Goal: Task Accomplishment & Management: Manage account settings

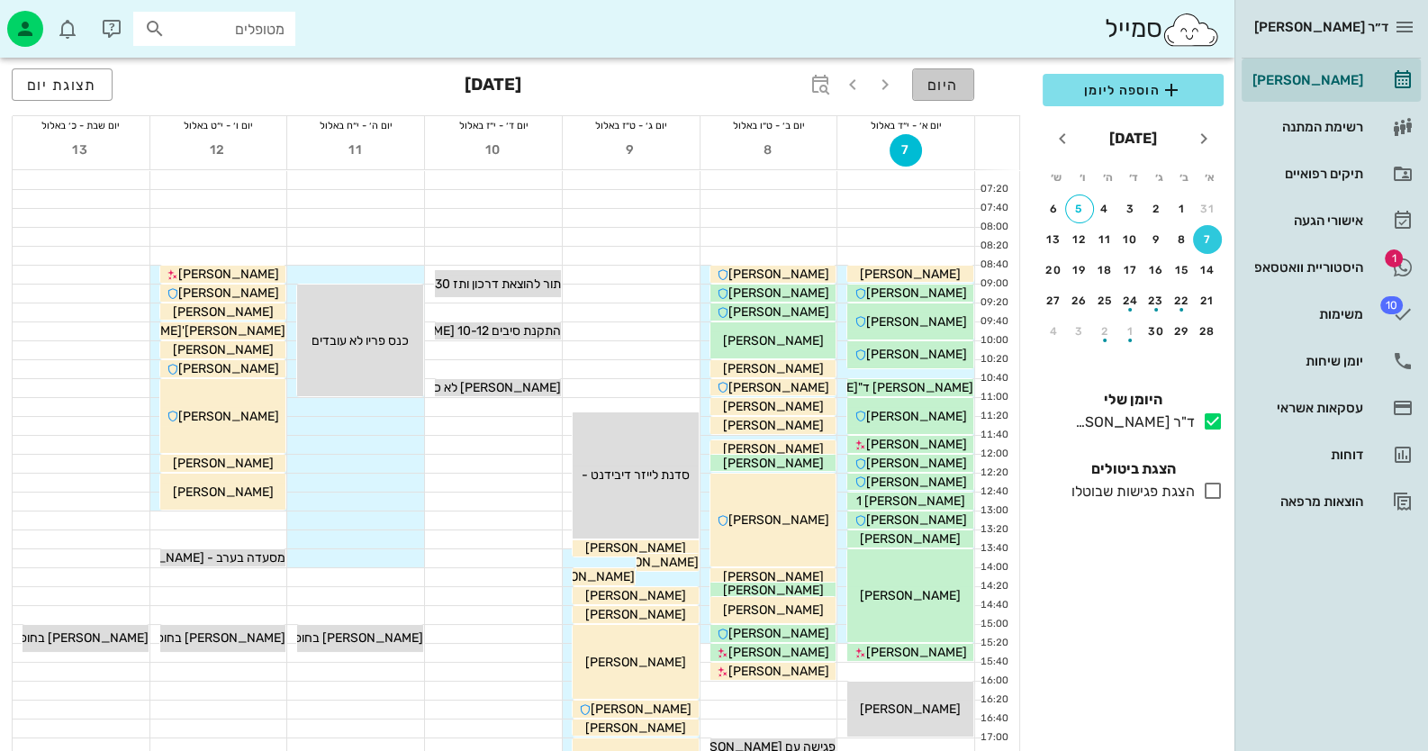
click at [959, 78] on button "היום" at bounding box center [943, 84] width 62 height 32
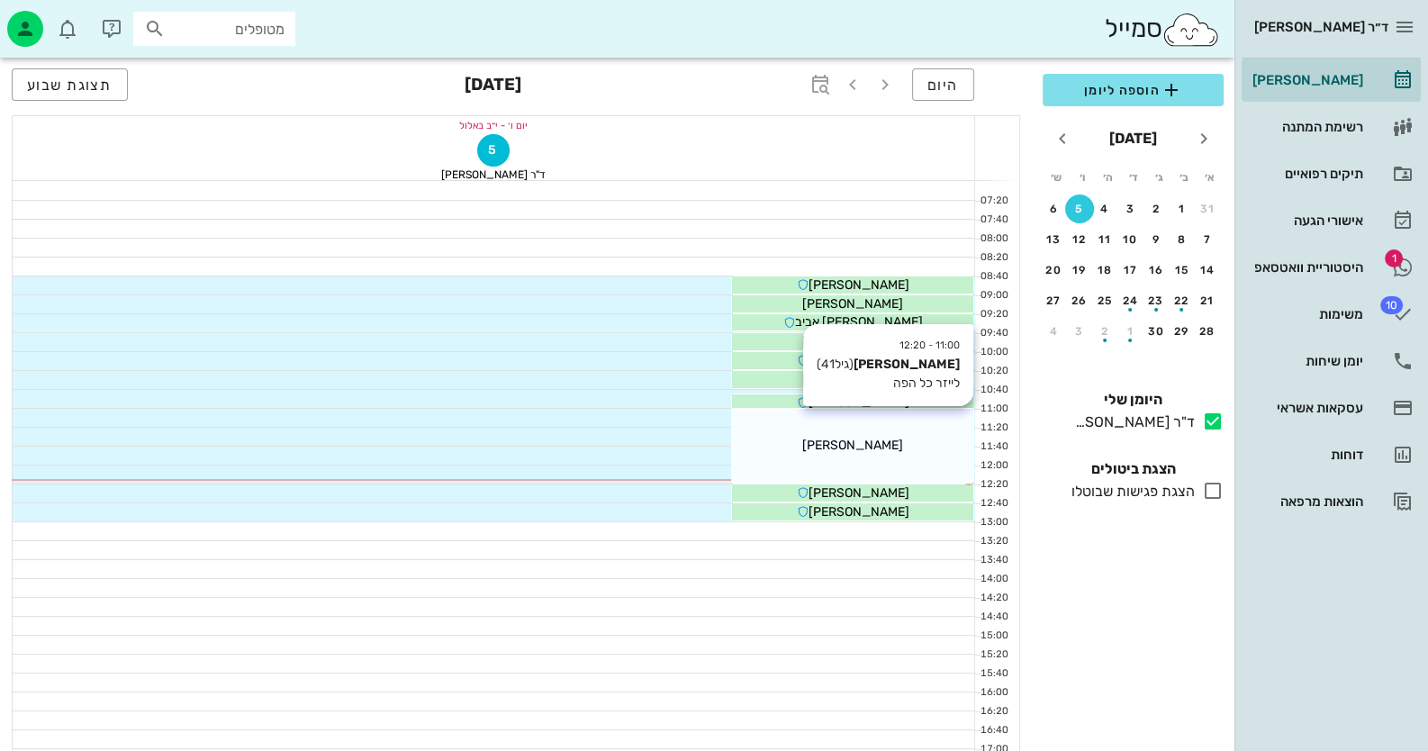
click at [909, 443] on div "[PERSON_NAME]" at bounding box center [852, 445] width 241 height 19
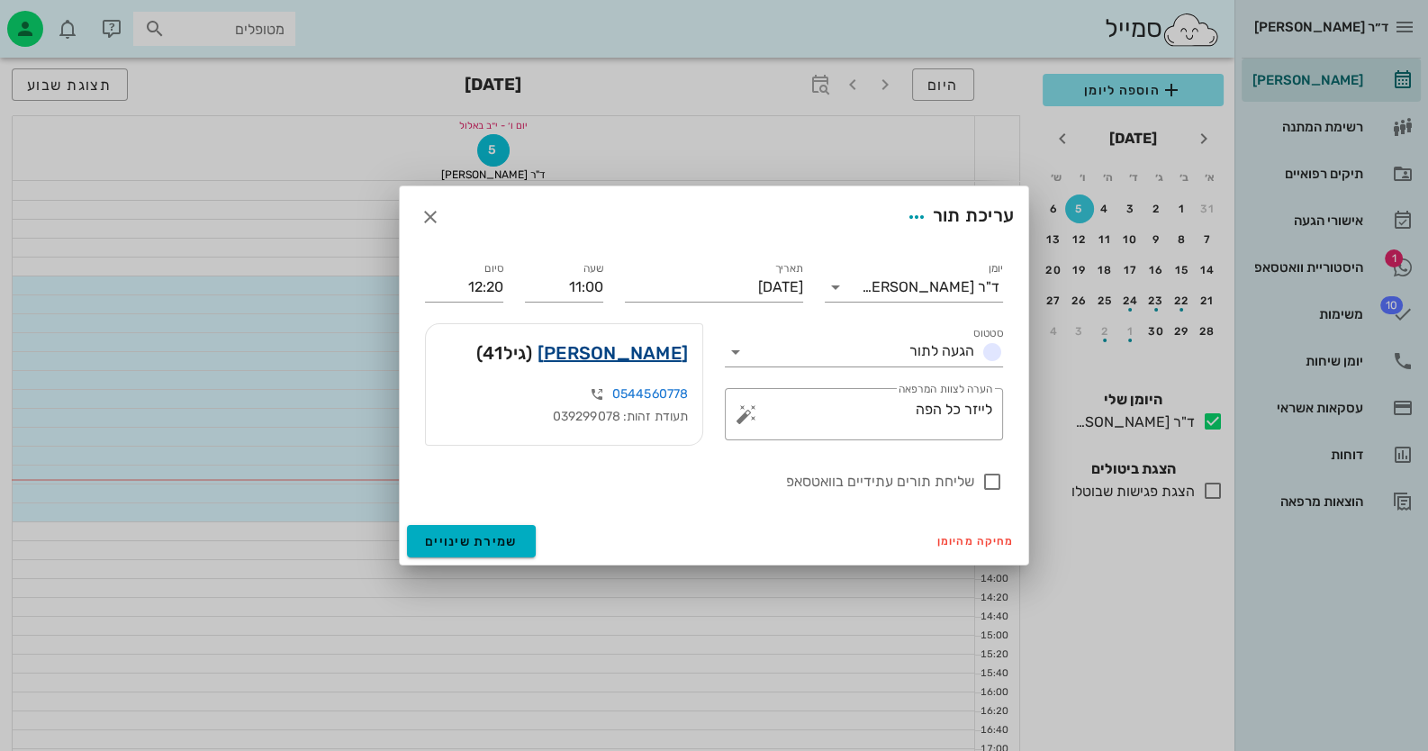
click at [630, 350] on link "[PERSON_NAME]" at bounding box center [612, 352] width 150 height 29
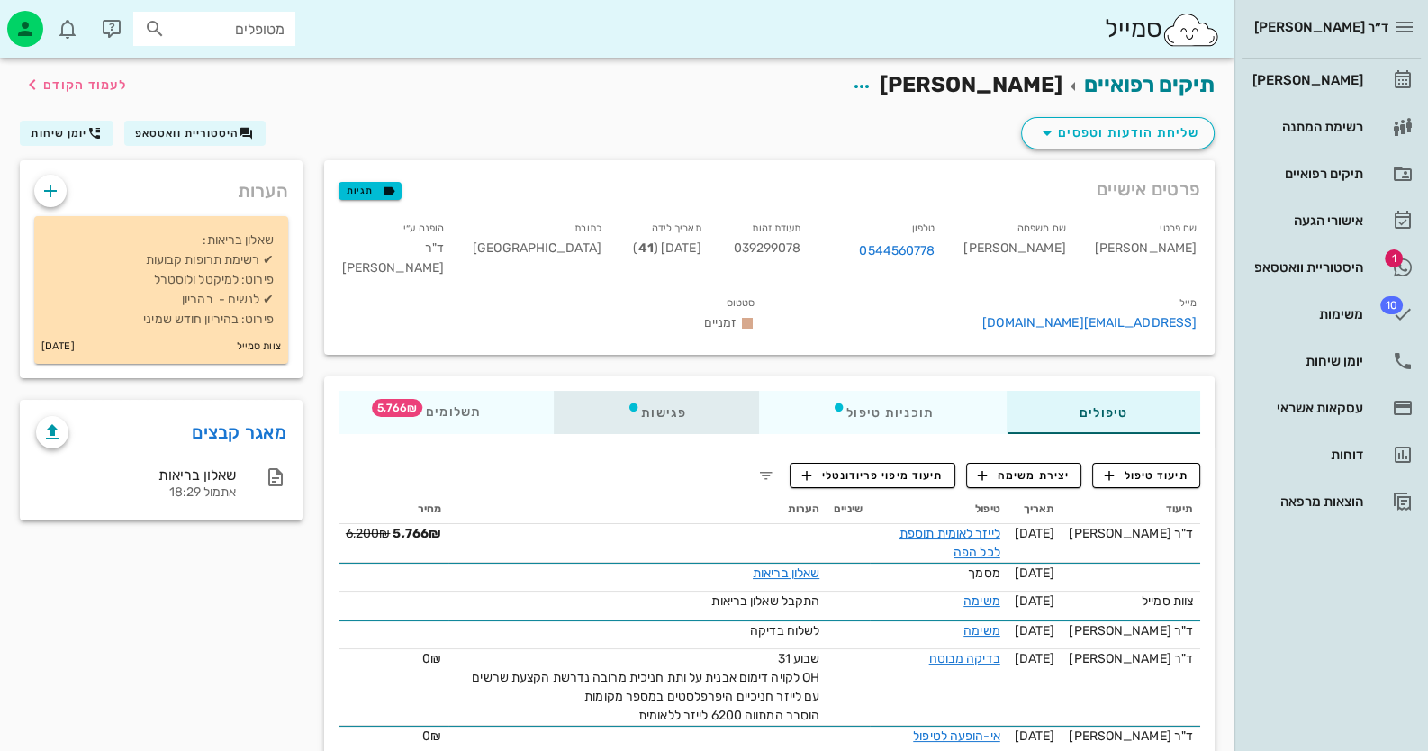
click at [654, 391] on div "פגישות" at bounding box center [656, 412] width 205 height 43
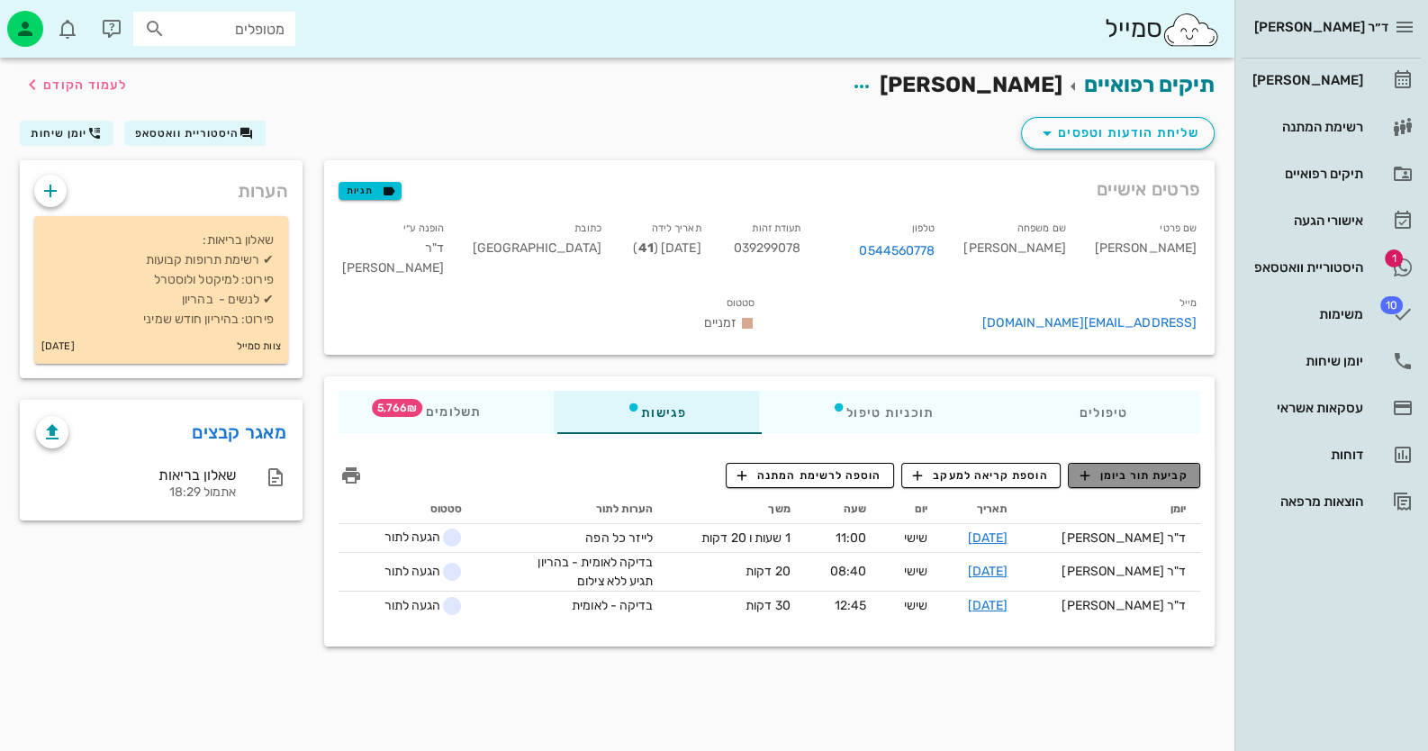
click at [1184, 467] on span "קביעת תור ביומן" at bounding box center [1133, 475] width 108 height 16
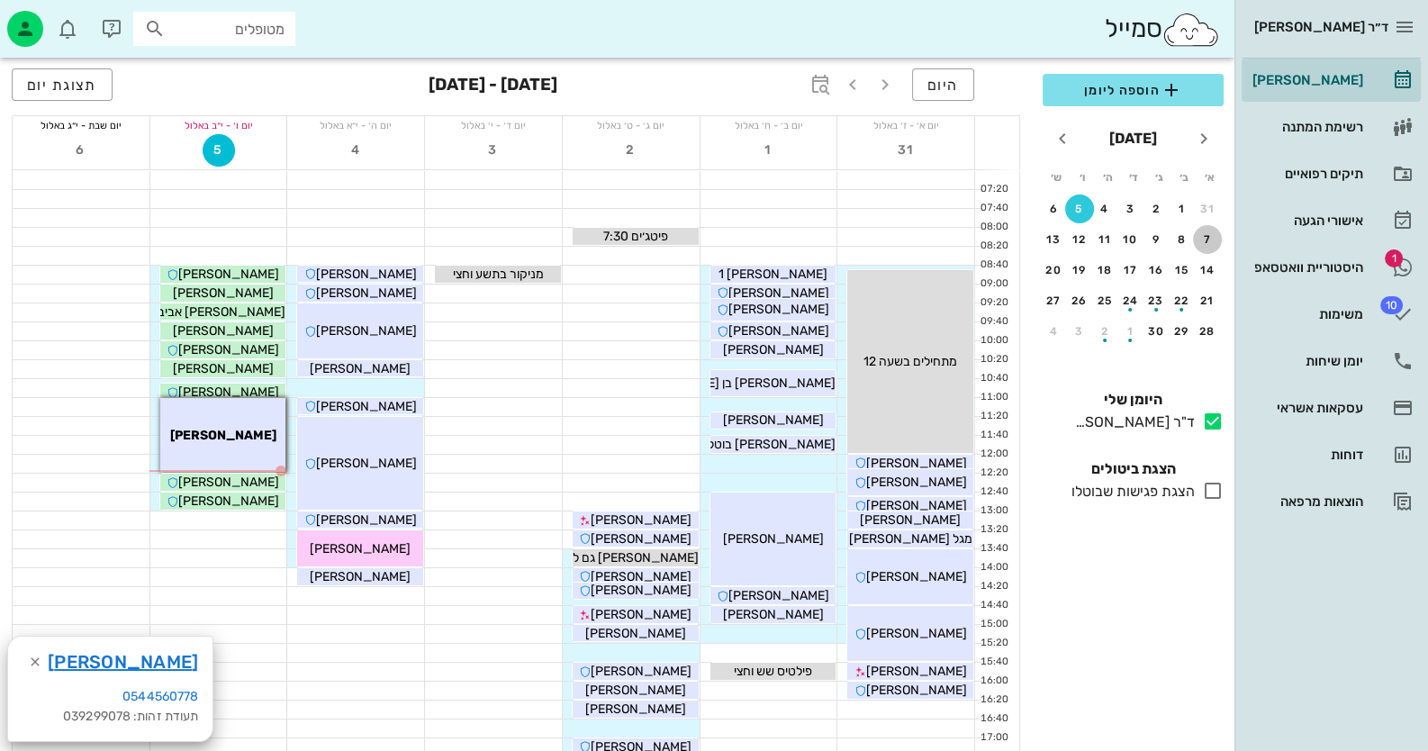
click at [1210, 236] on div "7" at bounding box center [1207, 239] width 29 height 13
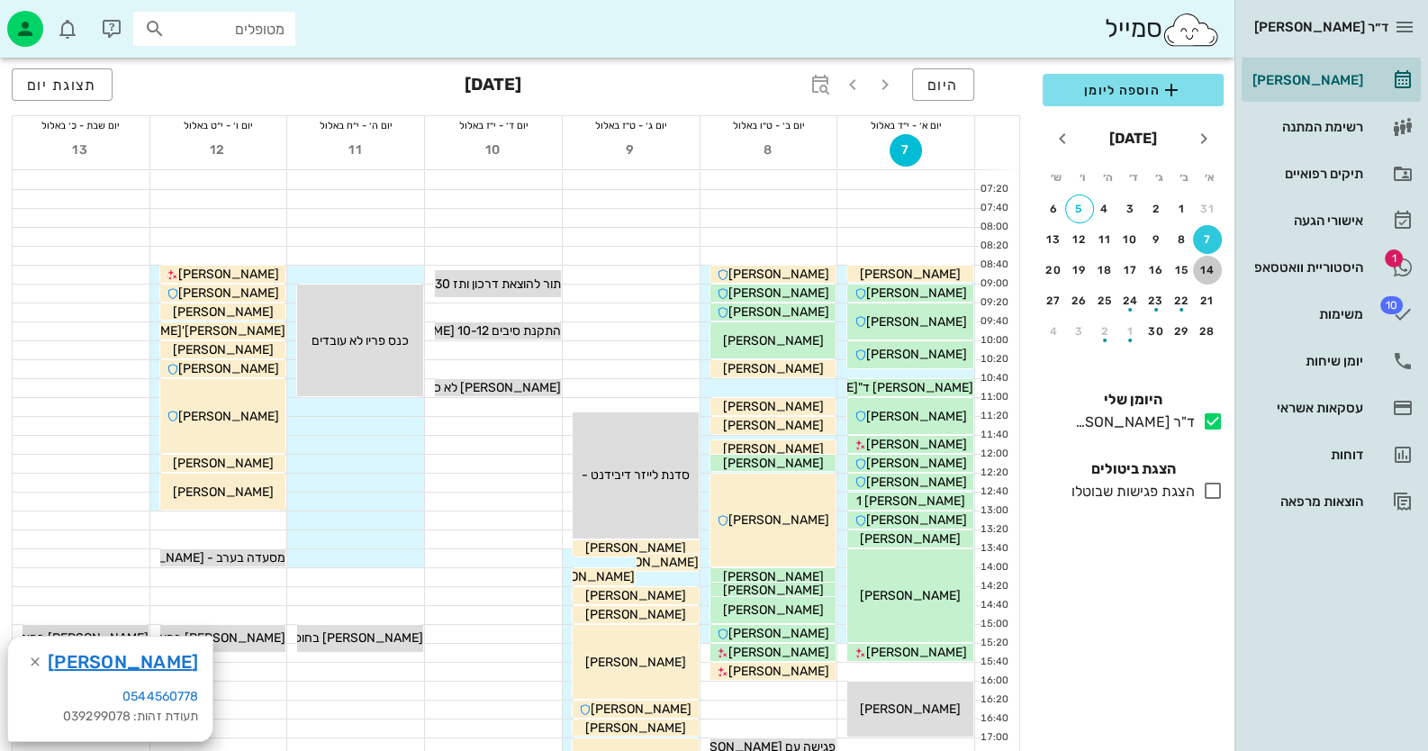
click at [1202, 281] on button "14" at bounding box center [1207, 270] width 29 height 29
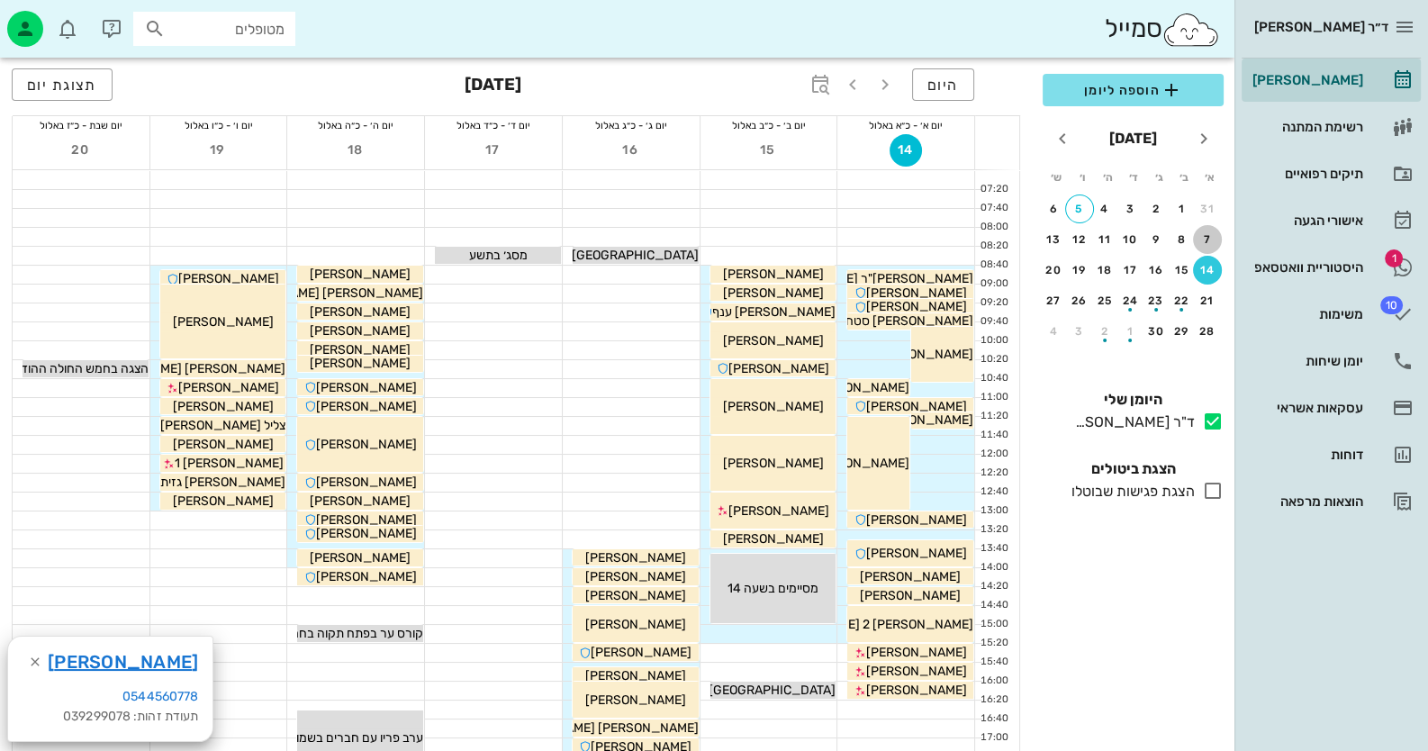
click at [1217, 238] on div "7" at bounding box center [1207, 239] width 29 height 13
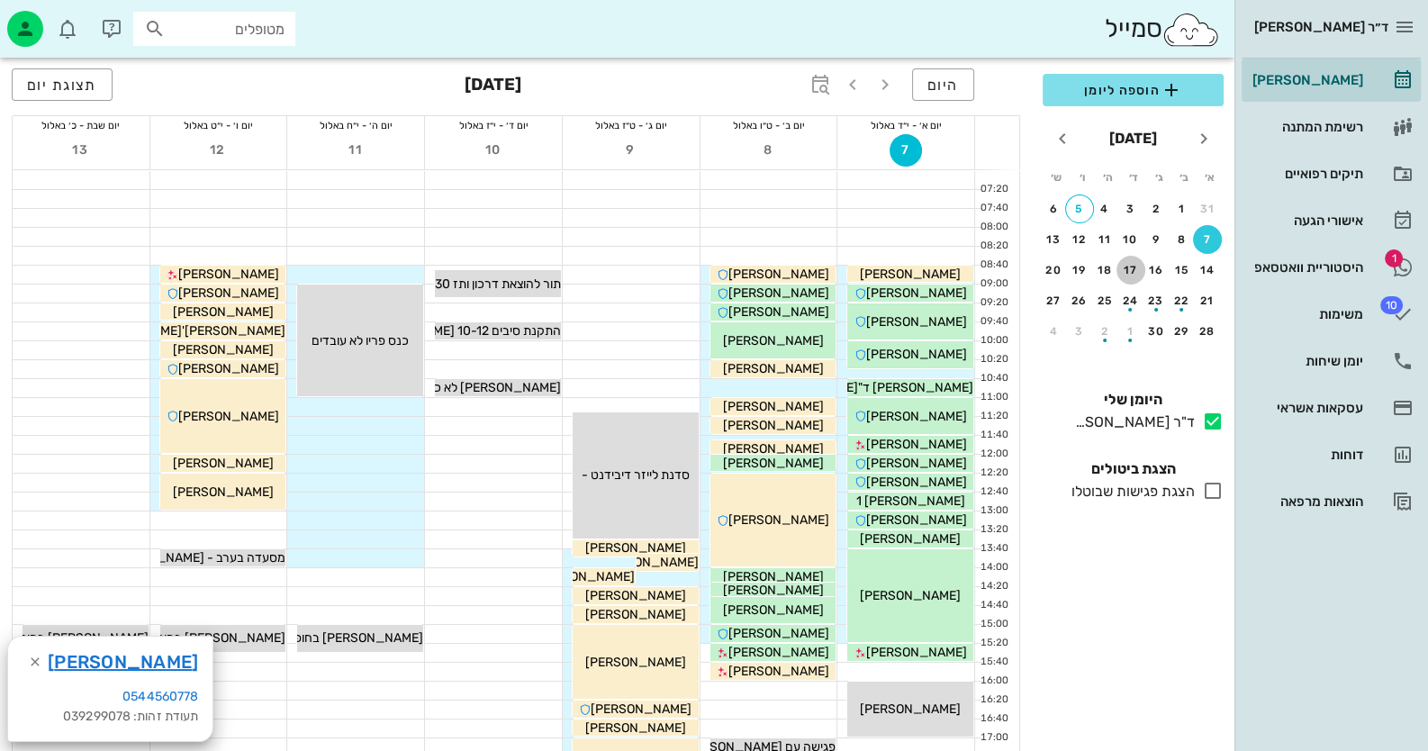
click at [1129, 260] on button "17" at bounding box center [1130, 270] width 29 height 29
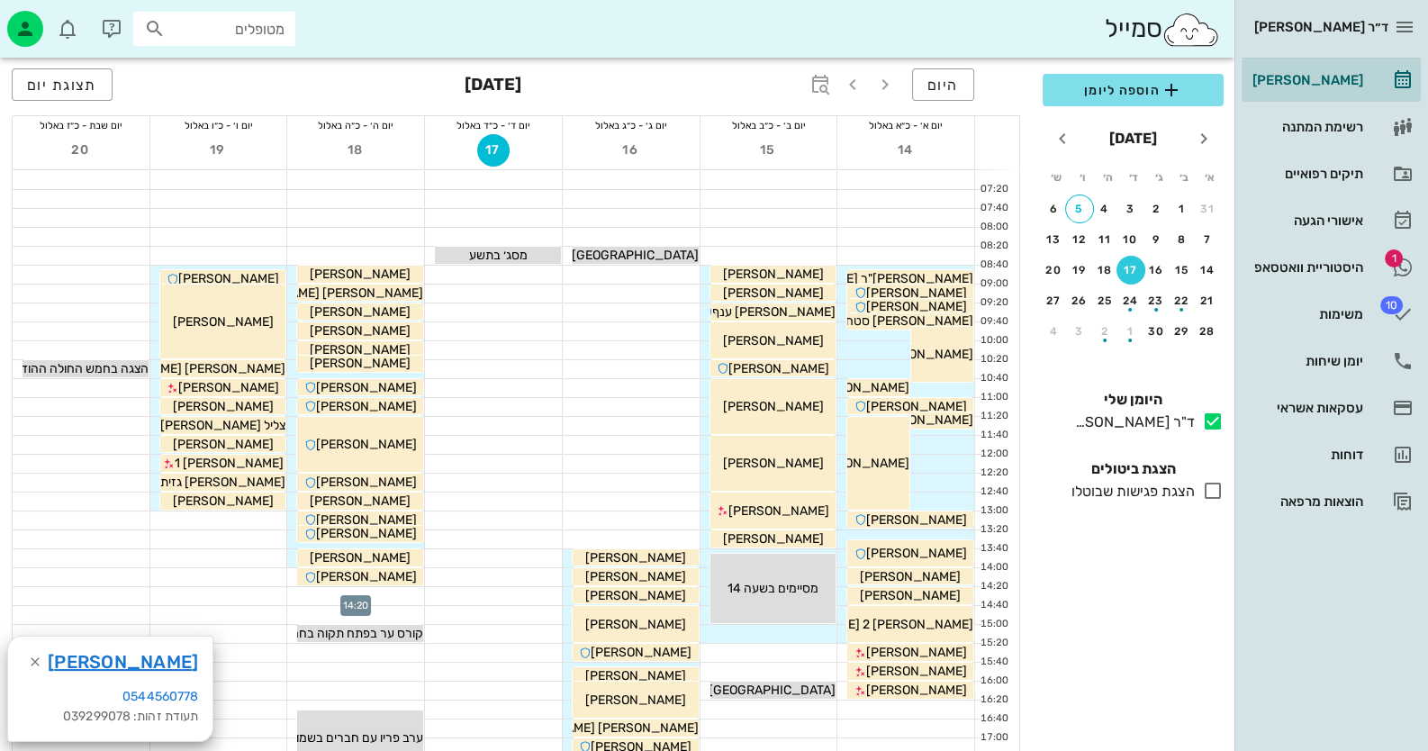
click at [372, 592] on div at bounding box center [355, 596] width 137 height 18
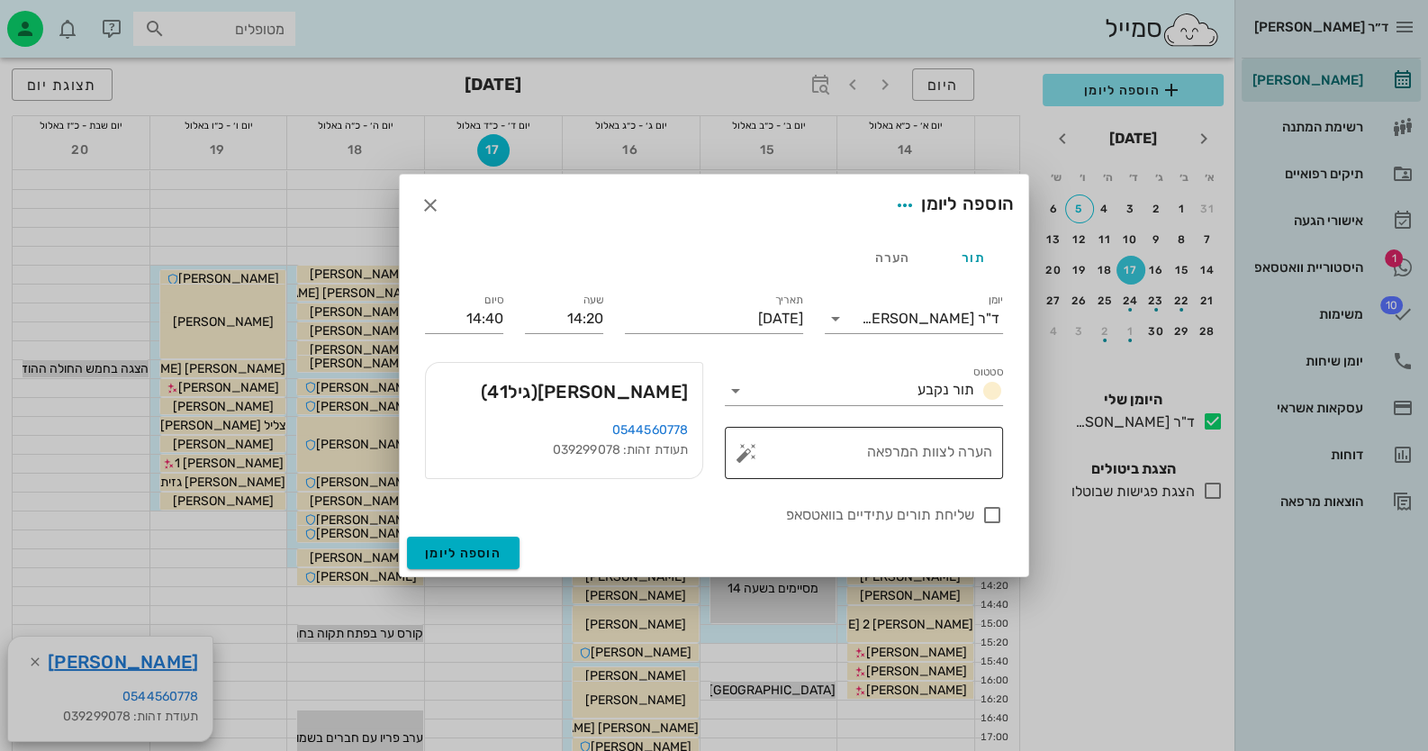
click at [746, 459] on button "button" at bounding box center [746, 453] width 22 height 22
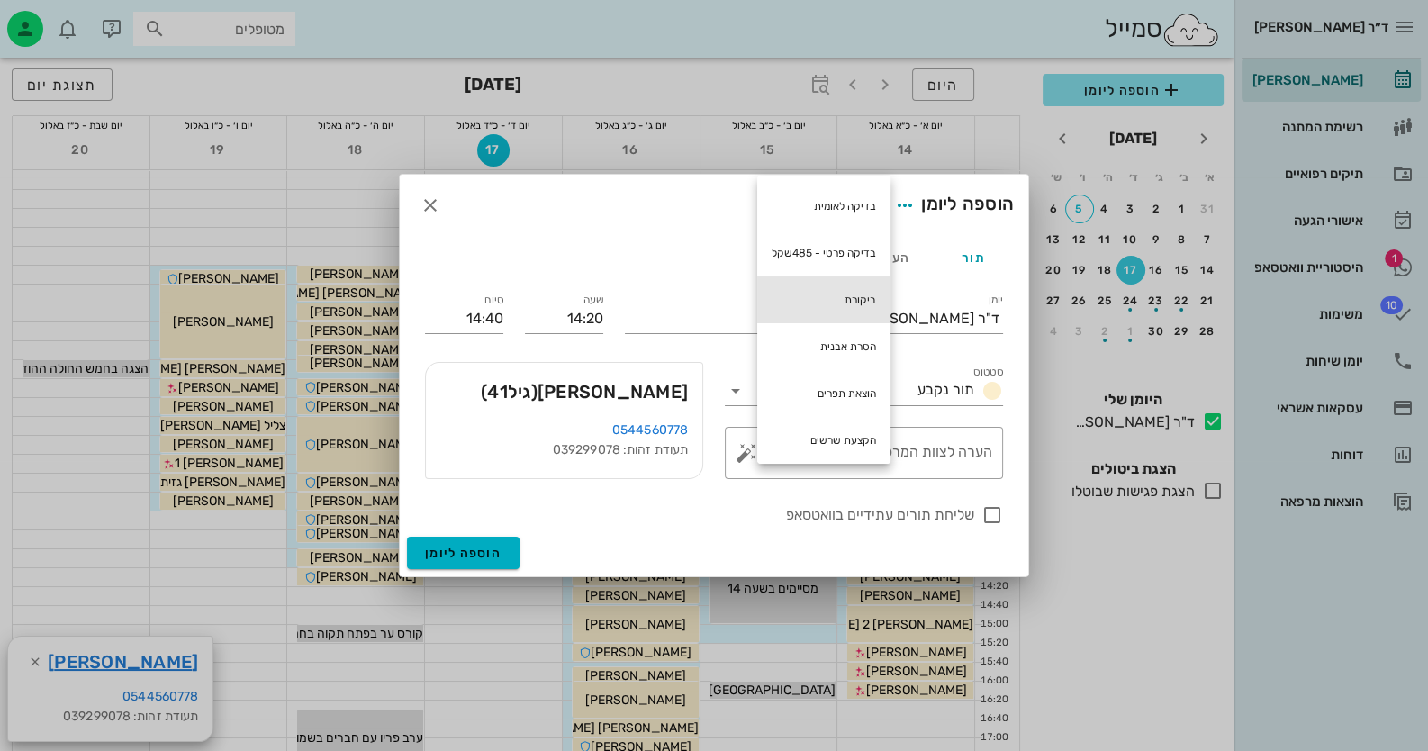
click at [869, 311] on div "ביקורת" at bounding box center [823, 299] width 133 height 47
type textarea "ביקורת"
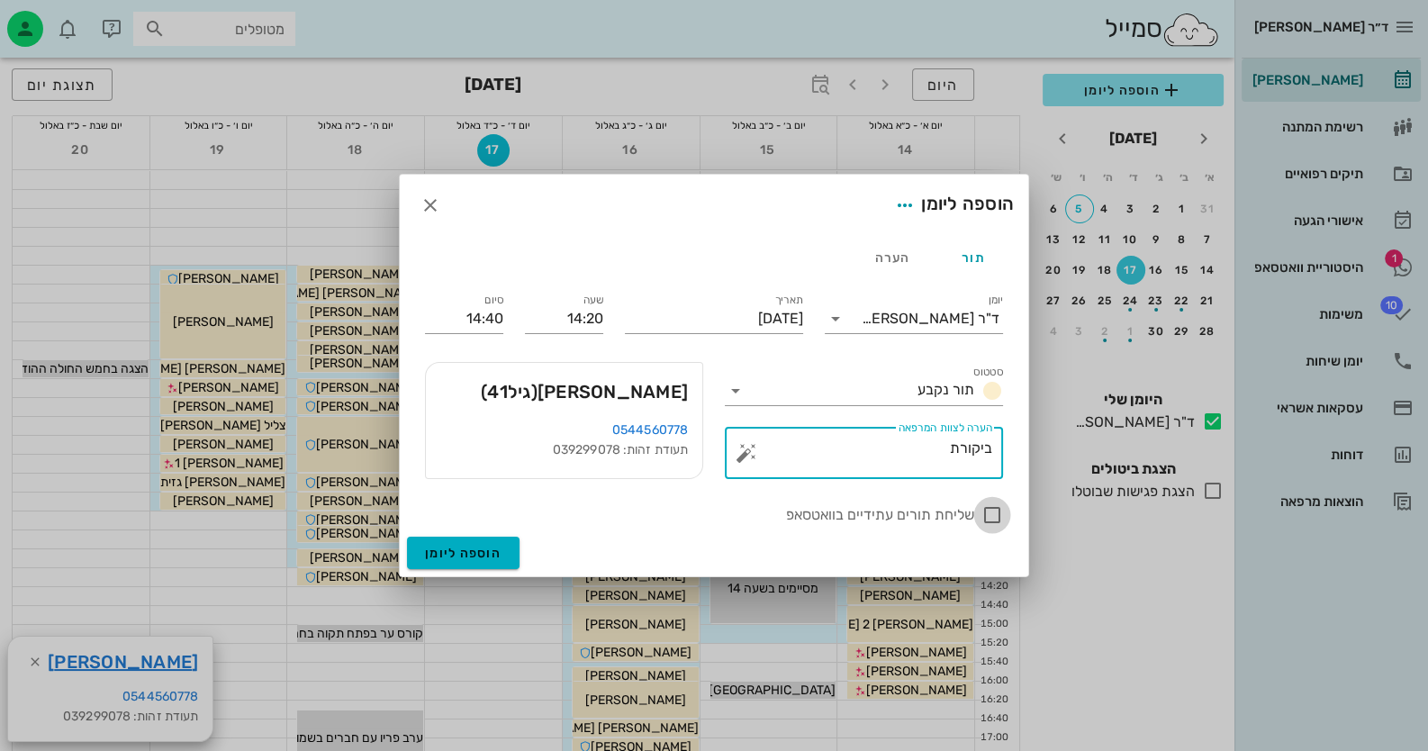
click at [998, 510] on div at bounding box center [992, 515] width 31 height 31
checkbox input "true"
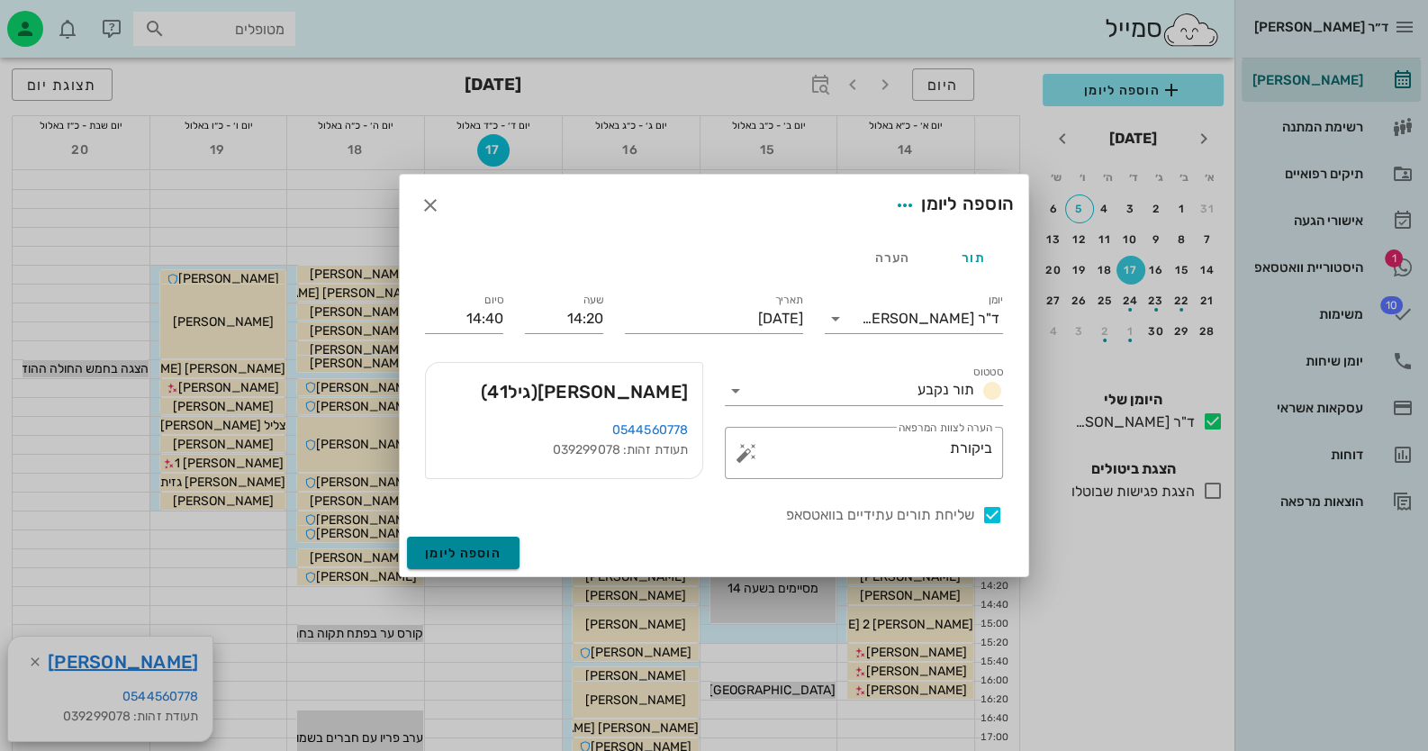
click at [501, 553] on button "הוספה ליומן" at bounding box center [463, 553] width 113 height 32
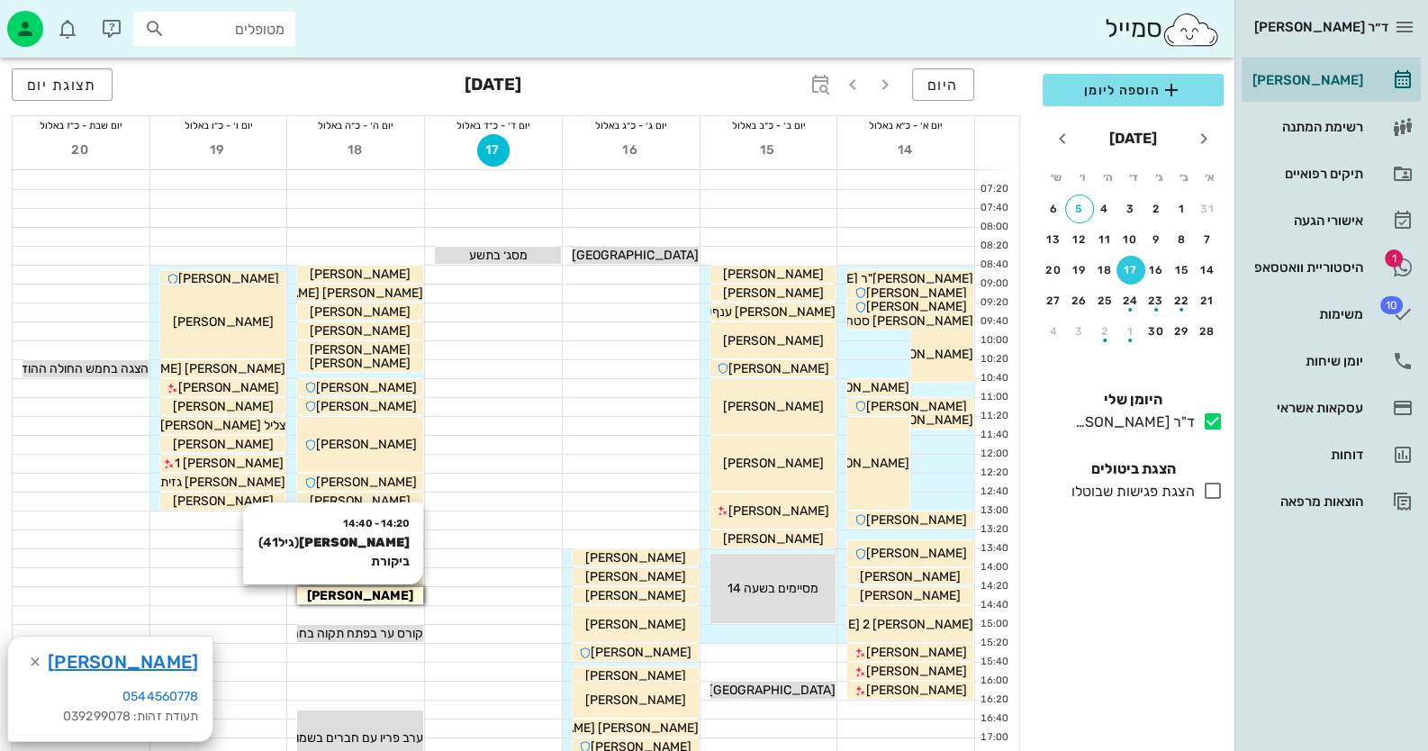
click at [359, 596] on span "[PERSON_NAME]" at bounding box center [360, 595] width 106 height 15
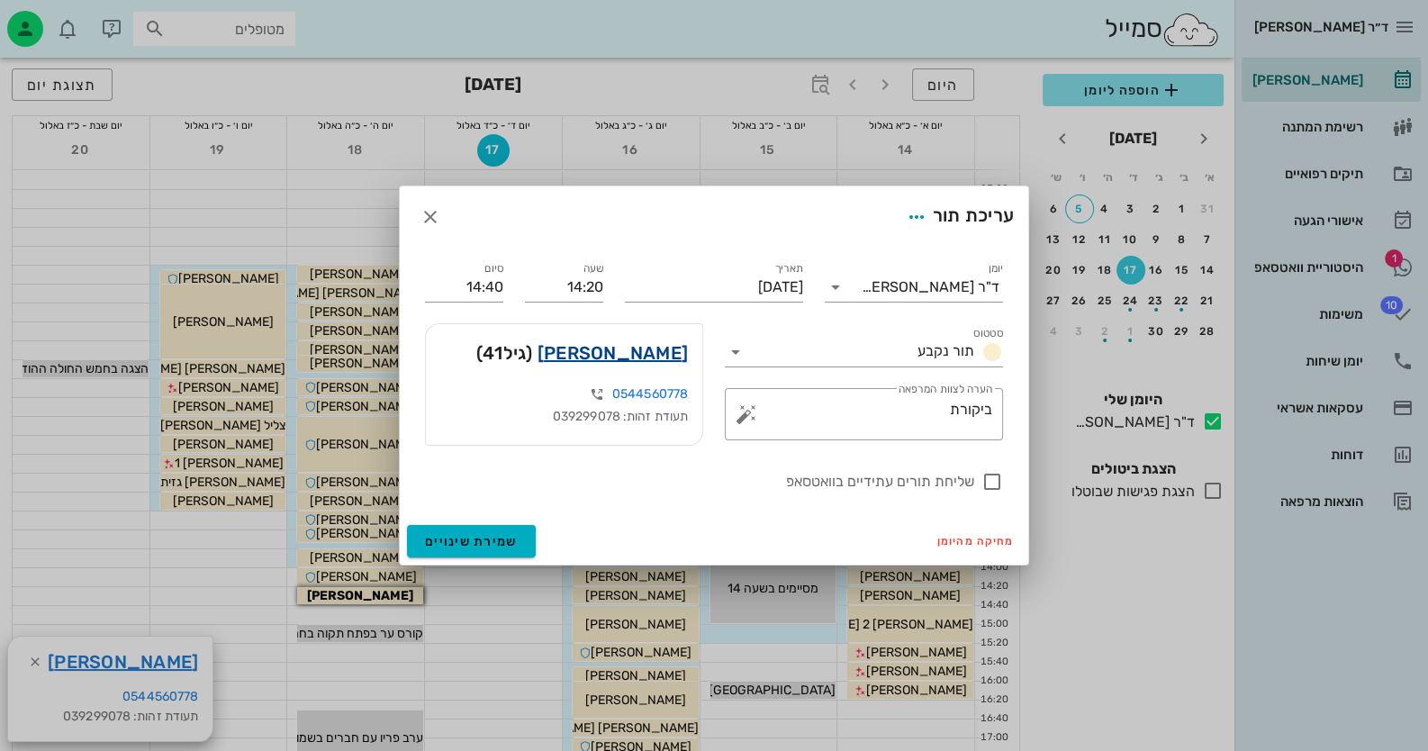
click at [675, 347] on link "[PERSON_NAME]" at bounding box center [612, 352] width 150 height 29
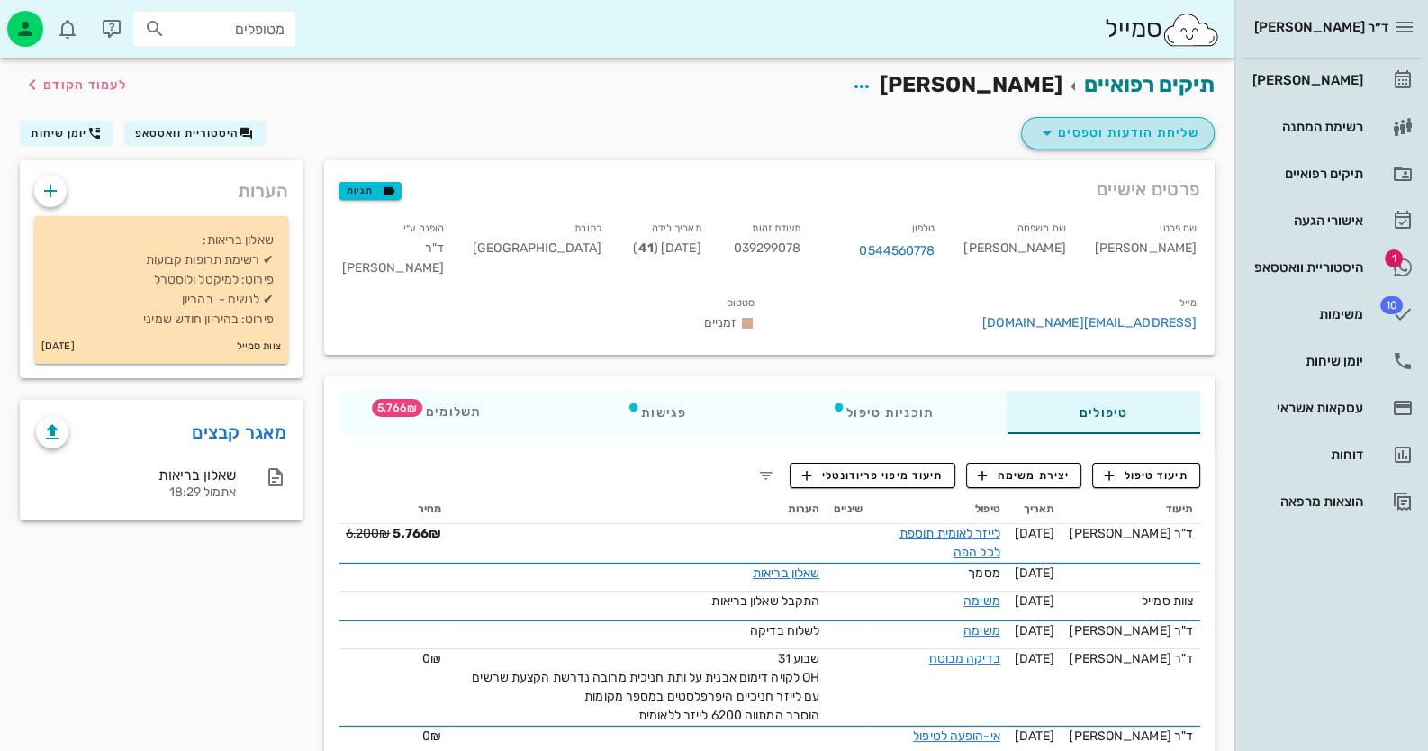
click at [1112, 119] on button "שליחת הודעות וטפסים" at bounding box center [1118, 133] width 194 height 32
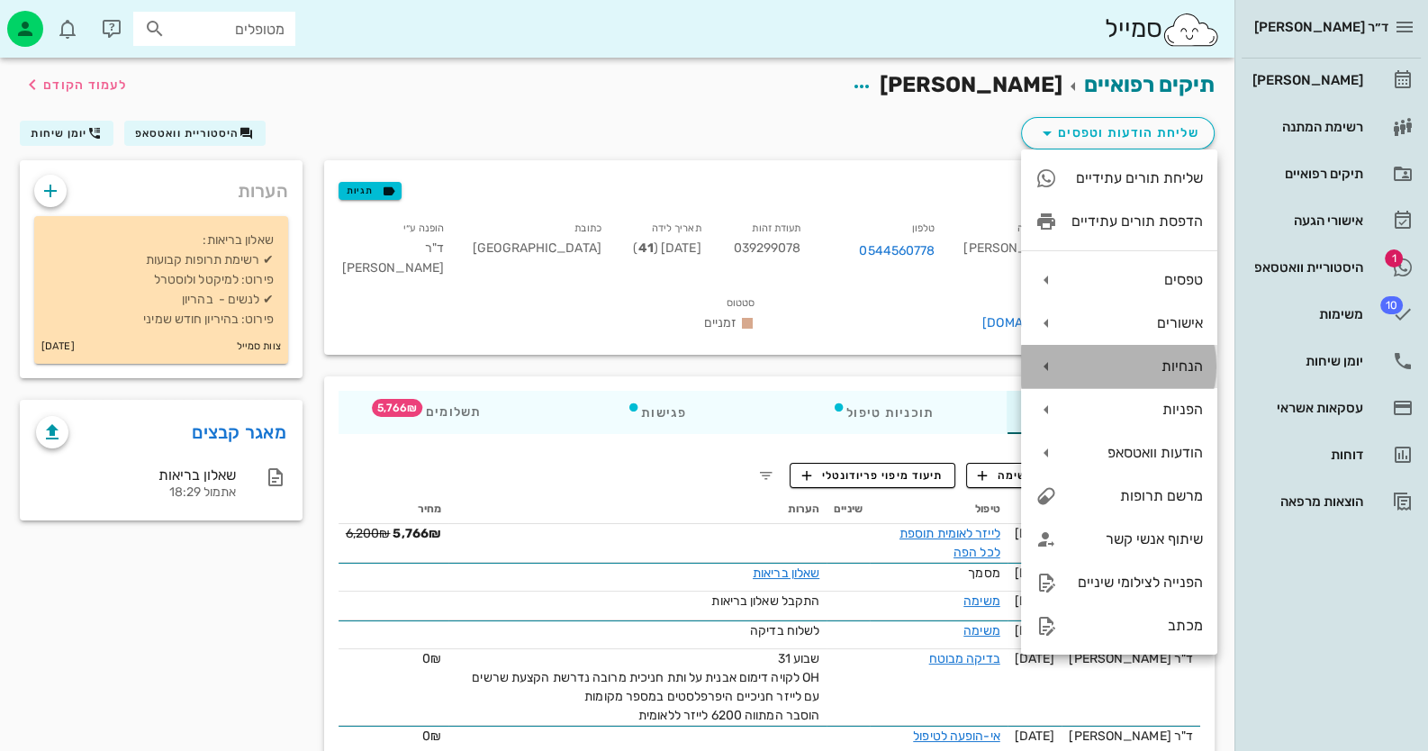
click at [1154, 373] on div "הנחיות" at bounding box center [1136, 365] width 131 height 17
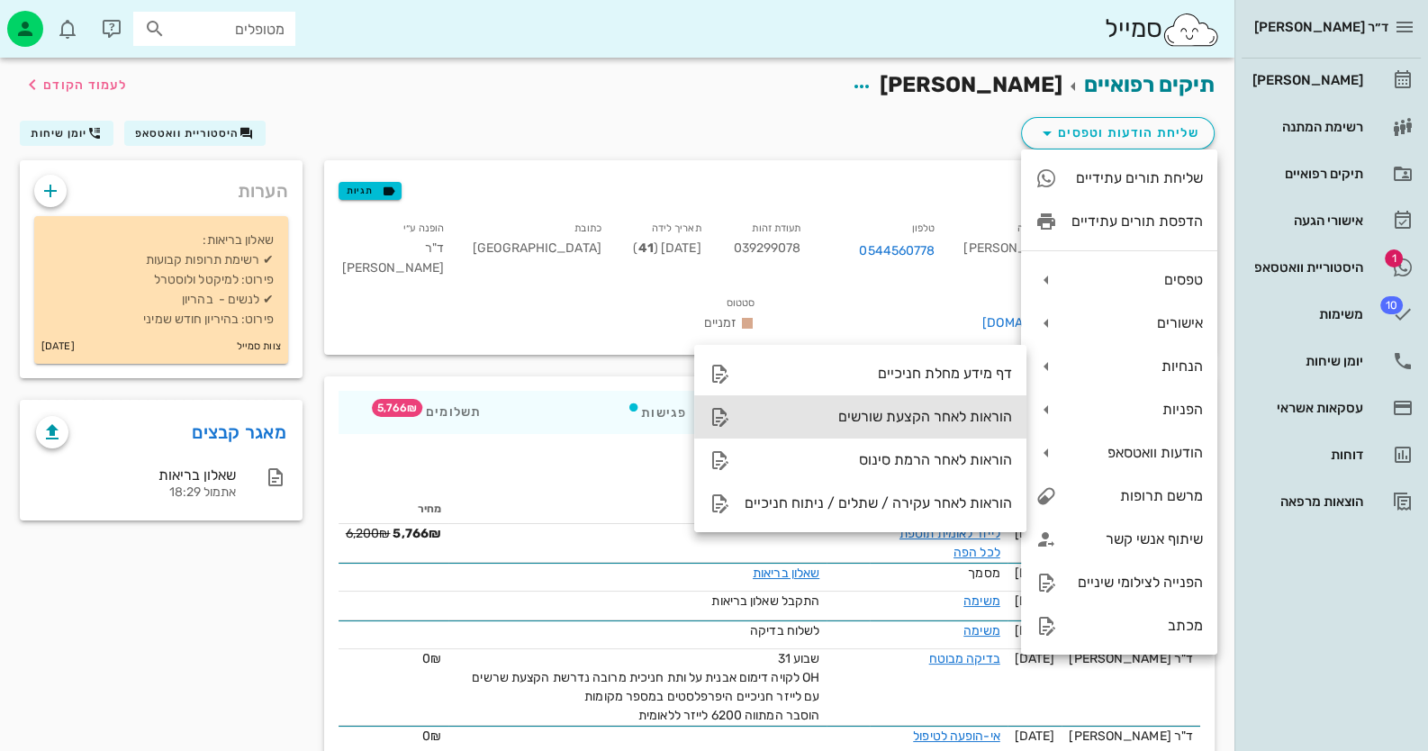
click at [933, 422] on div "הוראות לאחר הקצעת שורשים" at bounding box center [877, 416] width 267 height 17
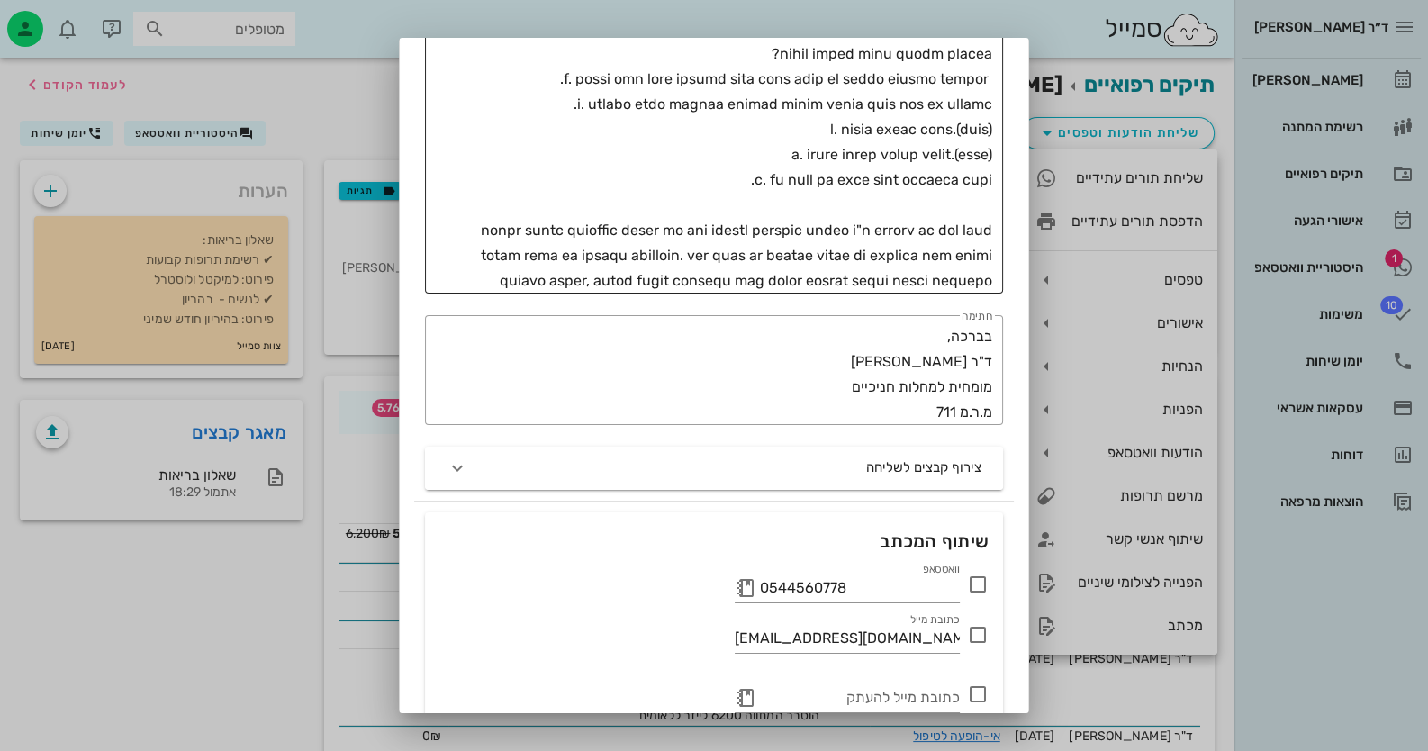
scroll to position [822, 0]
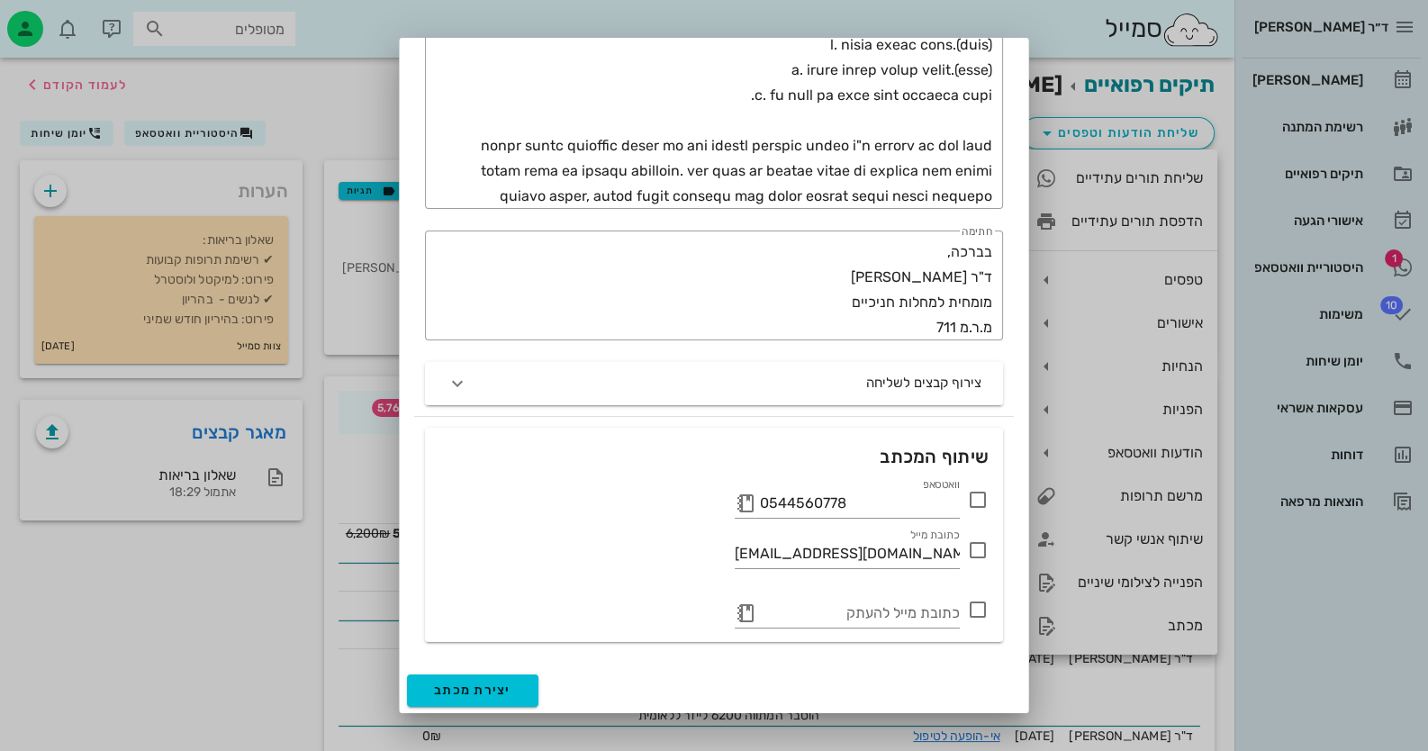
click at [987, 504] on icon at bounding box center [978, 500] width 22 height 22
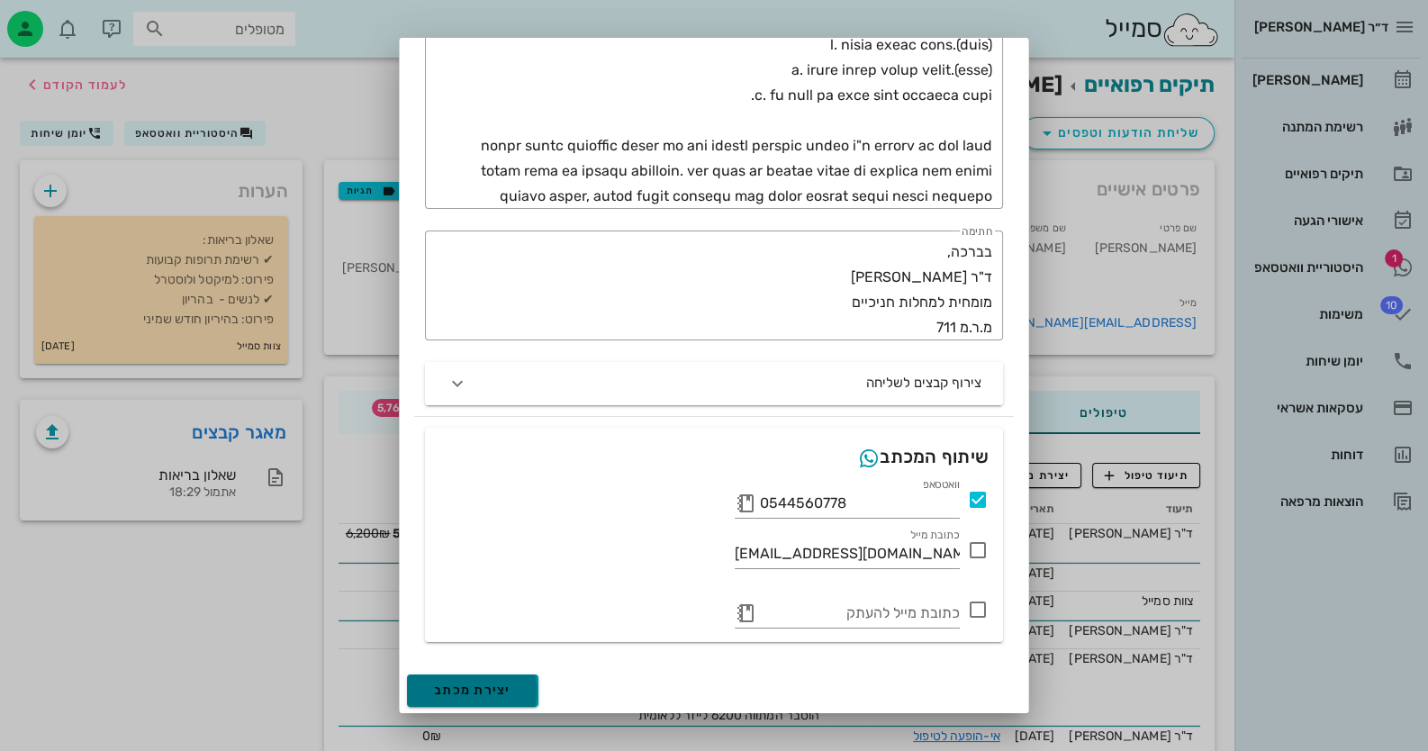
click at [511, 692] on span "יצירת מכתב" at bounding box center [472, 689] width 77 height 15
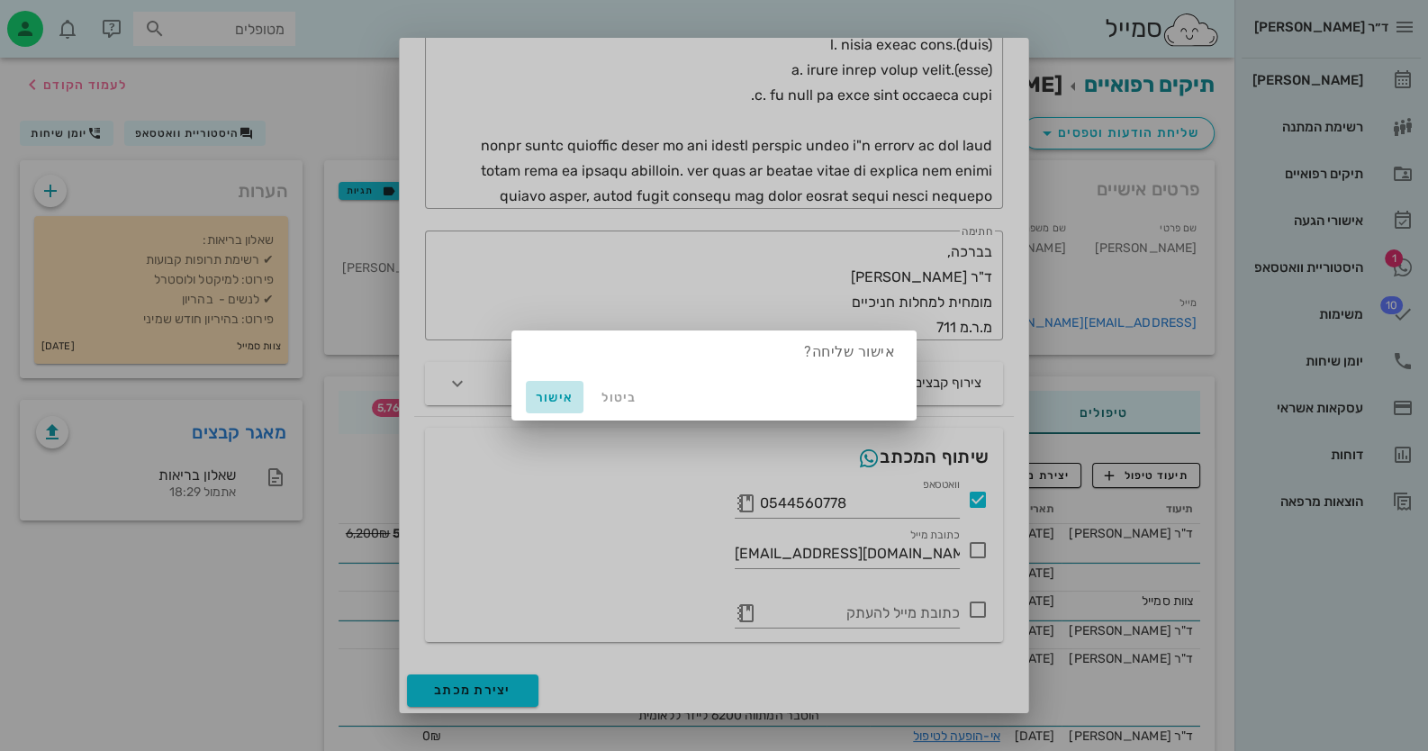
click at [554, 402] on span "אישור" at bounding box center [554, 397] width 43 height 15
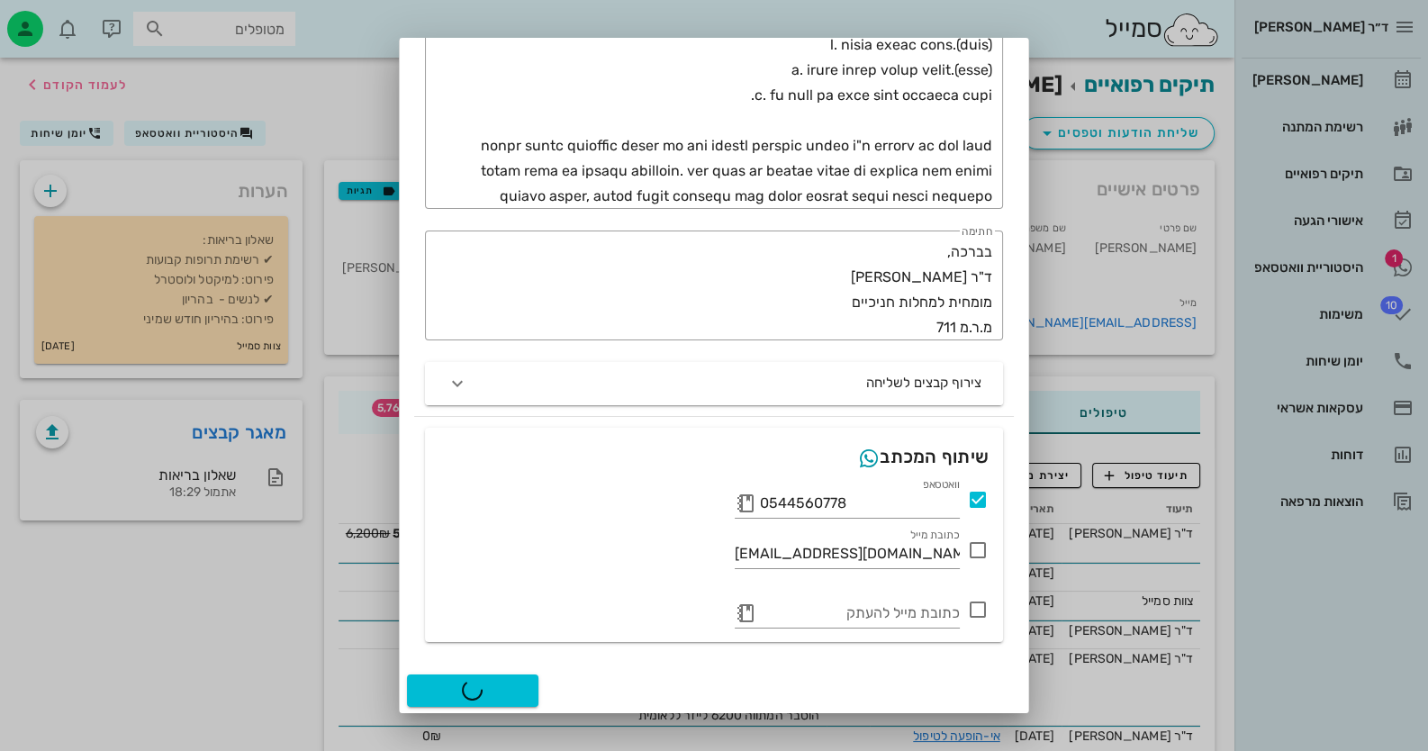
click at [1354, 256] on div at bounding box center [714, 375] width 1428 height 751
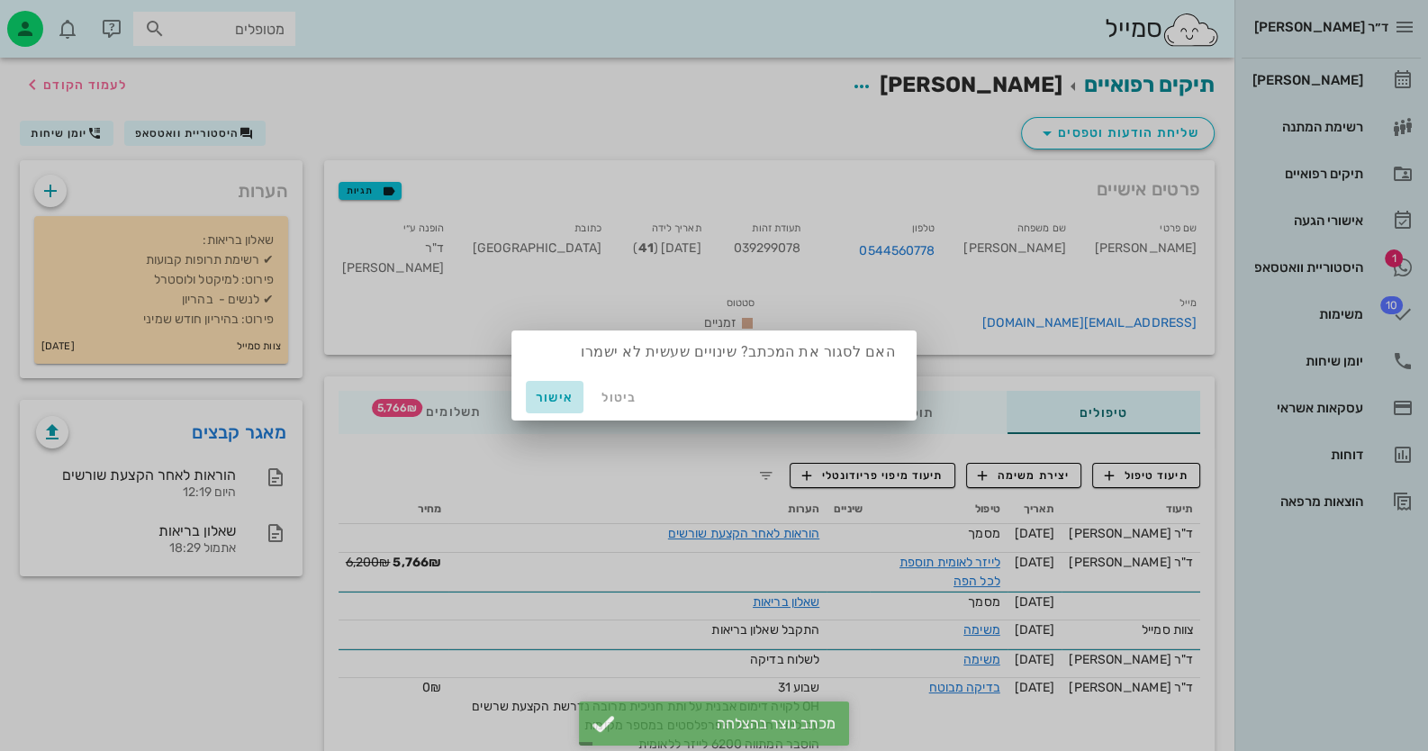
click at [560, 392] on span "אישור" at bounding box center [554, 397] width 43 height 15
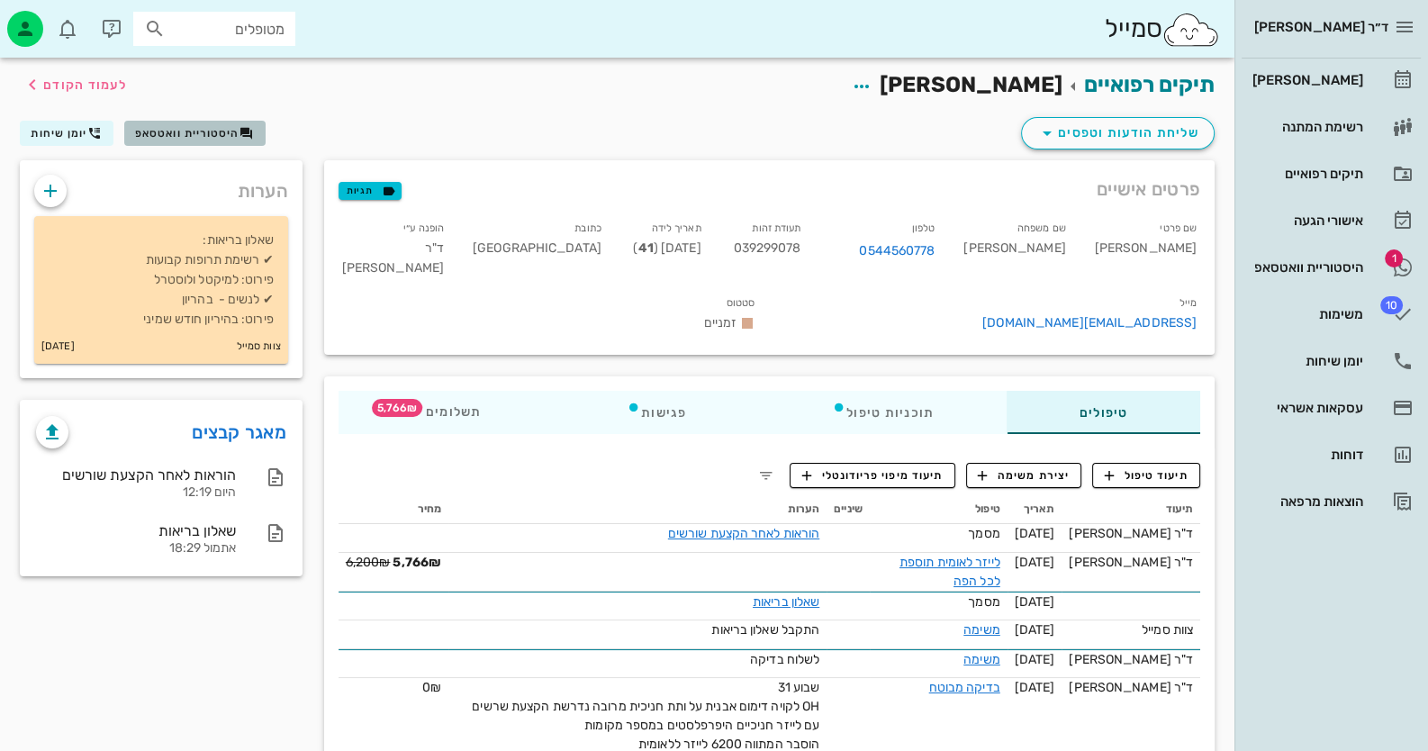
click at [206, 122] on button "היסטוריית וואטסאפ" at bounding box center [194, 133] width 141 height 25
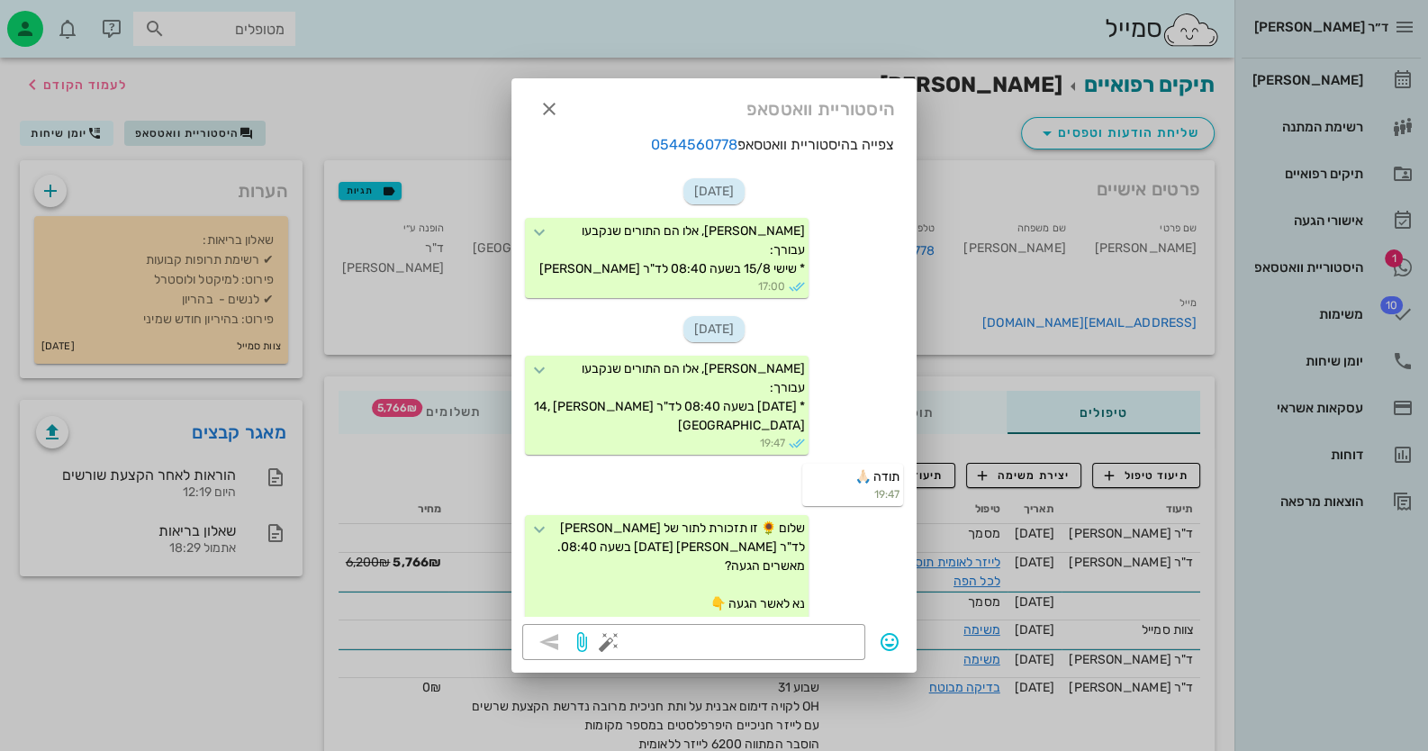
scroll to position [1924, 0]
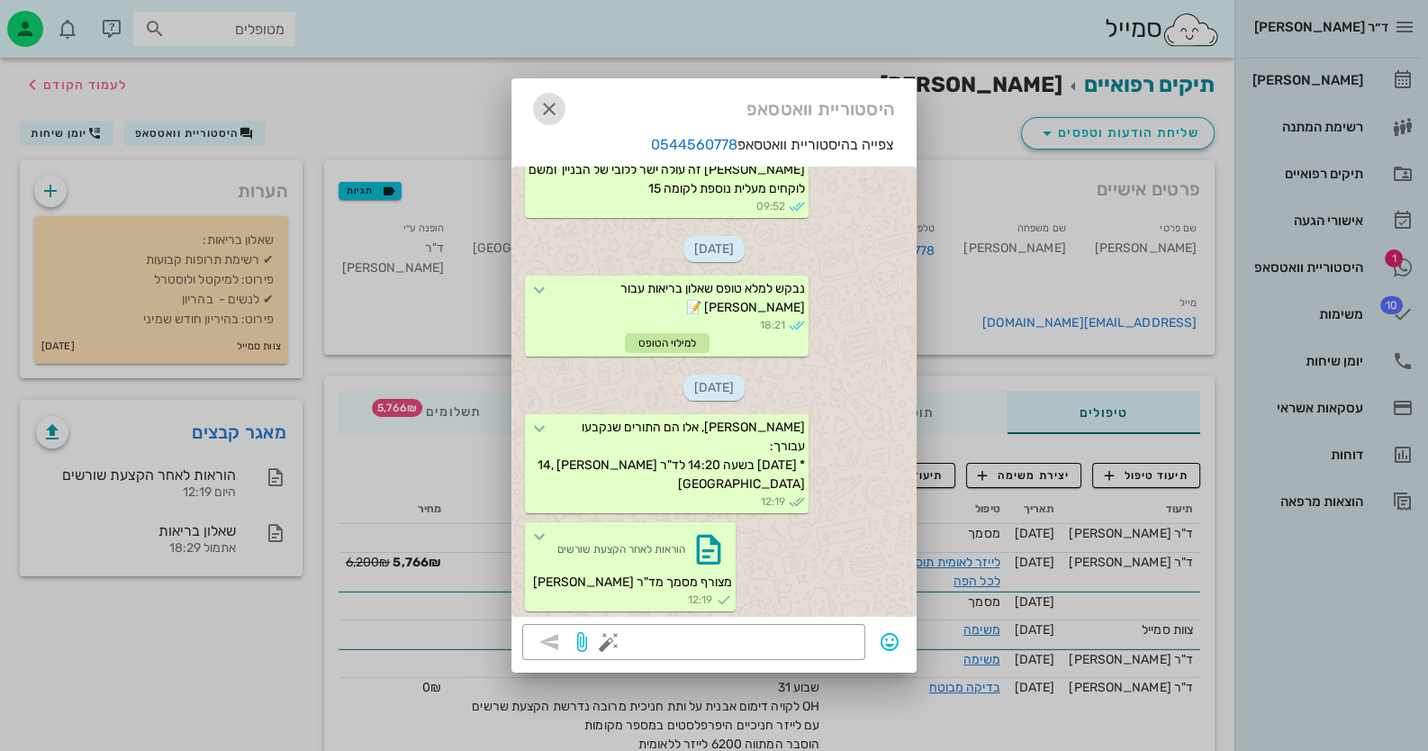
click at [551, 106] on icon "button" at bounding box center [549, 109] width 22 height 22
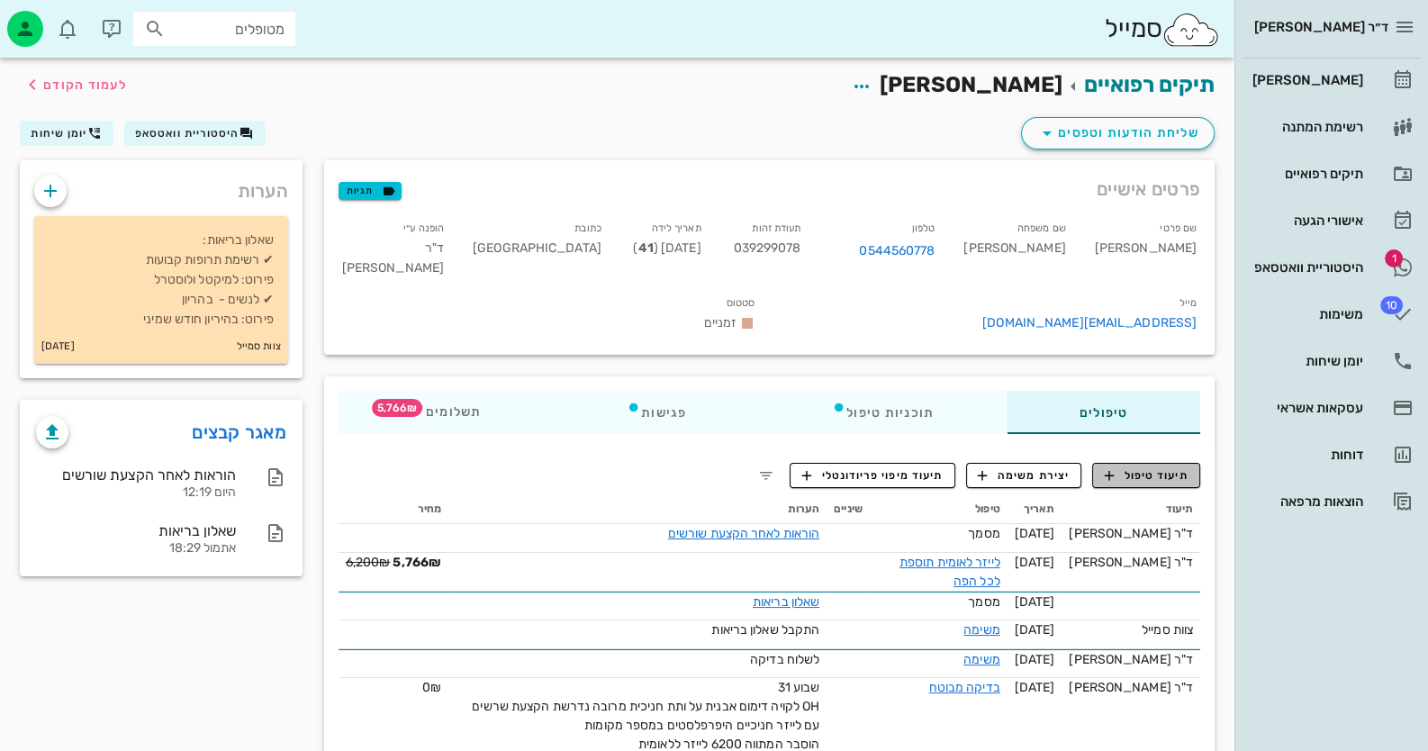
click at [1151, 467] on span "תיעוד טיפול" at bounding box center [1147, 475] width 84 height 16
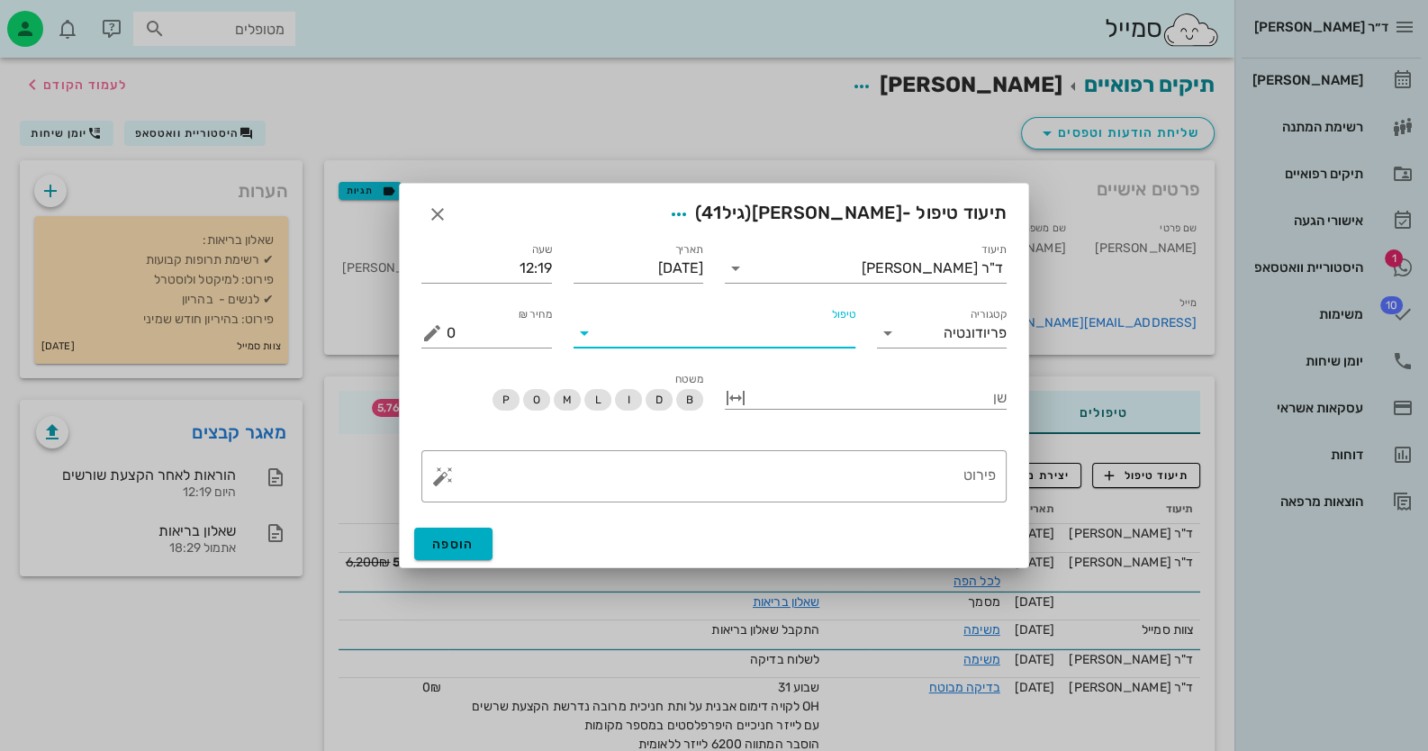
click at [838, 339] on input "טיפול" at bounding box center [727, 333] width 257 height 29
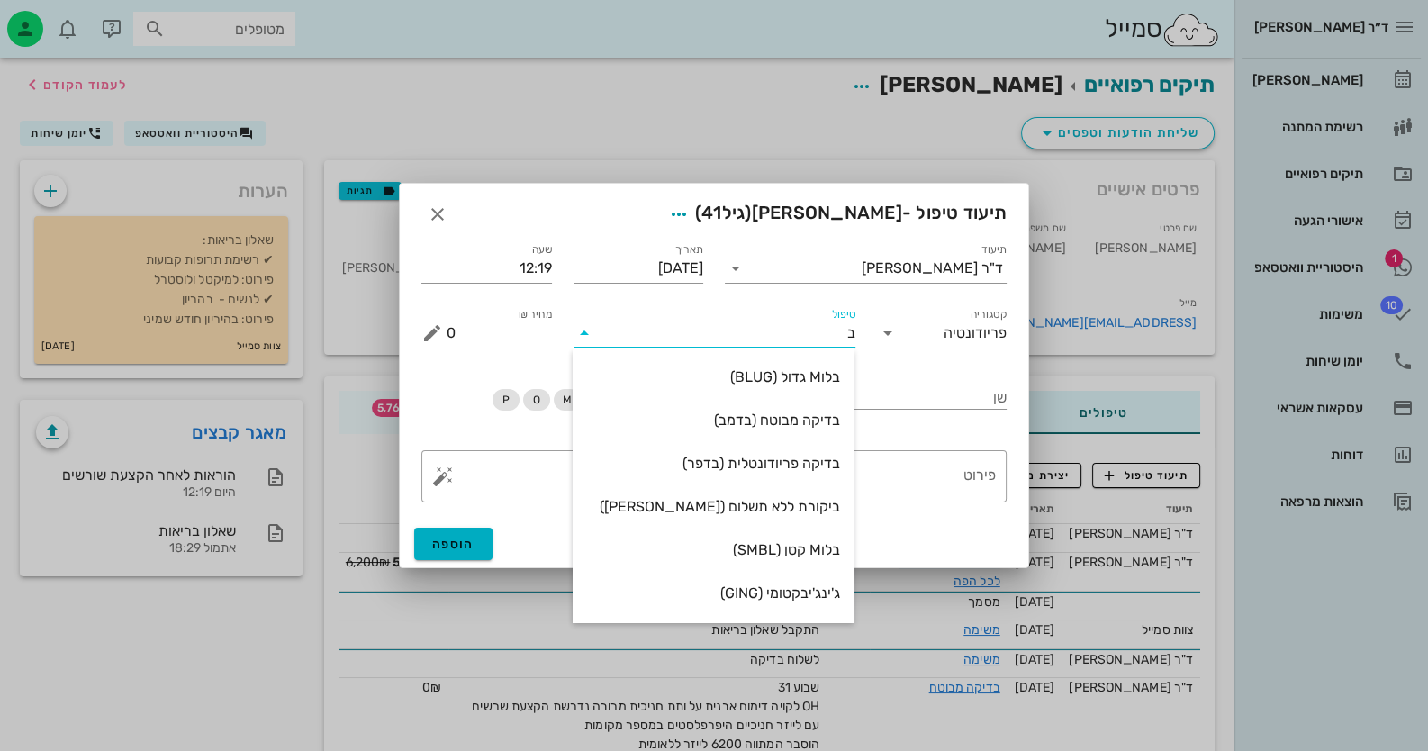
type input "[PERSON_NAME]"
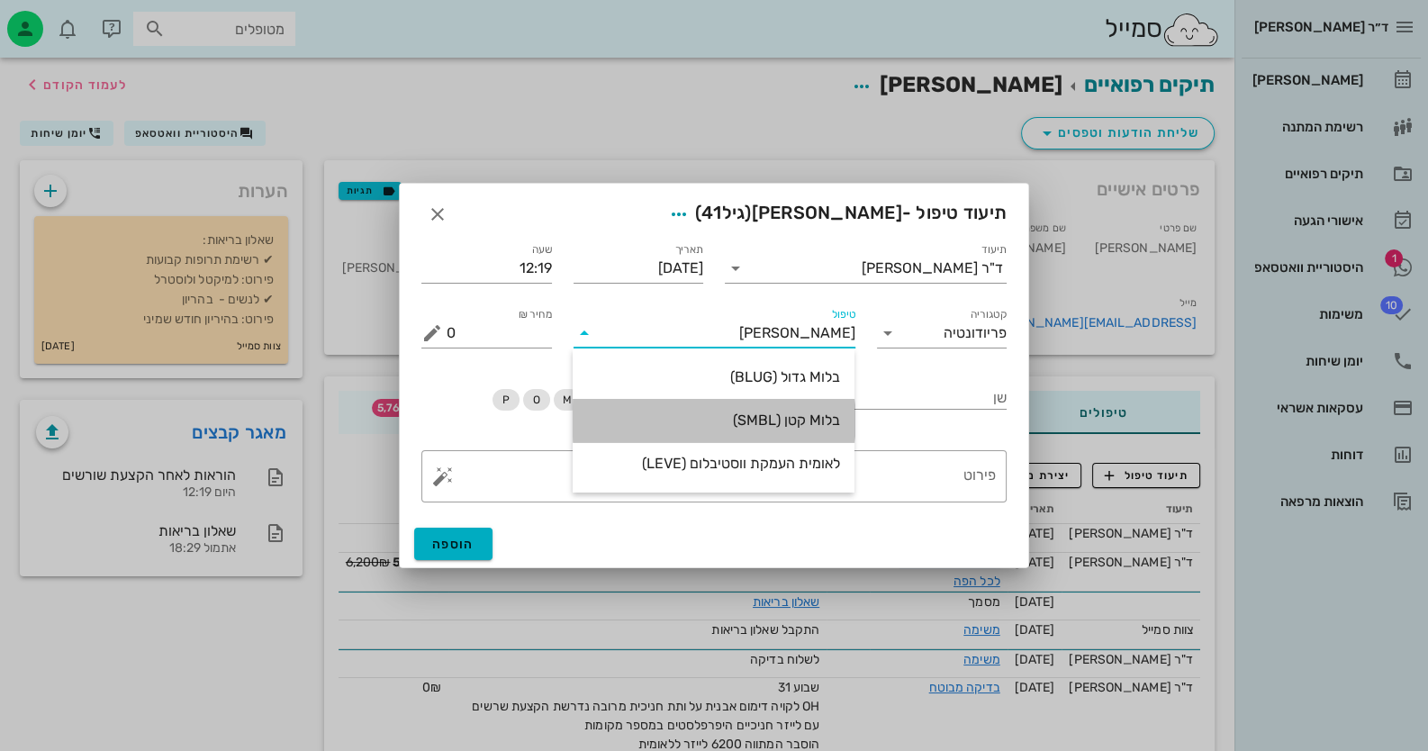
click at [791, 421] on div "בלוM קטן (SMBL)" at bounding box center [713, 419] width 253 height 17
type input "75"
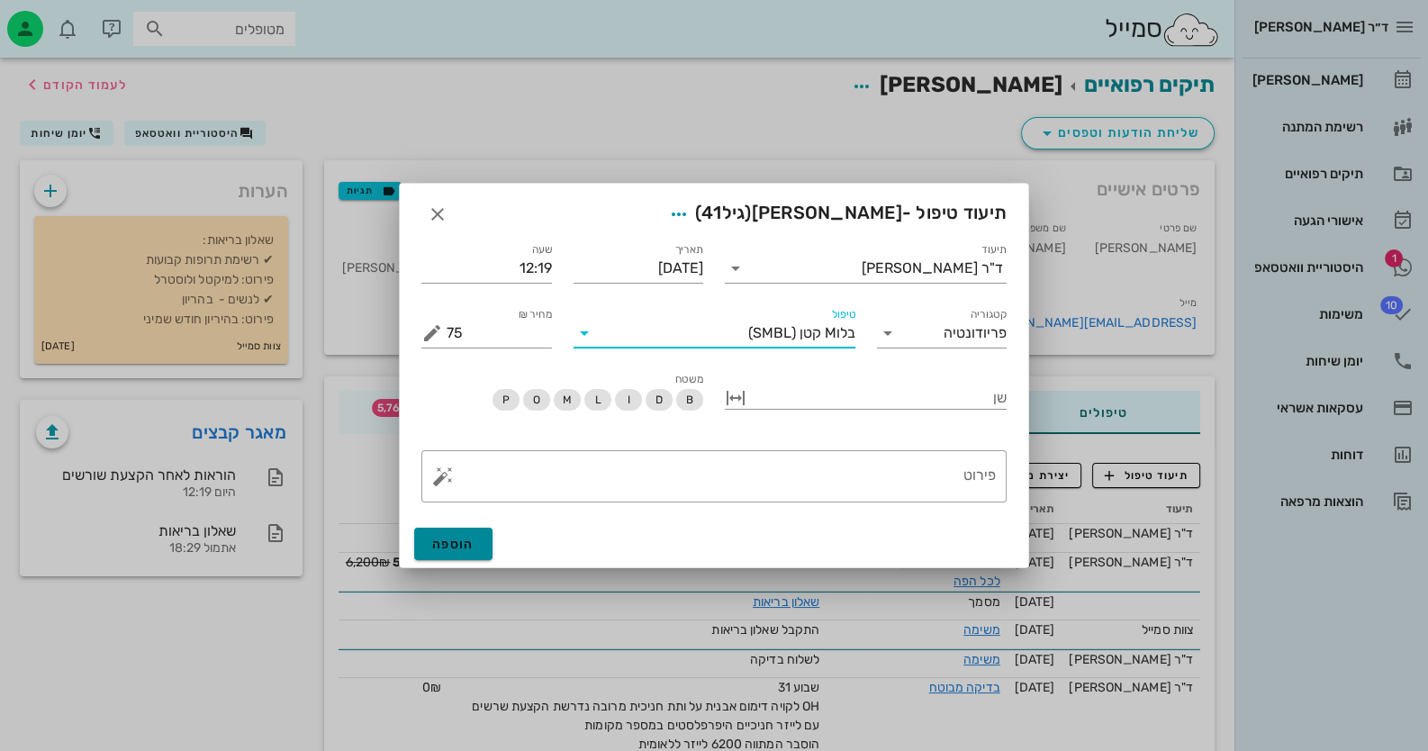
click at [438, 542] on span "הוספה" at bounding box center [453, 544] width 42 height 15
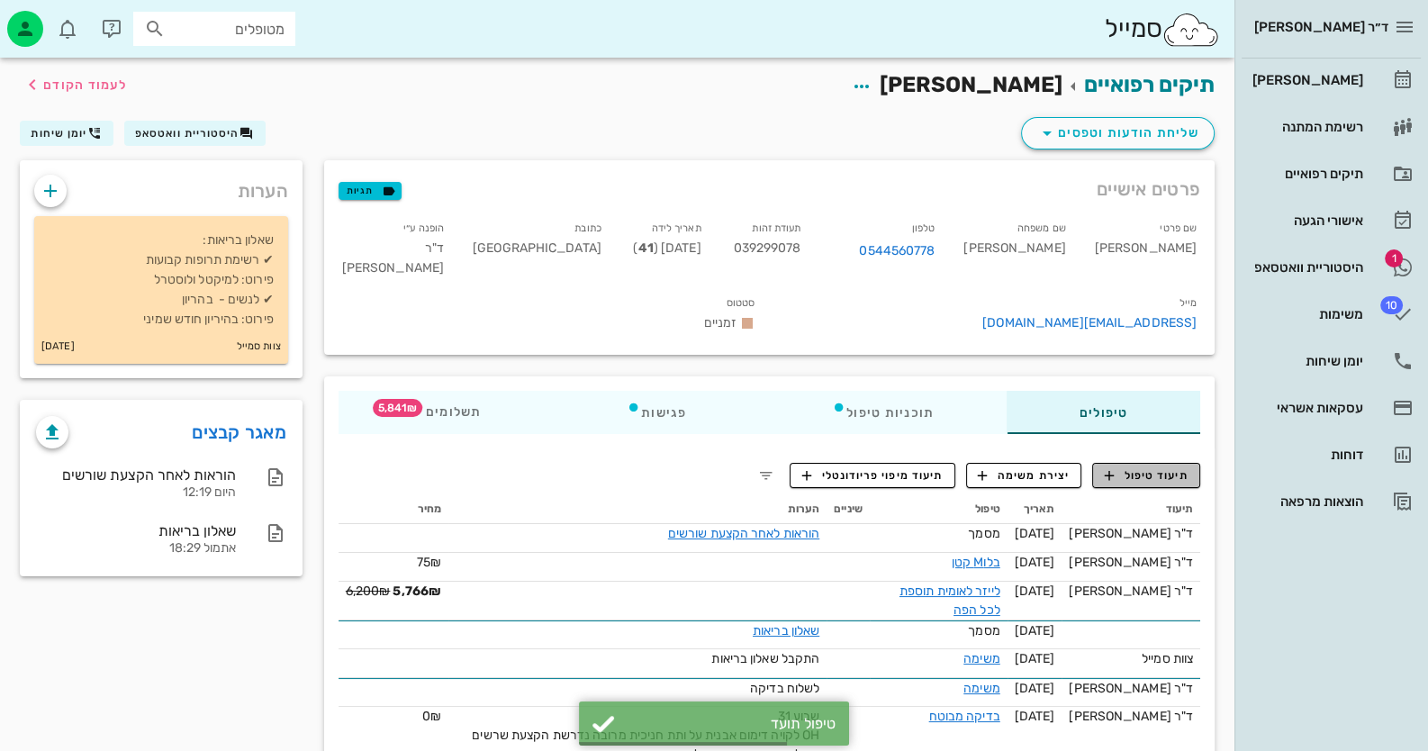
click at [1155, 467] on span "תיעוד טיפול" at bounding box center [1147, 475] width 84 height 16
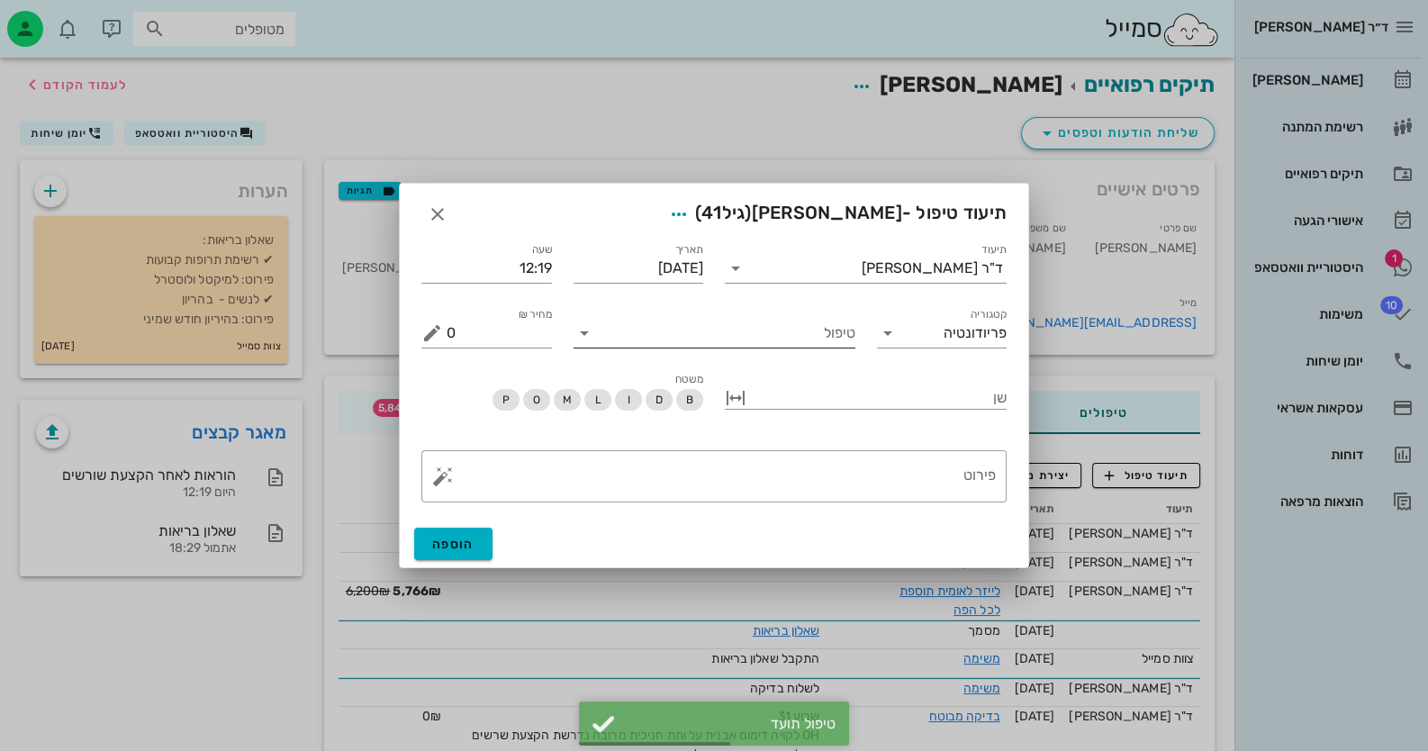
click at [754, 339] on input "טיפול" at bounding box center [727, 333] width 257 height 29
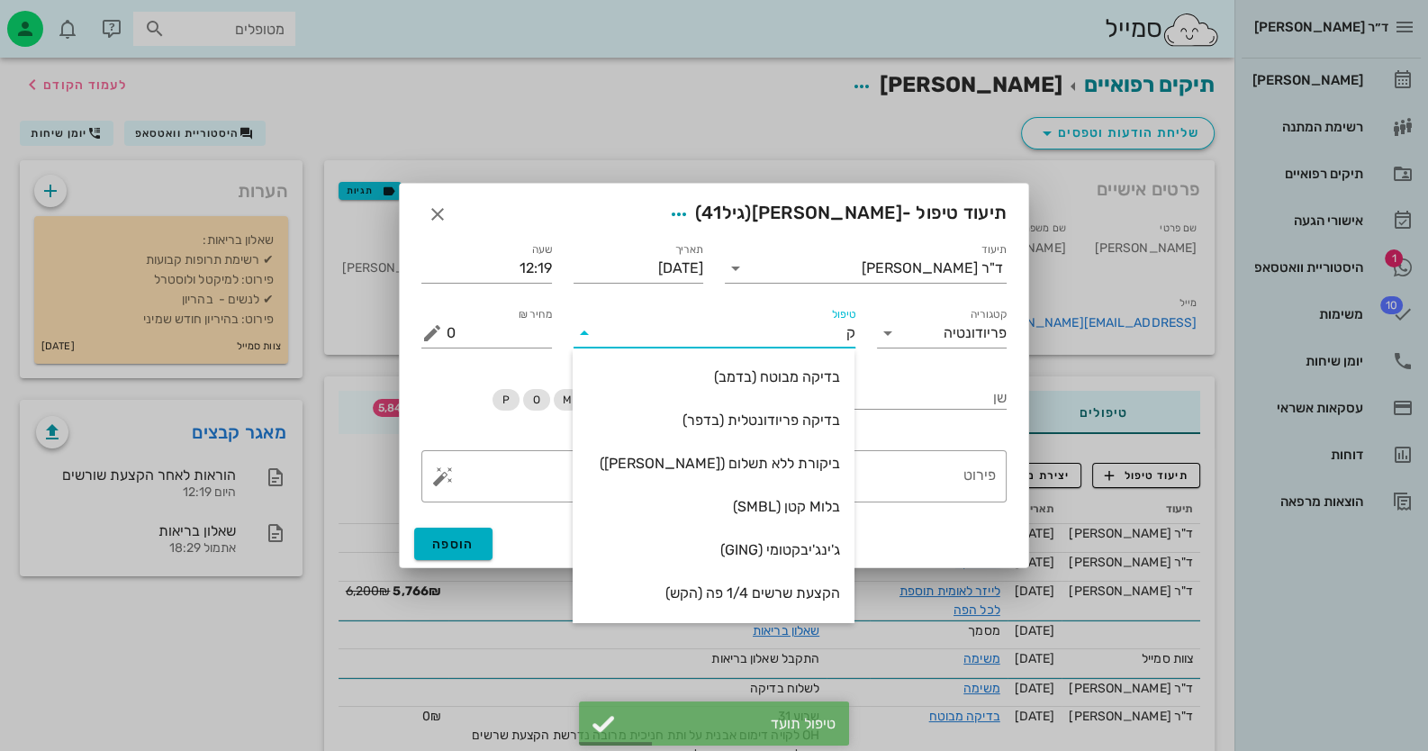
type input "קי"
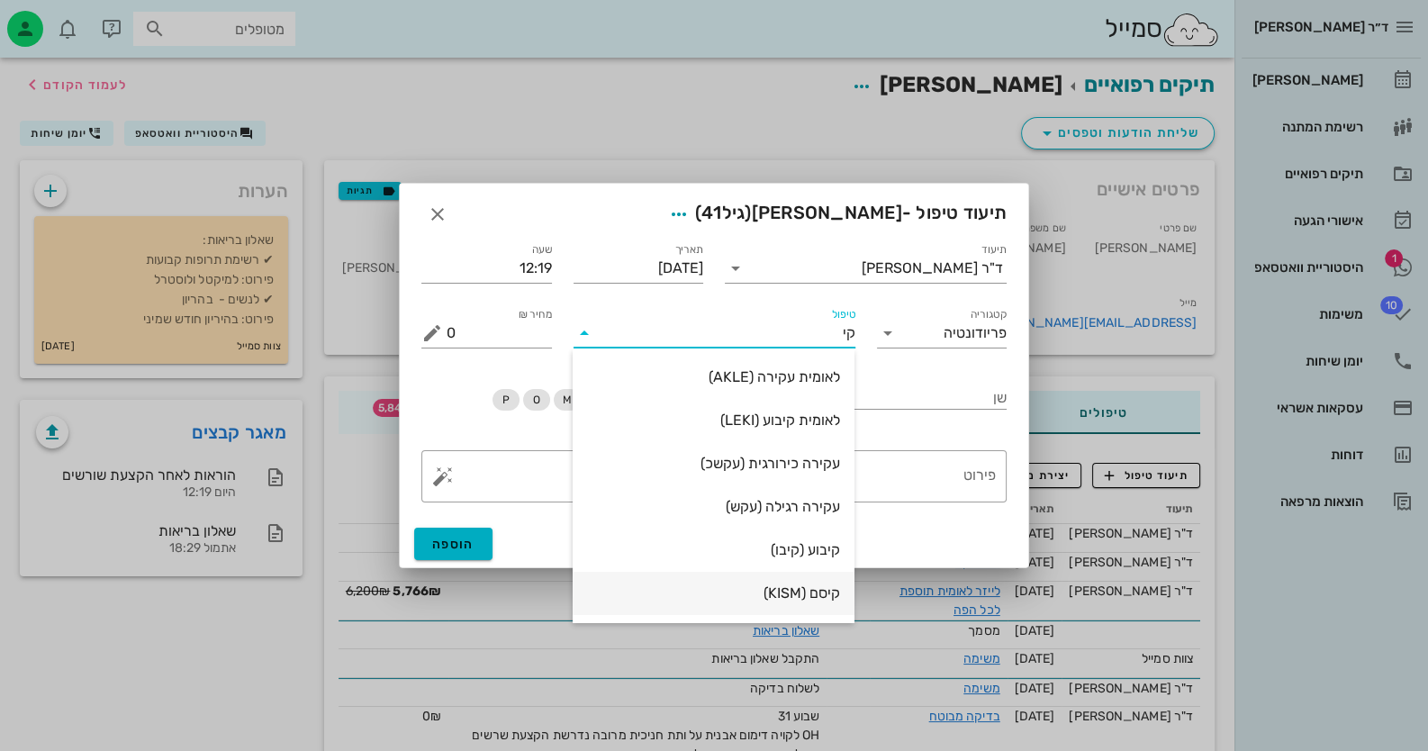
click at [794, 580] on div "קיסם (KISM)" at bounding box center [713, 592] width 253 height 39
type input "60"
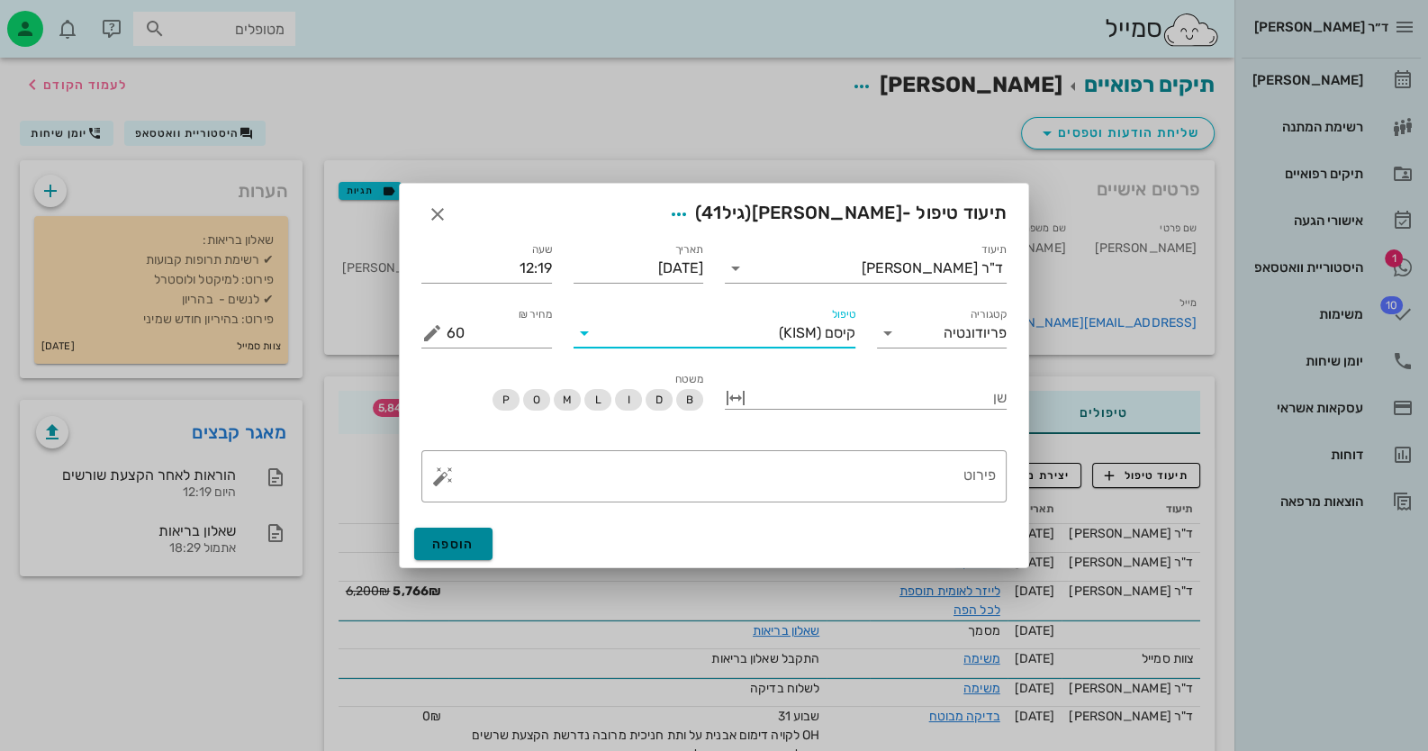
click at [447, 540] on span "הוספה" at bounding box center [453, 544] width 42 height 15
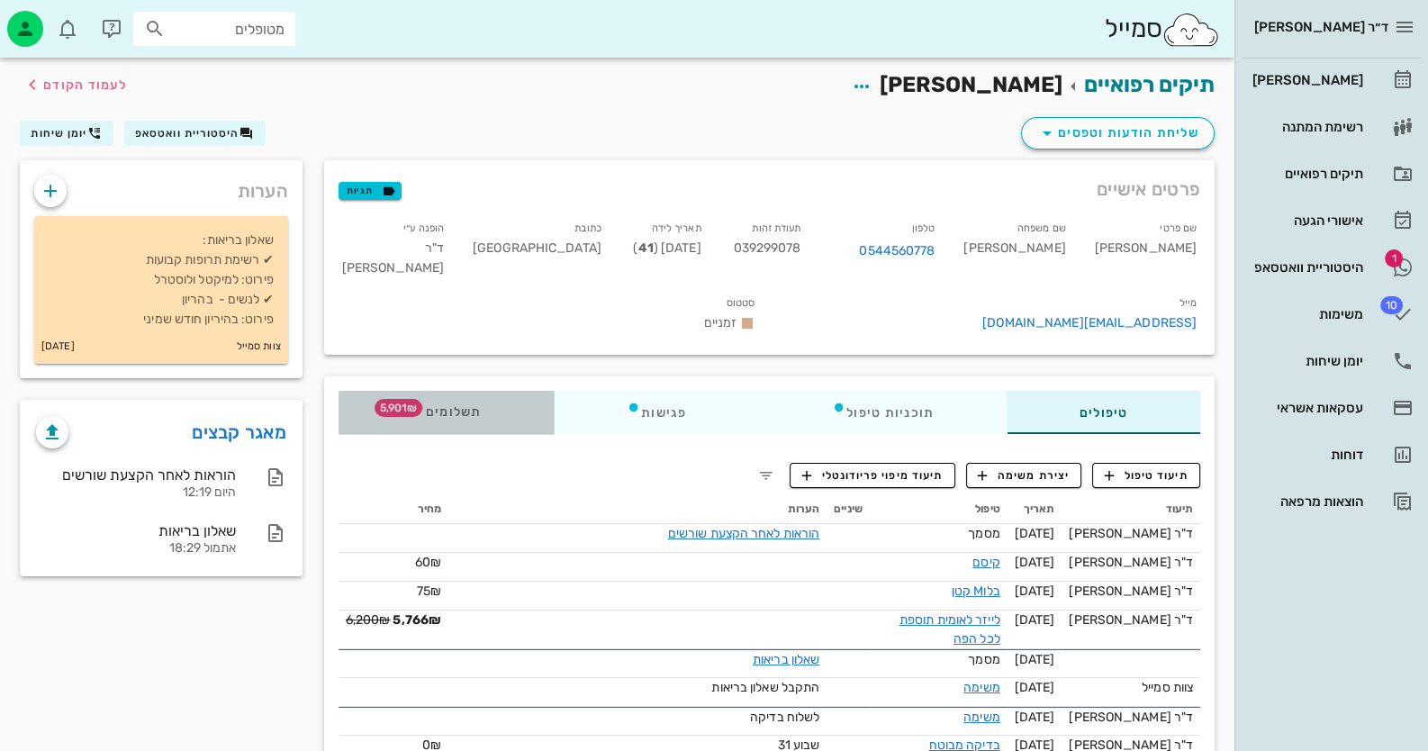
click at [518, 391] on div "תשלומים 5,901₪" at bounding box center [445, 412] width 215 height 43
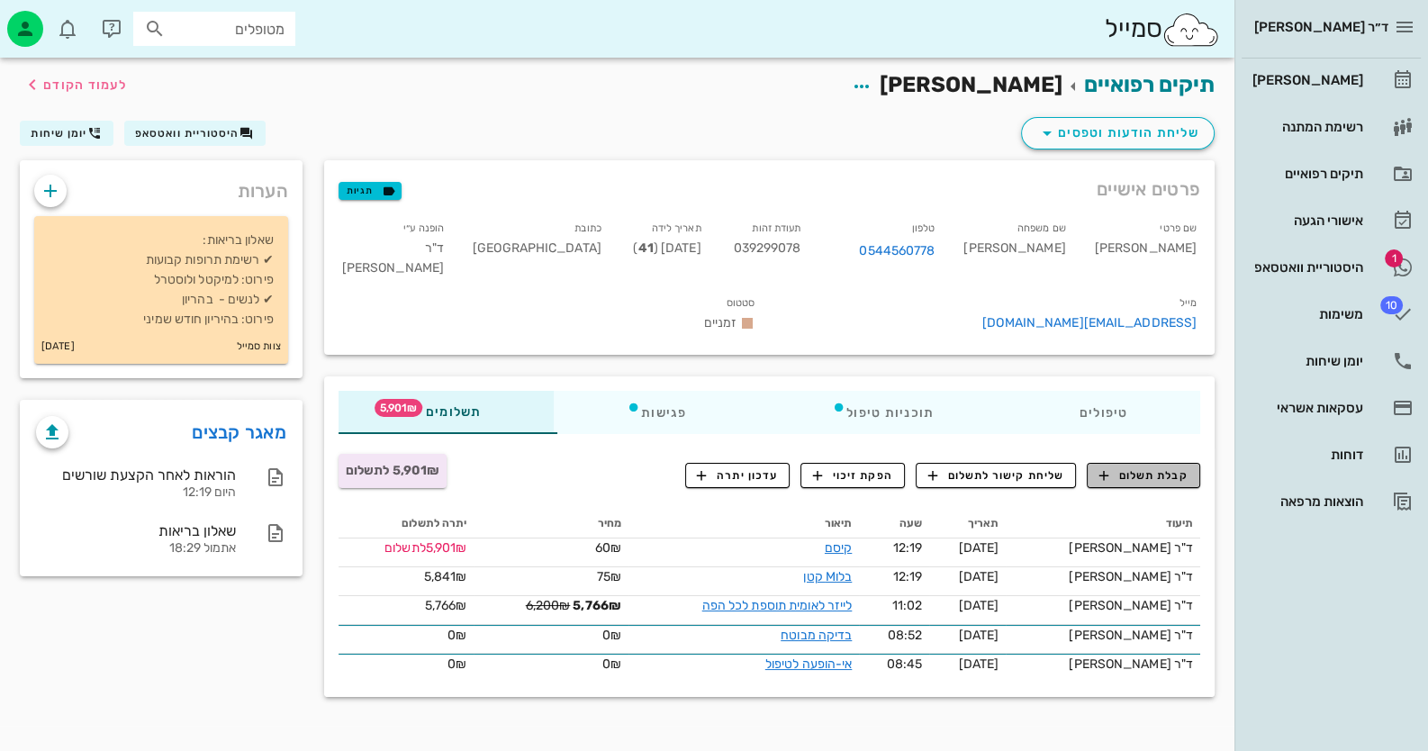
click at [1157, 467] on span "קבלת תשלום" at bounding box center [1143, 475] width 89 height 16
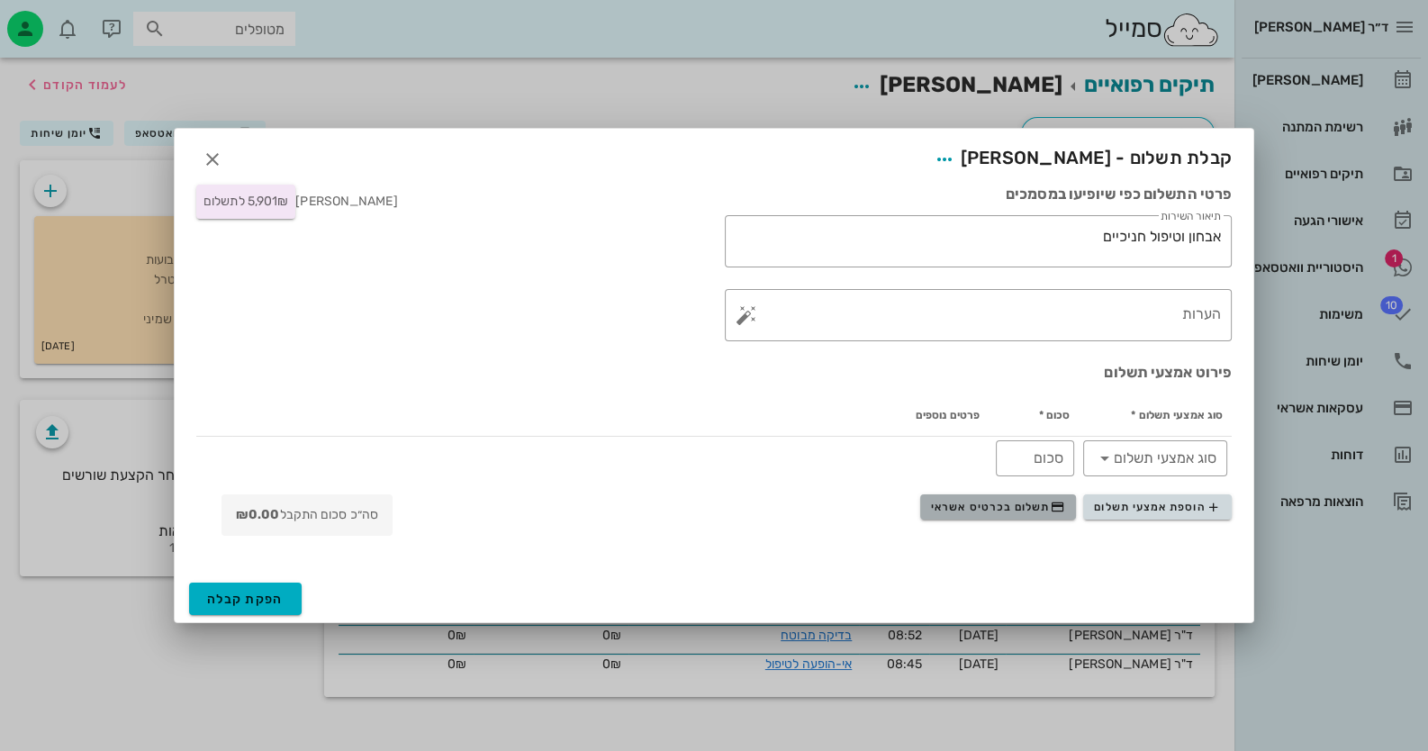
click at [1012, 506] on span "תשלום בכרטיס אשראי" at bounding box center [997, 507] width 133 height 14
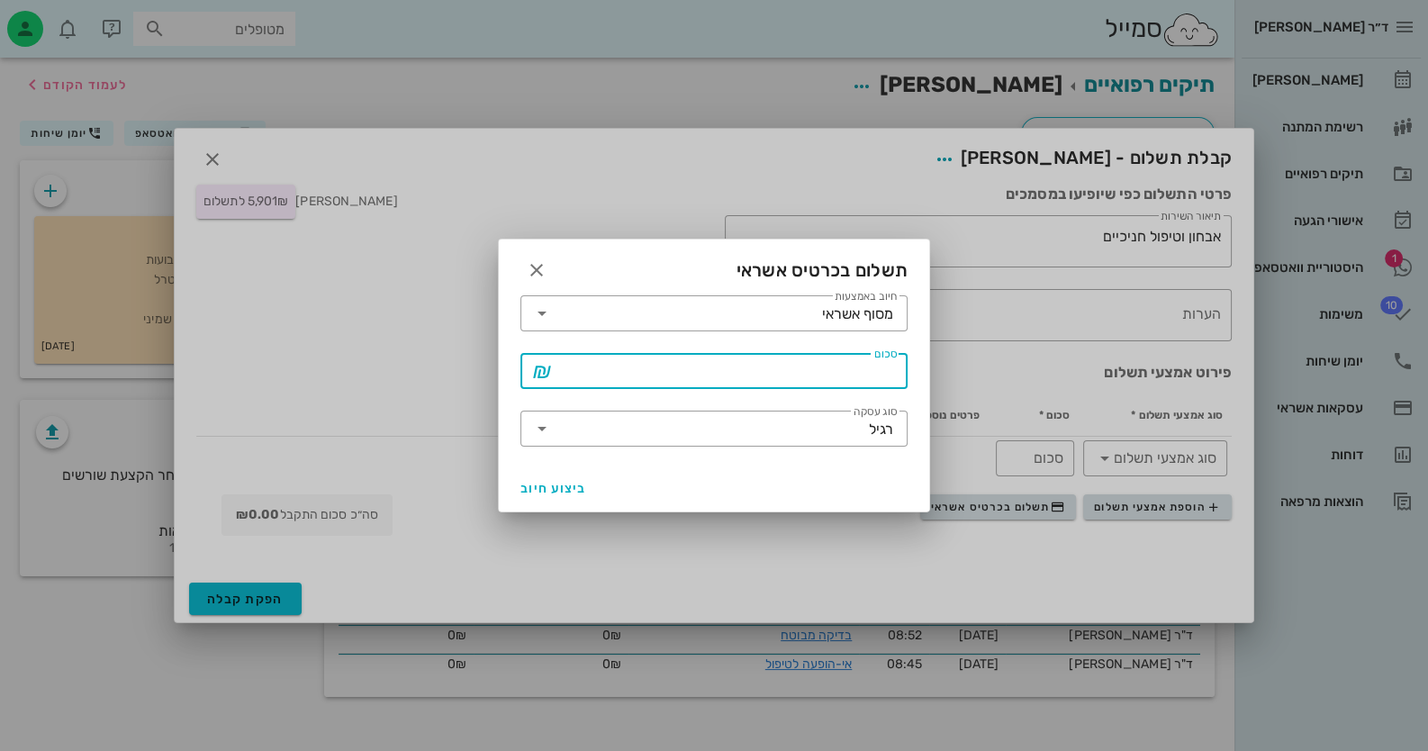
click at [826, 379] on input "סכום" at bounding box center [726, 370] width 340 height 29
type input "5901"
click at [846, 421] on input "סוג עסקה" at bounding box center [712, 428] width 312 height 29
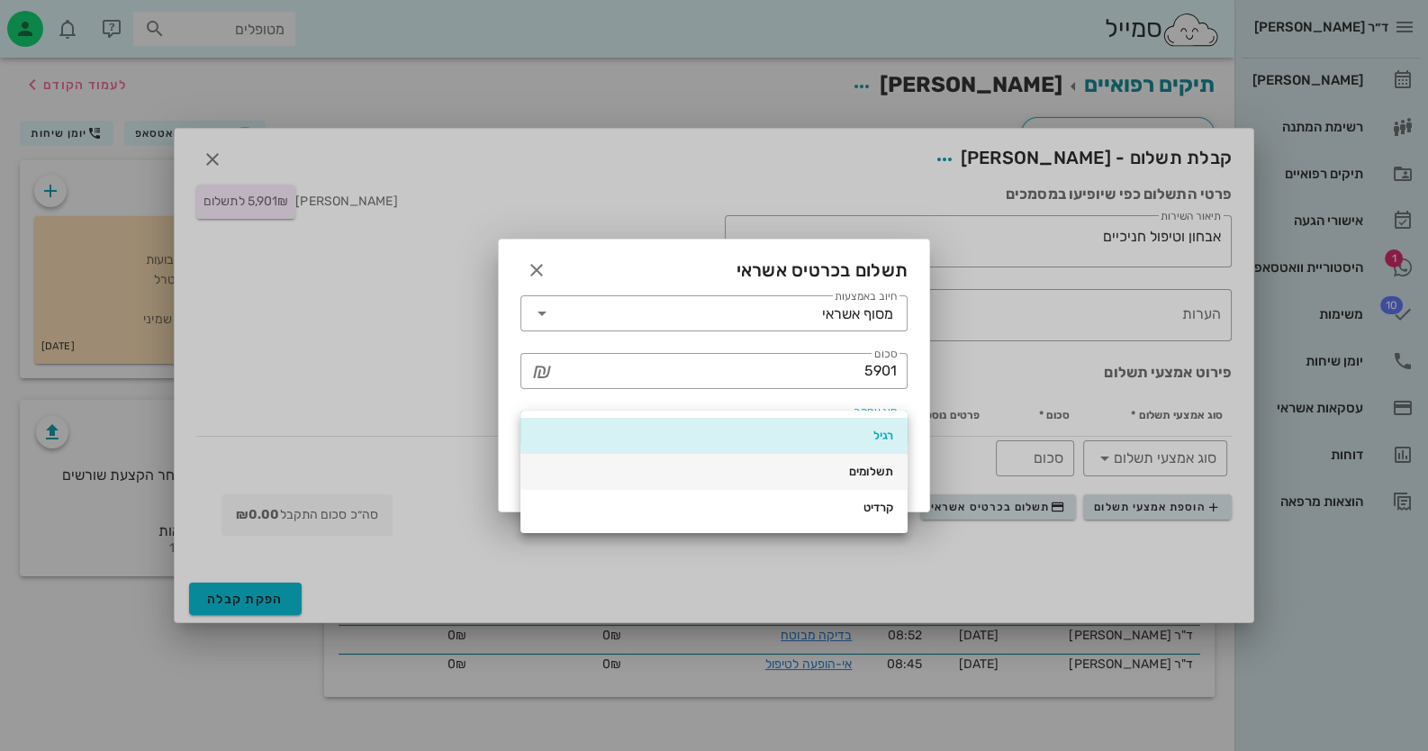
click at [865, 467] on div "תשלומים" at bounding box center [714, 472] width 358 height 14
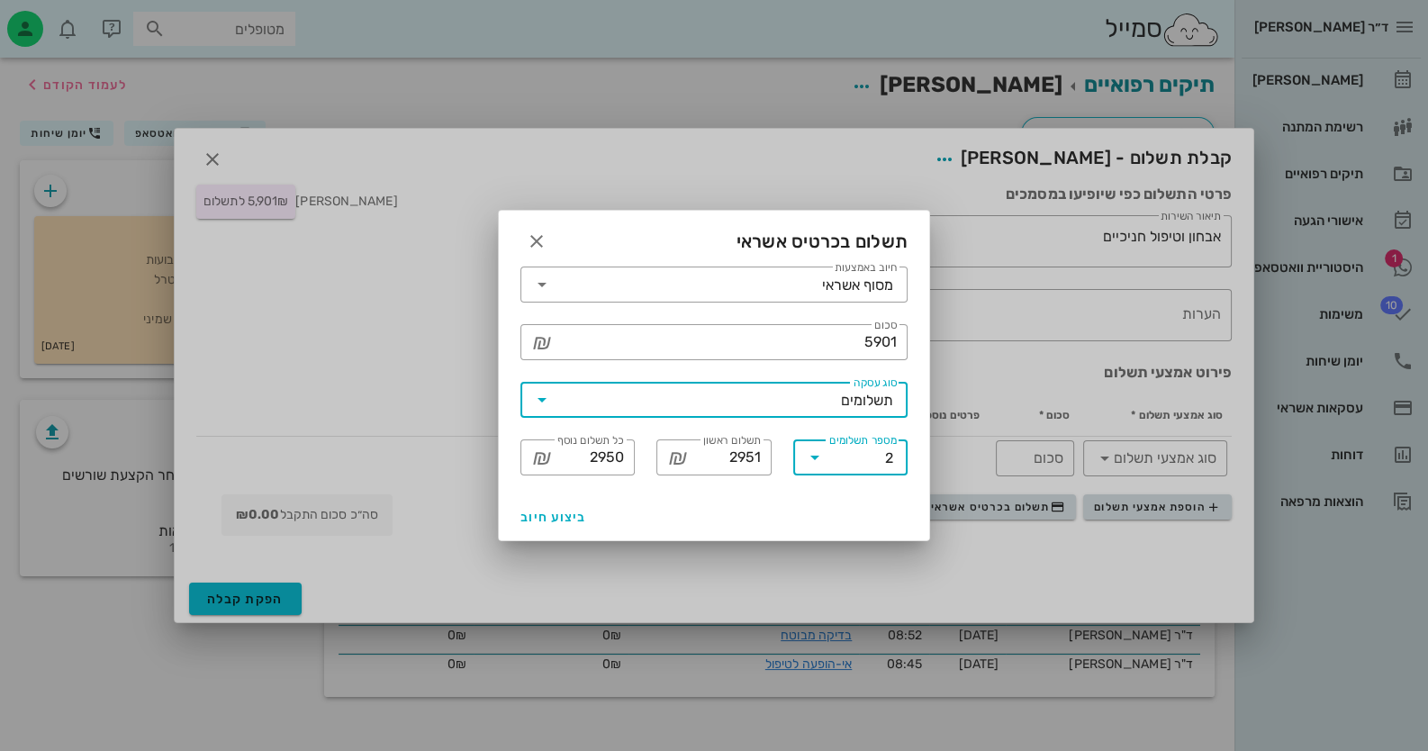
click at [865, 467] on input "מספר תשלומים" at bounding box center [857, 457] width 56 height 29
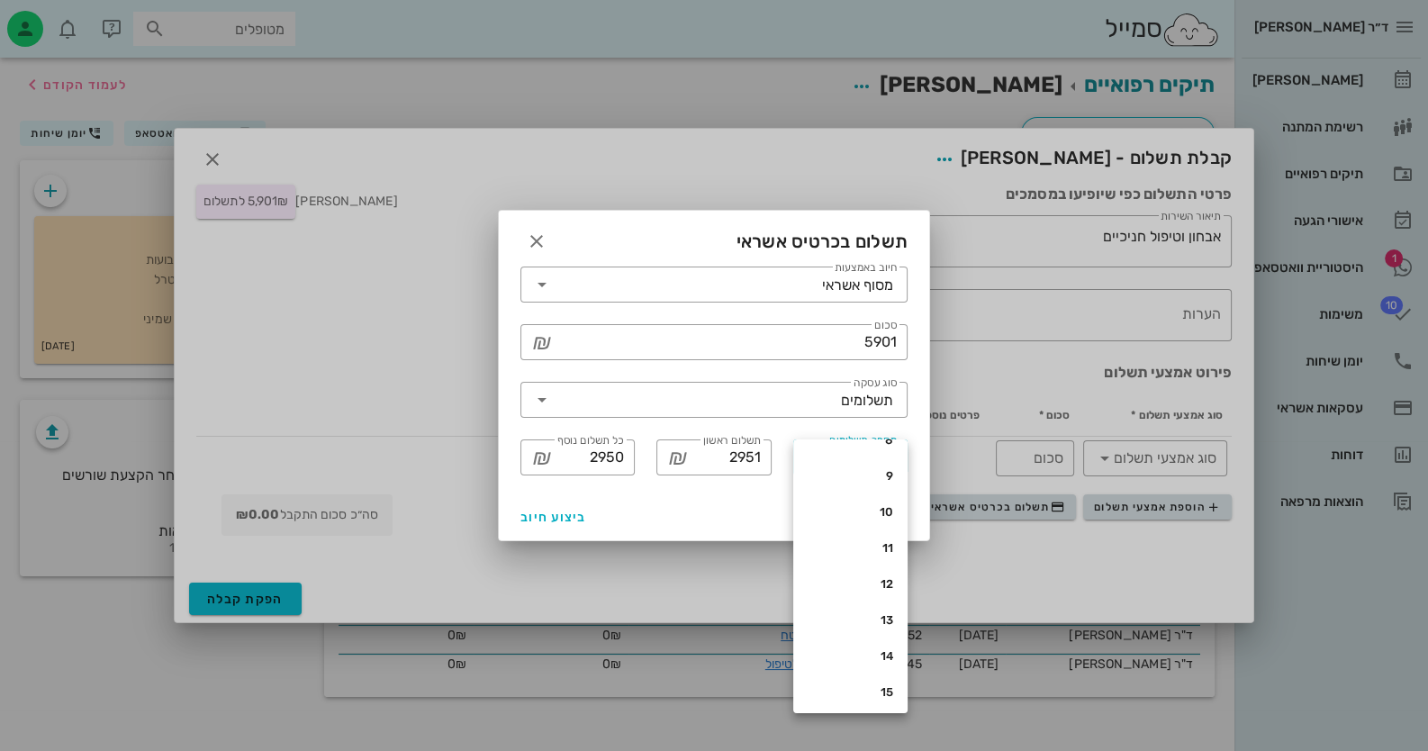
scroll to position [270, 0]
click at [873, 556] on div "12" at bounding box center [851, 554] width 86 height 14
type input "500"
type input "491"
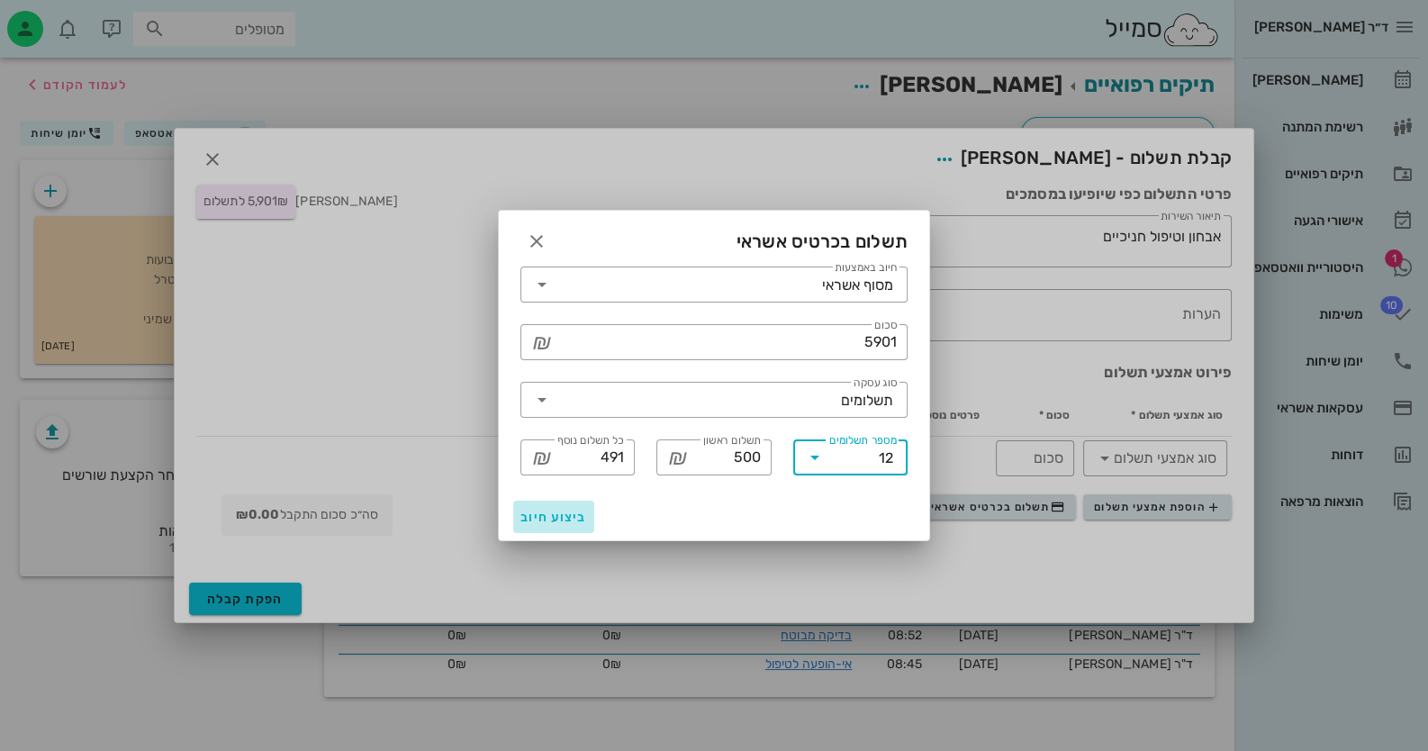
click at [561, 528] on button "ביצוע חיוב" at bounding box center [553, 517] width 81 height 32
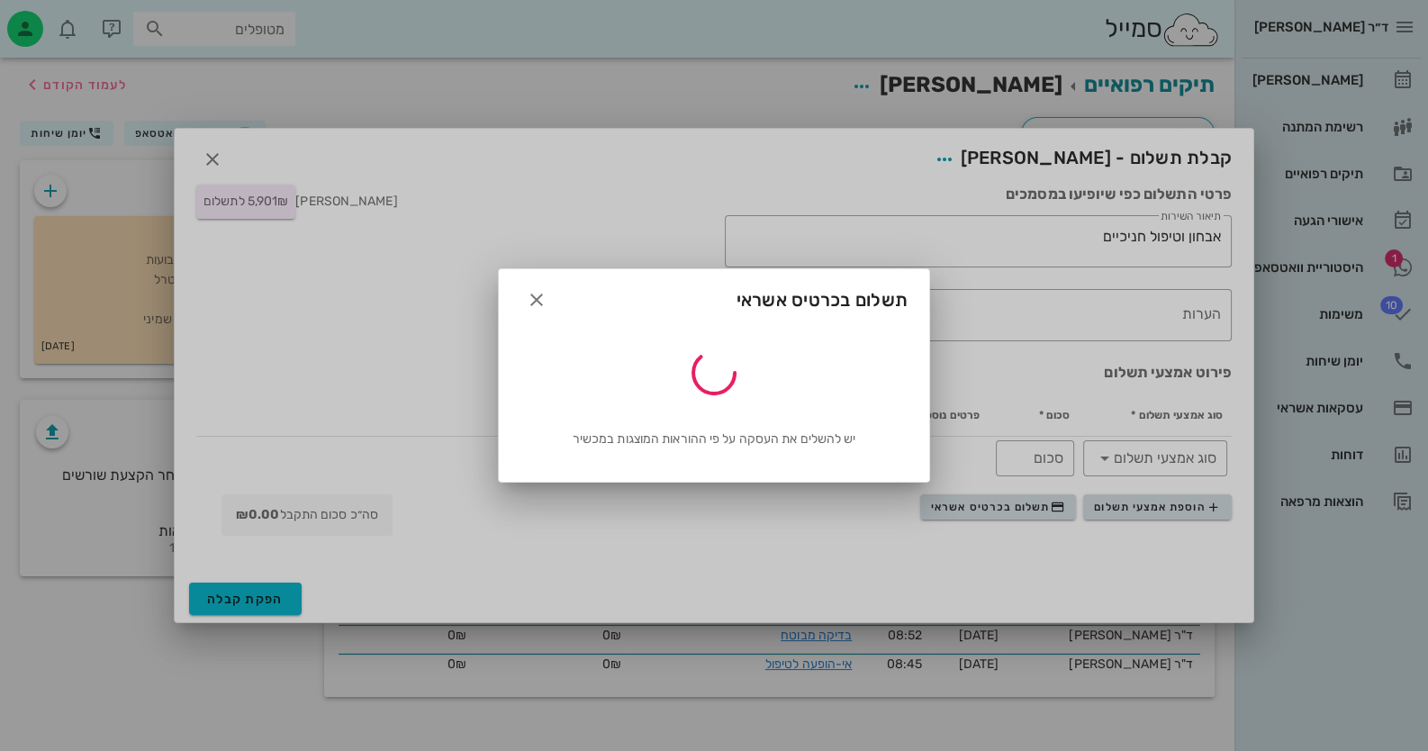
type input "5901"
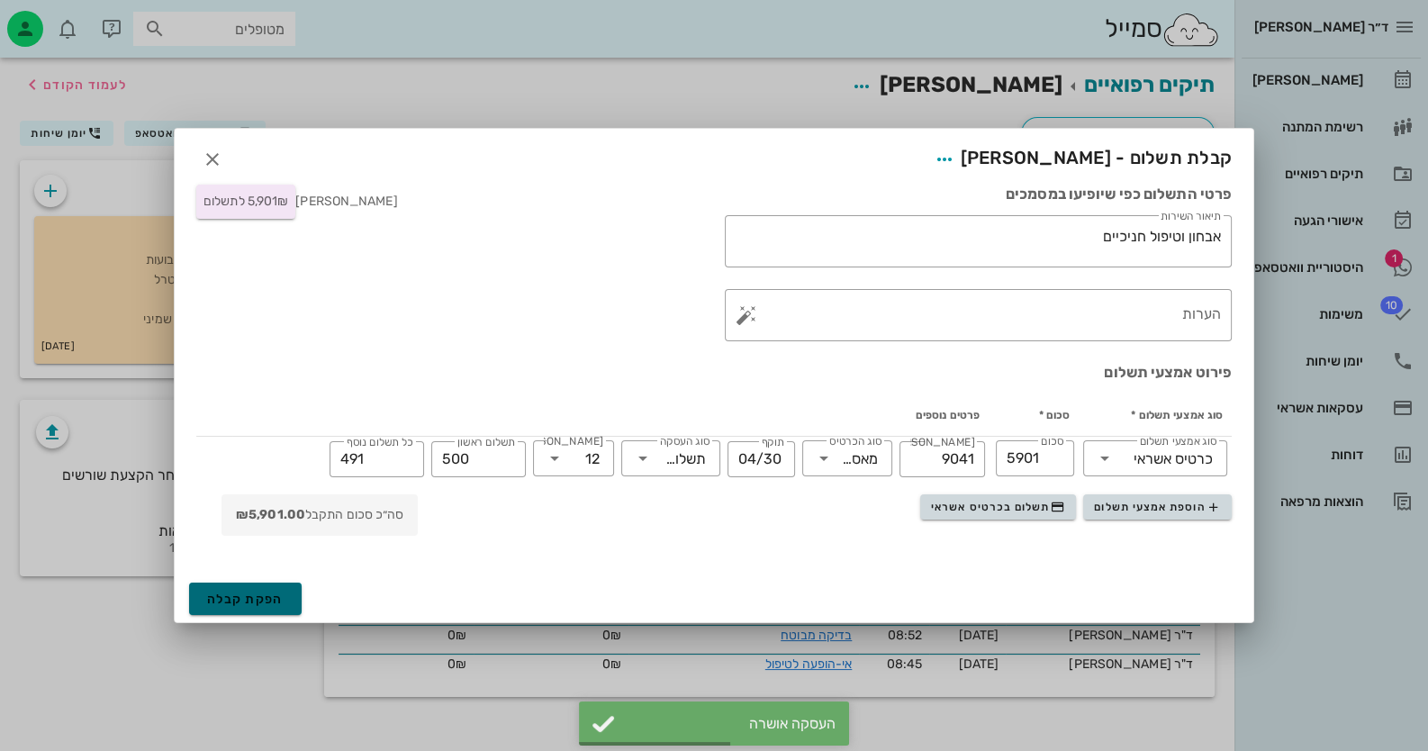
click at [267, 600] on span "הפקת קבלה" at bounding box center [245, 598] width 77 height 15
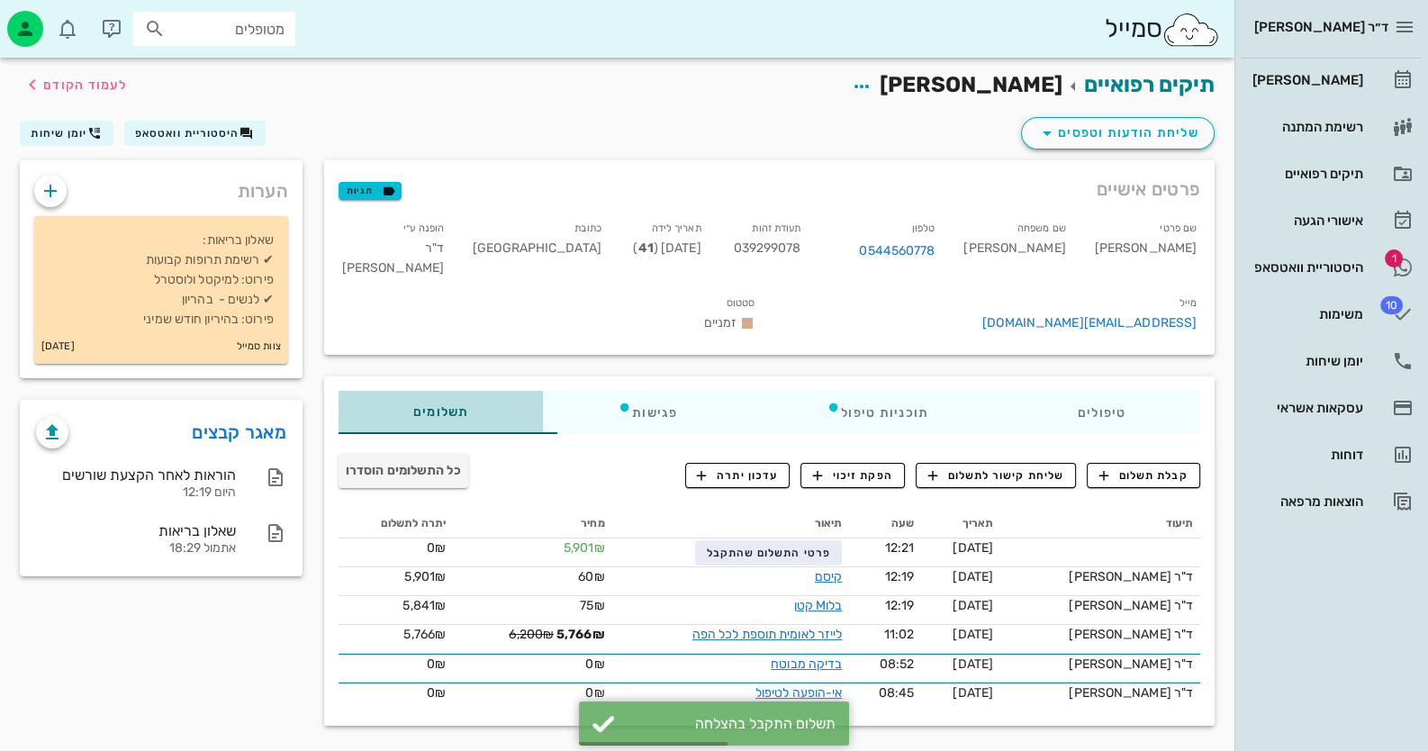
click at [503, 391] on div "תשלומים 0₪" at bounding box center [440, 412] width 204 height 43
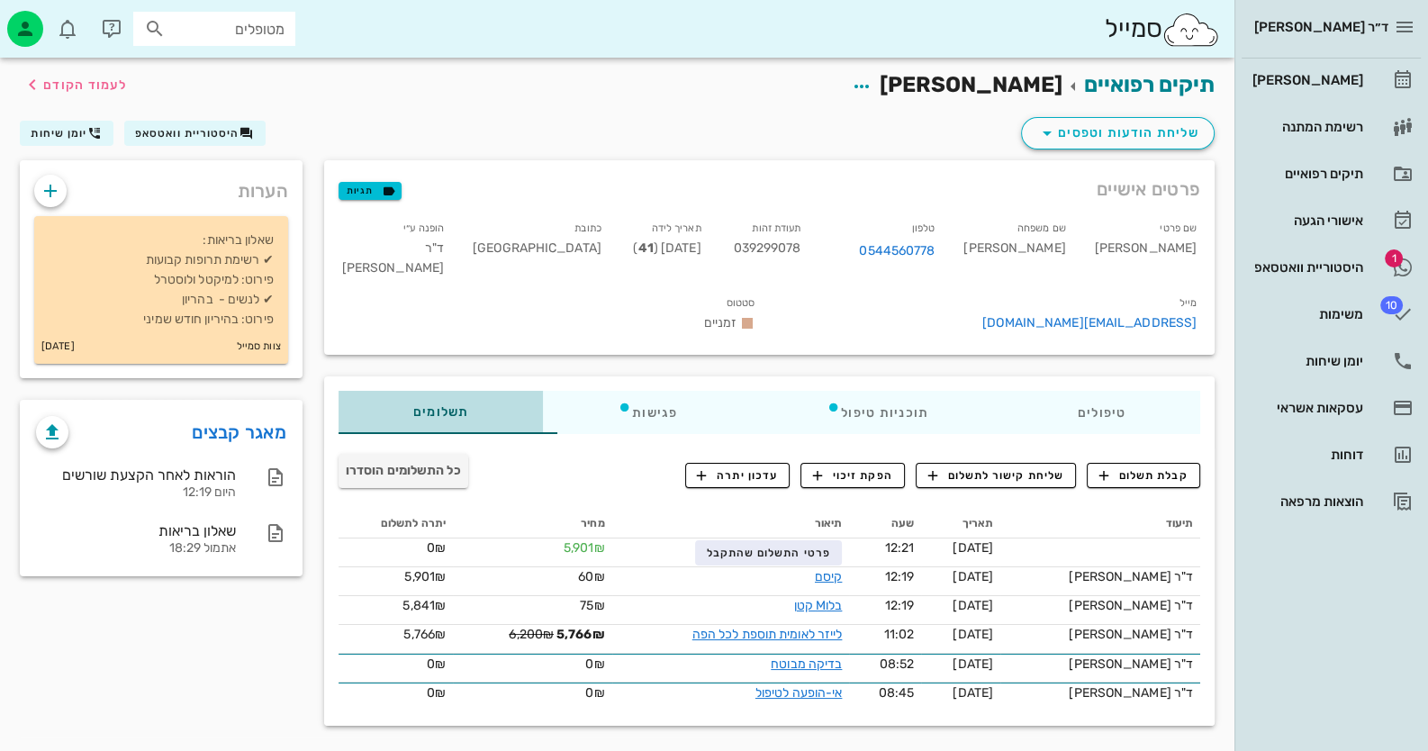
click at [503, 391] on div "תשלומים 0₪" at bounding box center [440, 412] width 204 height 43
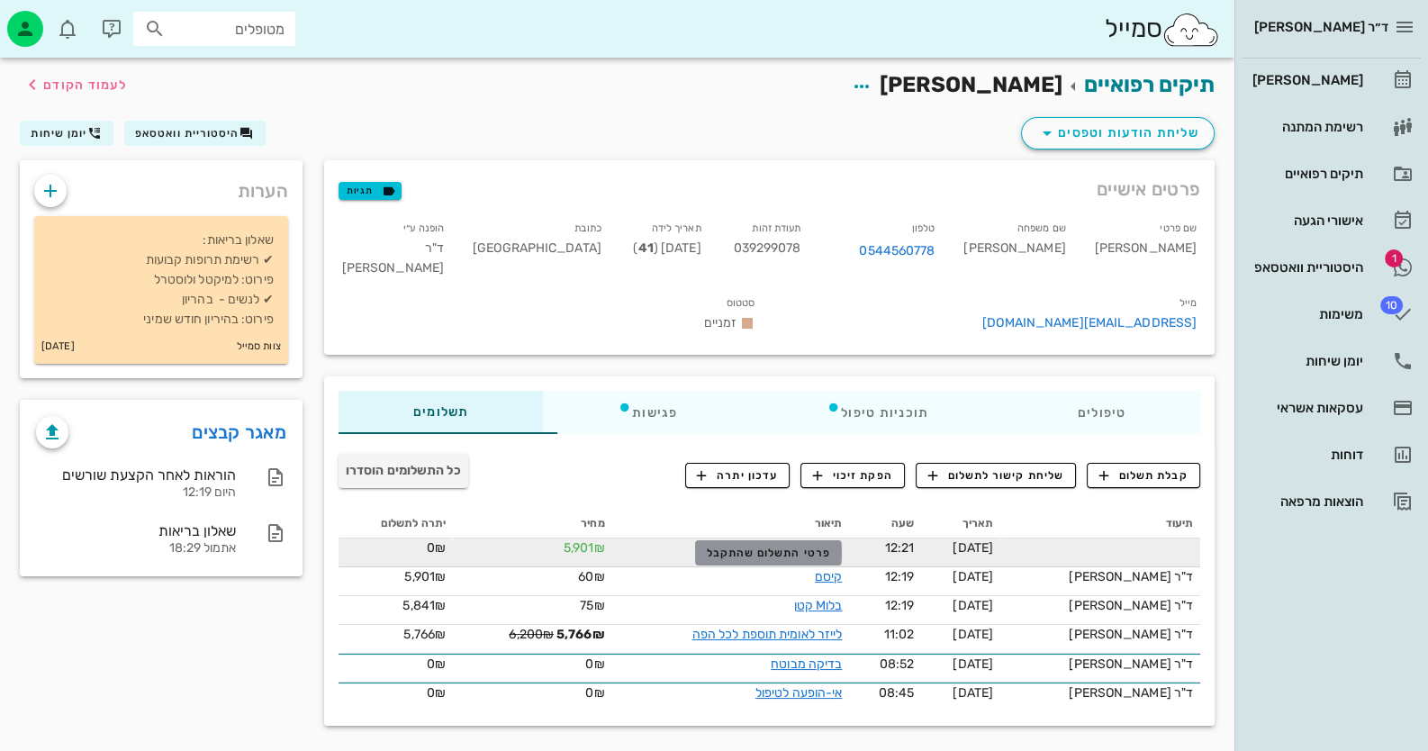
click at [803, 546] on span "פרטי התשלום שהתקבל" at bounding box center [769, 552] width 124 height 13
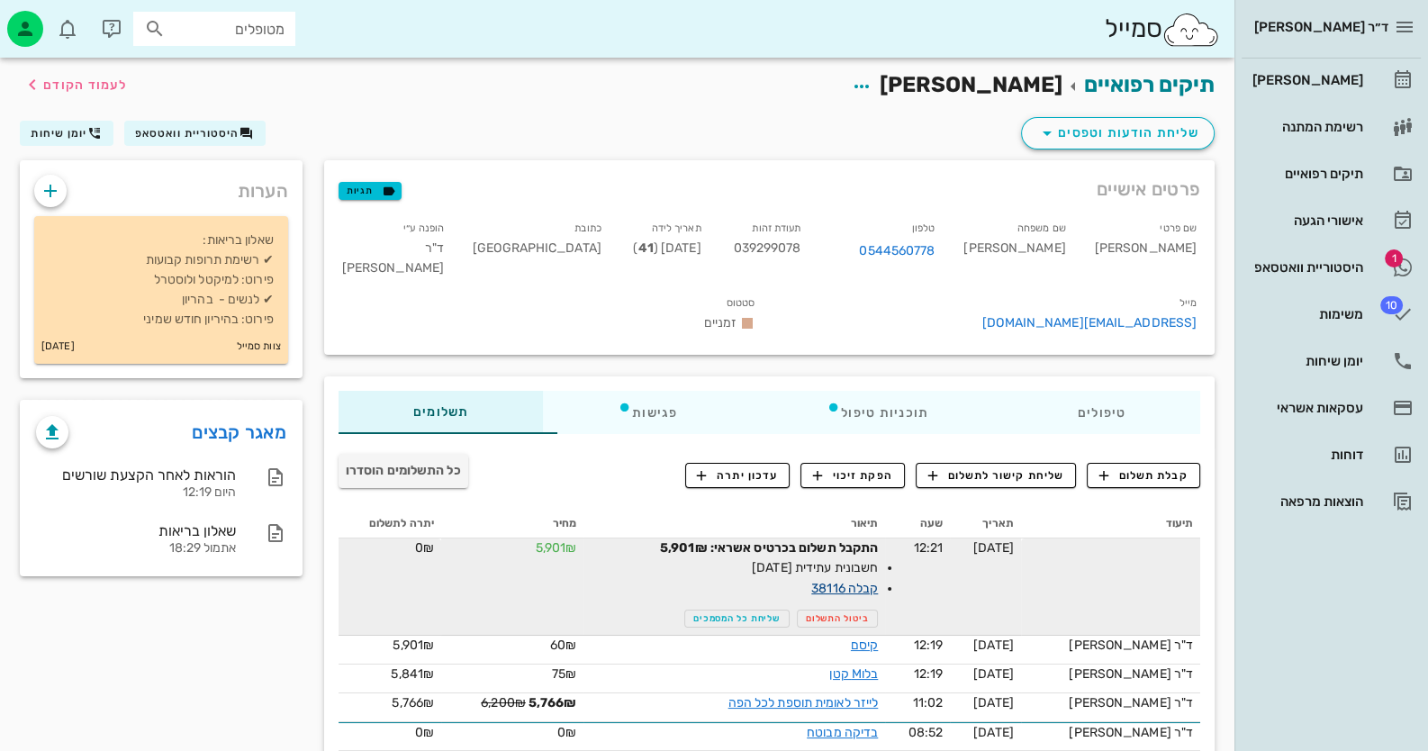
click at [841, 581] on link "קבלה 38116" at bounding box center [844, 588] width 67 height 15
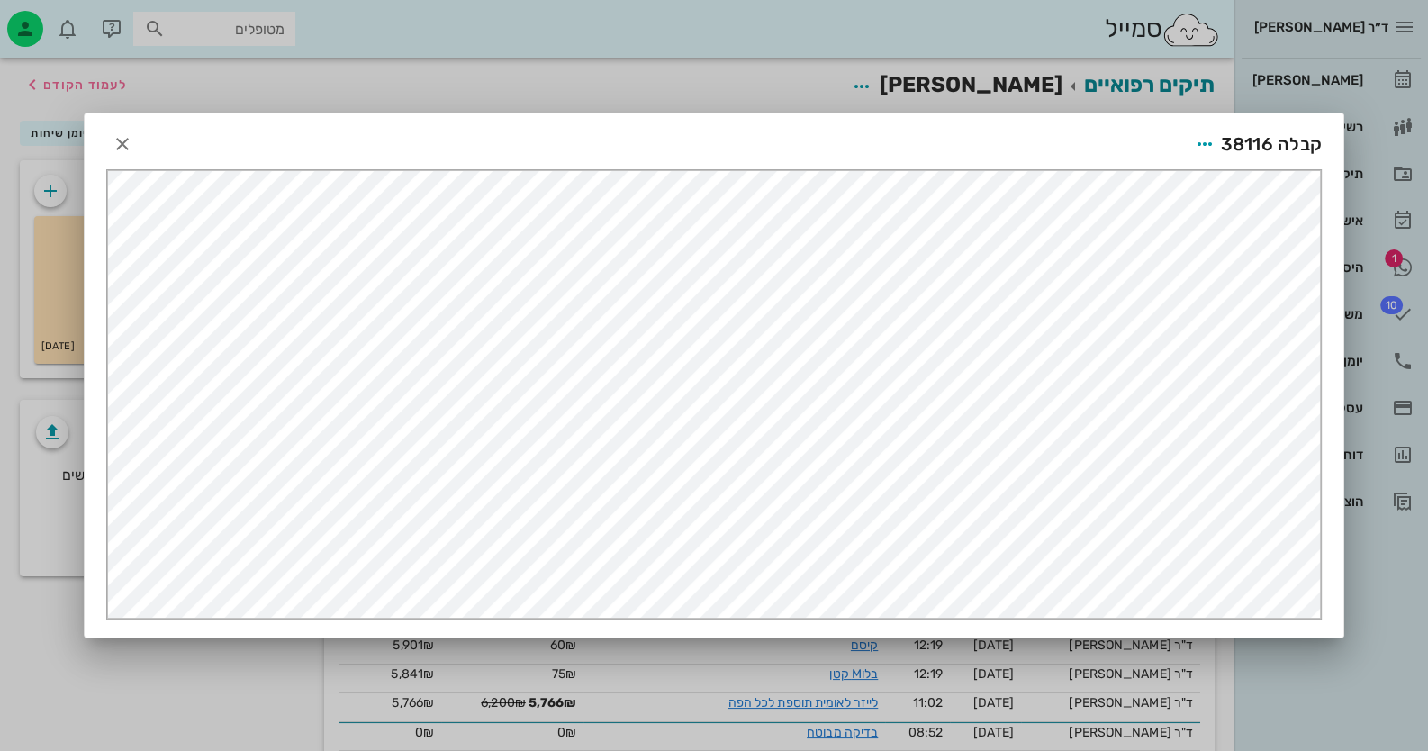
scroll to position [0, 0]
click at [1195, 149] on icon "button" at bounding box center [1205, 144] width 22 height 22
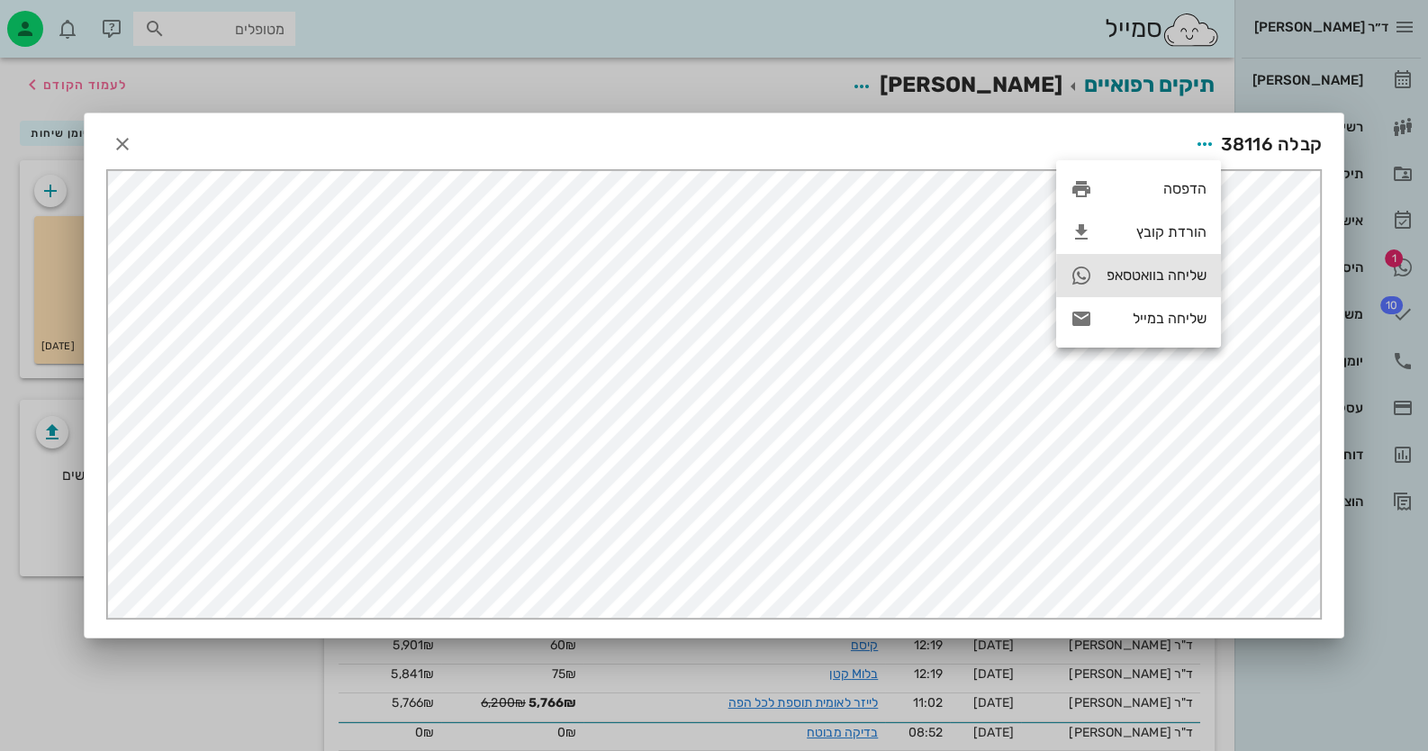
click at [1179, 265] on div "שליחה בוואטסאפ" at bounding box center [1138, 275] width 165 height 43
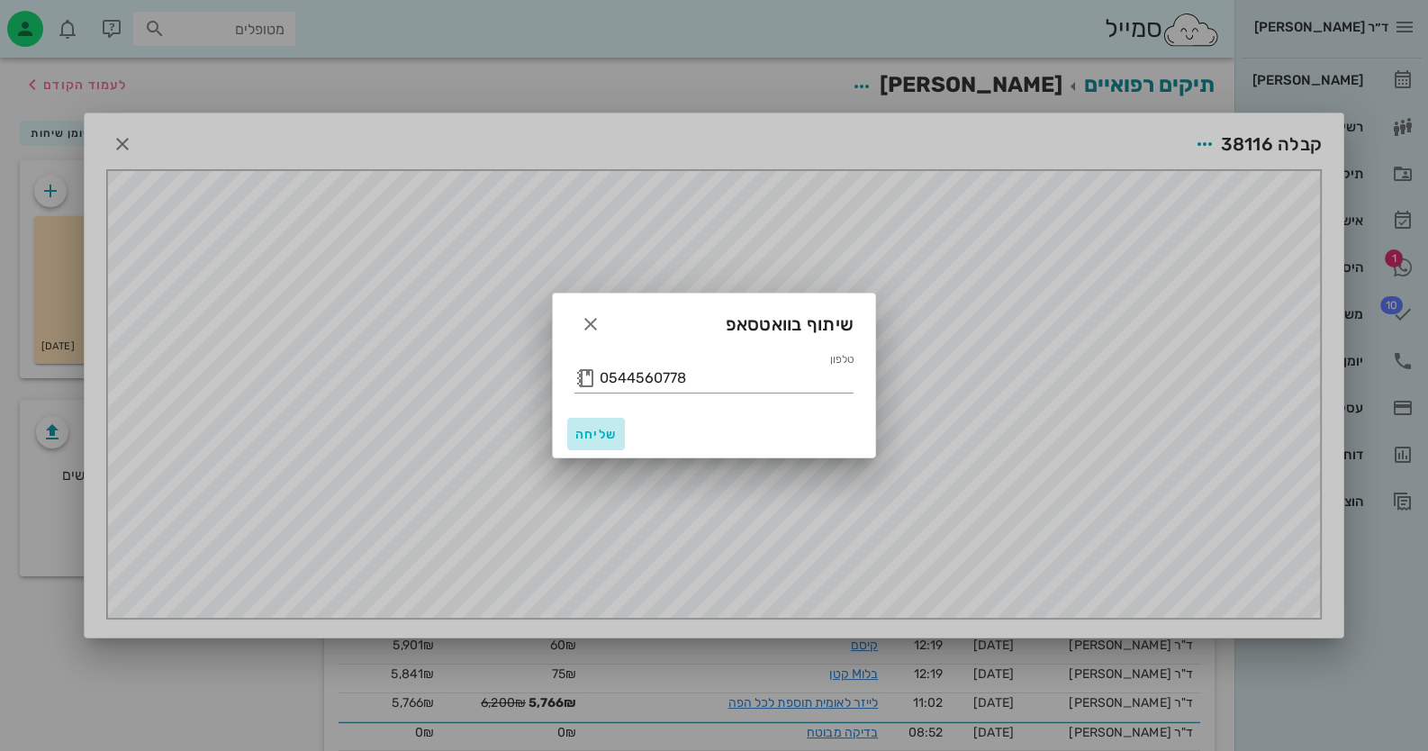
click at [595, 441] on button "שליחה" at bounding box center [596, 434] width 58 height 32
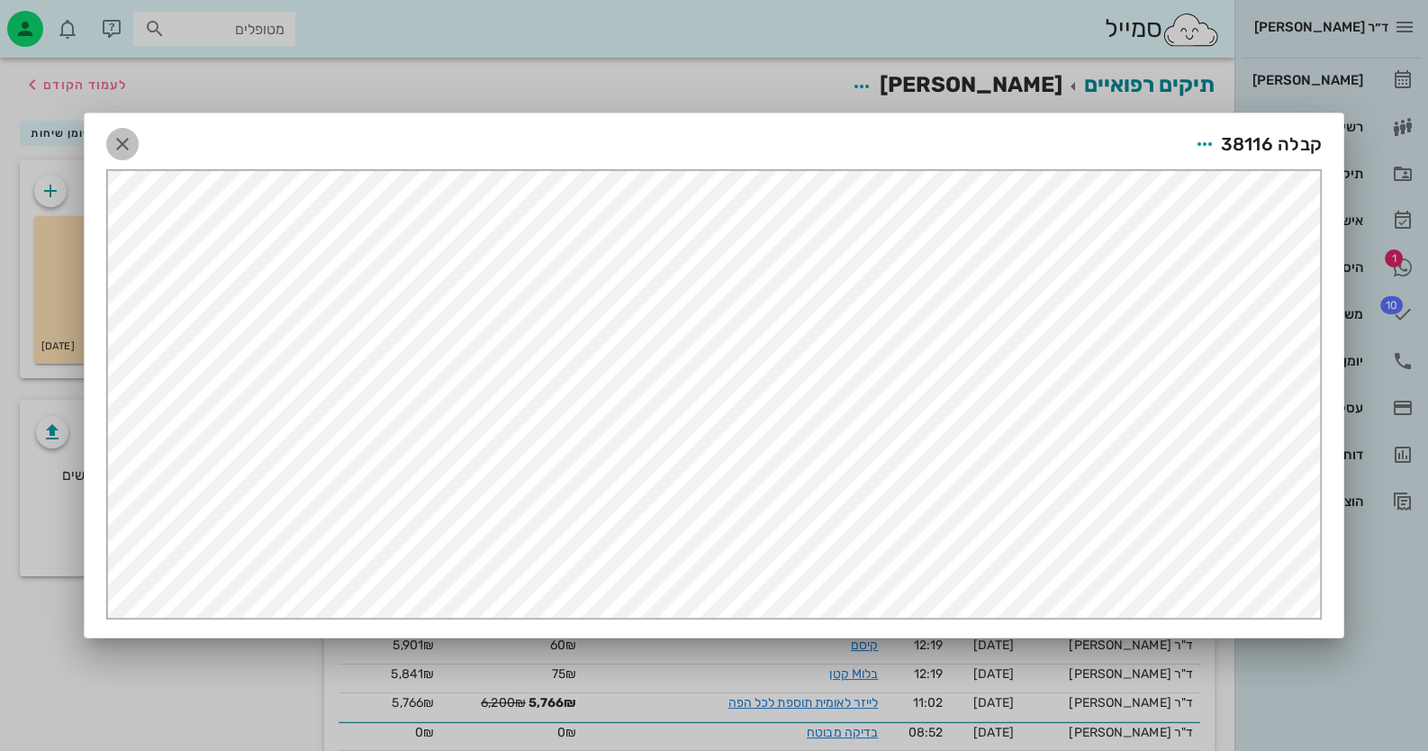
click at [126, 139] on icon "button" at bounding box center [123, 144] width 22 height 22
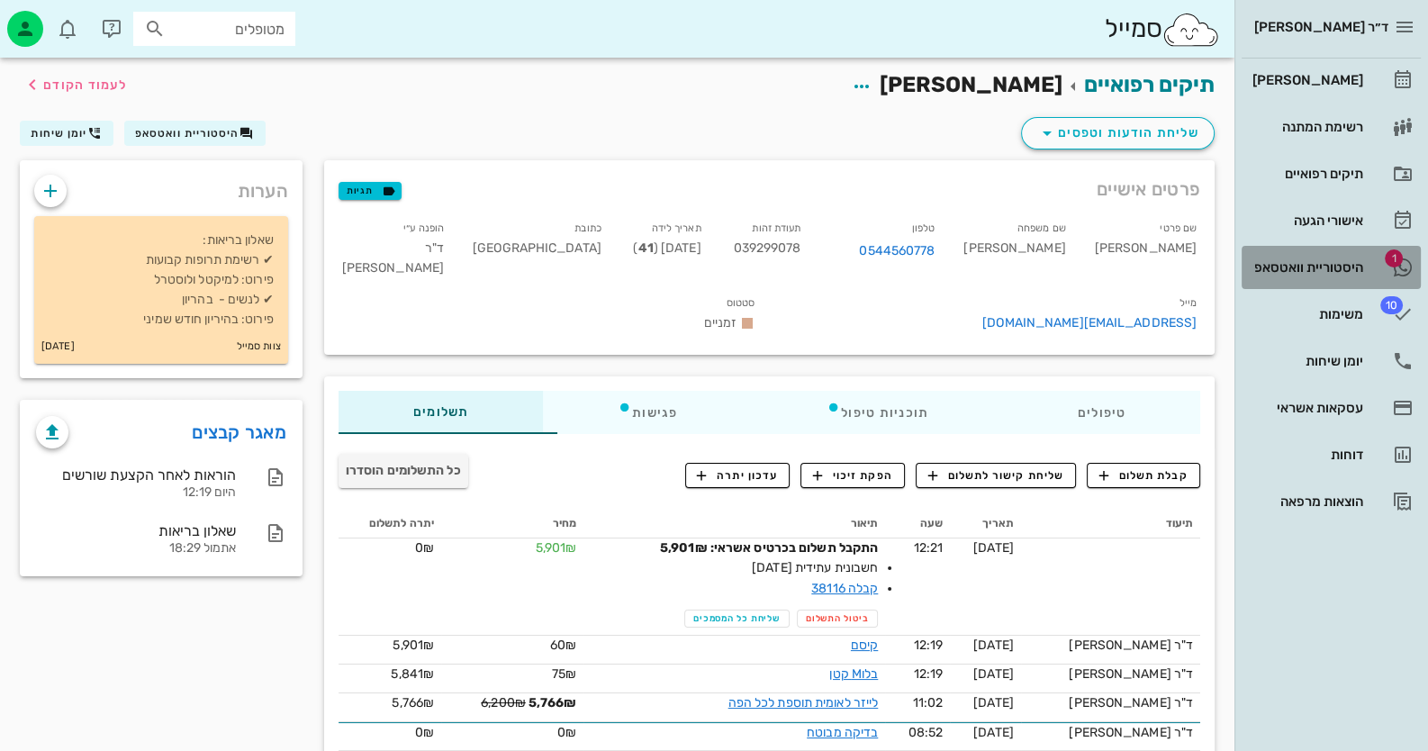
click at [1340, 263] on div "היסטוריית וואטסאפ" at bounding box center [1306, 267] width 114 height 14
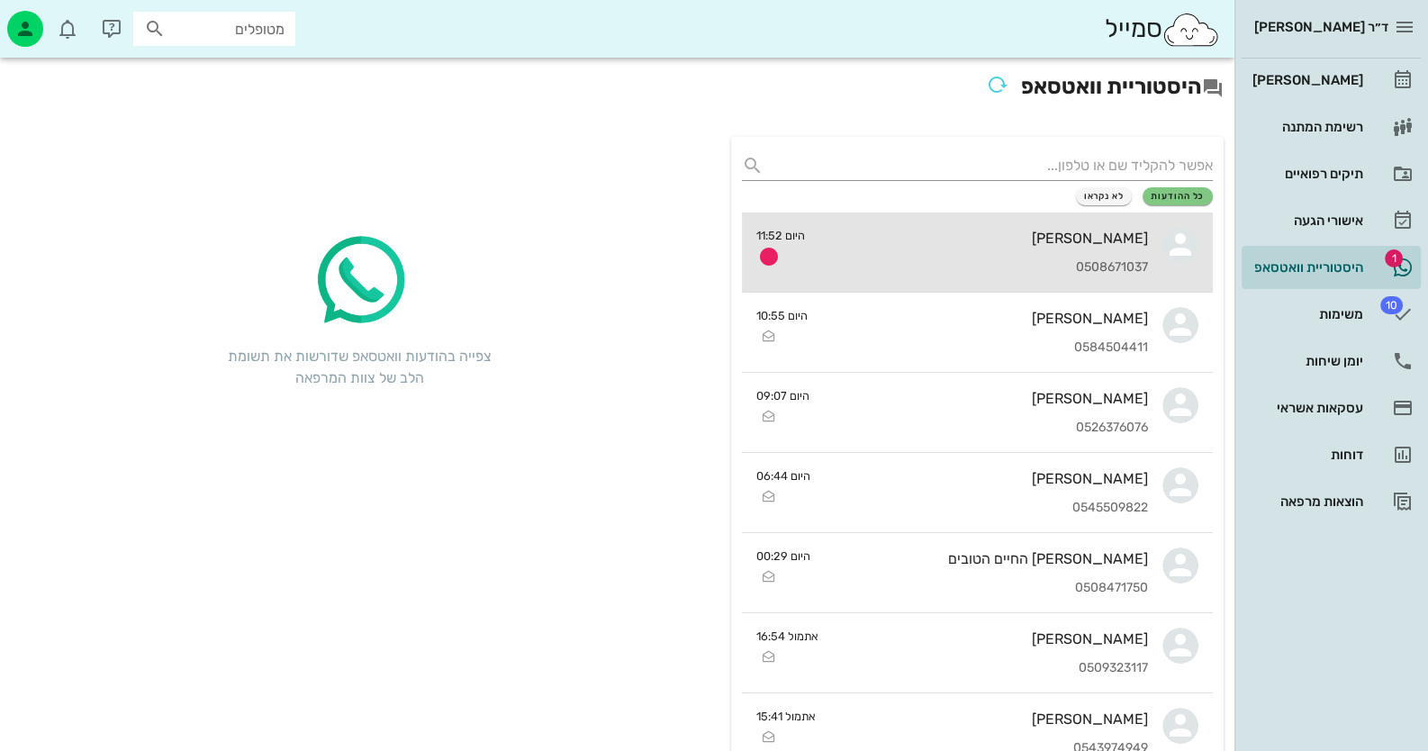
click at [846, 269] on div "0508671037" at bounding box center [983, 267] width 329 height 15
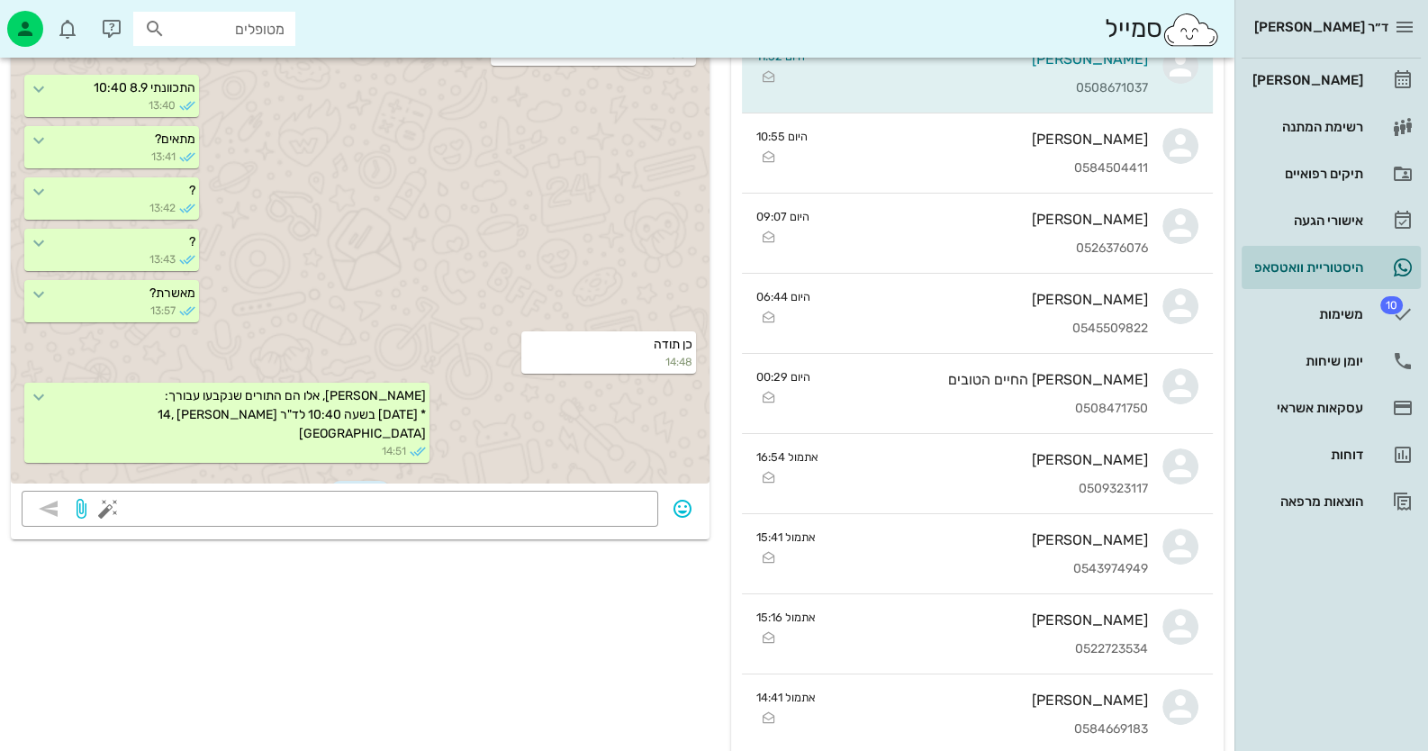
scroll to position [624, 0]
click at [1394, 61] on link "[PERSON_NAME]" at bounding box center [1330, 80] width 179 height 43
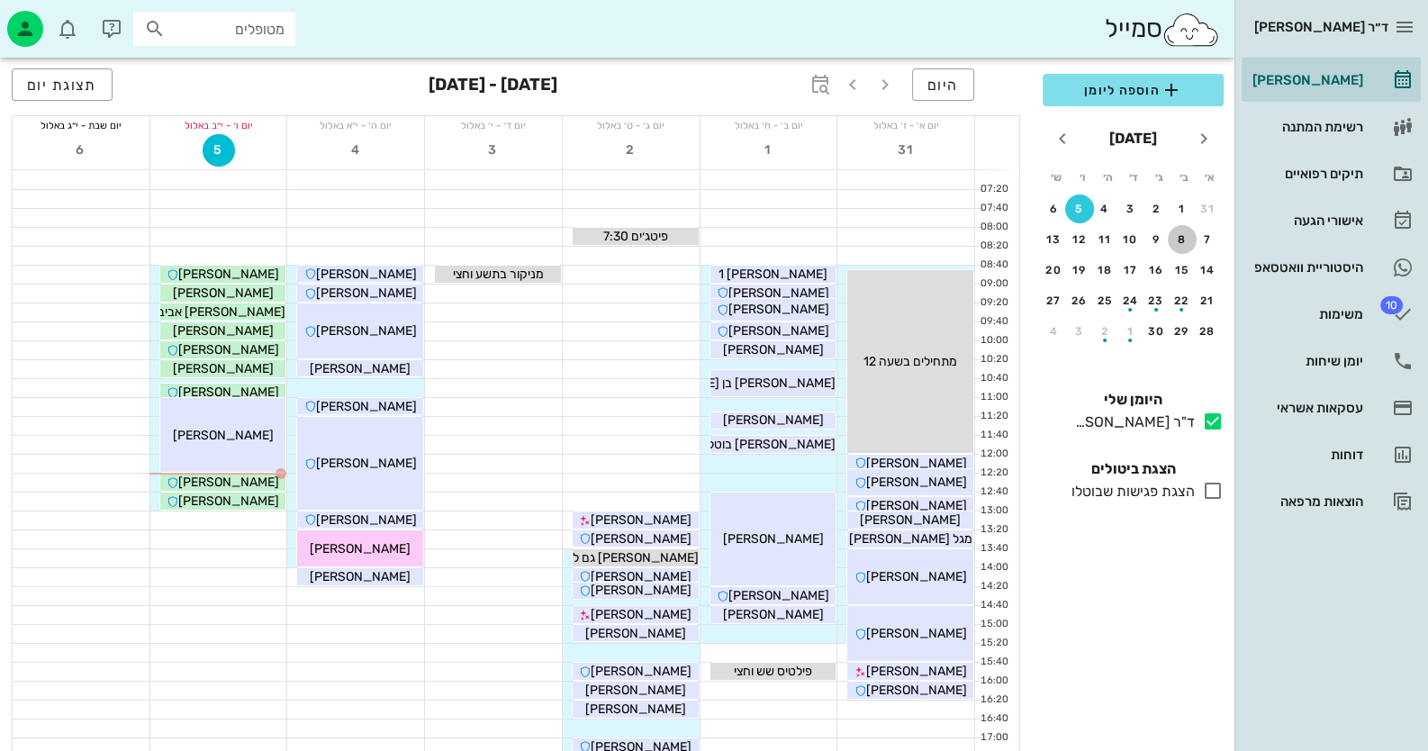
click at [1174, 246] on button "8" at bounding box center [1182, 239] width 29 height 29
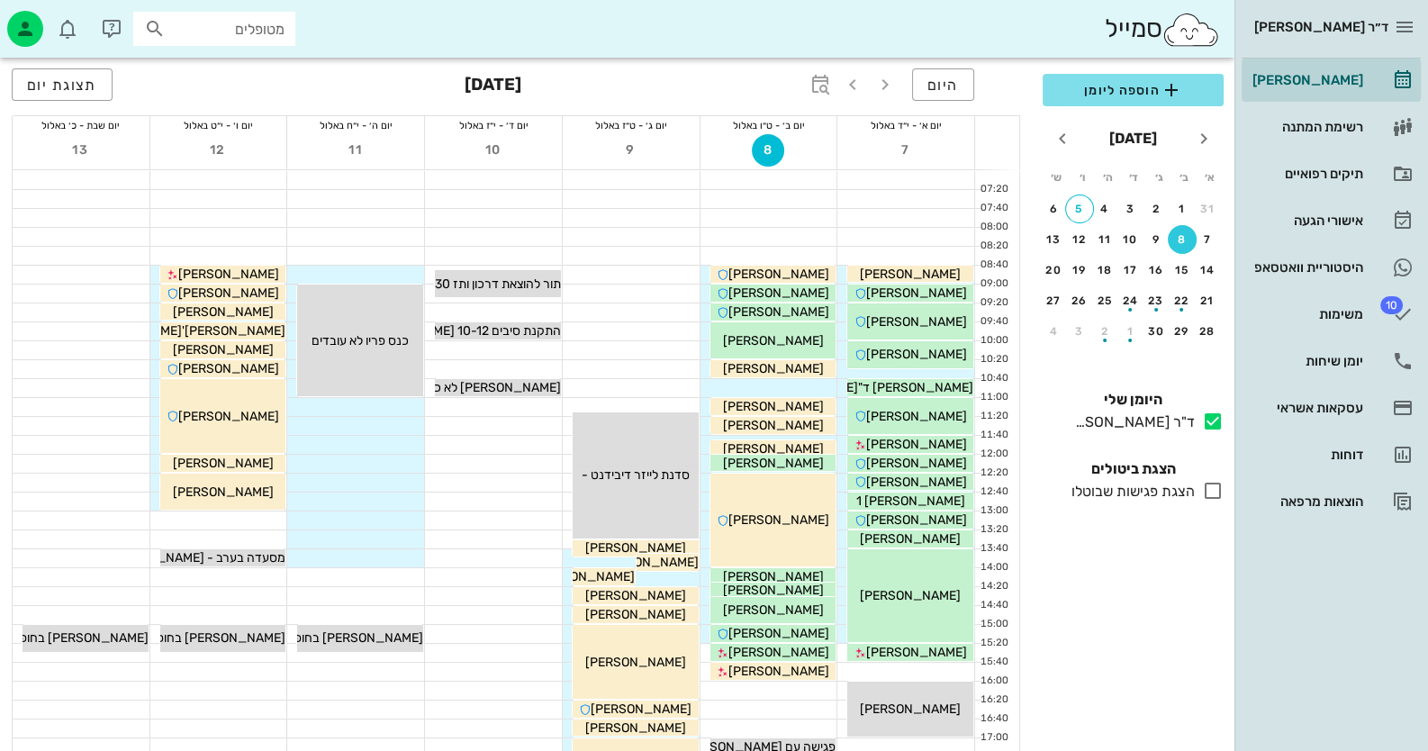
click at [1215, 495] on icon at bounding box center [1213, 491] width 22 height 22
click at [956, 95] on button "היום" at bounding box center [943, 84] width 62 height 32
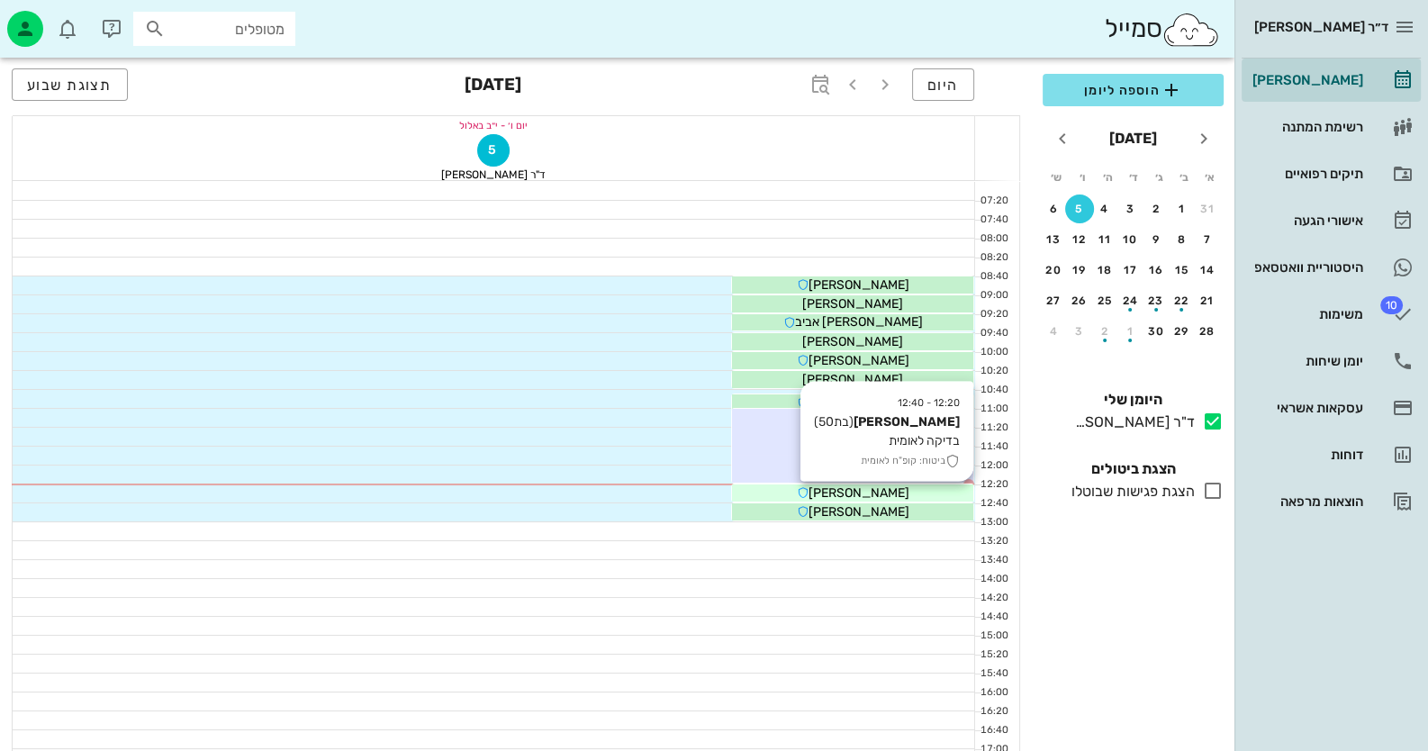
click at [925, 494] on div "[PERSON_NAME]" at bounding box center [852, 492] width 241 height 19
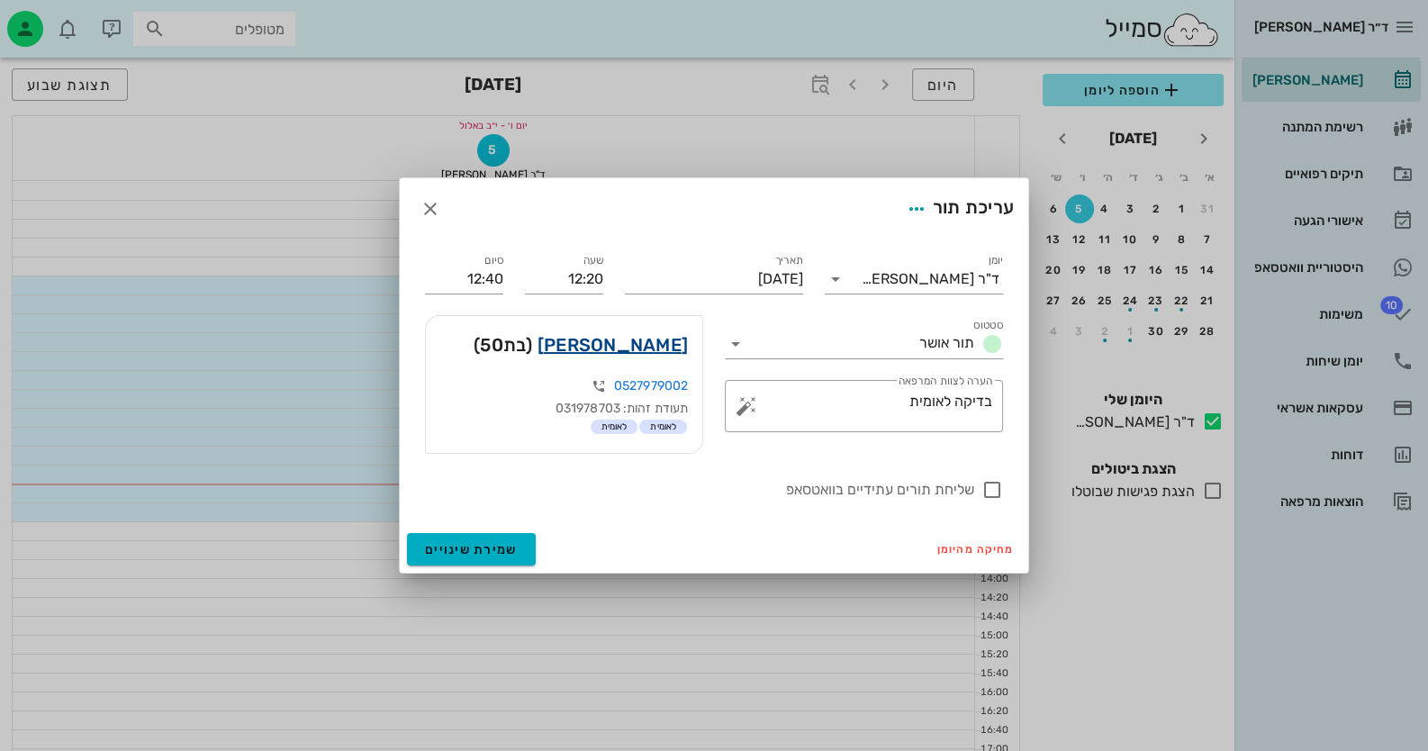
click at [632, 347] on link "[PERSON_NAME]" at bounding box center [612, 344] width 150 height 29
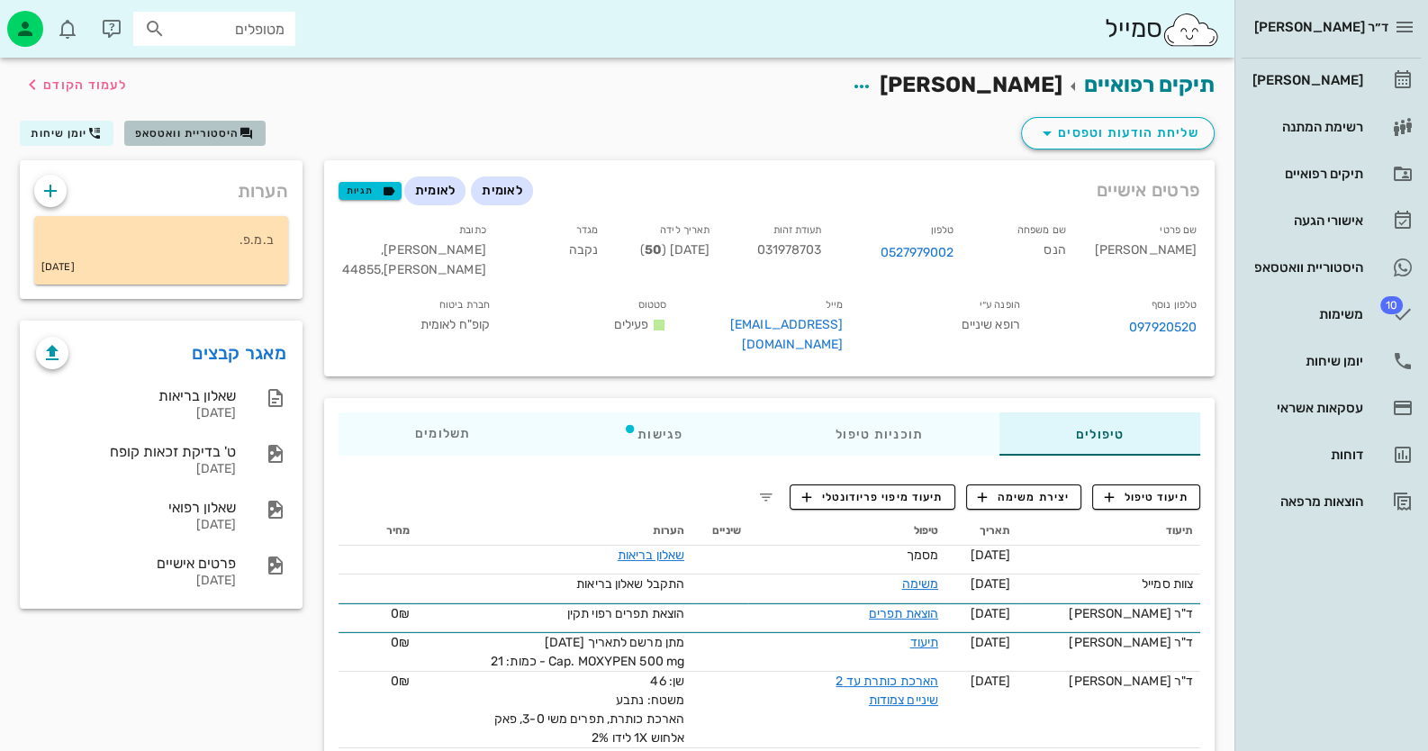
click at [199, 130] on span "היסטוריית וואטסאפ" at bounding box center [187, 133] width 104 height 13
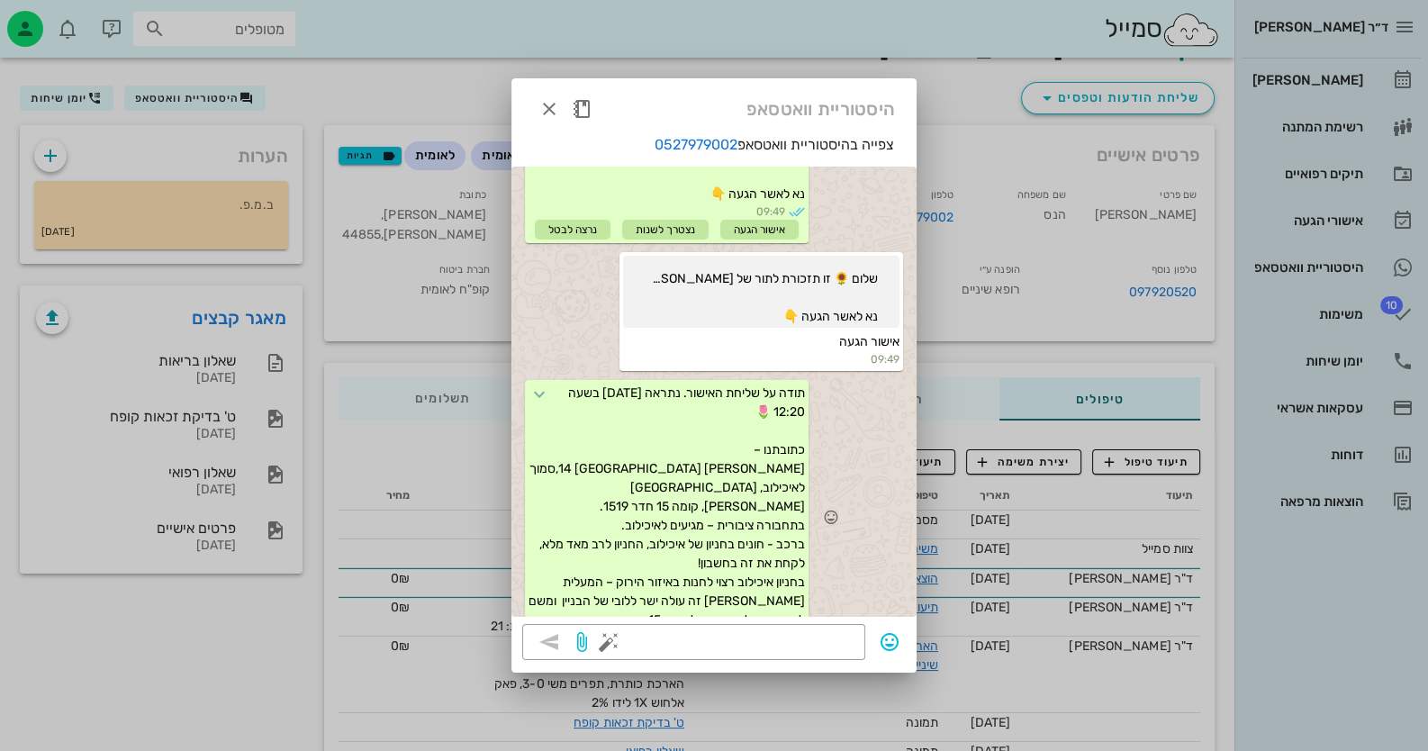
scroll to position [89, 0]
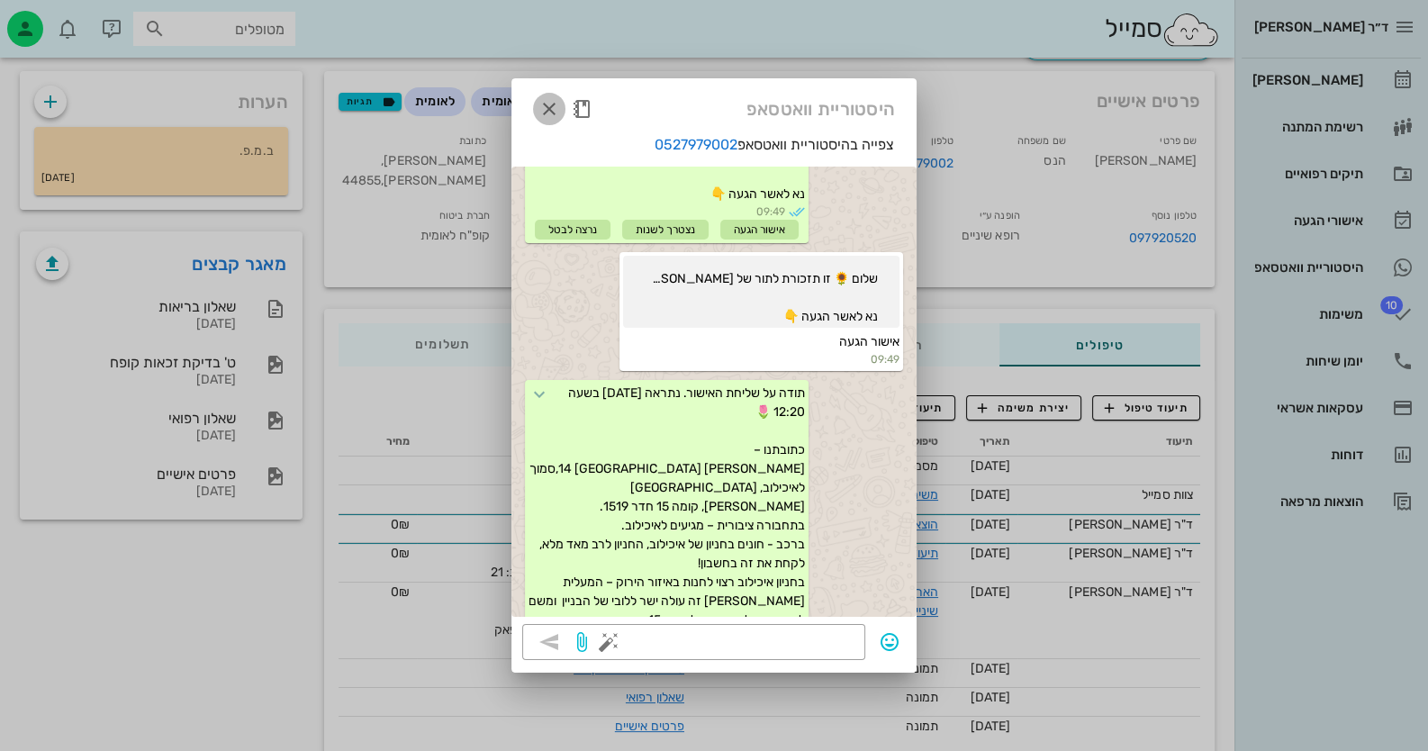
click at [552, 120] on button "button" at bounding box center [549, 109] width 32 height 32
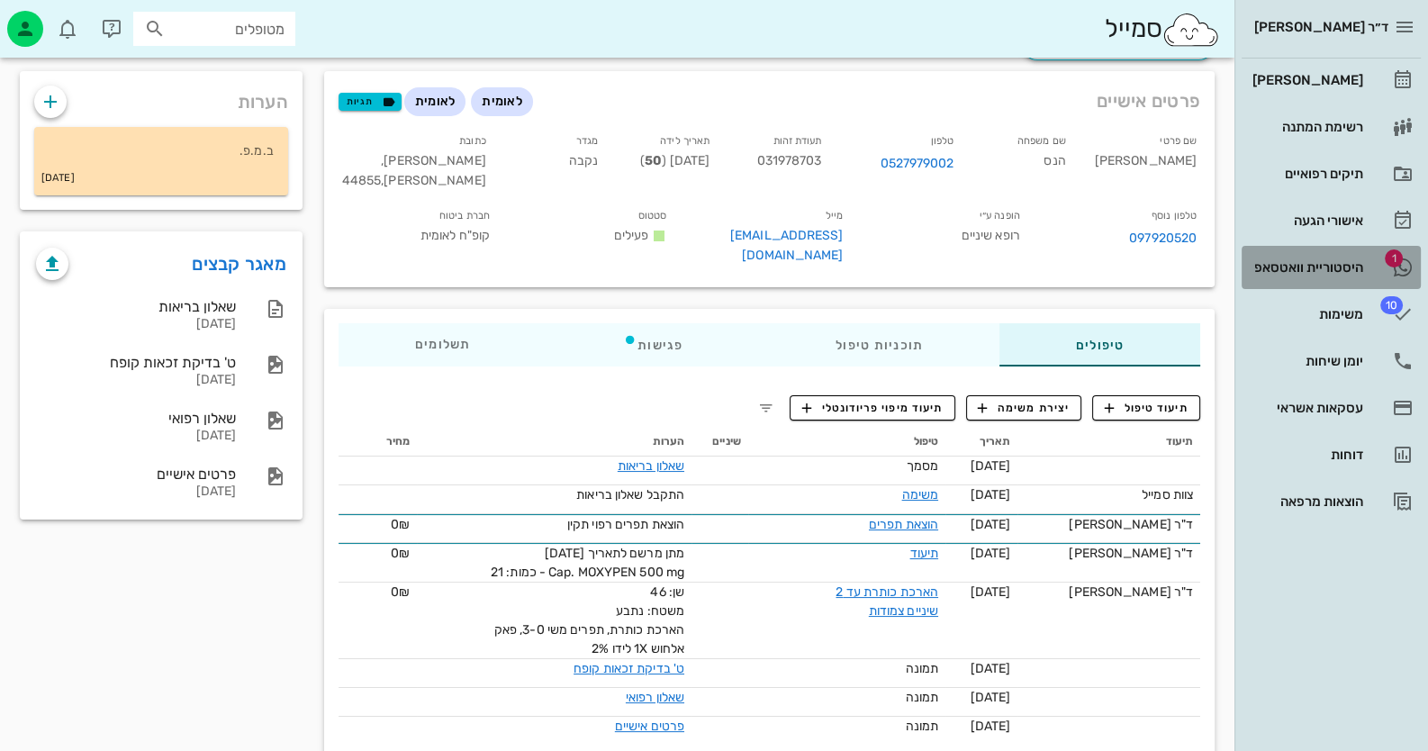
click at [1383, 266] on link "1 היסטוריית וואטסאפ" at bounding box center [1330, 267] width 179 height 43
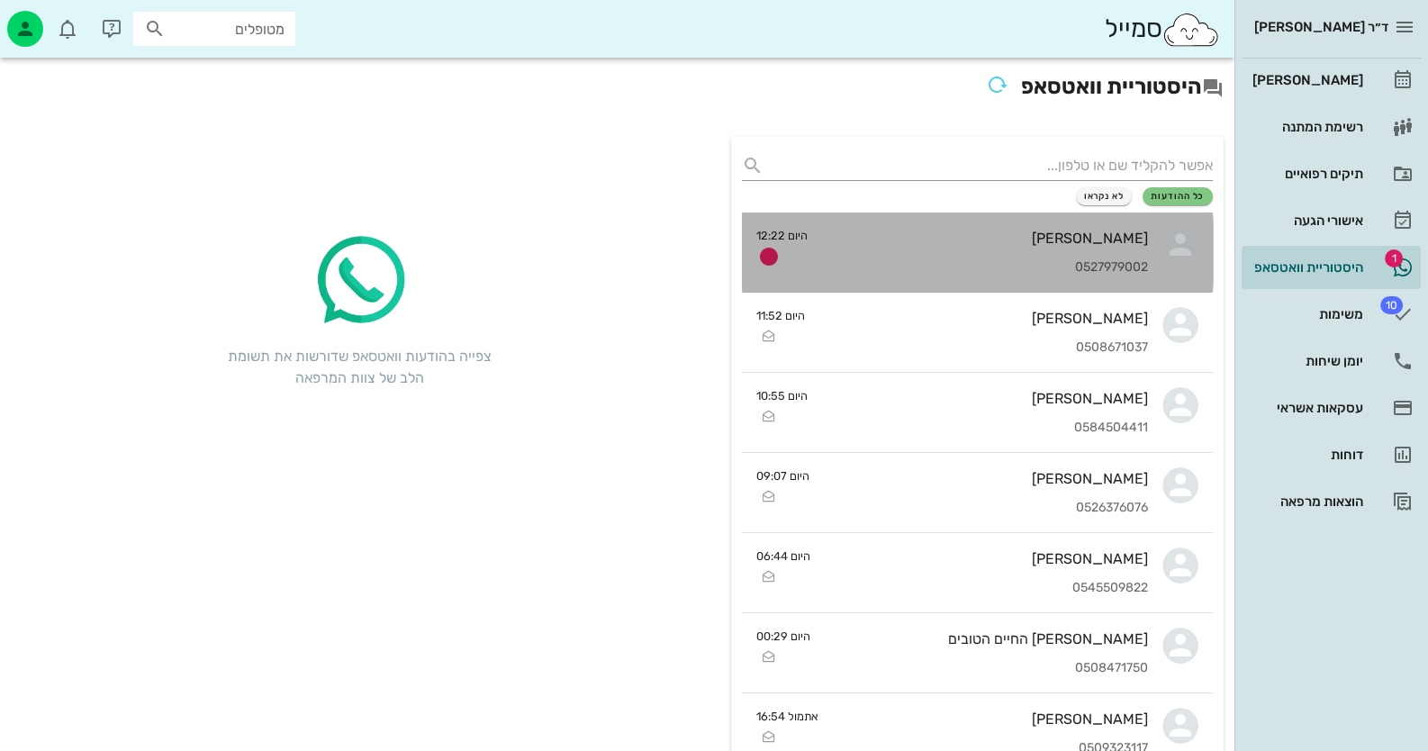
click at [1062, 265] on div "0527979002" at bounding box center [985, 267] width 326 height 15
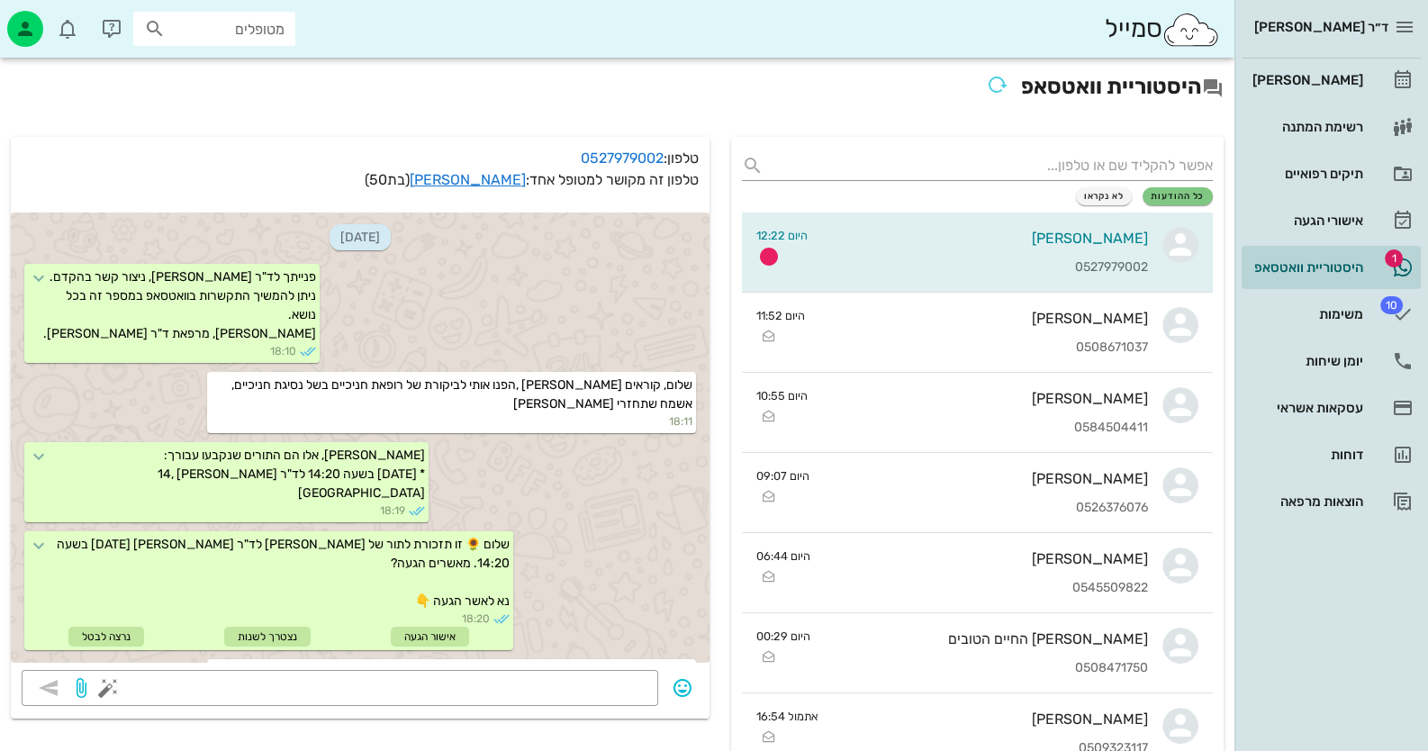
scroll to position [1670, 0]
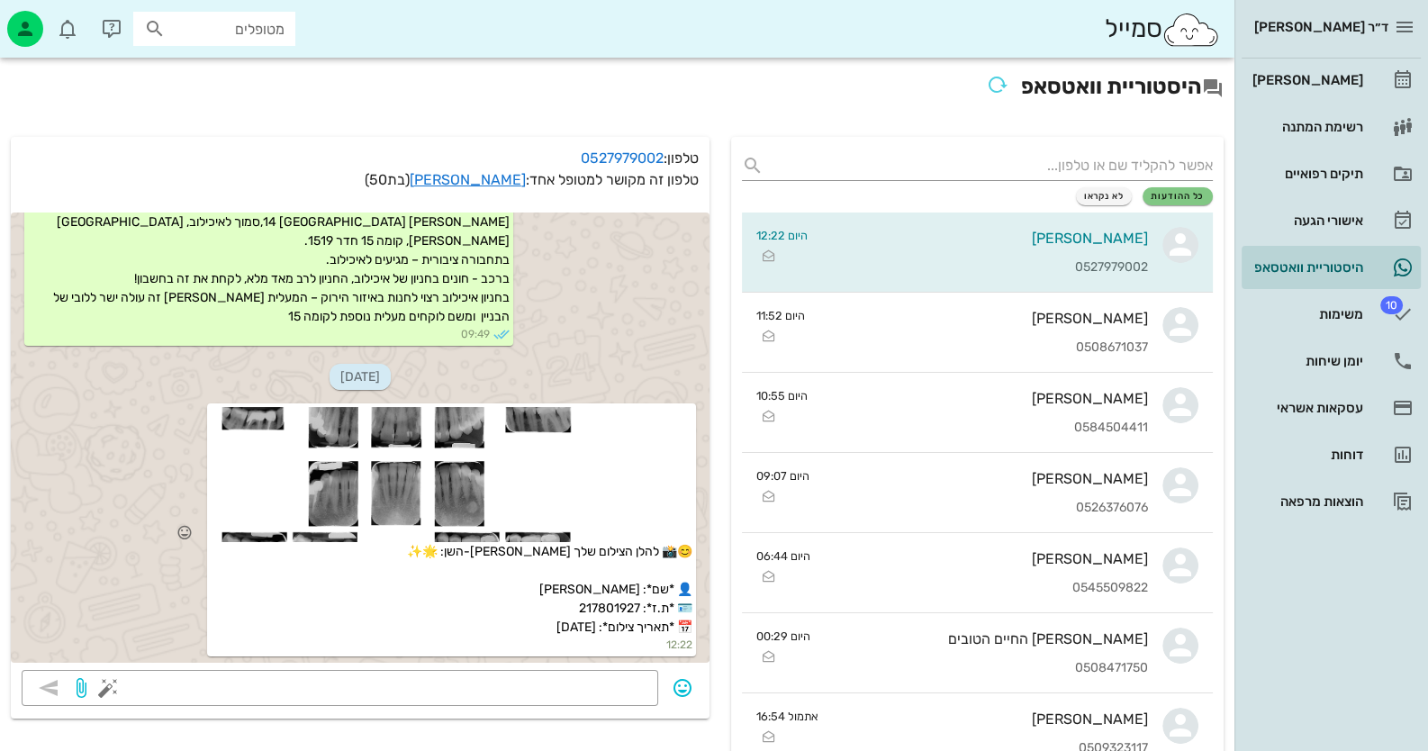
click at [512, 517] on div at bounding box center [452, 474] width 482 height 135
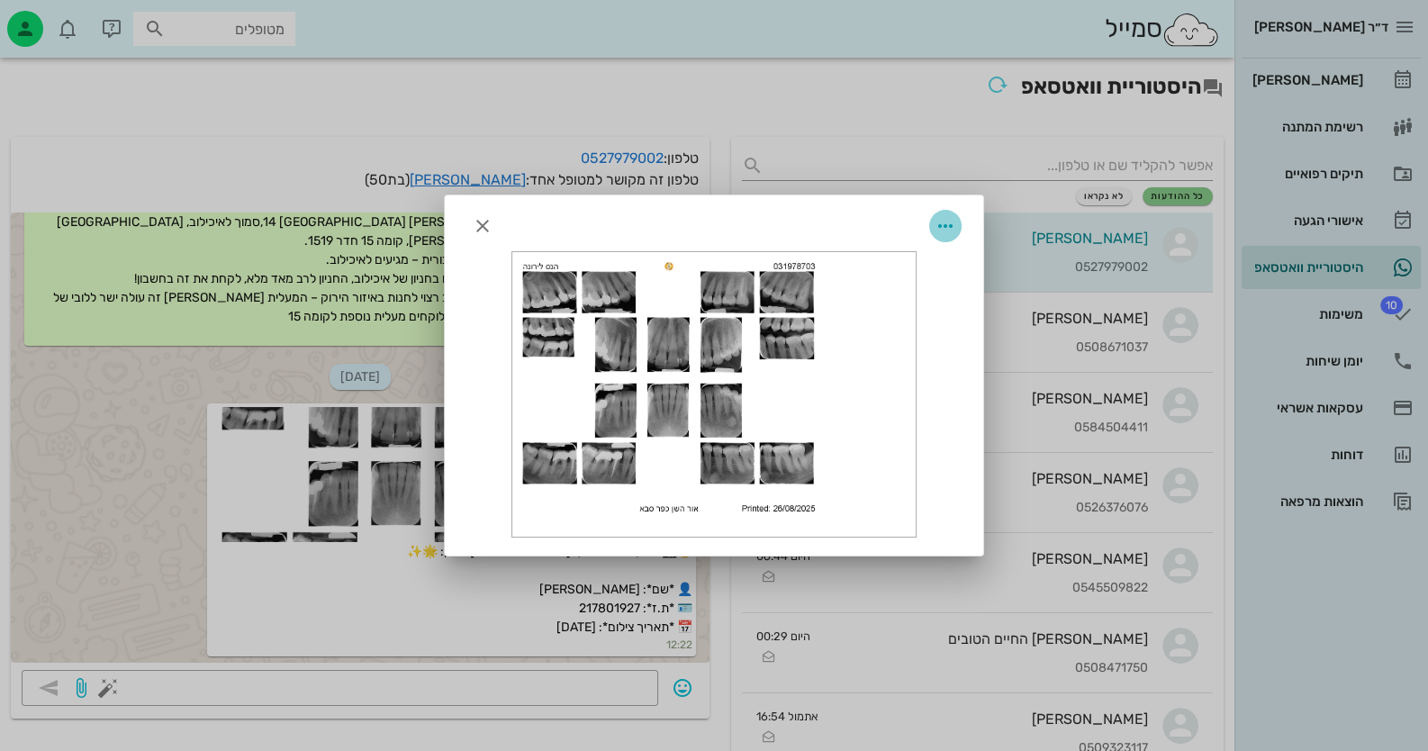
click at [943, 222] on icon "button" at bounding box center [945, 226] width 22 height 22
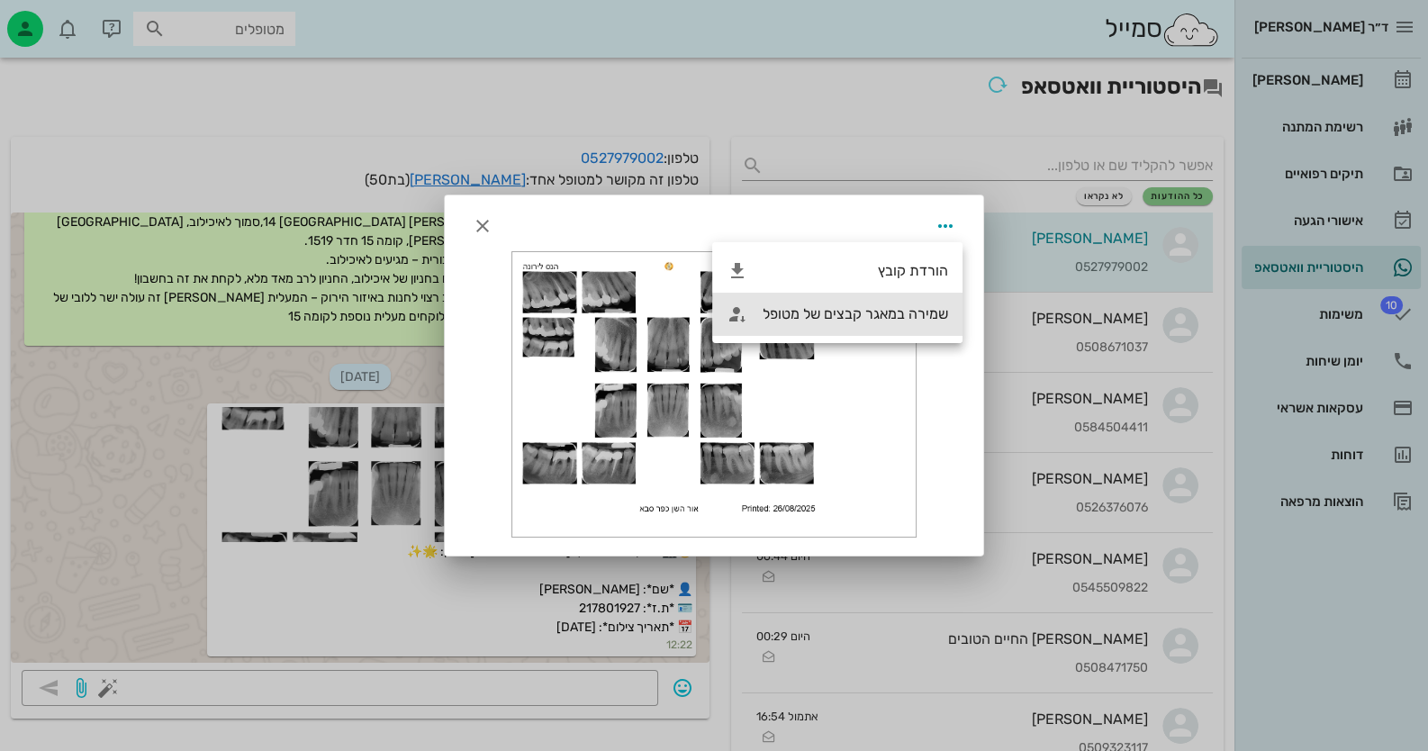
click at [923, 311] on div "שמירה במאגר קבצים של מטופל" at bounding box center [854, 313] width 185 height 17
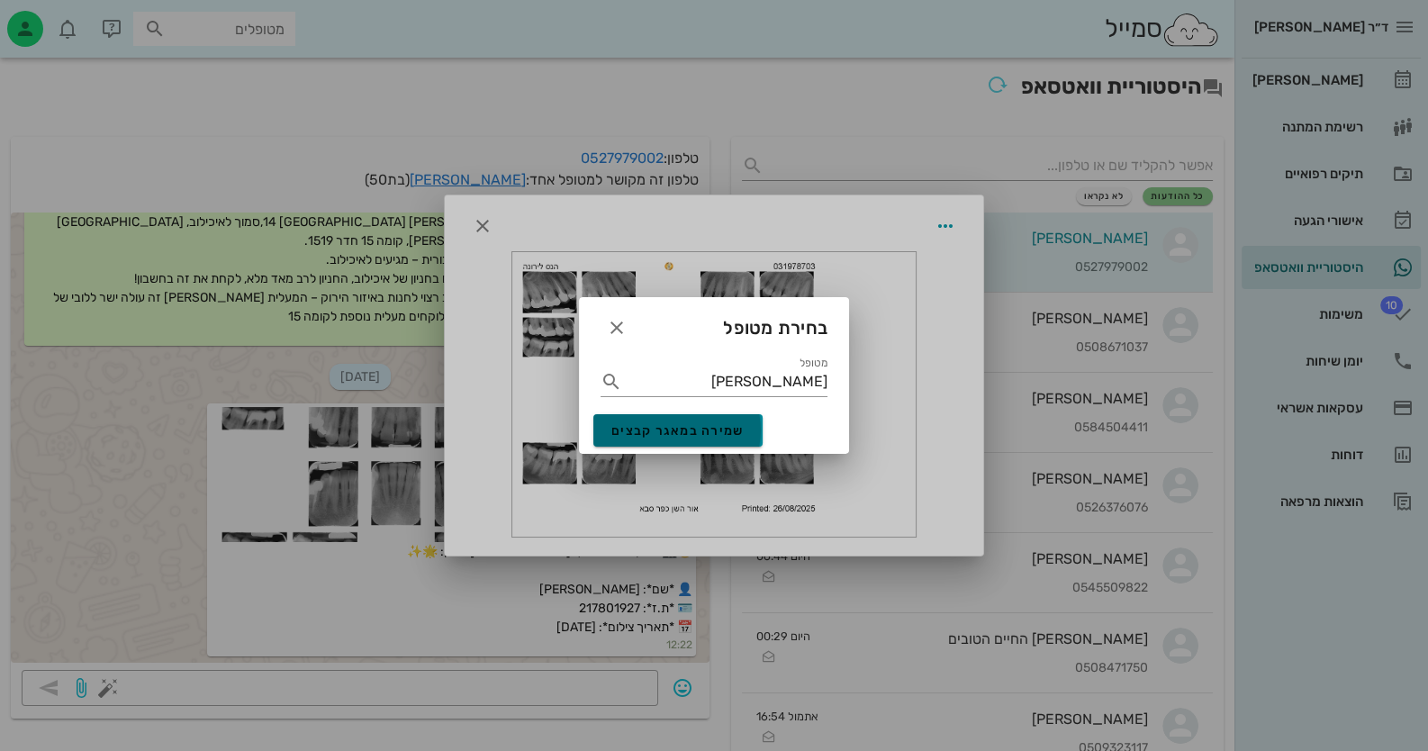
click at [684, 435] on span "שמירה במאגר קבצים" at bounding box center [677, 430] width 133 height 15
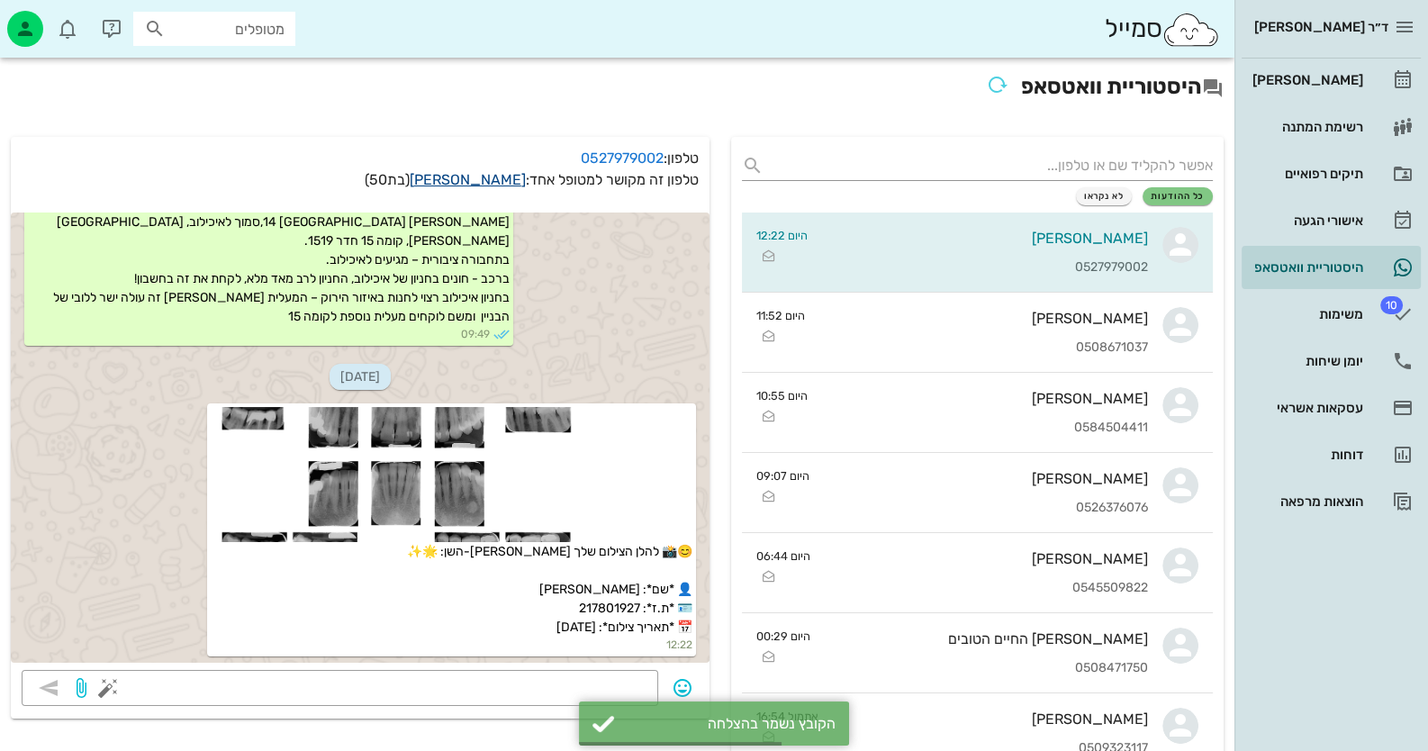
click at [483, 182] on link "[PERSON_NAME]" at bounding box center [468, 179] width 116 height 17
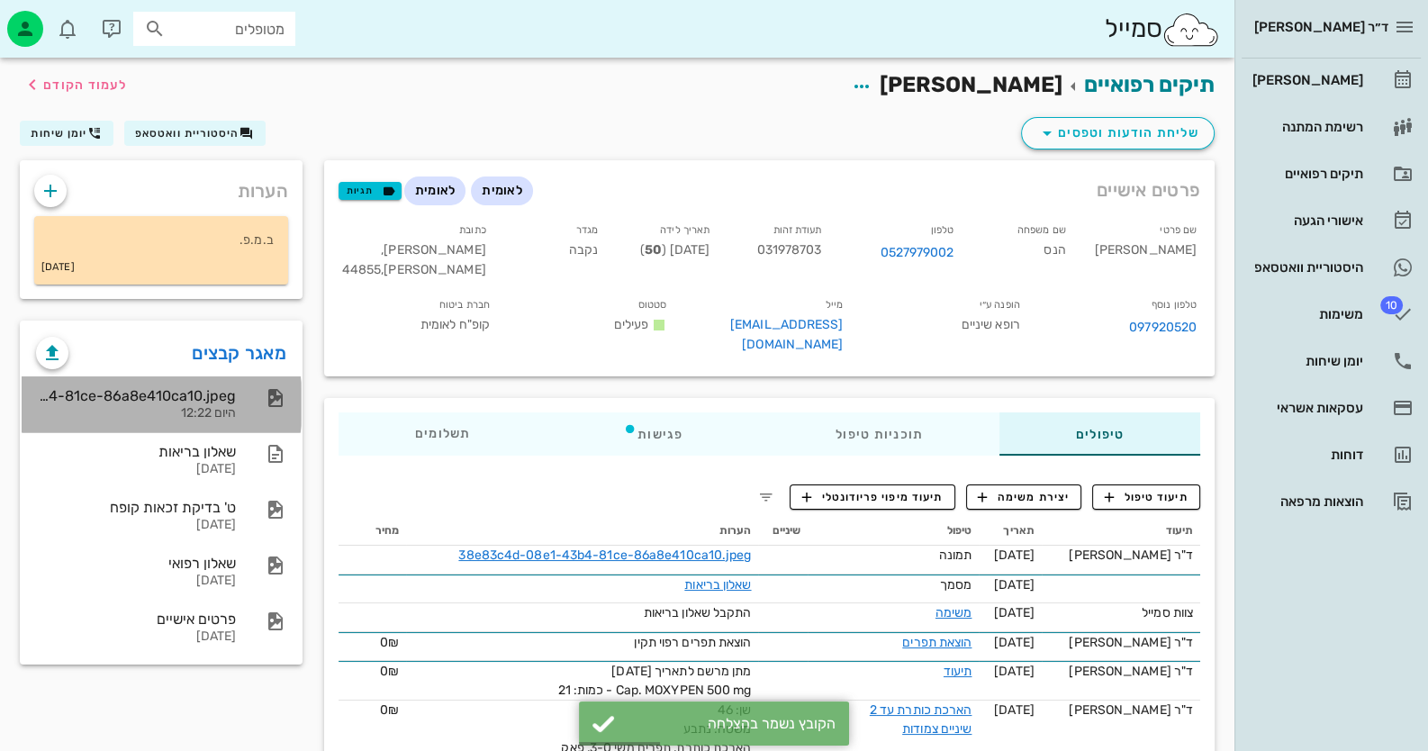
click at [207, 382] on div "38e83c4d-08e1-43b4-81ce-86a8e410ca10.jpeg היום 12:22" at bounding box center [136, 404] width 200 height 56
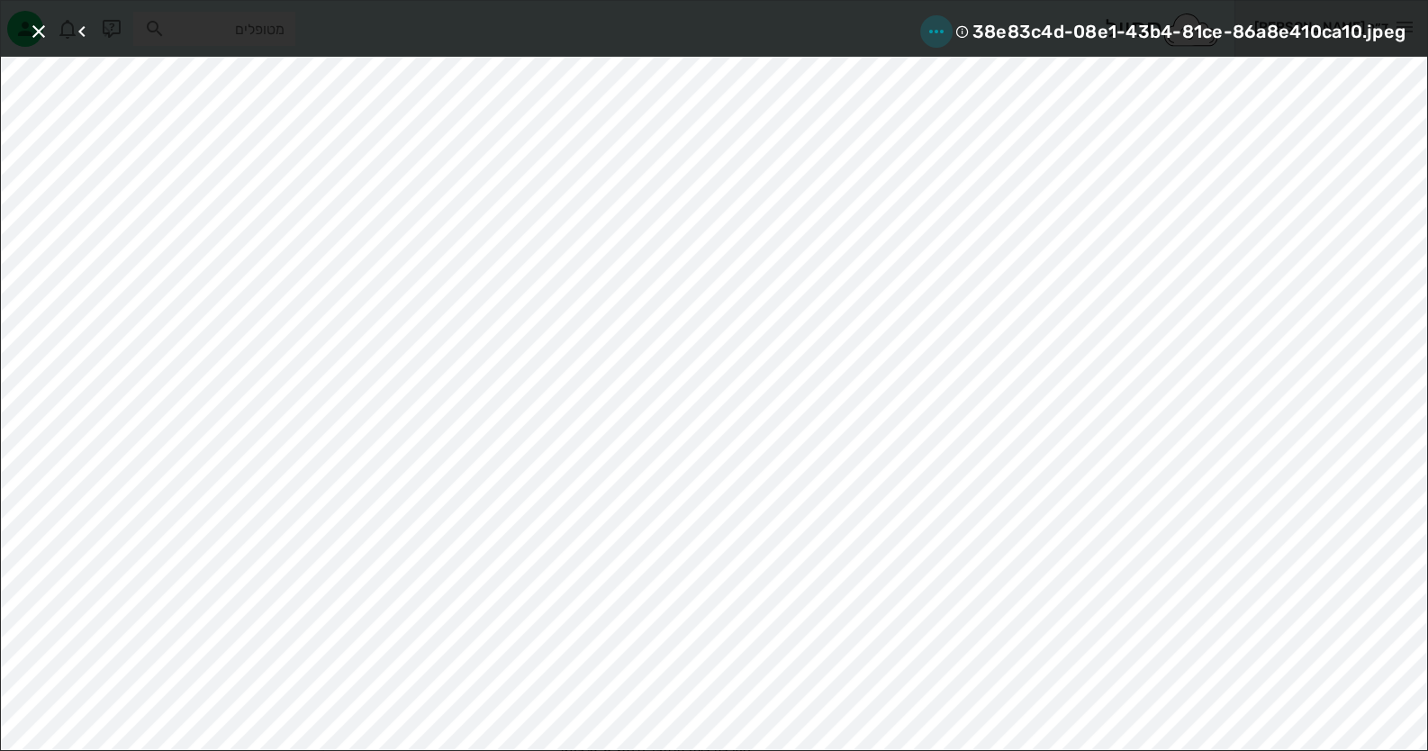
click at [945, 32] on icon "button" at bounding box center [936, 32] width 22 height 22
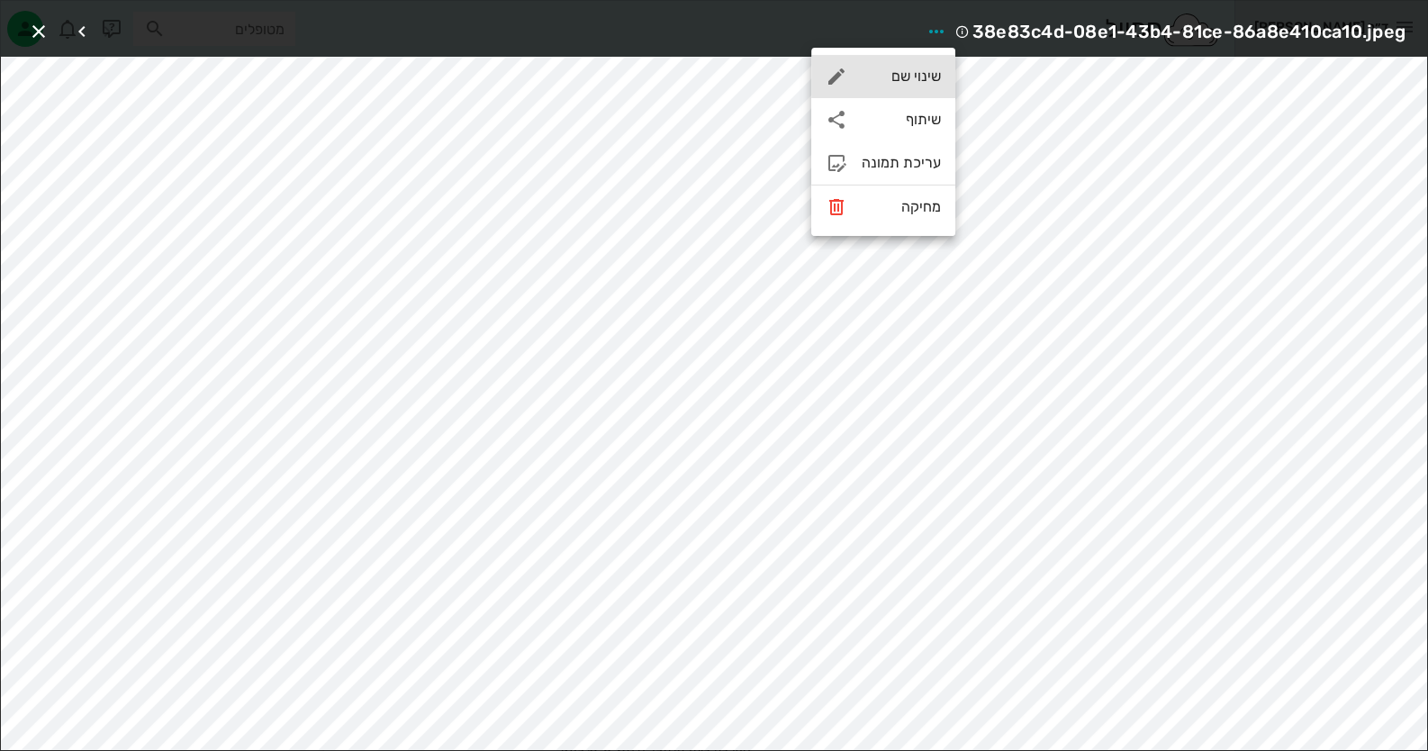
click at [928, 71] on div "שינוי שם" at bounding box center [901, 76] width 79 height 17
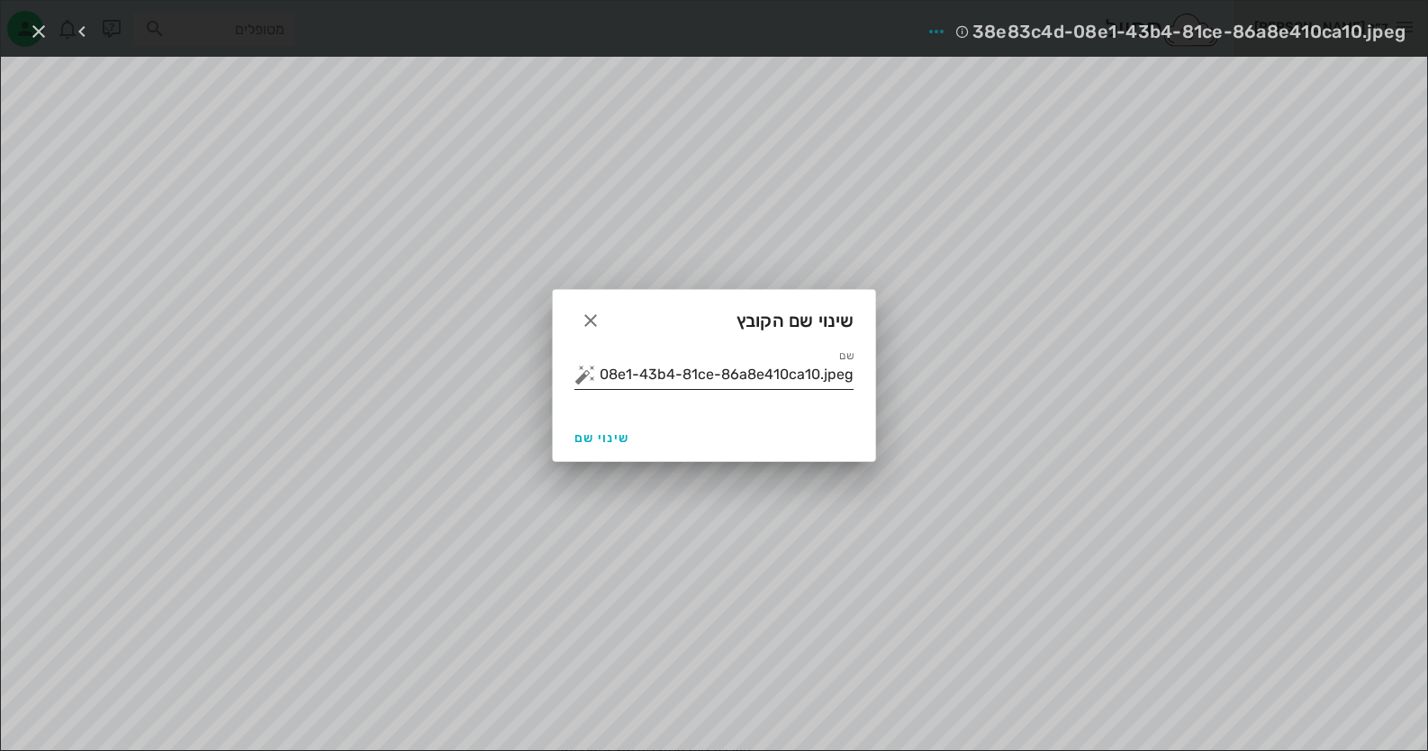
click at [797, 382] on input "38e83c4d-08e1-43b4-81ce-86a8e410ca10.jpeg" at bounding box center [727, 374] width 254 height 29
click at [579, 369] on button "button" at bounding box center [585, 375] width 22 height 22
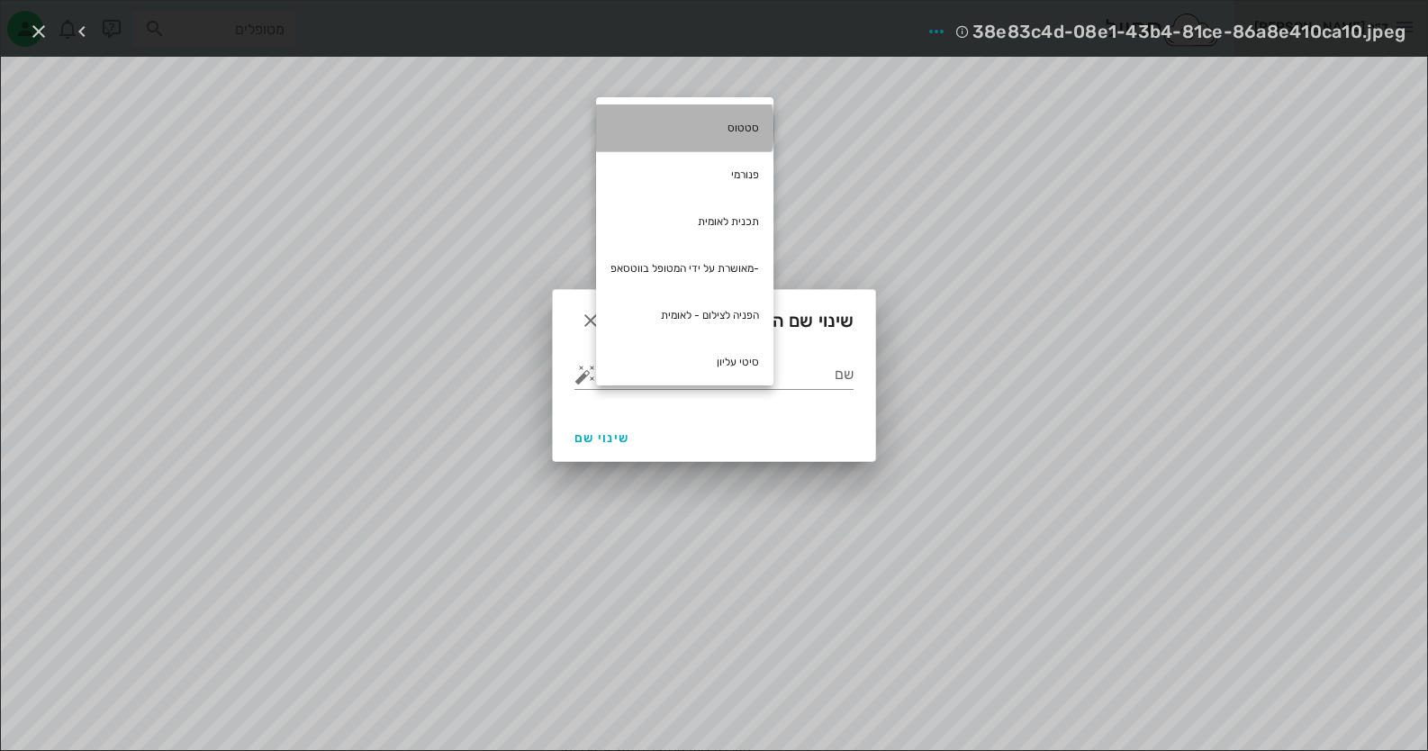
click at [699, 124] on div "סטטוס" at bounding box center [684, 127] width 177 height 47
type input "סטטוס"
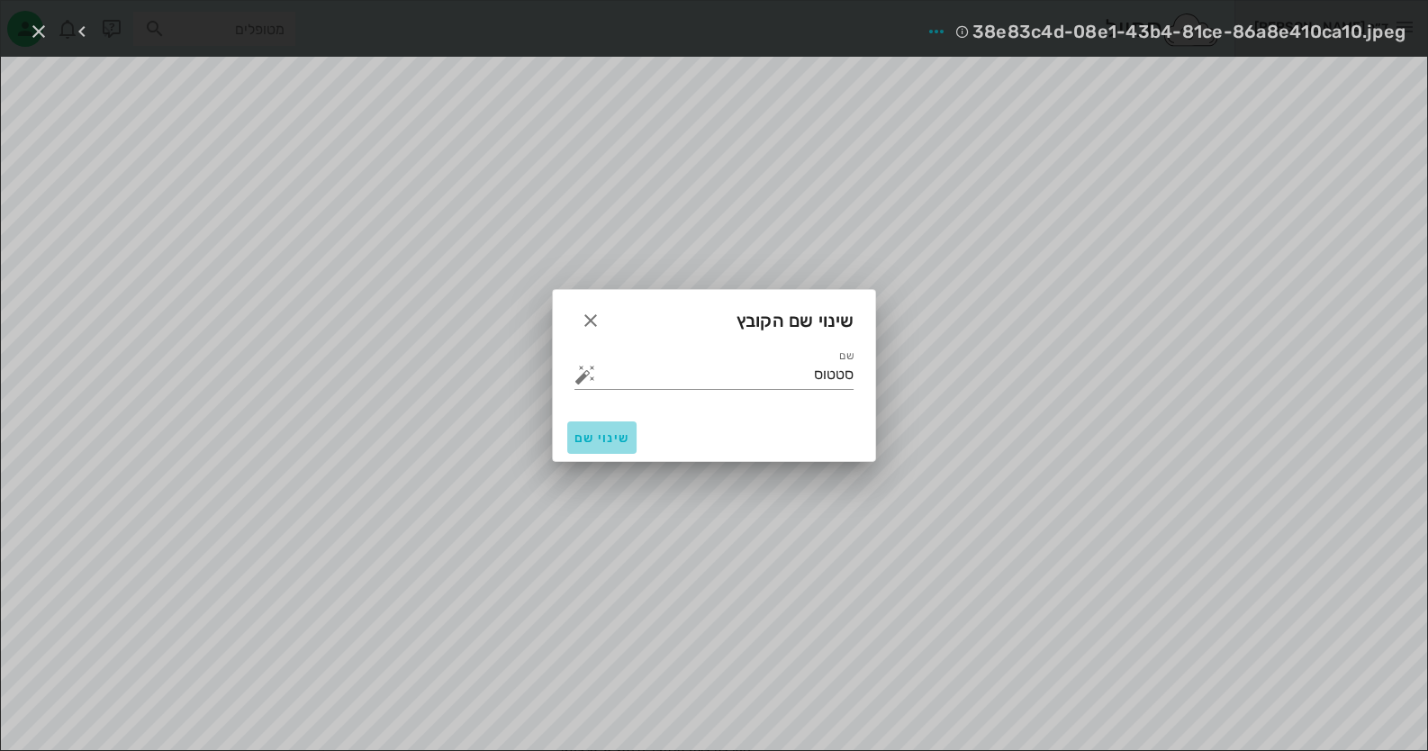
click at [598, 443] on span "שינוי שם" at bounding box center [601, 437] width 55 height 15
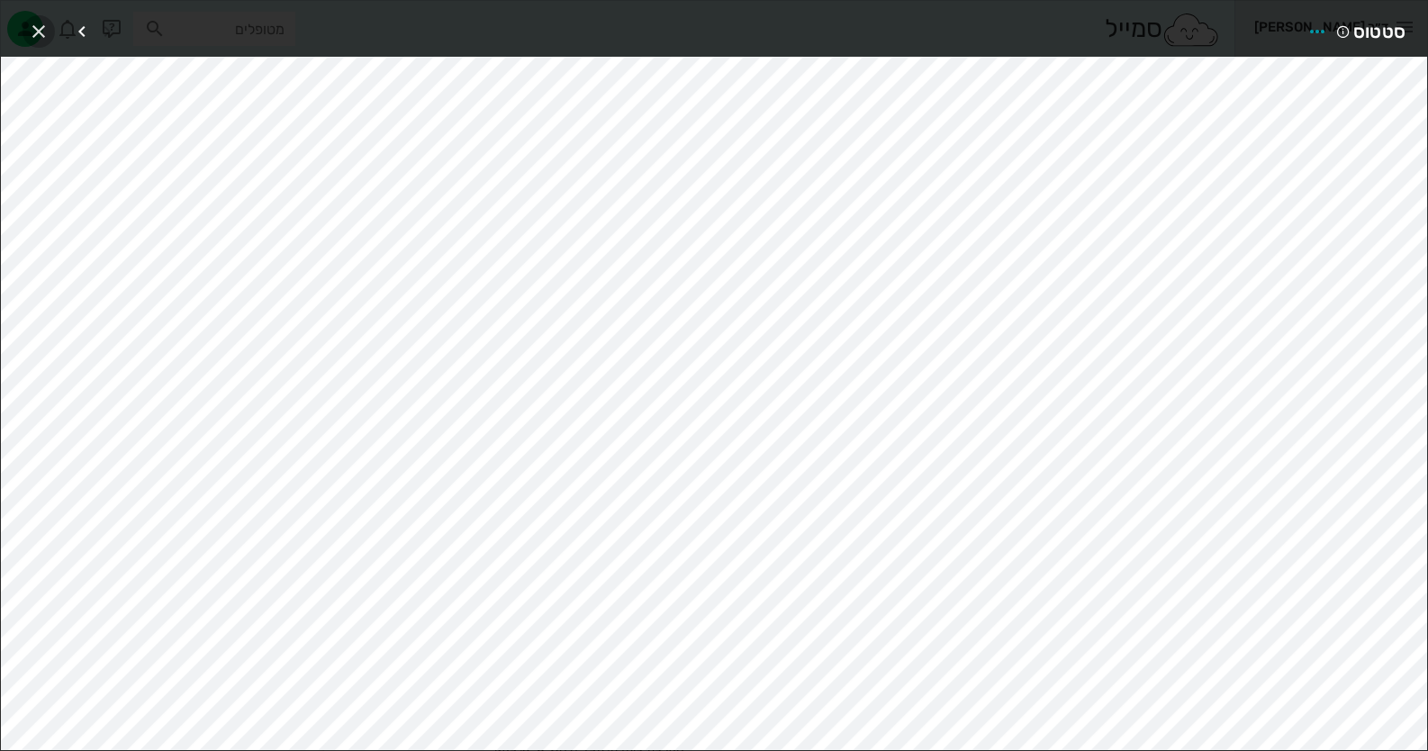
click at [52, 29] on span "button" at bounding box center [39, 32] width 32 height 22
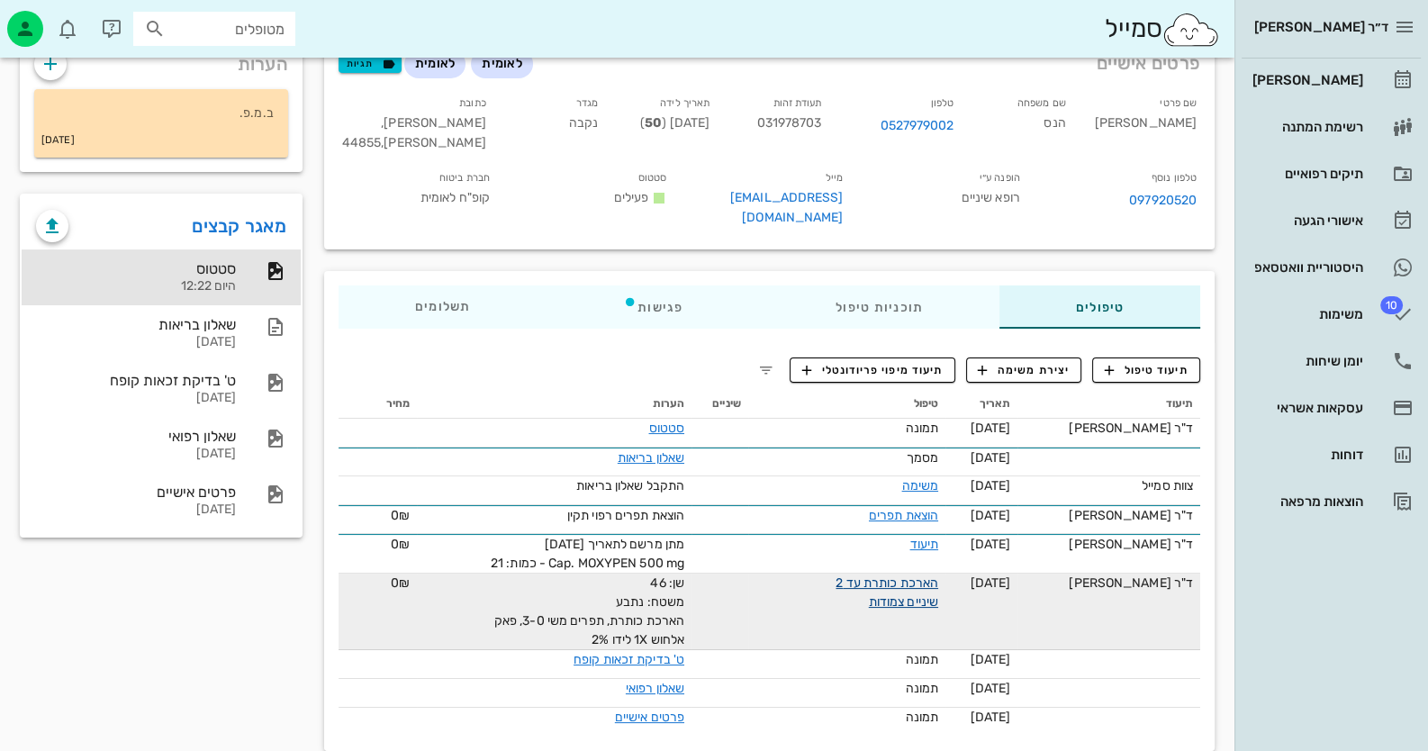
scroll to position [133, 0]
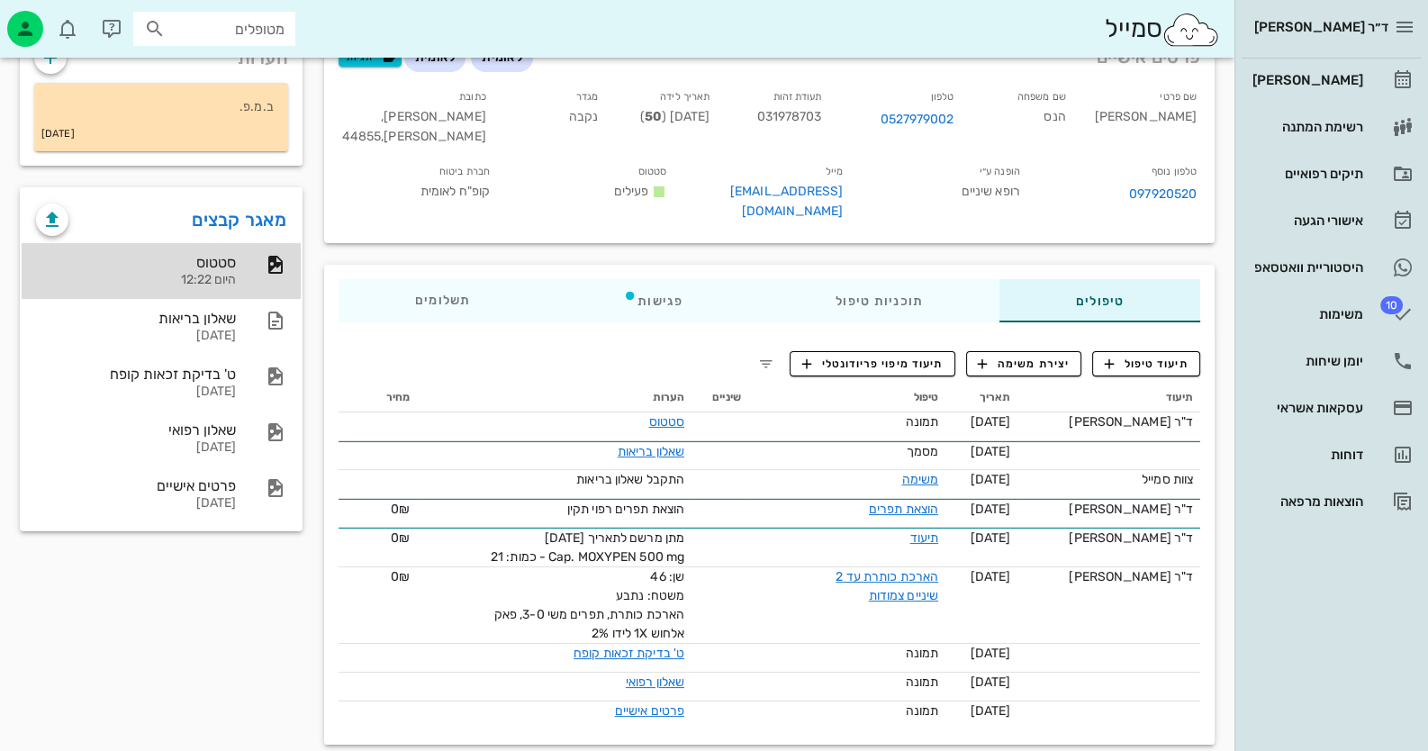
click at [167, 282] on div "היום 12:22" at bounding box center [136, 280] width 200 height 15
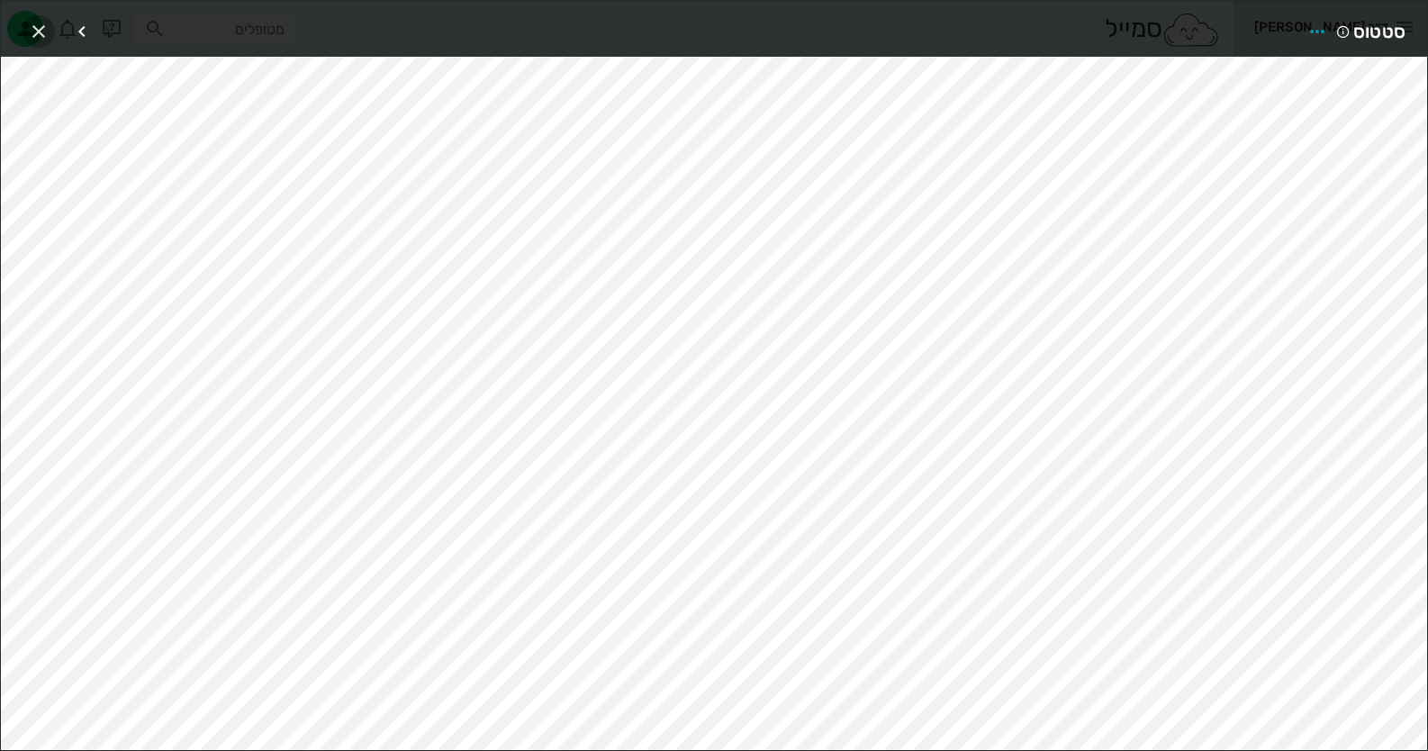
click at [28, 23] on icon "button" at bounding box center [39, 32] width 22 height 22
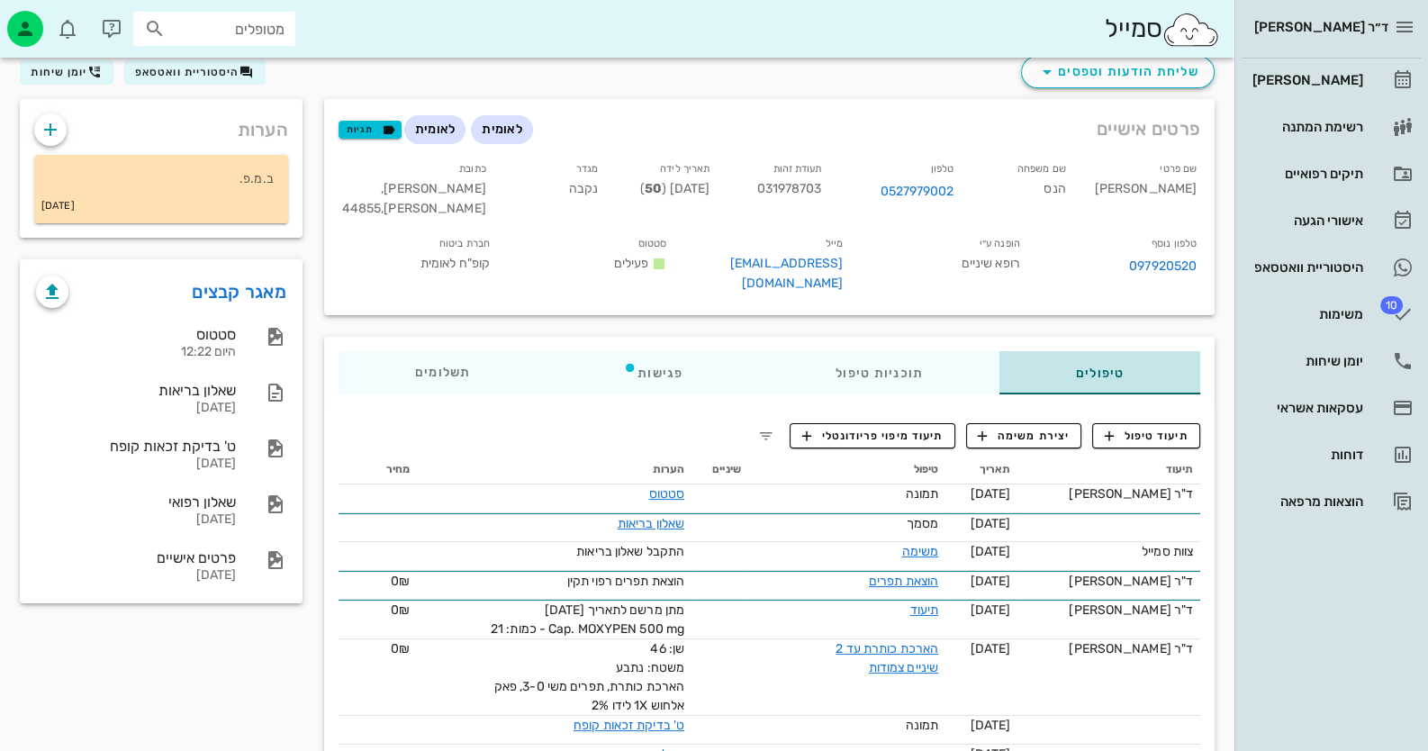
scroll to position [0, 0]
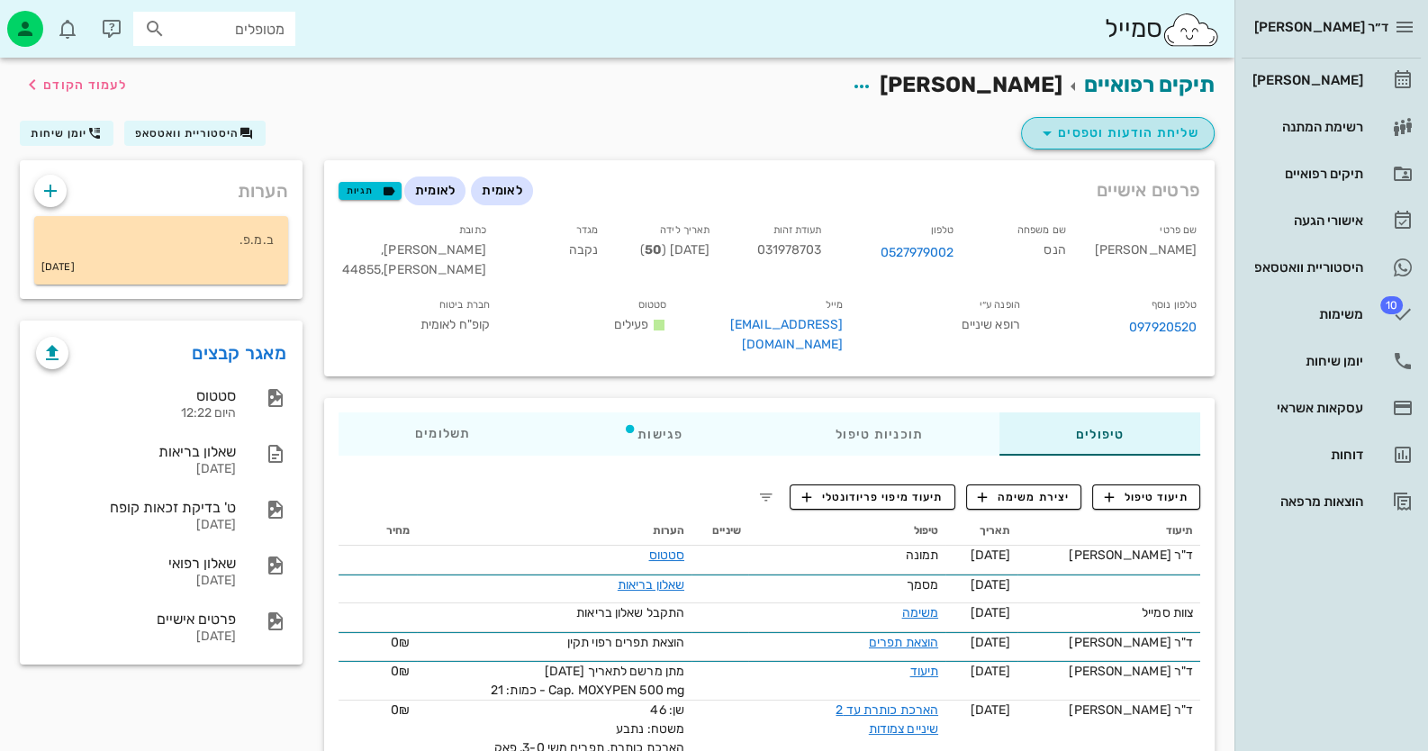
click at [1153, 128] on span "שליחת הודעות וטפסים" at bounding box center [1117, 133] width 163 height 22
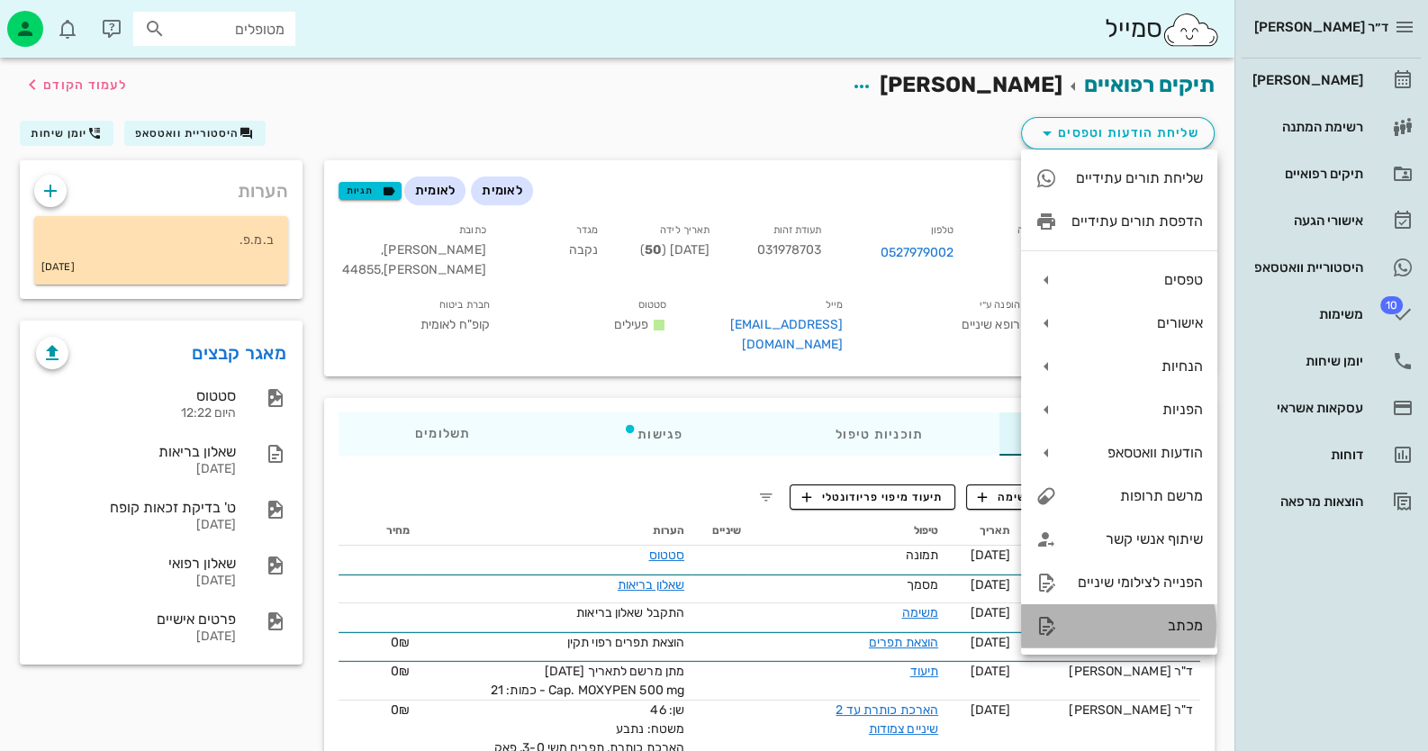
click at [1199, 623] on div "מכתב" at bounding box center [1136, 625] width 131 height 17
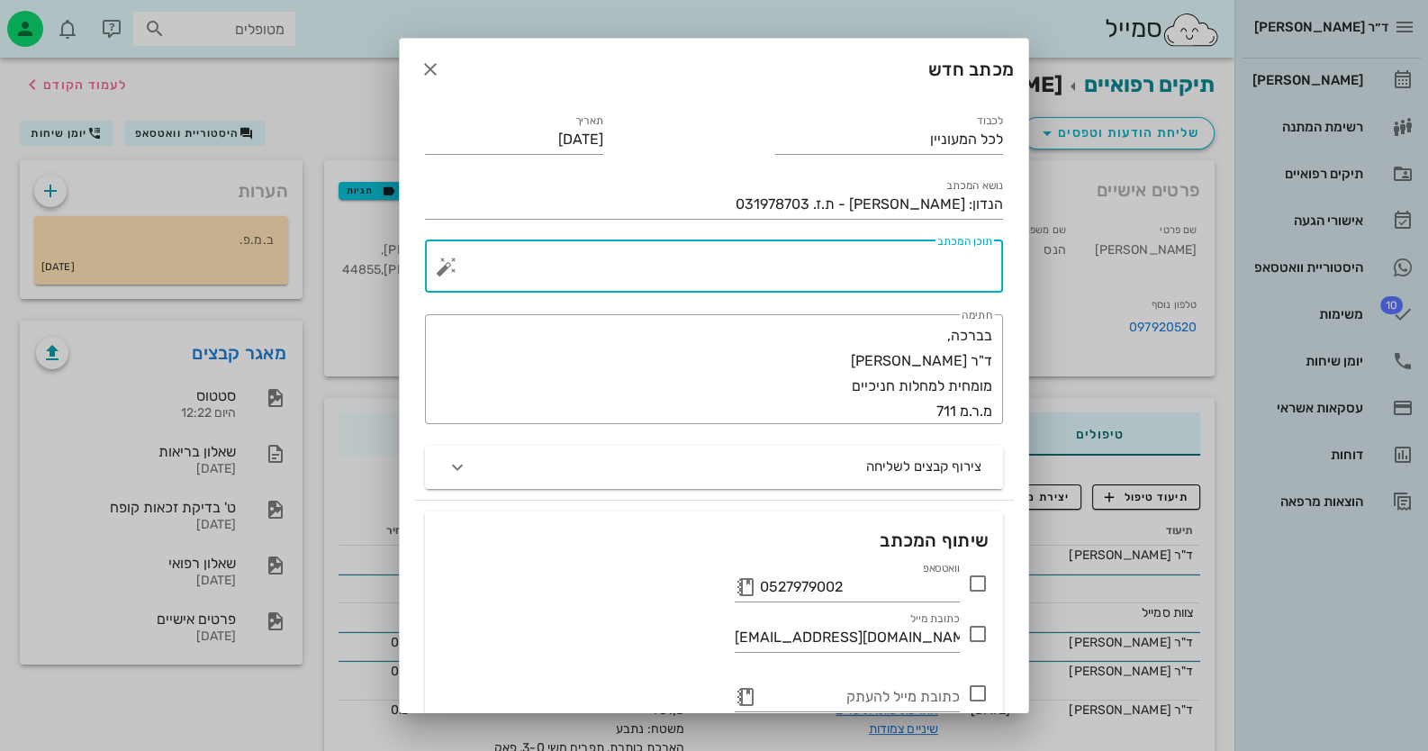
click at [867, 257] on textarea "תוכן המכתב" at bounding box center [721, 270] width 542 height 43
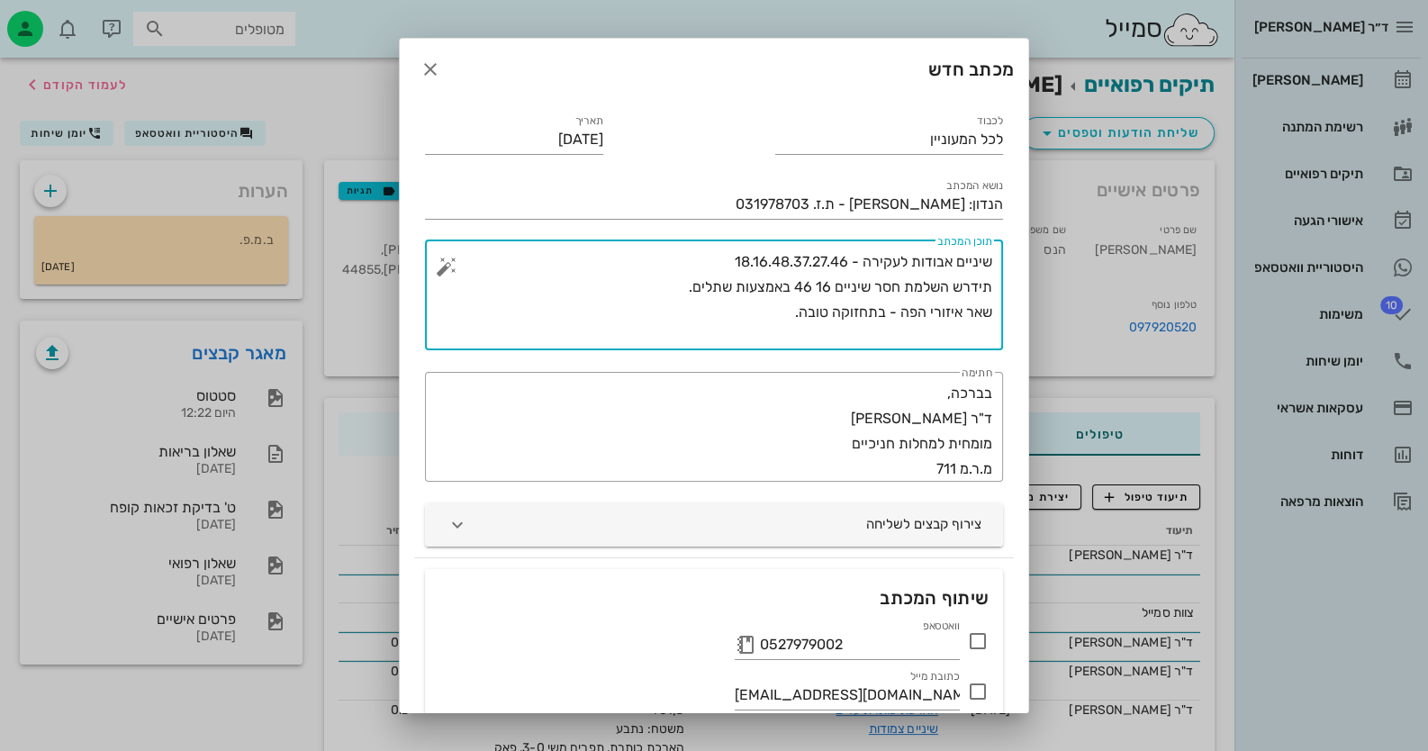
scroll to position [141, 0]
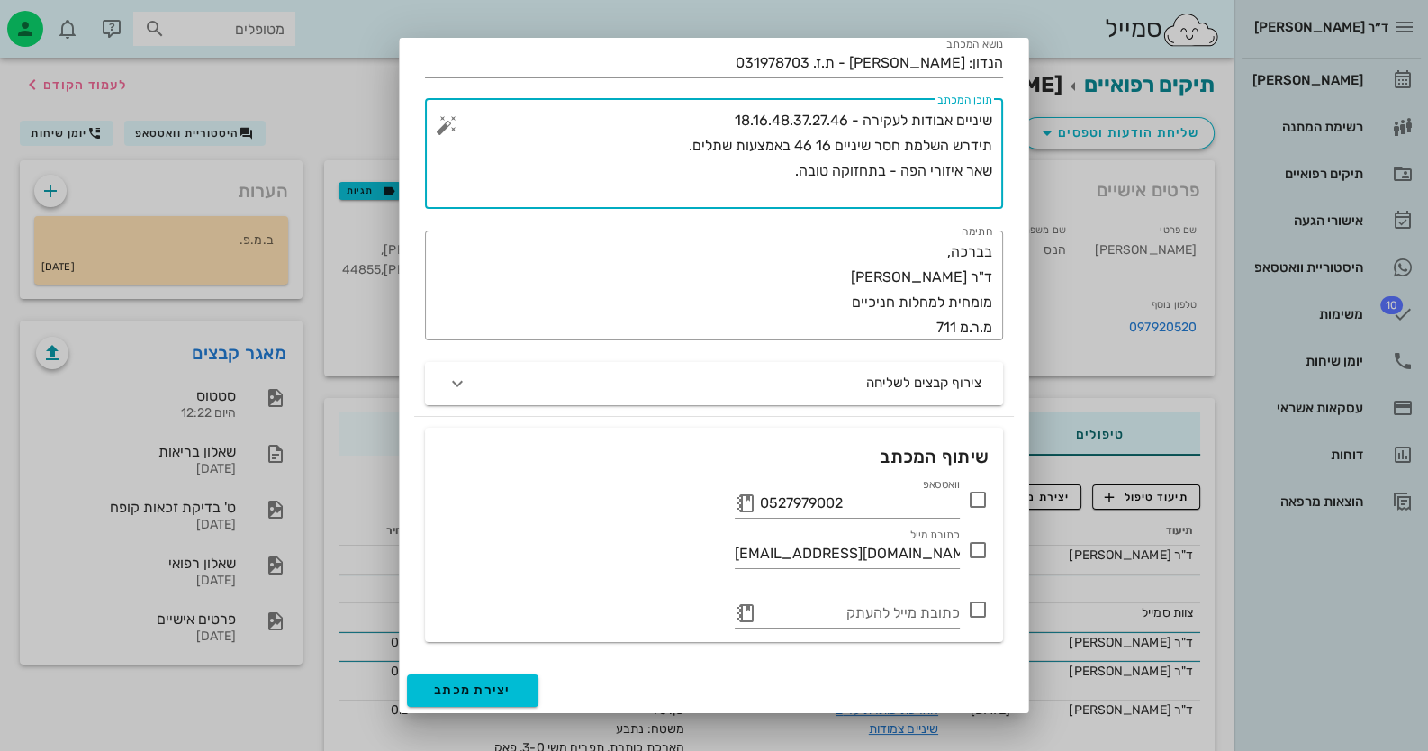
type textarea "שיניים אבודות לעקירה - 18.16.48.37.27.46 תידרש השלמת חסר שיניים 16 46 באמצעות ש…"
click at [972, 497] on icon at bounding box center [978, 500] width 22 height 22
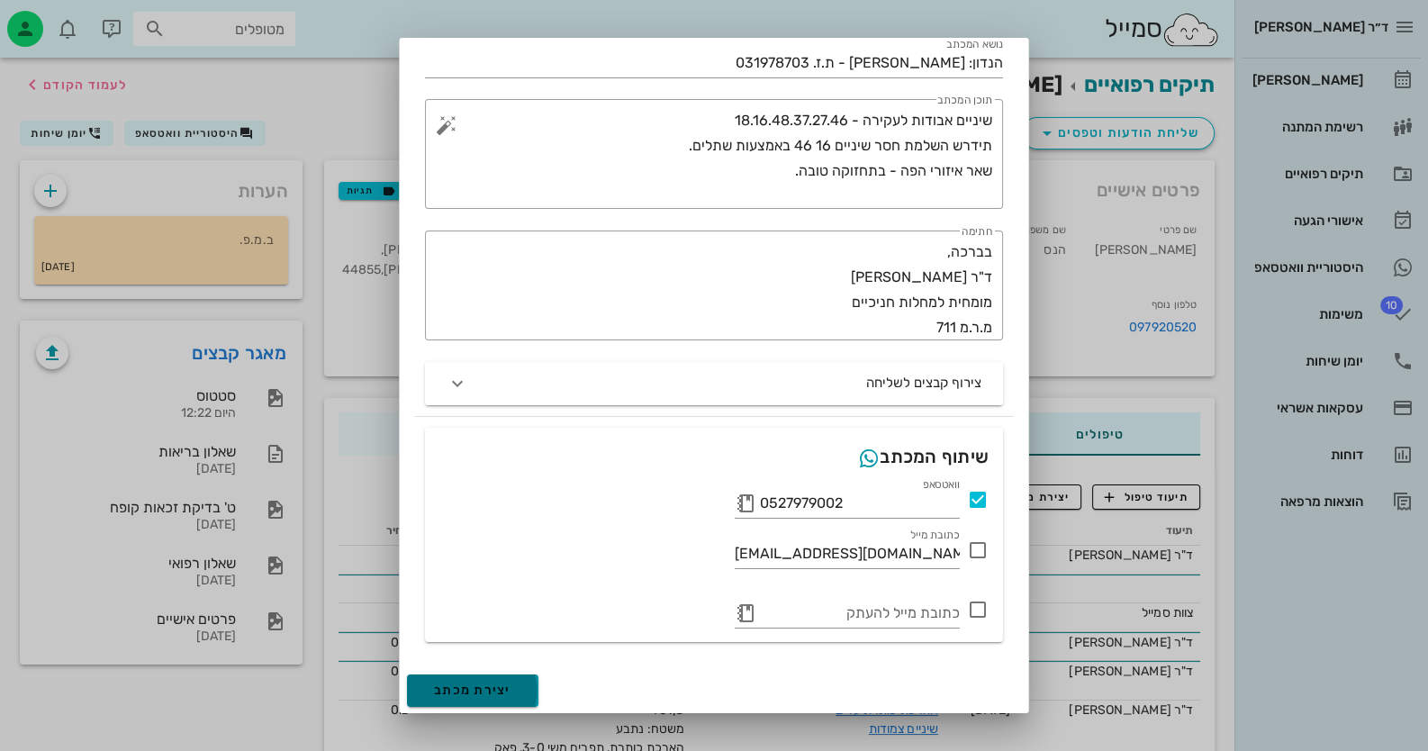
click at [487, 683] on span "יצירת מכתב" at bounding box center [472, 689] width 77 height 15
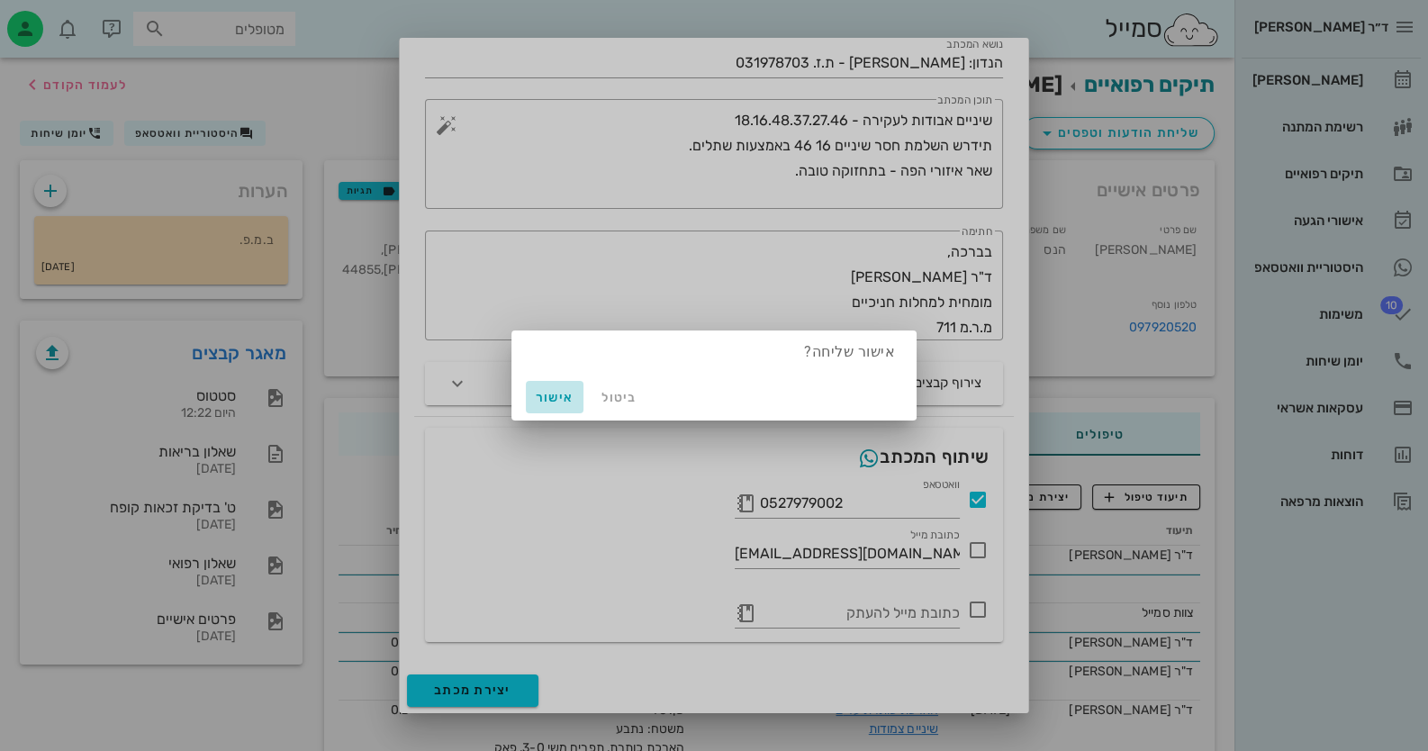
click at [557, 403] on span "אישור" at bounding box center [554, 397] width 43 height 15
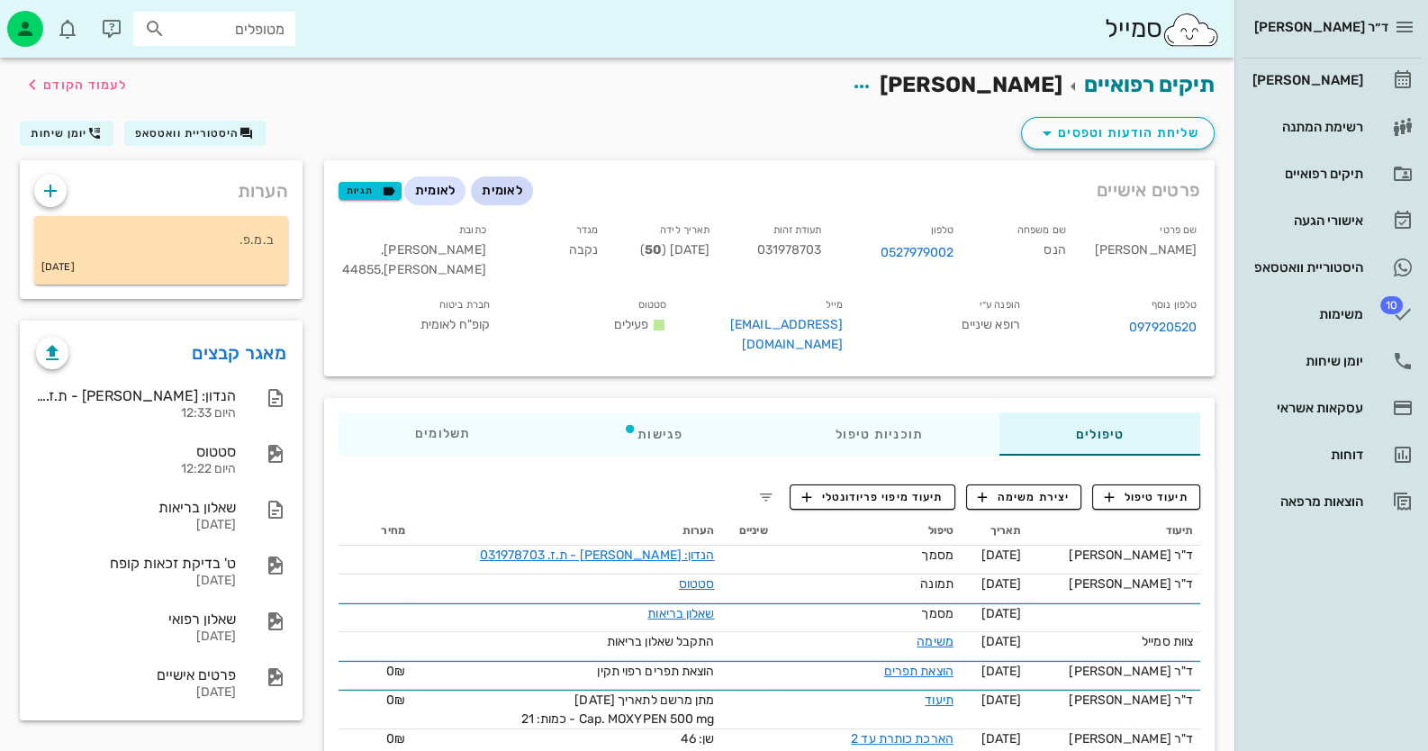
click at [491, 182] on span "לאומית" at bounding box center [502, 190] width 41 height 29
click at [1384, 68] on link "[PERSON_NAME]" at bounding box center [1330, 80] width 179 height 43
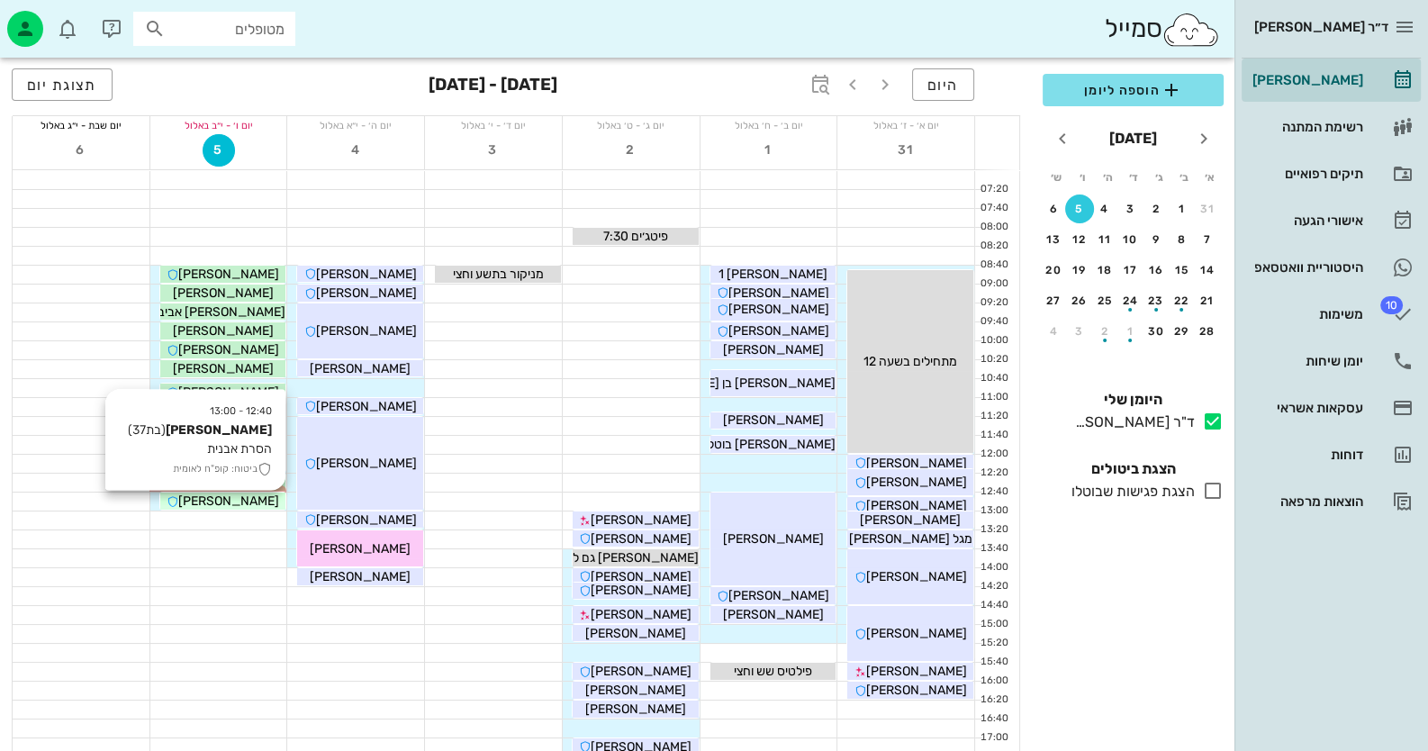
click at [178, 497] on div "[PERSON_NAME]" at bounding box center [223, 501] width 126 height 19
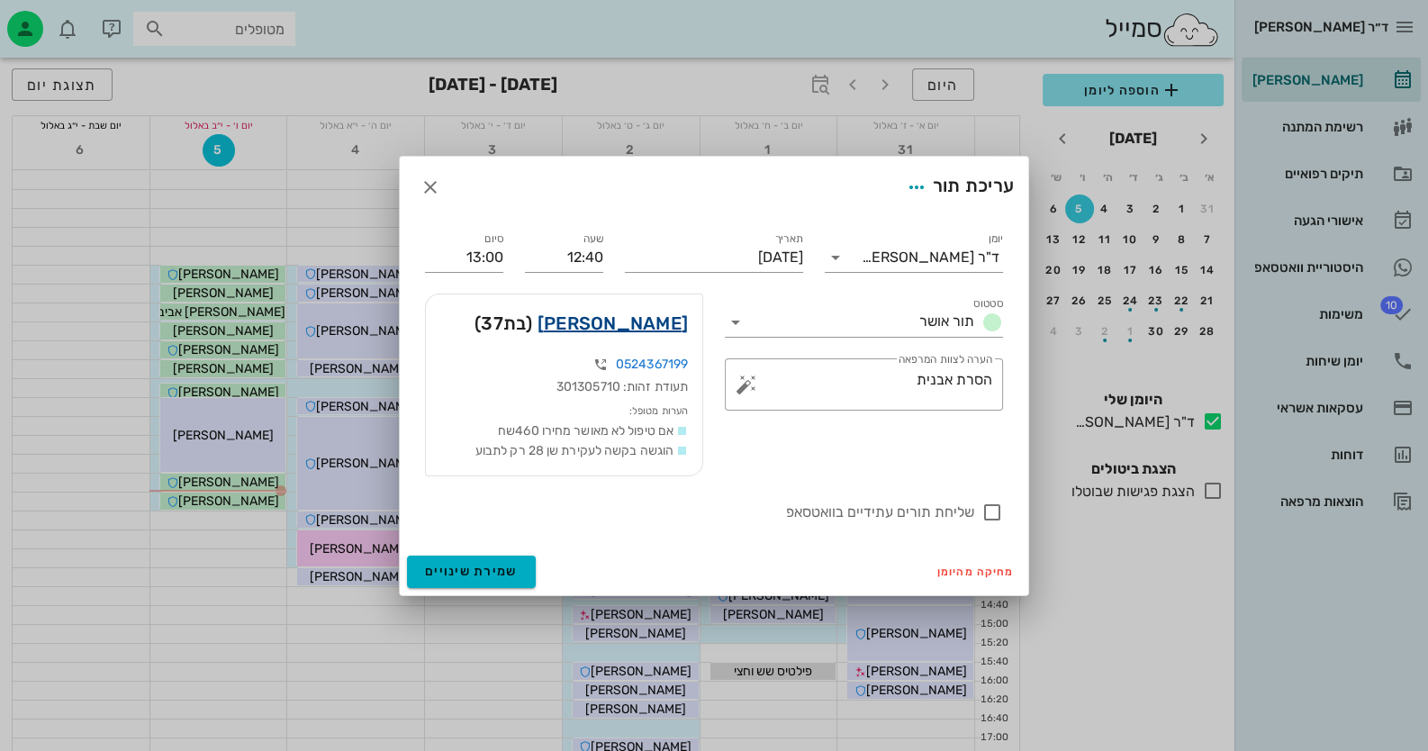
click at [647, 323] on link "[PERSON_NAME]" at bounding box center [612, 323] width 150 height 29
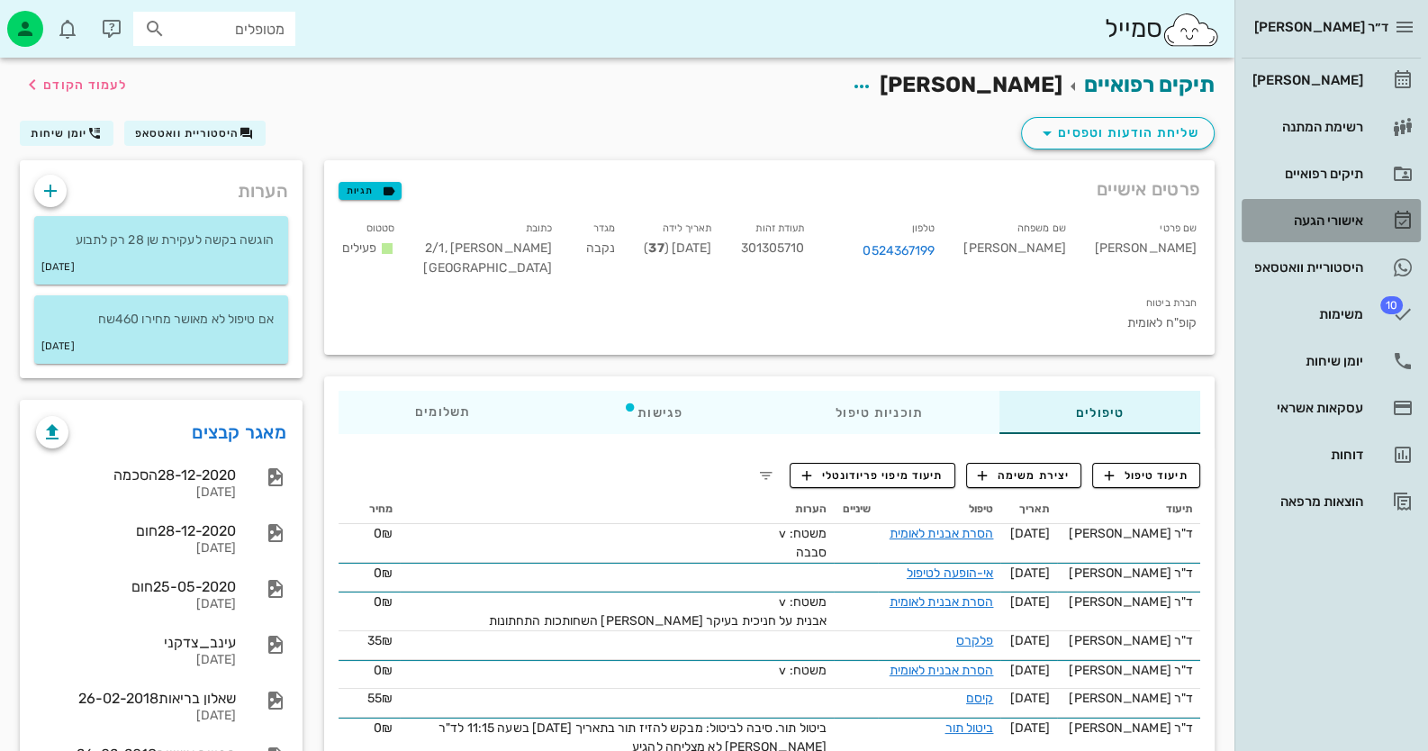
click at [1395, 240] on link "אישורי הגעה" at bounding box center [1330, 220] width 179 height 43
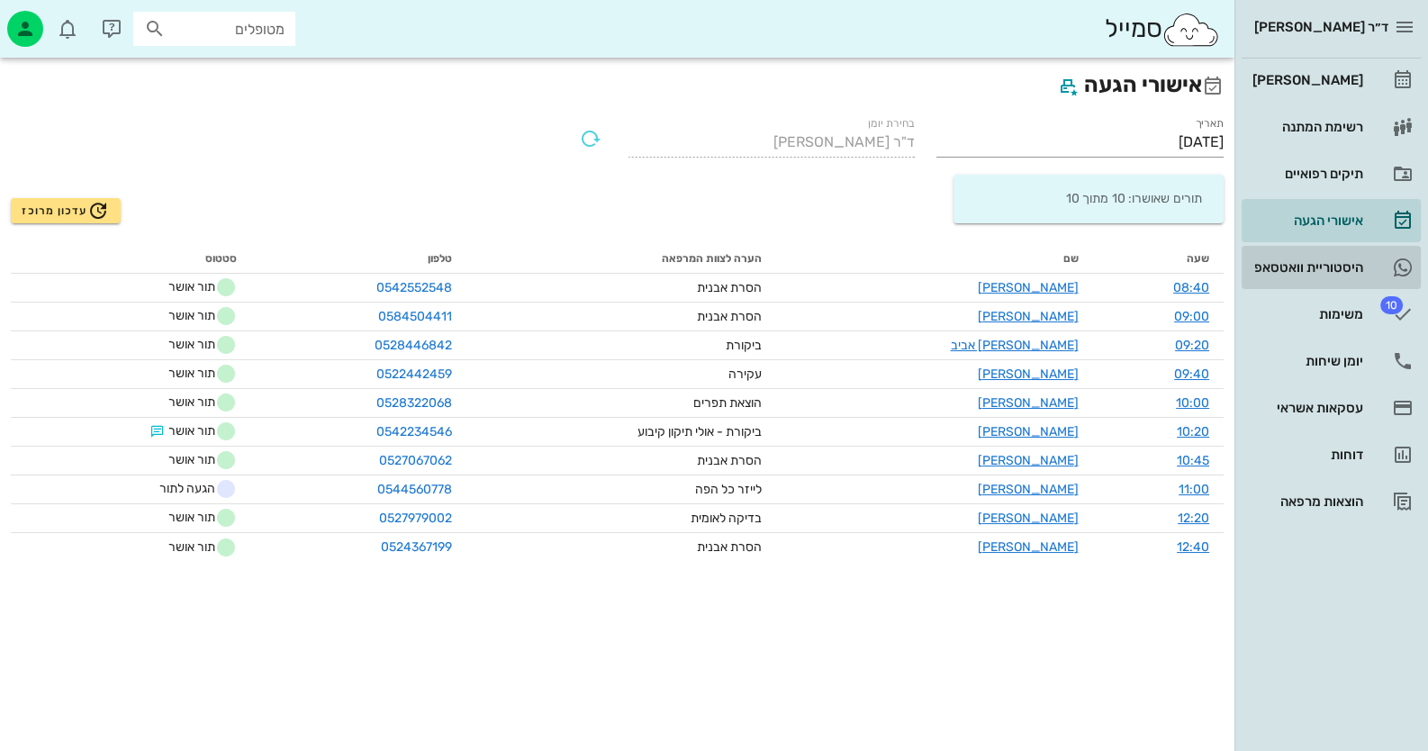
click at [1380, 263] on link "היסטוריית וואטסאפ" at bounding box center [1330, 267] width 179 height 43
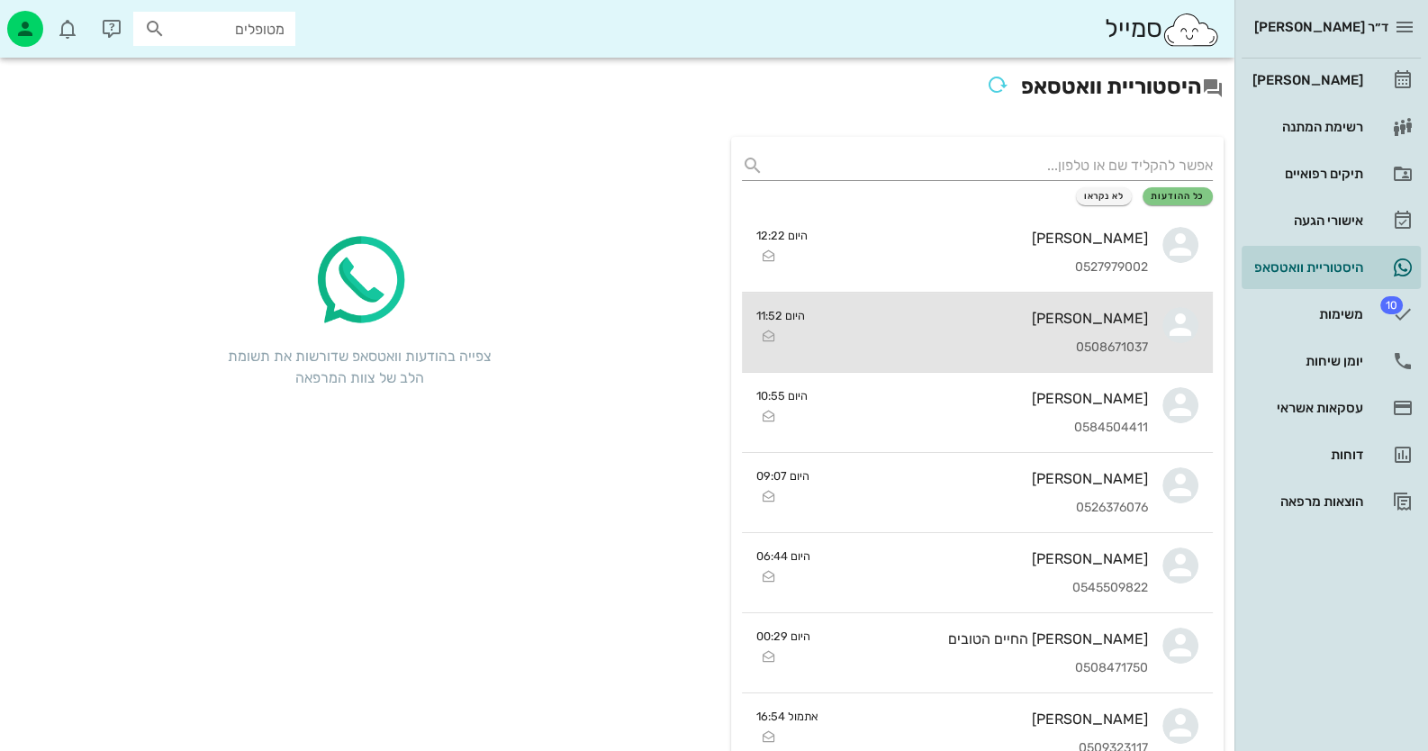
click at [1127, 333] on div "[PERSON_NAME] 0508671037" at bounding box center [983, 332] width 329 height 79
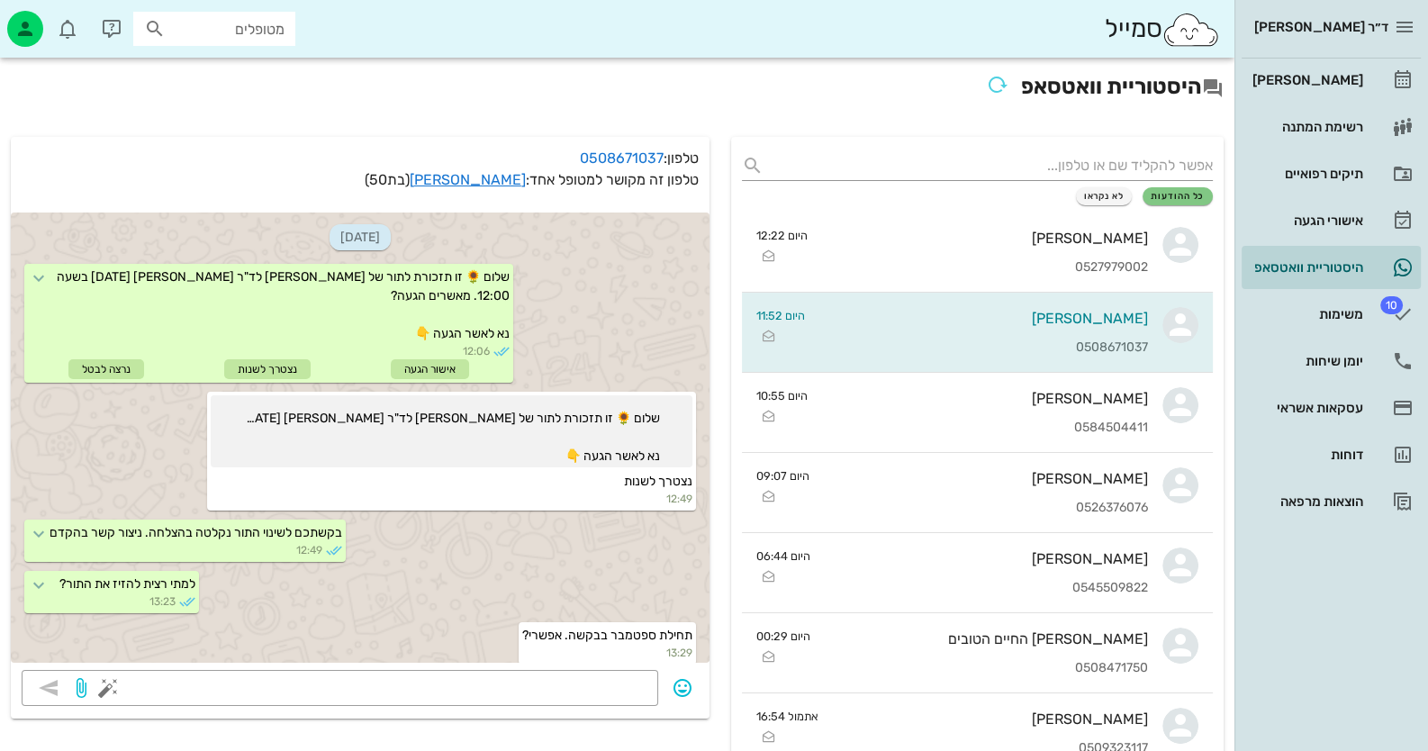
scroll to position [984, 0]
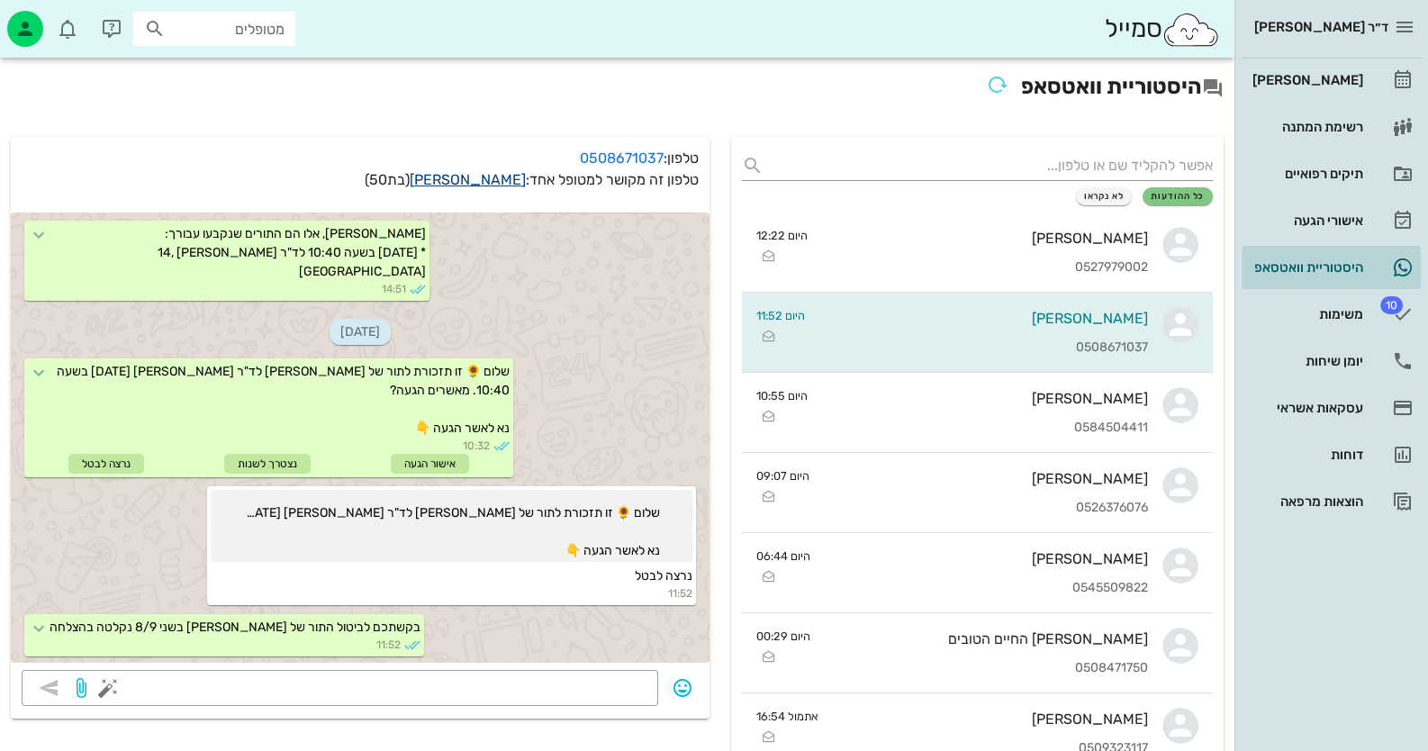
click at [499, 183] on link "[PERSON_NAME]" at bounding box center [468, 179] width 116 height 17
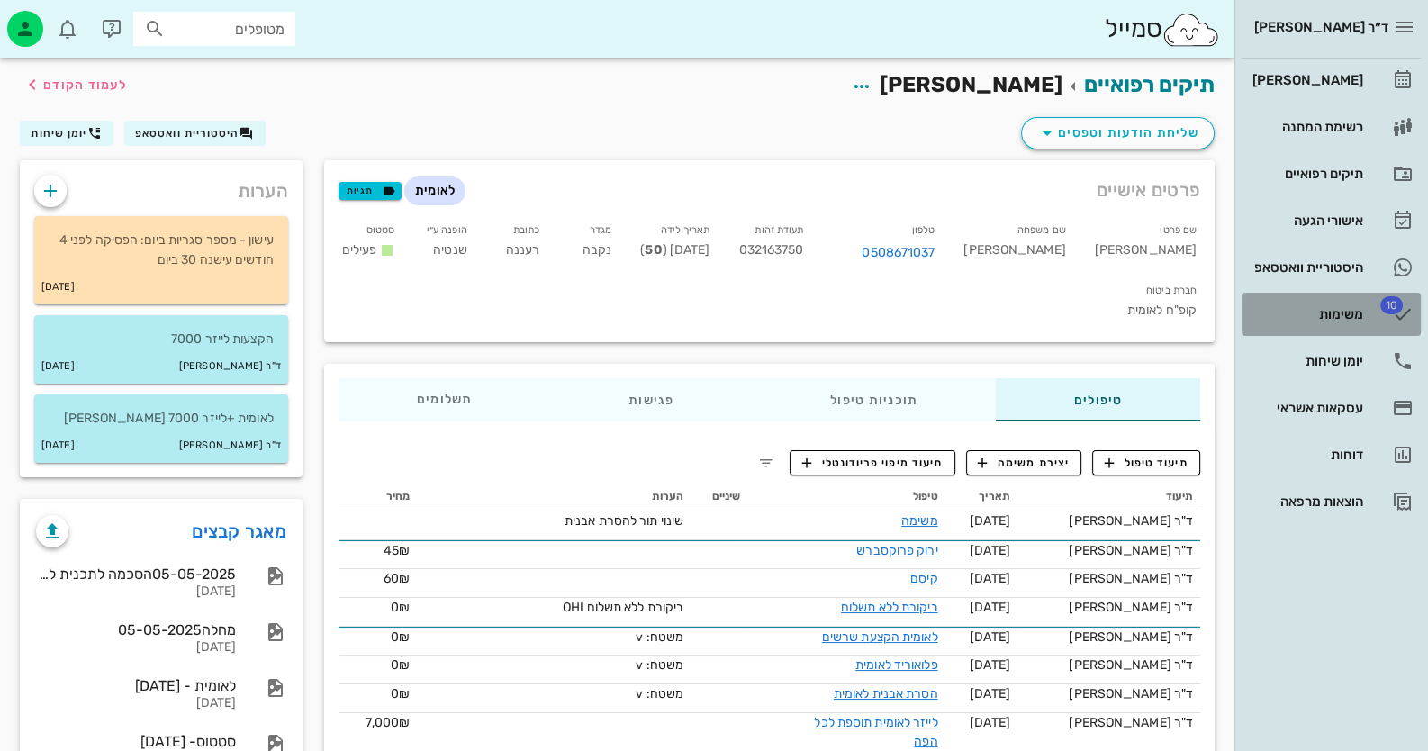
click at [1388, 319] on link "10 משימות" at bounding box center [1330, 314] width 179 height 43
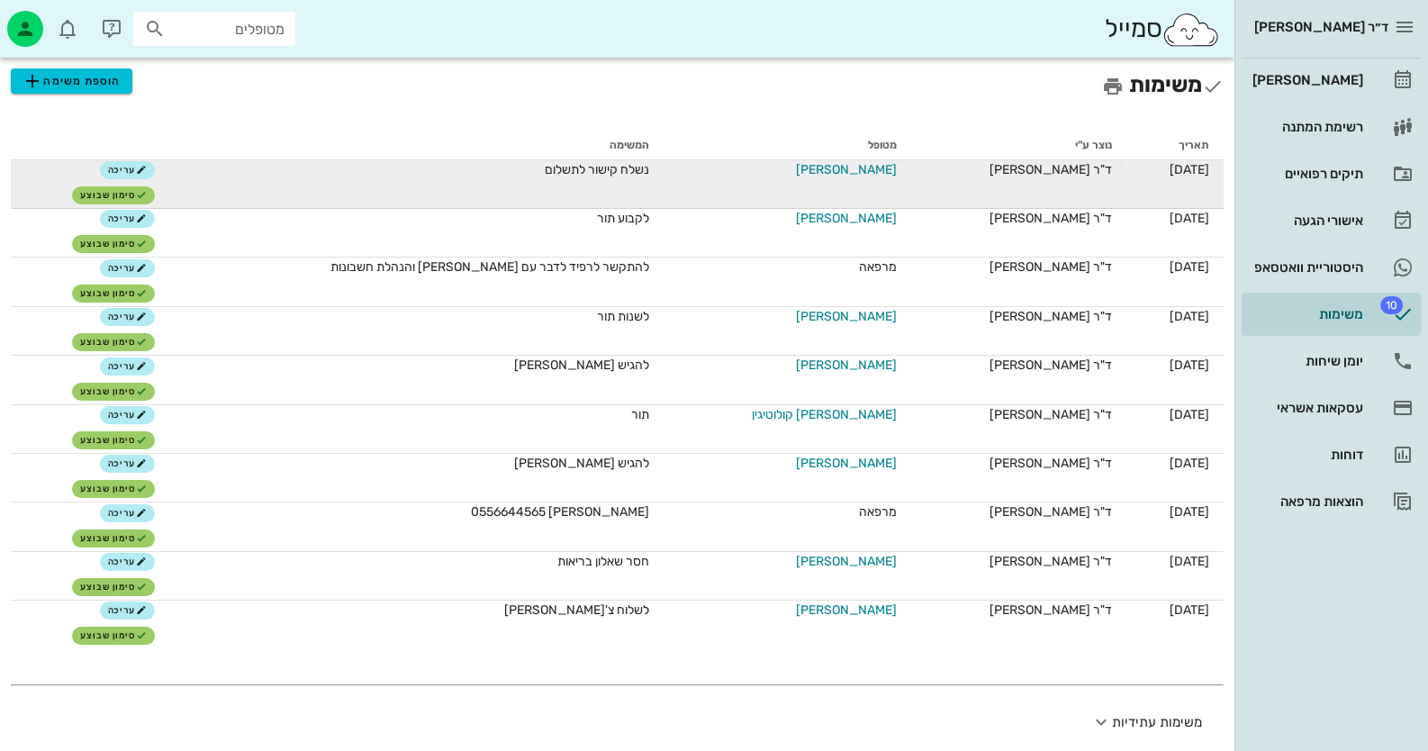
click at [842, 172] on span "[PERSON_NAME]" at bounding box center [846, 169] width 101 height 19
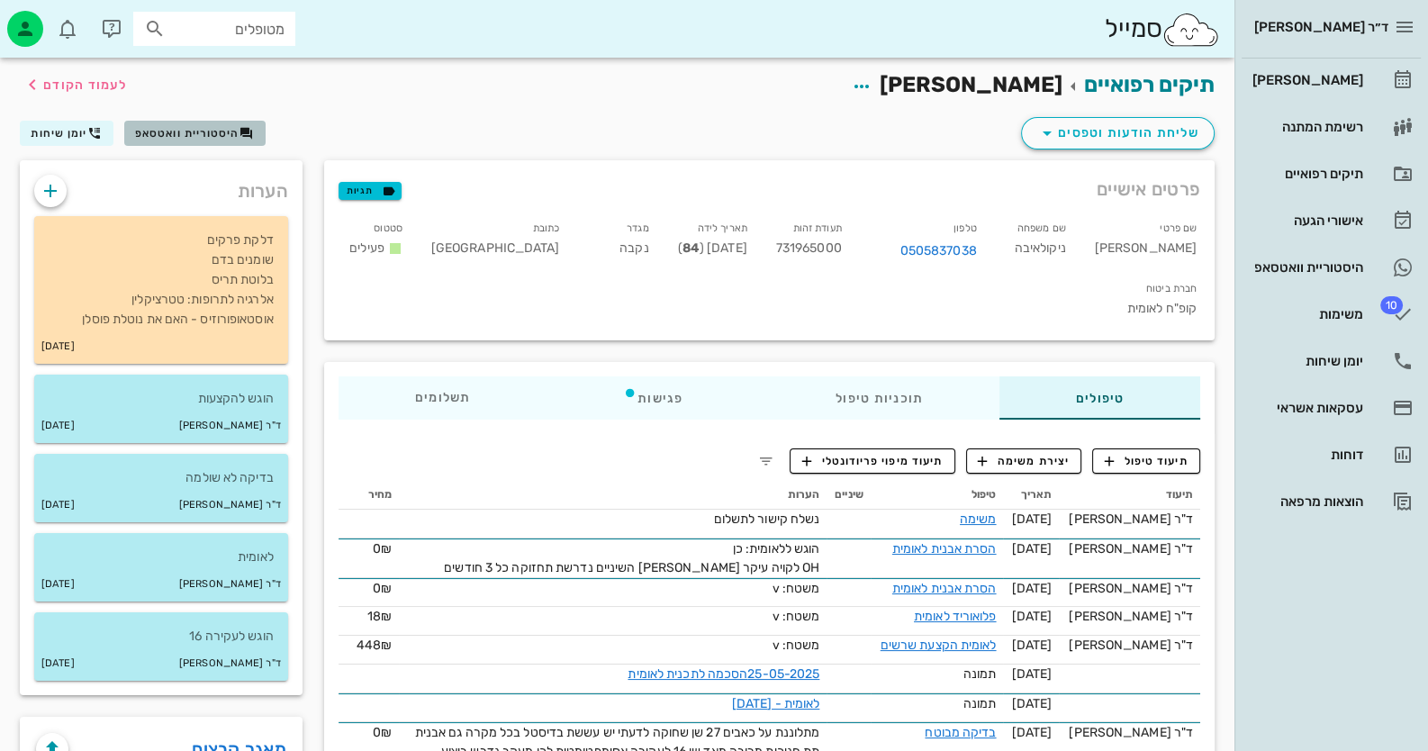
click at [154, 121] on button "היסטוריית וואטסאפ" at bounding box center [194, 133] width 141 height 25
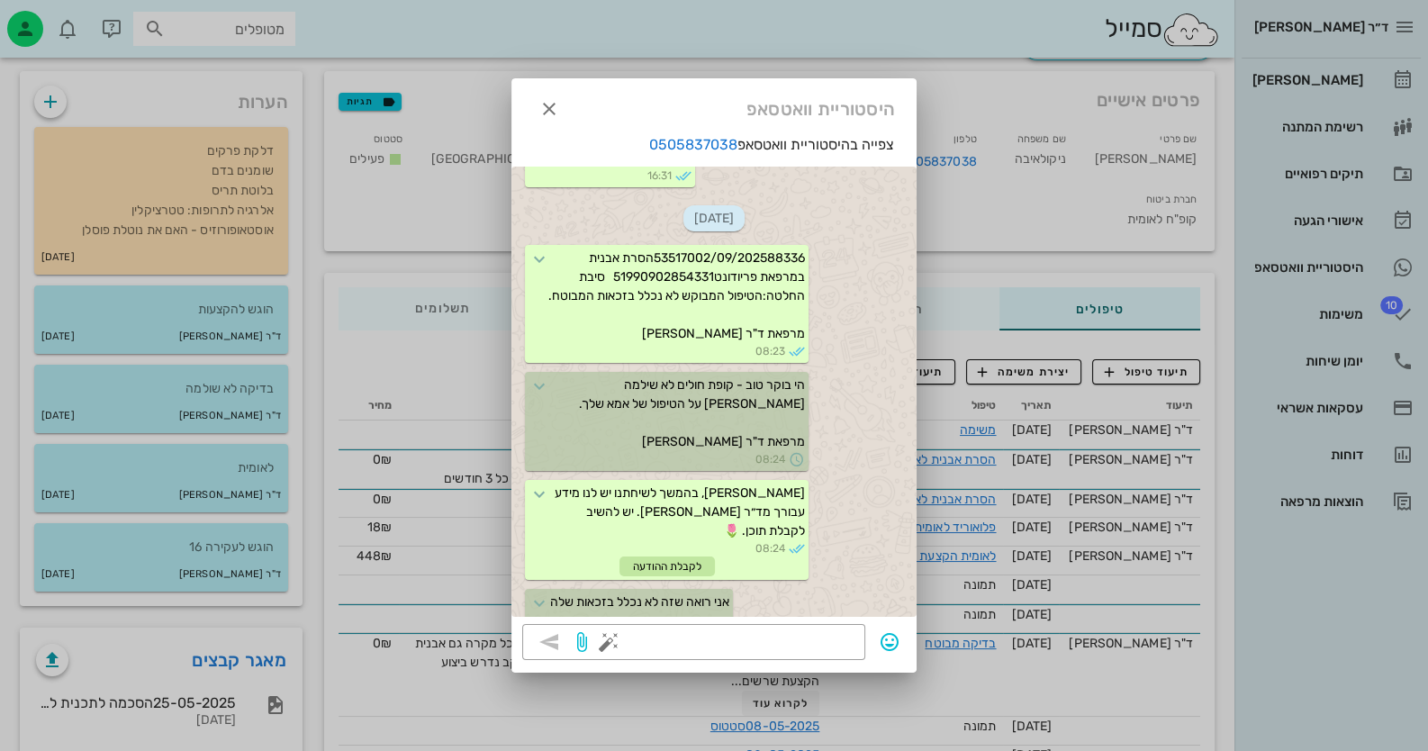
scroll to position [1447, 0]
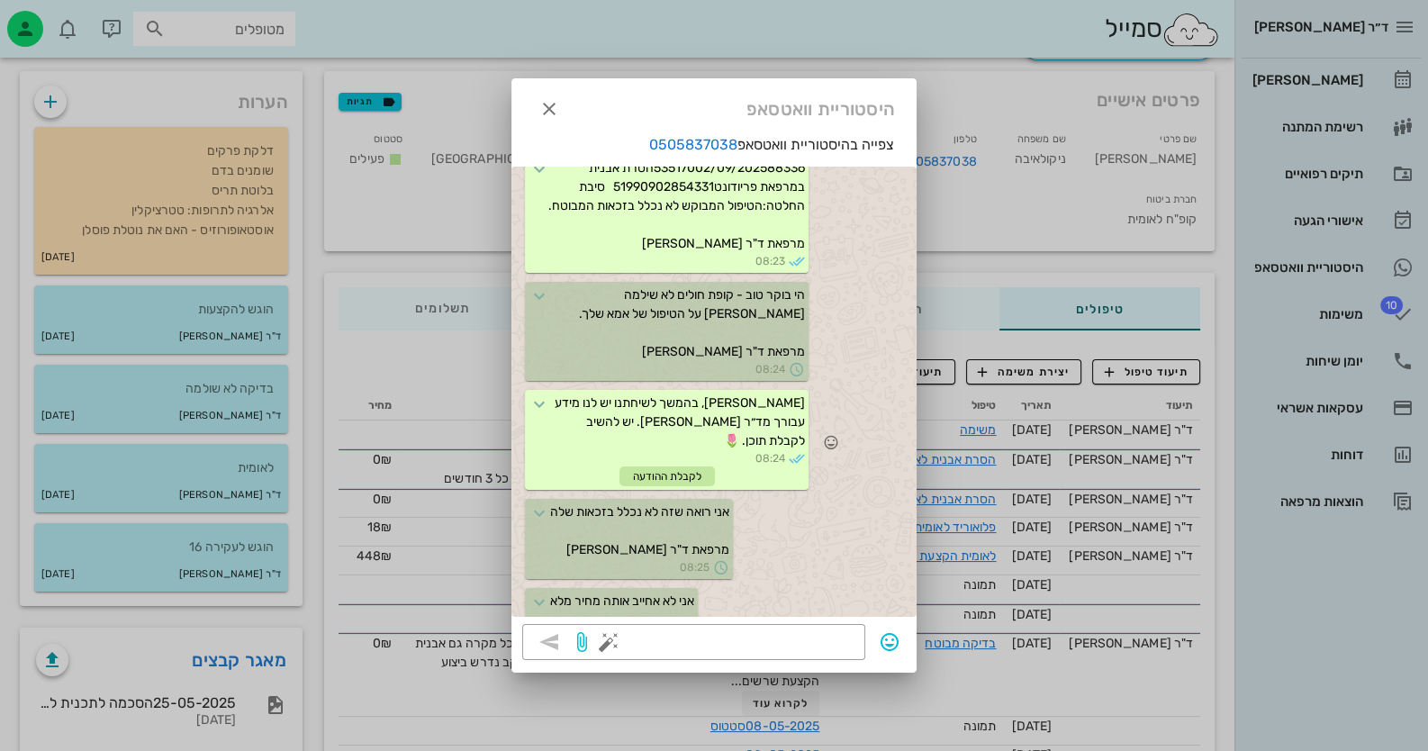
click at [662, 466] on div "לקבלת ההודעה" at bounding box center [666, 476] width 95 height 20
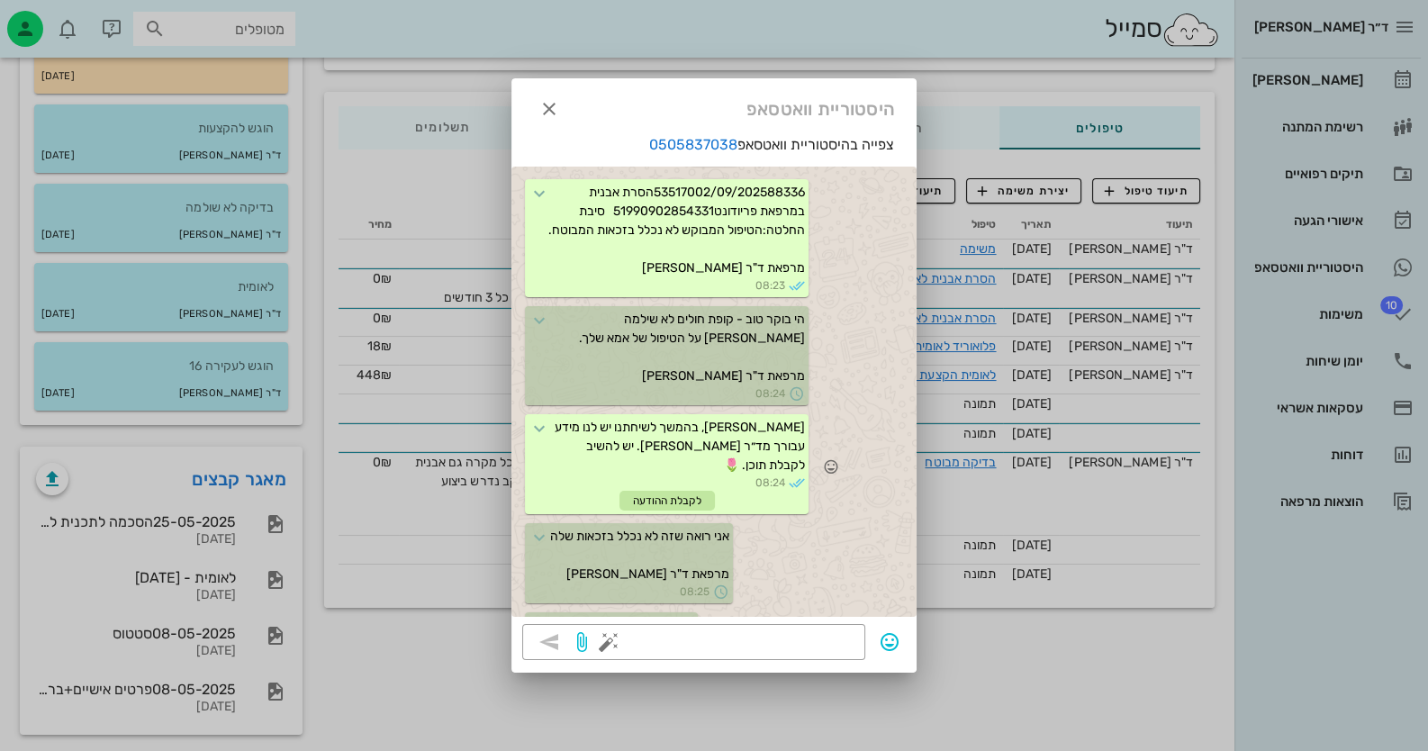
scroll to position [1267, 0]
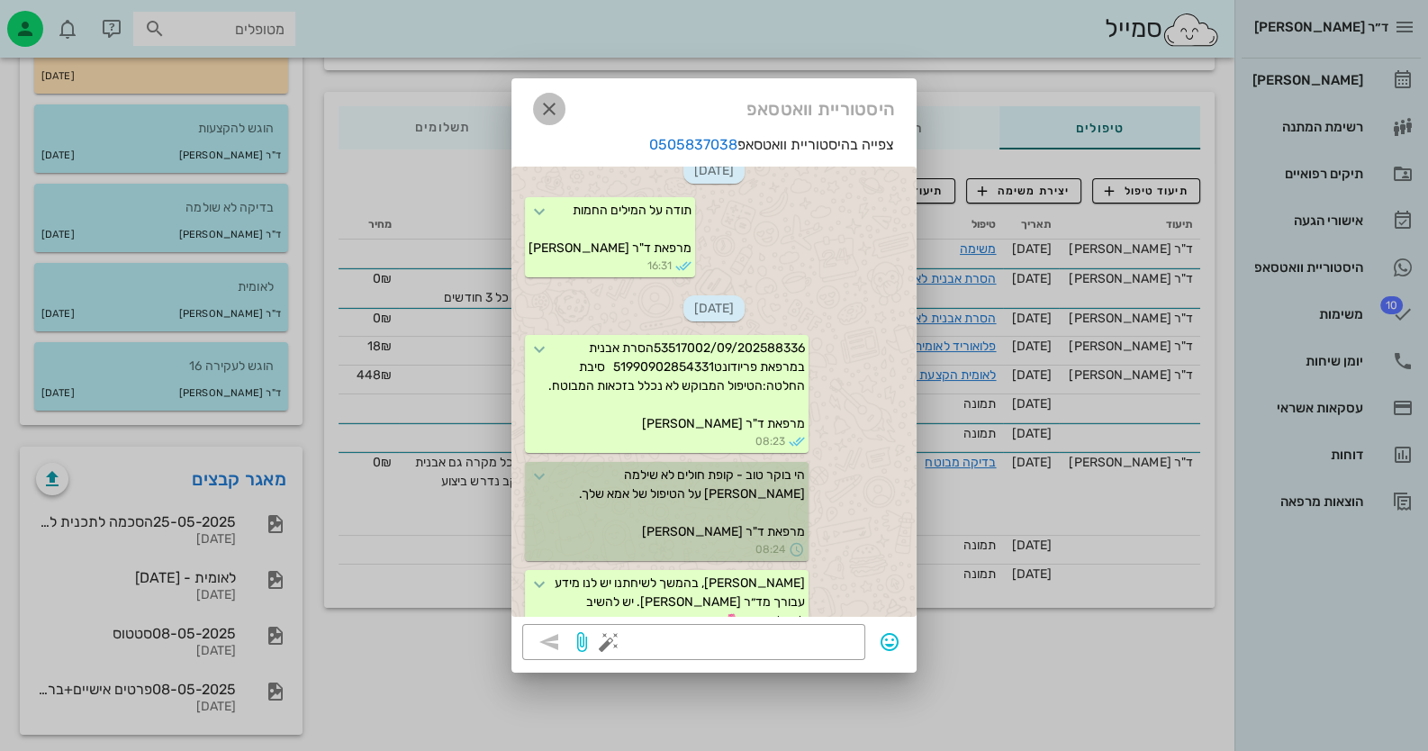
click at [545, 103] on icon "button" at bounding box center [549, 109] width 22 height 22
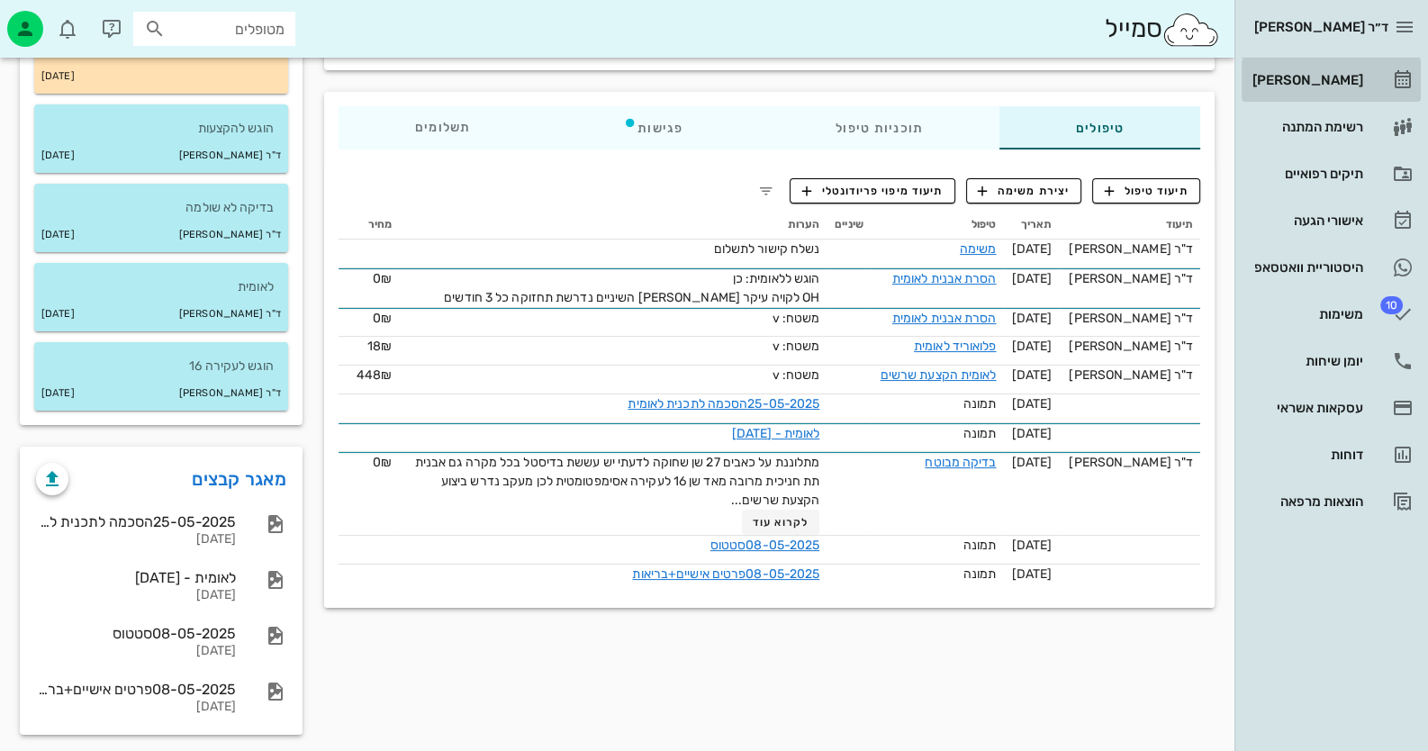
click at [1322, 95] on link "[PERSON_NAME]" at bounding box center [1330, 80] width 179 height 43
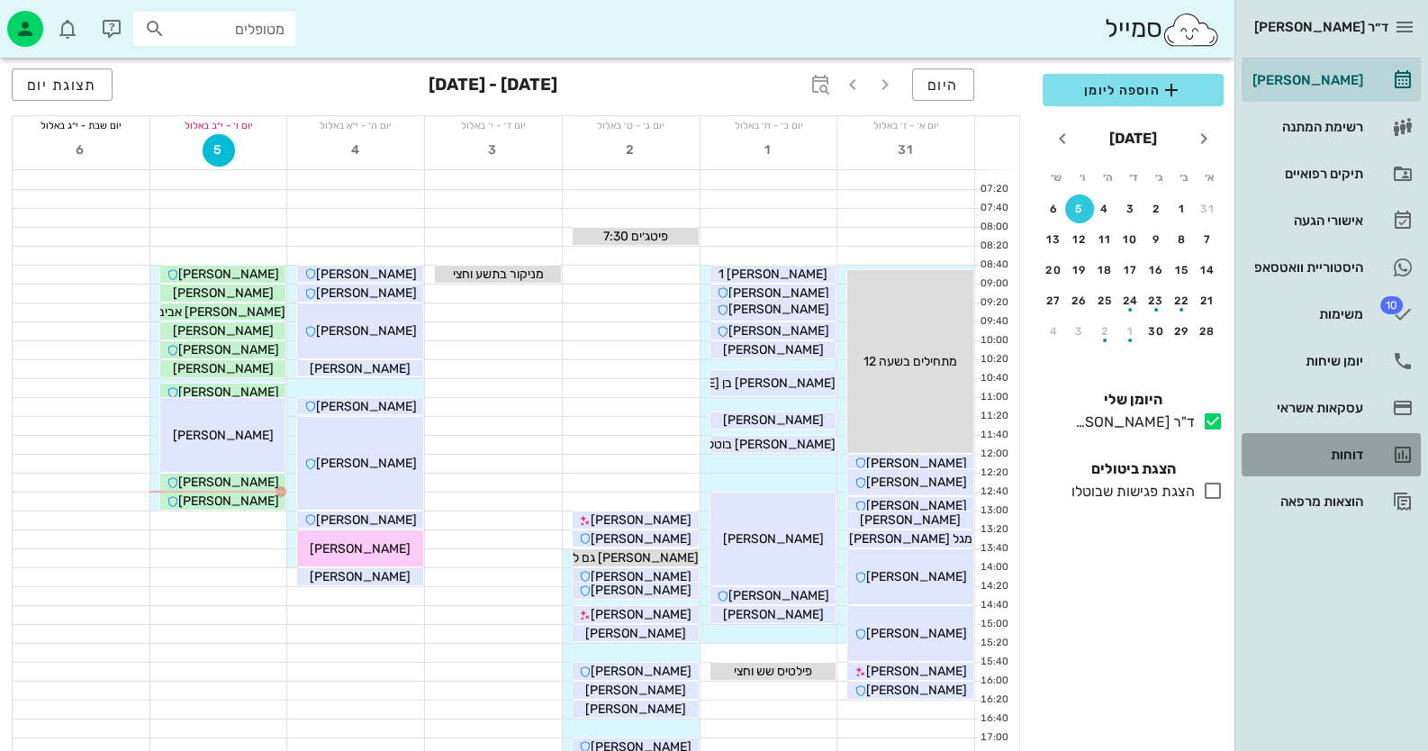
click at [1390, 454] on link "דוחות" at bounding box center [1330, 454] width 179 height 43
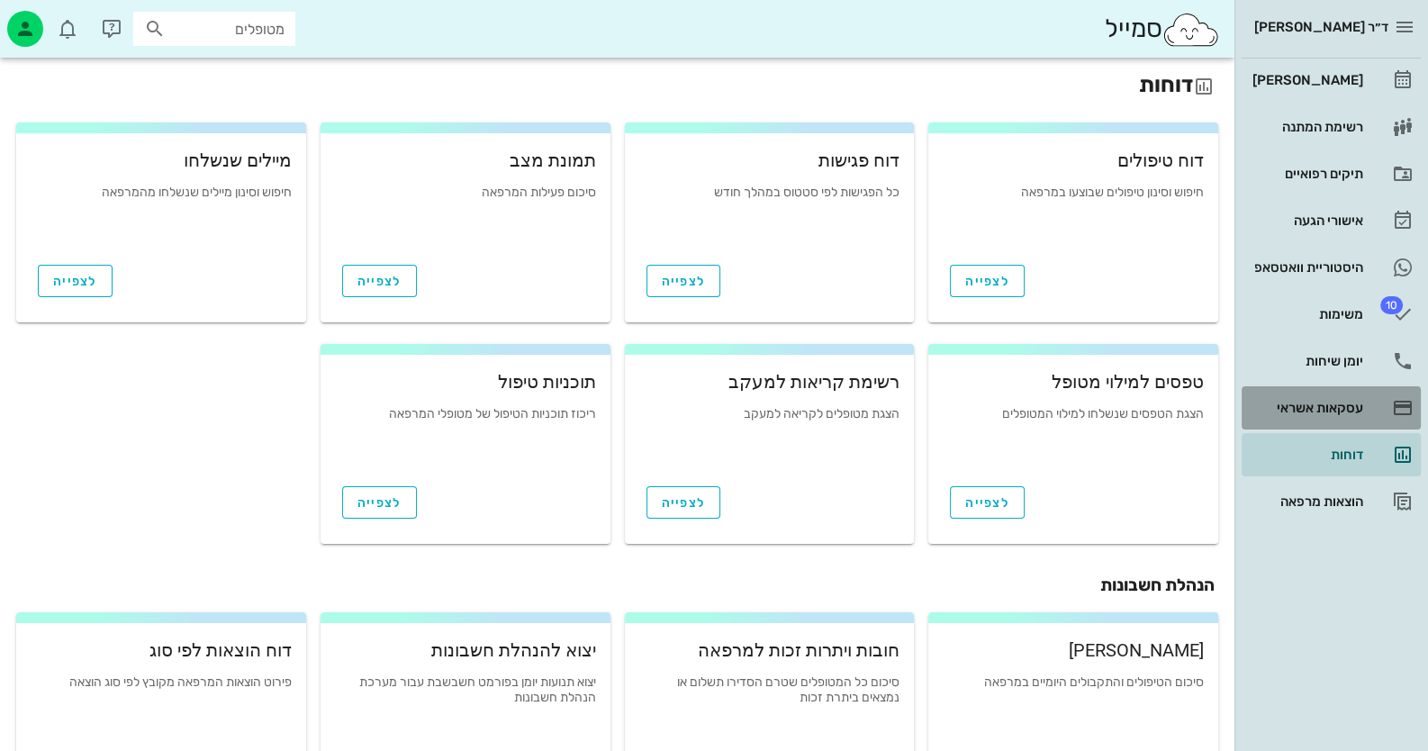
click at [1369, 404] on link "עסקאות אשראי" at bounding box center [1330, 407] width 179 height 43
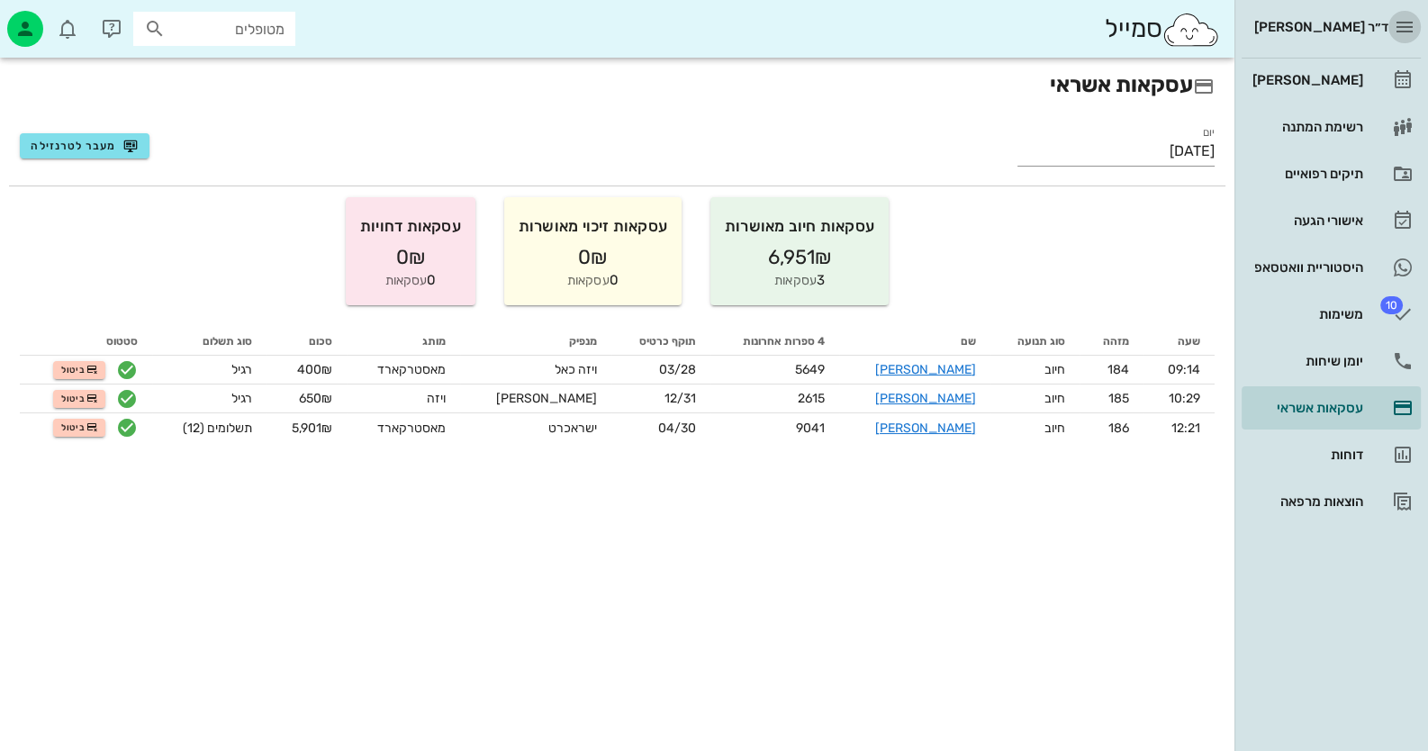
click at [1400, 32] on icon "button" at bounding box center [1405, 27] width 22 height 22
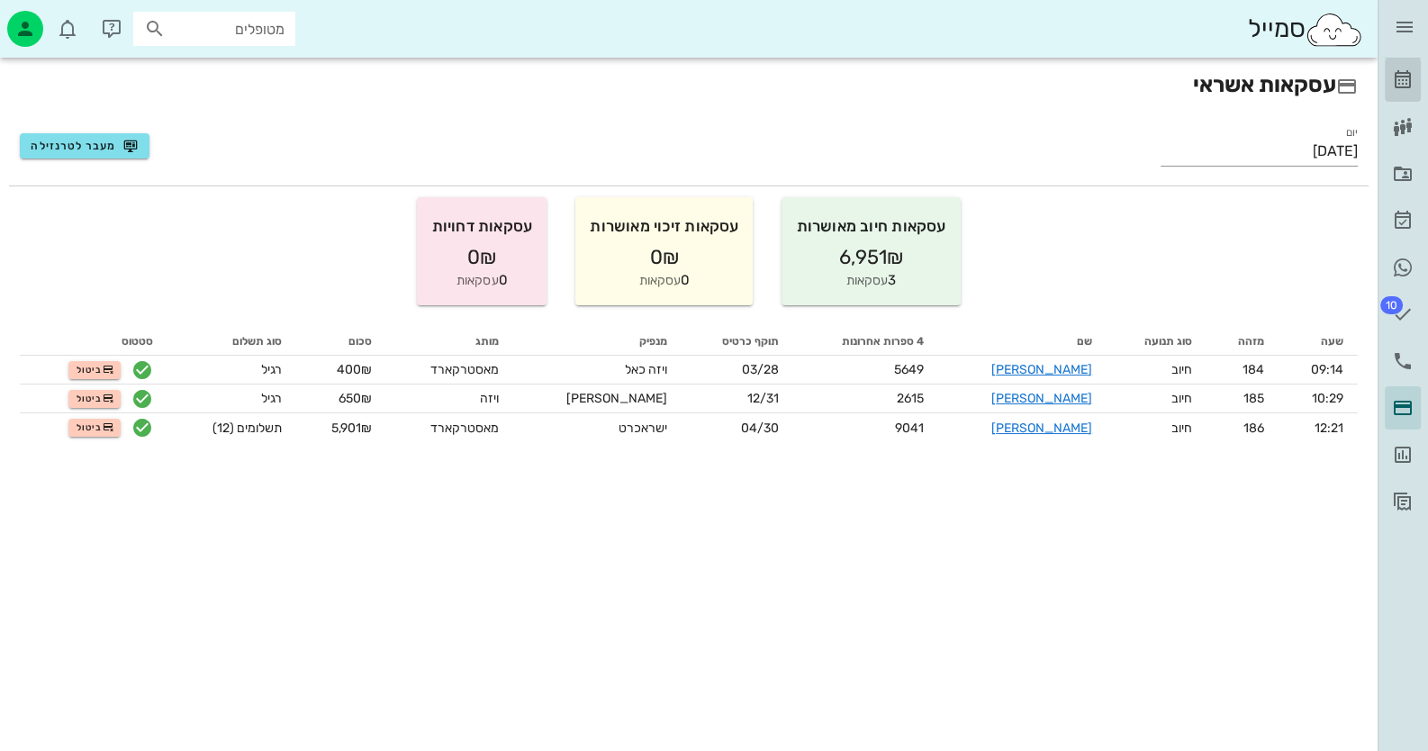
click at [1401, 77] on icon at bounding box center [1403, 80] width 22 height 22
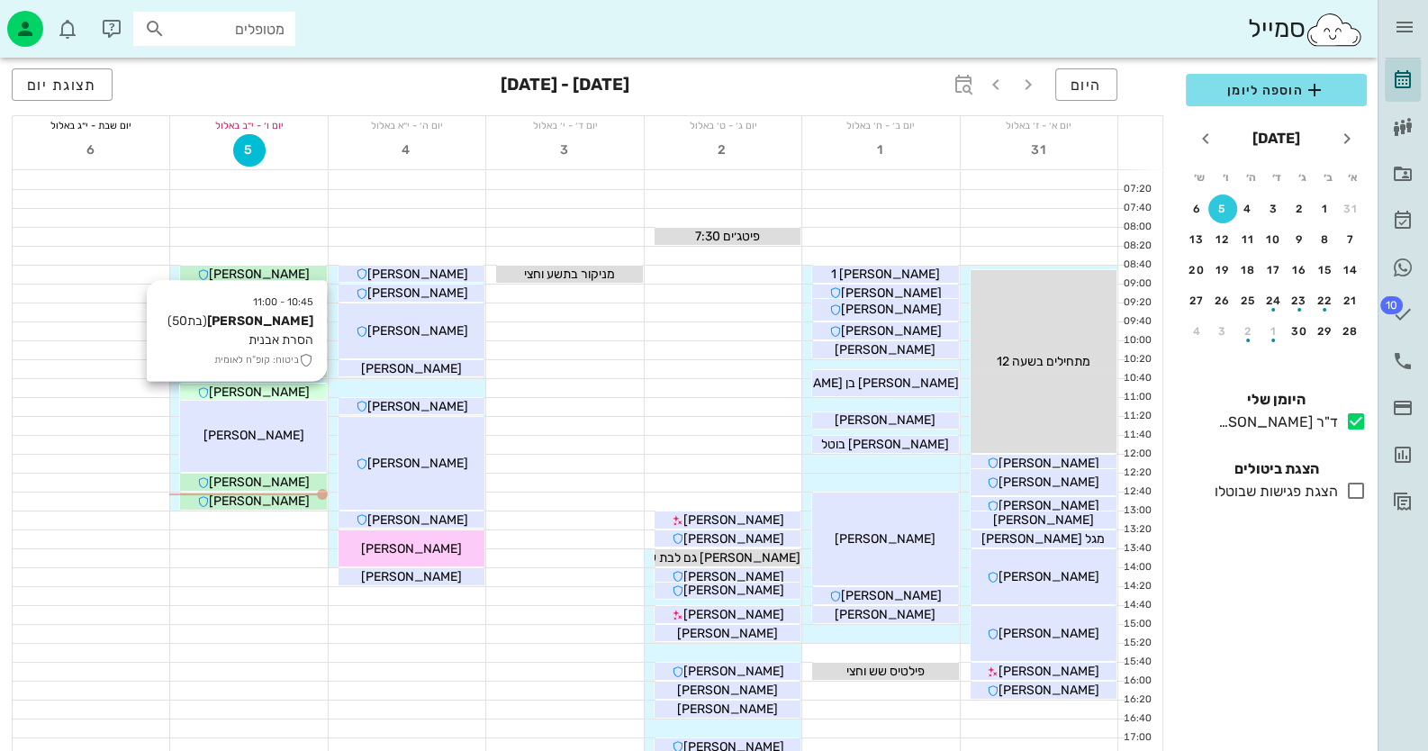
click at [240, 390] on span "[PERSON_NAME]" at bounding box center [259, 391] width 101 height 15
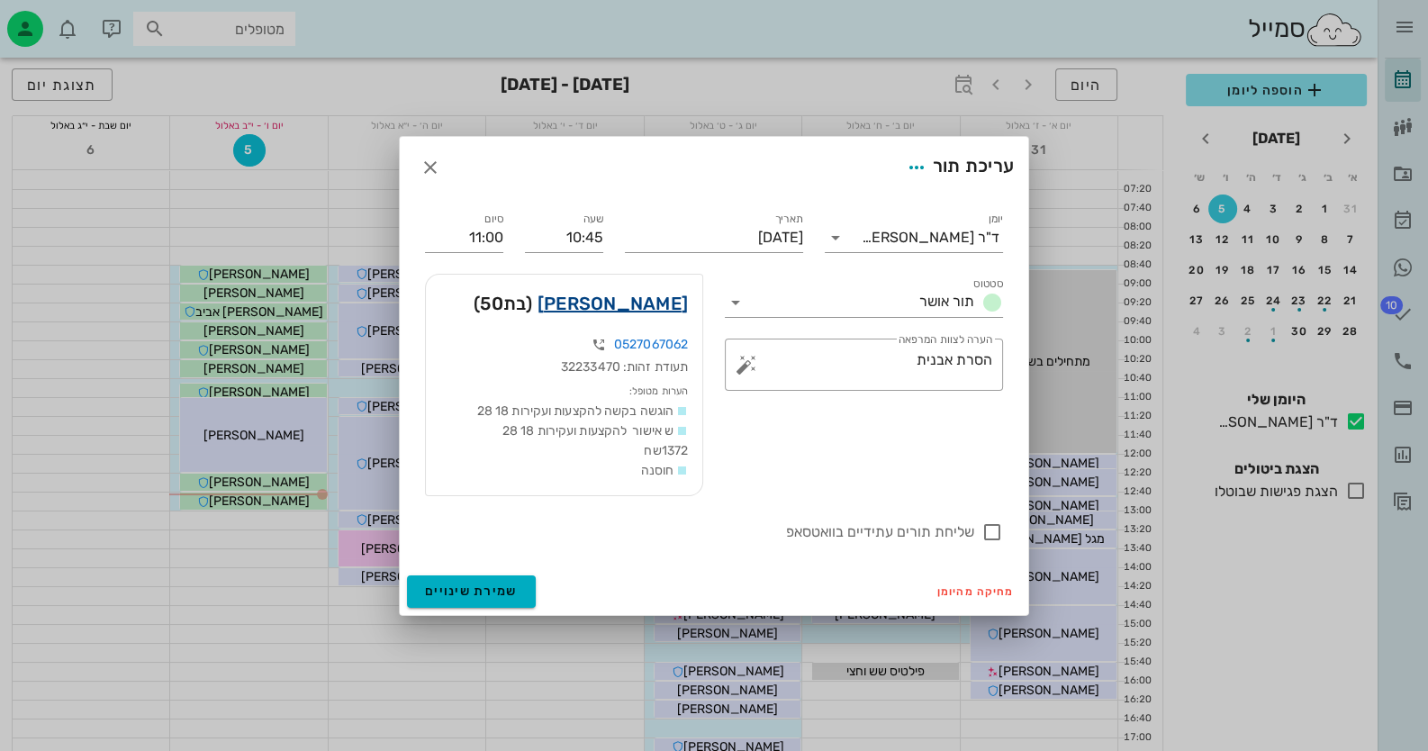
click at [661, 308] on link "[PERSON_NAME]" at bounding box center [612, 303] width 150 height 29
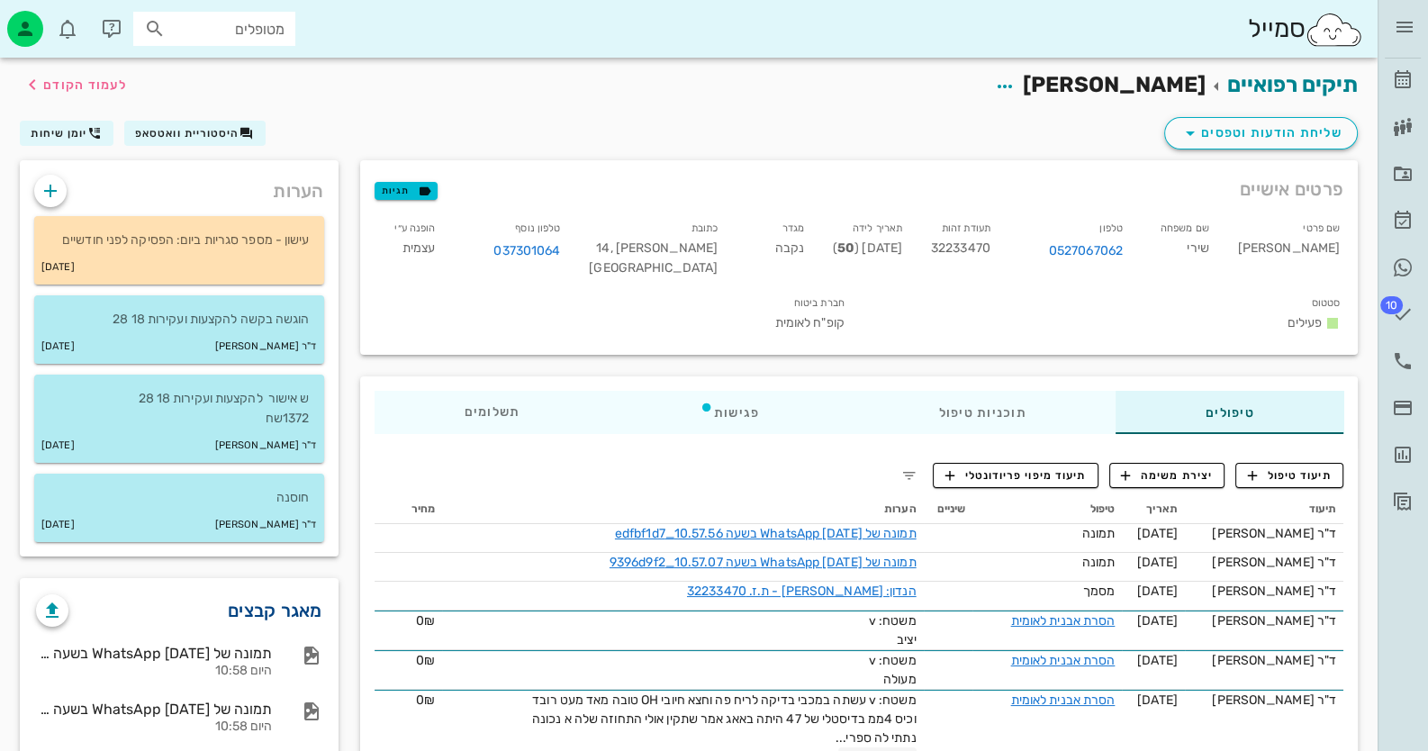
click at [274, 610] on link "מאגר קבצים" at bounding box center [275, 610] width 95 height 29
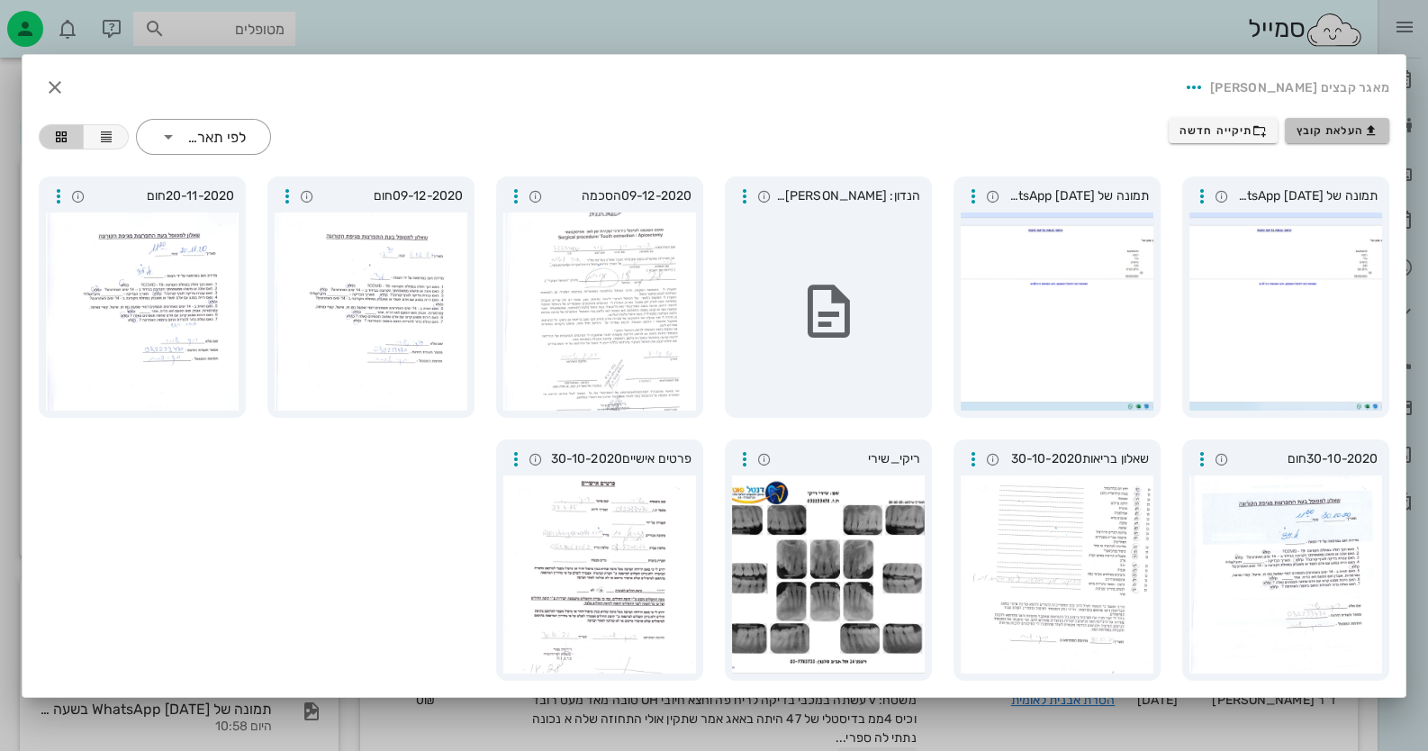
click at [1319, 121] on button "העלאת קובץ" at bounding box center [1337, 130] width 104 height 25
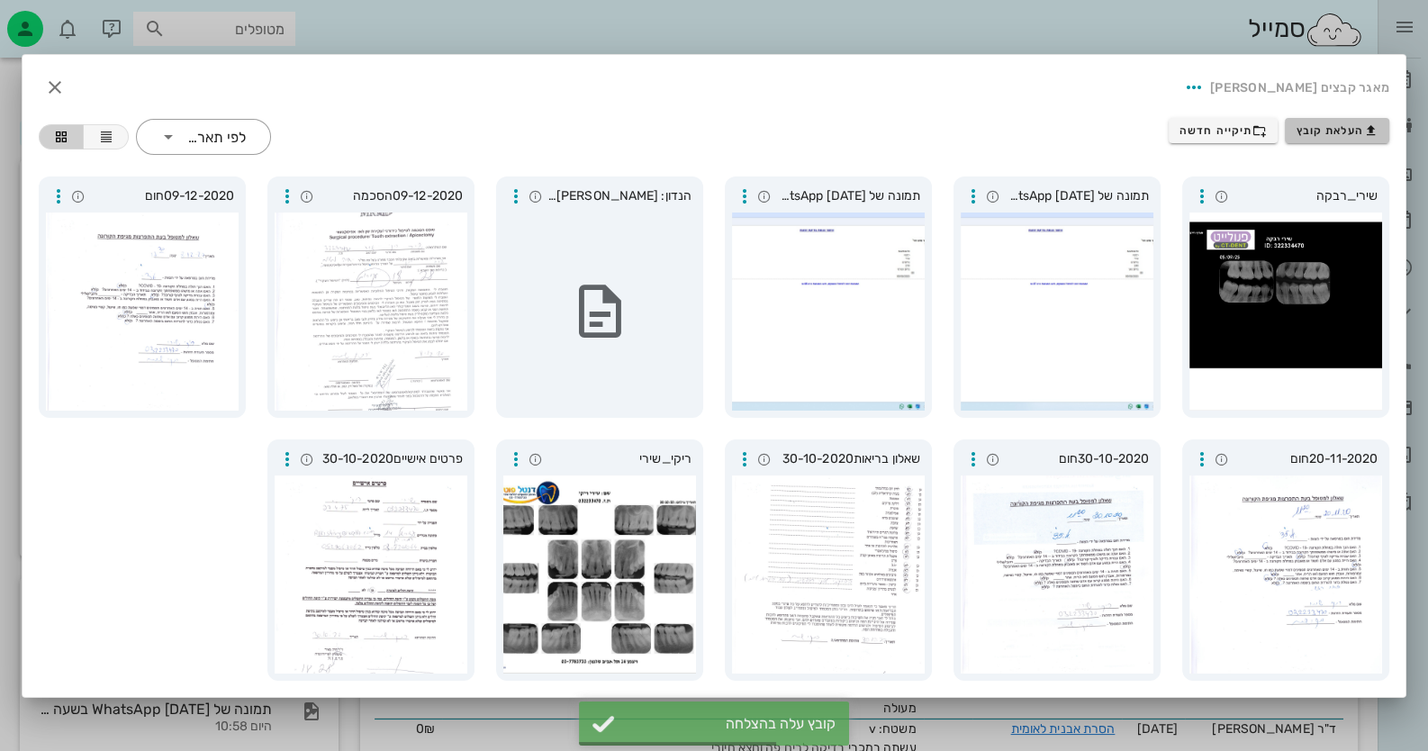
click at [1346, 131] on span "העלאת קובץ" at bounding box center [1337, 130] width 82 height 14
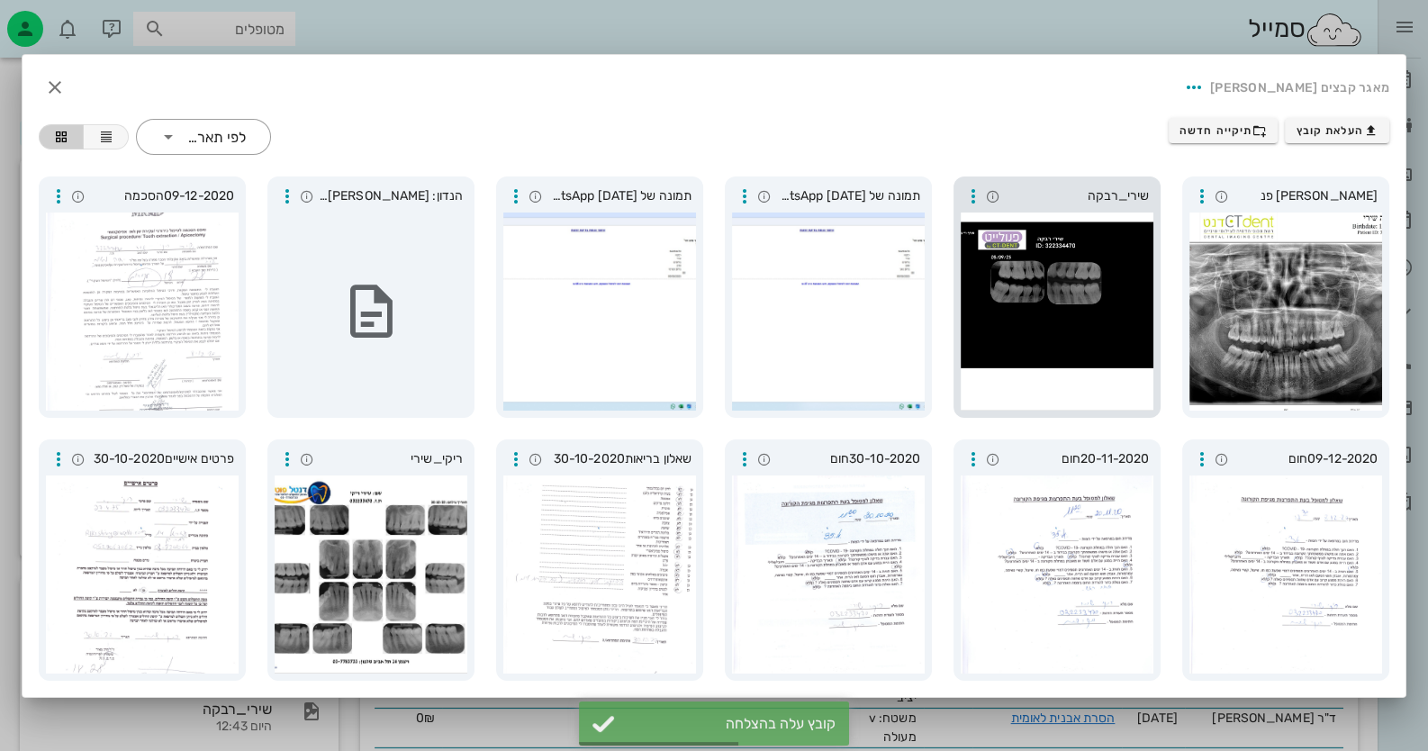
click at [1047, 224] on div at bounding box center [1057, 311] width 193 height 198
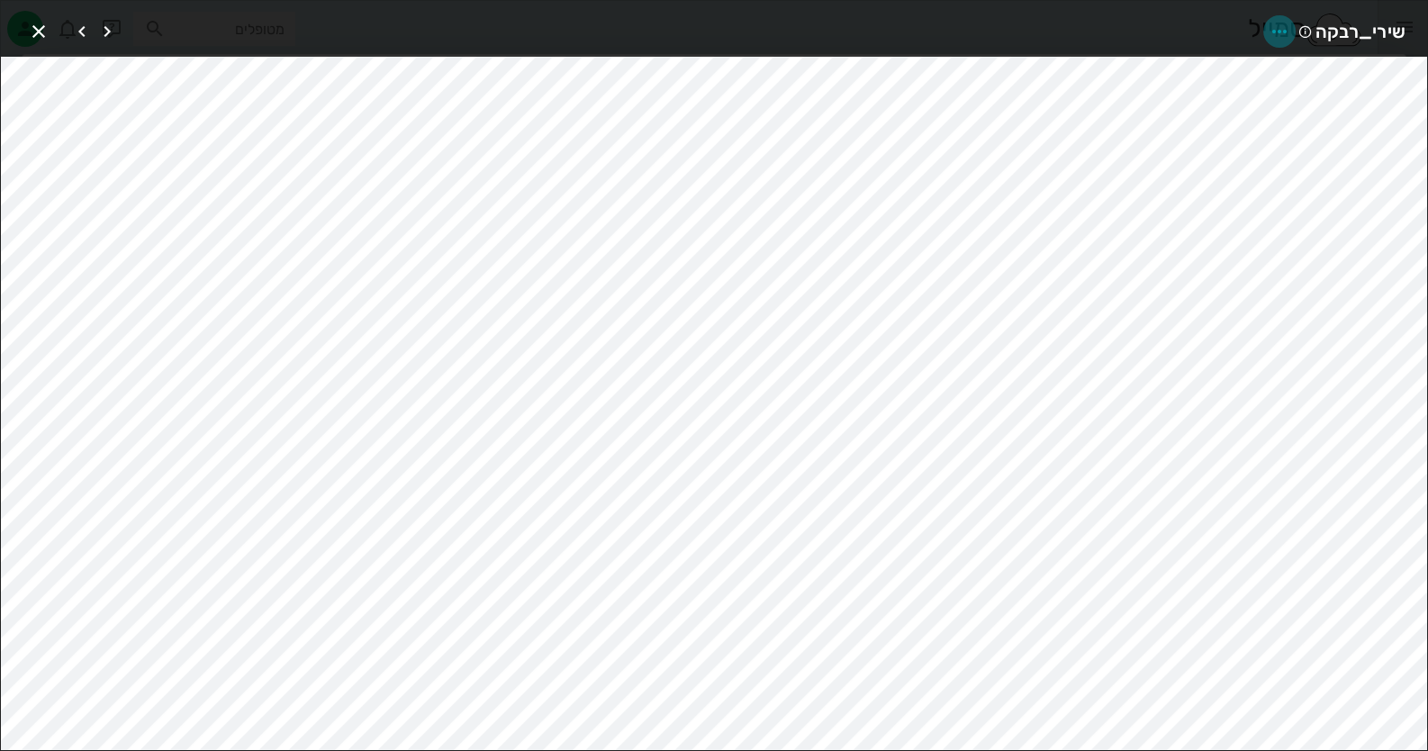
click at [1273, 25] on icon "button" at bounding box center [1279, 32] width 22 height 22
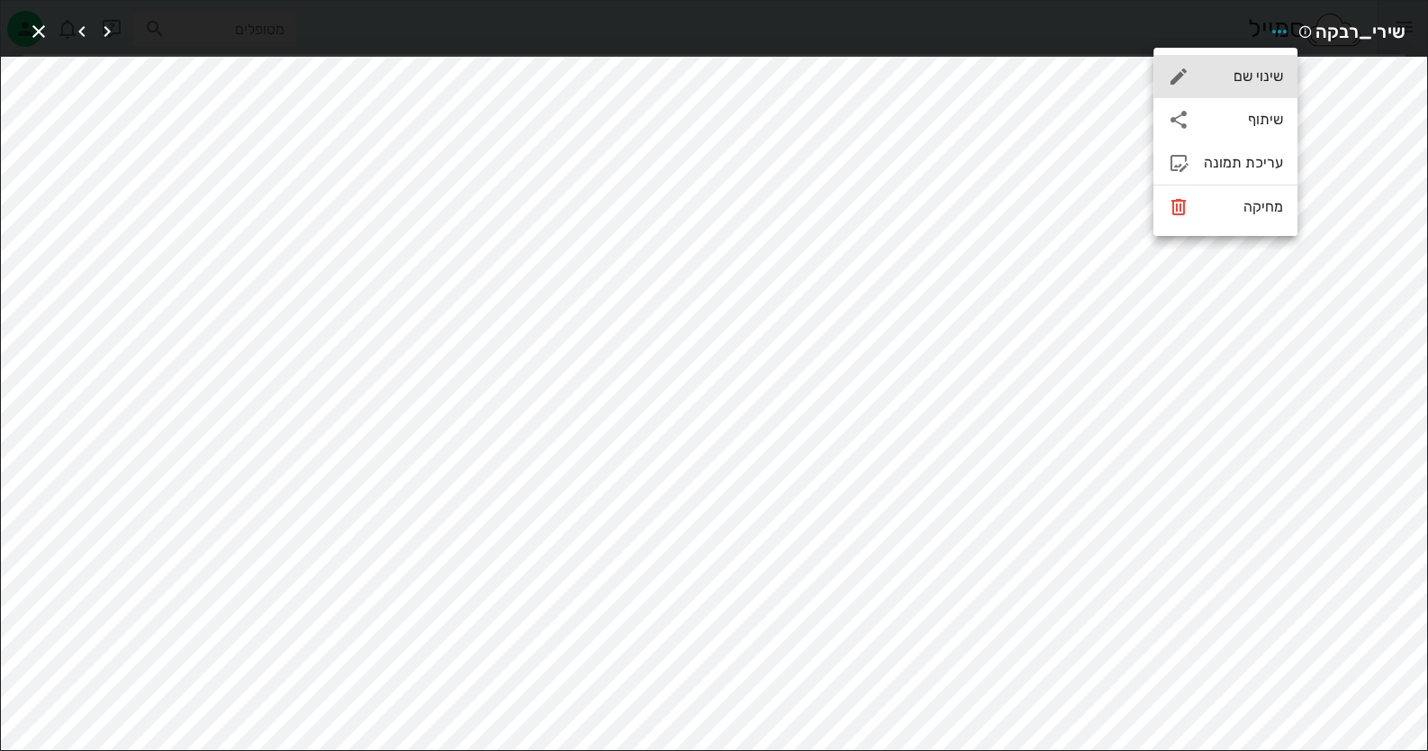
click at [1220, 80] on div "שינוי שם" at bounding box center [1243, 76] width 79 height 17
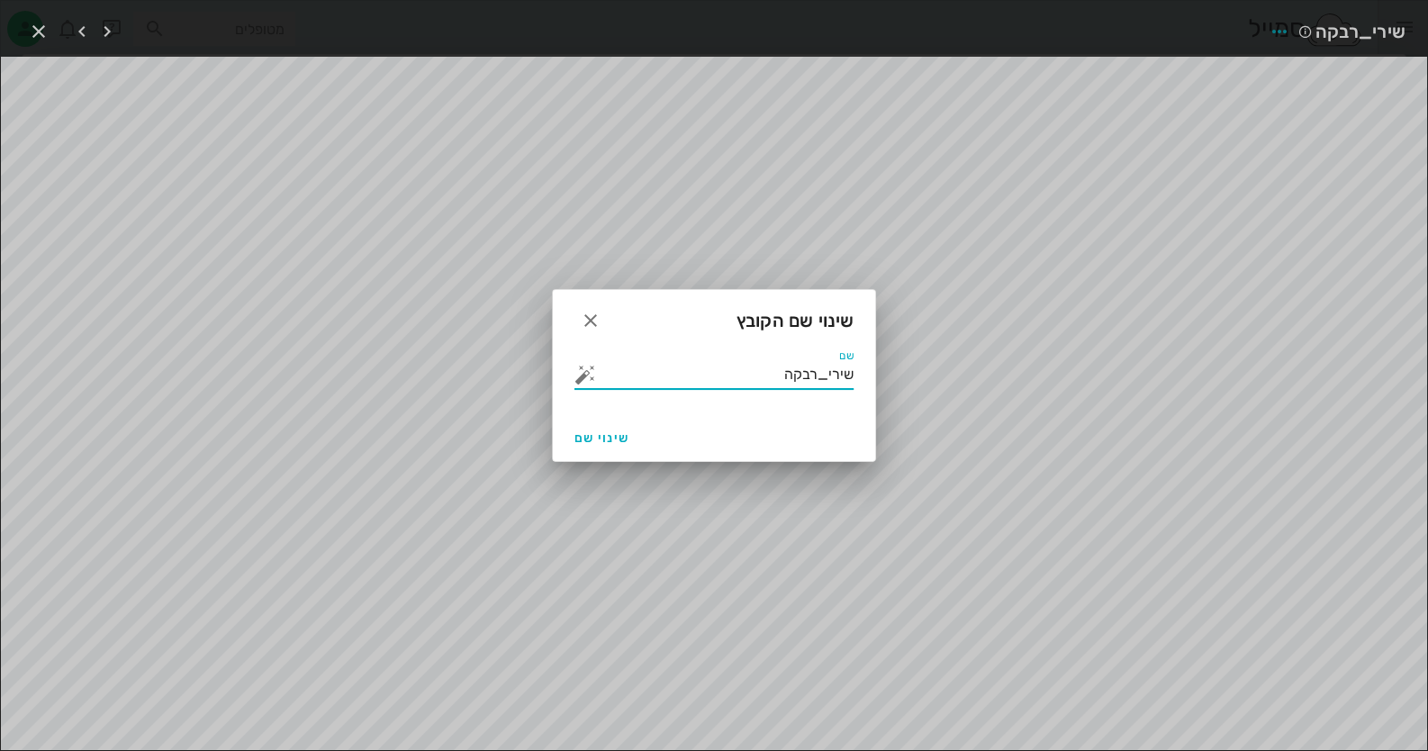
drag, startPoint x: 753, startPoint y: 373, endPoint x: 991, endPoint y: 374, distance: 238.6
type input "נשך"
click at [599, 436] on span "שינוי שם" at bounding box center [601, 437] width 55 height 15
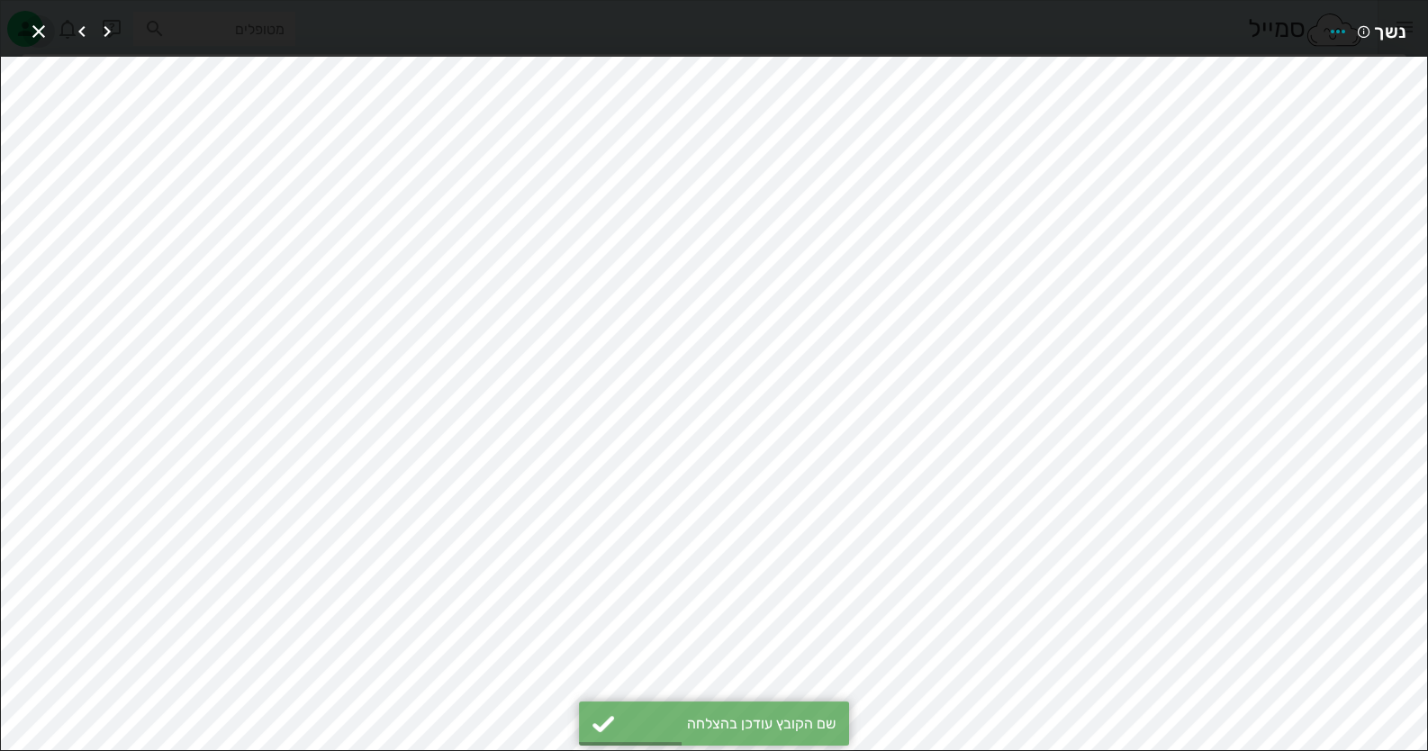
click at [45, 30] on icon "button" at bounding box center [39, 32] width 22 height 22
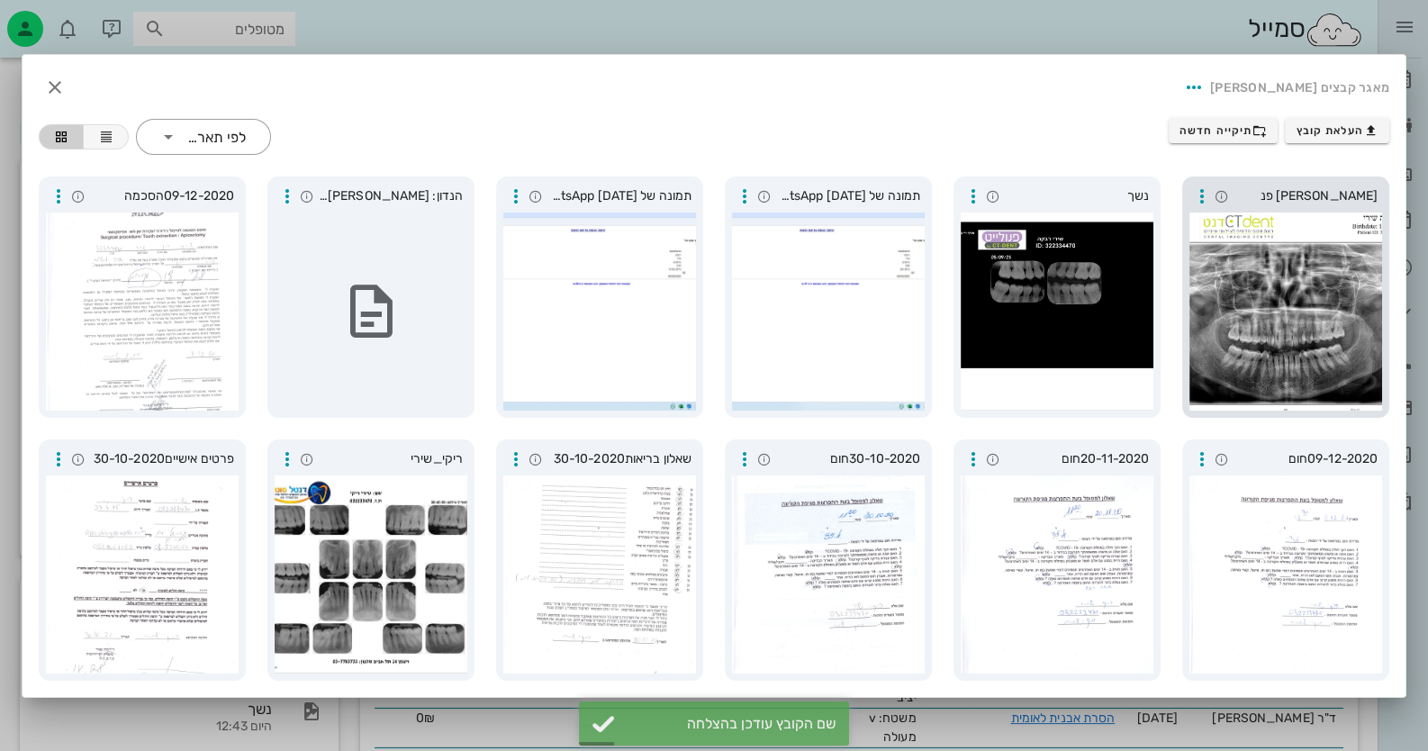
click at [1224, 248] on div at bounding box center [1285, 311] width 193 height 198
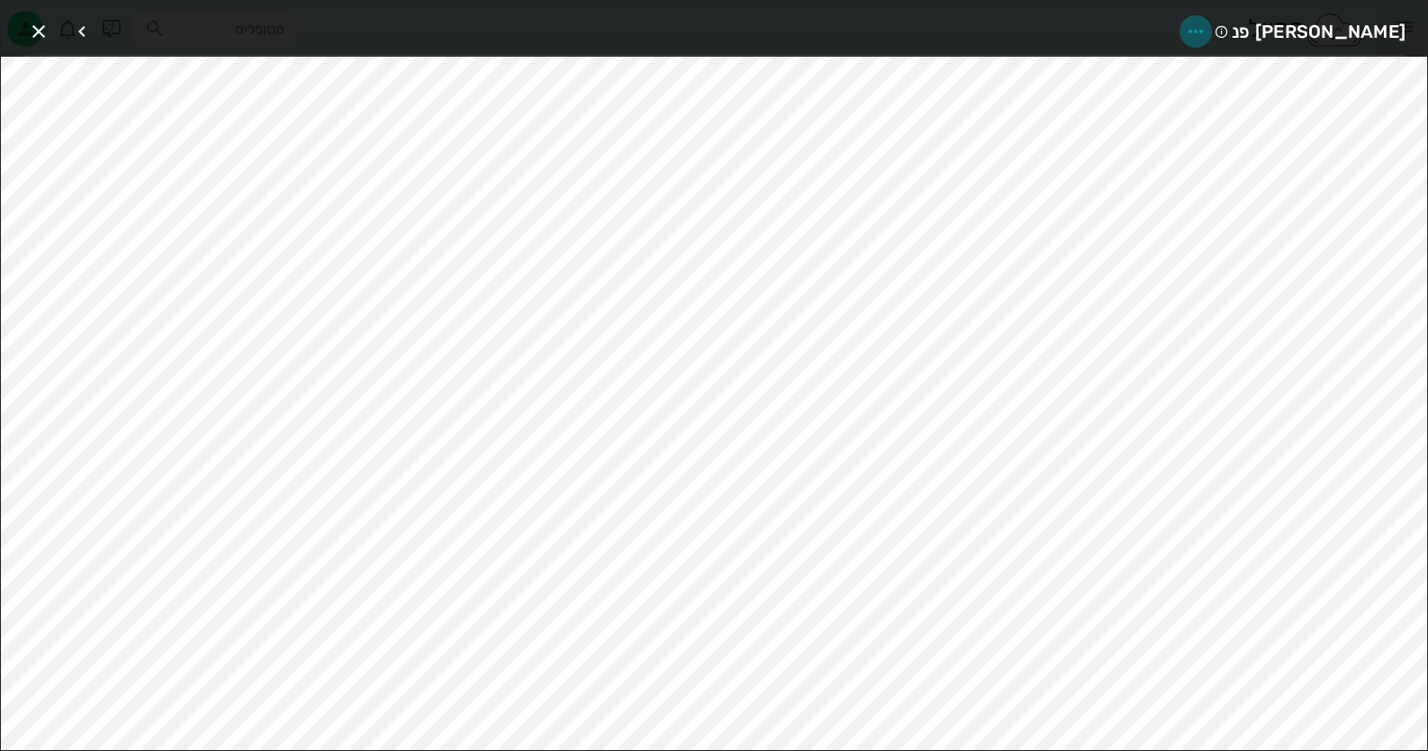
click at [1206, 21] on icon "button" at bounding box center [1196, 32] width 22 height 22
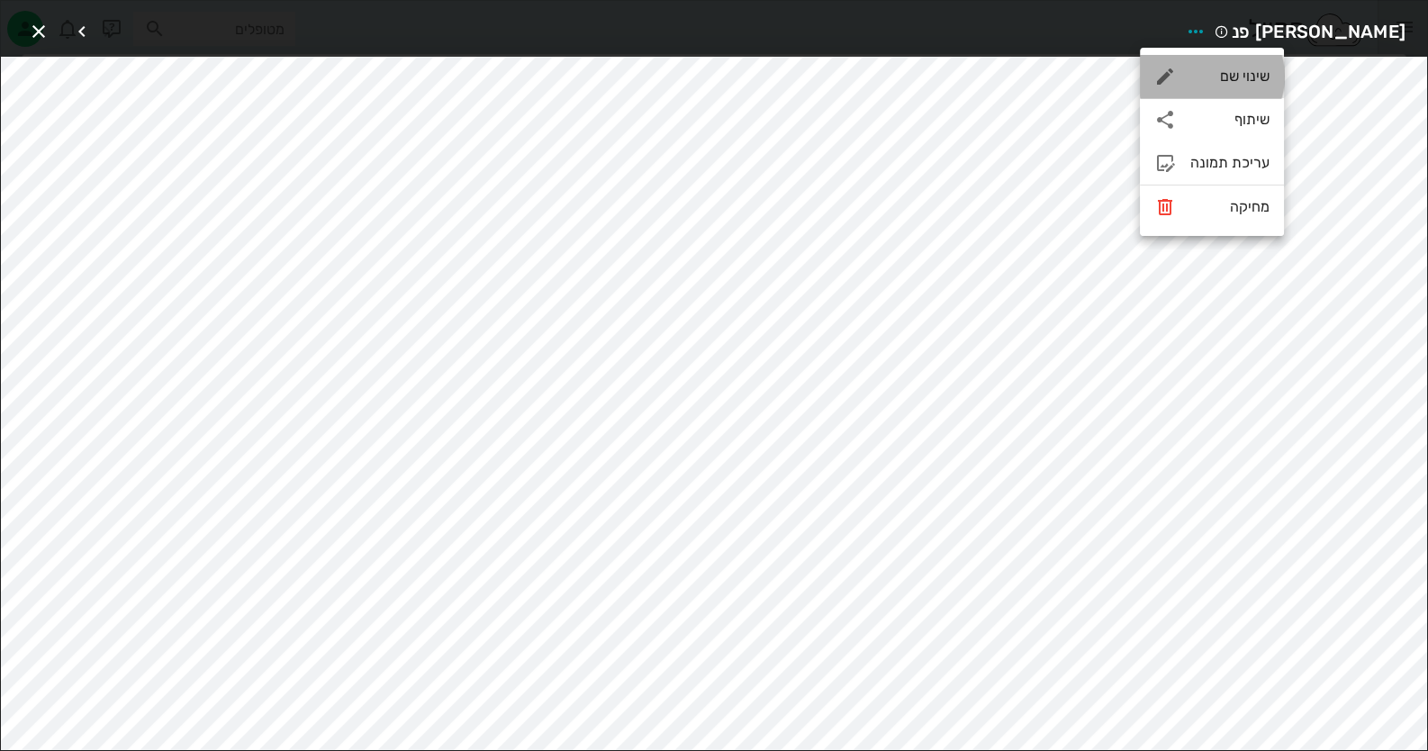
click at [1246, 84] on div "שינוי שם" at bounding box center [1229, 76] width 79 height 17
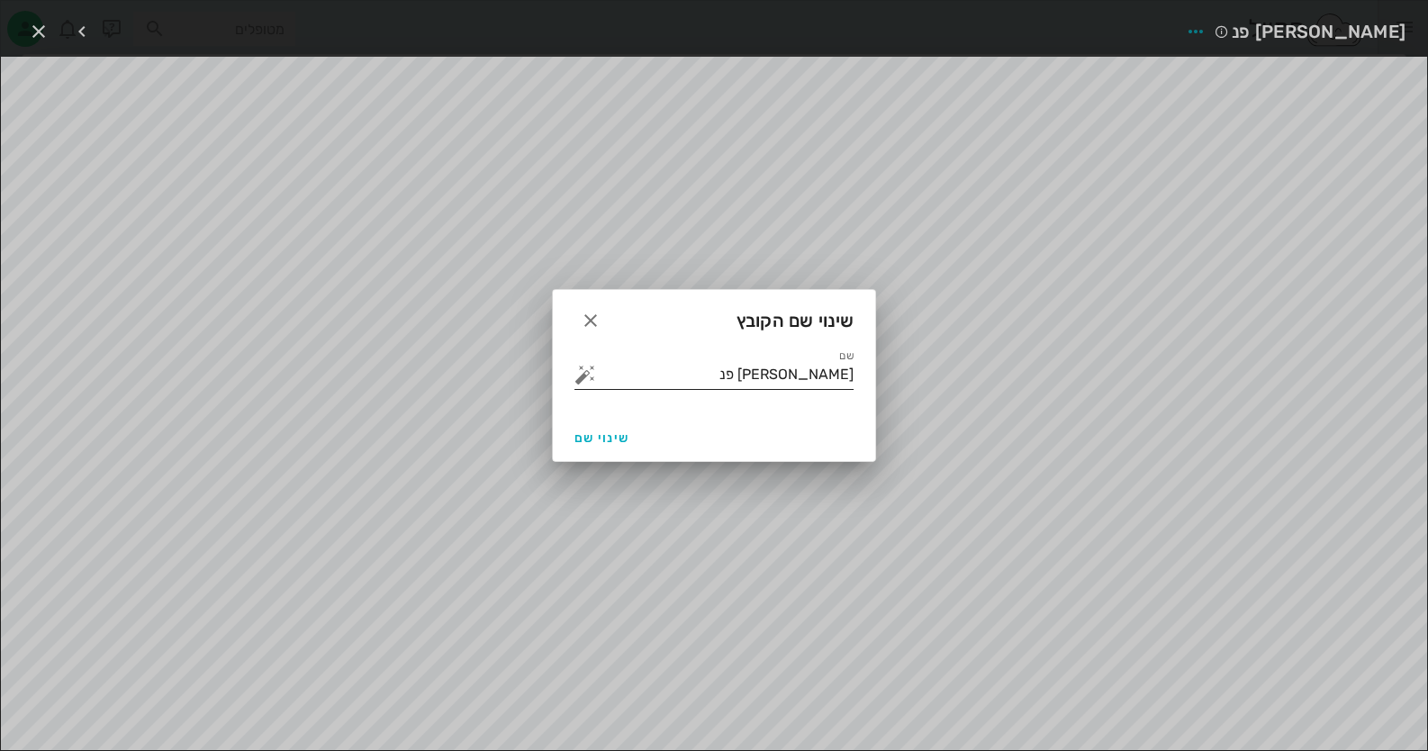
click at [821, 365] on input "[PERSON_NAME] פנ" at bounding box center [727, 374] width 254 height 29
type input "פנורמי"
click at [587, 437] on span "שינוי שם" at bounding box center [601, 437] width 55 height 15
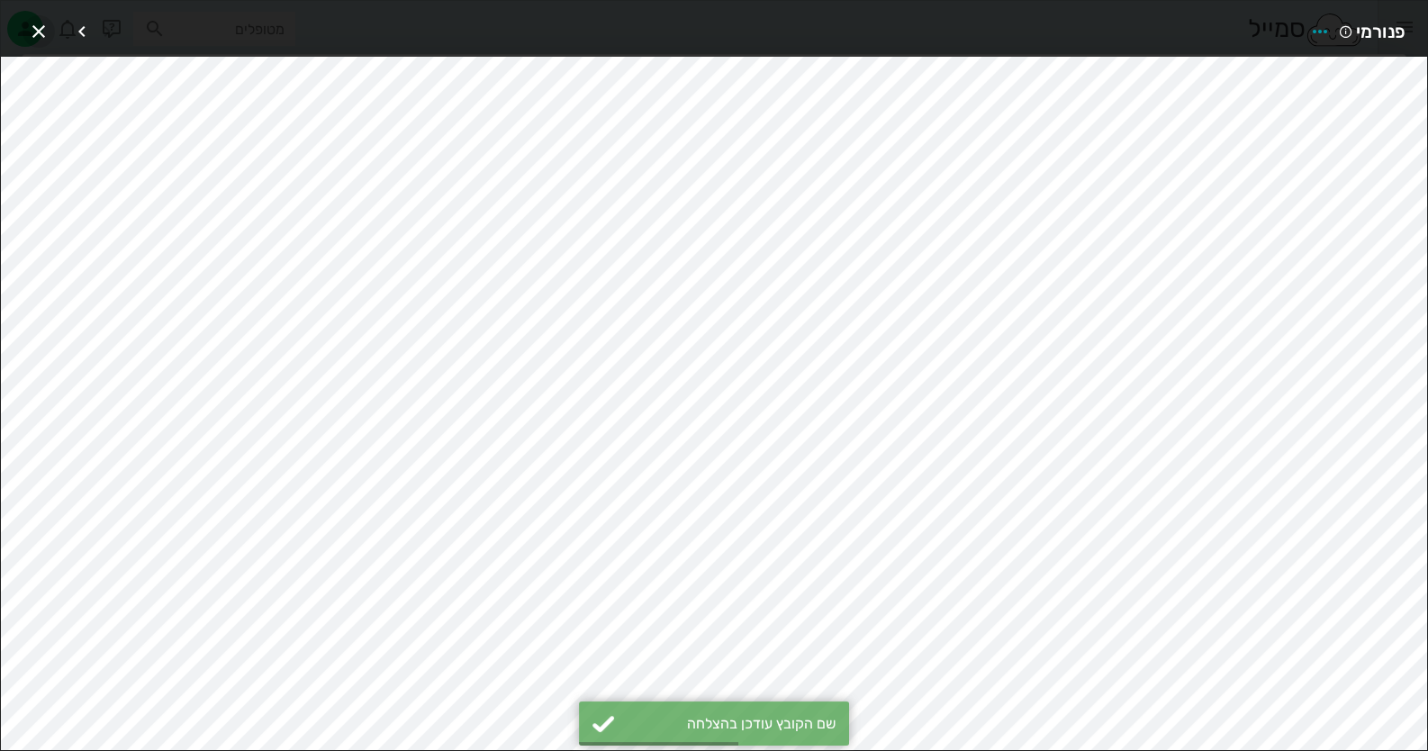
click at [28, 29] on icon "button" at bounding box center [39, 32] width 22 height 22
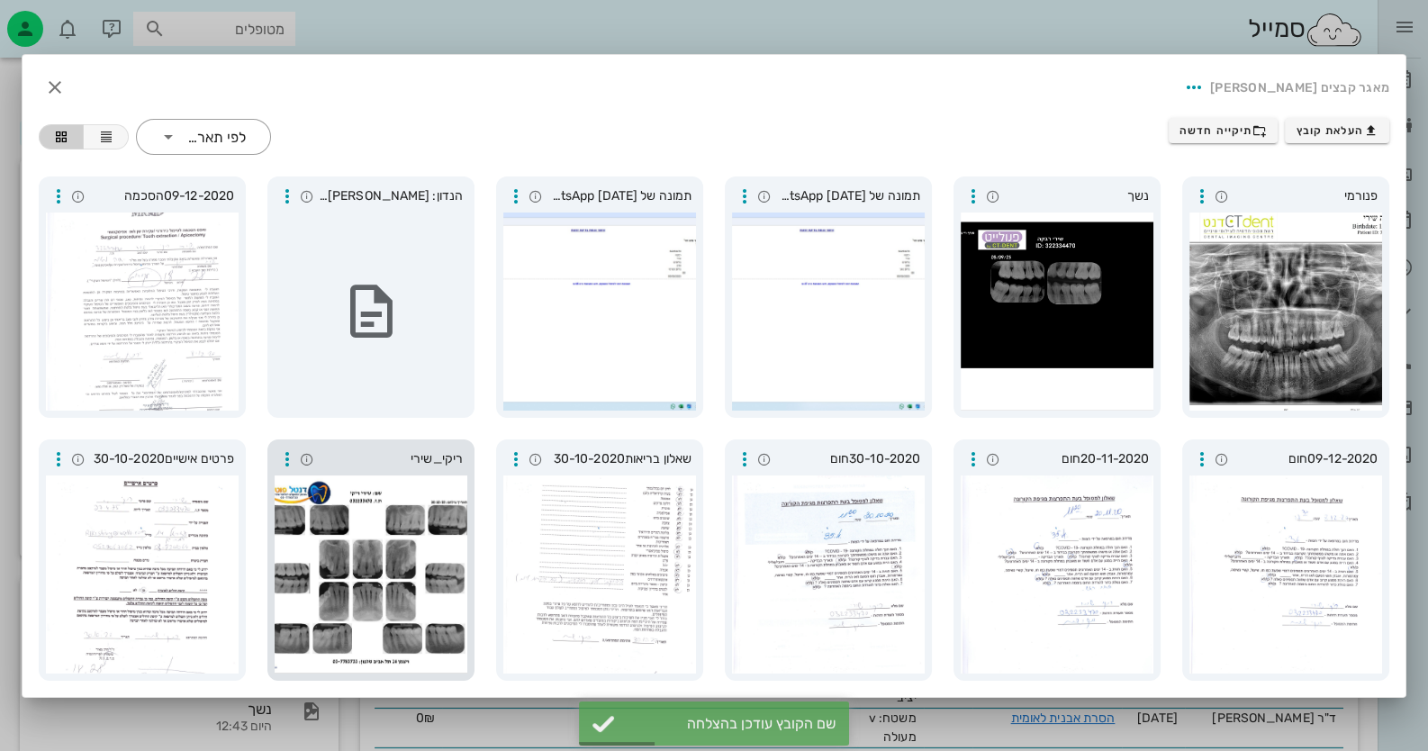
click at [463, 555] on div at bounding box center [371, 574] width 193 height 198
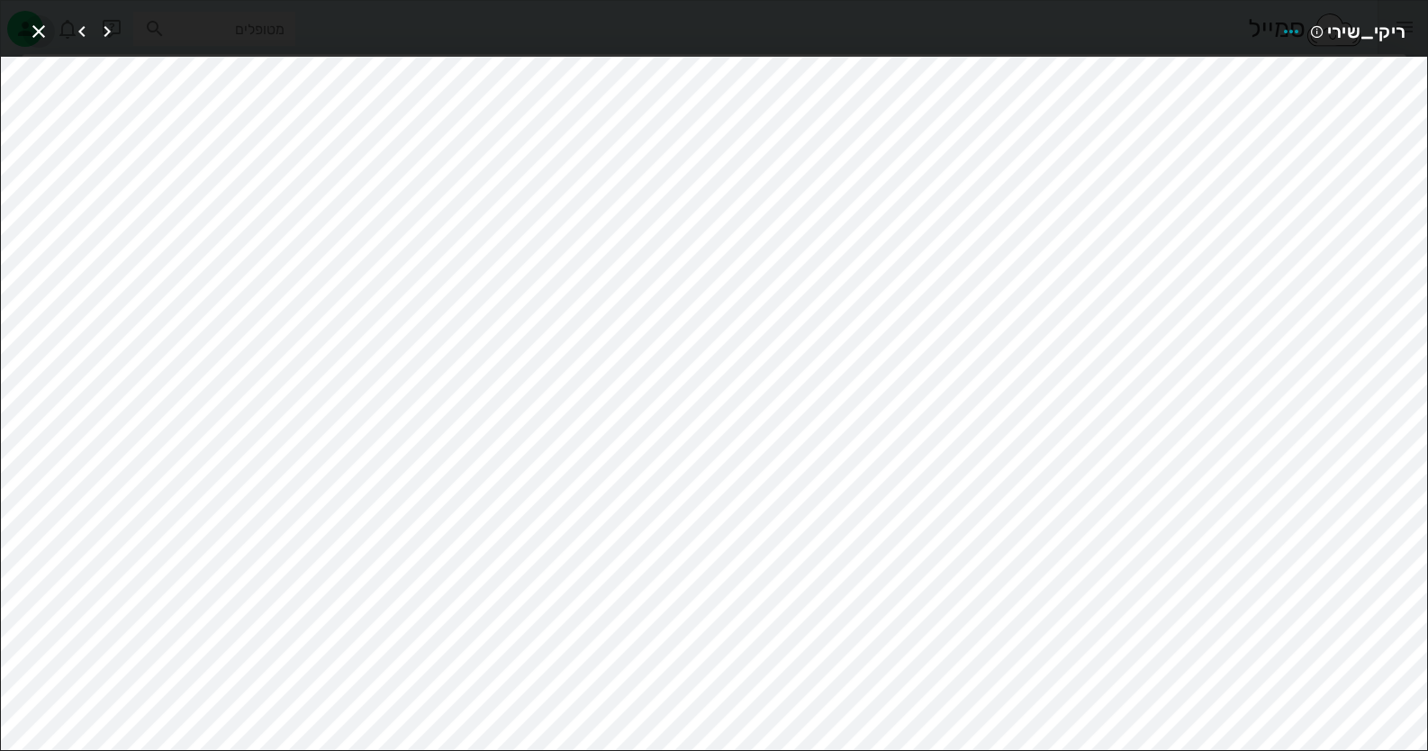
click at [32, 26] on icon "button" at bounding box center [39, 32] width 22 height 22
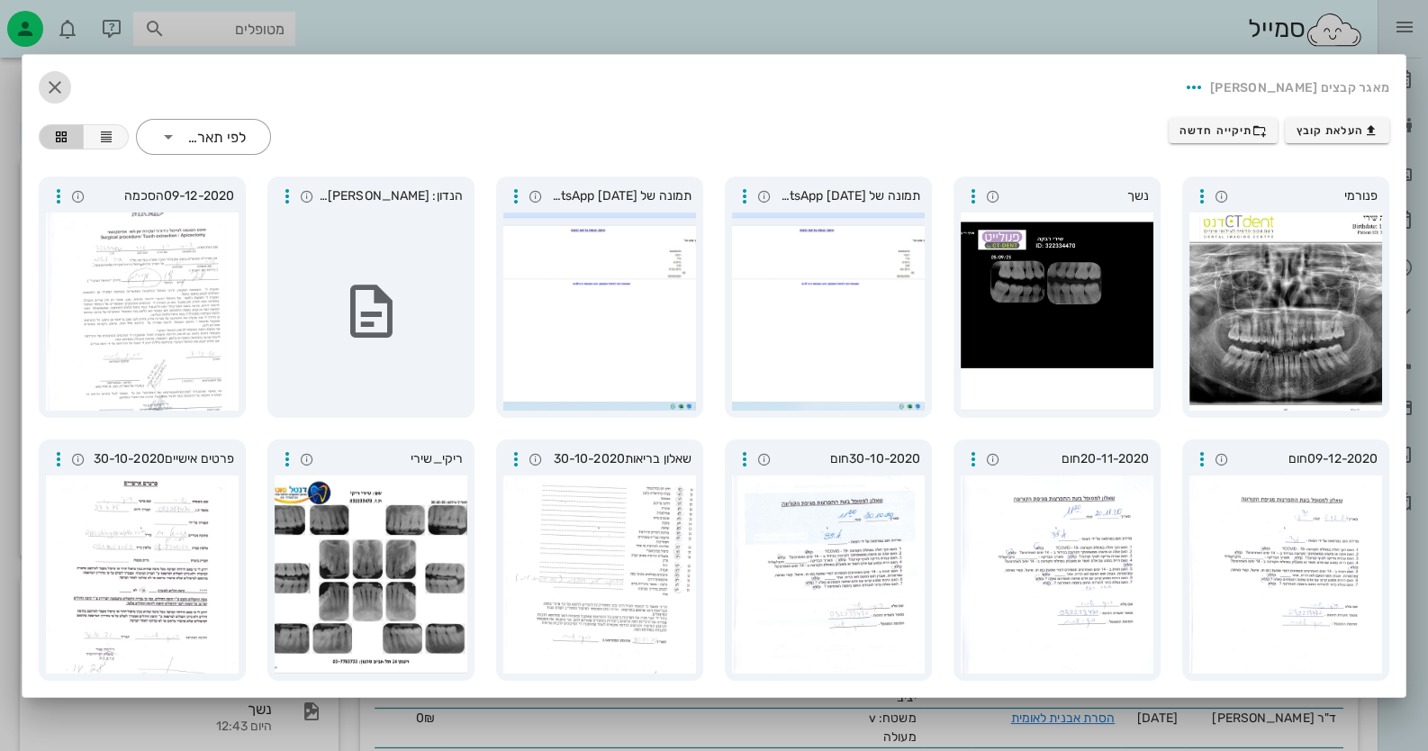
click at [41, 85] on span "button" at bounding box center [55, 88] width 32 height 22
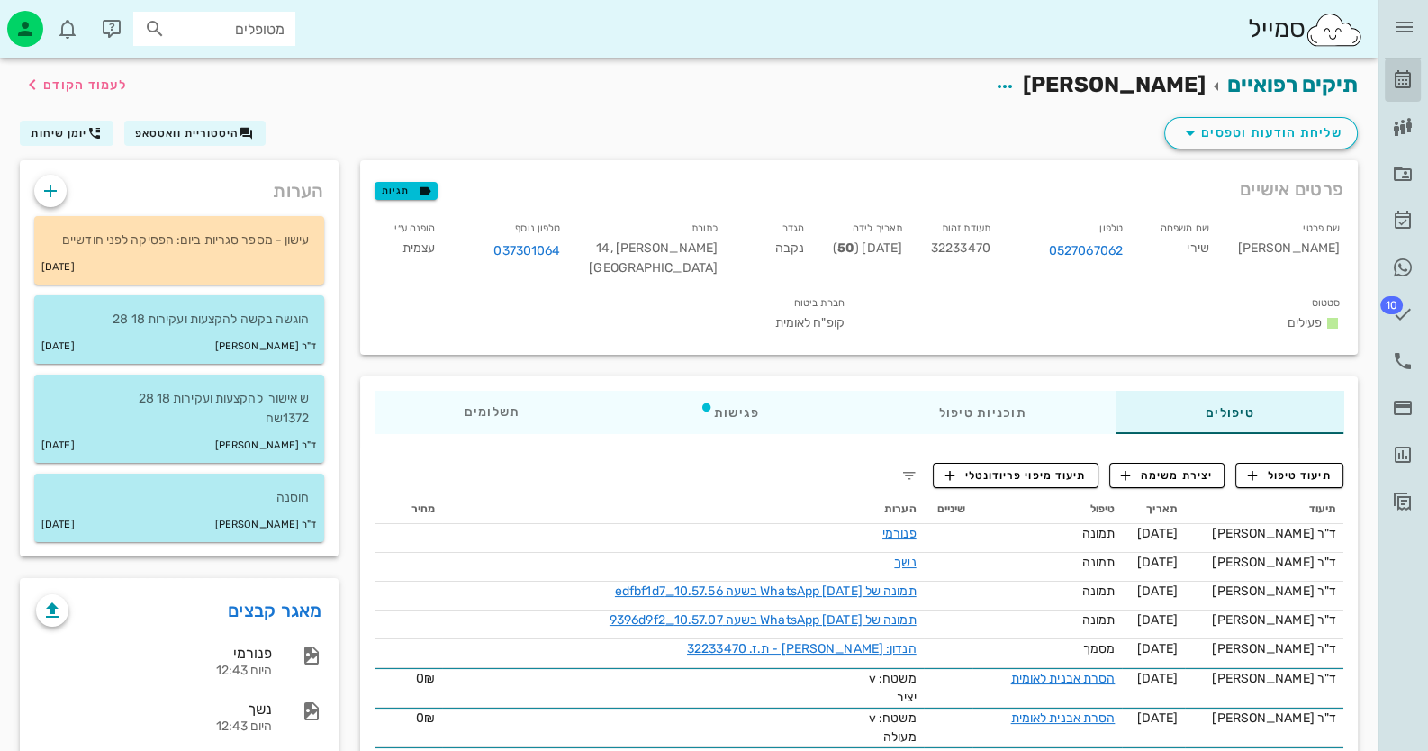
click at [1403, 76] on icon at bounding box center [1403, 80] width 22 height 22
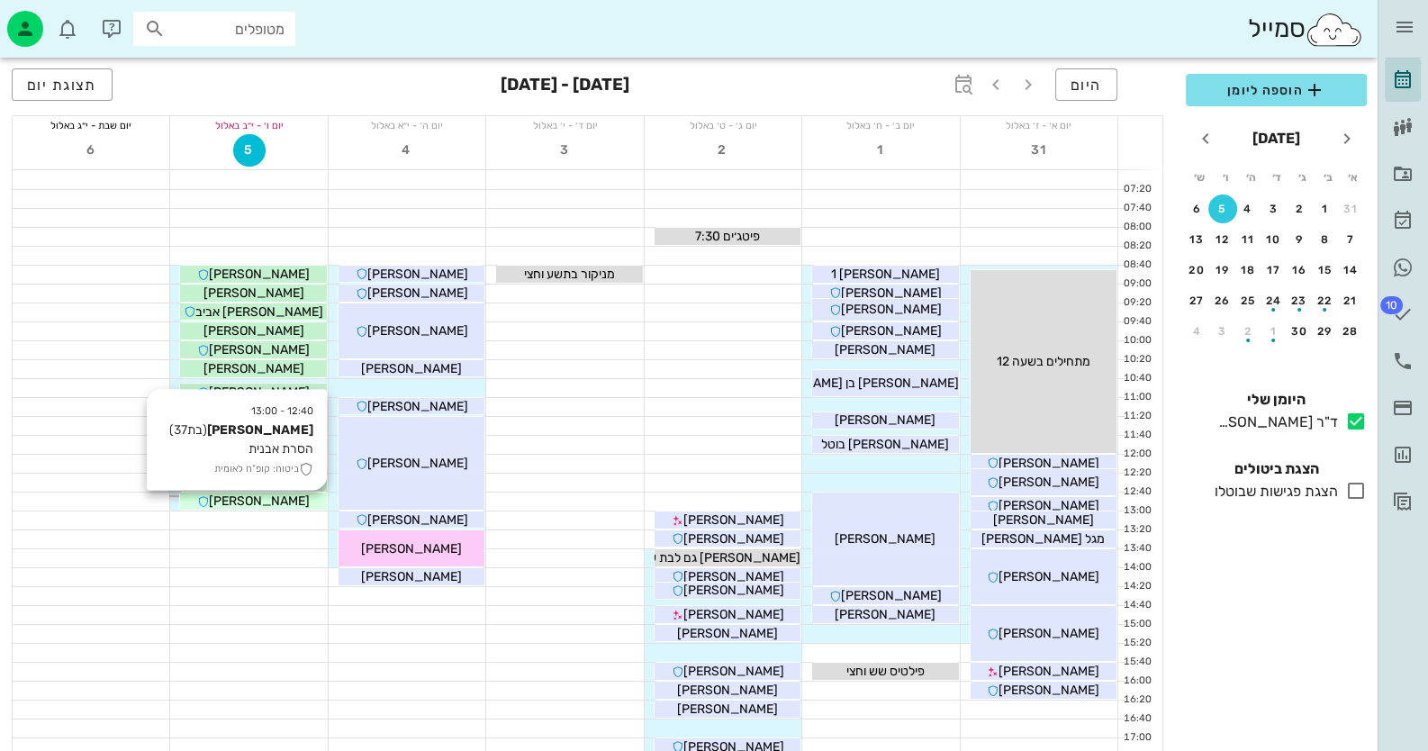
click at [231, 508] on div "[PERSON_NAME]" at bounding box center [253, 501] width 146 height 19
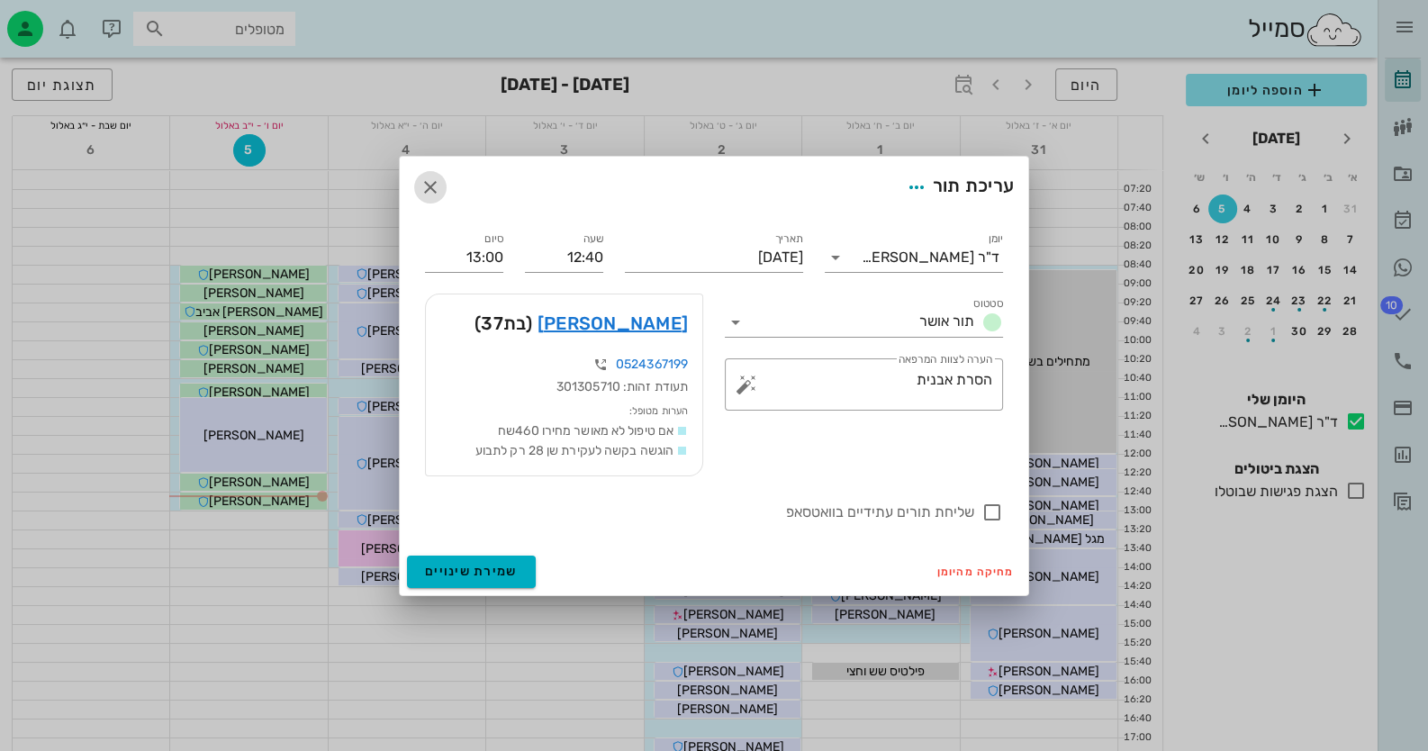
click at [426, 187] on icon "button" at bounding box center [431, 187] width 22 height 22
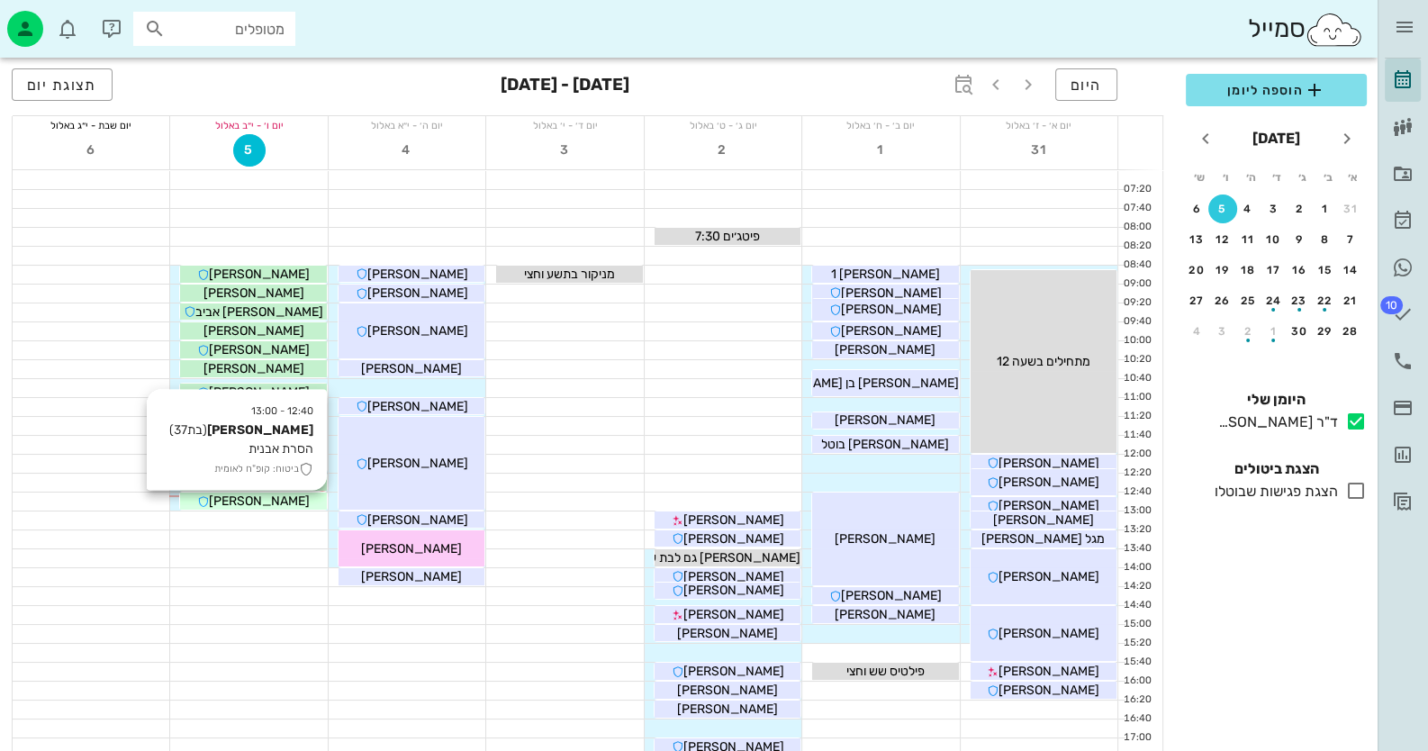
click at [282, 500] on span "[PERSON_NAME]" at bounding box center [259, 500] width 101 height 15
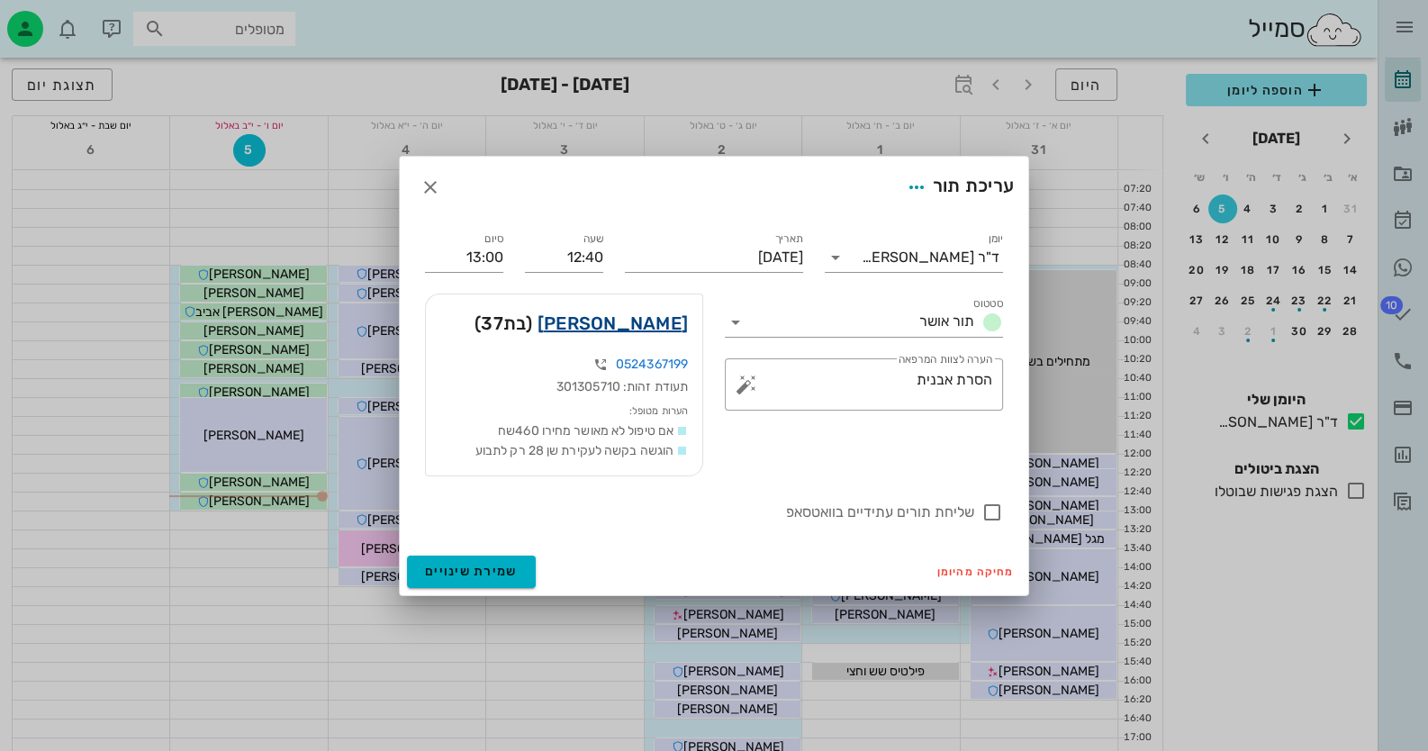
click at [650, 331] on link "[PERSON_NAME]" at bounding box center [612, 323] width 150 height 29
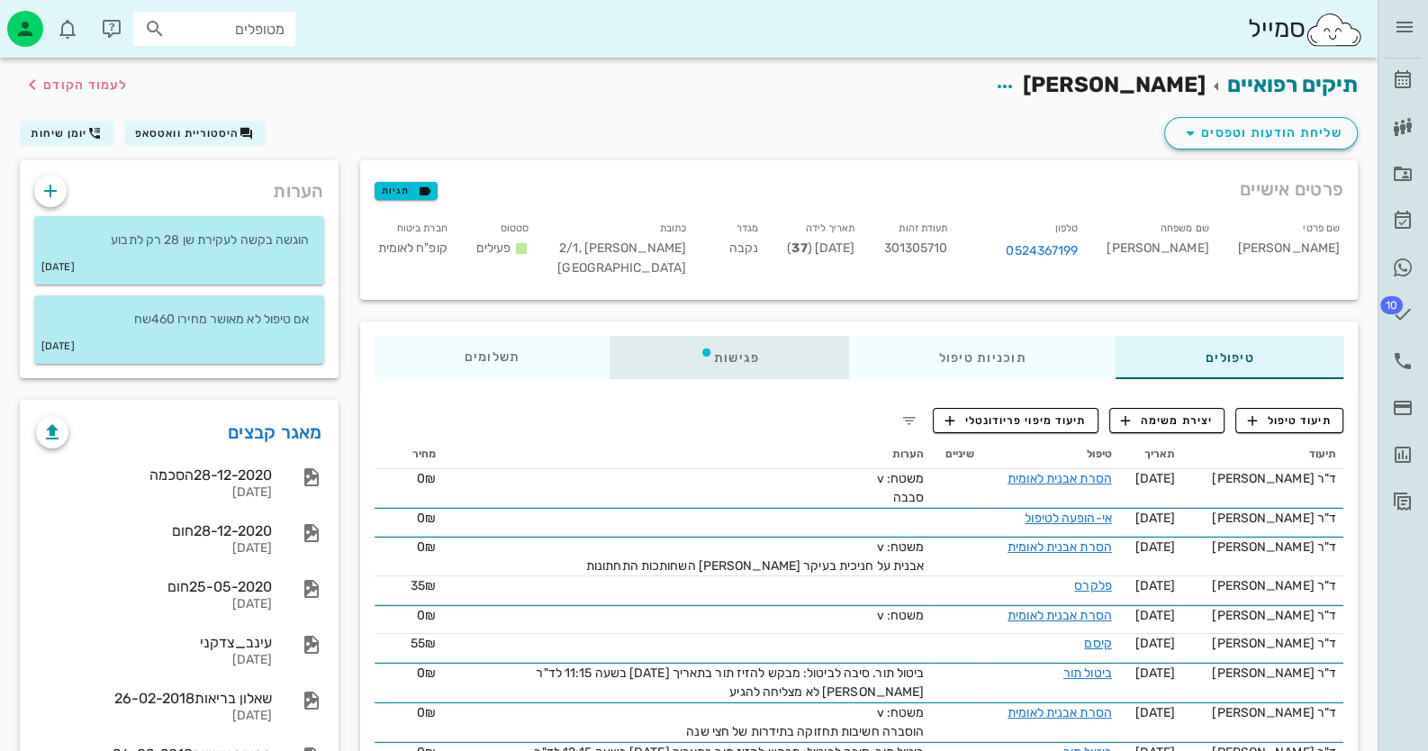
click at [754, 357] on div "פגישות" at bounding box center [728, 357] width 239 height 43
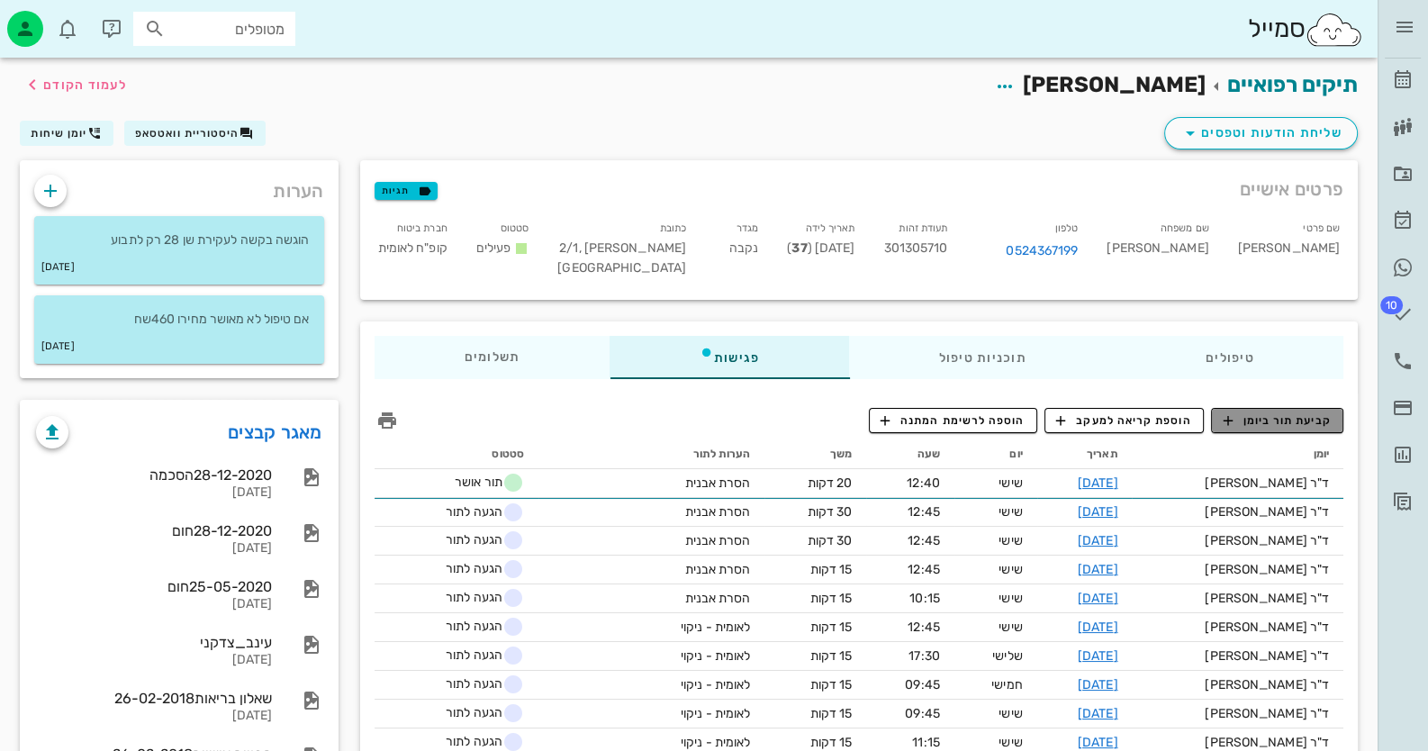
click at [1290, 422] on span "קביעת תור ביומן" at bounding box center [1277, 420] width 108 height 16
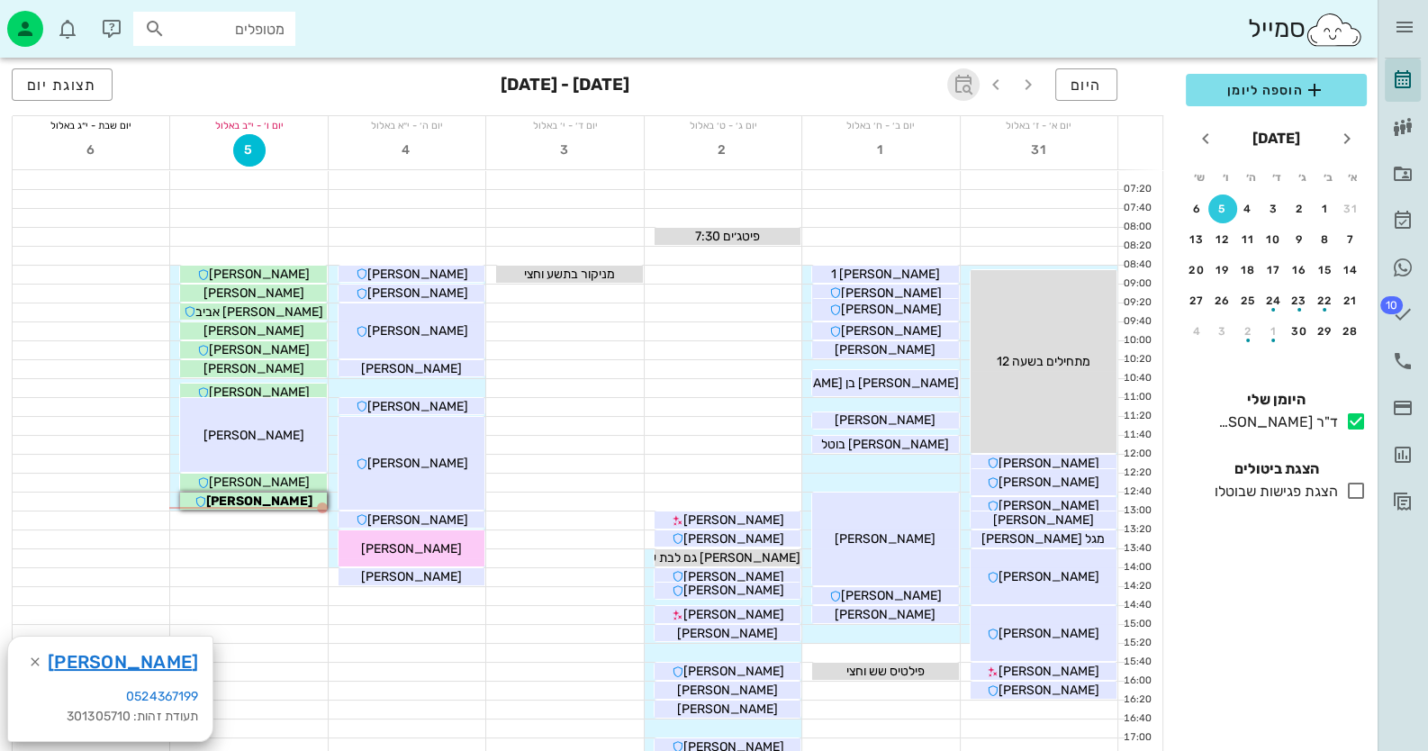
click at [970, 83] on icon "button" at bounding box center [963, 85] width 22 height 22
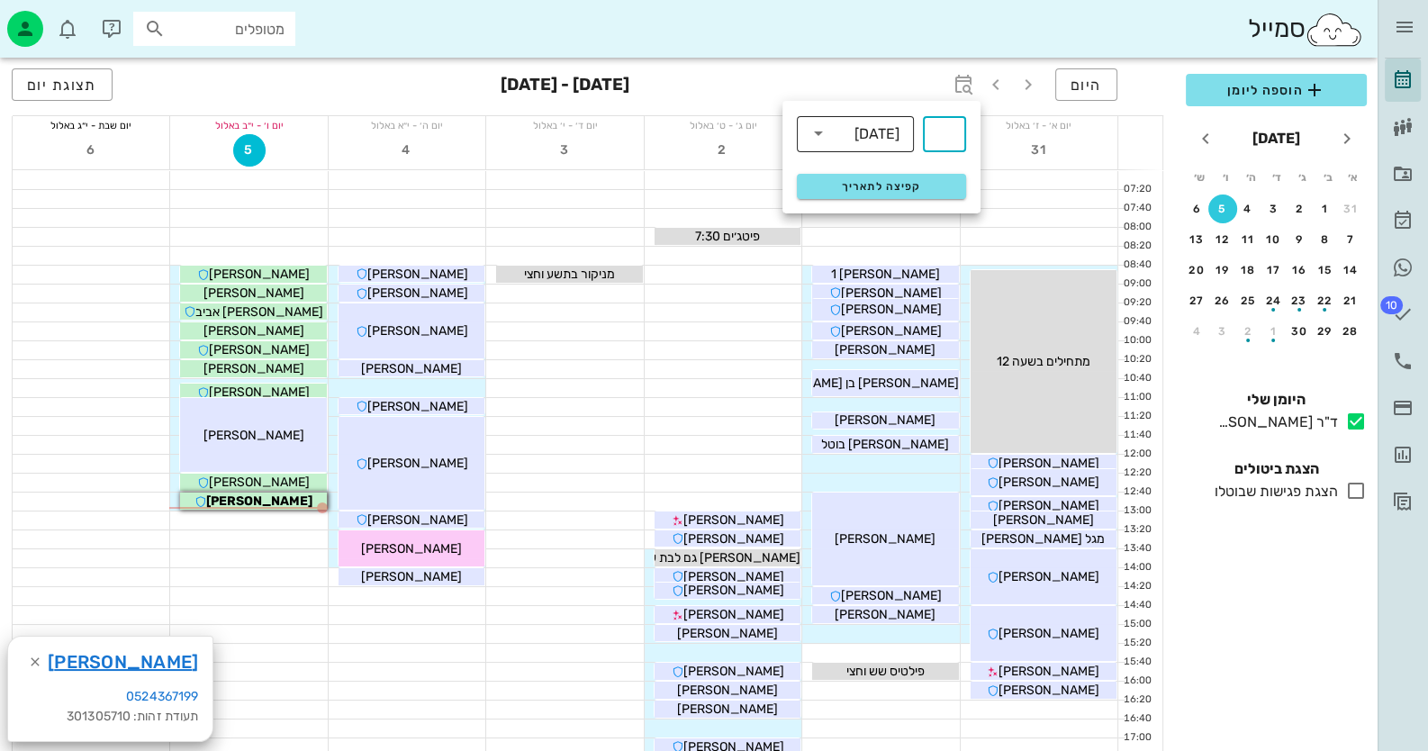
click at [876, 139] on div "[DATE]" at bounding box center [876, 134] width 45 height 16
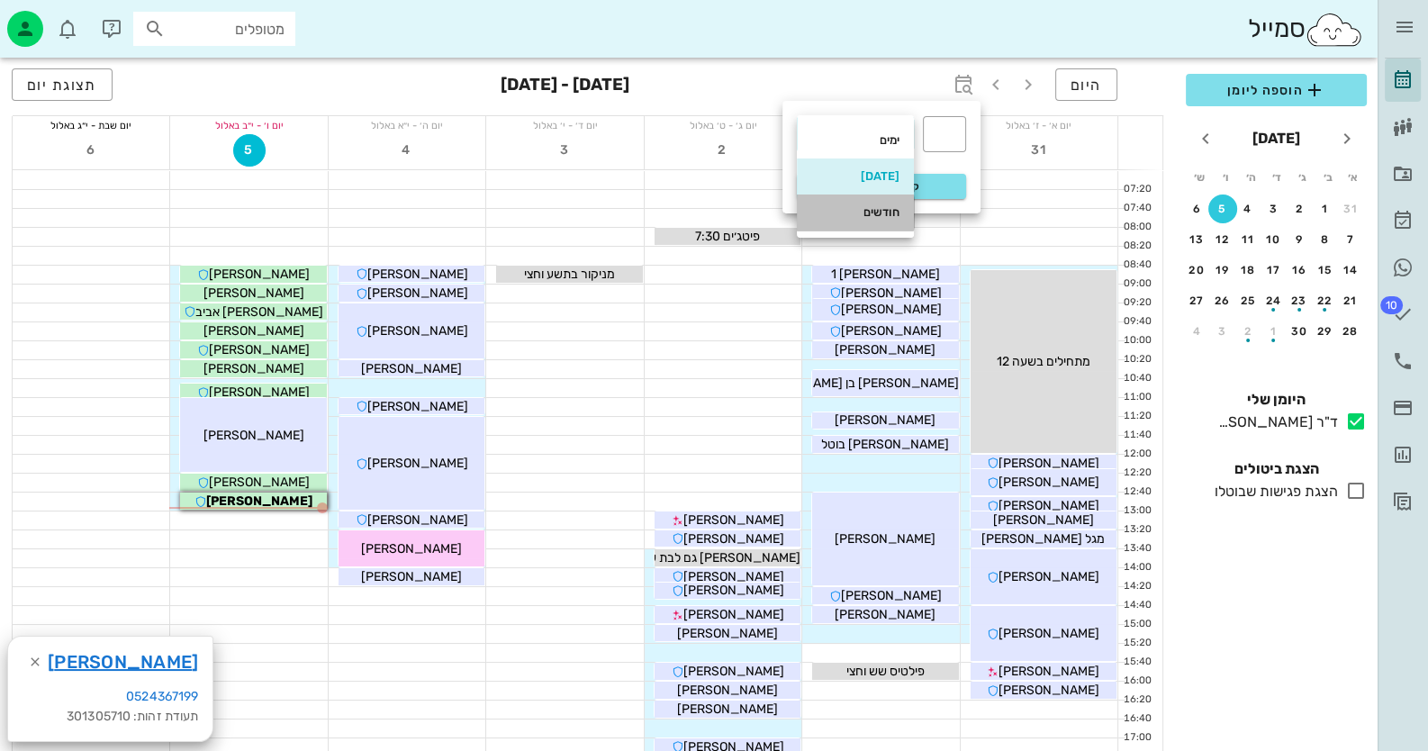
click at [863, 221] on div "חודשים" at bounding box center [855, 212] width 88 height 29
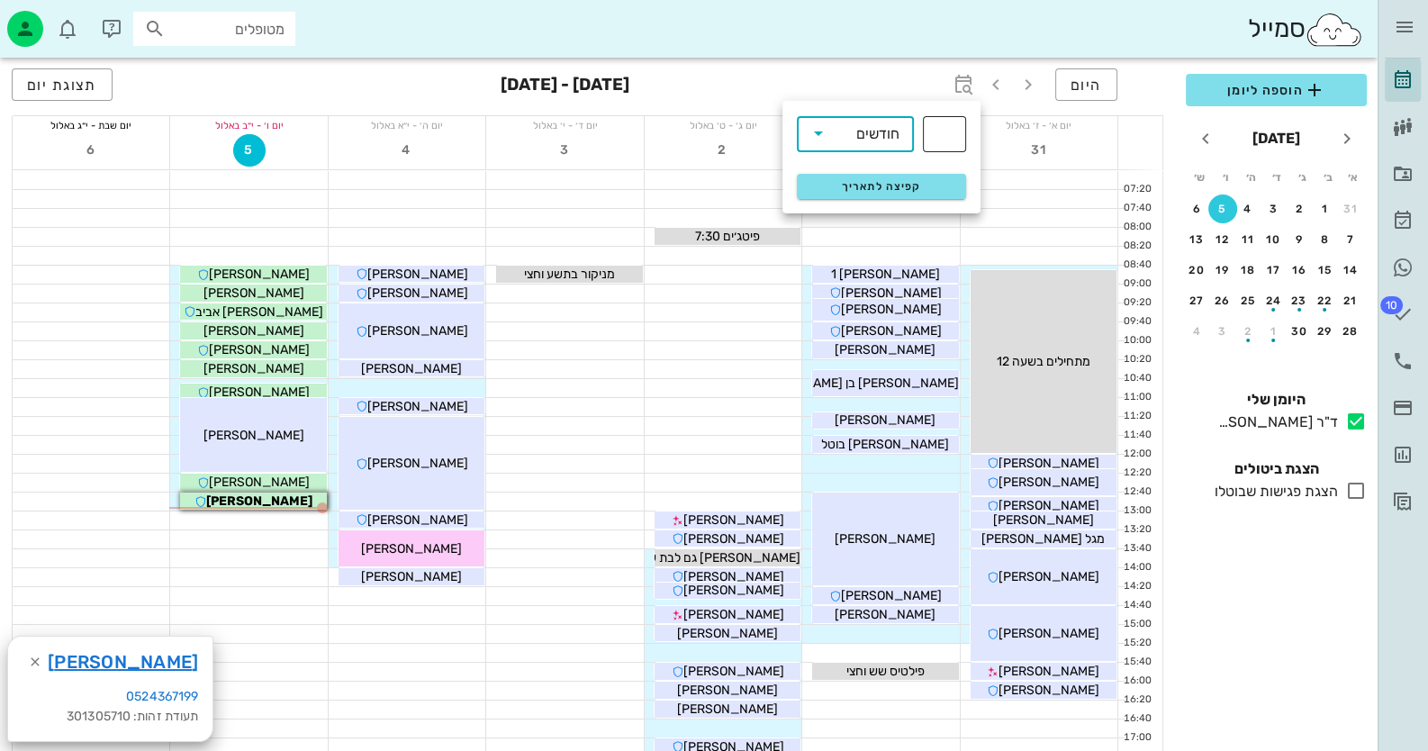
click at [937, 131] on div "​" at bounding box center [944, 134] width 43 height 36
type input "6"
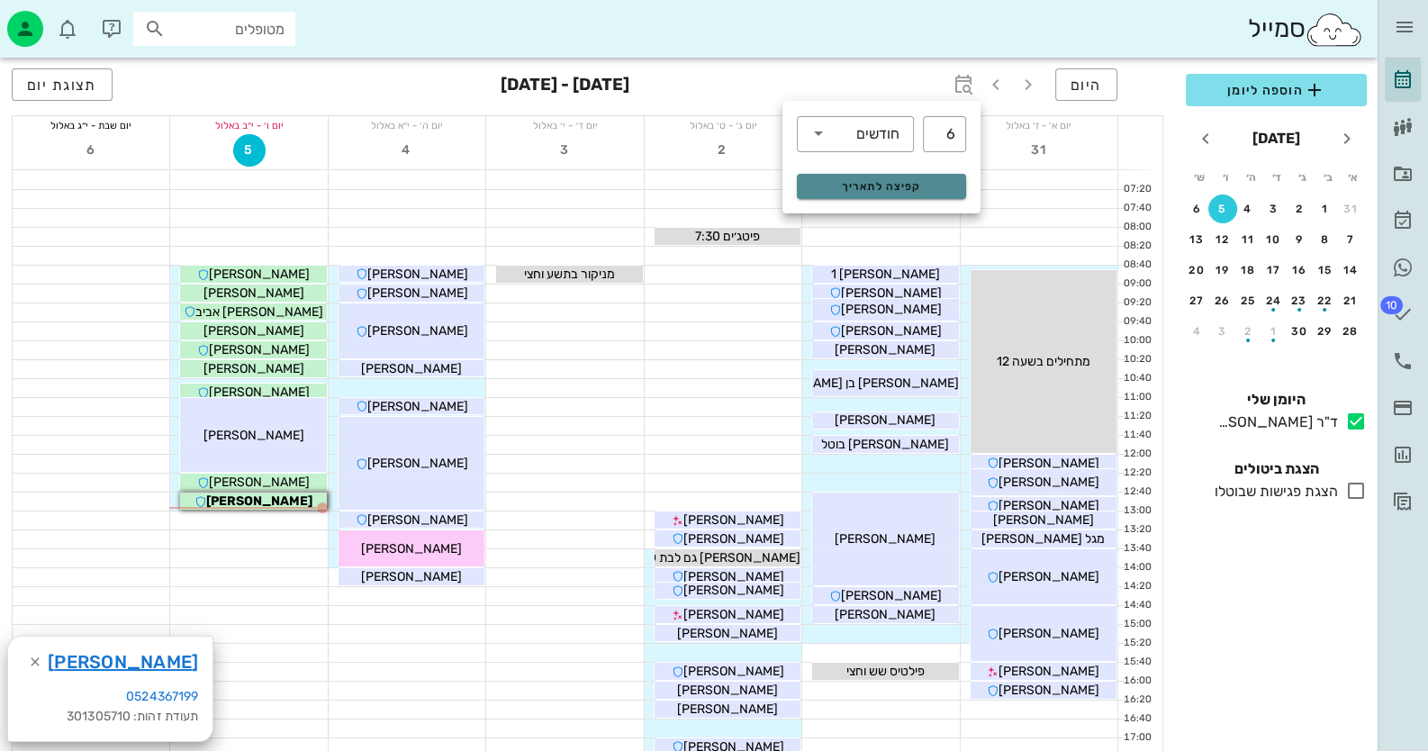
click at [921, 185] on span "קפיצה לתאריך" at bounding box center [881, 186] width 147 height 13
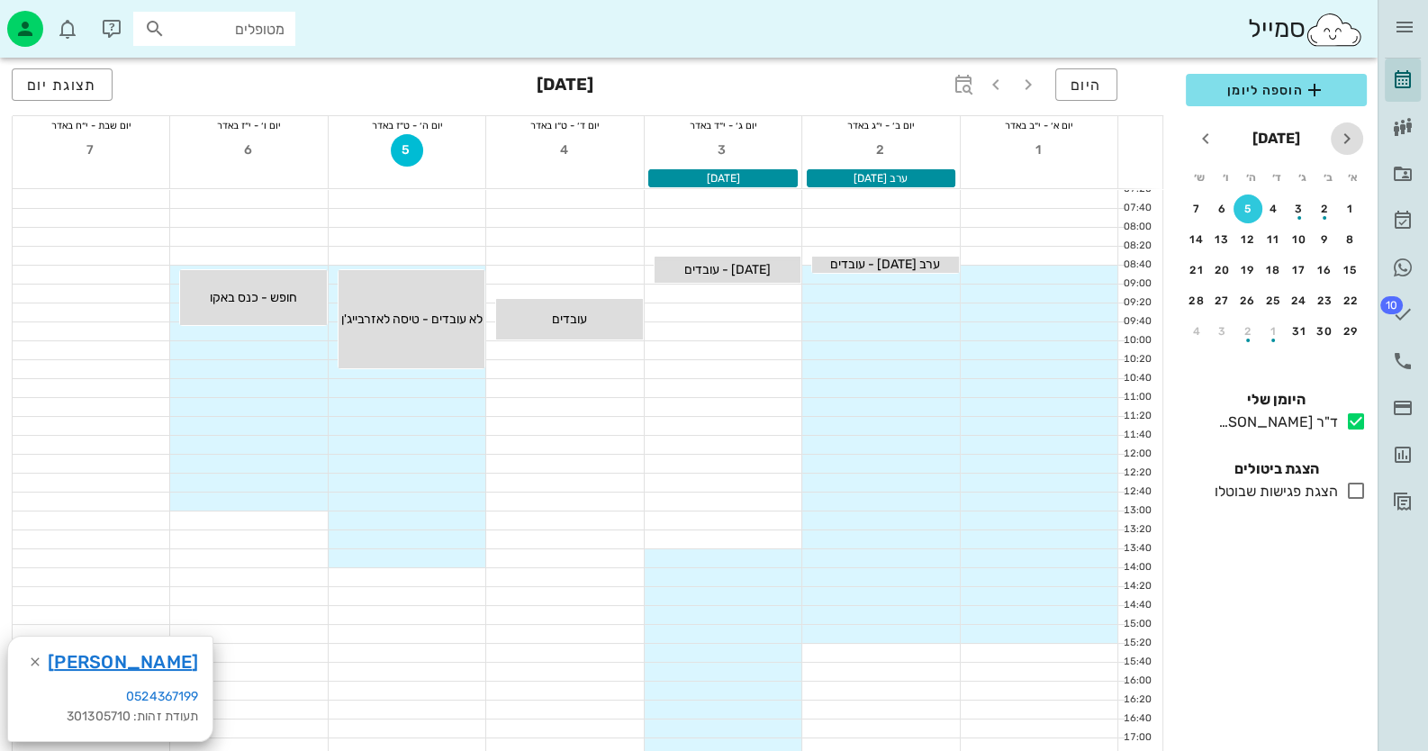
click at [1354, 135] on icon "חודש שעבר" at bounding box center [1347, 139] width 22 height 22
click at [1195, 301] on div "28" at bounding box center [1196, 300] width 29 height 13
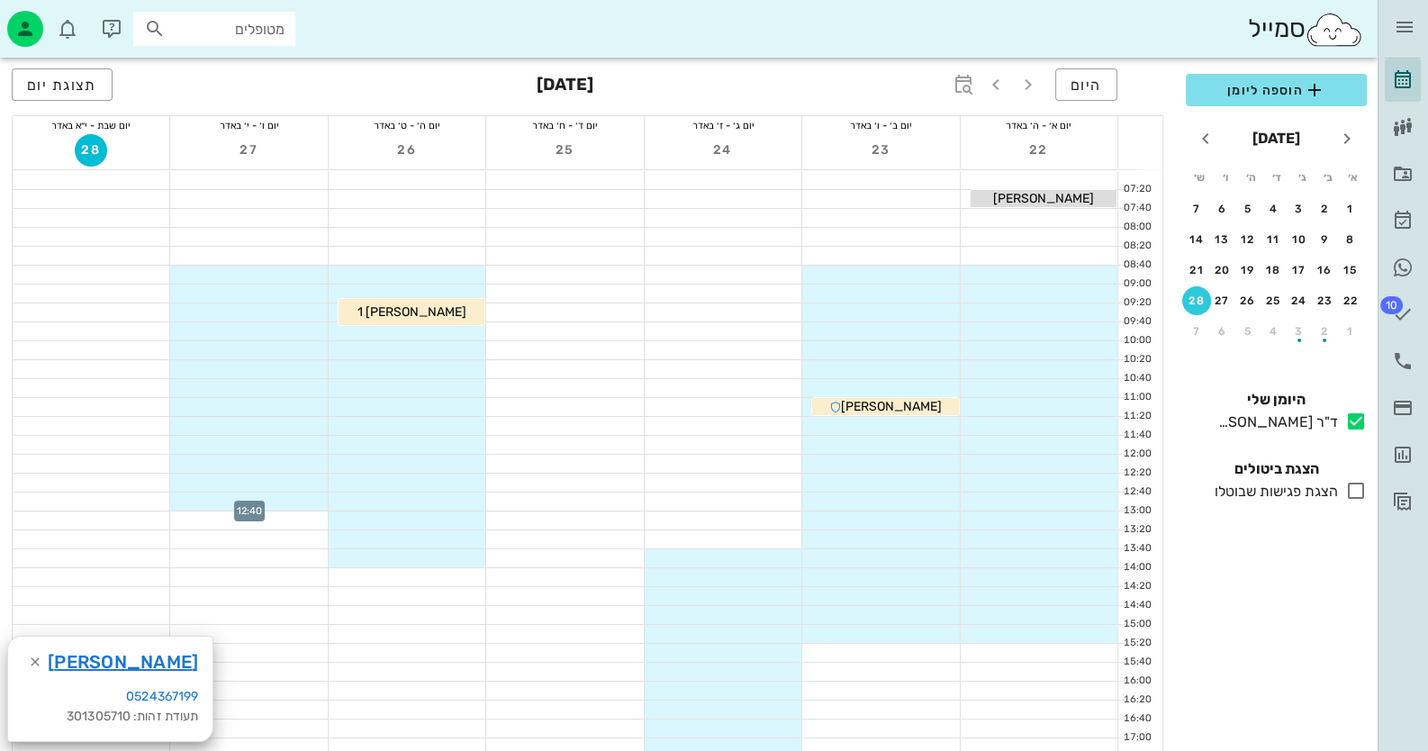
click at [251, 494] on div at bounding box center [248, 501] width 157 height 18
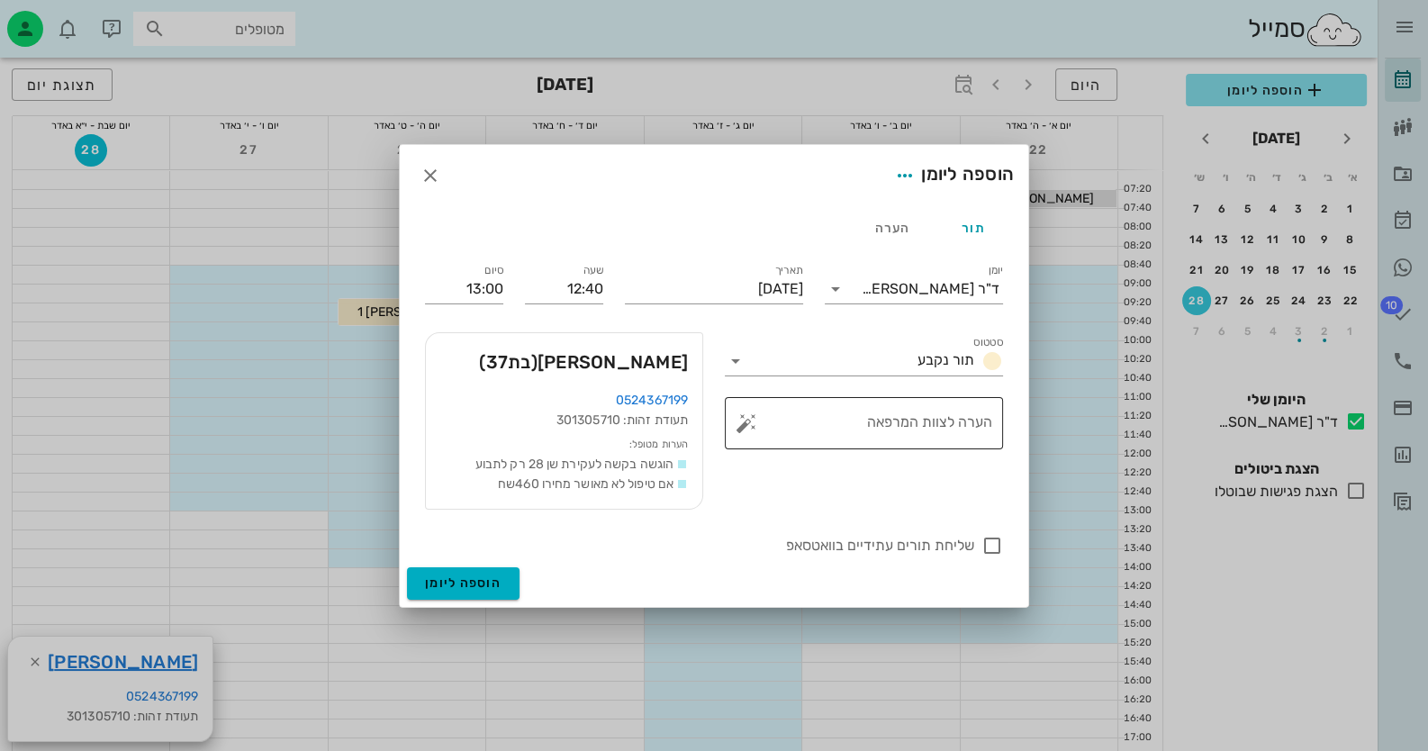
click at [753, 425] on button "button" at bounding box center [746, 423] width 22 height 22
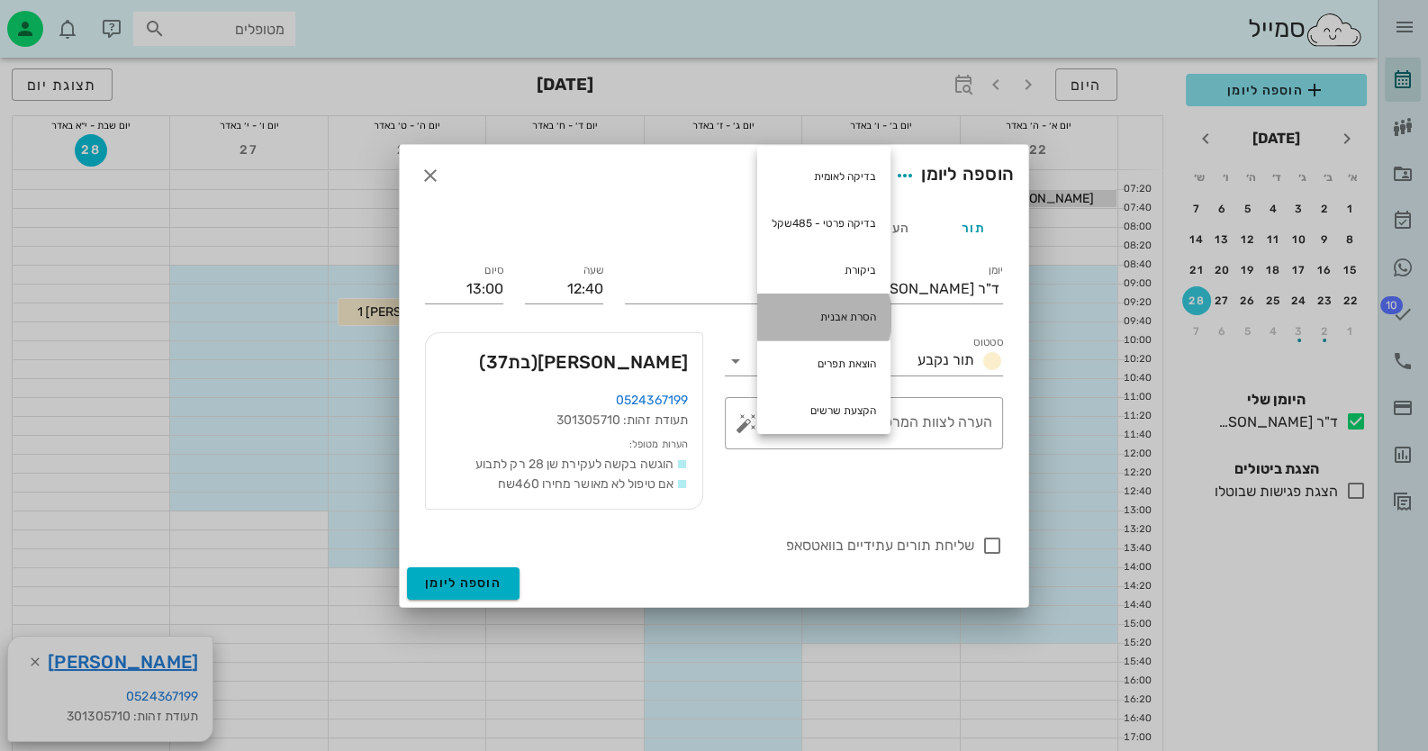
click at [833, 323] on div "הסרת אבנית" at bounding box center [823, 316] width 133 height 47
type textarea "הסרת אבנית"
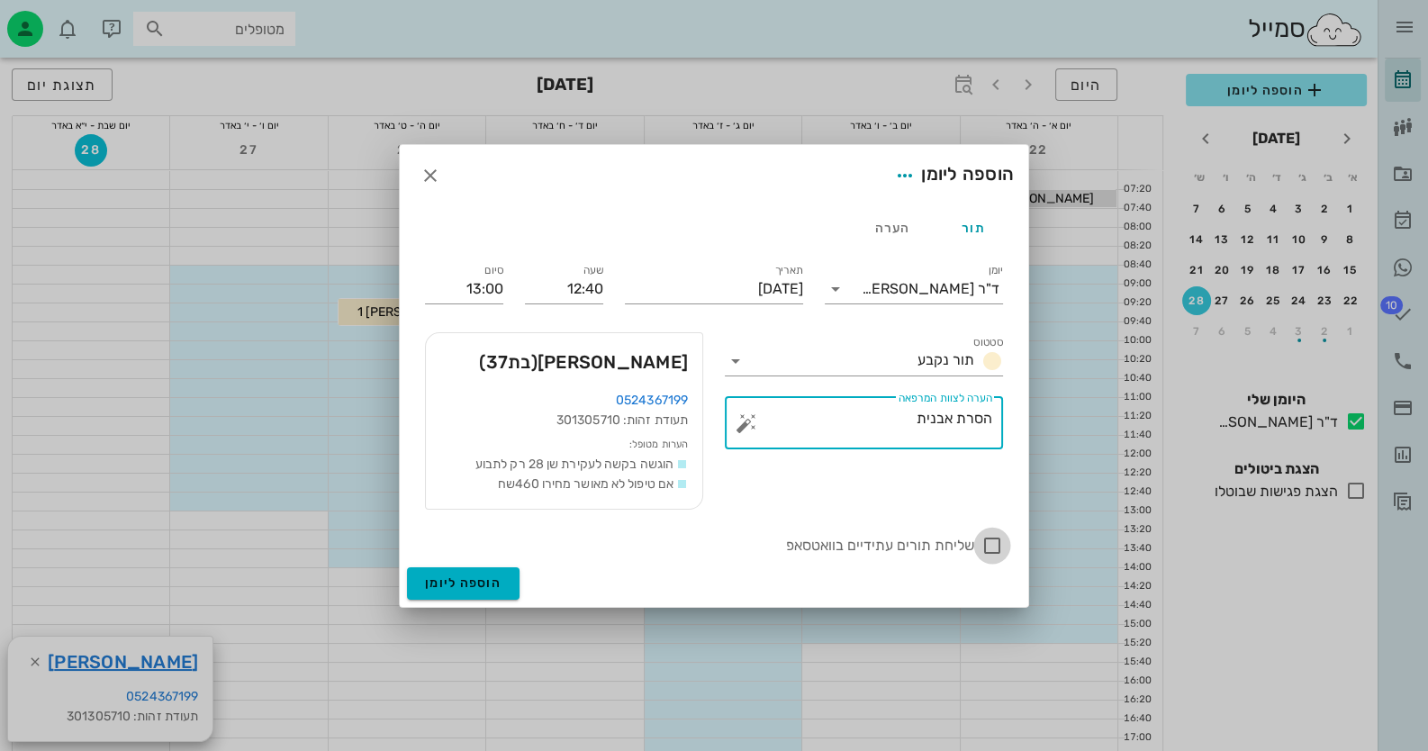
click at [988, 551] on div at bounding box center [992, 545] width 31 height 31
checkbox input "true"
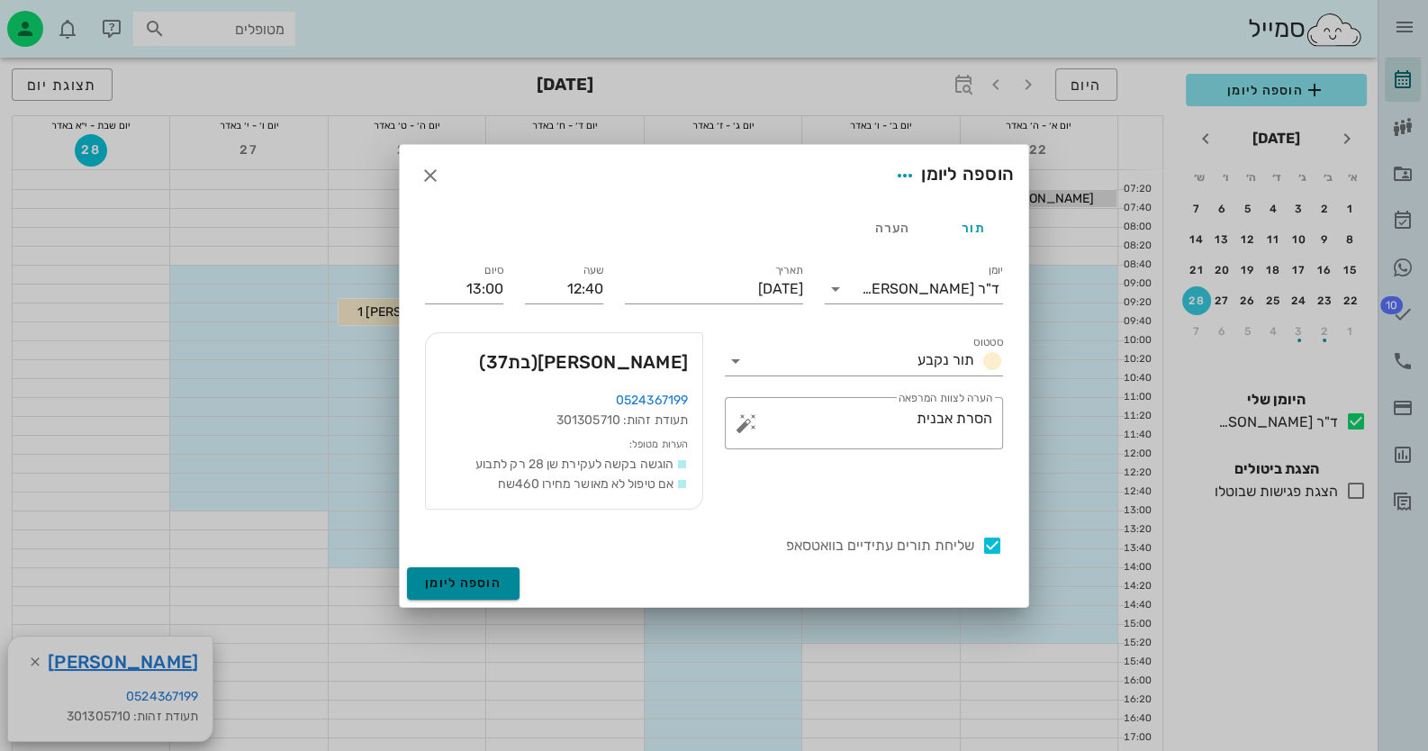
click at [486, 582] on span "הוספה ליומן" at bounding box center [463, 582] width 77 height 15
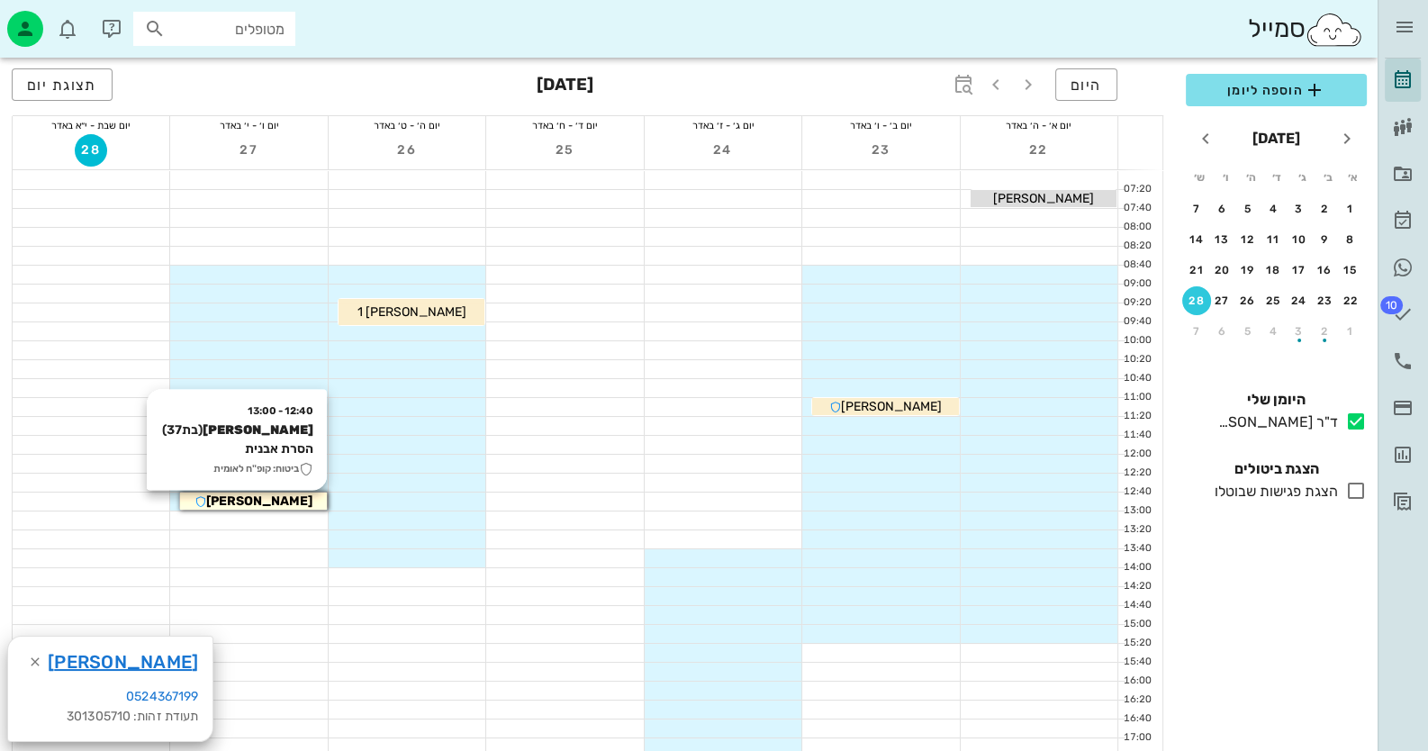
click at [311, 504] on div "[PERSON_NAME]" at bounding box center [253, 501] width 146 height 19
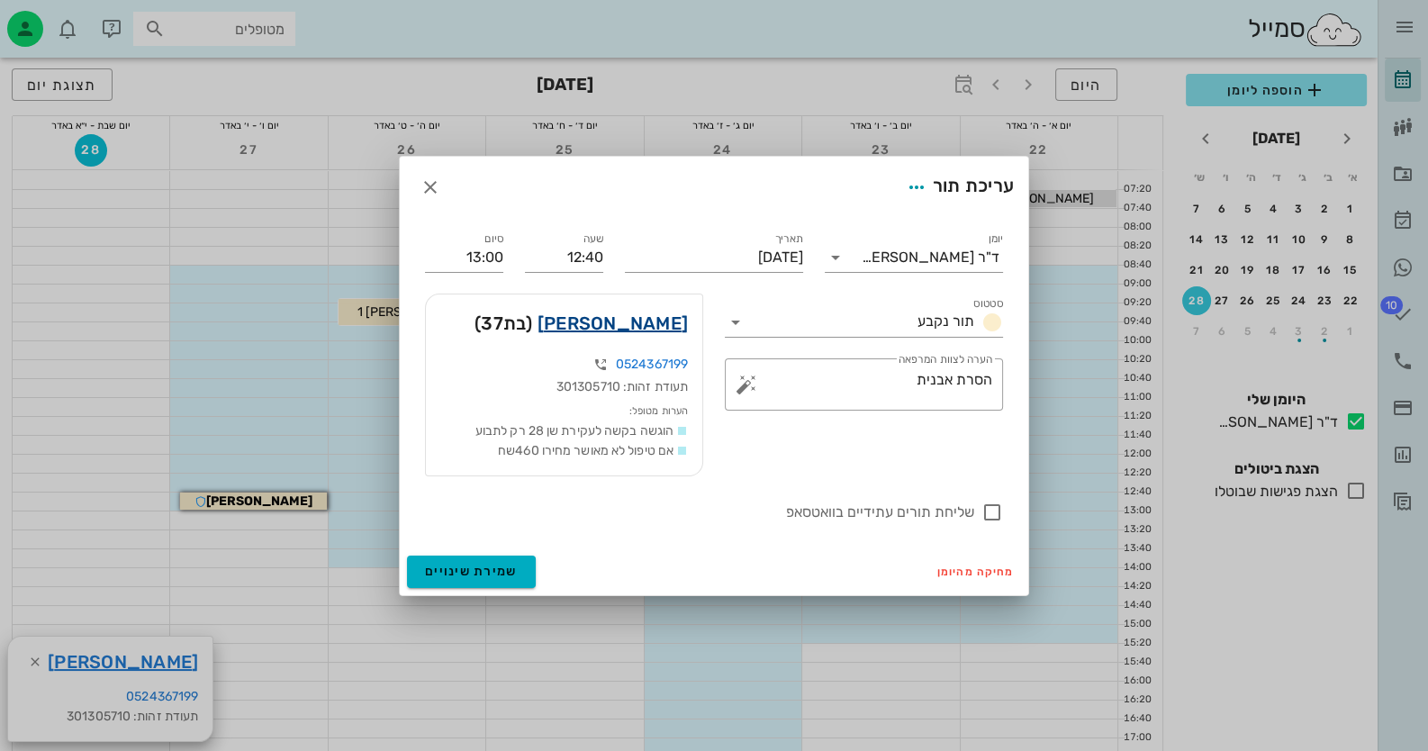
click at [622, 322] on link "[PERSON_NAME]" at bounding box center [612, 323] width 150 height 29
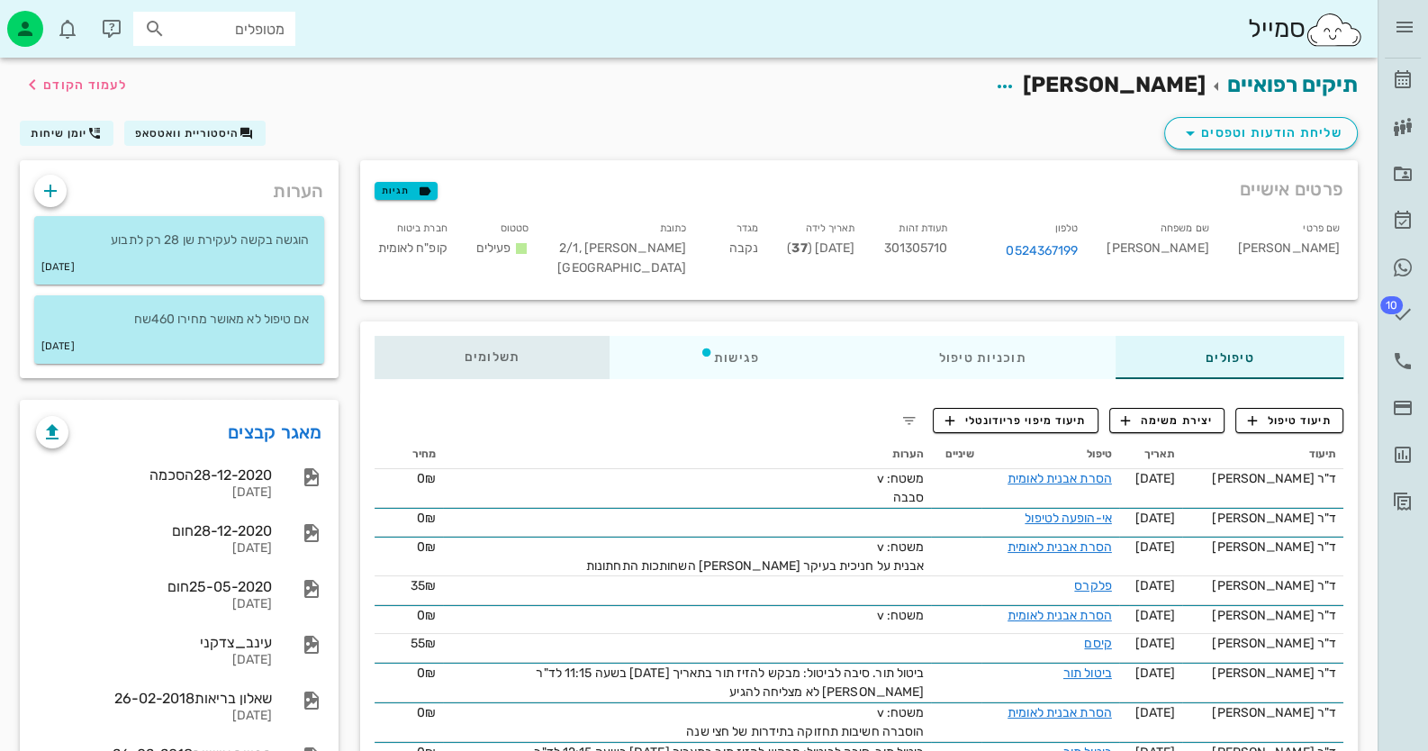
click at [465, 364] on span "תשלומים 0₪" at bounding box center [492, 357] width 56 height 13
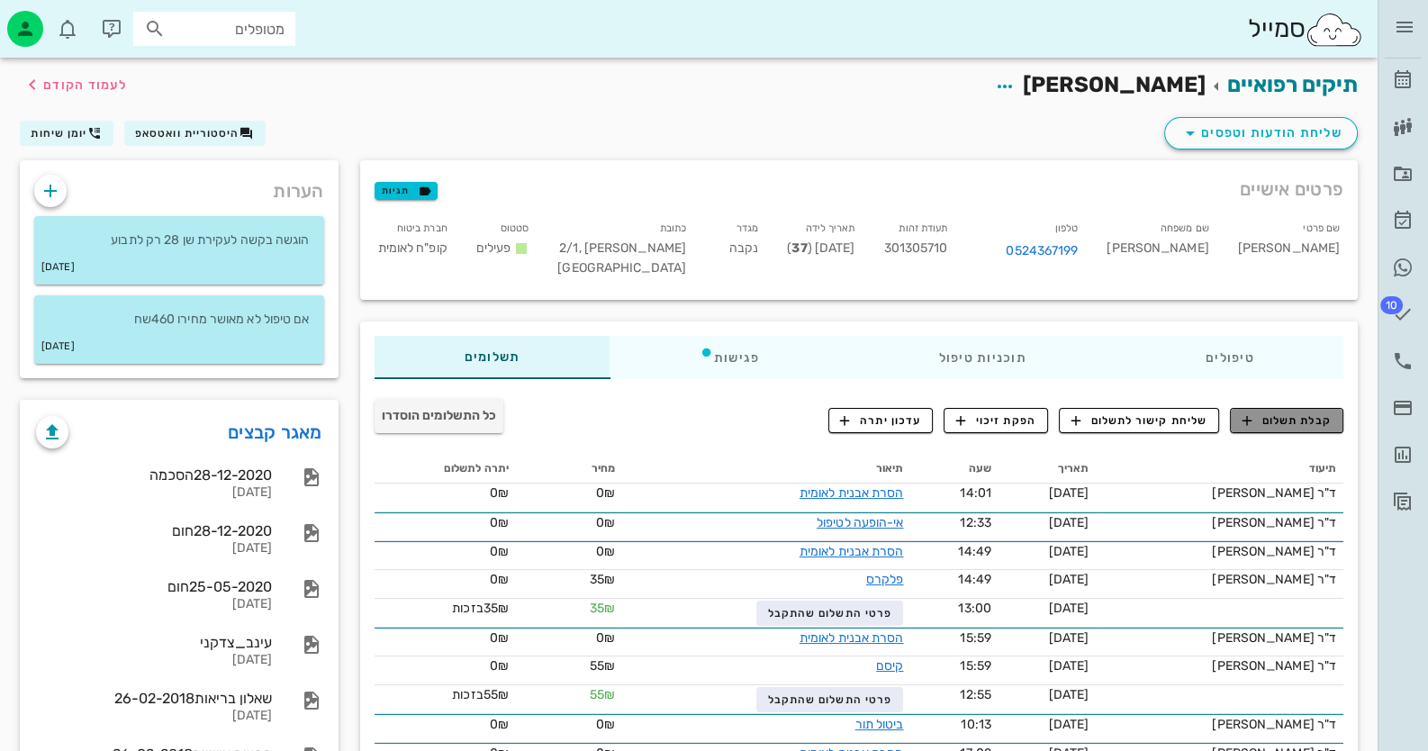
click at [1276, 424] on span "קבלת תשלום" at bounding box center [1286, 420] width 89 height 16
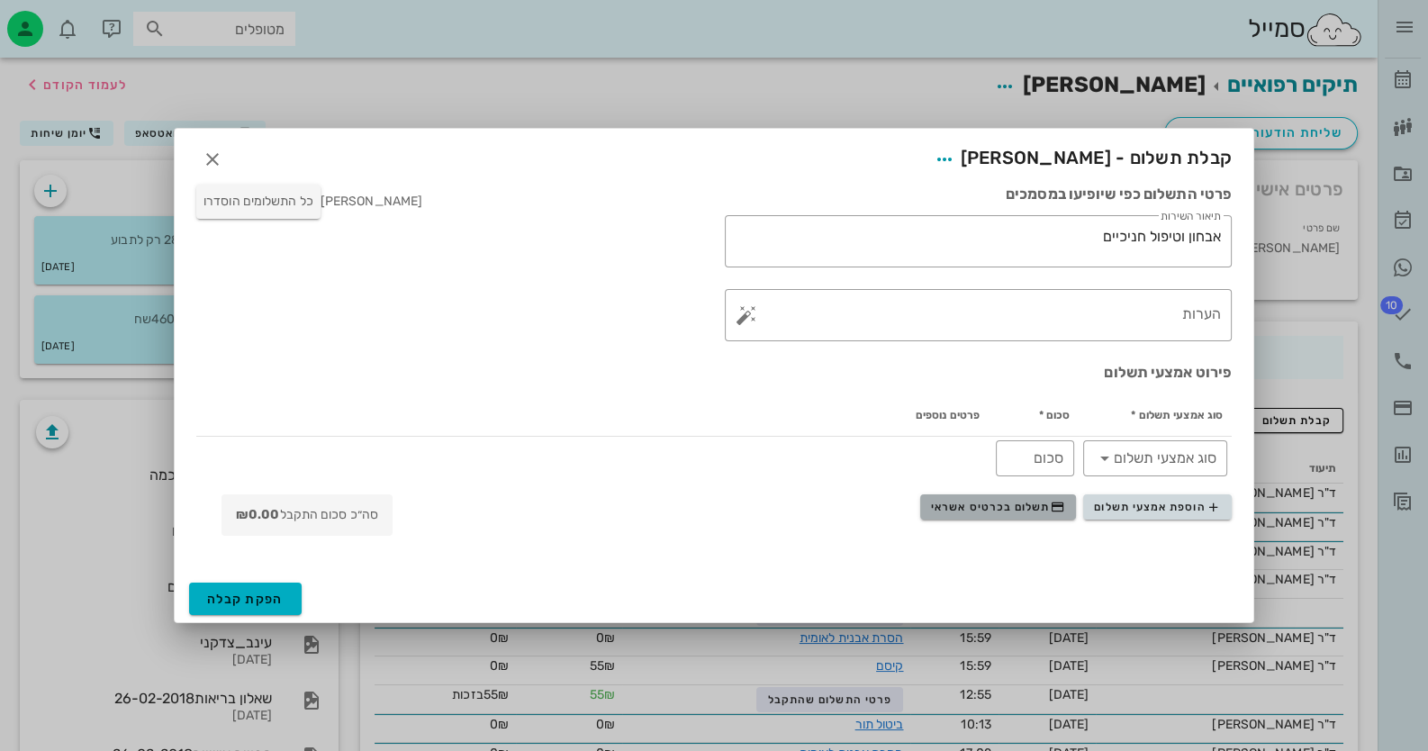
click at [1026, 506] on span "תשלום בכרטיס אשראי" at bounding box center [997, 507] width 133 height 14
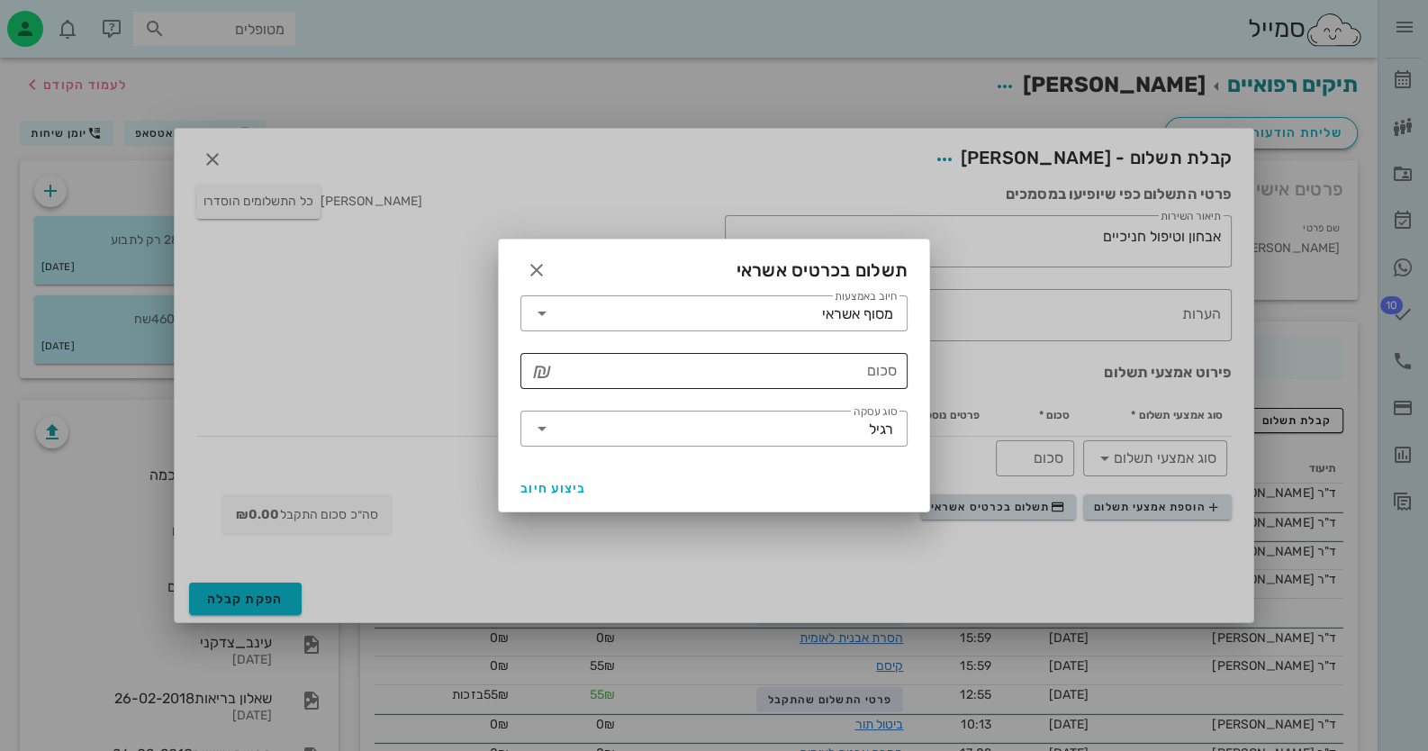
click at [818, 382] on input "סכום" at bounding box center [726, 370] width 340 height 29
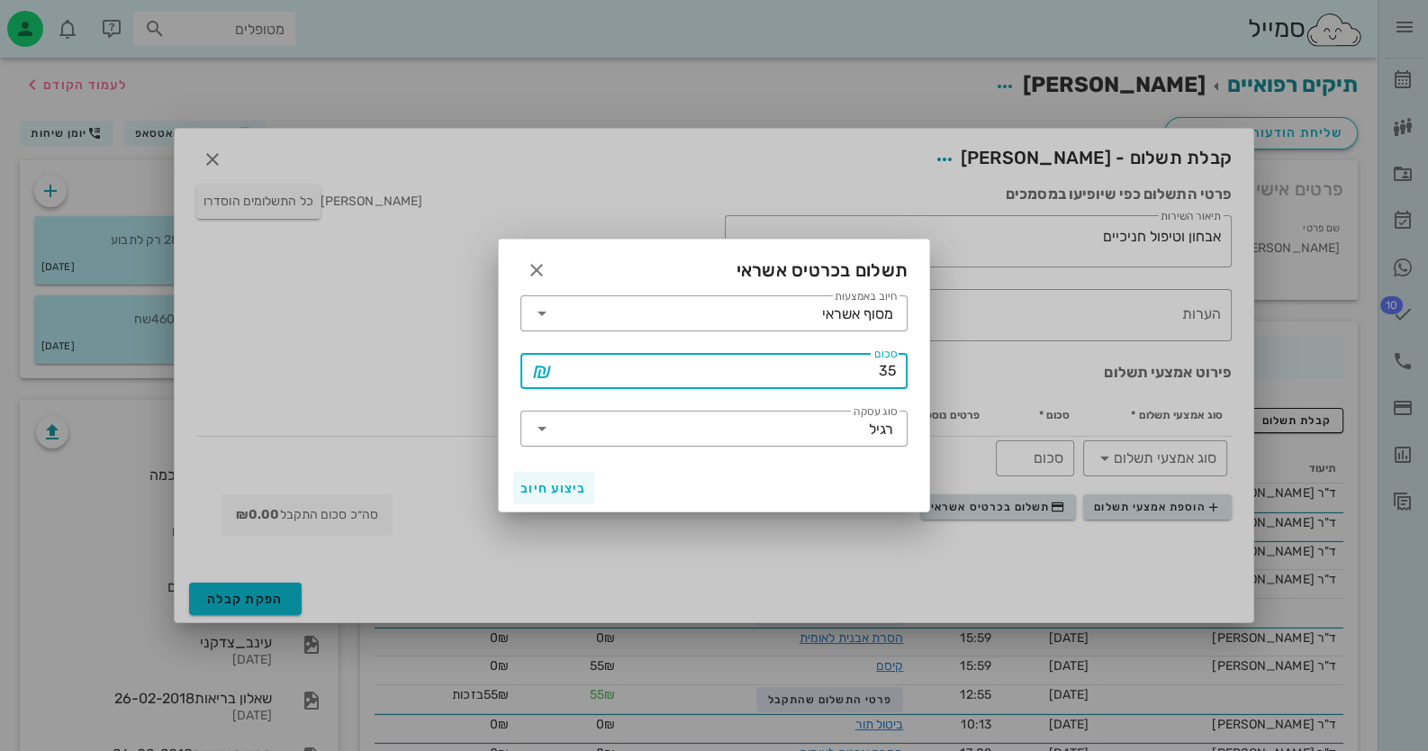
type input "35"
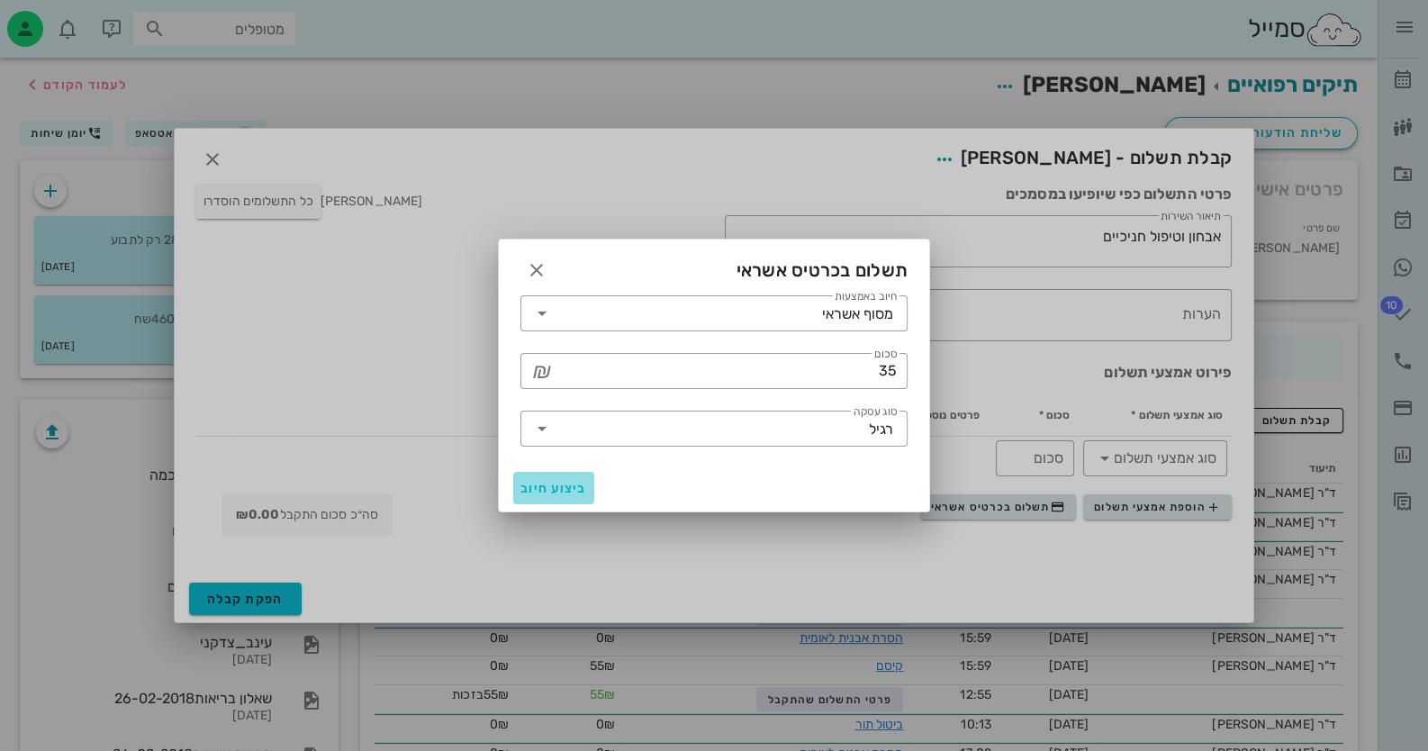
click at [554, 493] on span "ביצוע חיוב" at bounding box center [553, 488] width 67 height 15
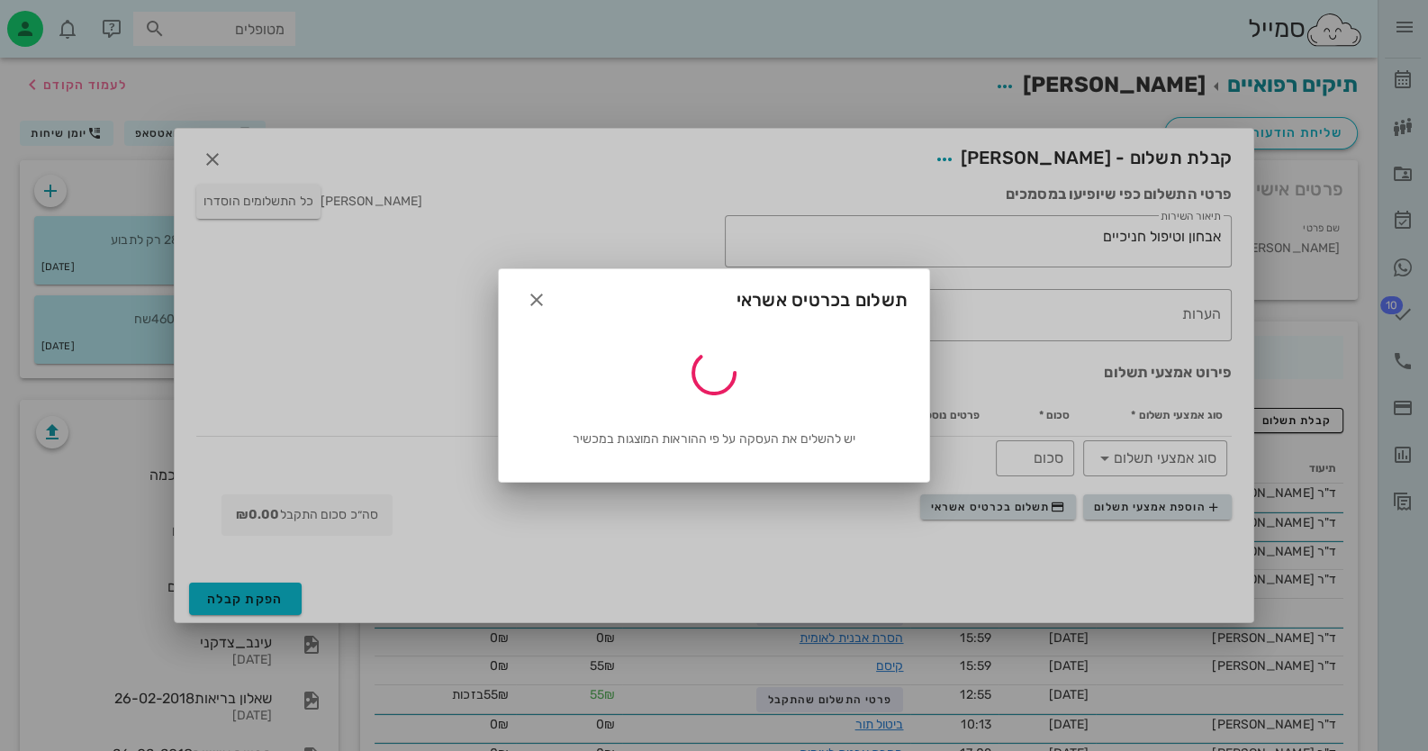
type input "35"
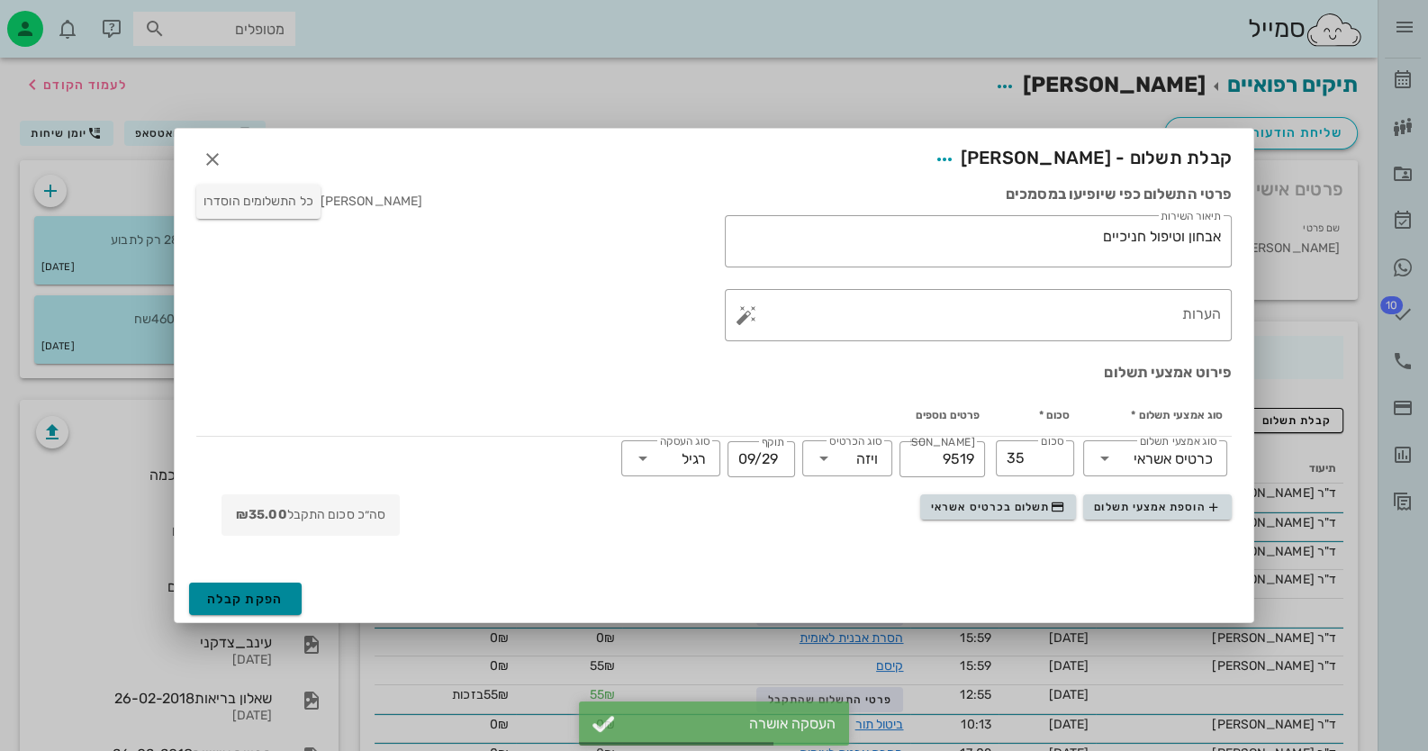
click at [218, 598] on span "הפקת קבלה" at bounding box center [245, 598] width 77 height 15
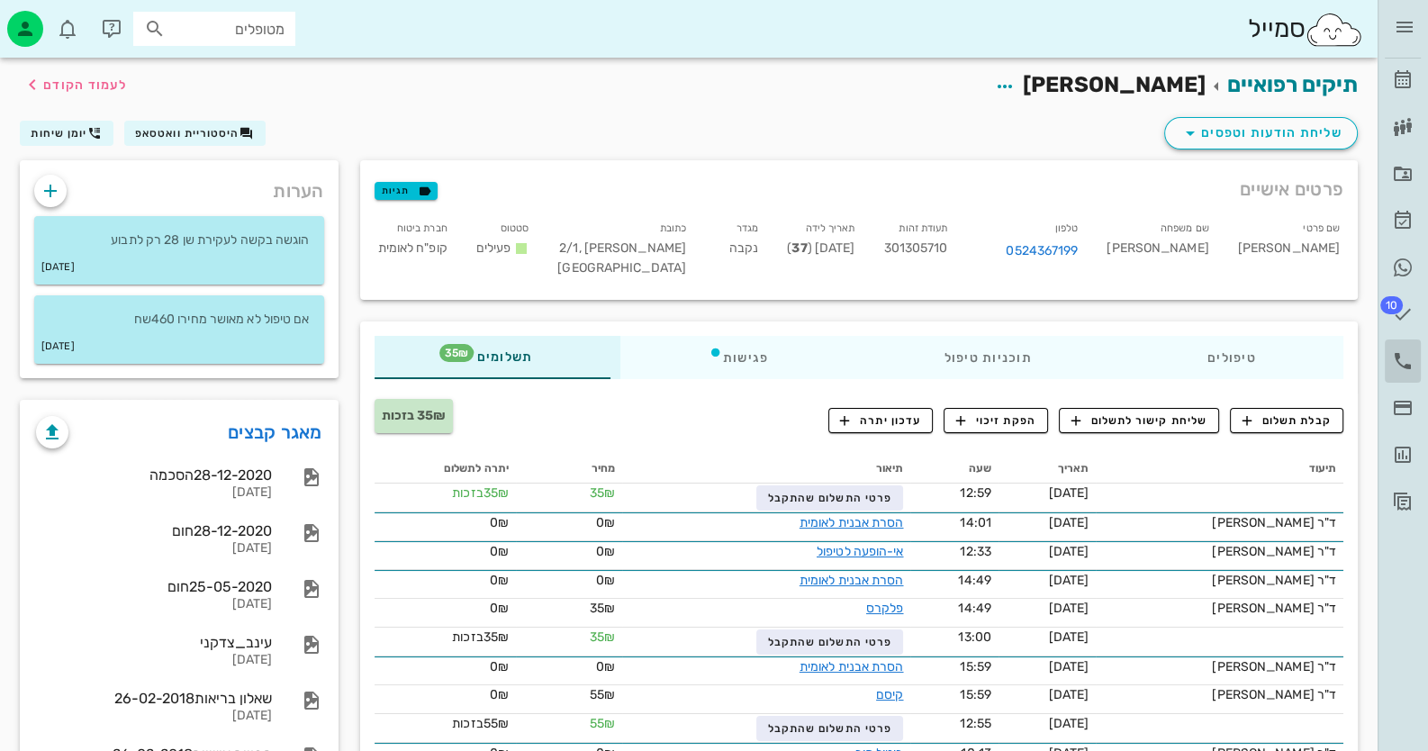
click at [1394, 361] on icon at bounding box center [1403, 361] width 22 height 22
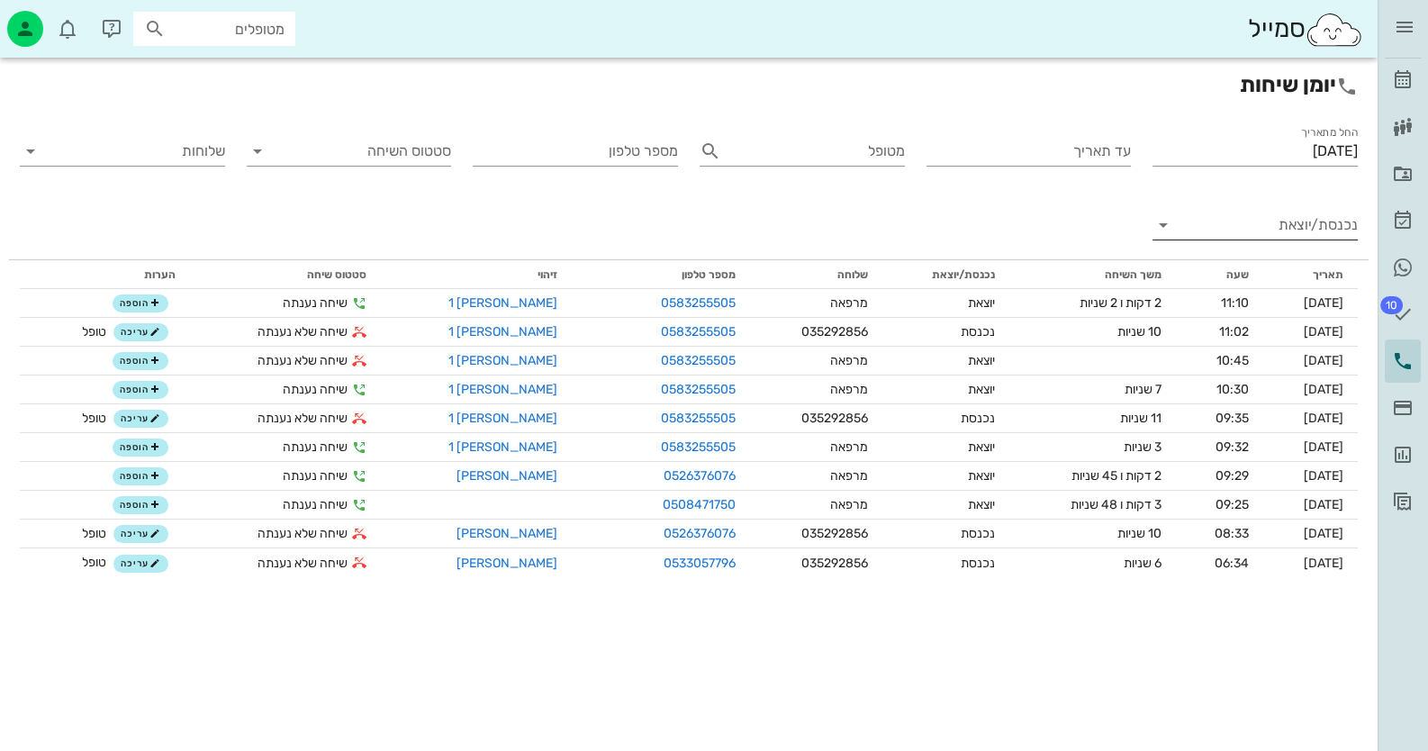
click at [1253, 230] on input "נכנסת/יוצאת" at bounding box center [1269, 225] width 176 height 29
click at [1253, 230] on div "נכנסת" at bounding box center [1254, 239] width 205 height 43
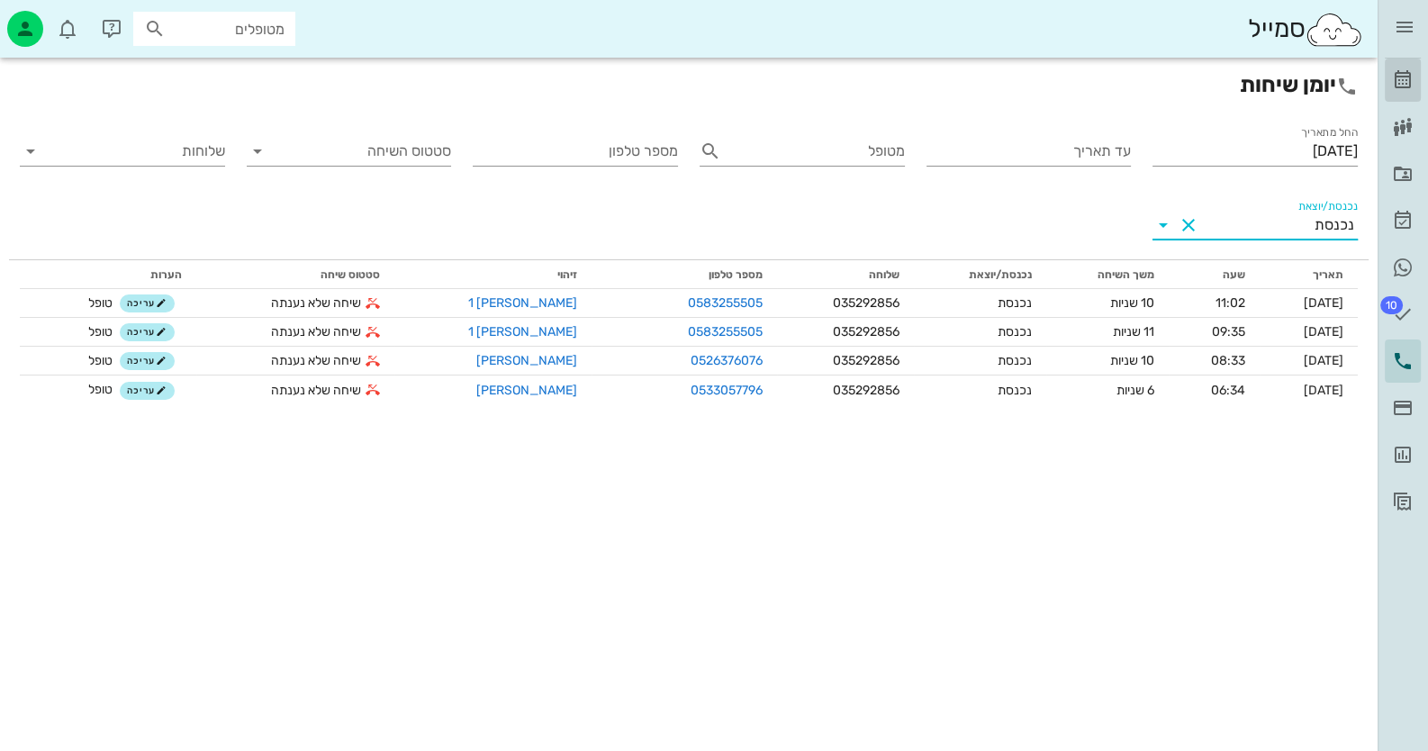
click at [1399, 83] on icon at bounding box center [1403, 80] width 22 height 22
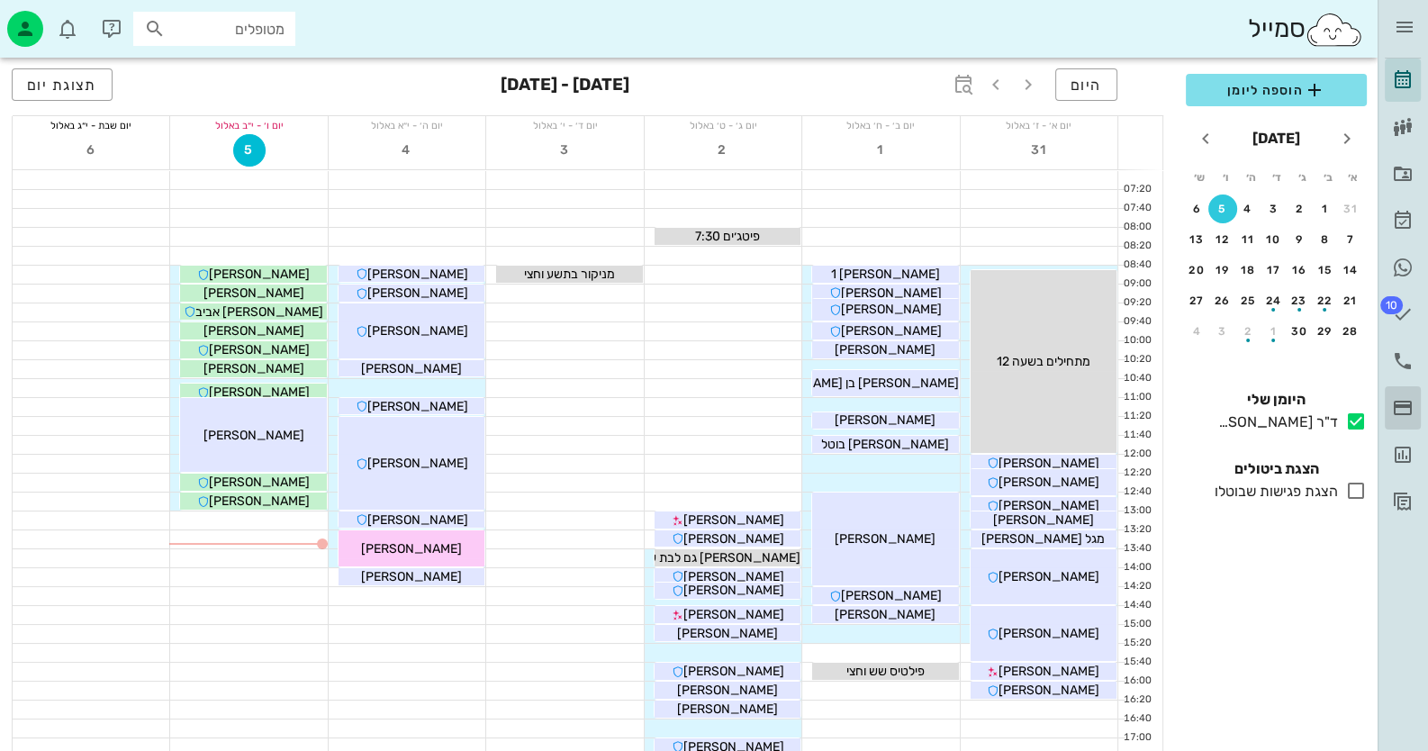
click at [1394, 403] on icon at bounding box center [1403, 408] width 22 height 22
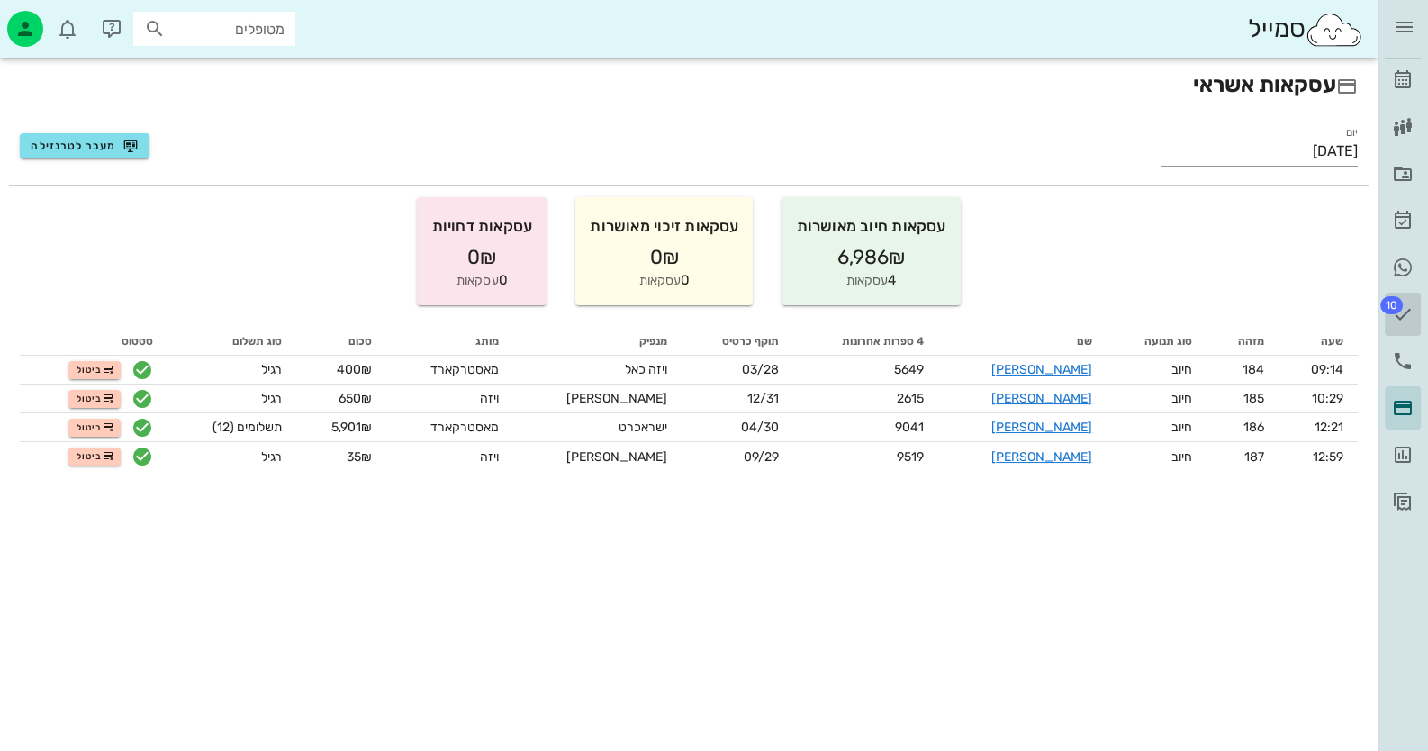
click at [1401, 293] on link "10 משימות" at bounding box center [1403, 314] width 36 height 43
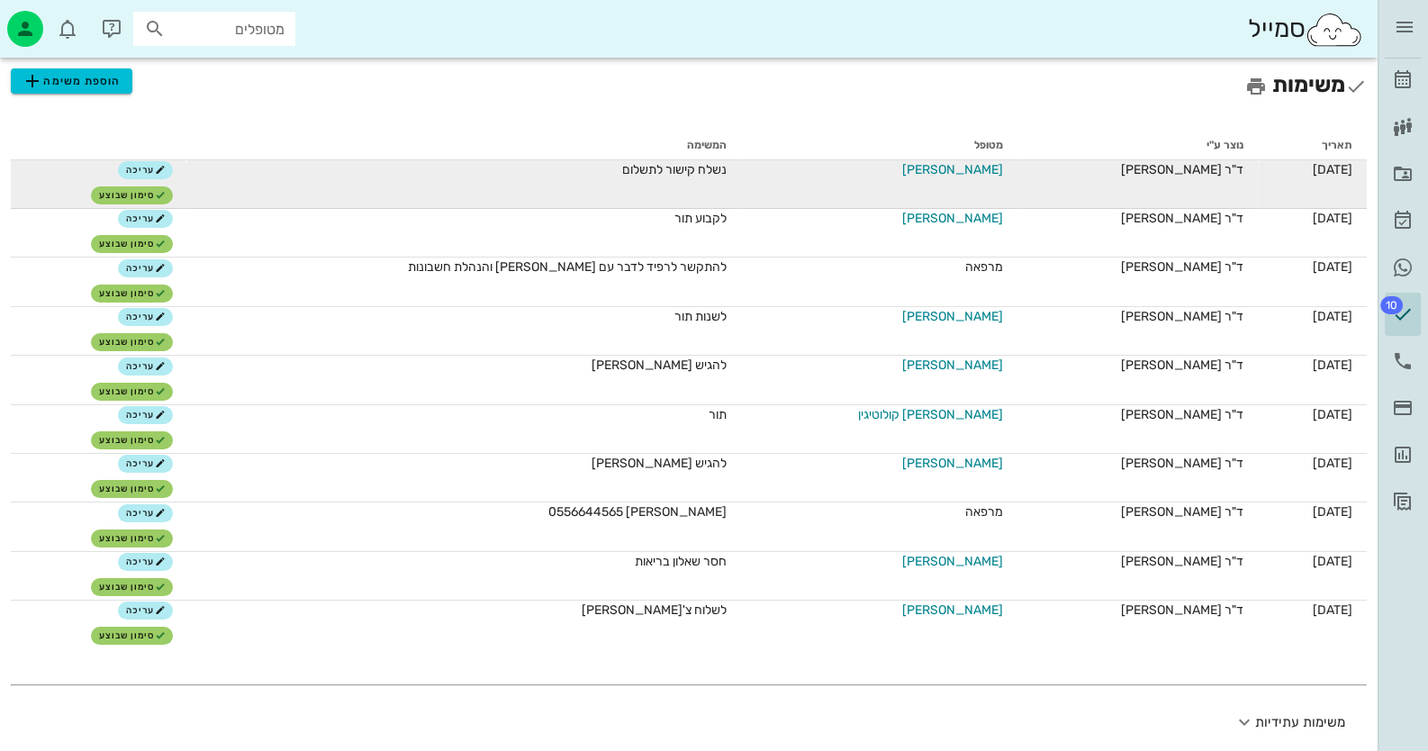
click at [951, 169] on span "[PERSON_NAME]" at bounding box center [952, 169] width 101 height 19
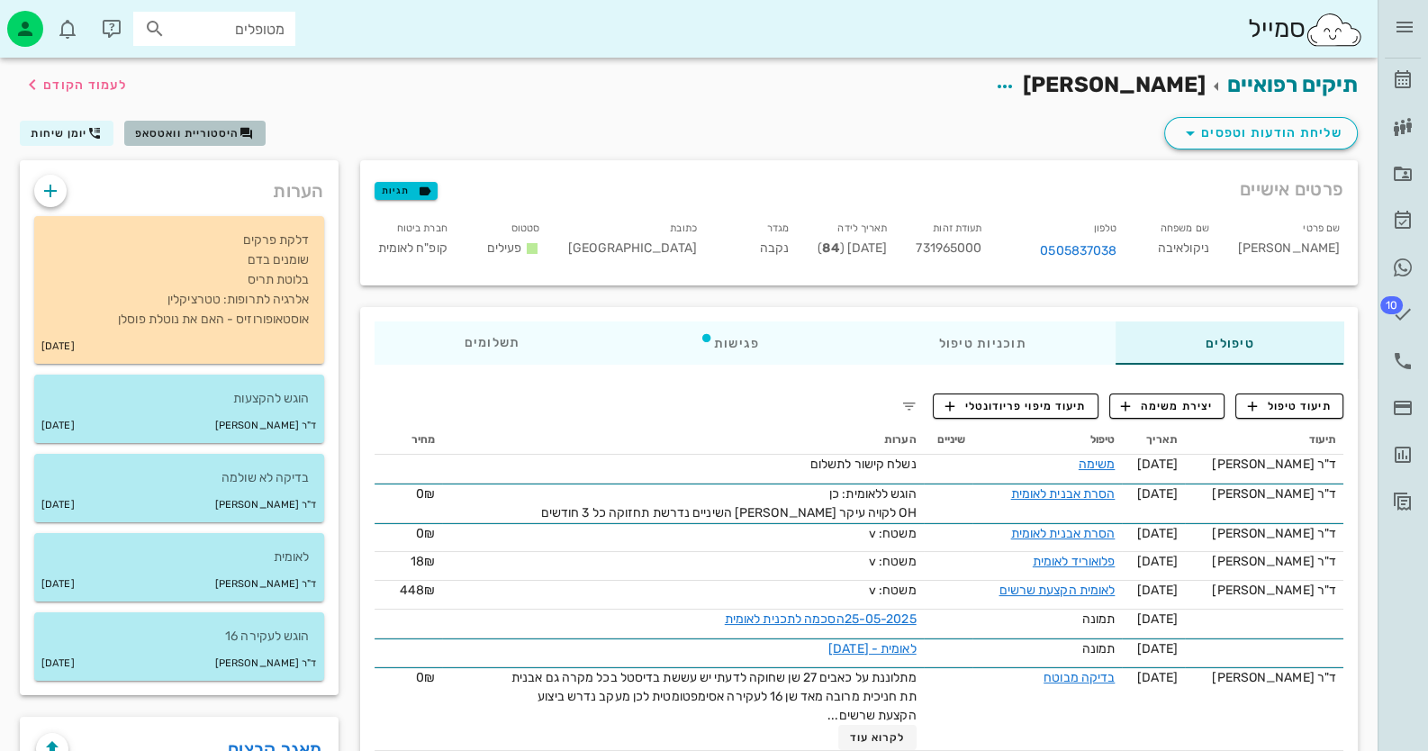
click at [165, 130] on span "היסטוריית וואטסאפ" at bounding box center [187, 133] width 104 height 13
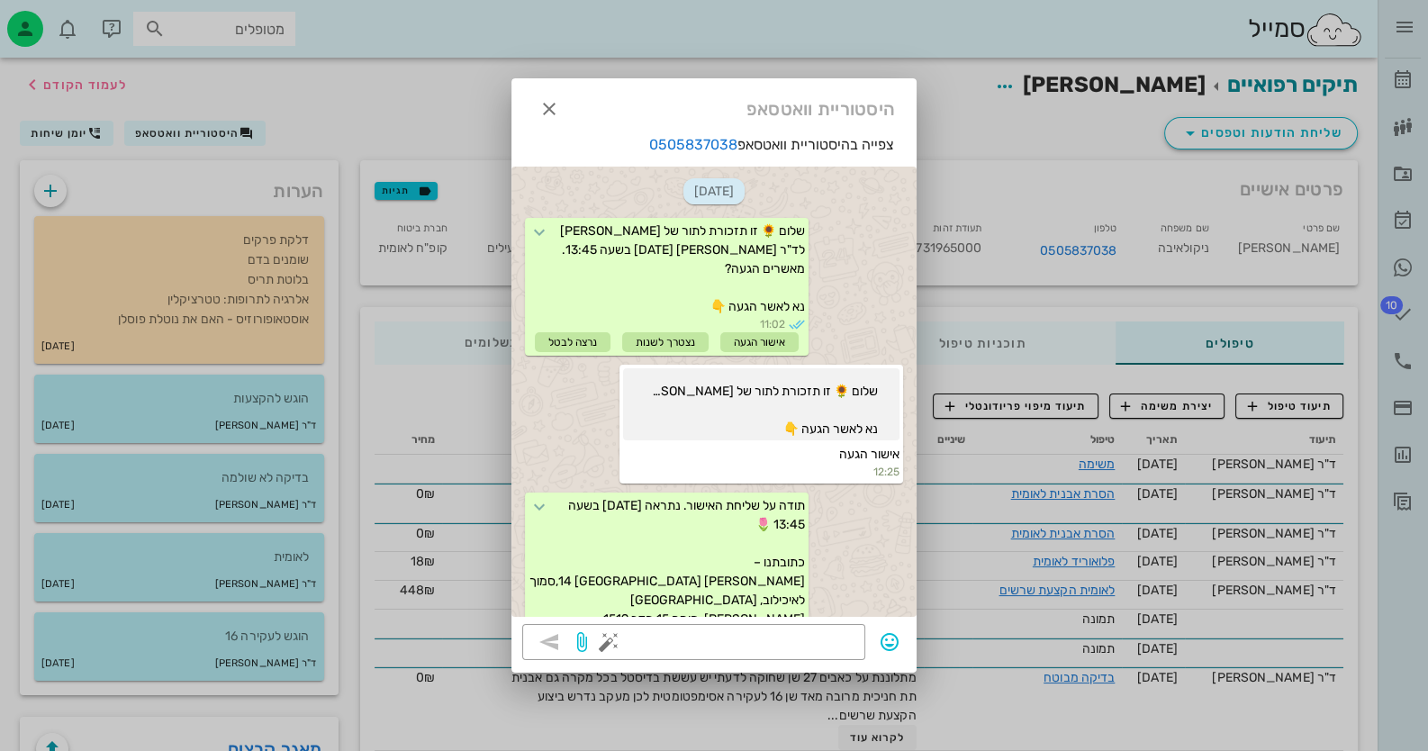
scroll to position [1537, 0]
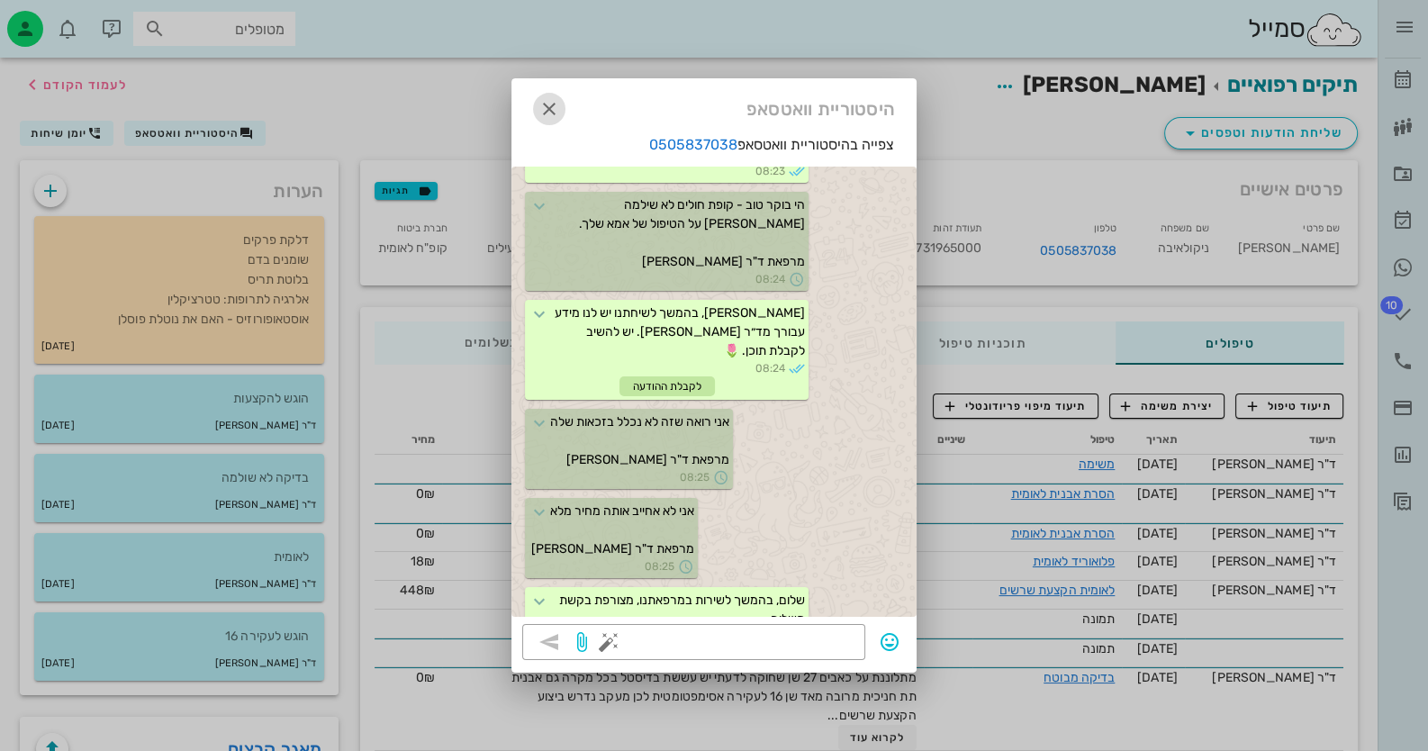
click at [545, 110] on icon "button" at bounding box center [549, 109] width 22 height 22
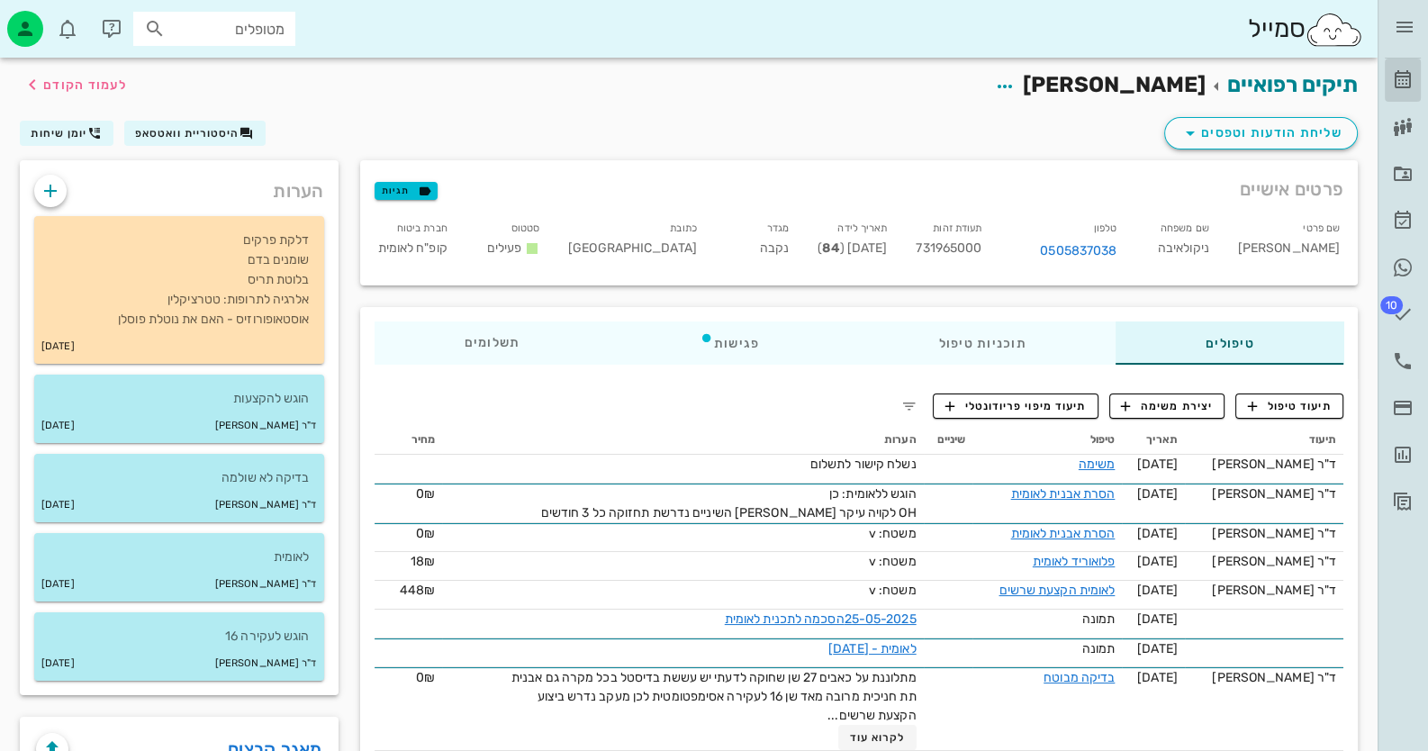
click at [1400, 78] on icon at bounding box center [1403, 80] width 22 height 22
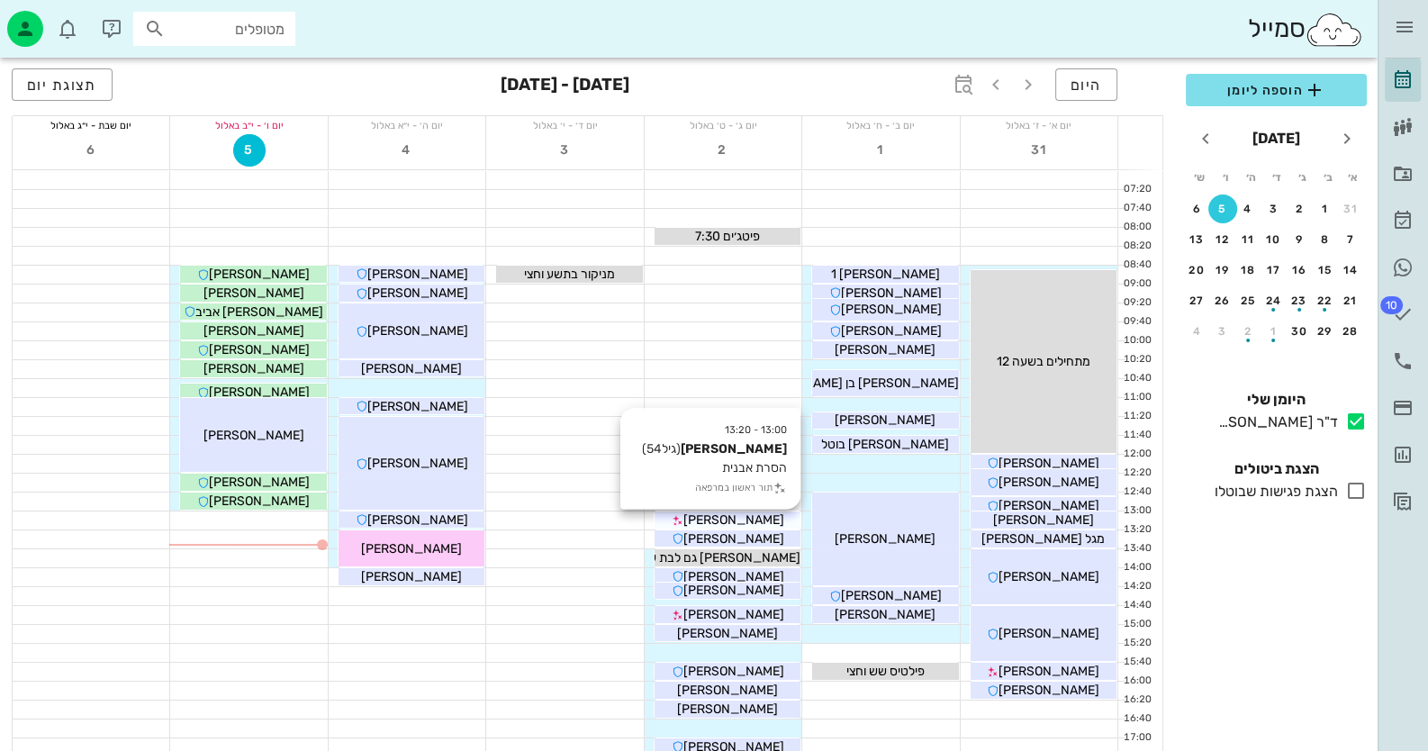
click at [743, 519] on span "[PERSON_NAME]" at bounding box center [732, 519] width 101 height 15
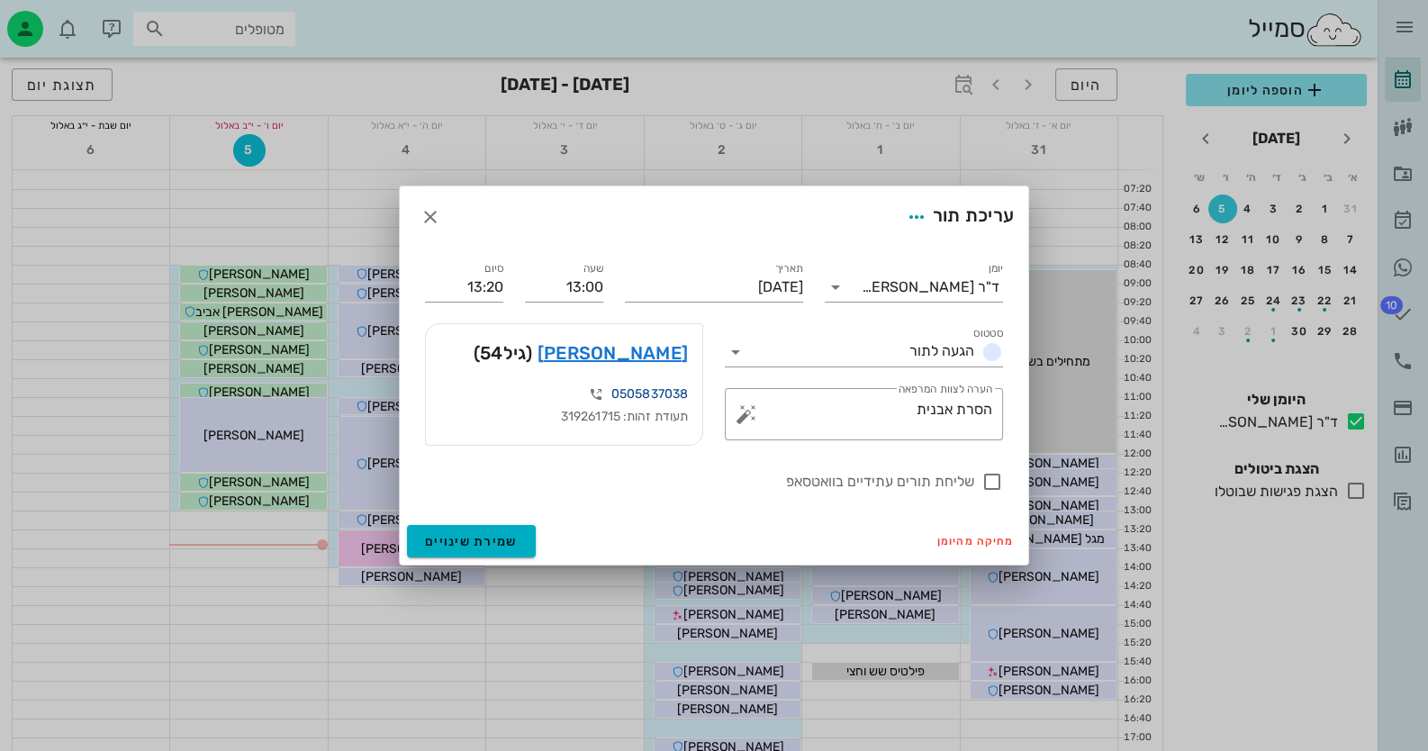
click at [657, 391] on link "0505837038" at bounding box center [649, 393] width 77 height 15
click at [426, 215] on icon "button" at bounding box center [431, 217] width 22 height 22
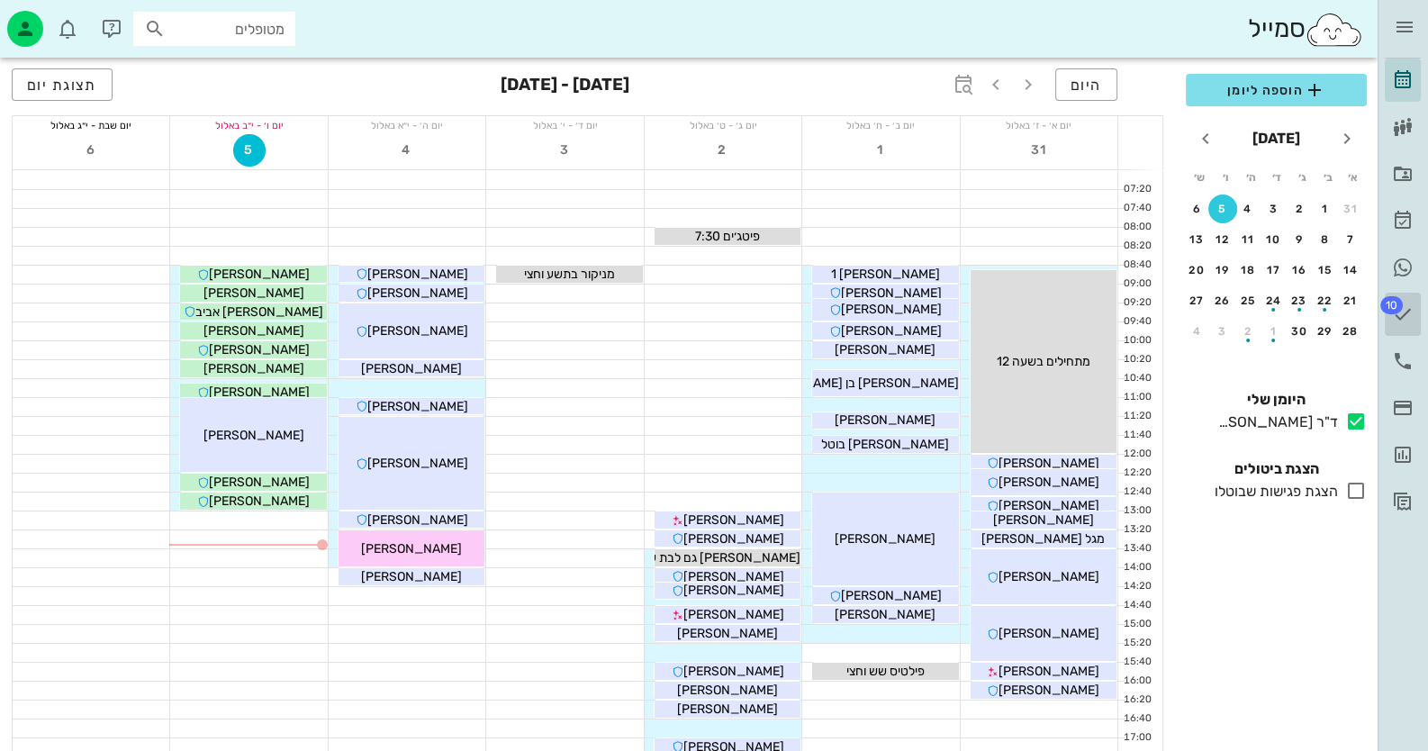
click at [1396, 307] on span "10" at bounding box center [1391, 305] width 23 height 18
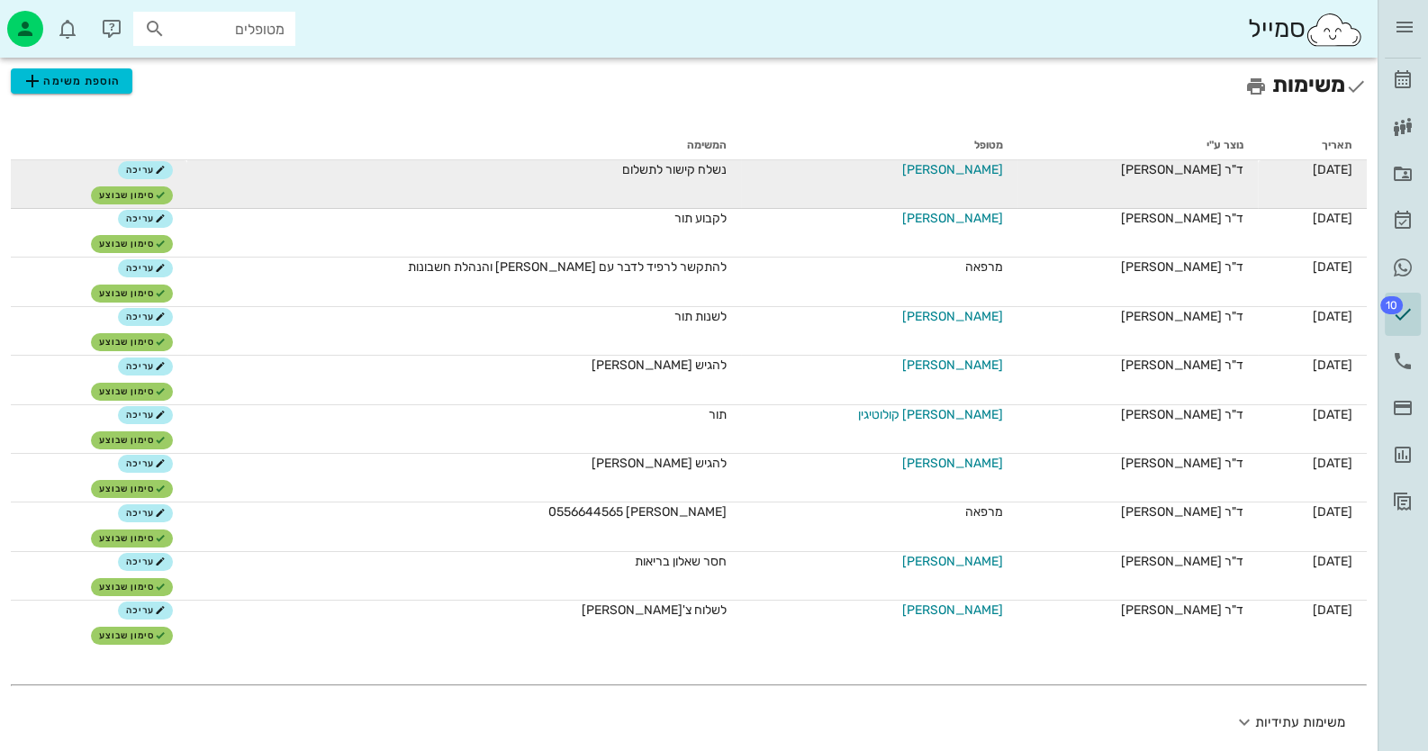
click at [943, 161] on span "[PERSON_NAME]" at bounding box center [952, 169] width 101 height 19
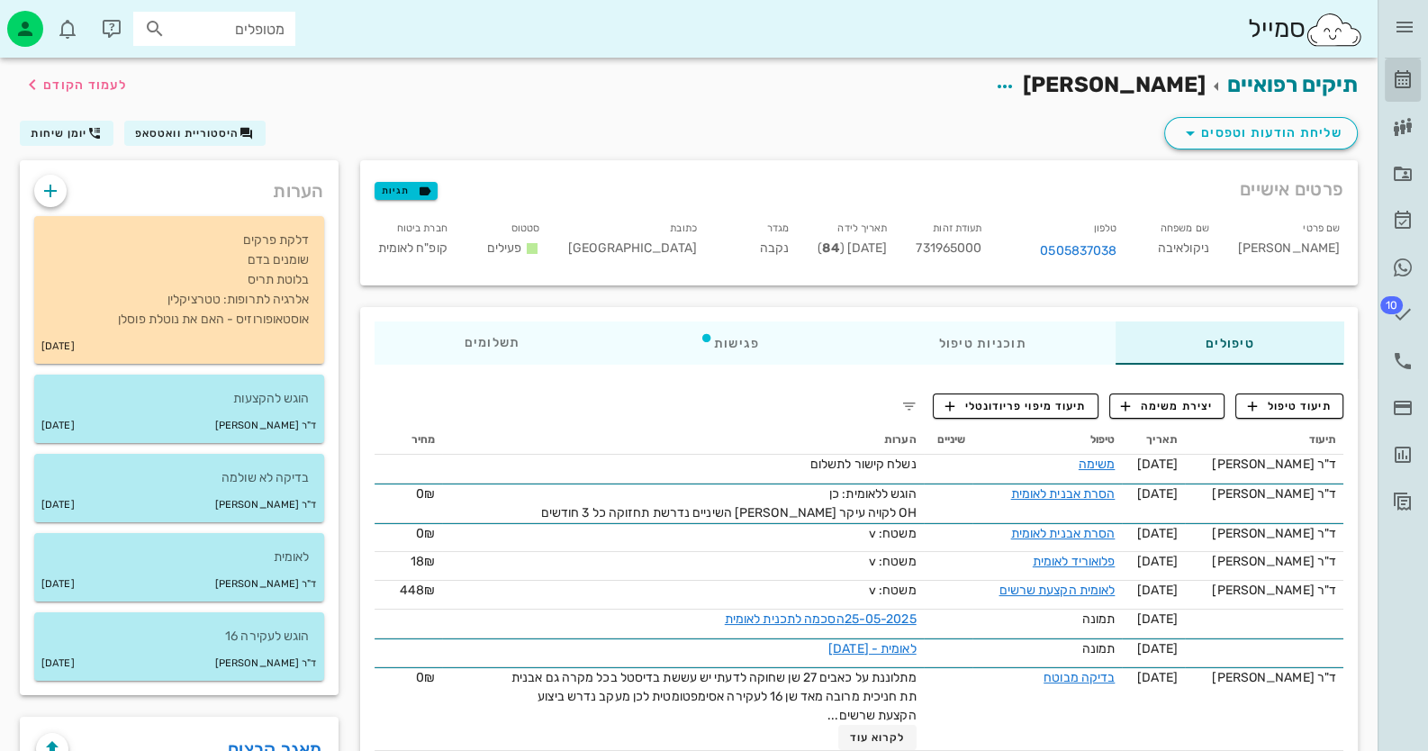
click at [1394, 66] on link "[PERSON_NAME]" at bounding box center [1403, 80] width 36 height 43
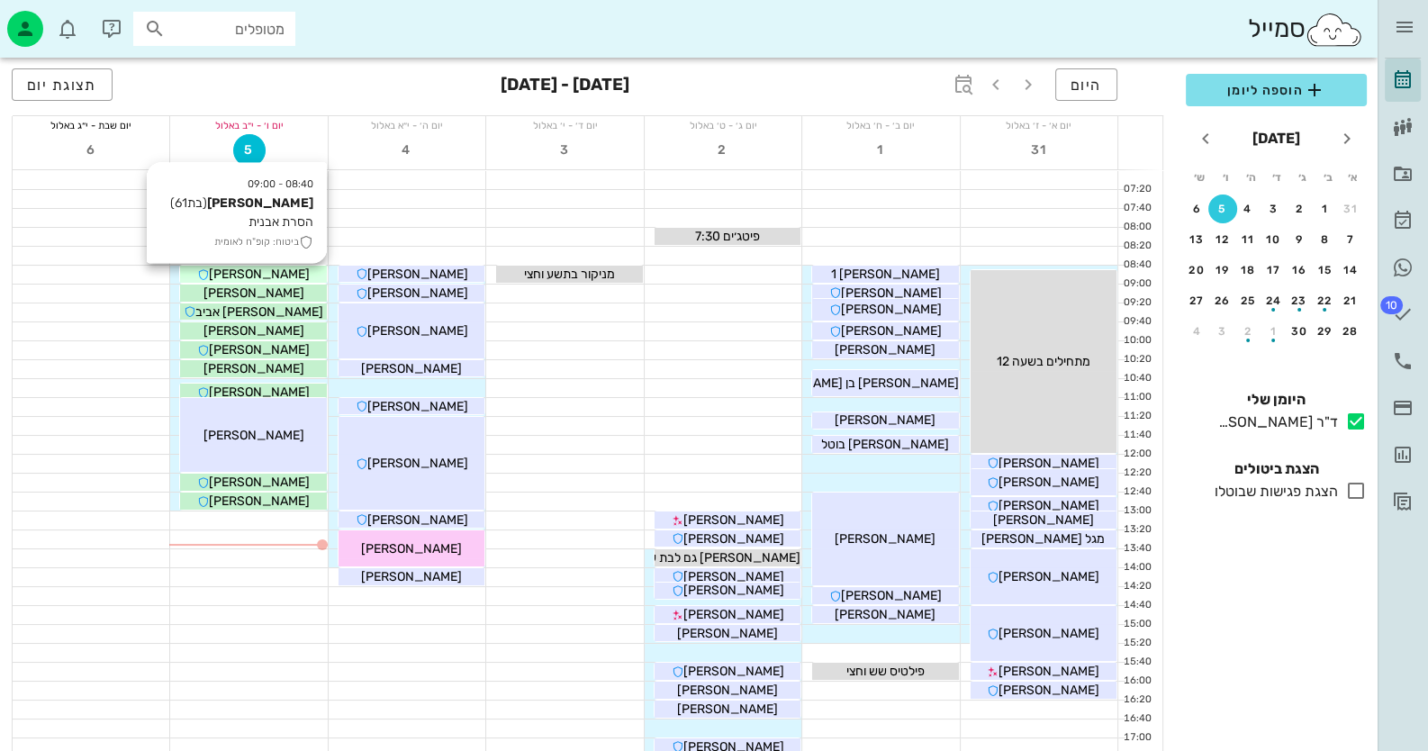
click at [252, 274] on span "[PERSON_NAME]" at bounding box center [259, 273] width 101 height 15
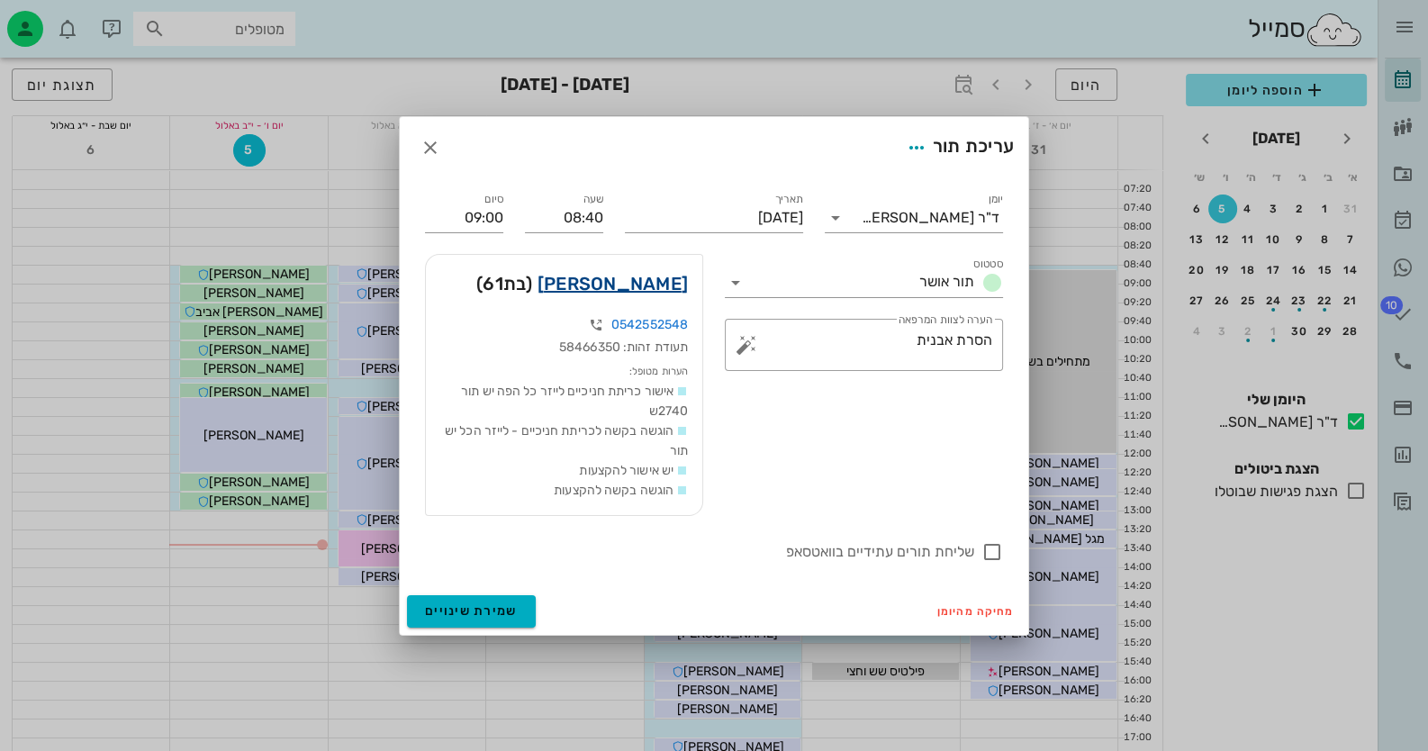
click at [603, 280] on link "[PERSON_NAME]" at bounding box center [612, 283] width 150 height 29
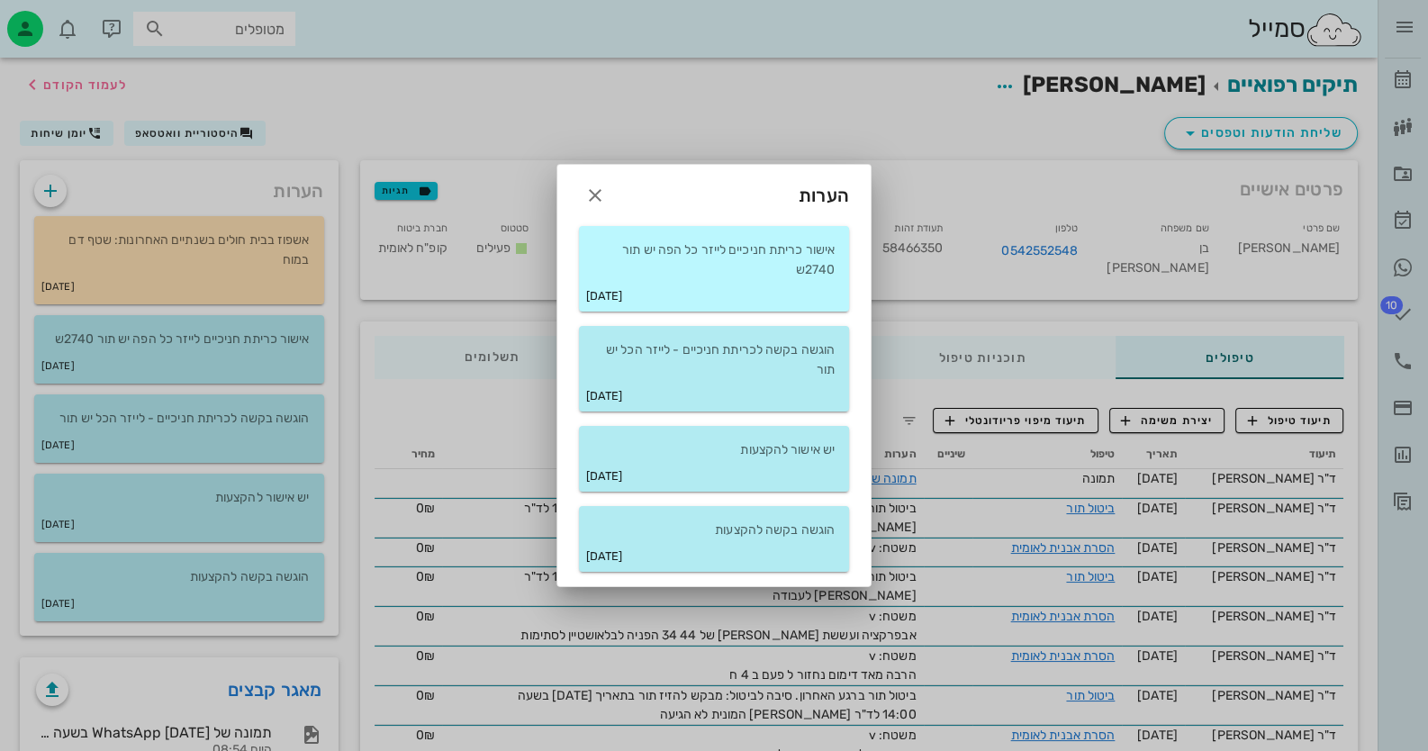
click at [603, 251] on p "אישור כריתת חניכיים לייזר כל הפה יש תור 2740ש" at bounding box center [713, 260] width 241 height 40
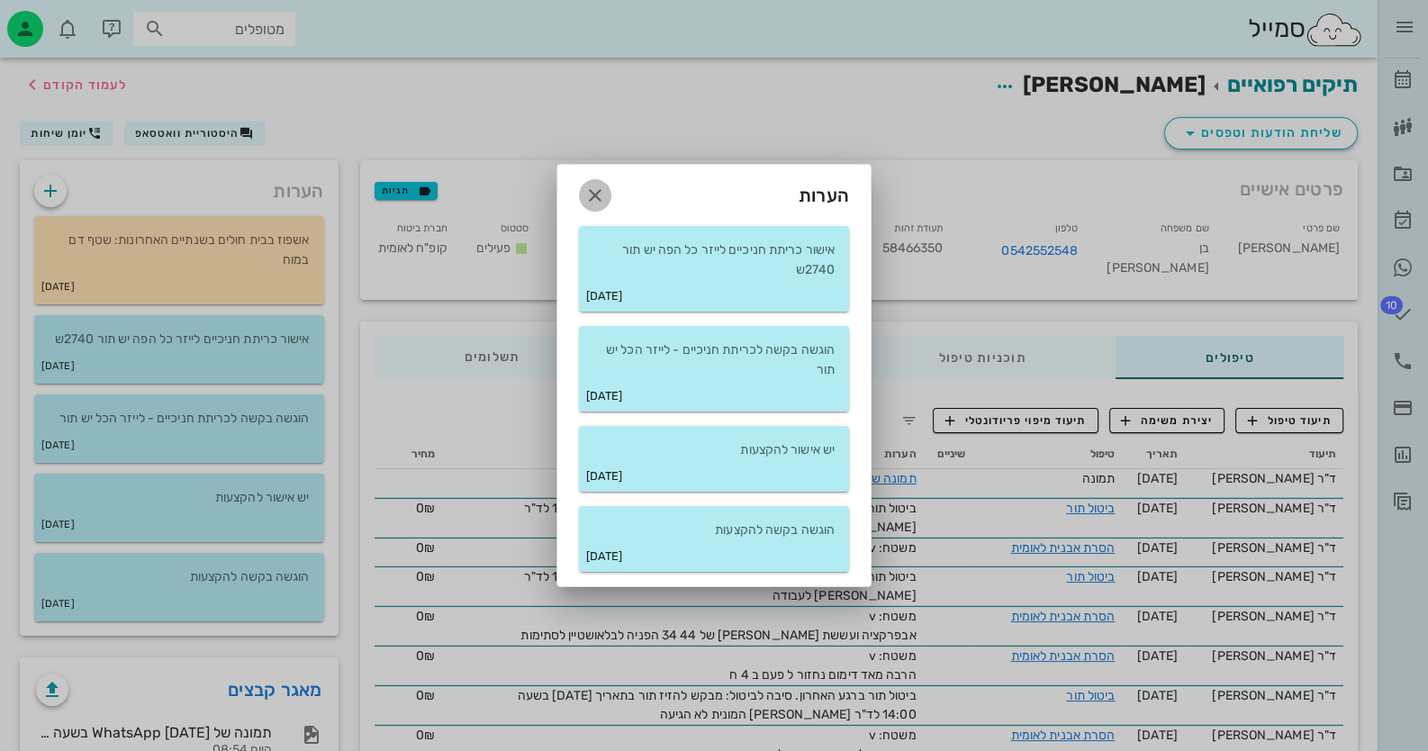
click at [600, 191] on icon "button" at bounding box center [595, 196] width 22 height 22
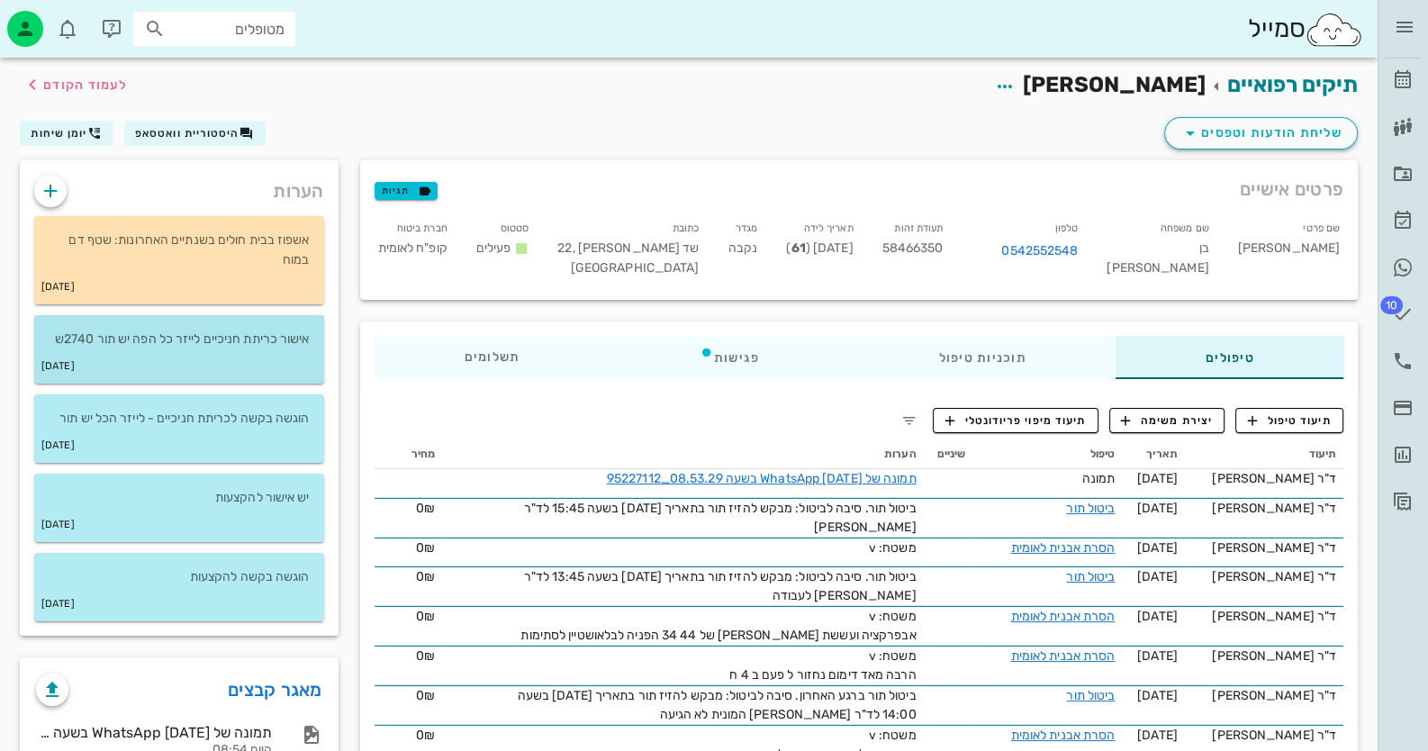
click at [207, 354] on div "[DATE]" at bounding box center [179, 366] width 290 height 34
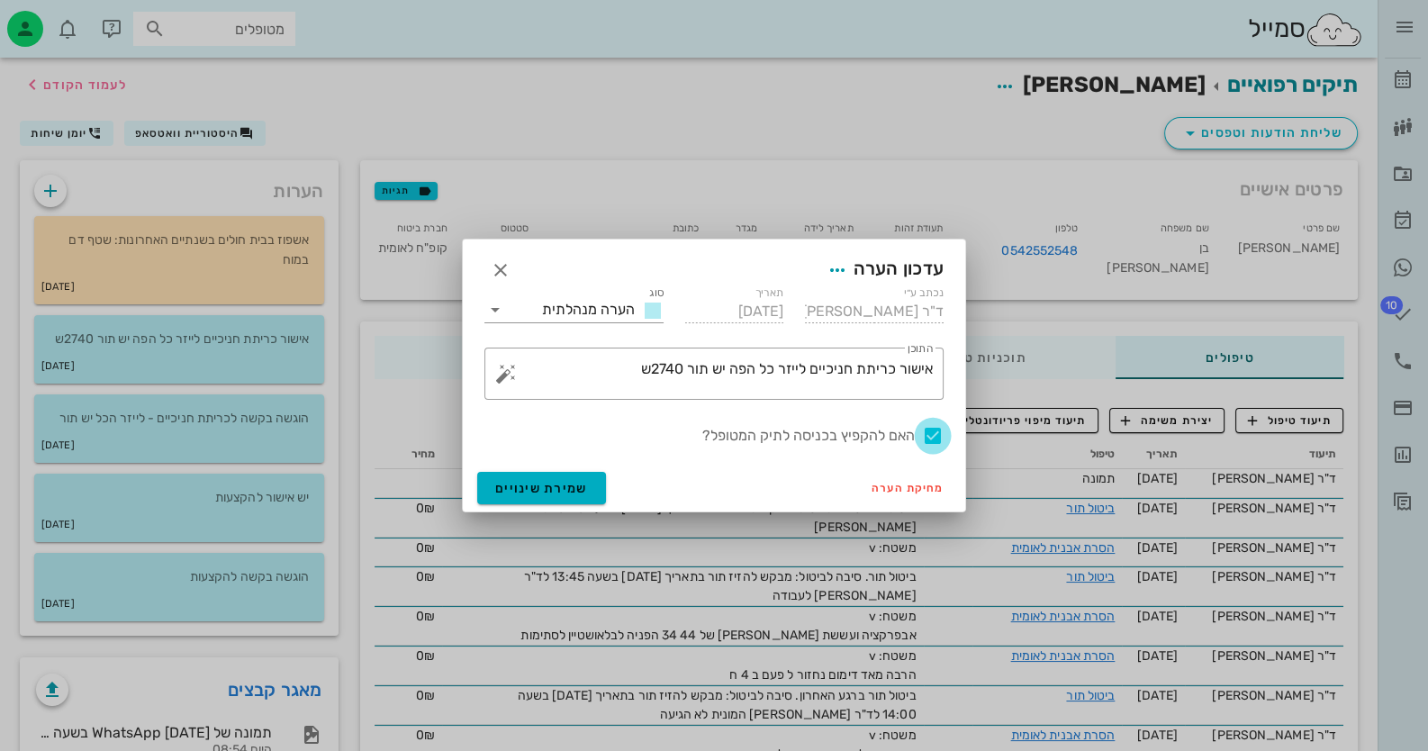
click at [936, 440] on div at bounding box center [932, 435] width 31 height 31
checkbox input "false"
click at [536, 478] on button "שמירת שינויים" at bounding box center [541, 488] width 129 height 32
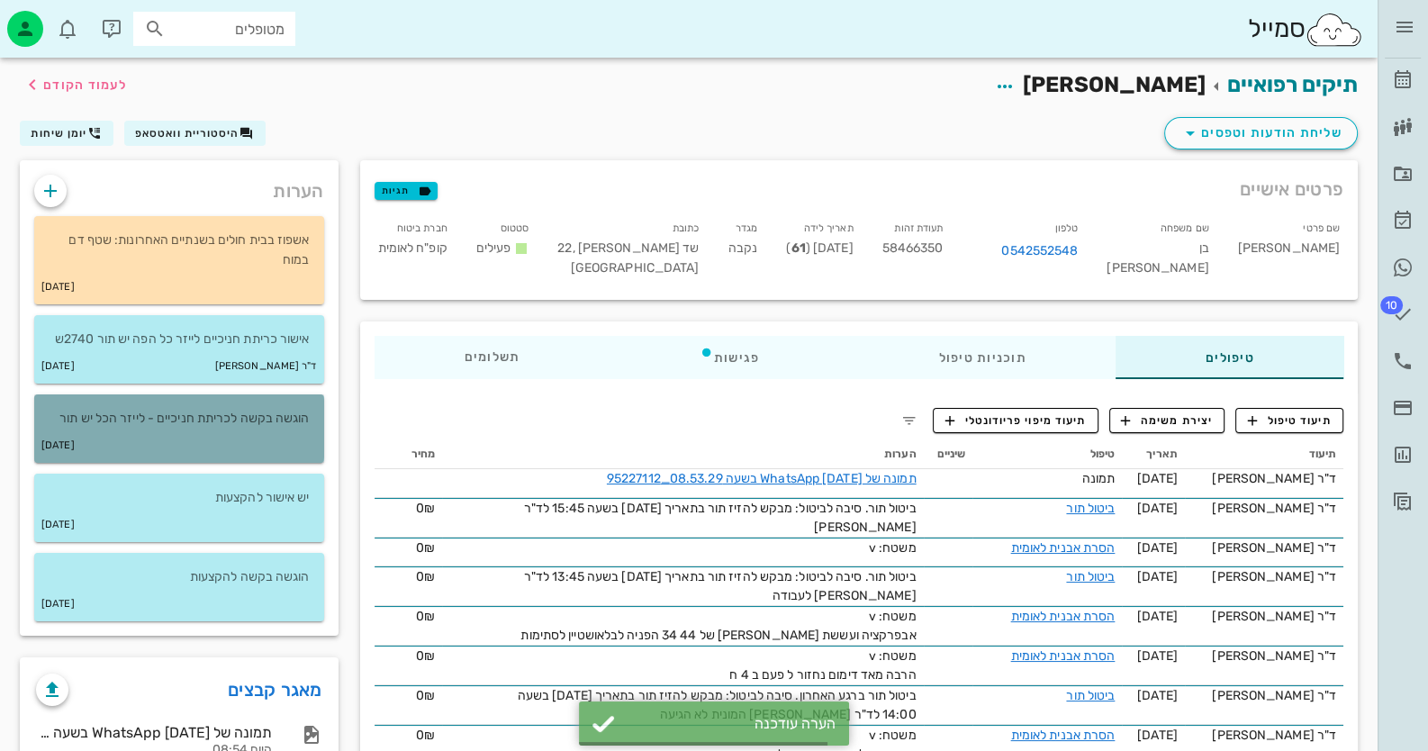
click at [270, 444] on div "[DATE]" at bounding box center [179, 446] width 290 height 34
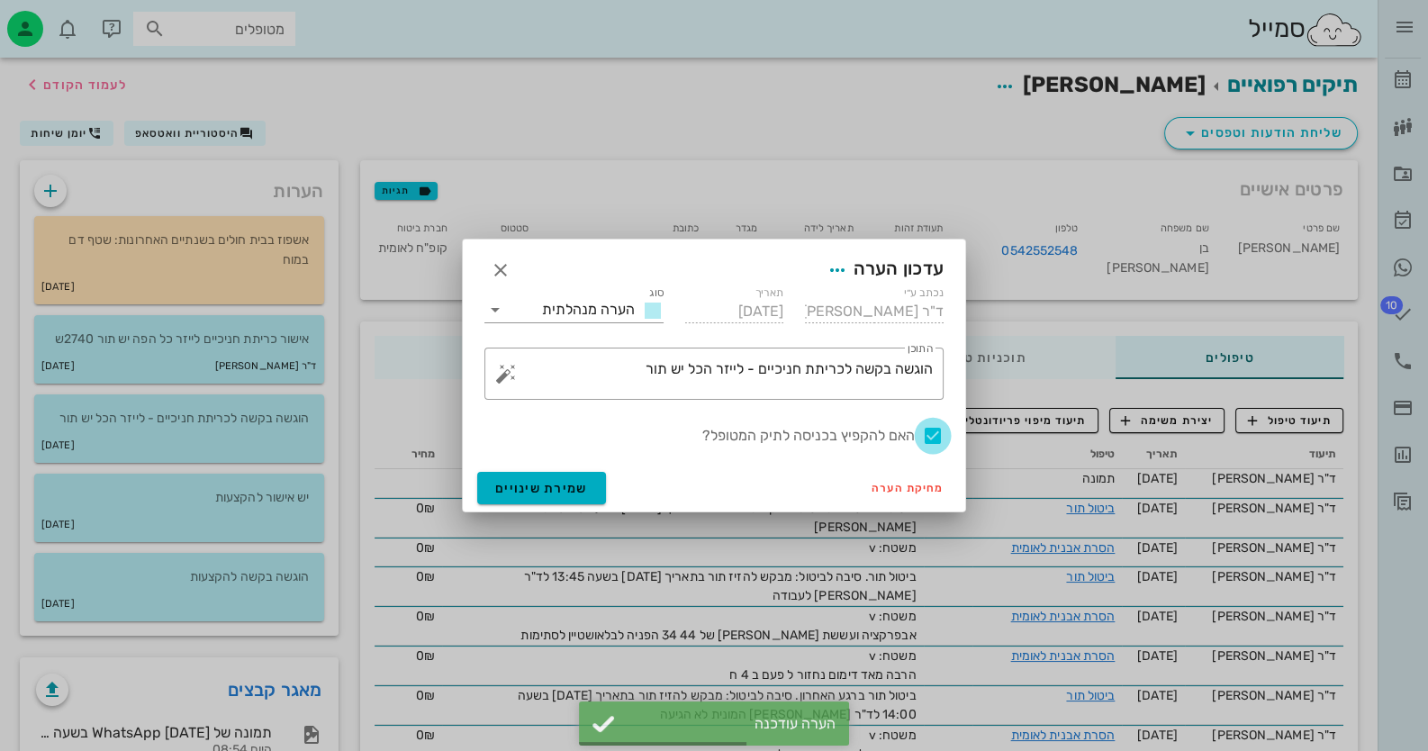
click at [929, 436] on div at bounding box center [932, 435] width 31 height 31
checkbox input "false"
click at [492, 486] on button "שמירת שינויים" at bounding box center [541, 488] width 129 height 32
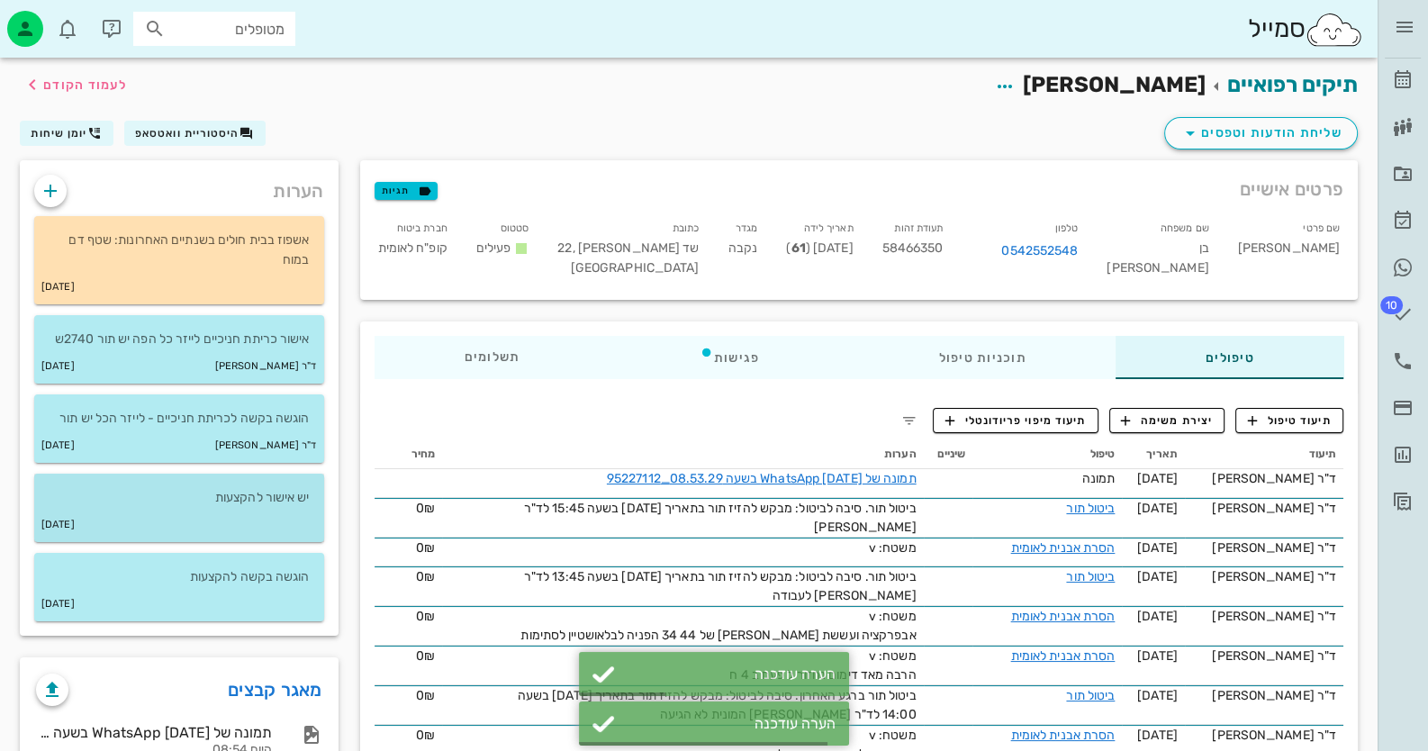
click at [210, 495] on p "יש אישור להקצעות" at bounding box center [179, 498] width 261 height 20
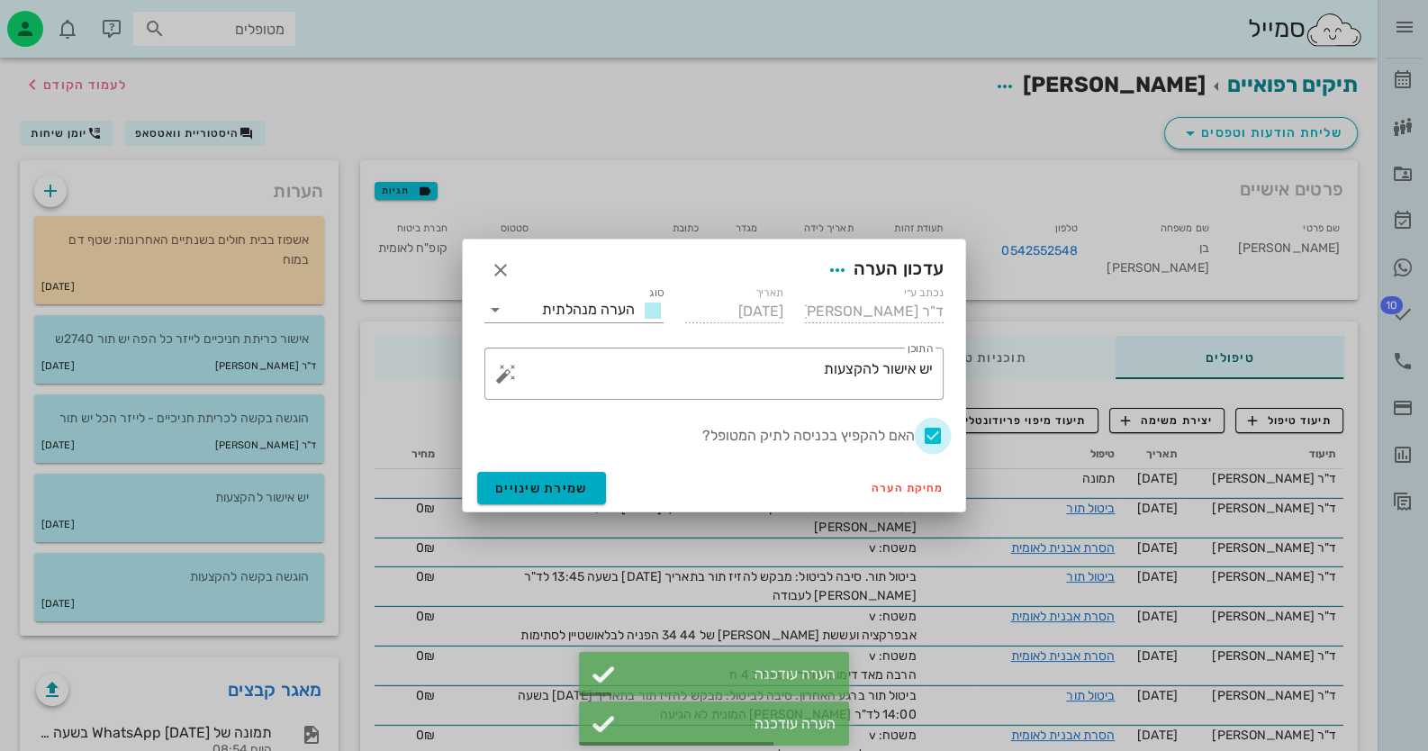
click at [926, 436] on div at bounding box center [932, 435] width 31 height 31
checkbox input "false"
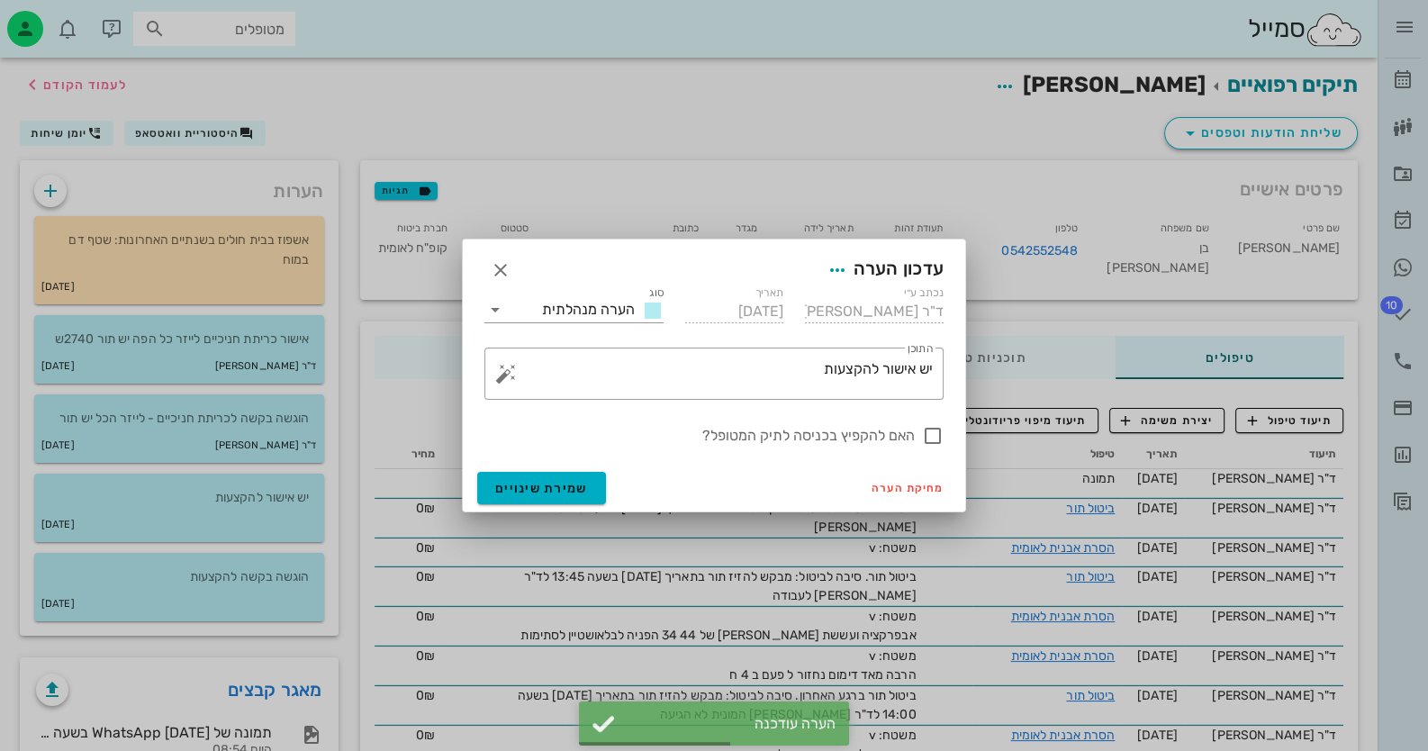
click at [473, 484] on div "מחיקת הערה שמירת שינויים" at bounding box center [714, 488] width 502 height 47
click at [515, 484] on span "שמירת שינויים" at bounding box center [541, 488] width 93 height 15
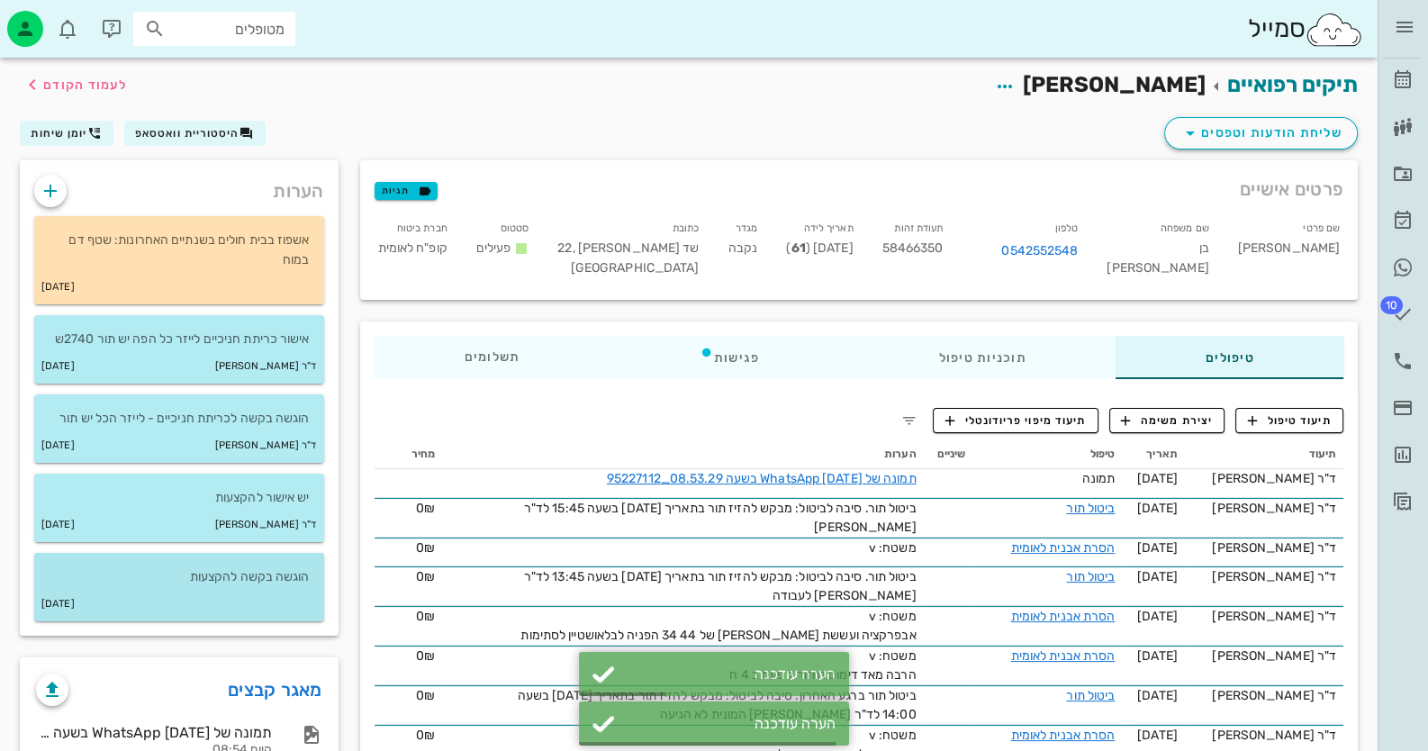
click at [172, 573] on p "הוגשה בקשה להקצעות" at bounding box center [179, 577] width 261 height 20
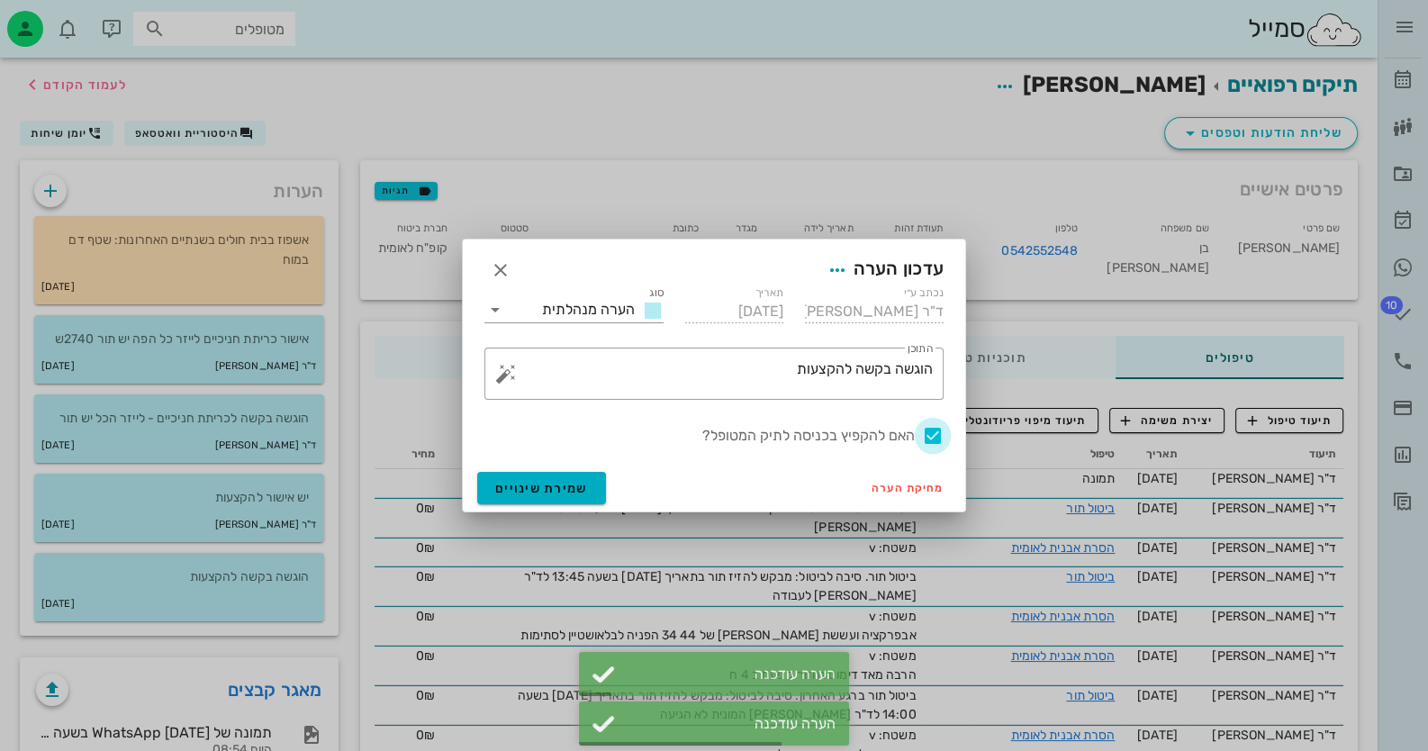
click at [929, 433] on div at bounding box center [932, 435] width 31 height 31
checkbox input "false"
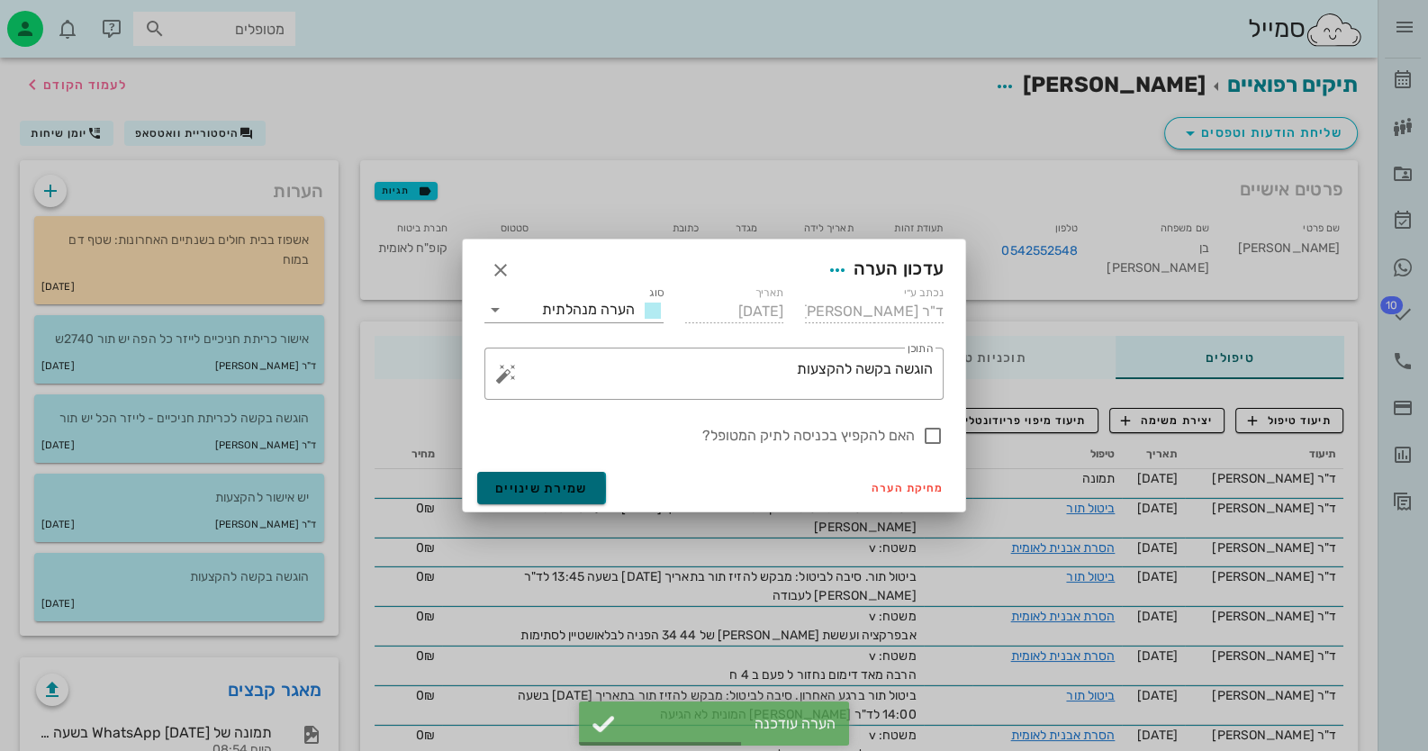
click at [538, 479] on button "שמירת שינויים" at bounding box center [541, 488] width 129 height 32
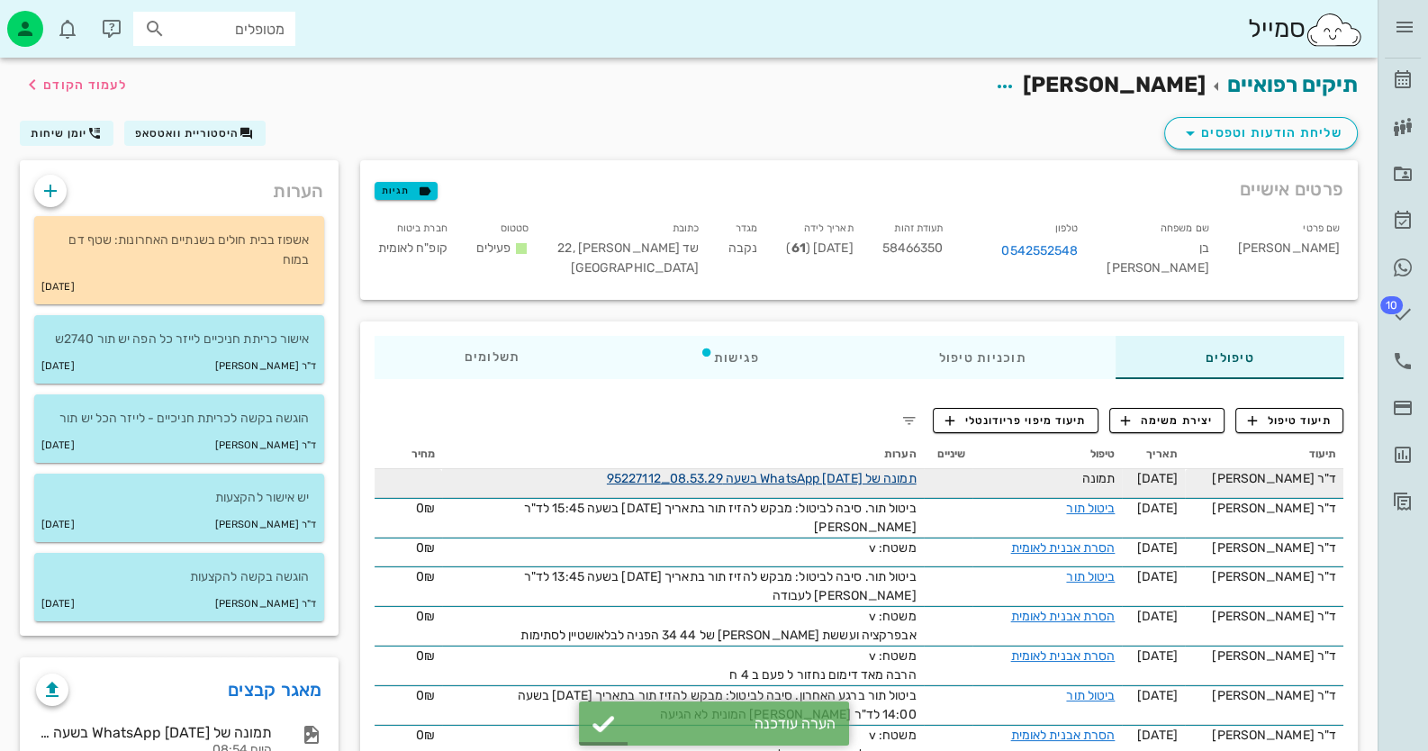
click at [834, 477] on link "תמונה של WhatsApp [DATE] בשעה 08.53.29_95227112" at bounding box center [762, 478] width 310 height 15
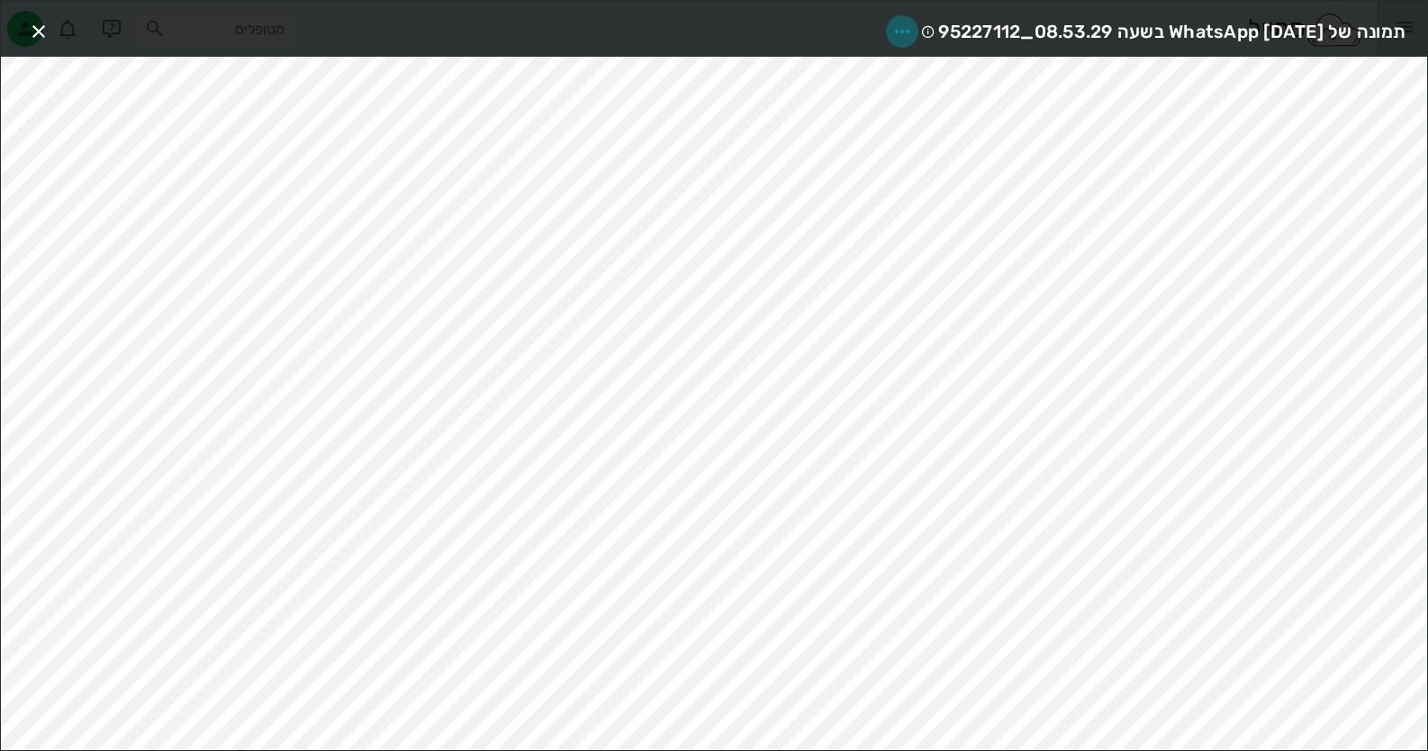
click at [891, 23] on icon "button" at bounding box center [902, 32] width 22 height 22
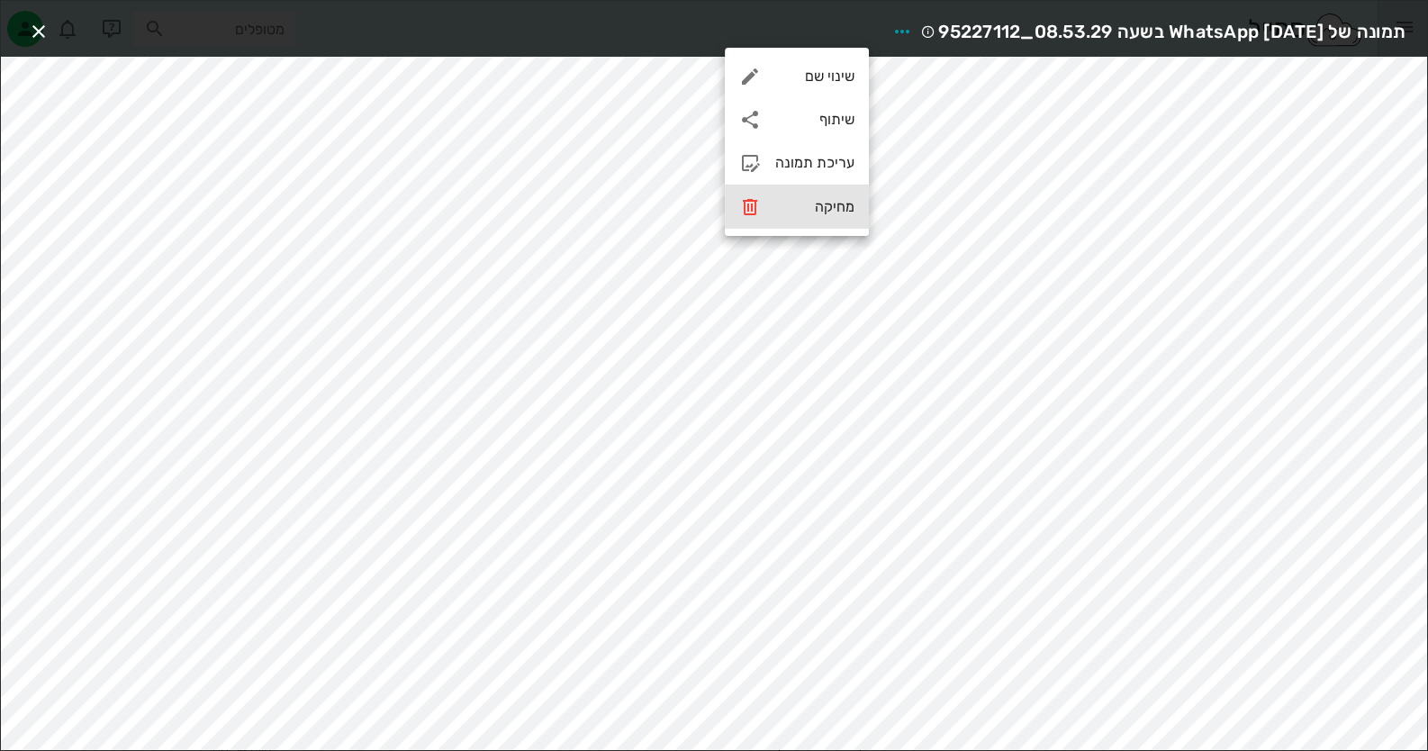
click at [821, 220] on div "מחיקה" at bounding box center [797, 206] width 144 height 43
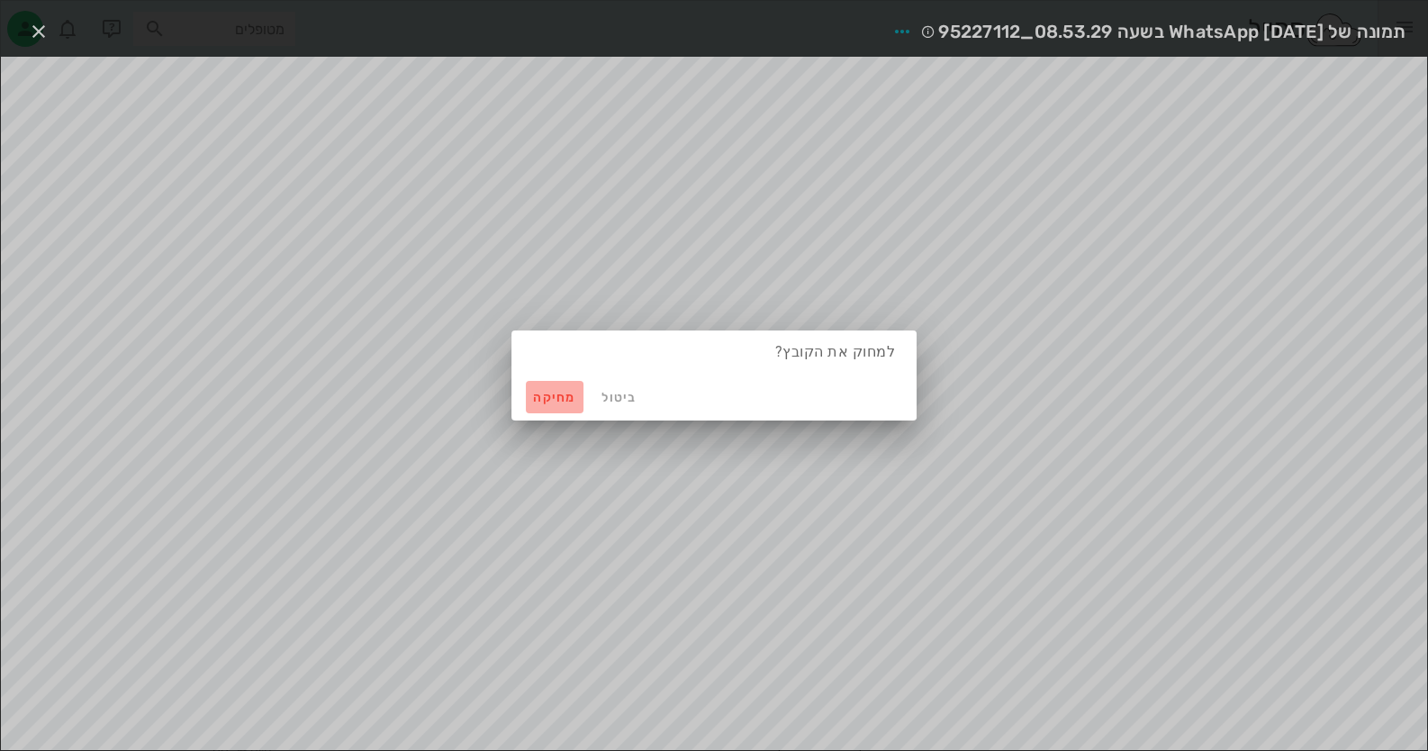
click at [540, 401] on span "מחיקה" at bounding box center [554, 397] width 43 height 15
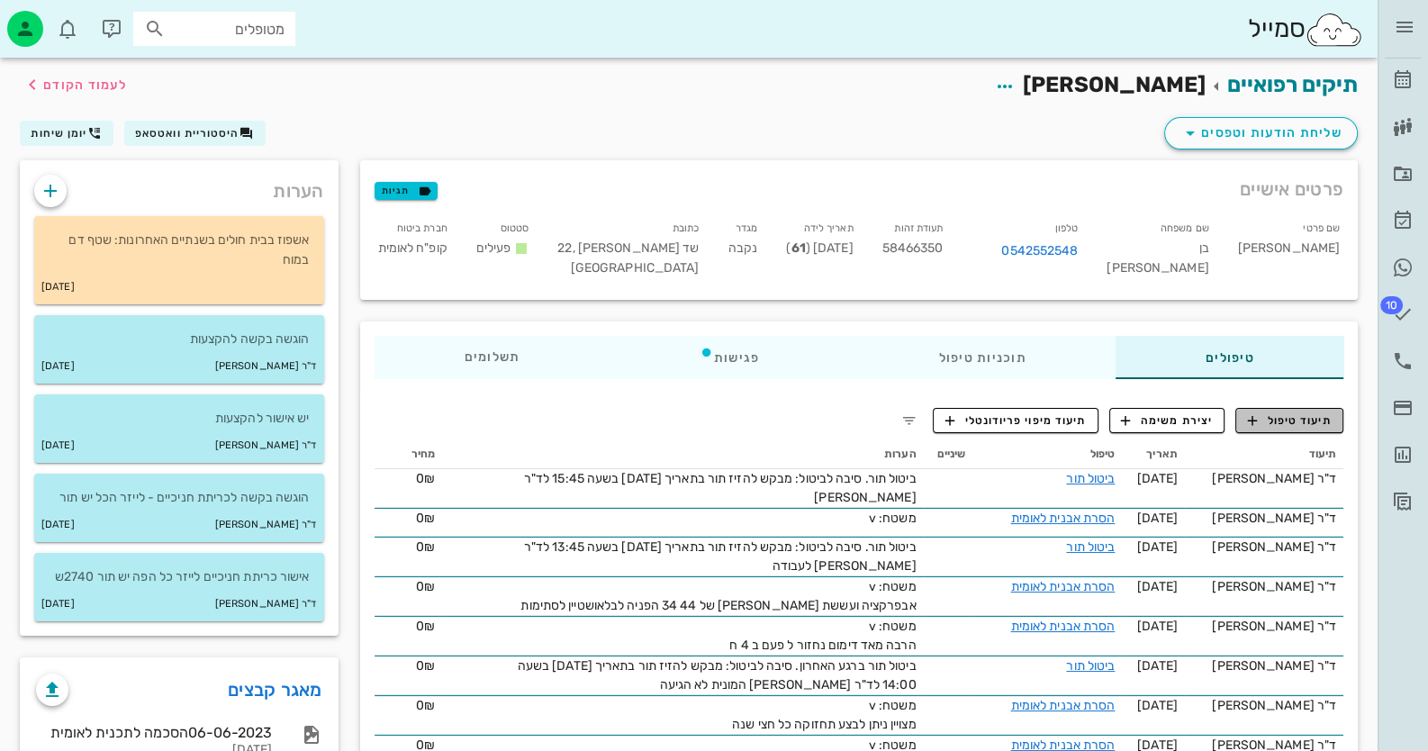
click at [1283, 427] on span "תיעוד טיפול" at bounding box center [1290, 420] width 84 height 16
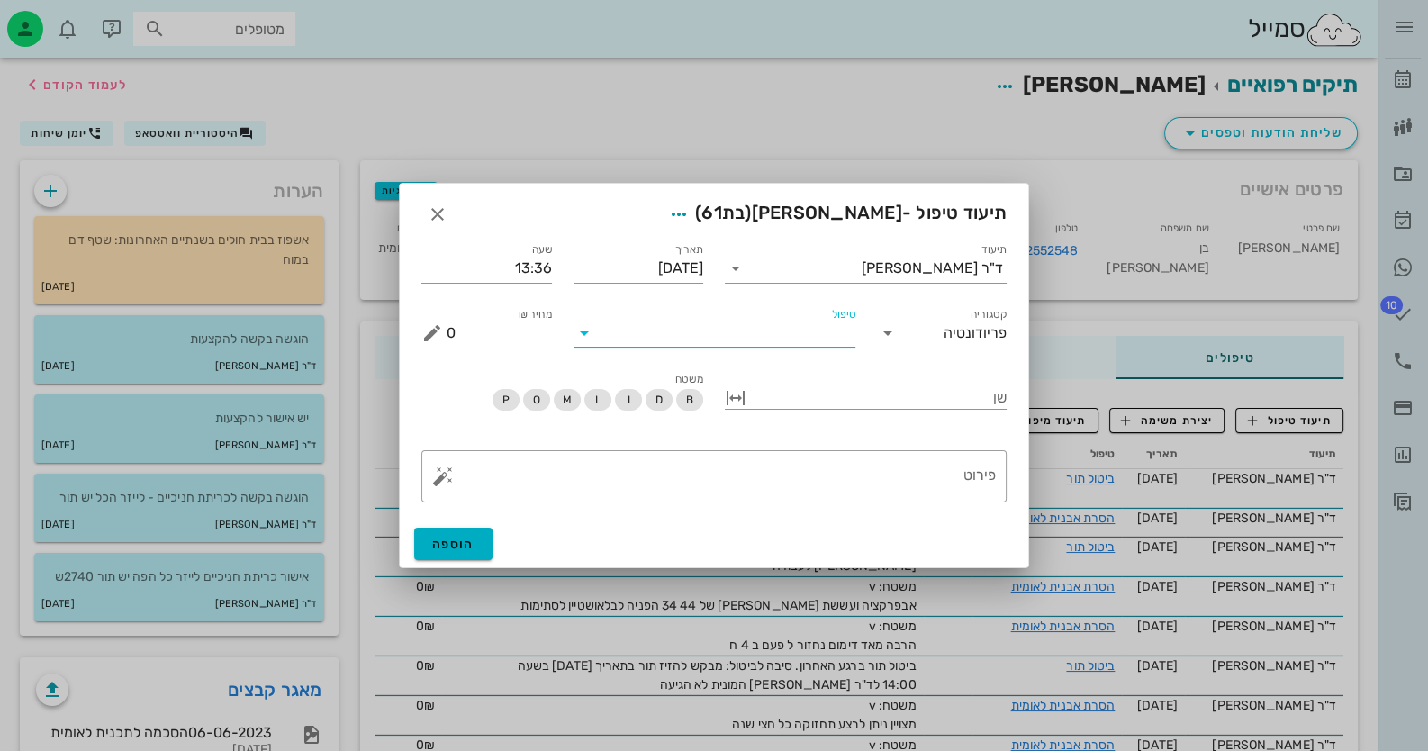
click at [810, 340] on input "טיפול" at bounding box center [727, 333] width 257 height 29
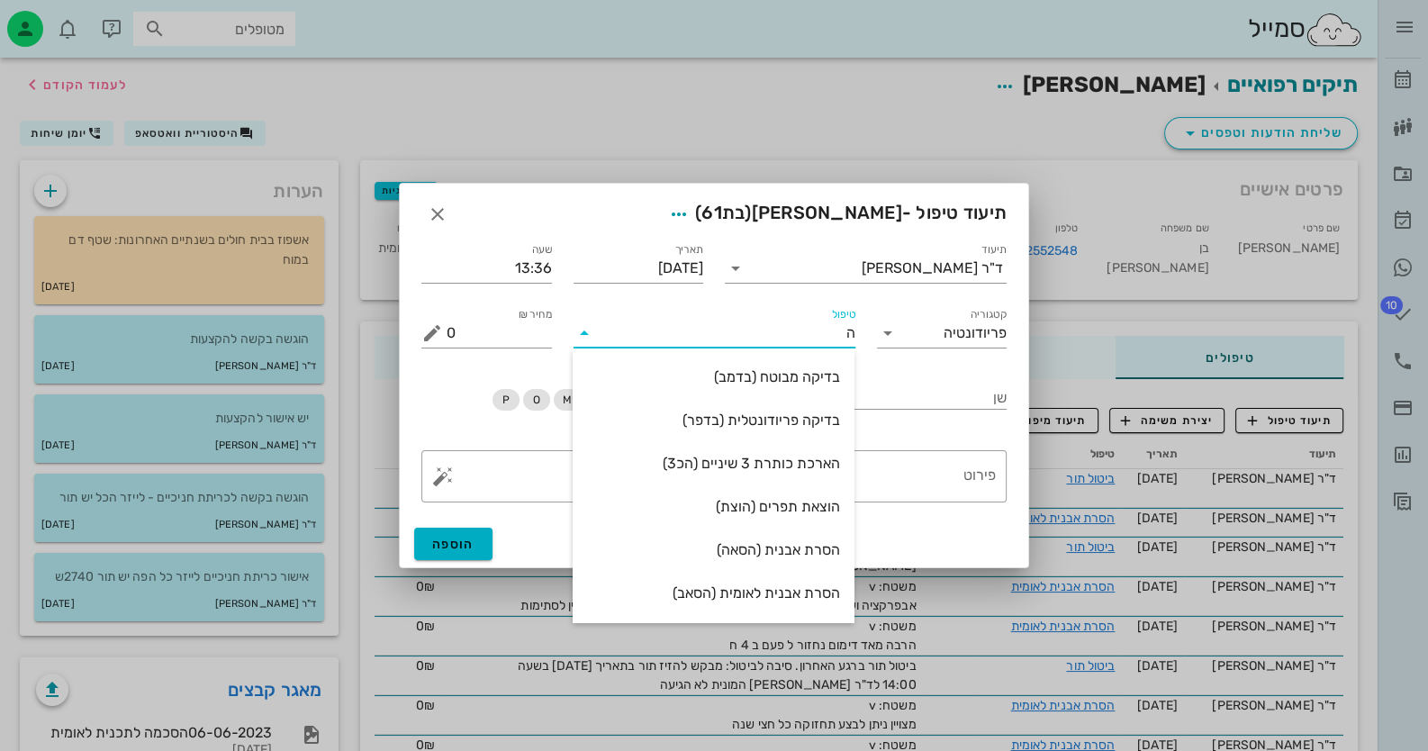
type input "[PERSON_NAME]"
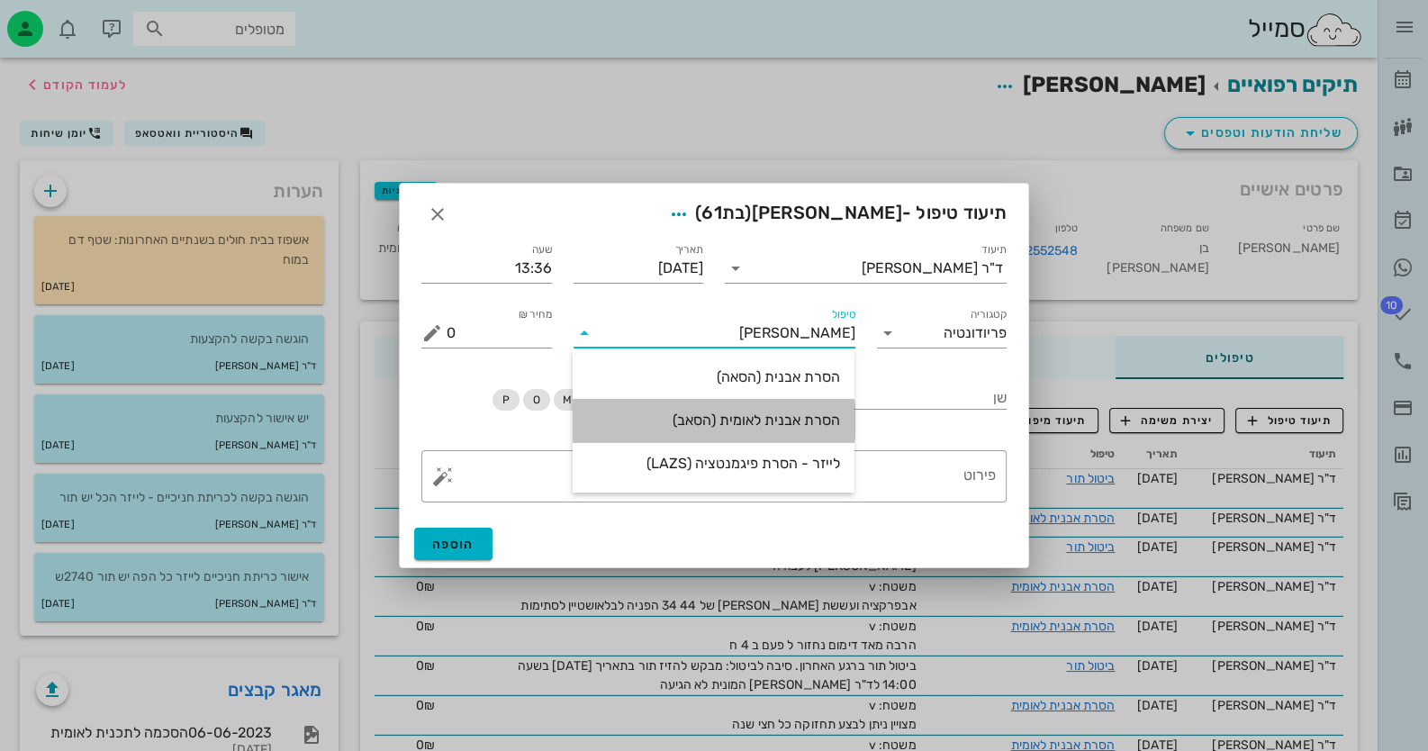
click at [770, 419] on div "הסרת אבנית לאומית (הסאב)" at bounding box center [713, 419] width 253 height 17
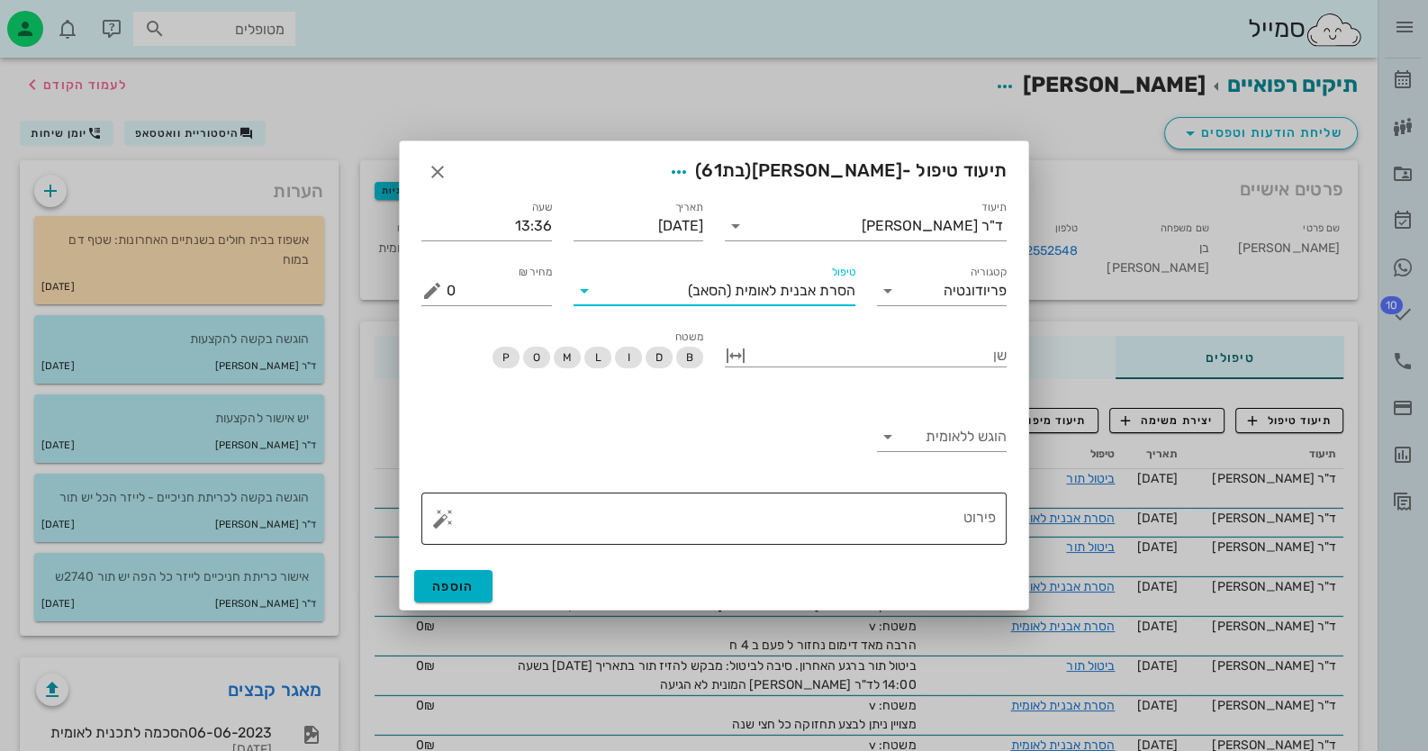
click at [797, 496] on div "פירוט" at bounding box center [721, 518] width 549 height 52
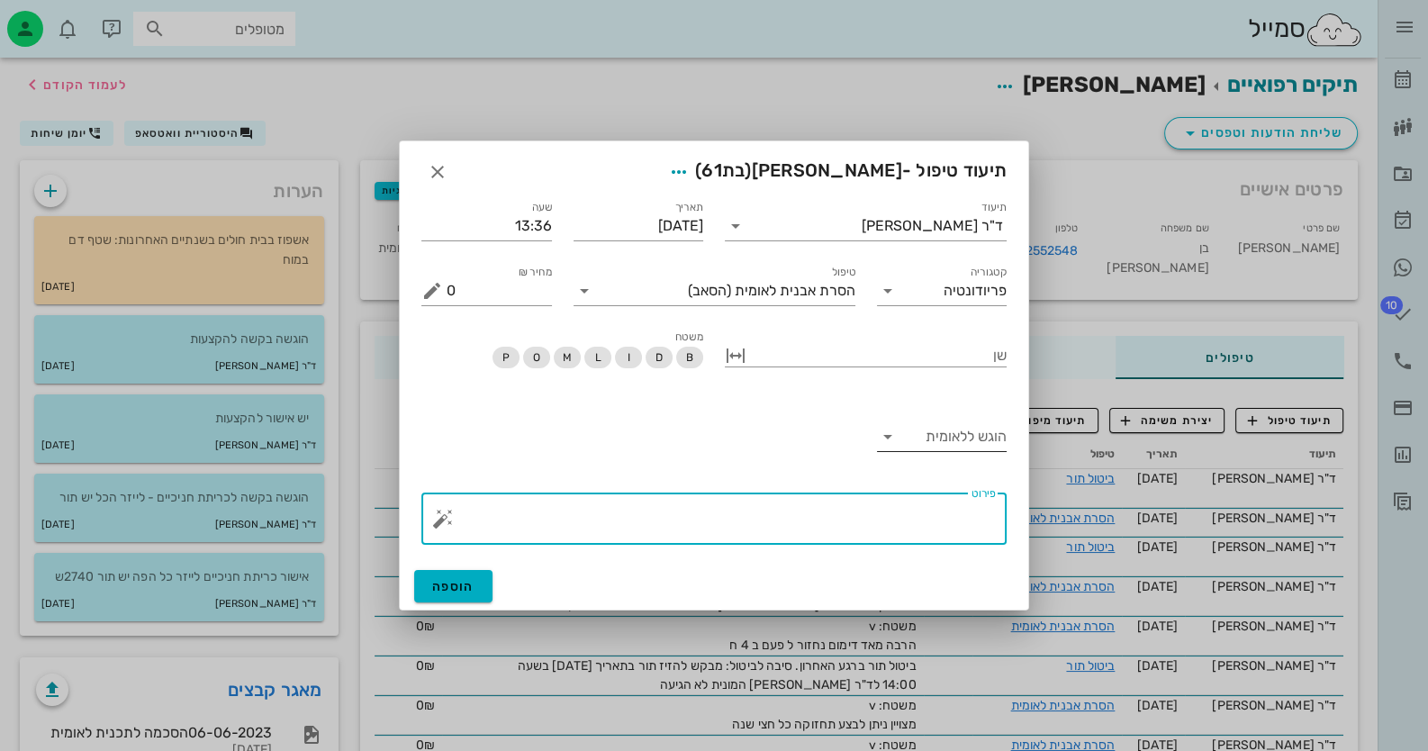
click at [906, 436] on input "הוגש ללאומית" at bounding box center [957, 436] width 102 height 29
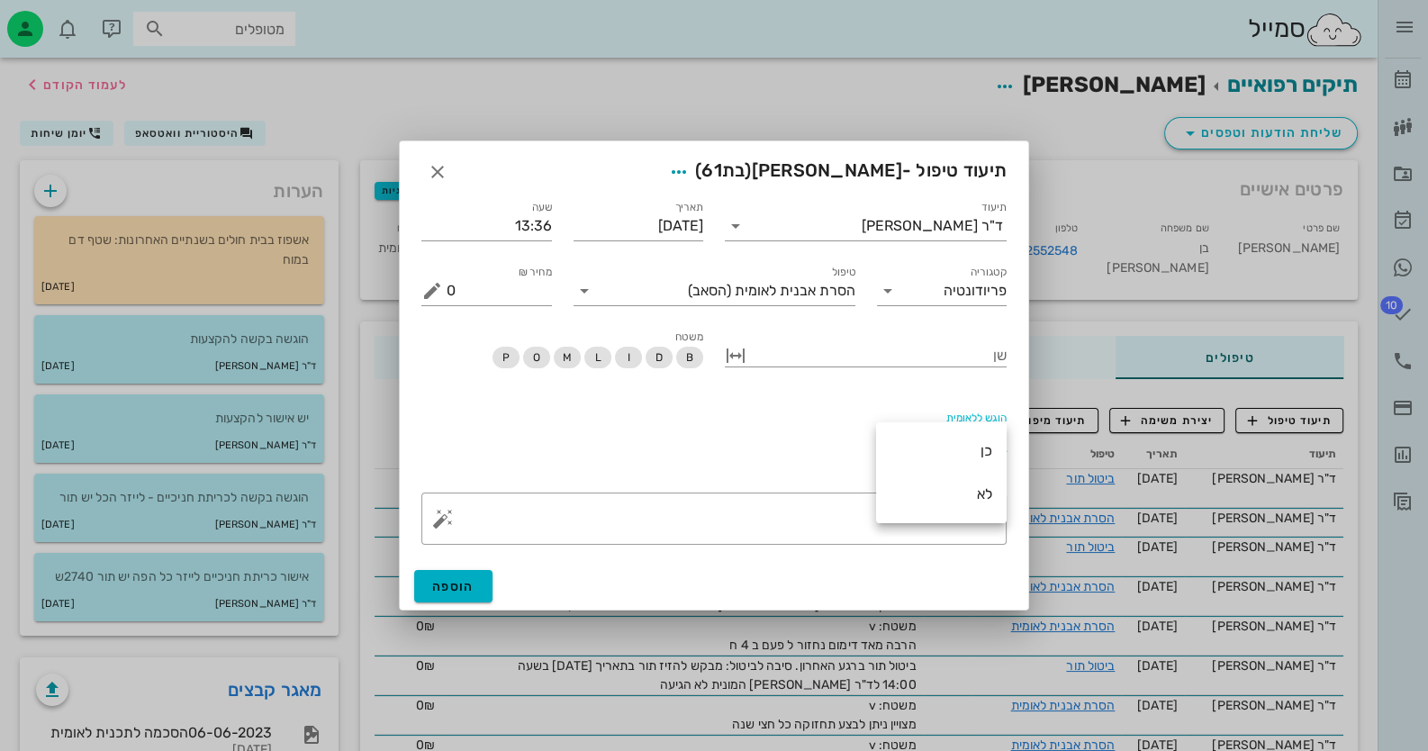
click at [918, 437] on div "כן" at bounding box center [941, 450] width 102 height 39
click at [817, 519] on textarea "פירוט" at bounding box center [721, 522] width 549 height 43
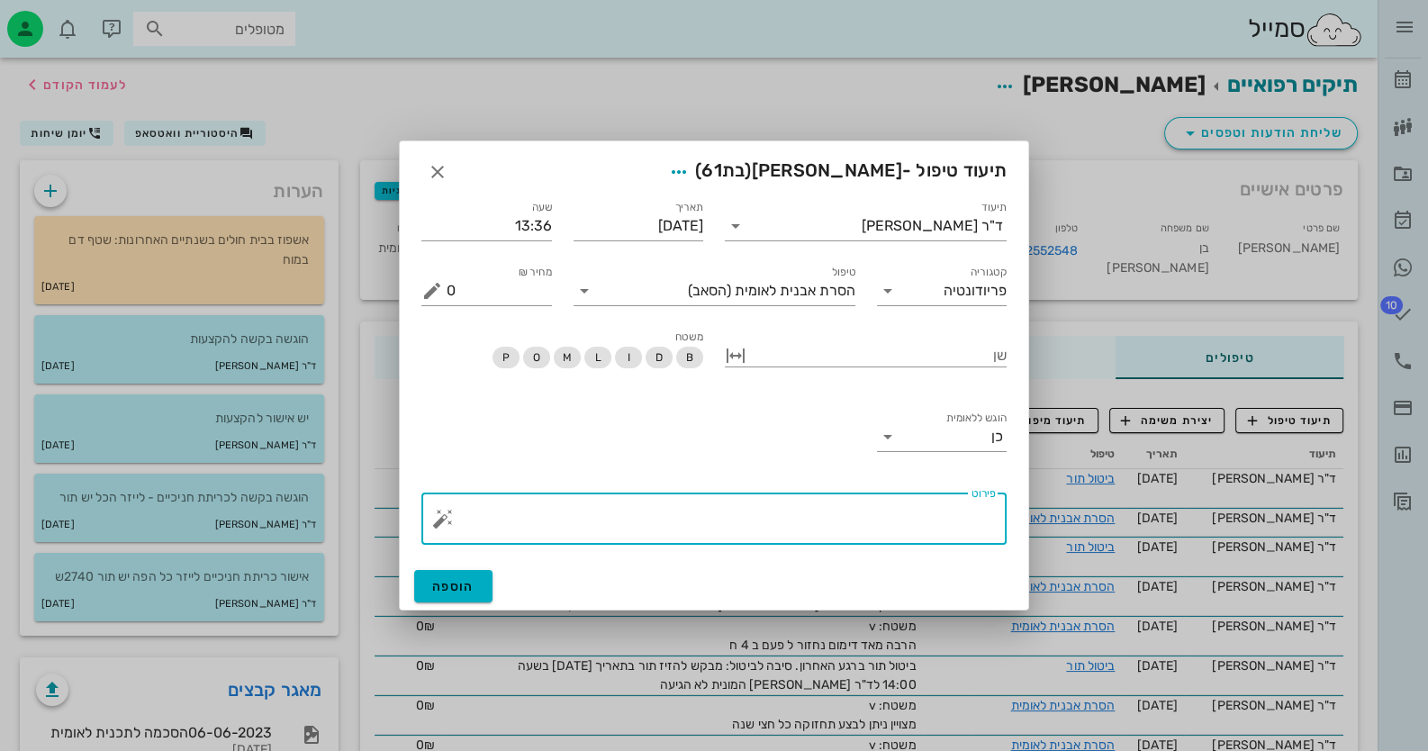
click at [438, 521] on button "button" at bounding box center [443, 519] width 22 height 22
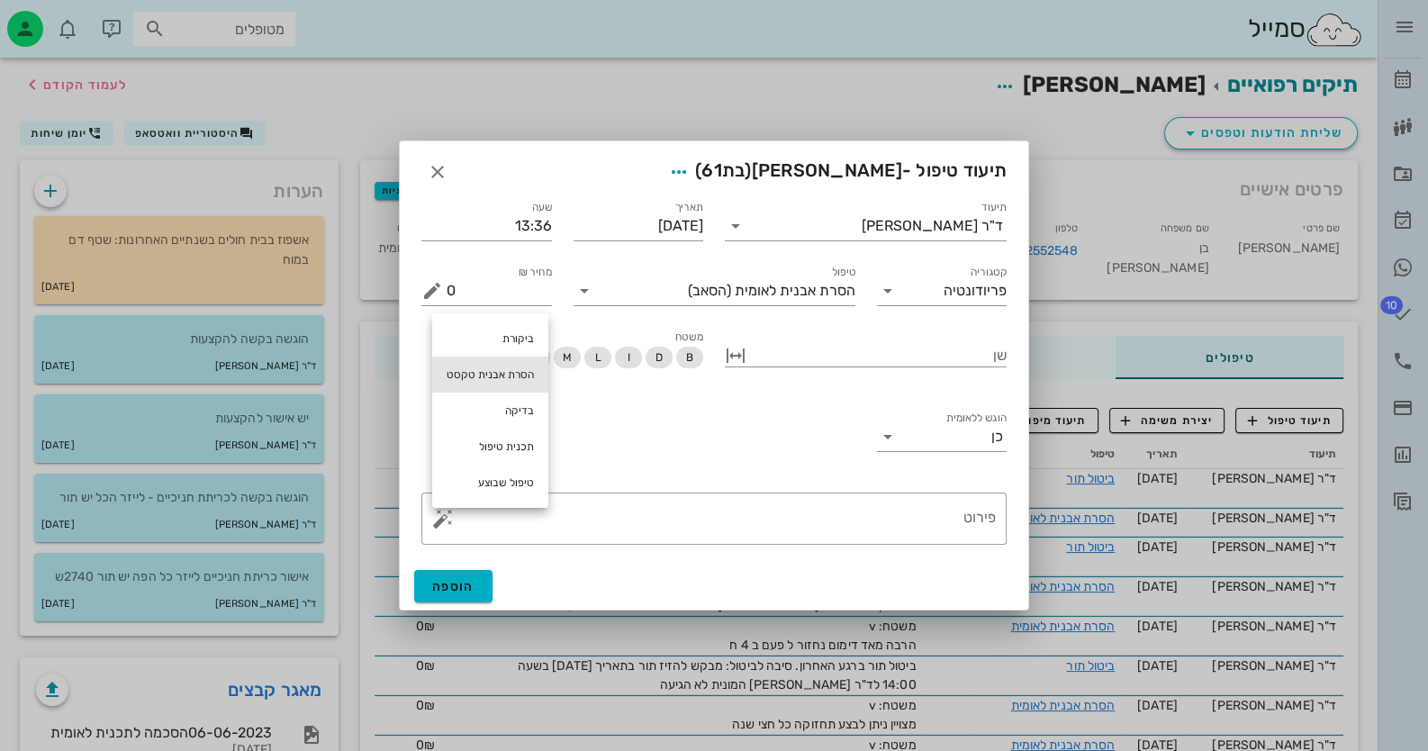
click at [492, 376] on div "הסרת אבנית טקסט" at bounding box center [490, 374] width 116 height 36
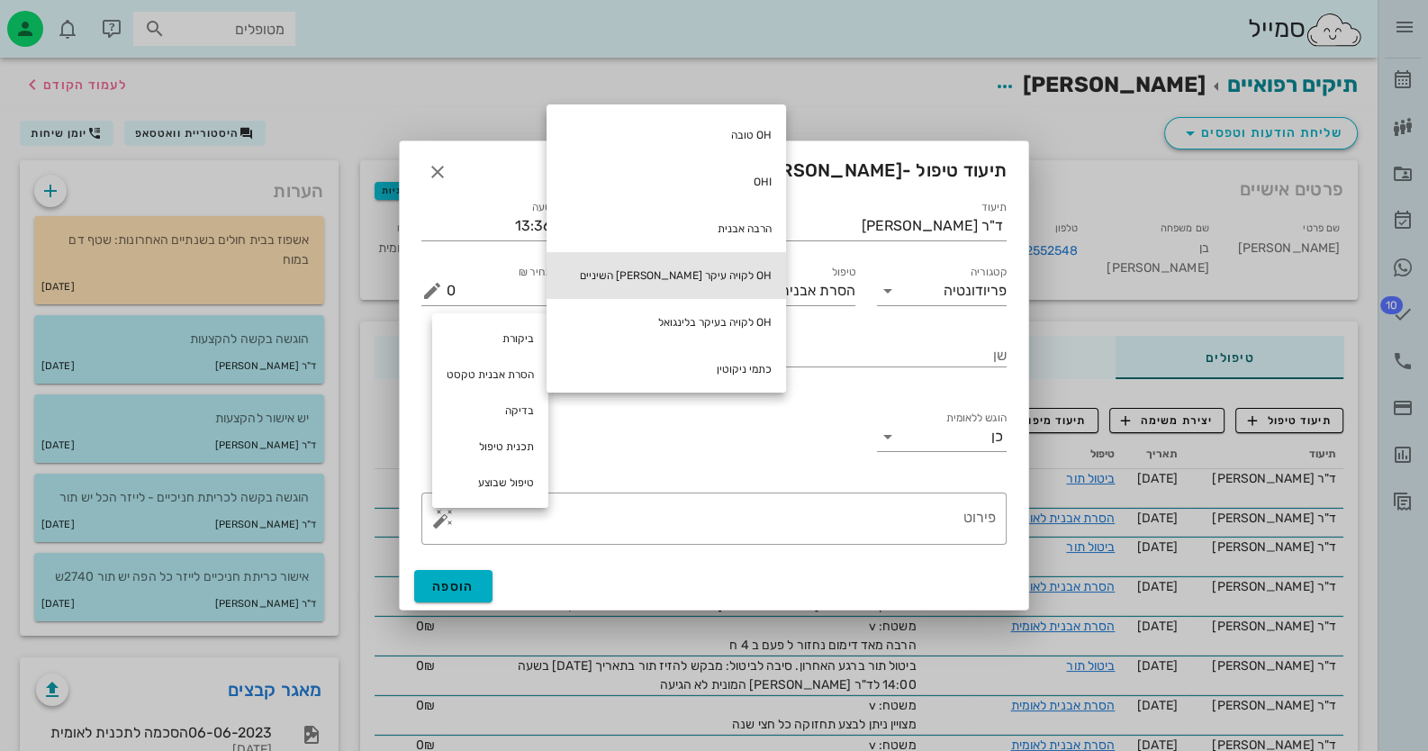
click at [662, 278] on div "OH לקויה עיקר [PERSON_NAME] השיניים" at bounding box center [665, 275] width 239 height 47
type textarea "OH לקויה עיקר [PERSON_NAME] השיניים"
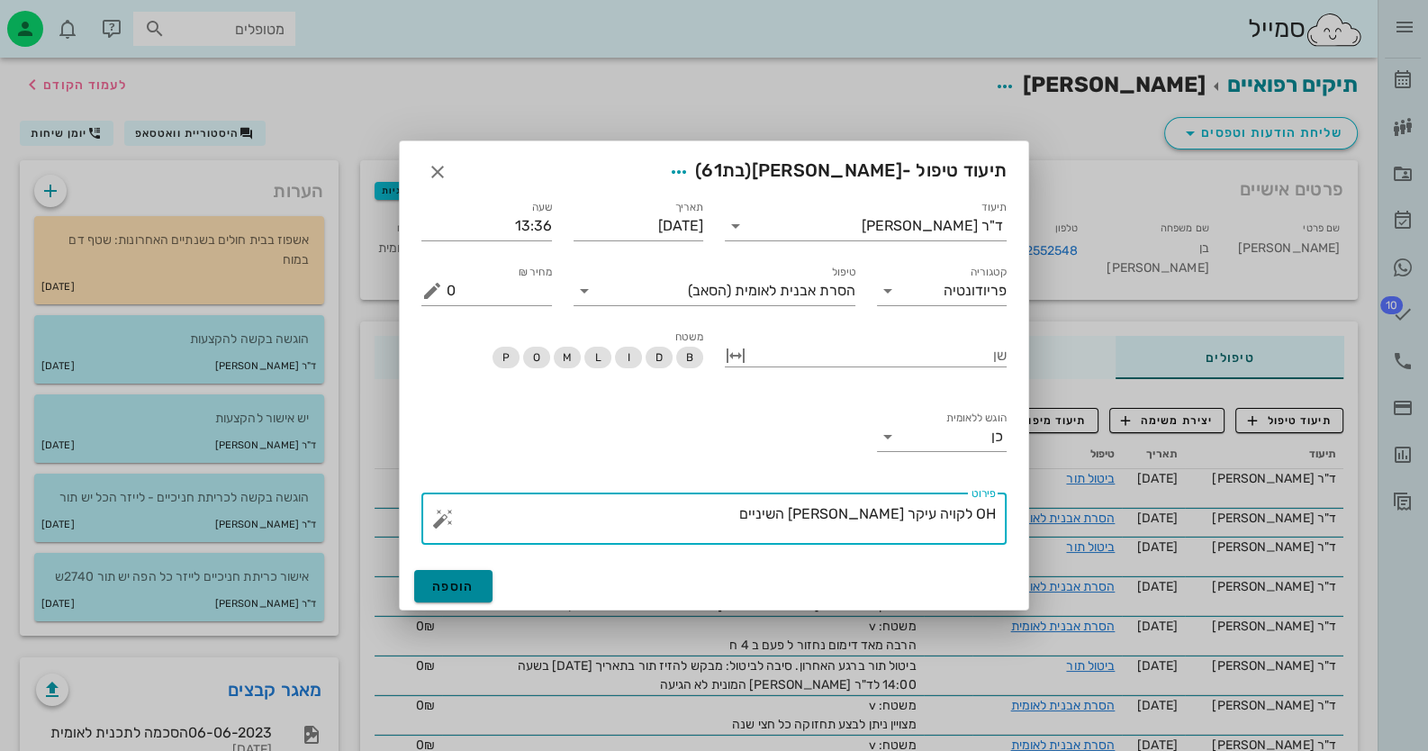
click at [476, 594] on button "הוספה" at bounding box center [453, 586] width 78 height 32
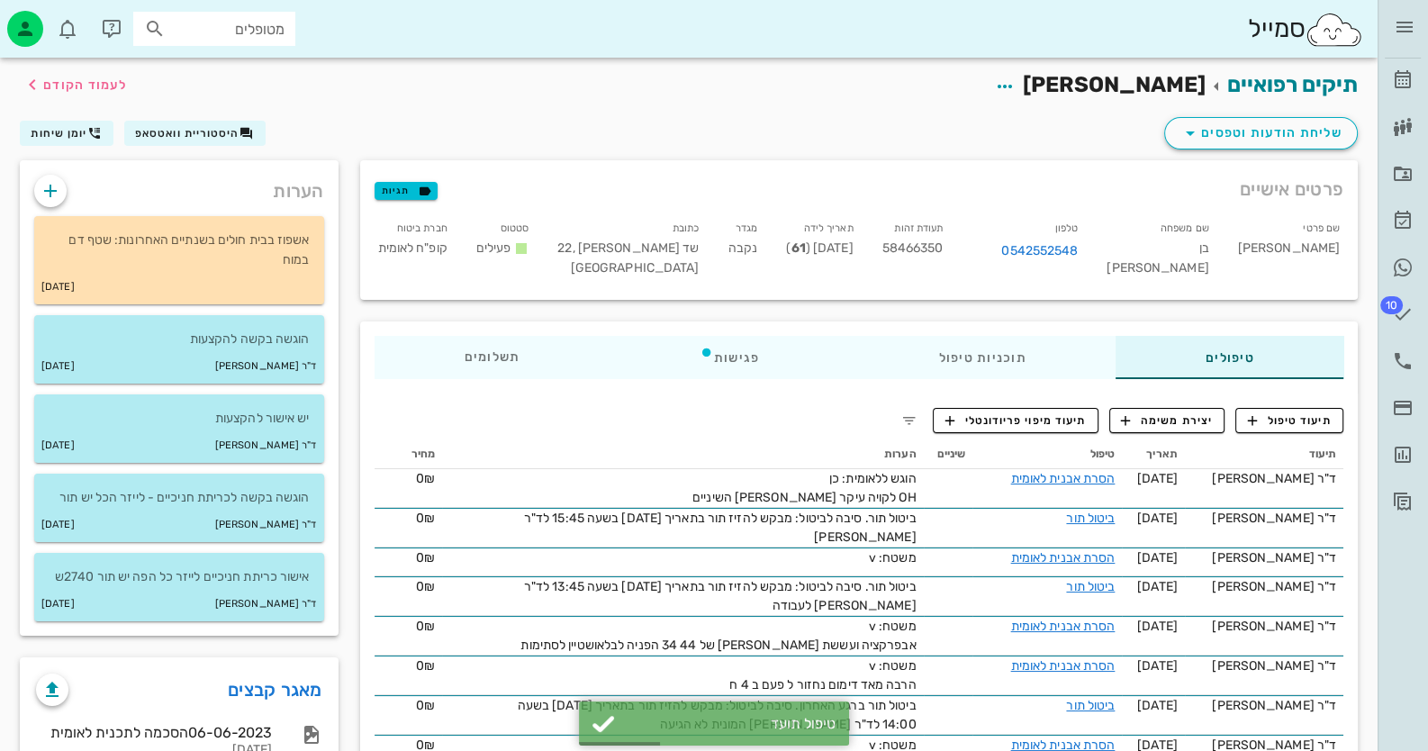
click at [943, 252] on span "58466350" at bounding box center [912, 247] width 61 height 15
copy span "58466350"
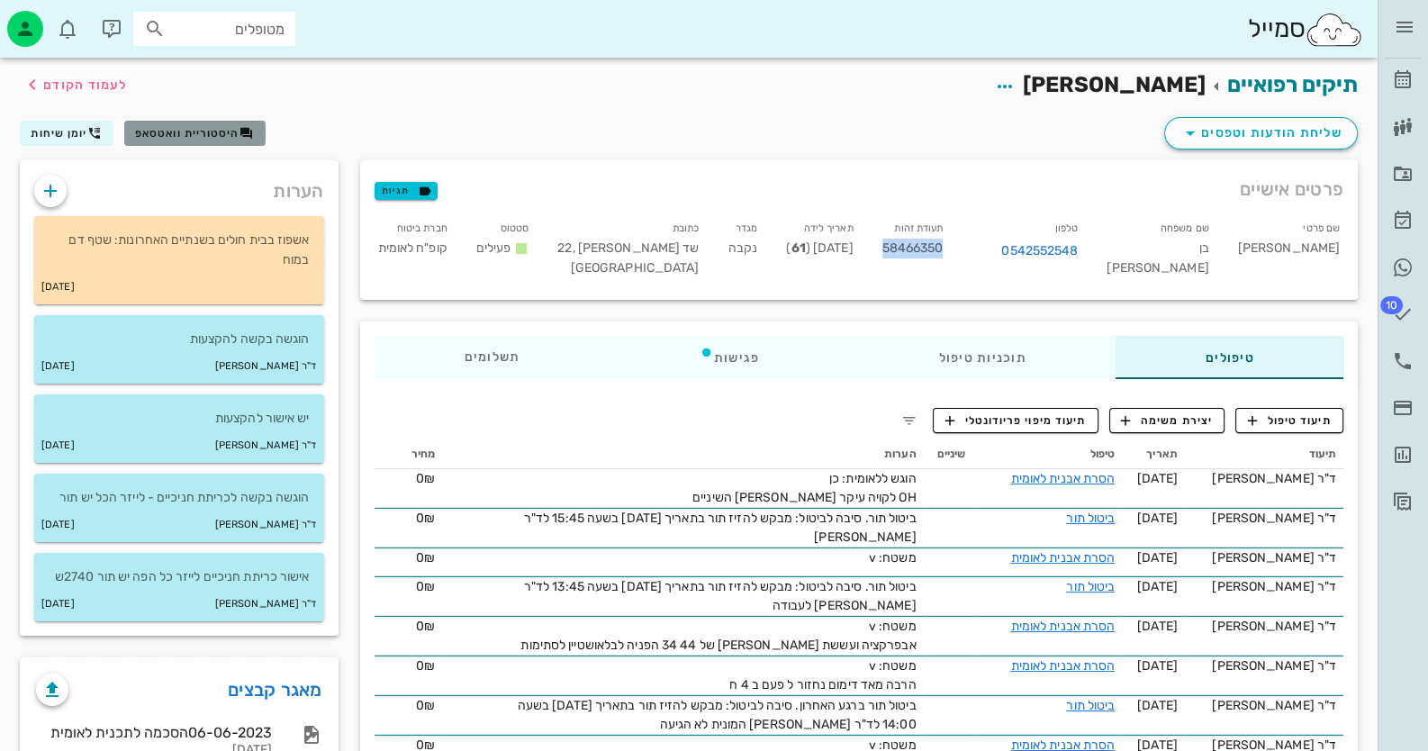
click at [212, 130] on span "היסטוריית וואטסאפ" at bounding box center [187, 133] width 104 height 13
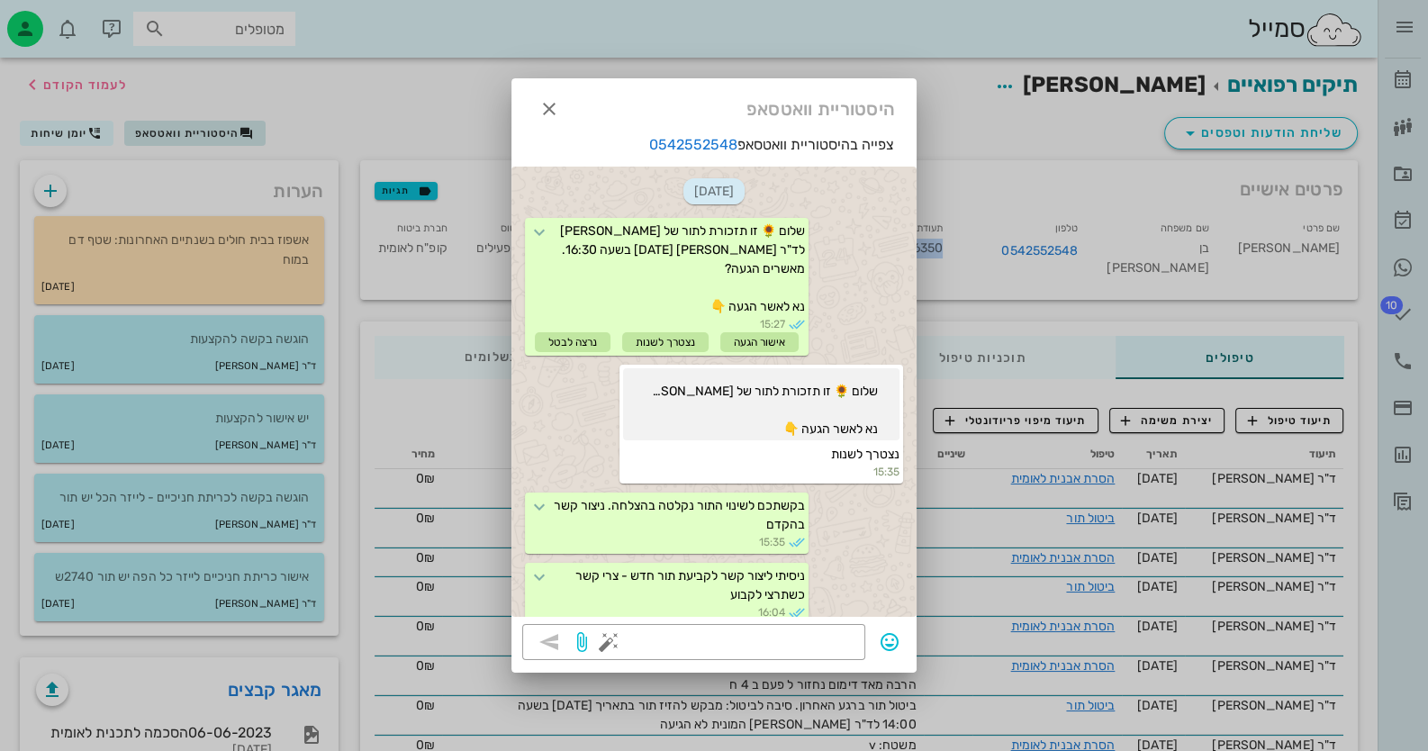
scroll to position [985, 0]
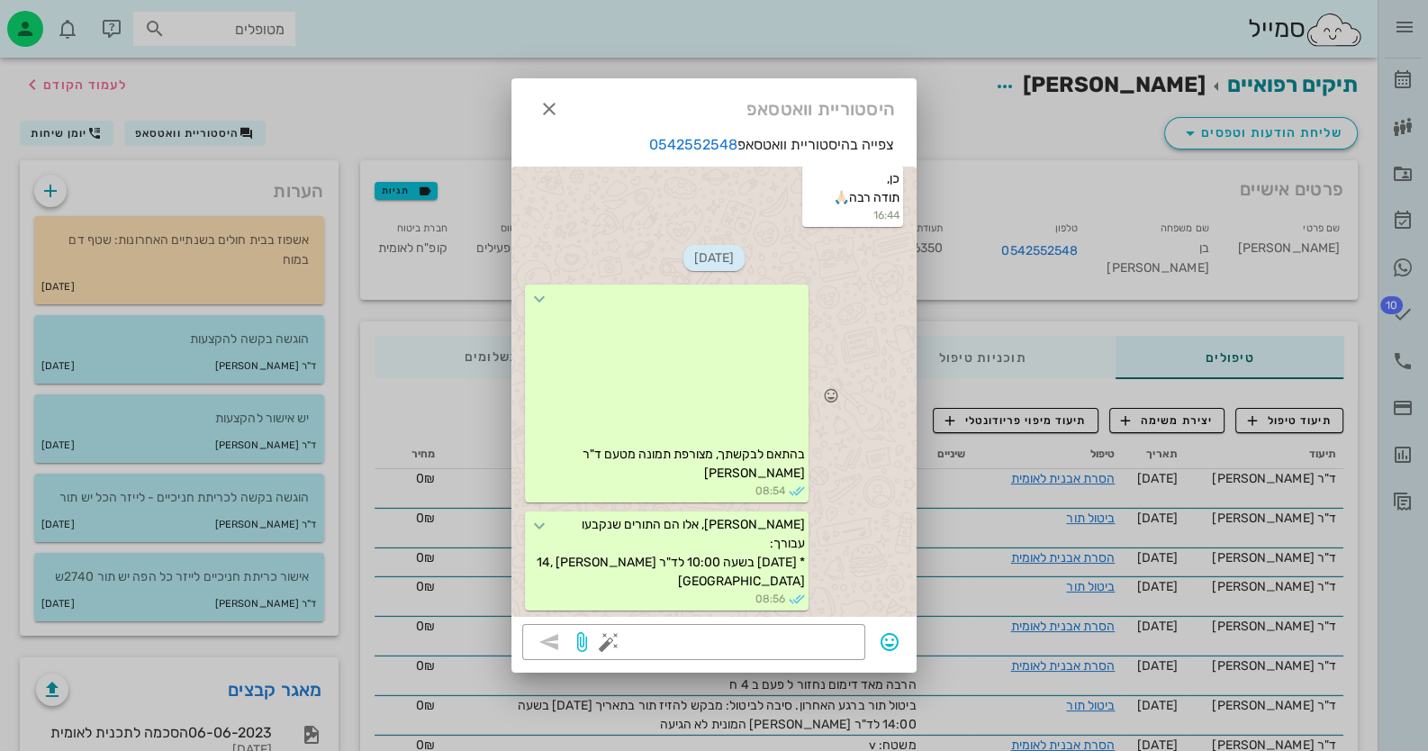
click at [726, 375] on div at bounding box center [666, 377] width 276 height 135
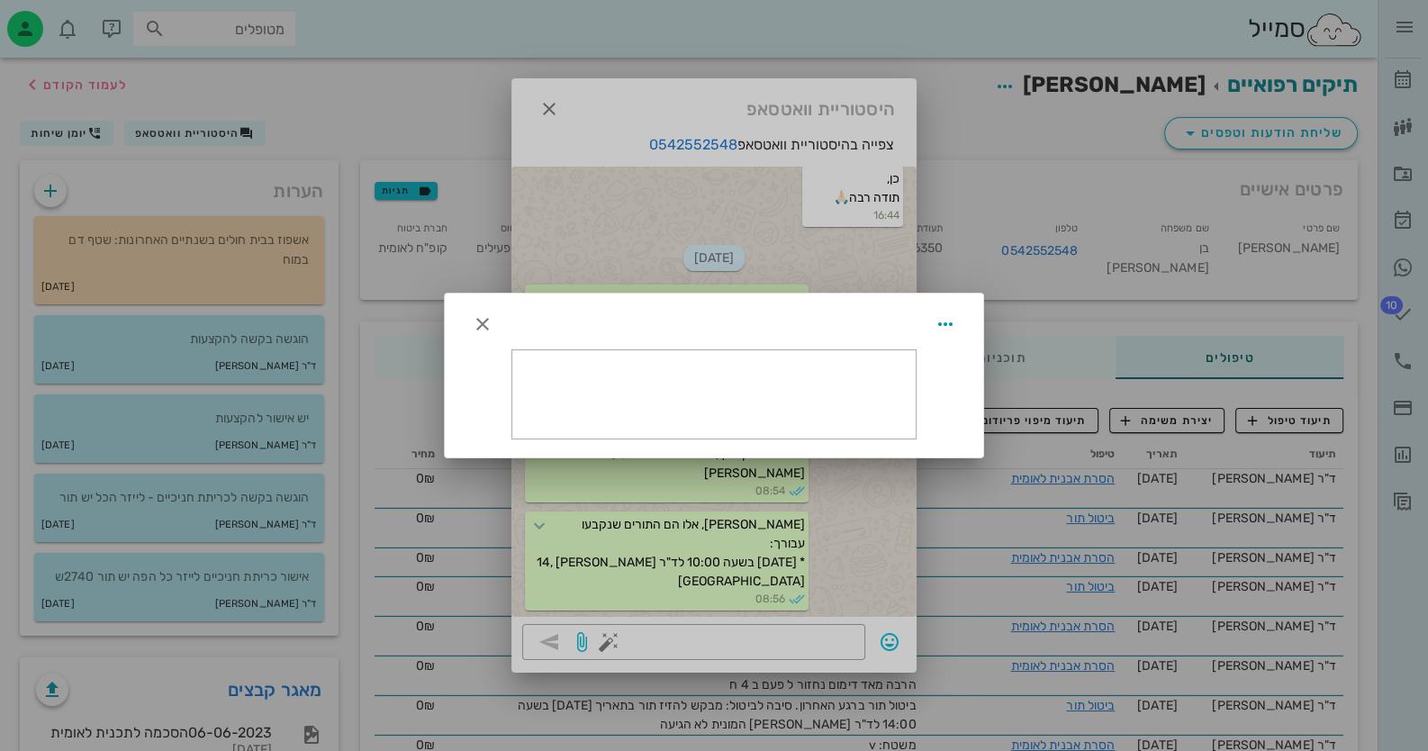
click at [726, 375] on div at bounding box center [713, 394] width 403 height 88
click at [486, 323] on icon "button" at bounding box center [483, 324] width 22 height 22
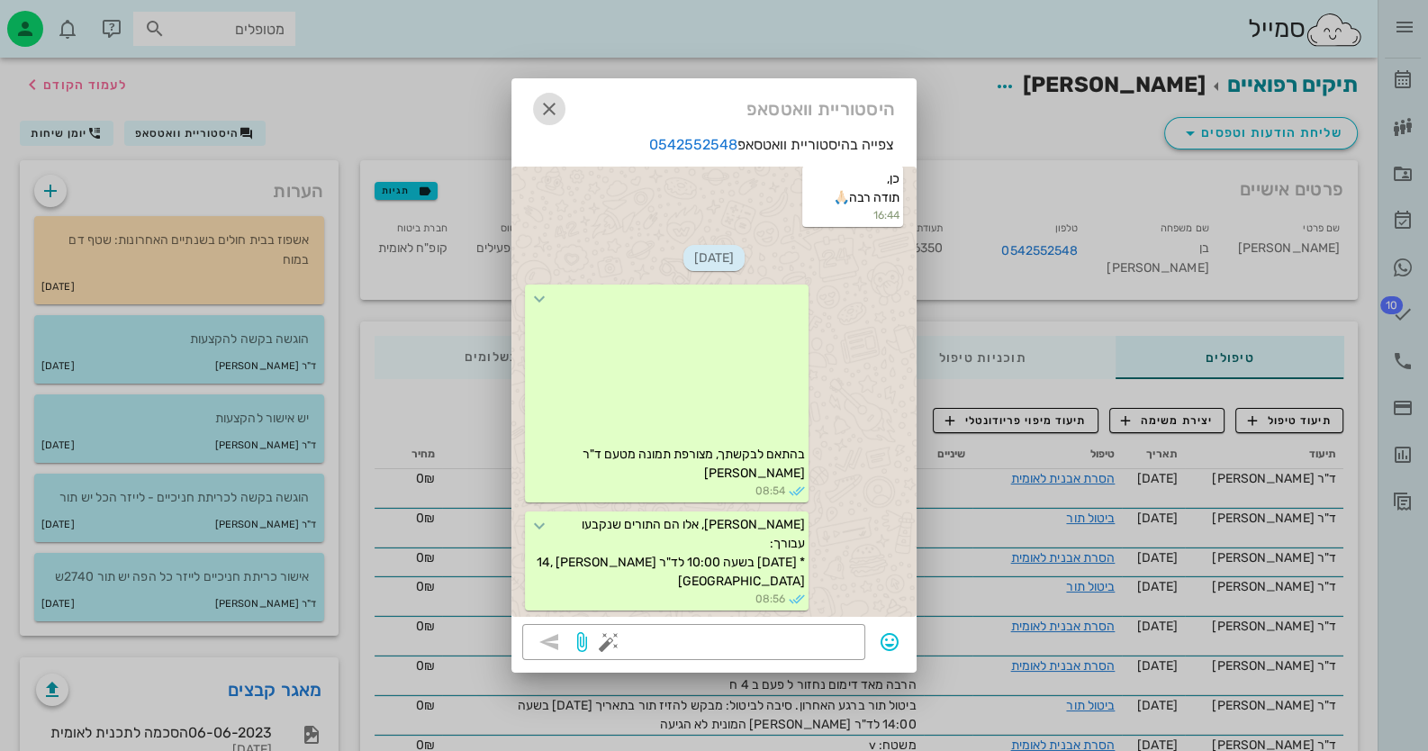
click at [545, 98] on icon "button" at bounding box center [549, 109] width 22 height 22
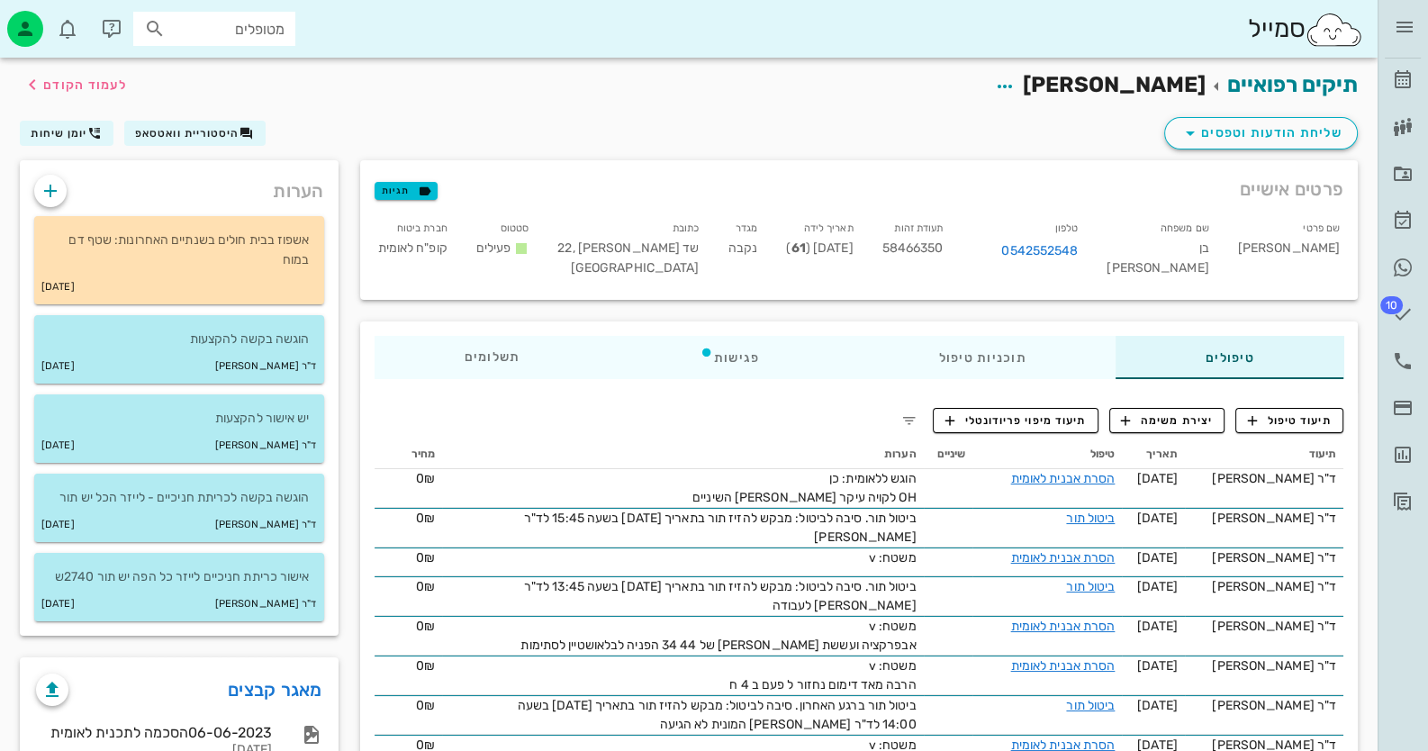
click at [943, 255] on span "58466350" at bounding box center [912, 247] width 61 height 15
copy span "58466350"
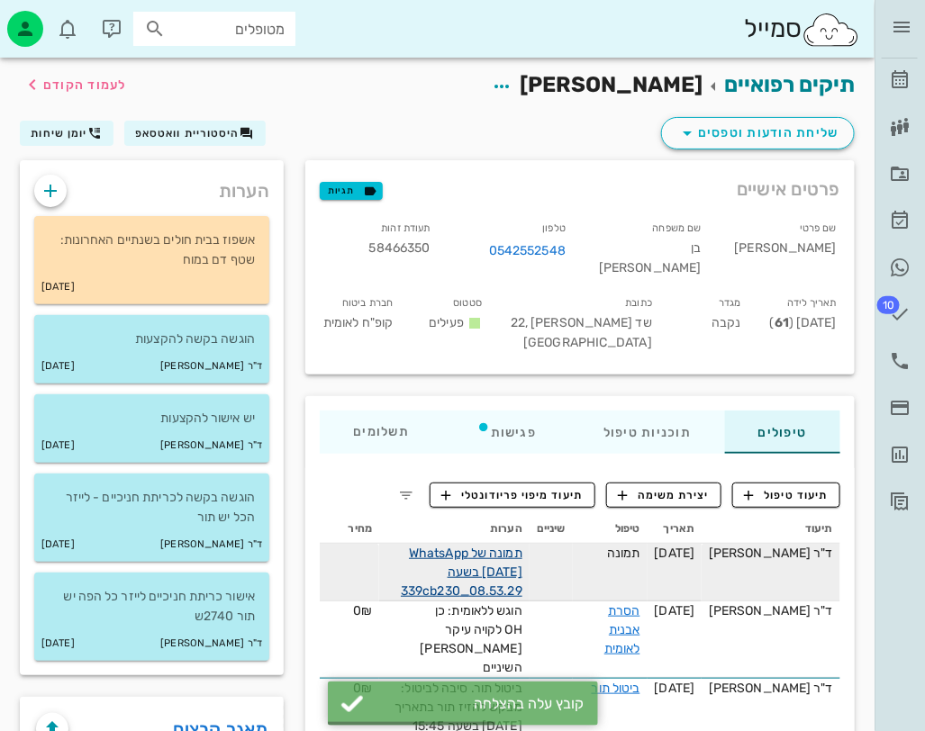
click at [512, 546] on link "תמונה של WhatsApp [DATE] בשעה 08.53.29_339cb230" at bounding box center [462, 572] width 122 height 53
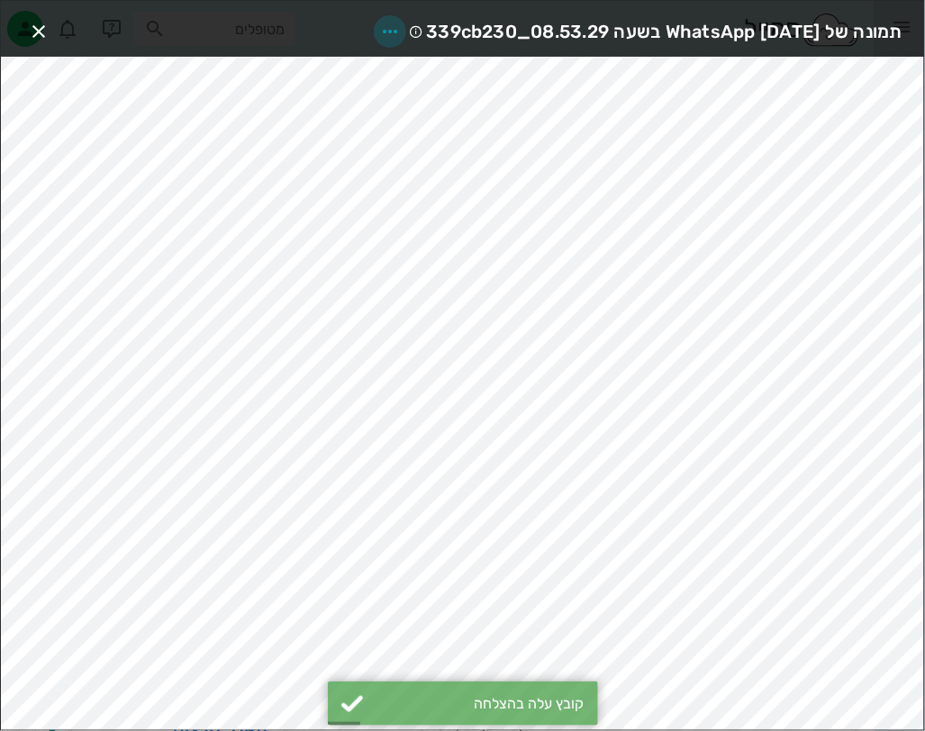
click at [379, 28] on icon "button" at bounding box center [390, 32] width 22 height 22
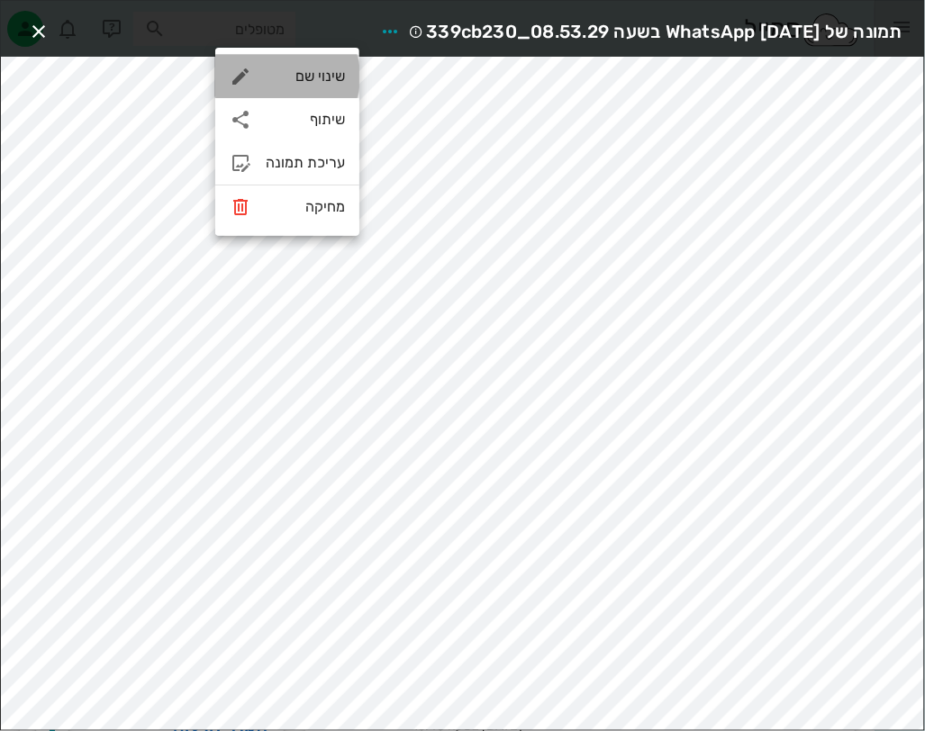
click at [308, 79] on div "שינוי שם" at bounding box center [305, 76] width 79 height 17
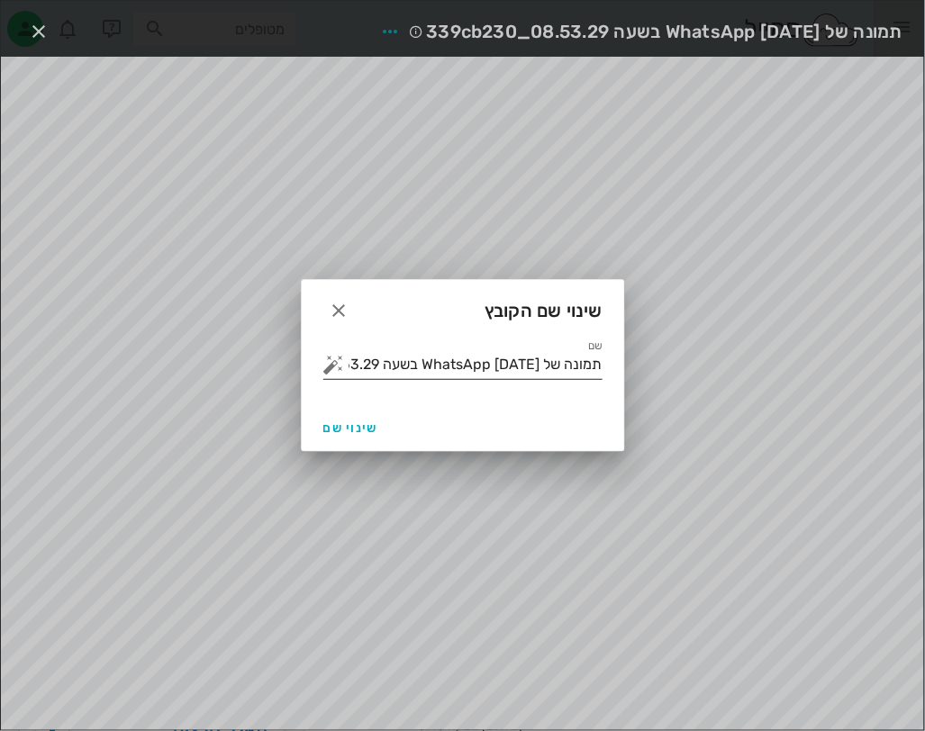
click at [421, 356] on input "תמונה של WhatsApp [DATE] בשעה 08.53.29_339cb230" at bounding box center [475, 364] width 254 height 29
click at [342, 363] on button "button" at bounding box center [334, 365] width 22 height 22
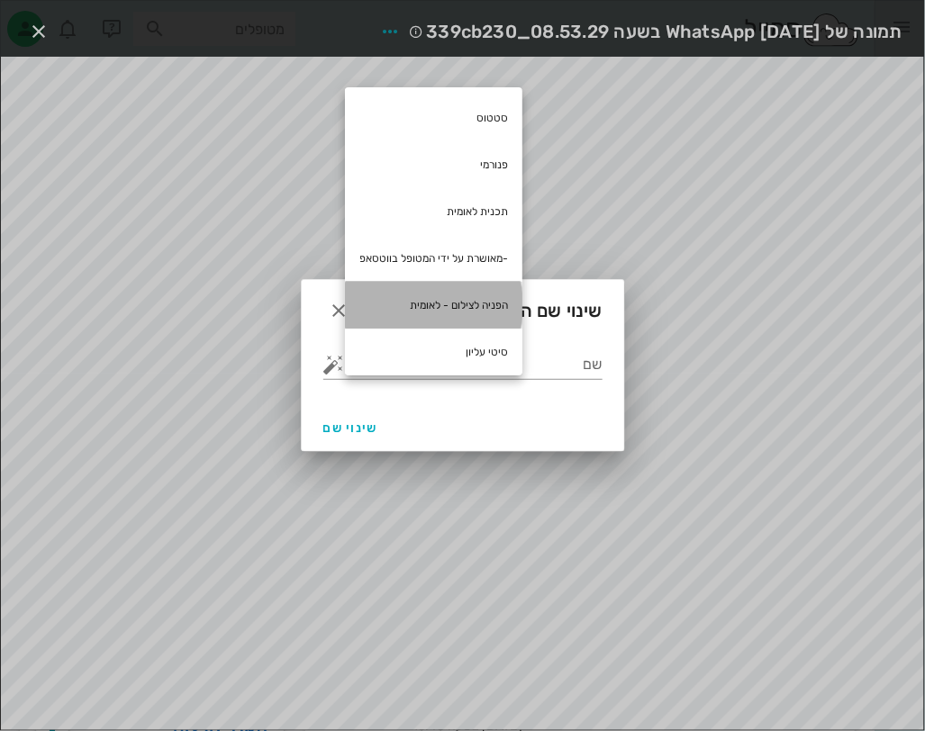
click at [495, 309] on div "הפניה לצילום - לאומית" at bounding box center [433, 305] width 177 height 47
type input "הפניה לצילום - לאומית"
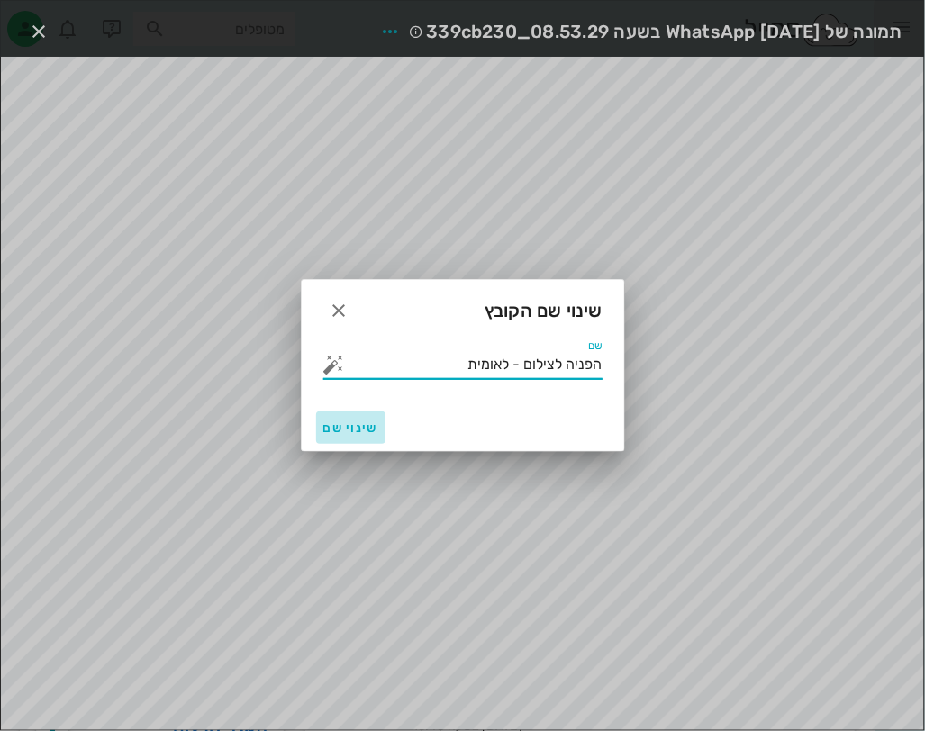
click at [355, 429] on span "שינוי שם" at bounding box center [350, 427] width 55 height 15
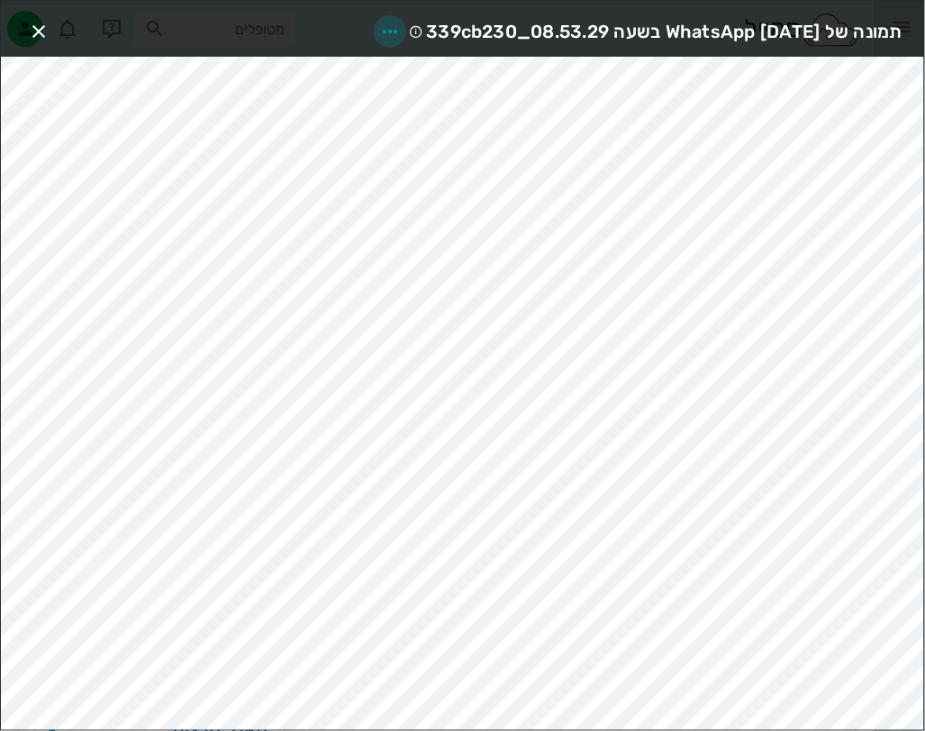
click at [379, 28] on icon "button" at bounding box center [390, 32] width 22 height 22
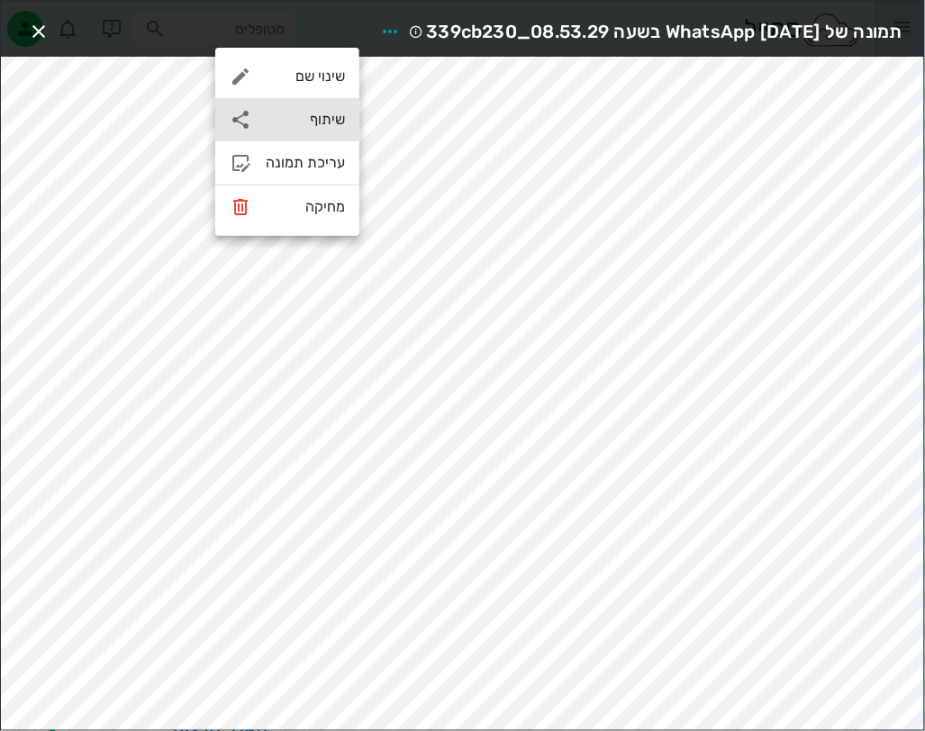
click at [323, 117] on div "שיתוף" at bounding box center [305, 119] width 79 height 17
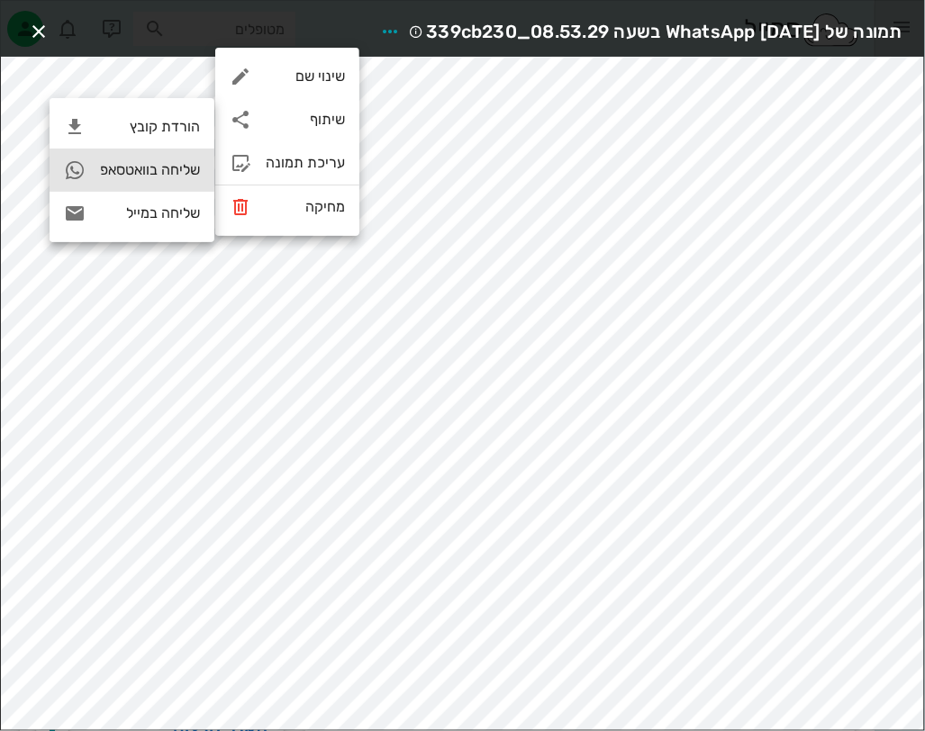
click at [186, 168] on div "שליחה בוואטסאפ" at bounding box center [150, 169] width 100 height 17
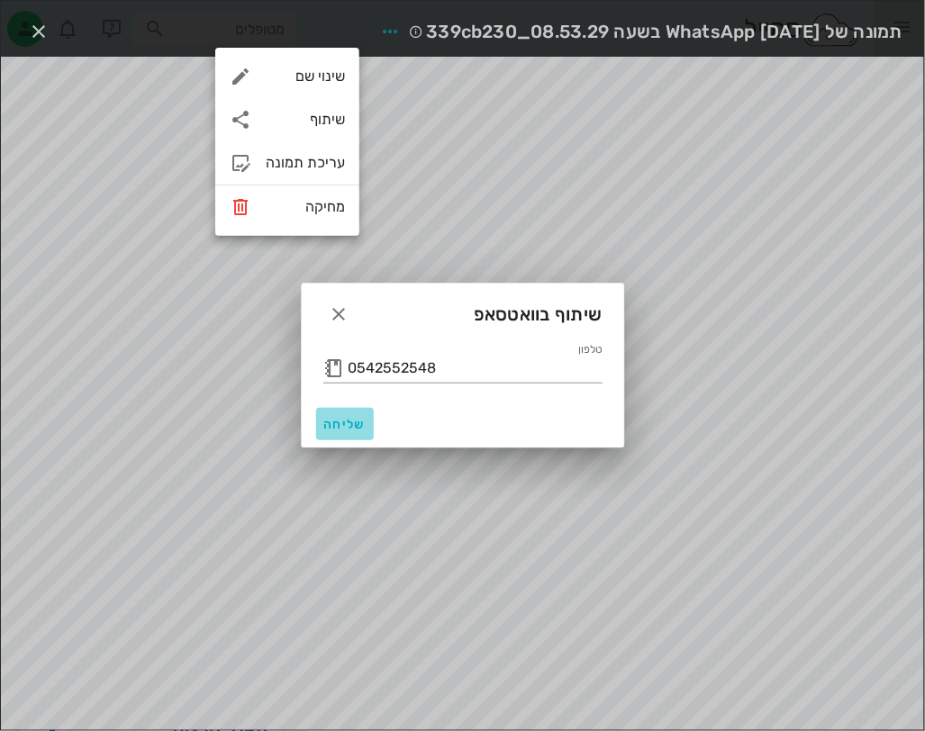
click at [335, 426] on span "שליחה" at bounding box center [344, 424] width 43 height 15
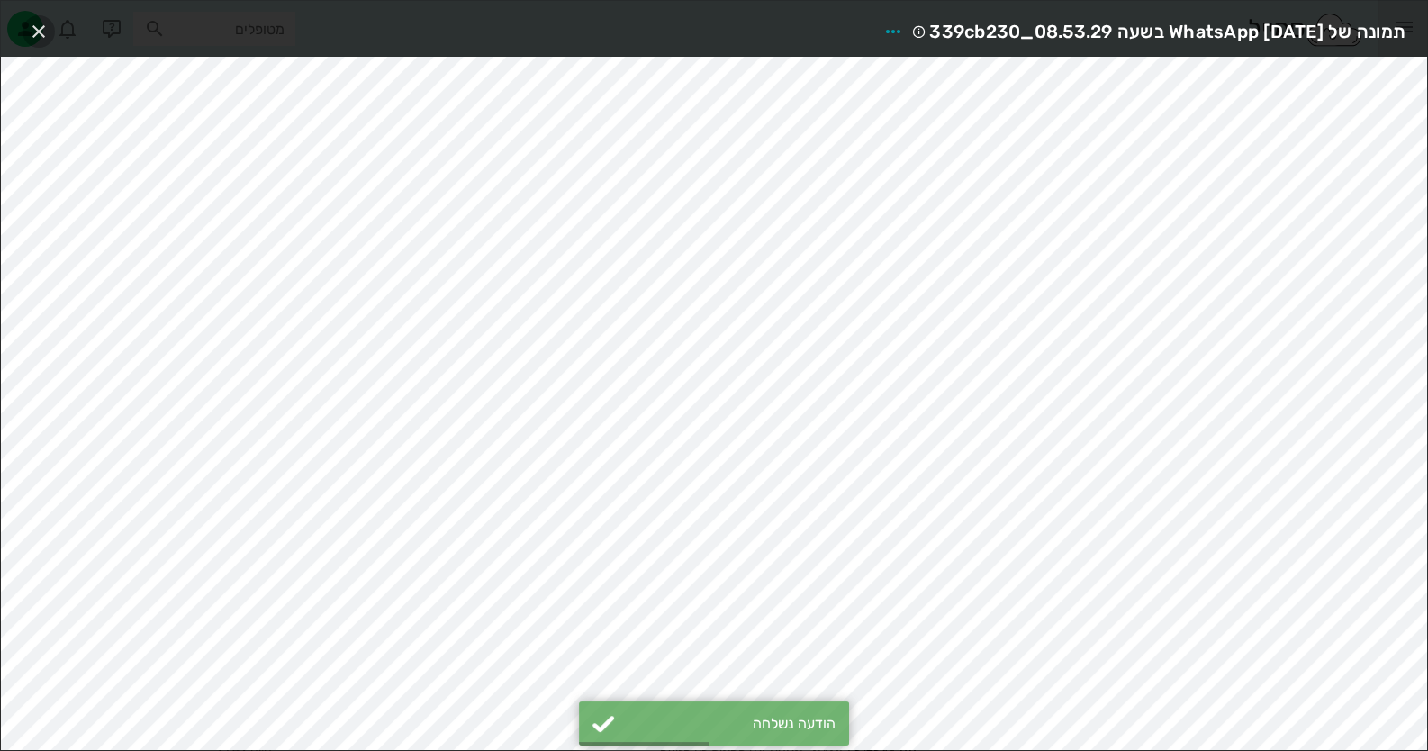
click at [43, 32] on icon "button" at bounding box center [39, 32] width 22 height 22
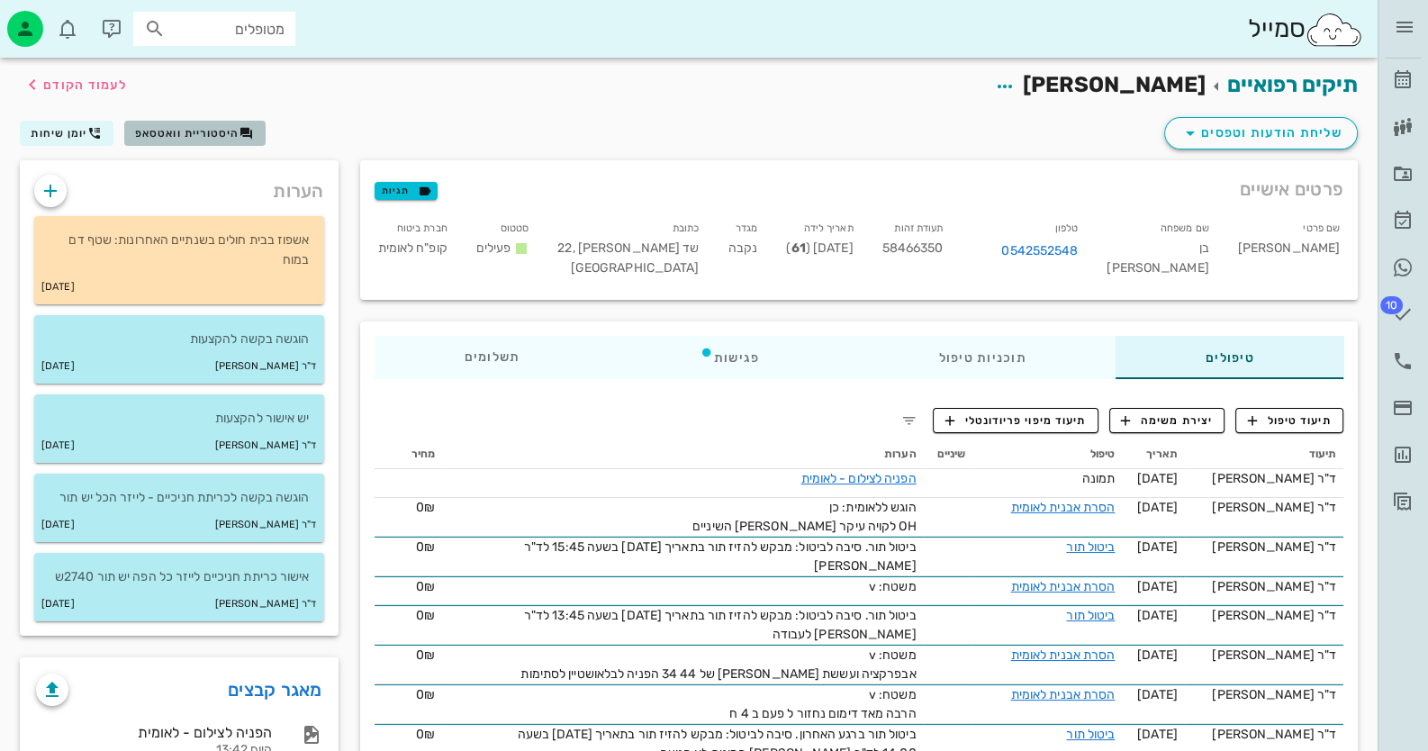
click at [194, 136] on span "היסטוריית וואטסאפ" at bounding box center [187, 133] width 104 height 13
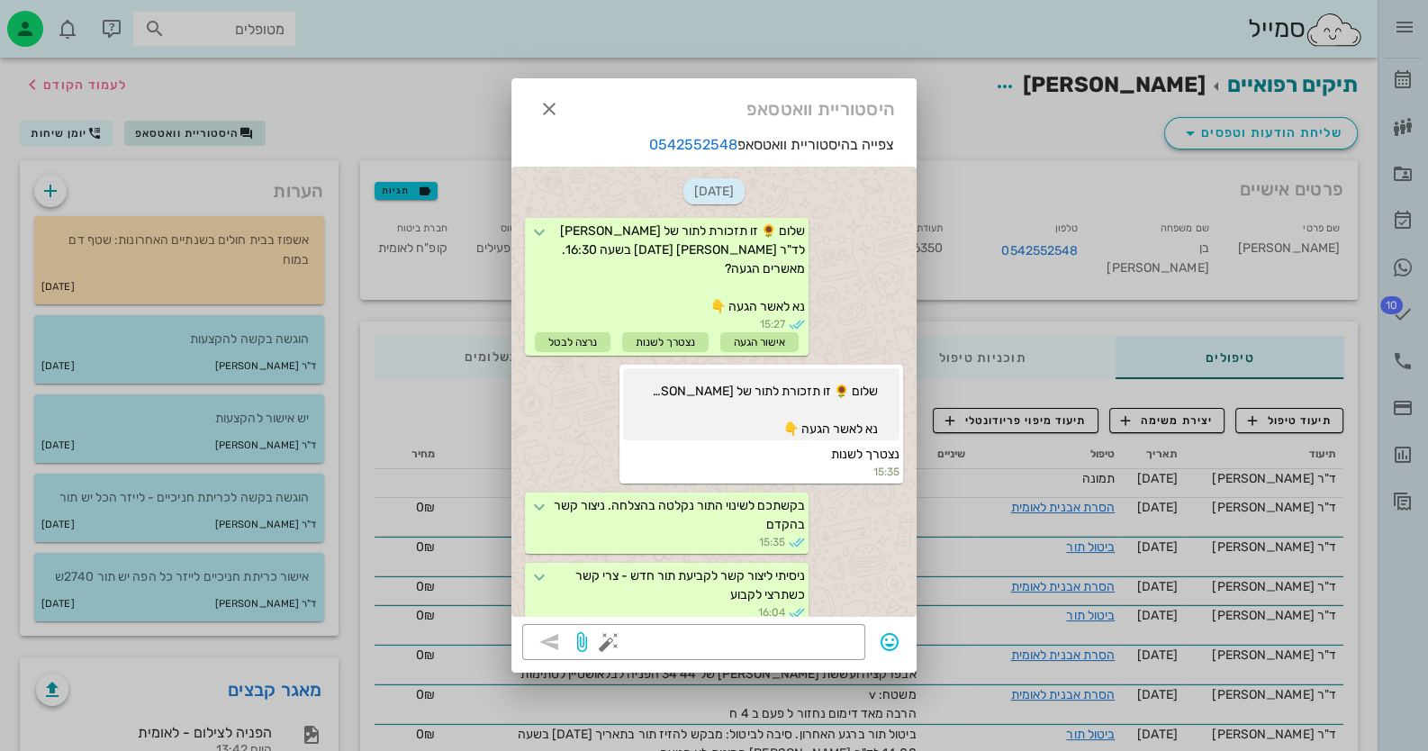
scroll to position [1212, 0]
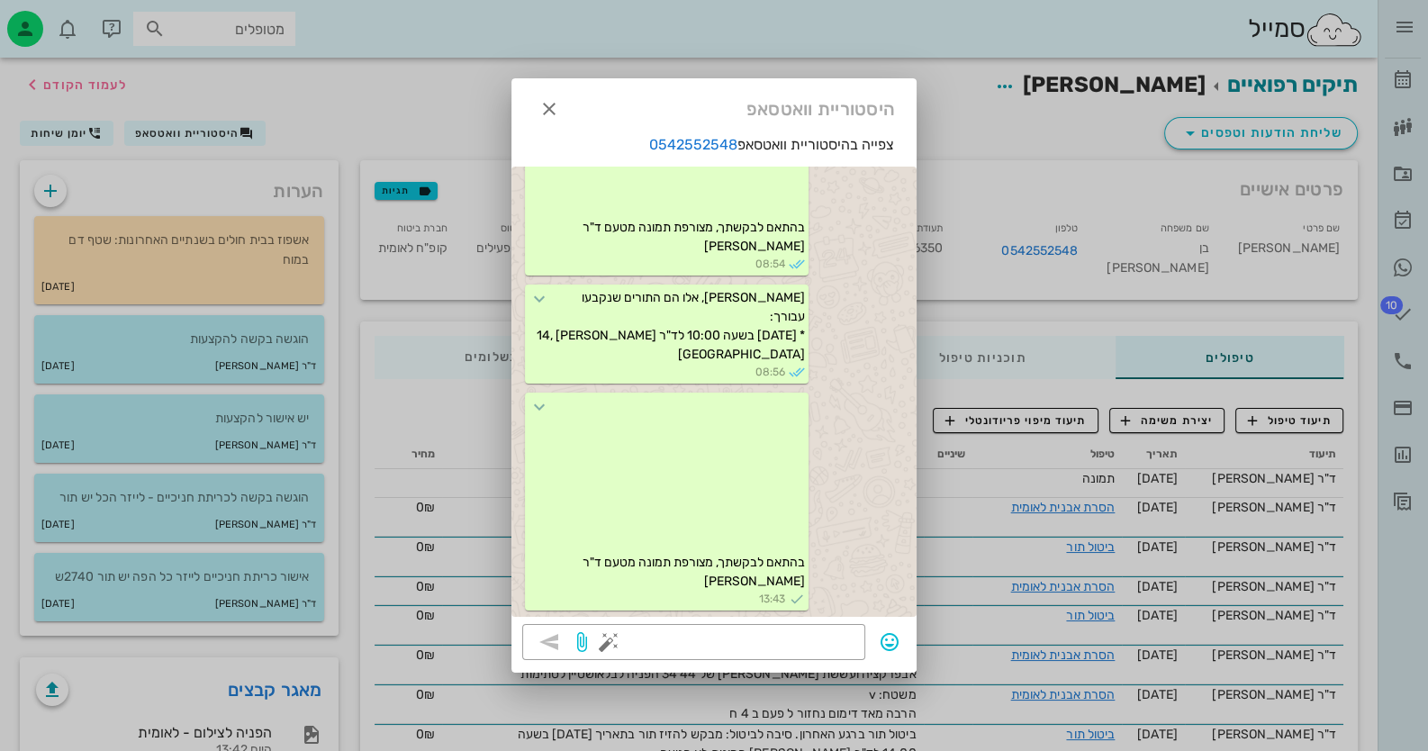
click at [329, 103] on div at bounding box center [714, 375] width 1428 height 751
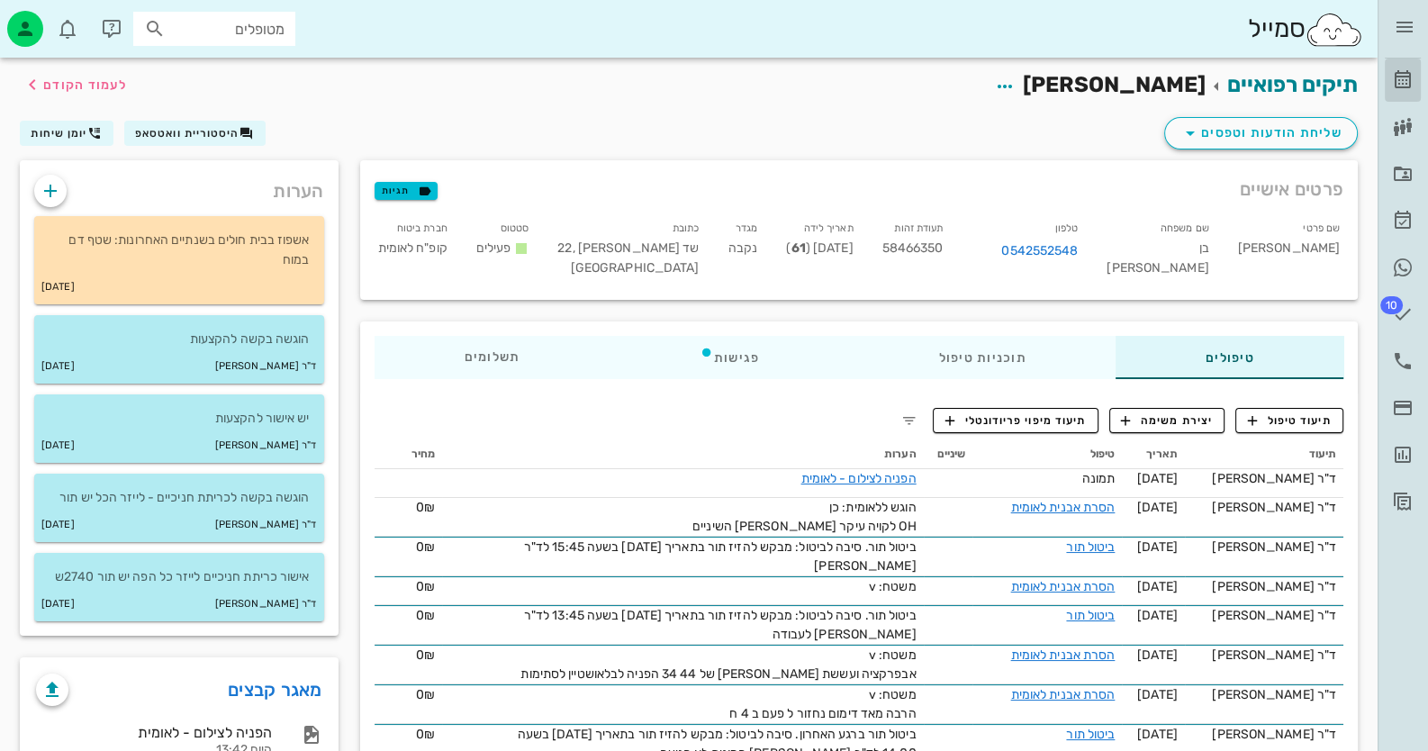
click at [1409, 83] on icon at bounding box center [1403, 80] width 22 height 22
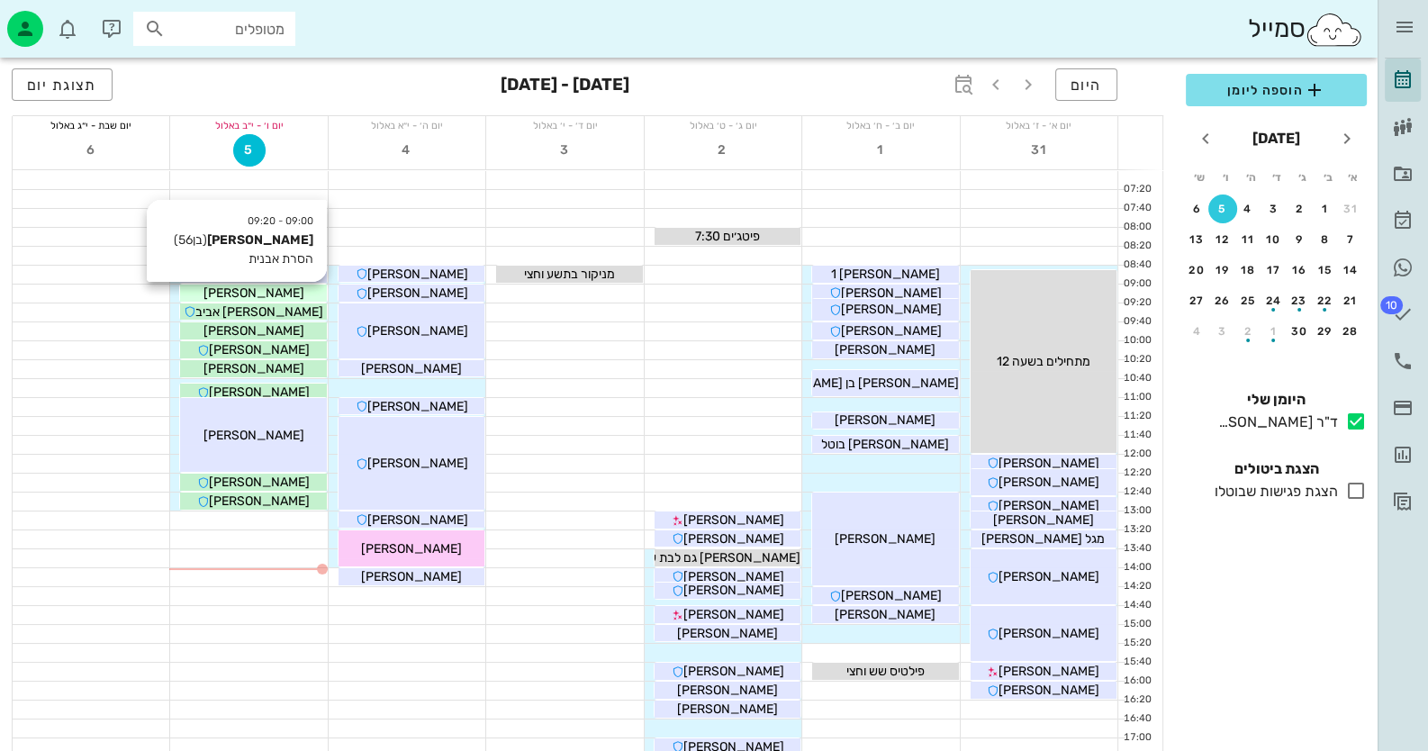
click at [287, 295] on div "[PERSON_NAME]" at bounding box center [253, 293] width 146 height 19
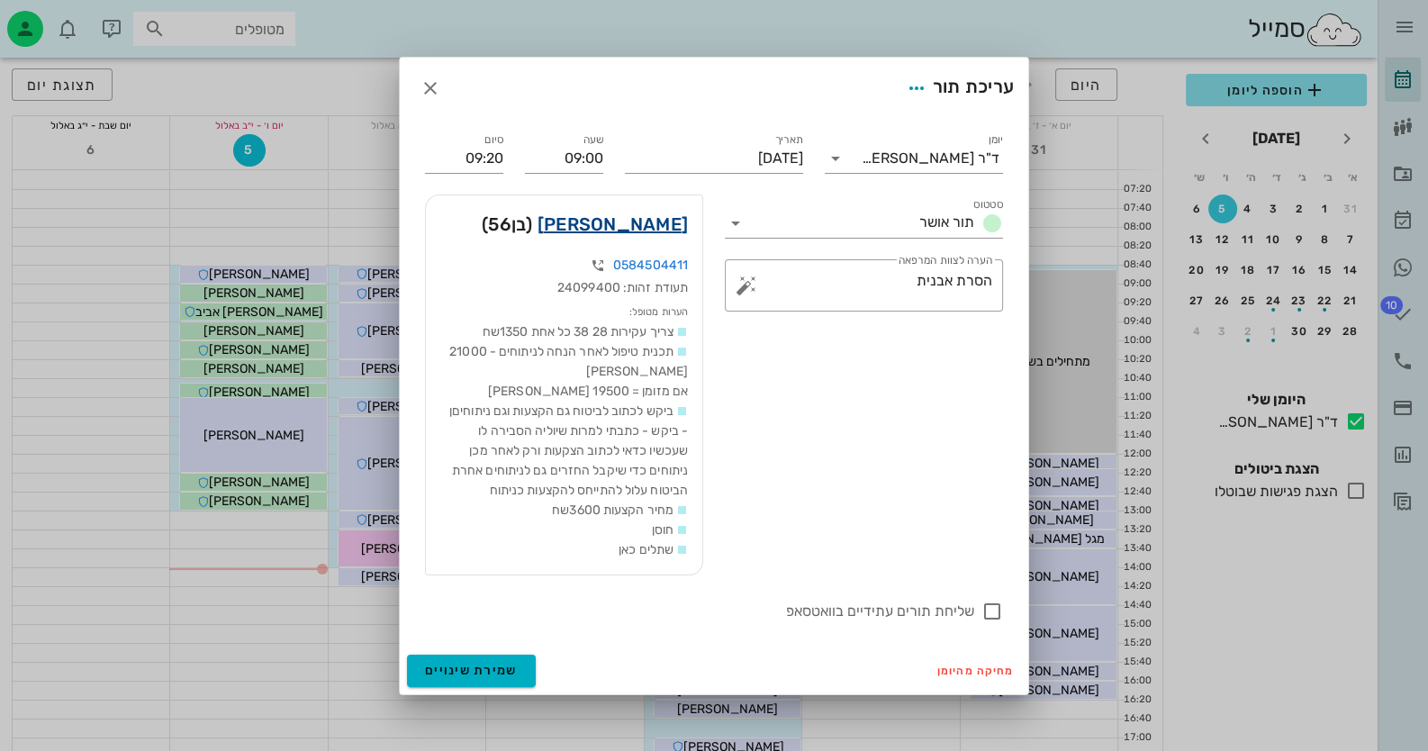
click at [645, 215] on link "[PERSON_NAME]" at bounding box center [612, 224] width 150 height 29
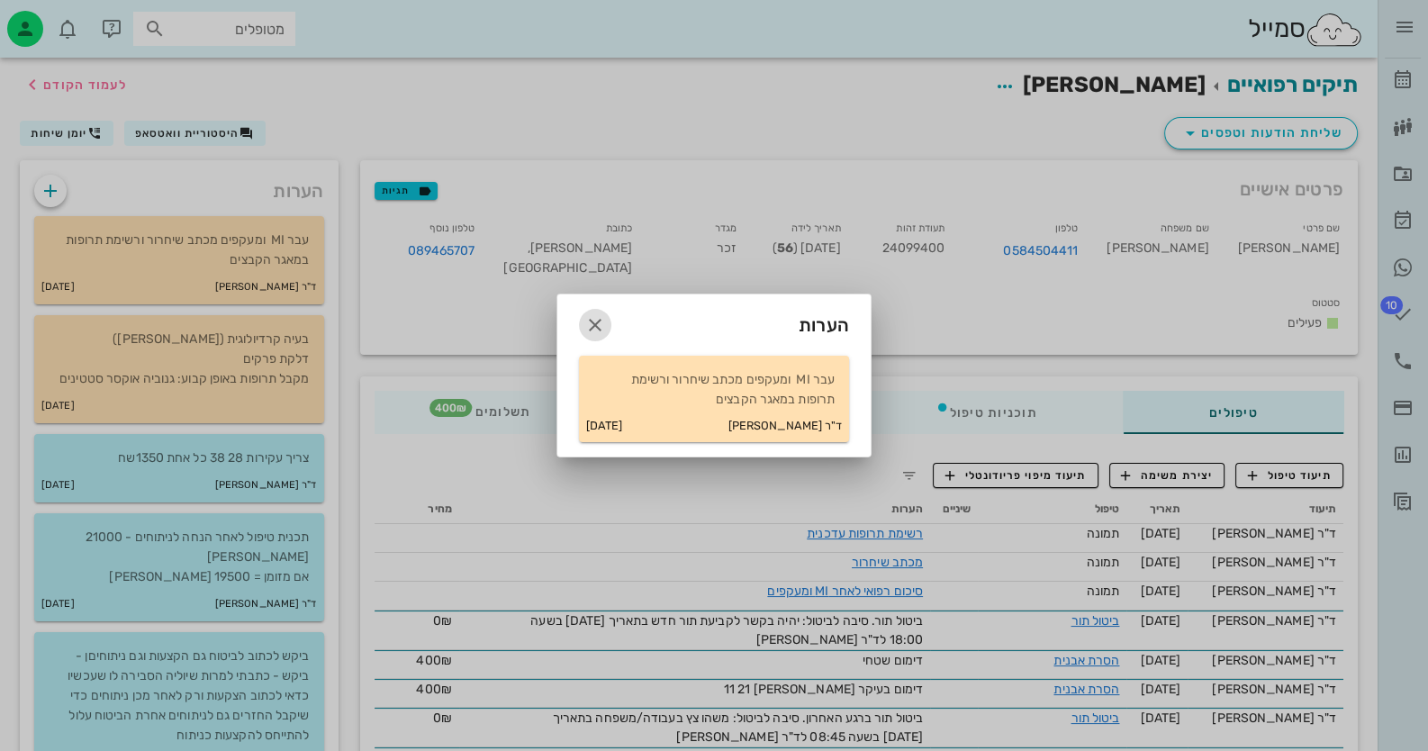
click at [600, 328] on icon "button" at bounding box center [595, 325] width 22 height 22
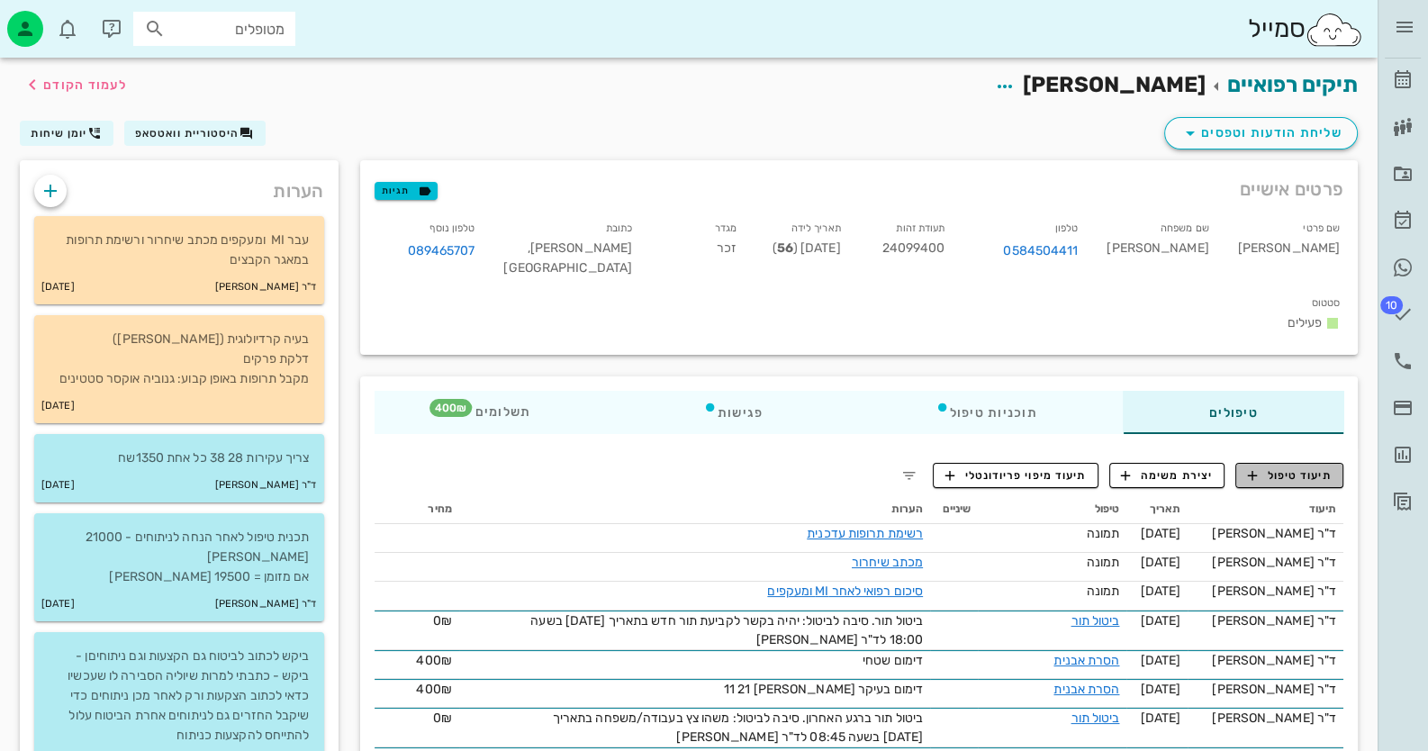
click at [1278, 467] on span "תיעוד טיפול" at bounding box center [1290, 475] width 84 height 16
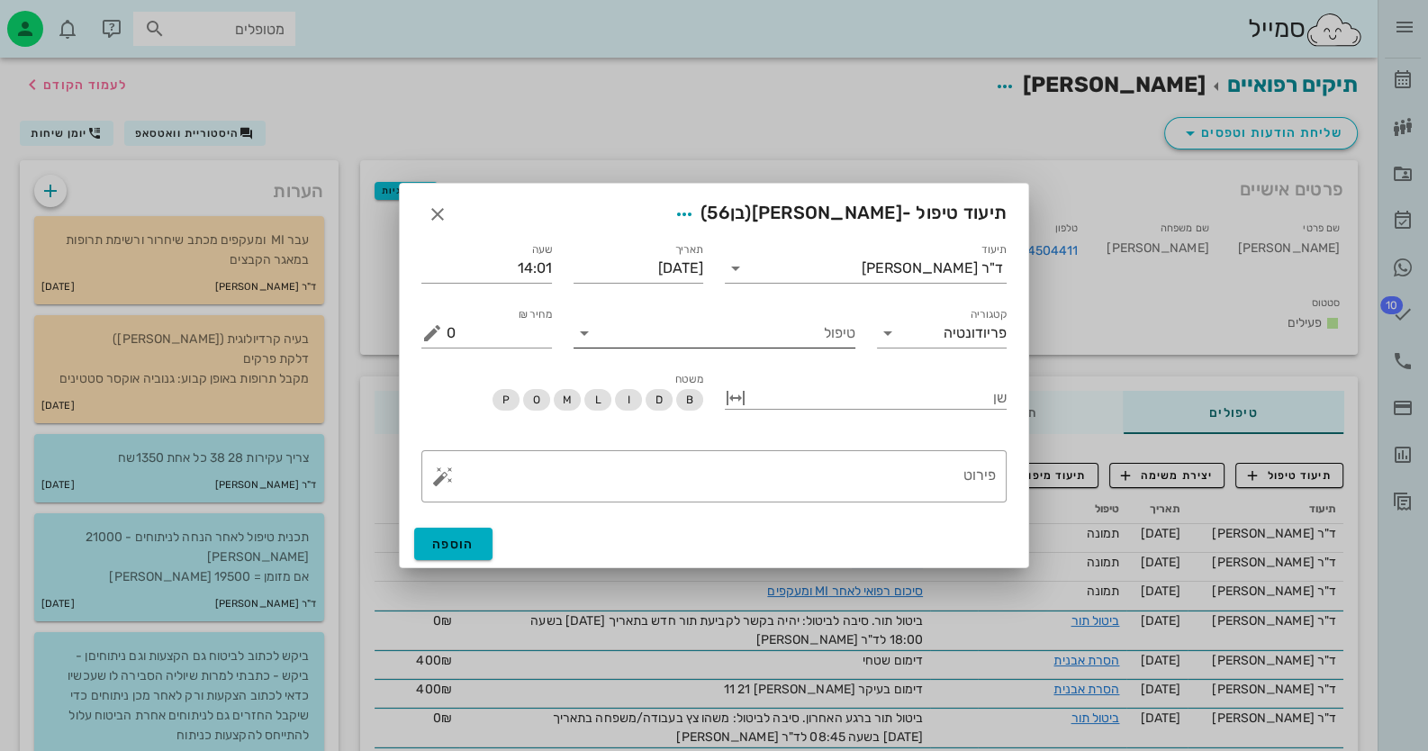
click at [796, 342] on input "טיפול" at bounding box center [727, 333] width 257 height 29
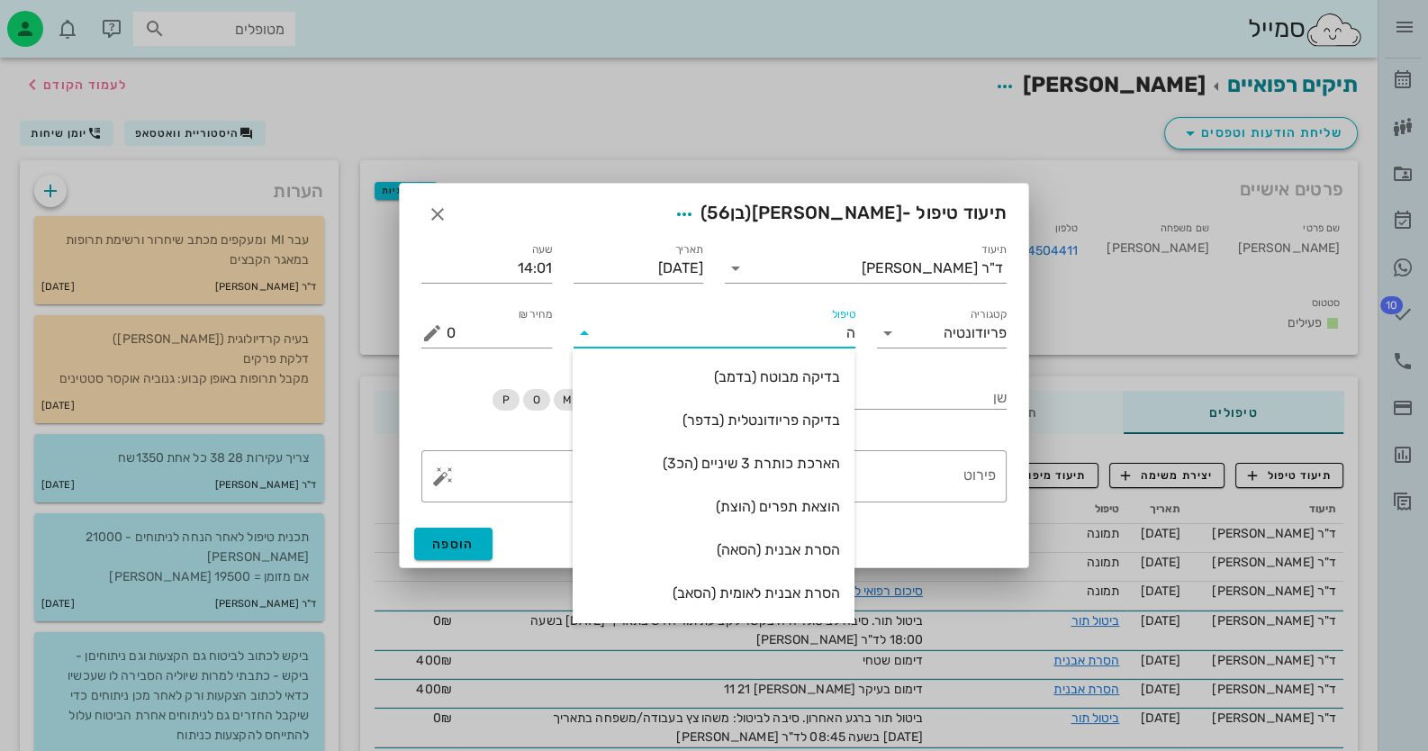
type input "[PERSON_NAME]"
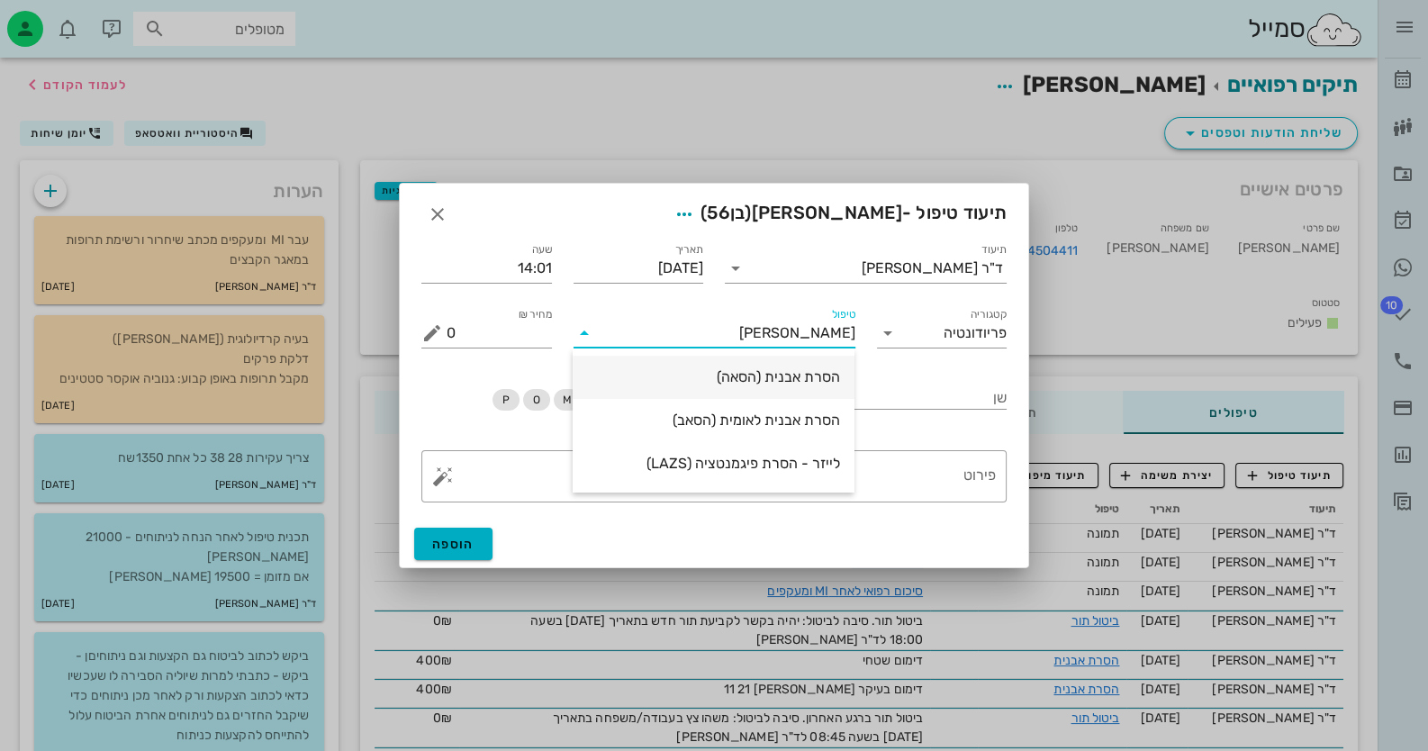
click at [791, 381] on div "הסרת אבנית (הסאה)" at bounding box center [713, 376] width 253 height 17
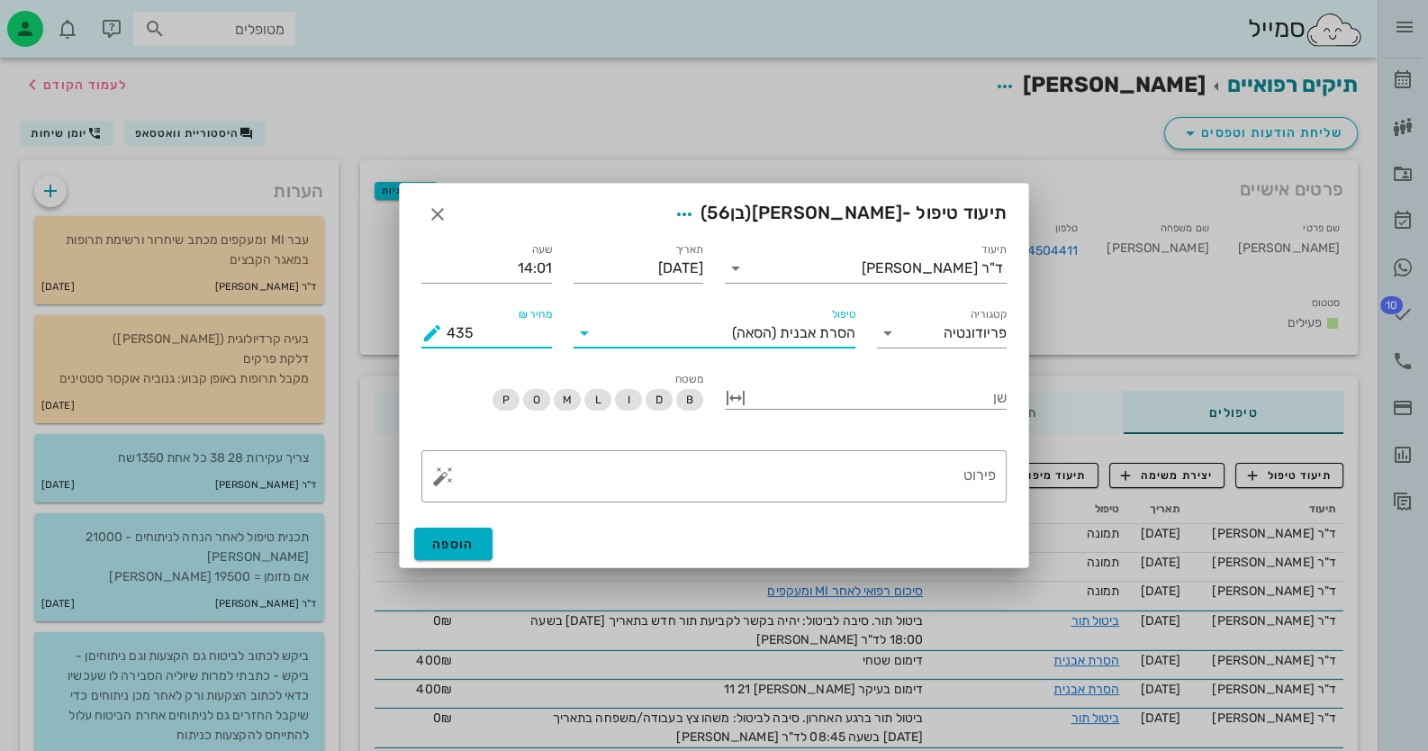
drag, startPoint x: 482, startPoint y: 341, endPoint x: 441, endPoint y: 334, distance: 41.1
click at [441, 334] on div "מחיר ₪ 435" at bounding box center [486, 333] width 131 height 29
type input "400"
click at [914, 474] on textarea "פירוט" at bounding box center [721, 480] width 549 height 43
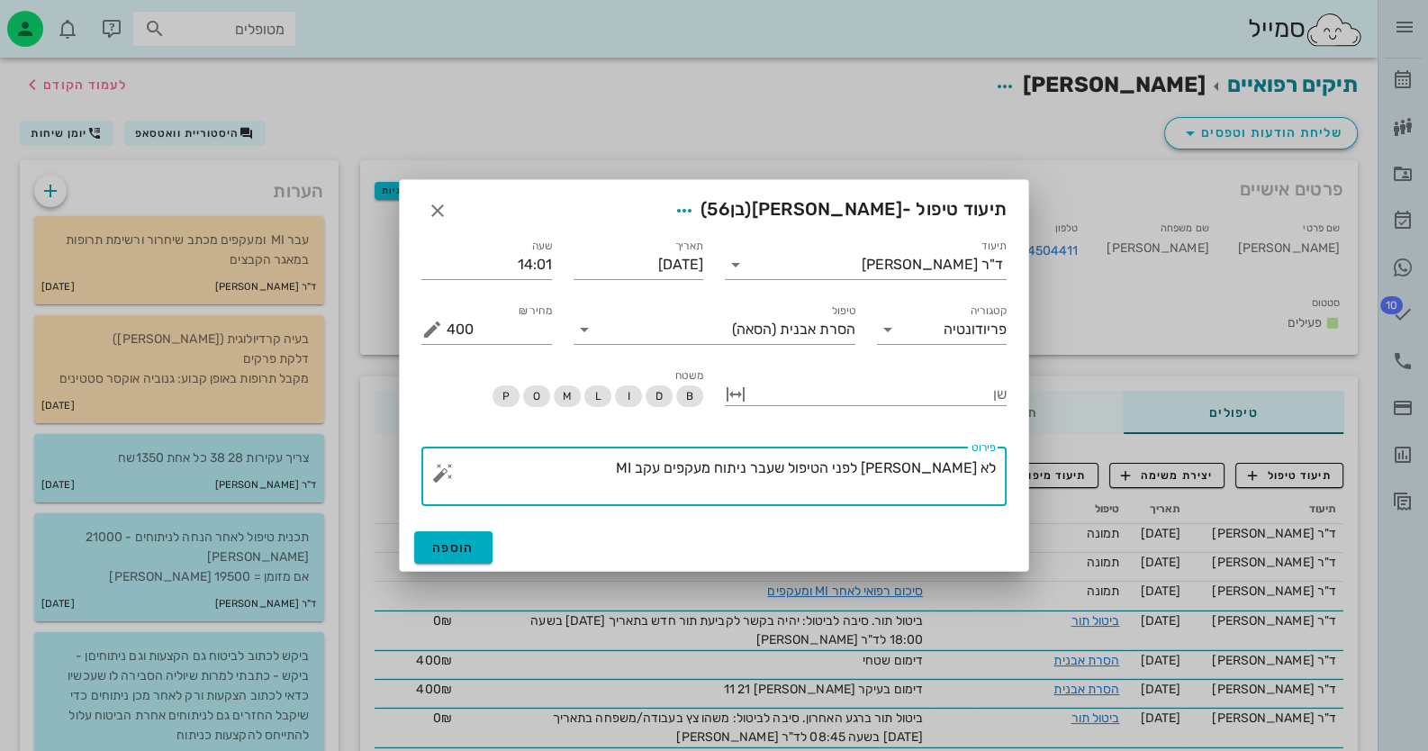
click at [445, 481] on button "button" at bounding box center [443, 473] width 22 height 22
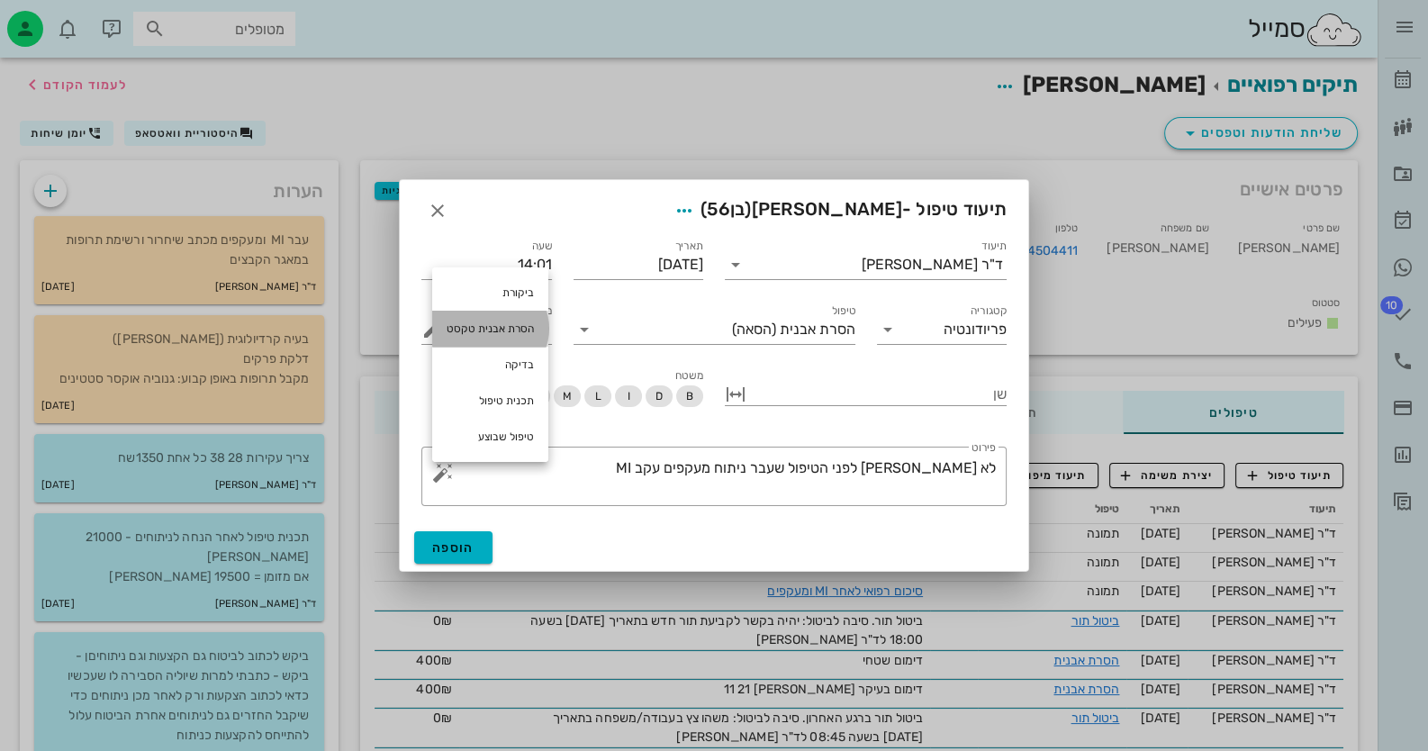
click at [516, 332] on div "הסרת אבנית טקסט" at bounding box center [490, 329] width 116 height 36
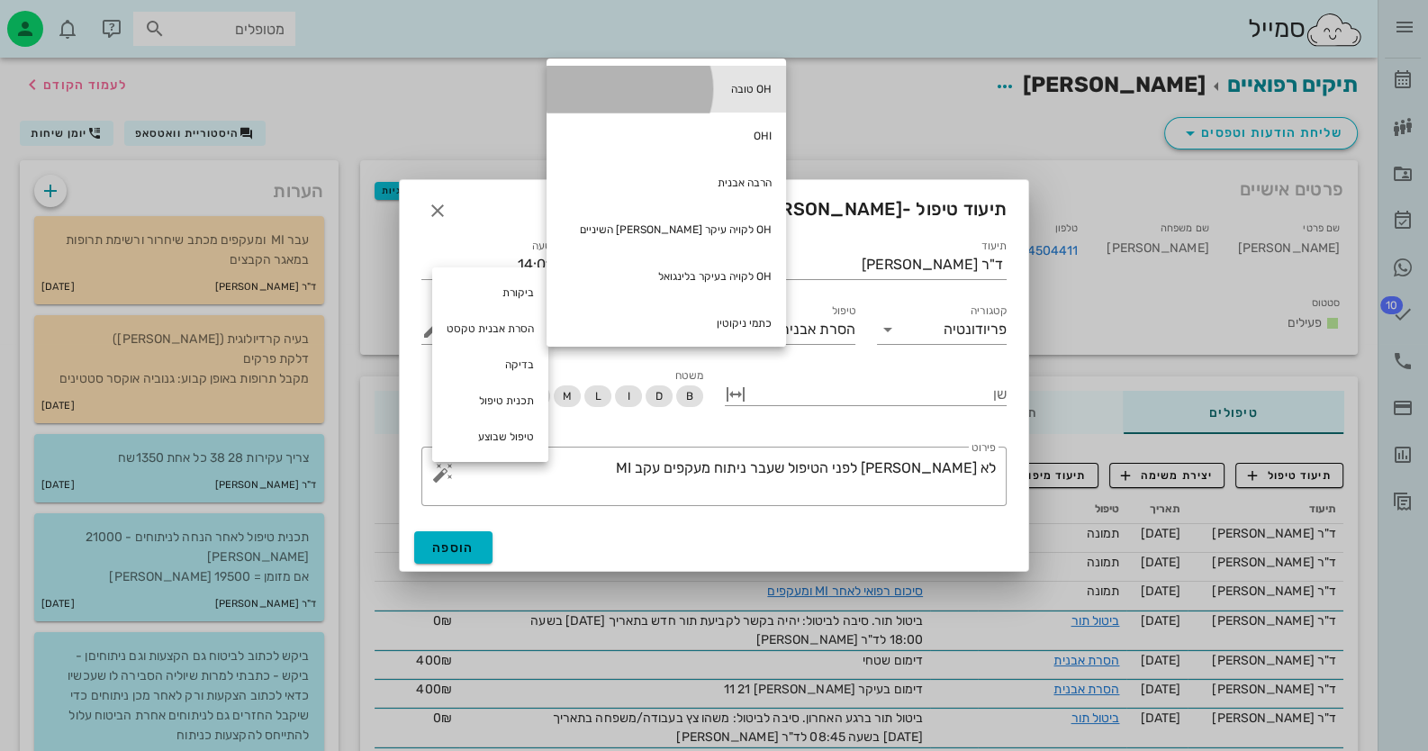
click at [654, 104] on div "OH טובה" at bounding box center [665, 89] width 239 height 47
type textarea "לא [PERSON_NAME] לפני הטיפול שעבר ניתוח מעקפים עקב MI OH טובה"
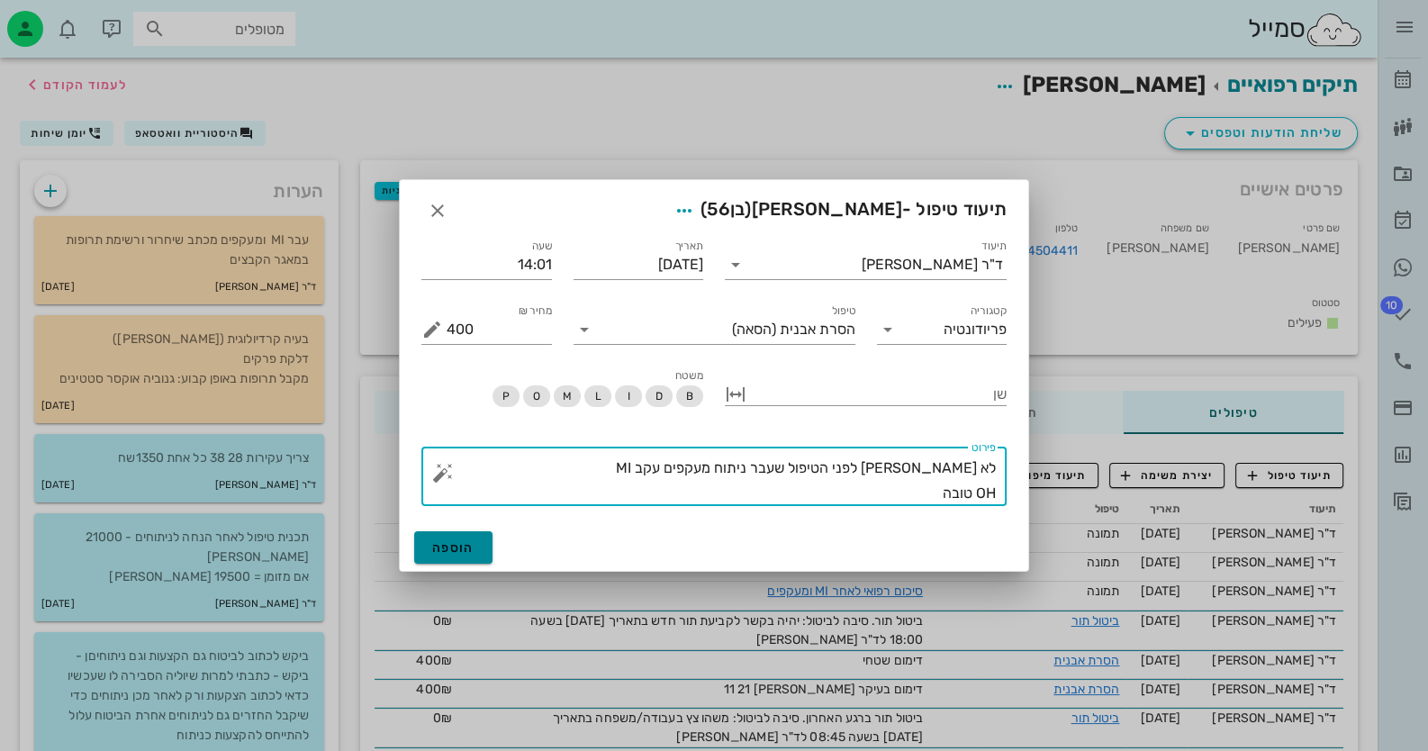
click at [446, 544] on span "הוספה" at bounding box center [453, 547] width 42 height 15
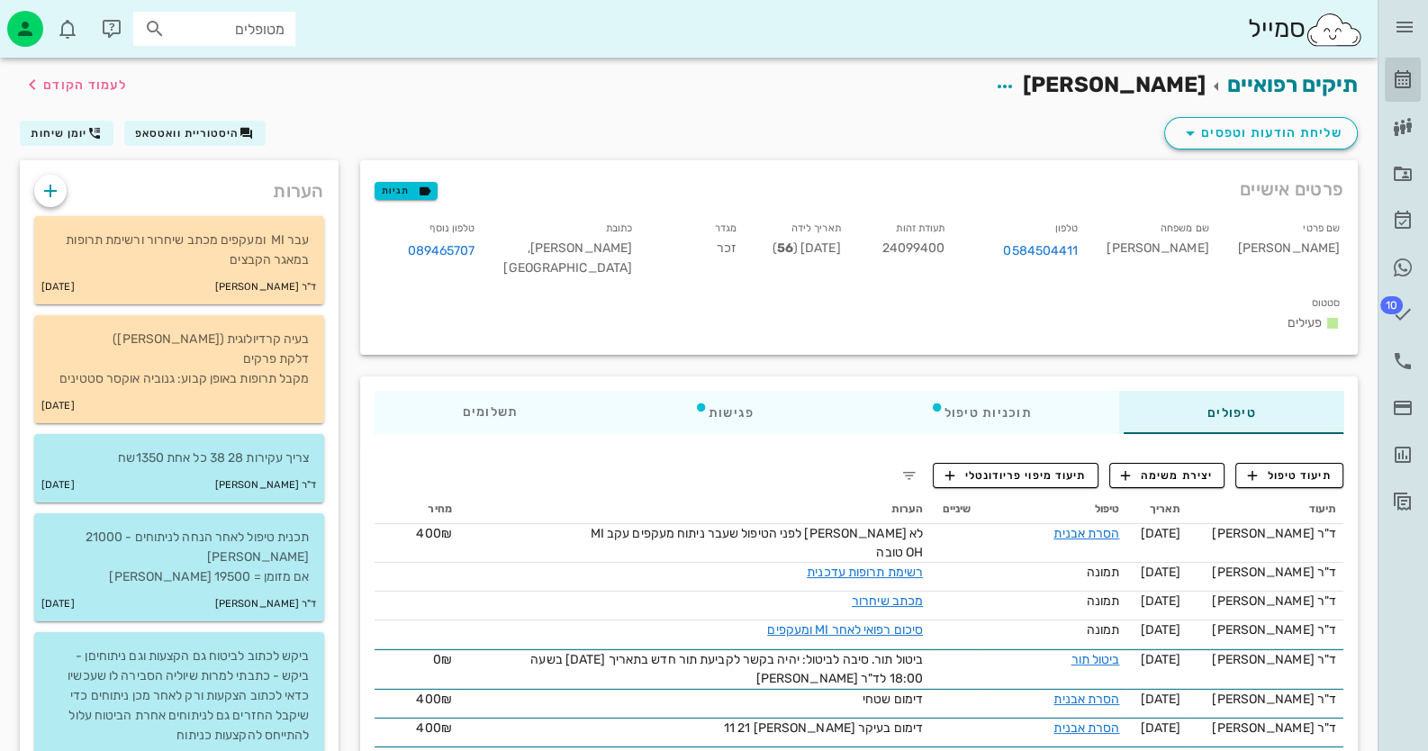
click at [1414, 67] on link "[PERSON_NAME]" at bounding box center [1403, 80] width 36 height 43
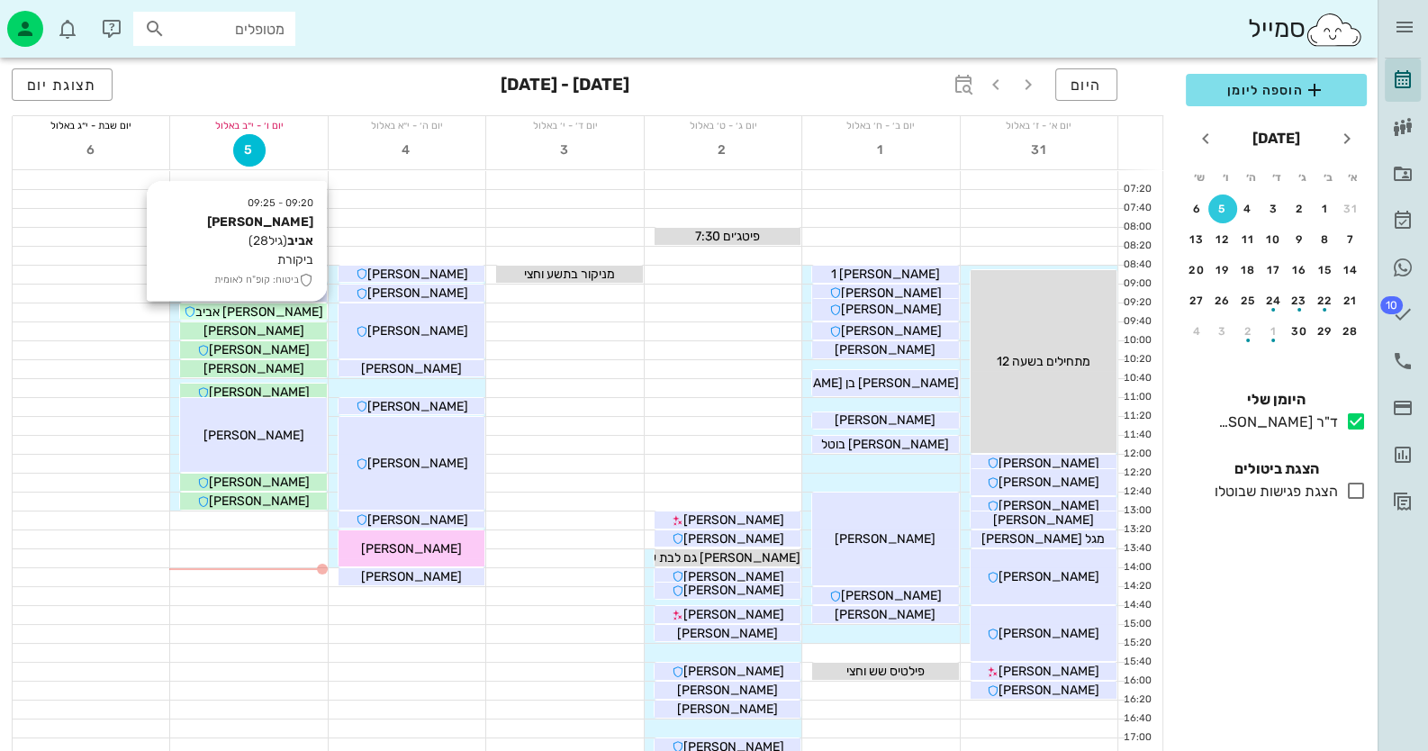
click at [293, 315] on div "[PERSON_NAME] אביב" at bounding box center [253, 311] width 146 height 19
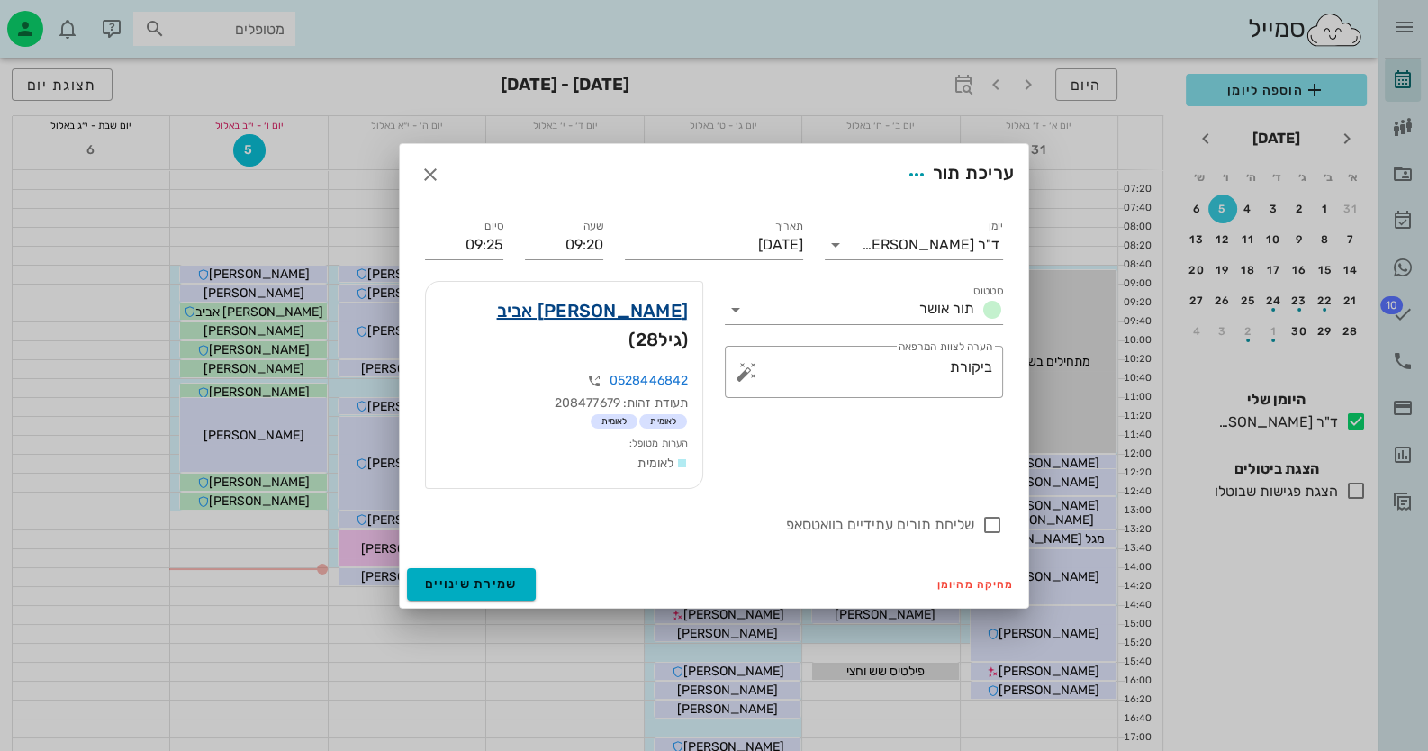
click at [650, 325] on link "[PERSON_NAME] אביב" at bounding box center [593, 310] width 192 height 29
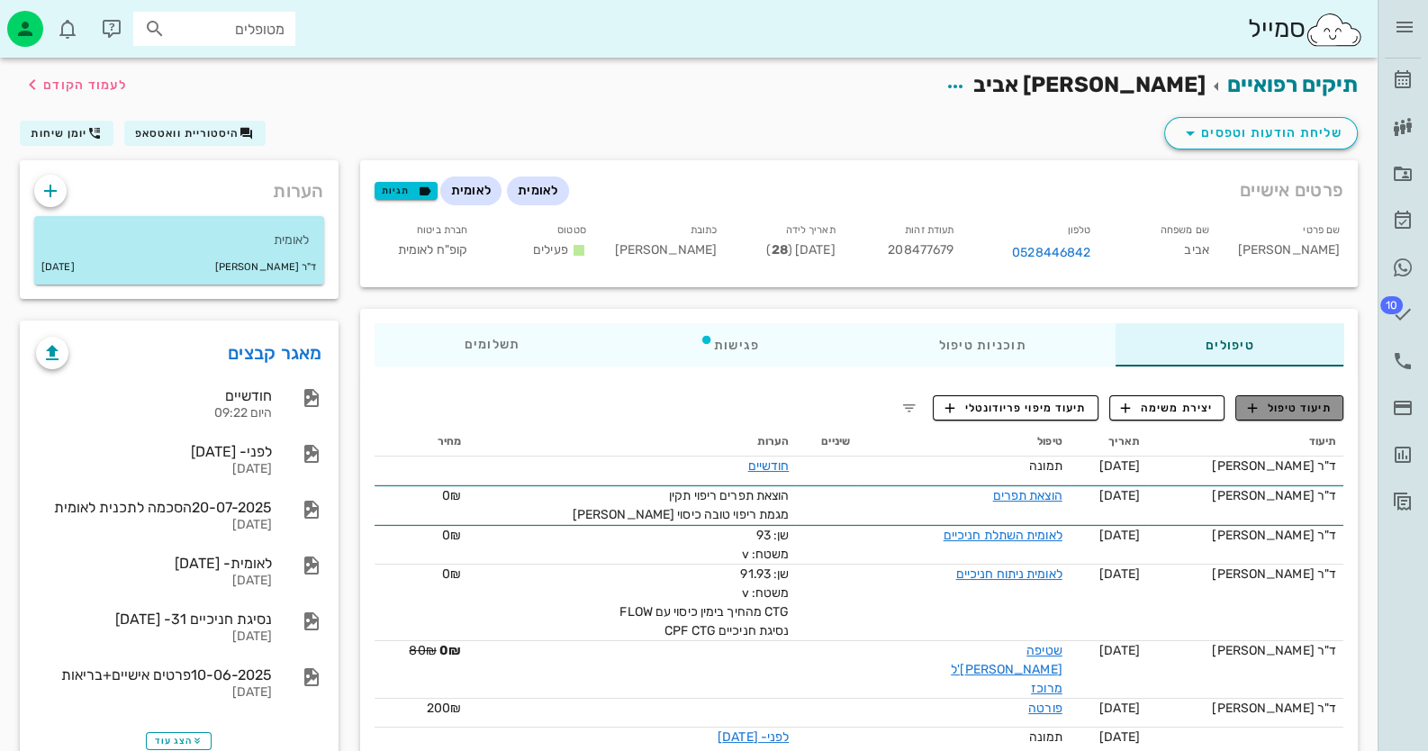
click at [1275, 400] on span "תיעוד טיפול" at bounding box center [1290, 408] width 84 height 16
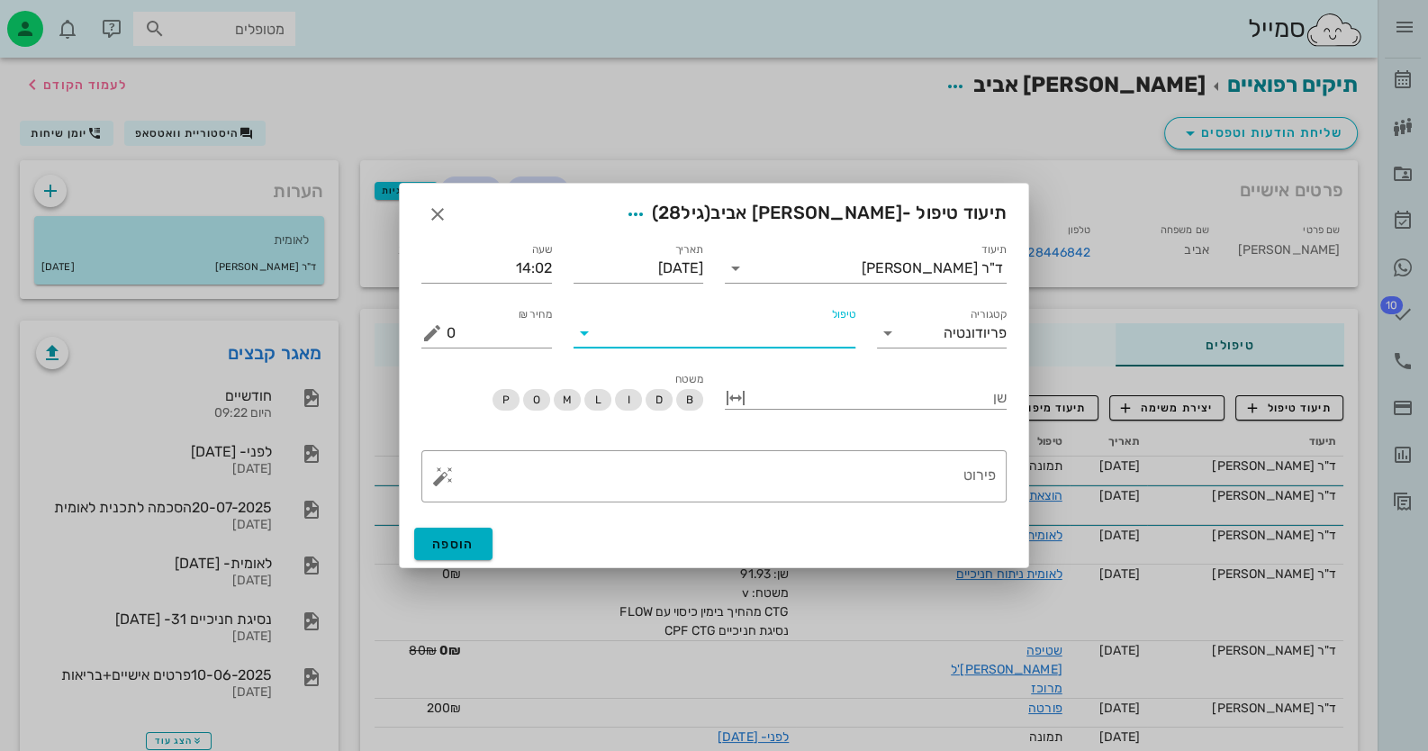
click at [802, 342] on input "טיפול" at bounding box center [727, 333] width 257 height 29
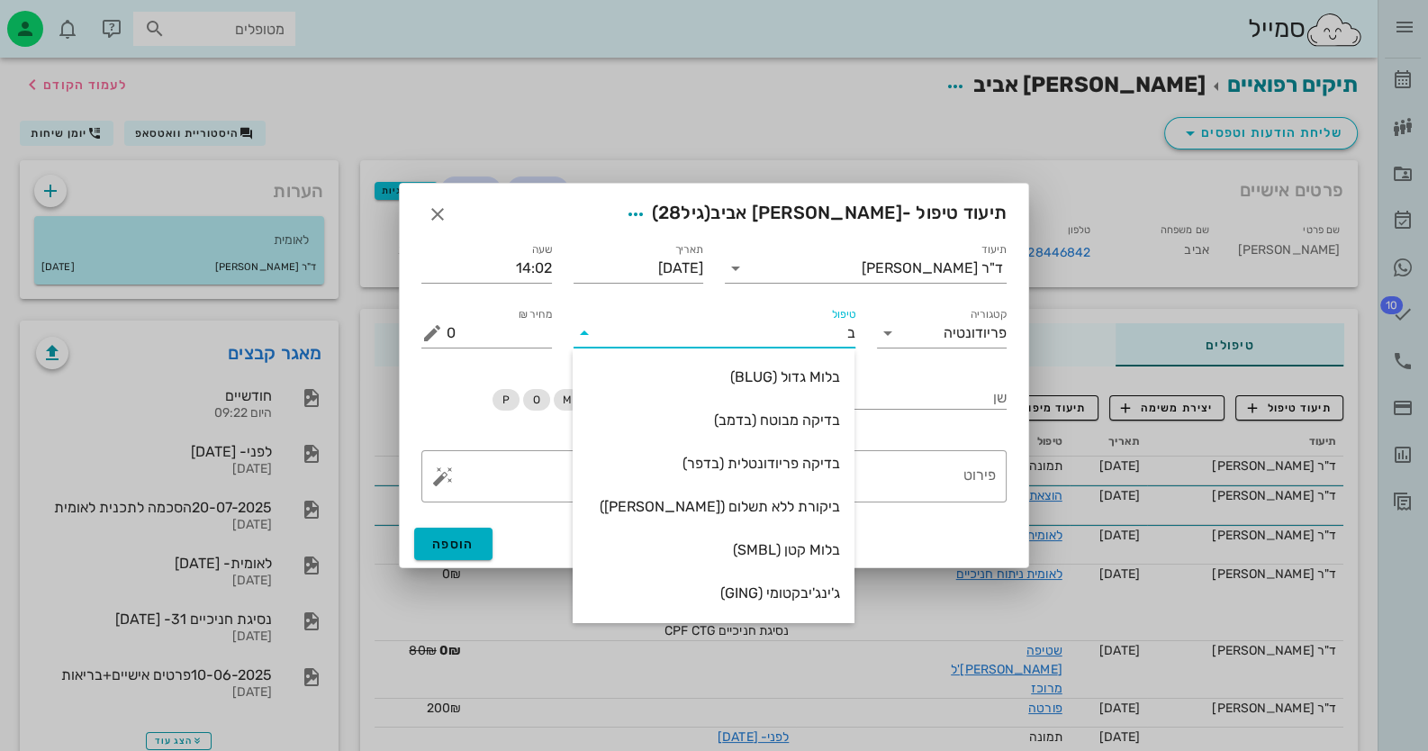
type input "בי"
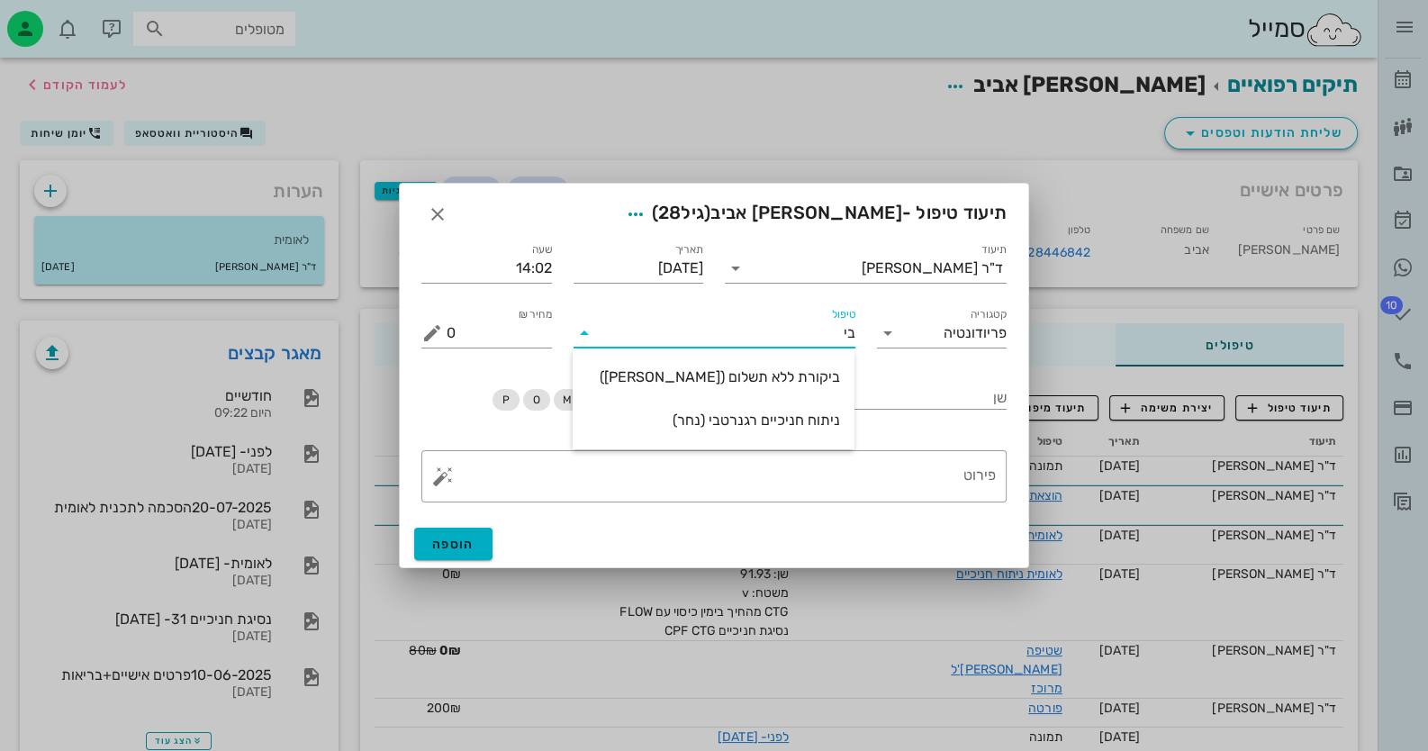
click at [789, 361] on div "ביקורת ללא תשלום ([PERSON_NAME])" at bounding box center [713, 376] width 253 height 39
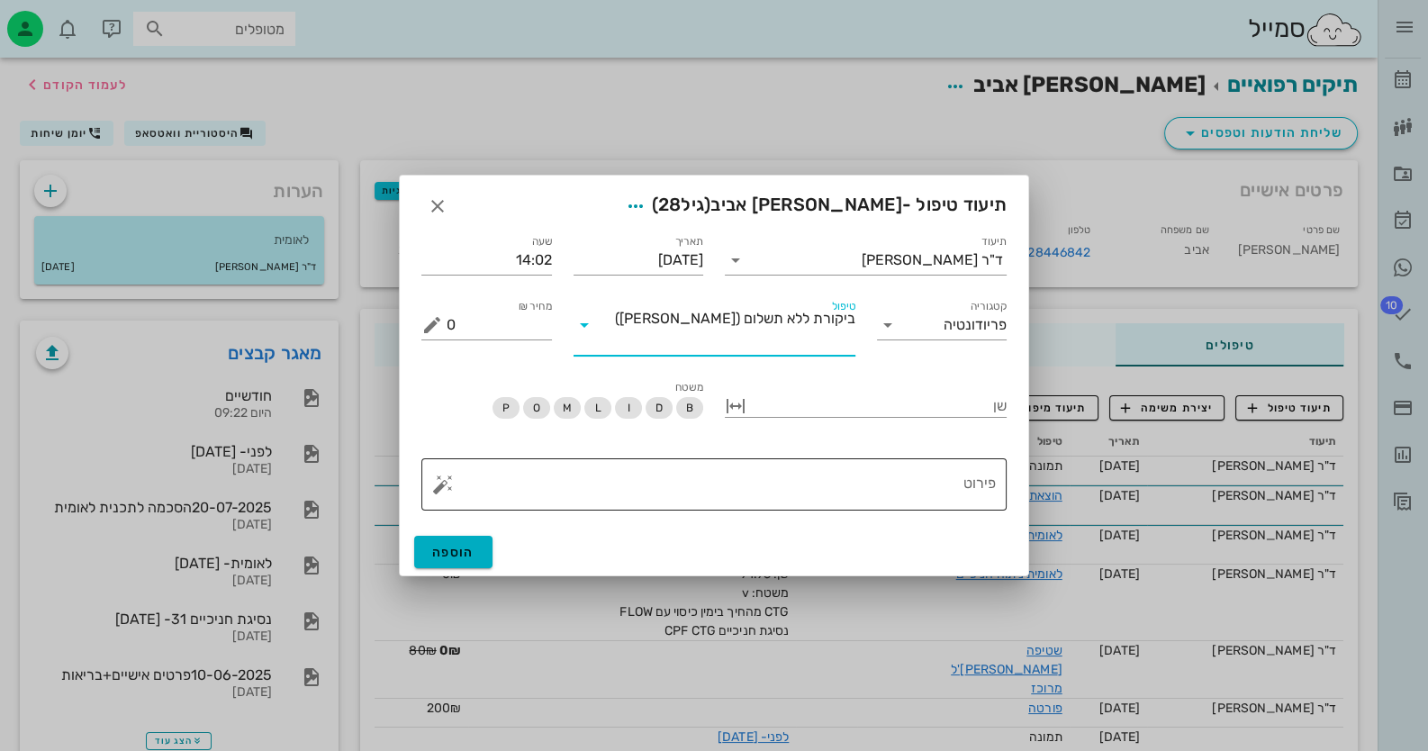
click at [937, 499] on textarea "פירוט" at bounding box center [721, 488] width 549 height 43
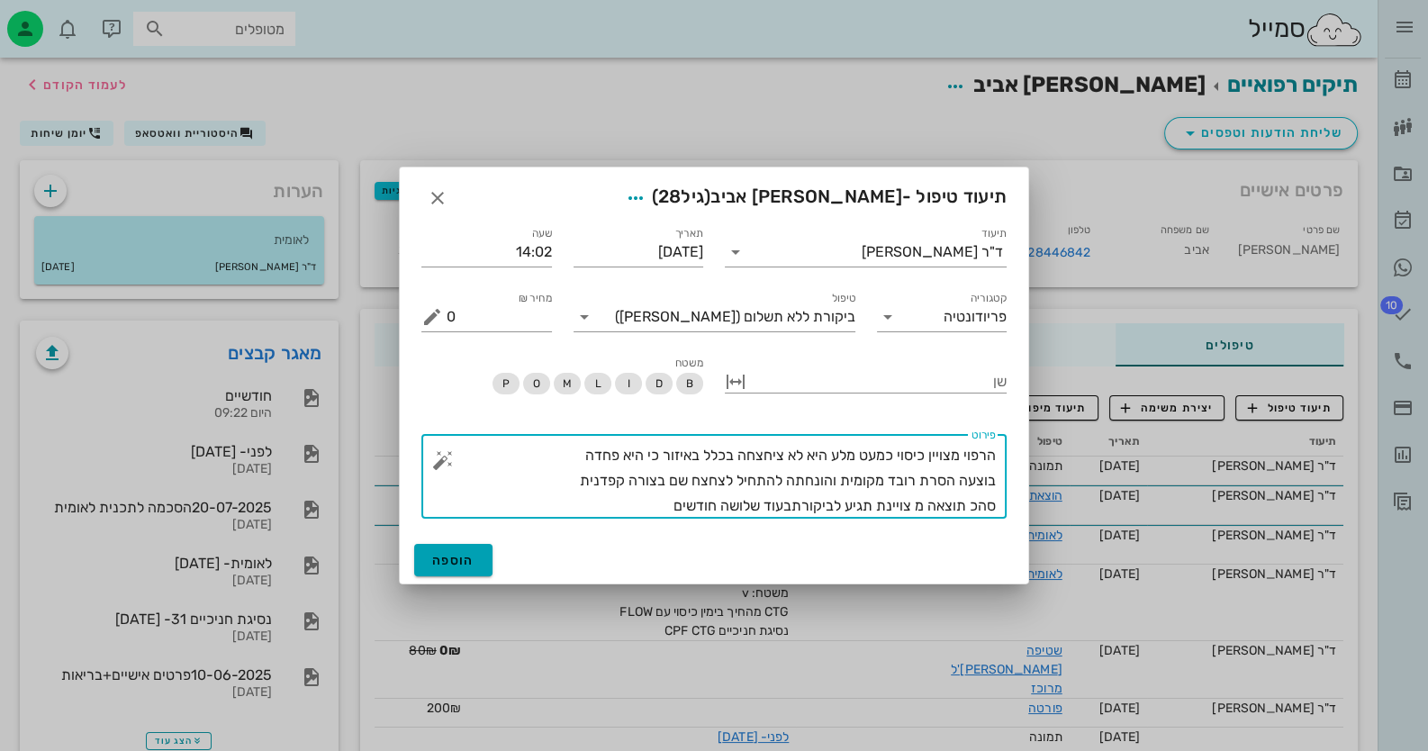
type textarea "הרפוי מצויין כיסוי כמעט מלע היא לא ציחצחה בכלל באיזור כי היא פחדה בוצעה הסרת רו…"
click at [482, 556] on button "הוספה" at bounding box center [453, 560] width 78 height 32
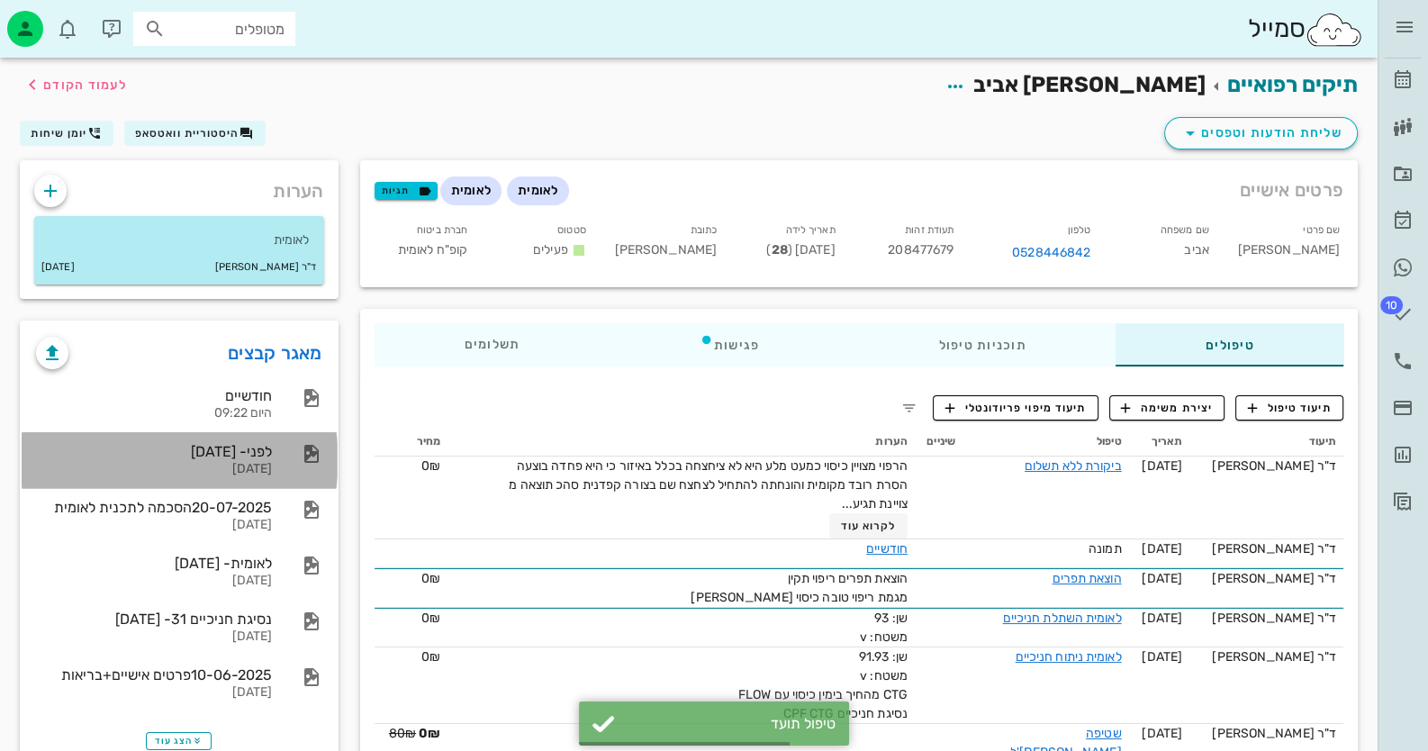
click at [209, 443] on div "לפני- [DATE]" at bounding box center [154, 451] width 236 height 17
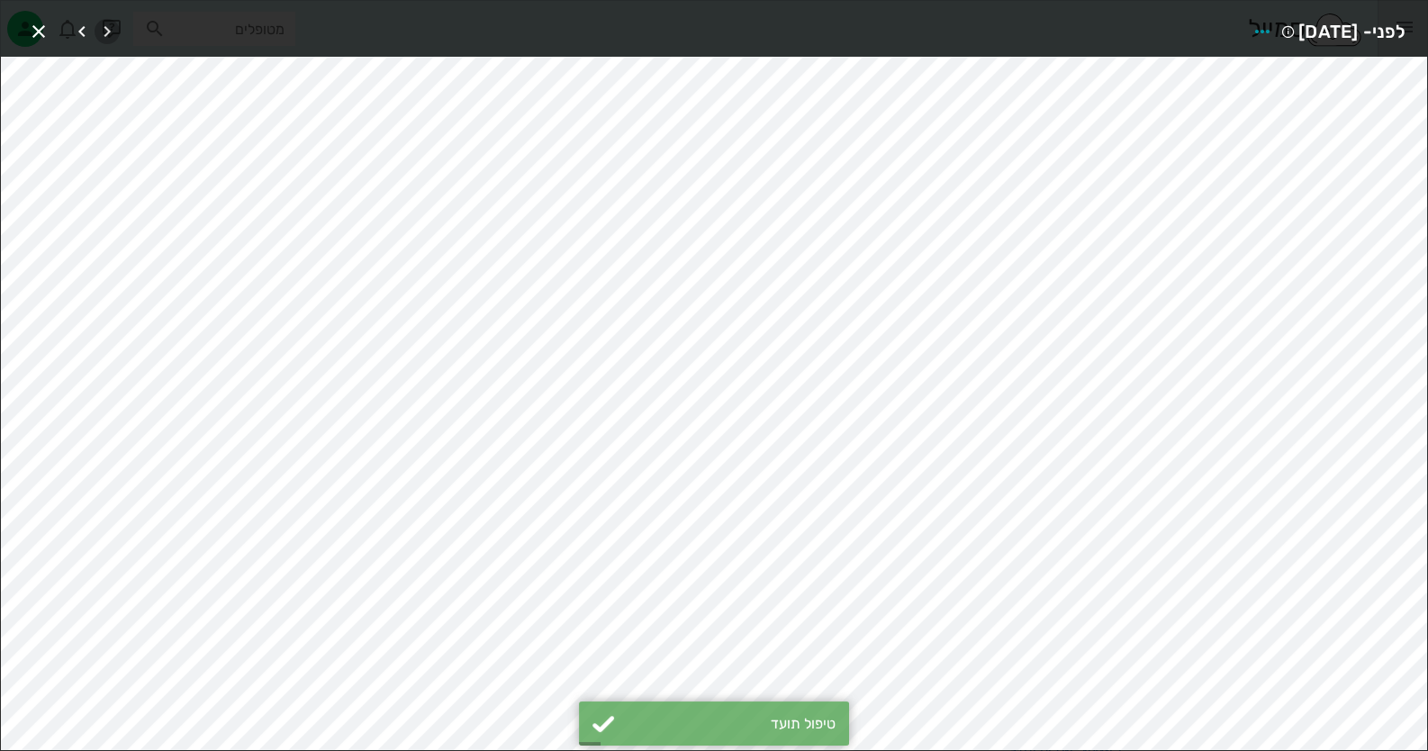
click at [108, 21] on icon "button" at bounding box center [107, 32] width 22 height 22
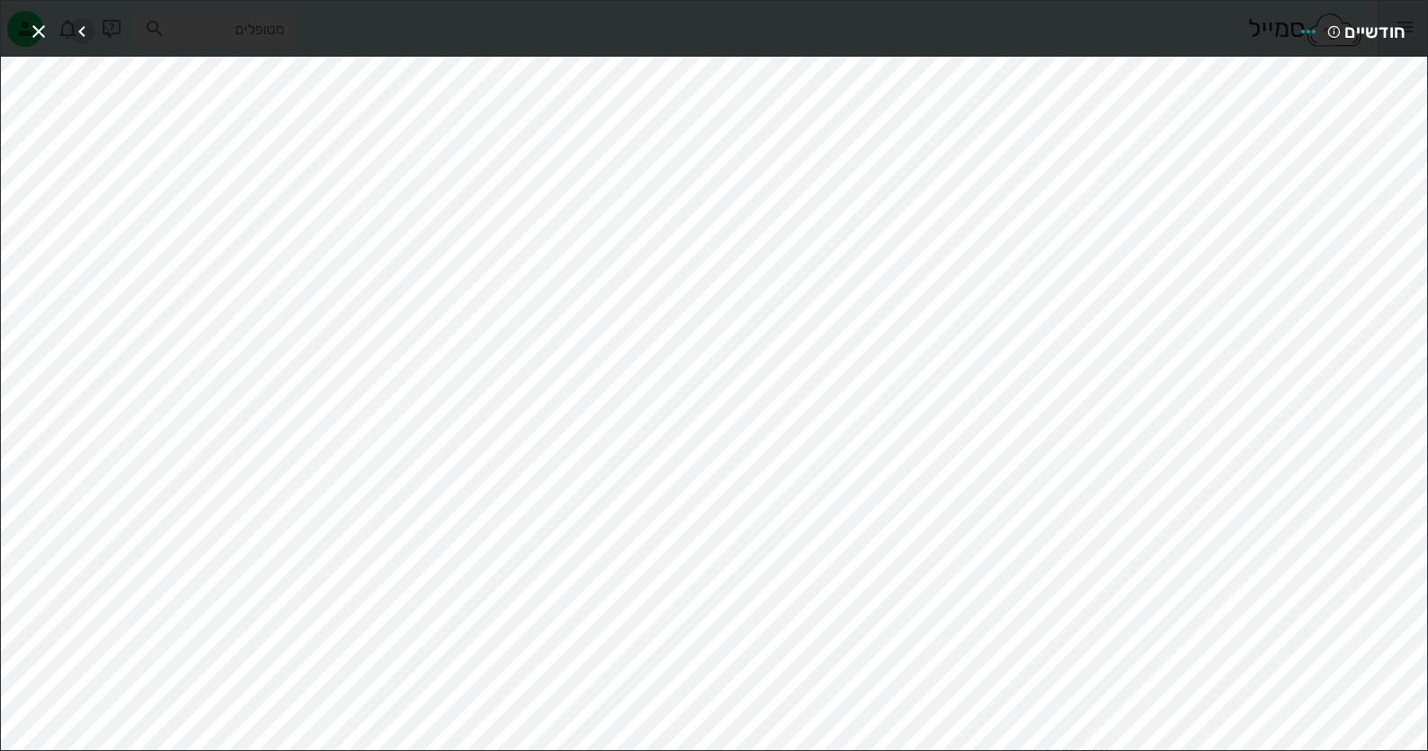
click at [75, 26] on icon "button" at bounding box center [82, 32] width 22 height 22
click at [107, 29] on icon "button" at bounding box center [107, 32] width 22 height 22
click at [43, 22] on icon "button" at bounding box center [39, 32] width 22 height 22
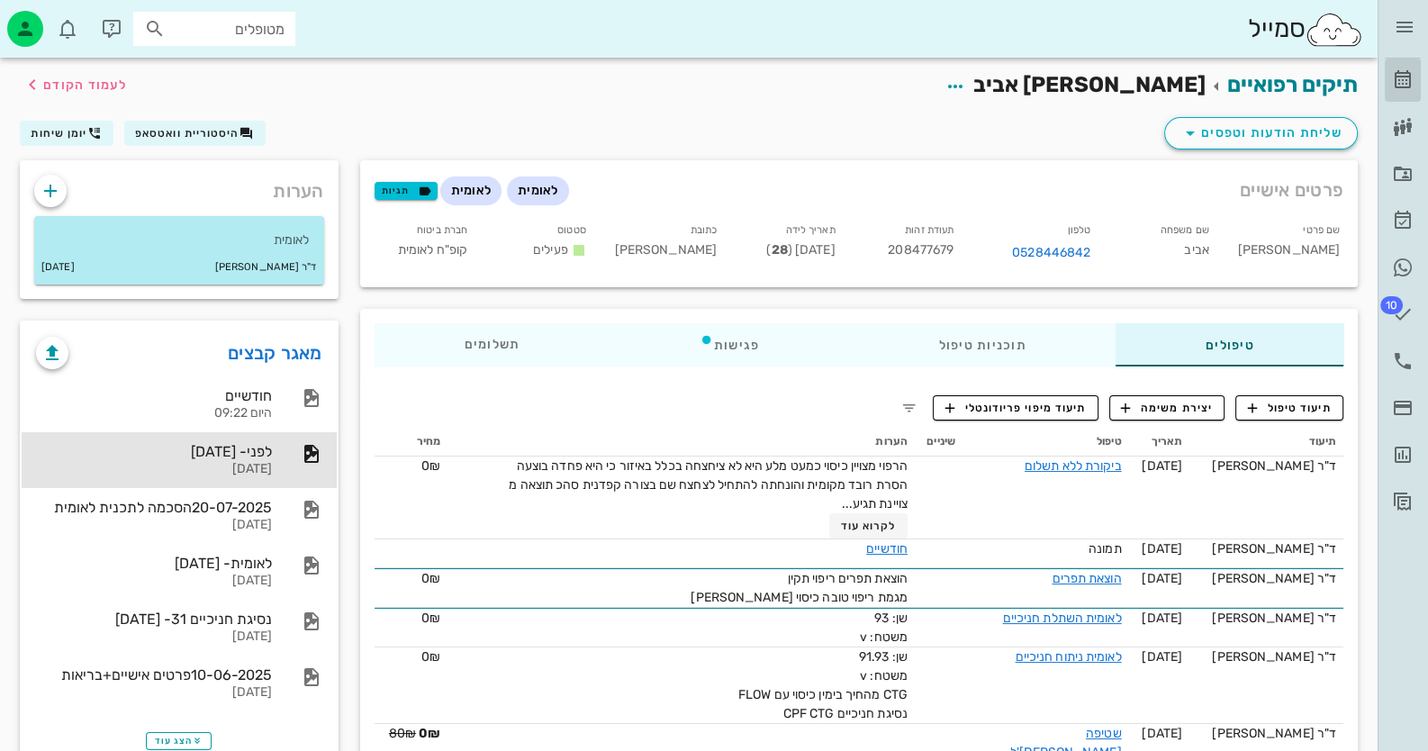
click at [1392, 83] on icon at bounding box center [1403, 80] width 22 height 22
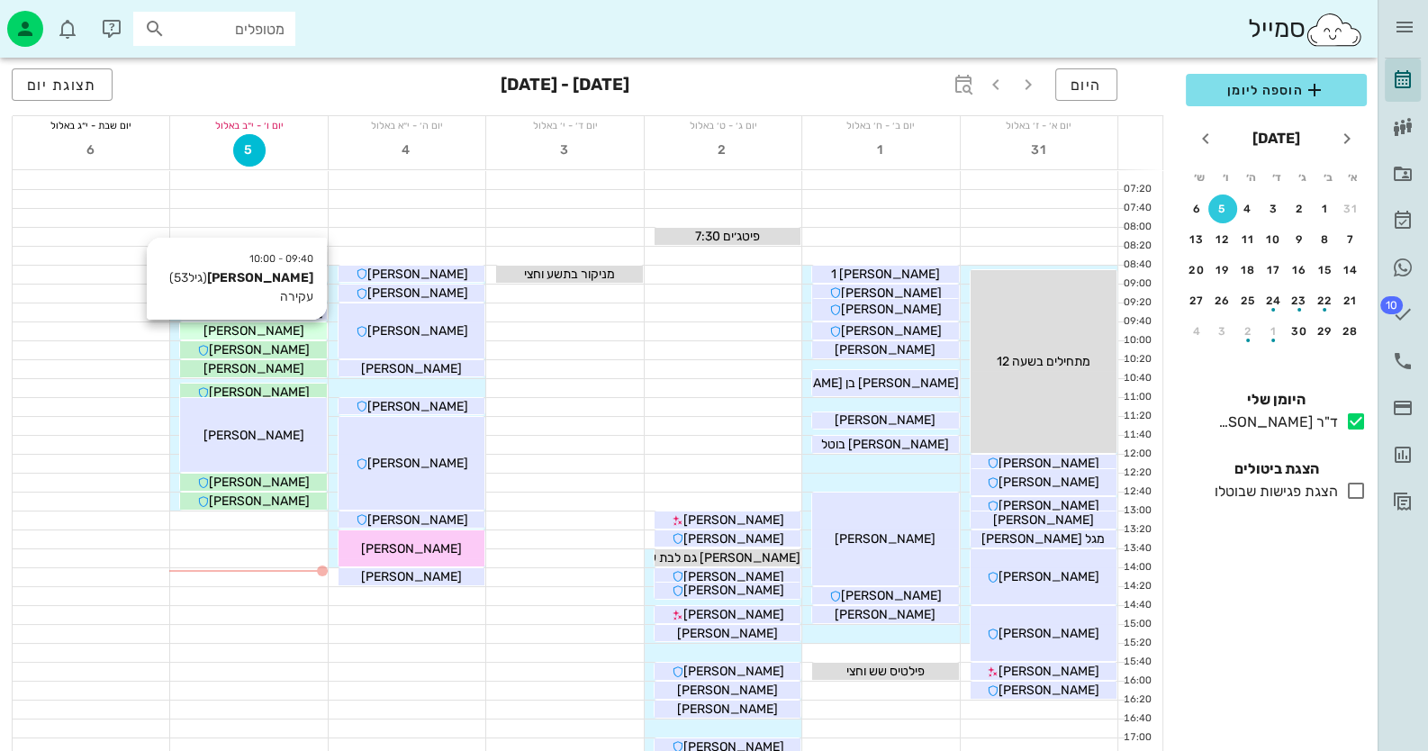
click at [311, 328] on div "[PERSON_NAME]" at bounding box center [253, 330] width 146 height 19
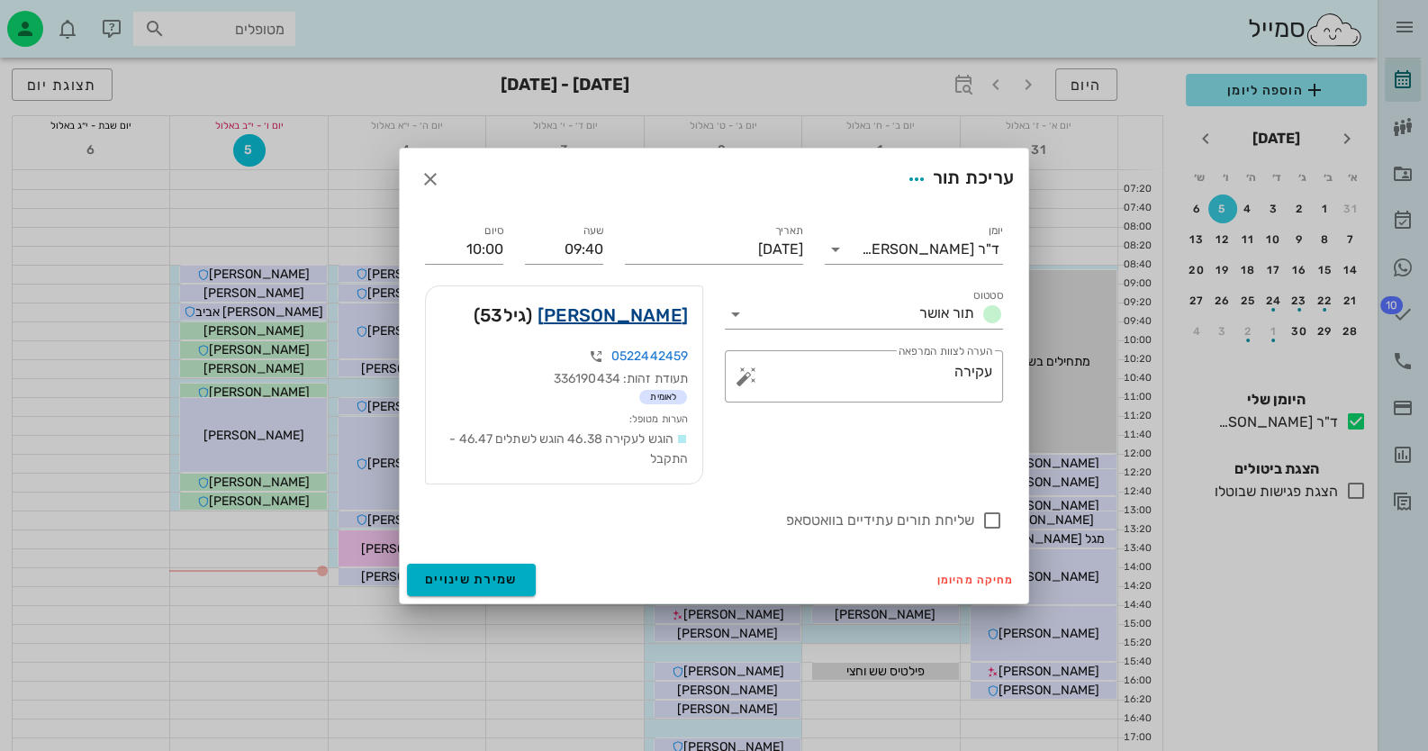
click at [646, 309] on link "[PERSON_NAME]" at bounding box center [612, 315] width 150 height 29
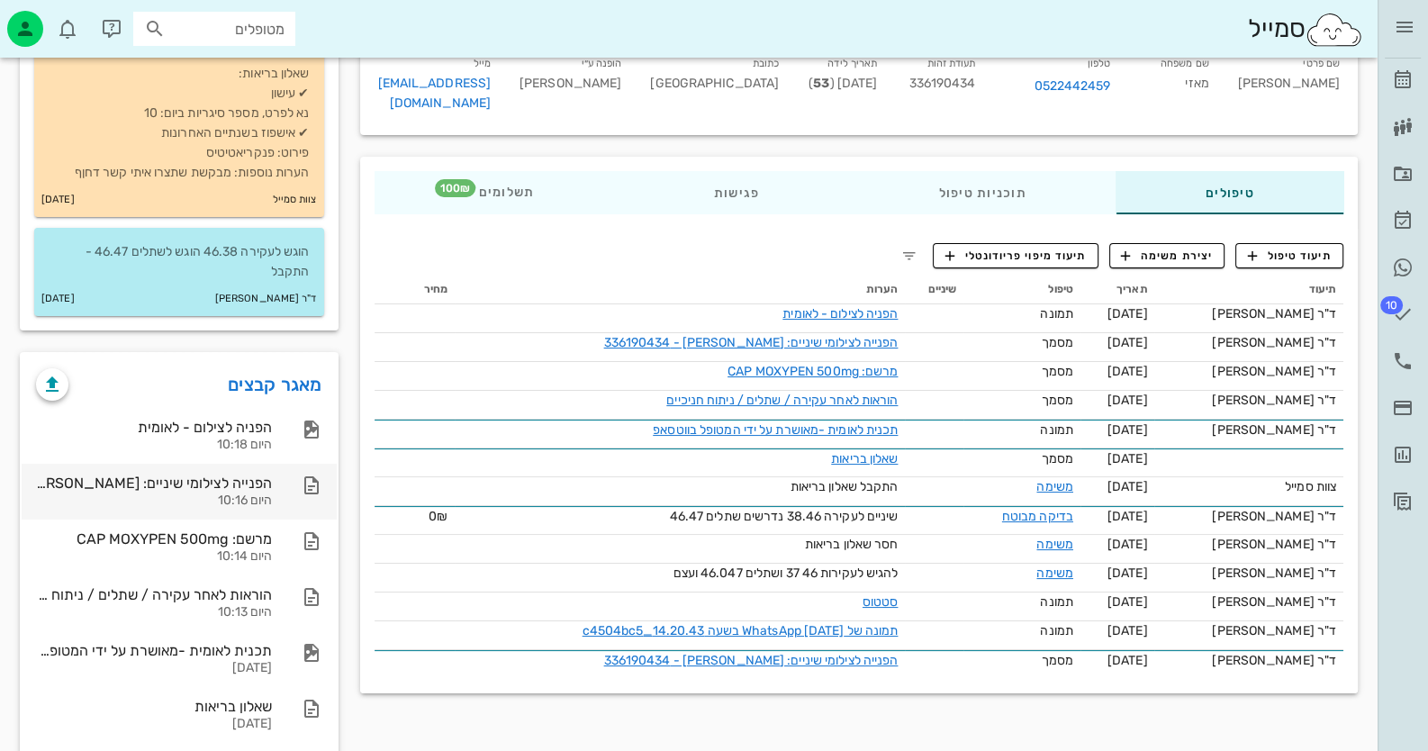
scroll to position [179, 0]
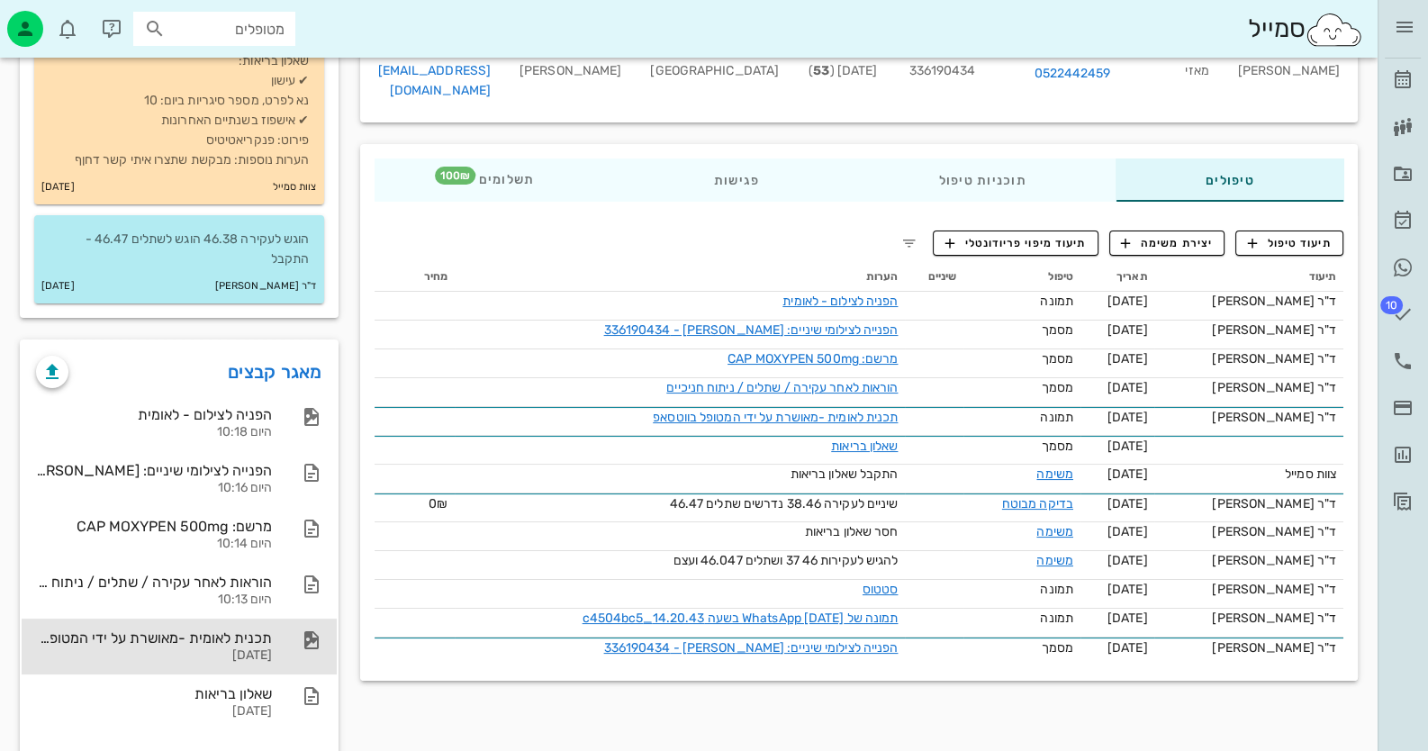
click at [211, 645] on div "תכנית לאומית -מאושרת על ידי המטופל בווטסאפ [DATE]" at bounding box center [154, 646] width 236 height 56
click at [1313, 235] on span "תיעוד טיפול" at bounding box center [1290, 243] width 84 height 16
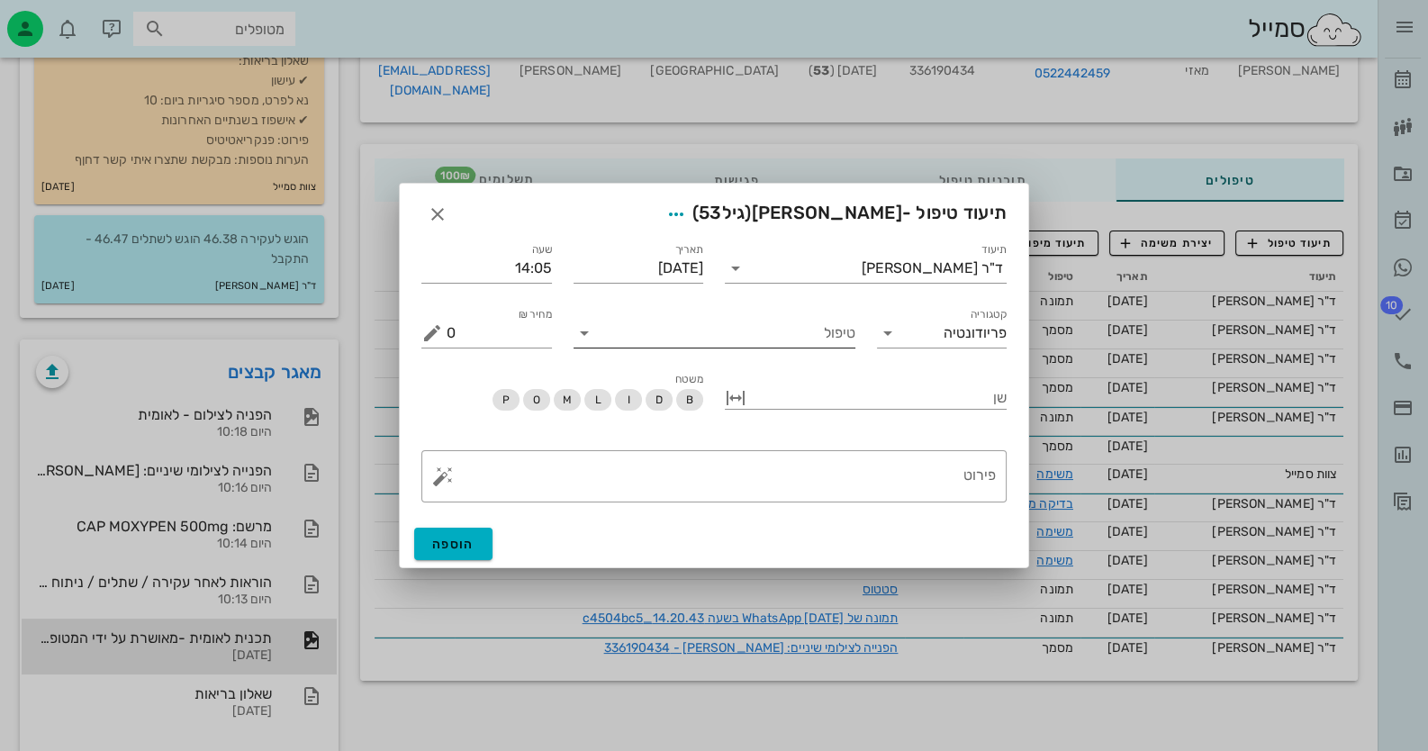
click at [738, 343] on input "טיפול" at bounding box center [727, 333] width 257 height 29
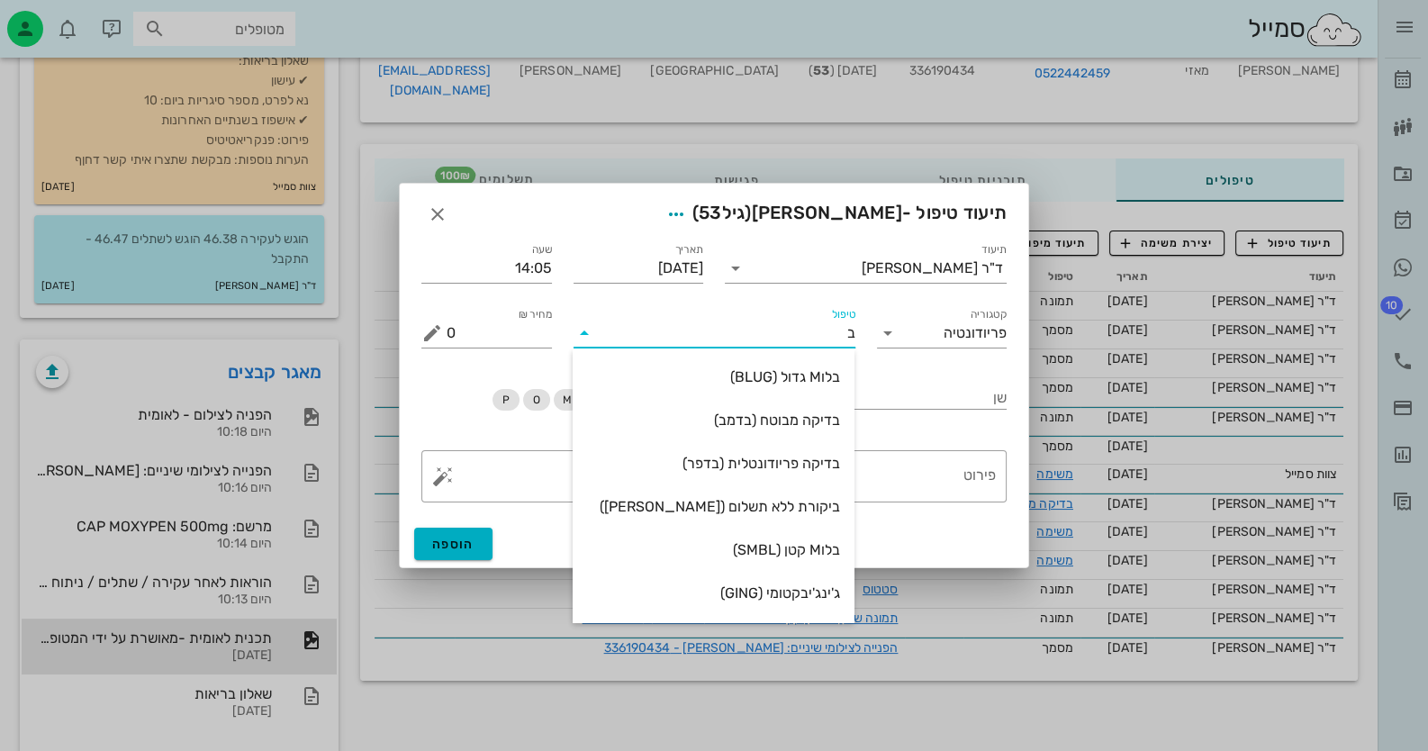
type input "[PERSON_NAME]"
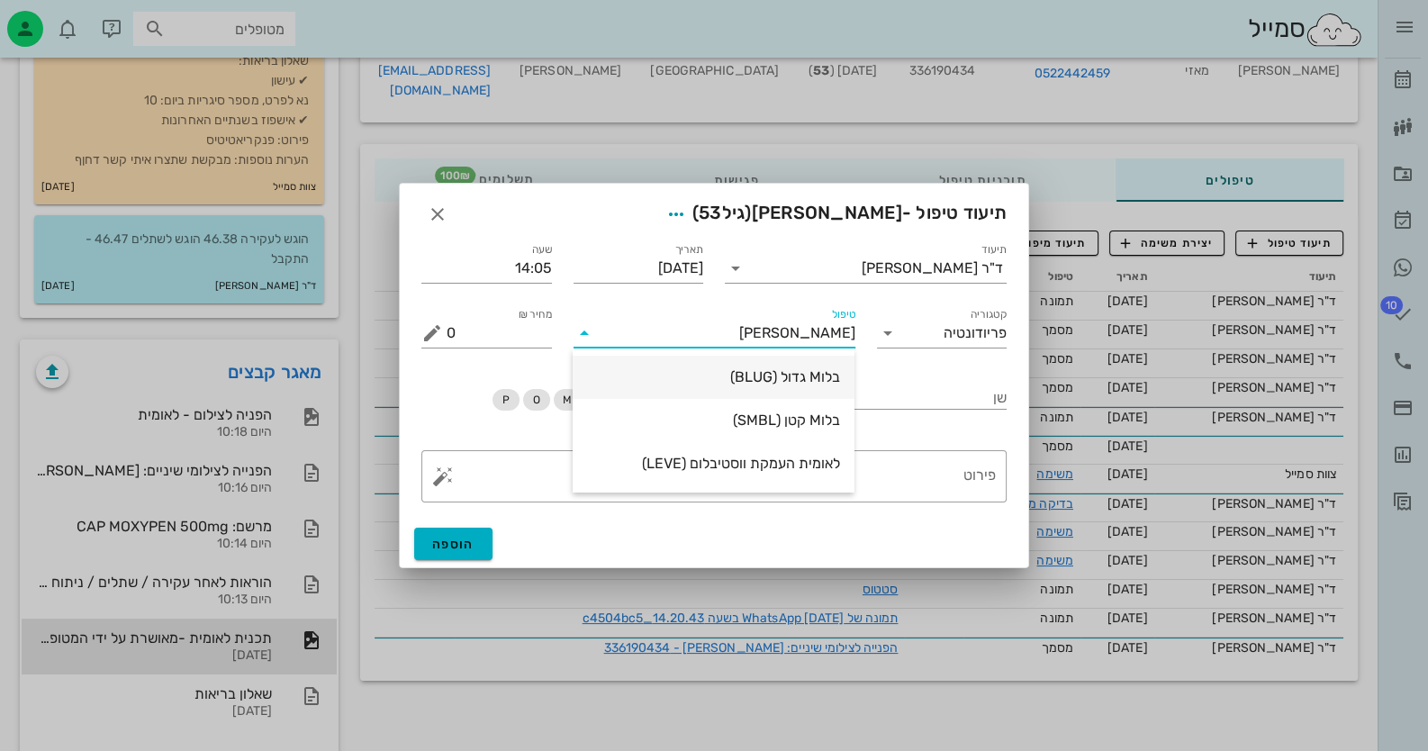
click at [747, 363] on div "בלוM גדול (BLUG)" at bounding box center [713, 376] width 253 height 39
type input "100"
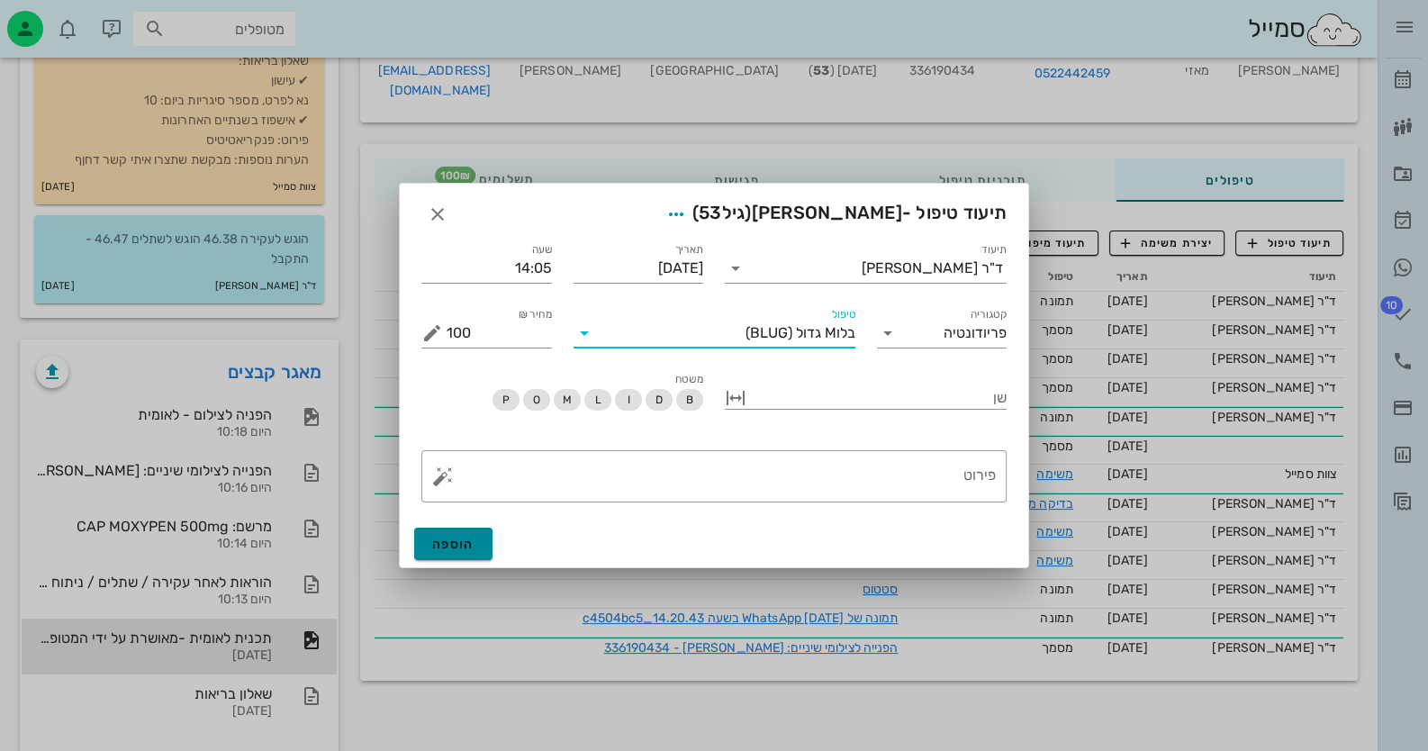
click at [464, 548] on span "הוספה" at bounding box center [453, 544] width 42 height 15
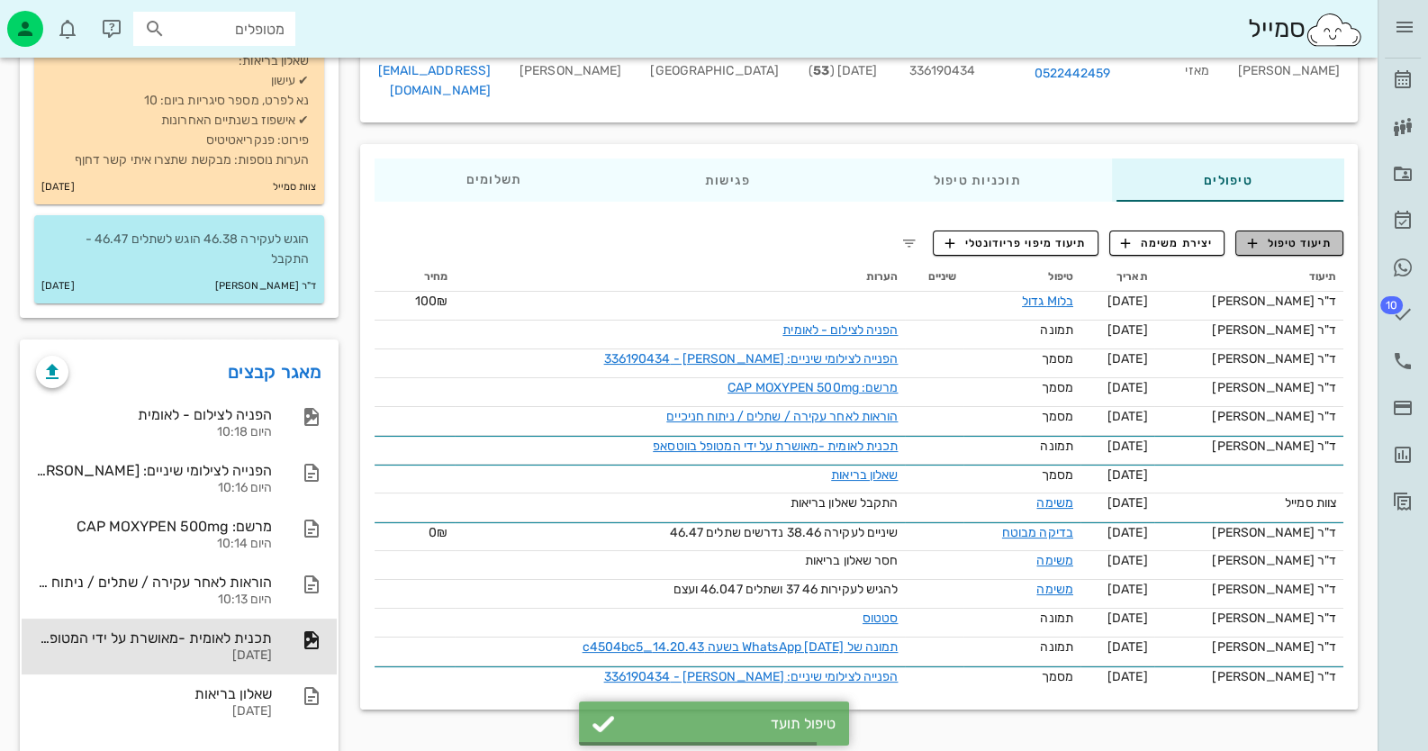
click at [1334, 230] on button "תיעוד טיפול" at bounding box center [1289, 242] width 108 height 25
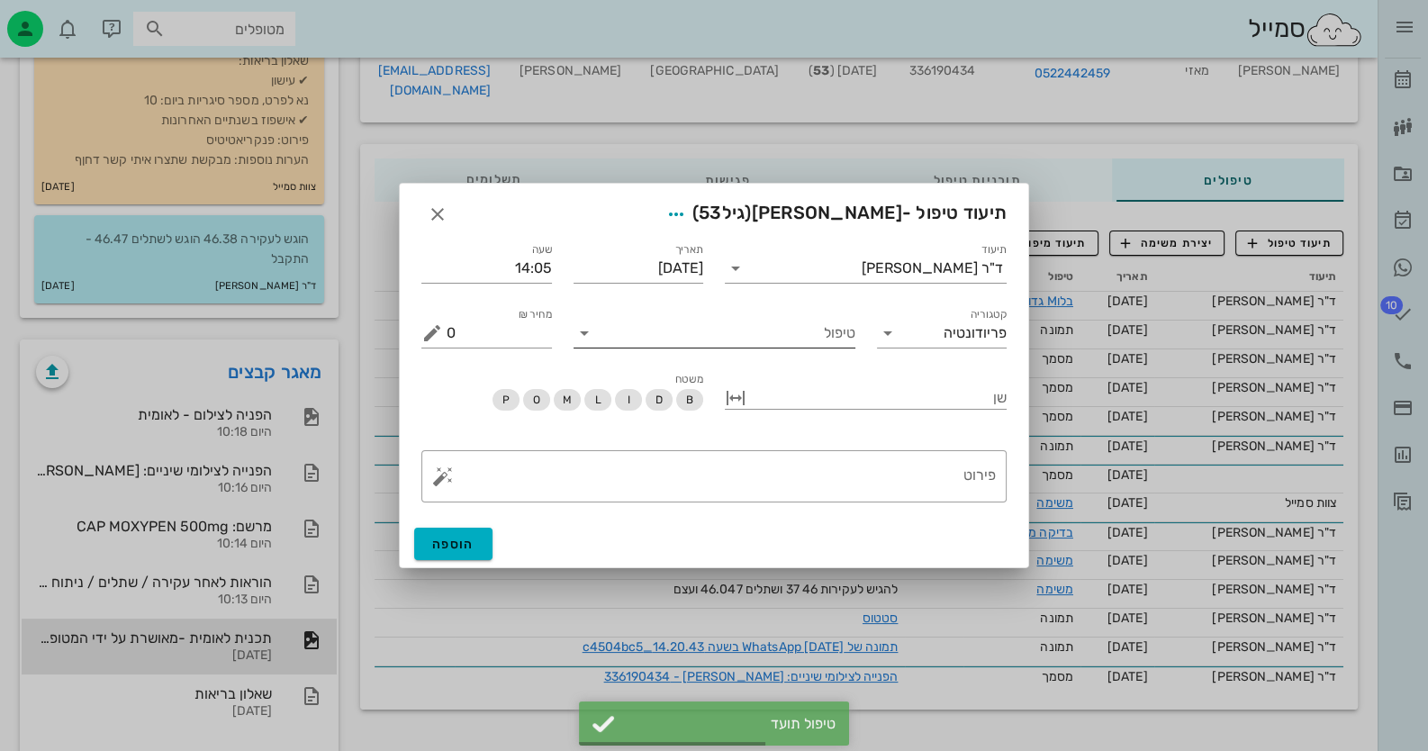
click at [827, 334] on input "טיפול" at bounding box center [727, 333] width 257 height 29
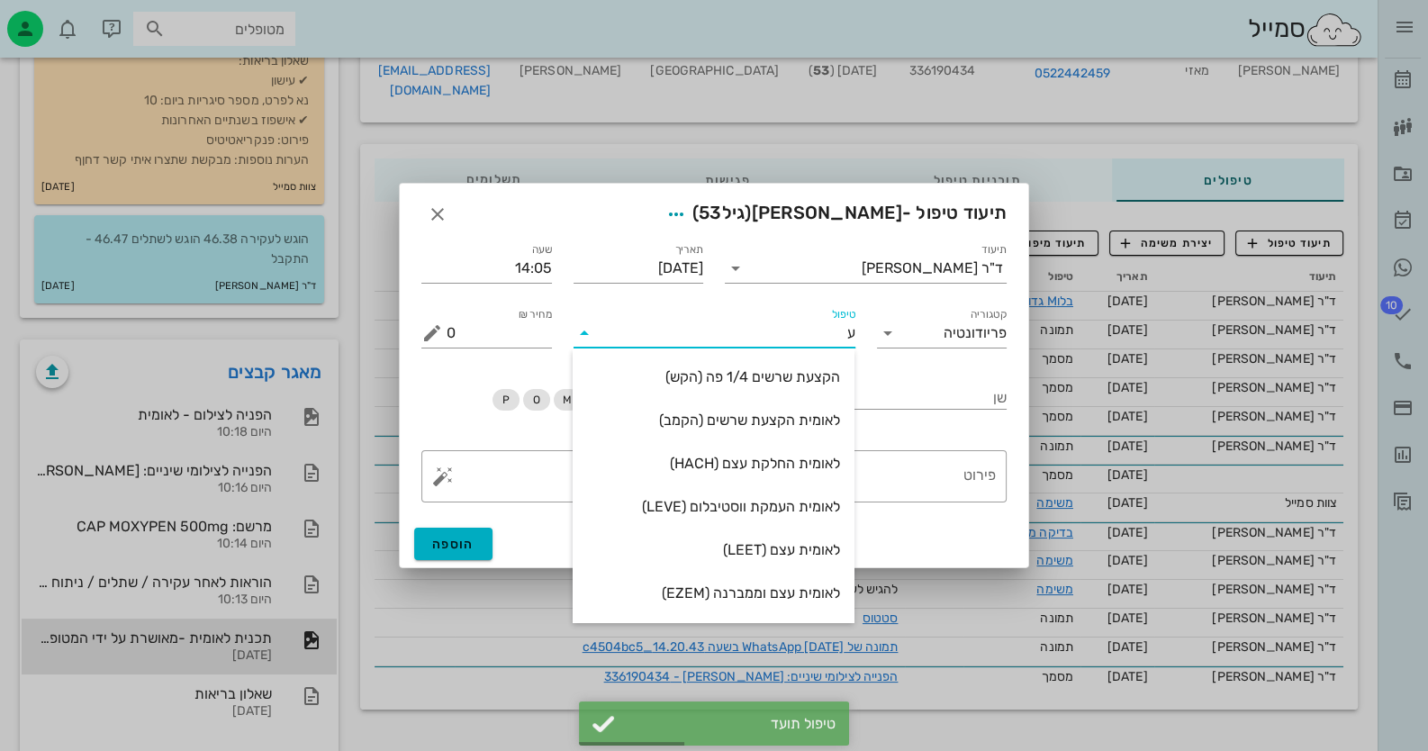
type input "עק"
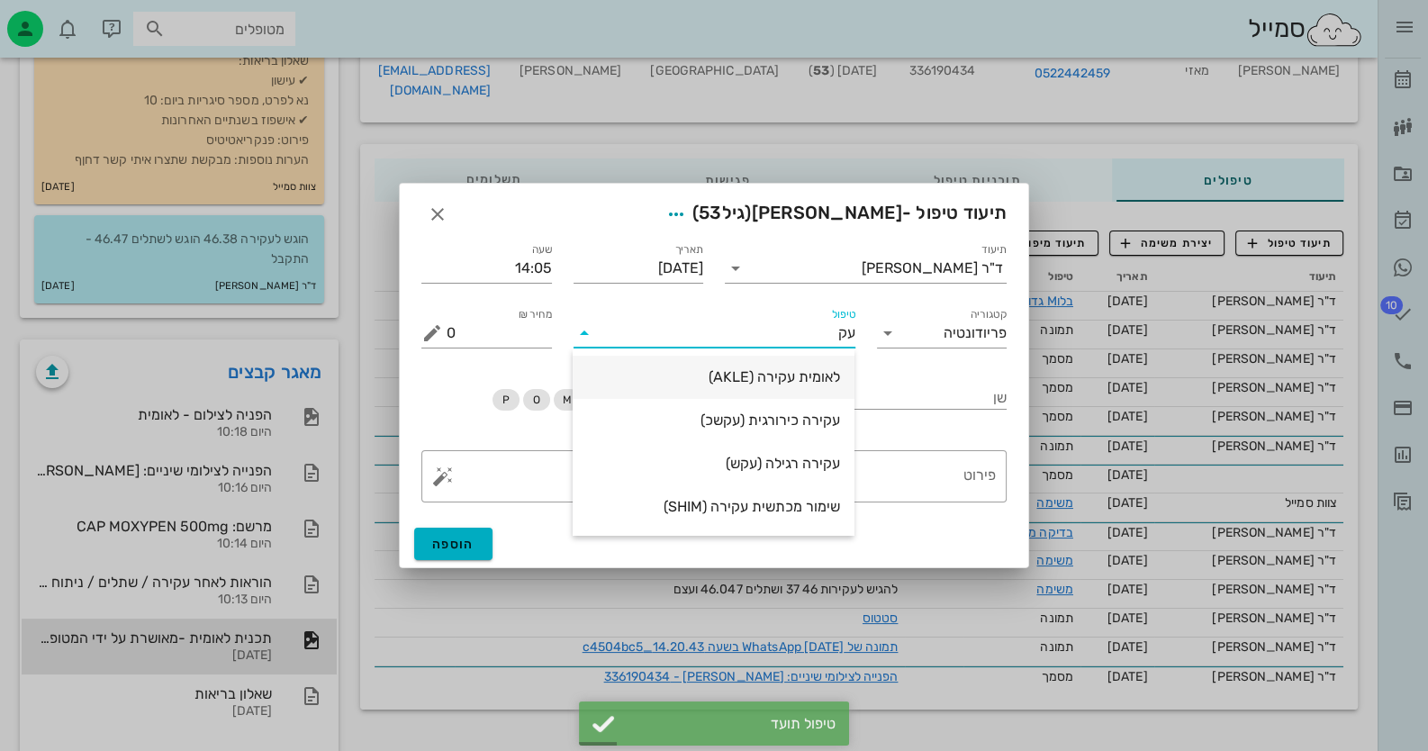
click at [808, 372] on div "לאומית עקירה (AKLE)" at bounding box center [713, 376] width 253 height 17
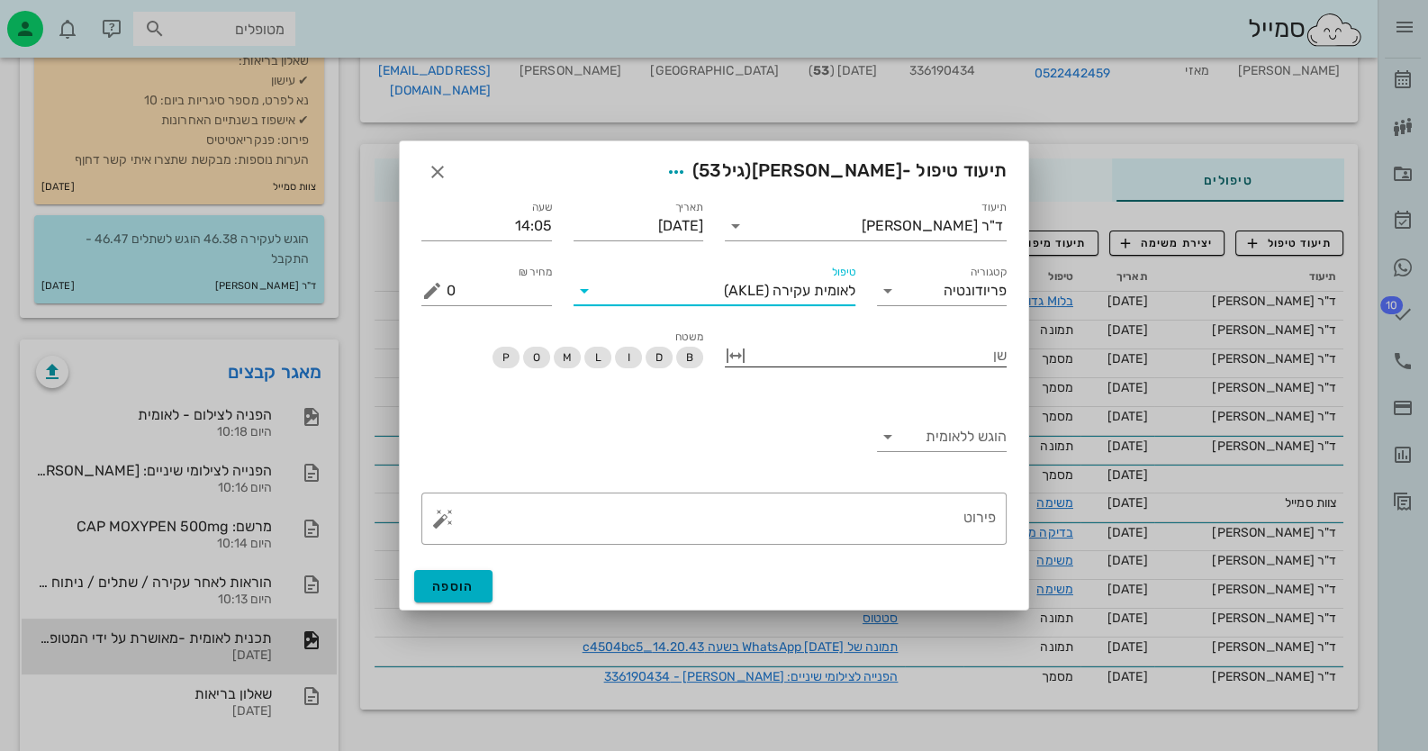
click at [943, 364] on div at bounding box center [878, 353] width 257 height 23
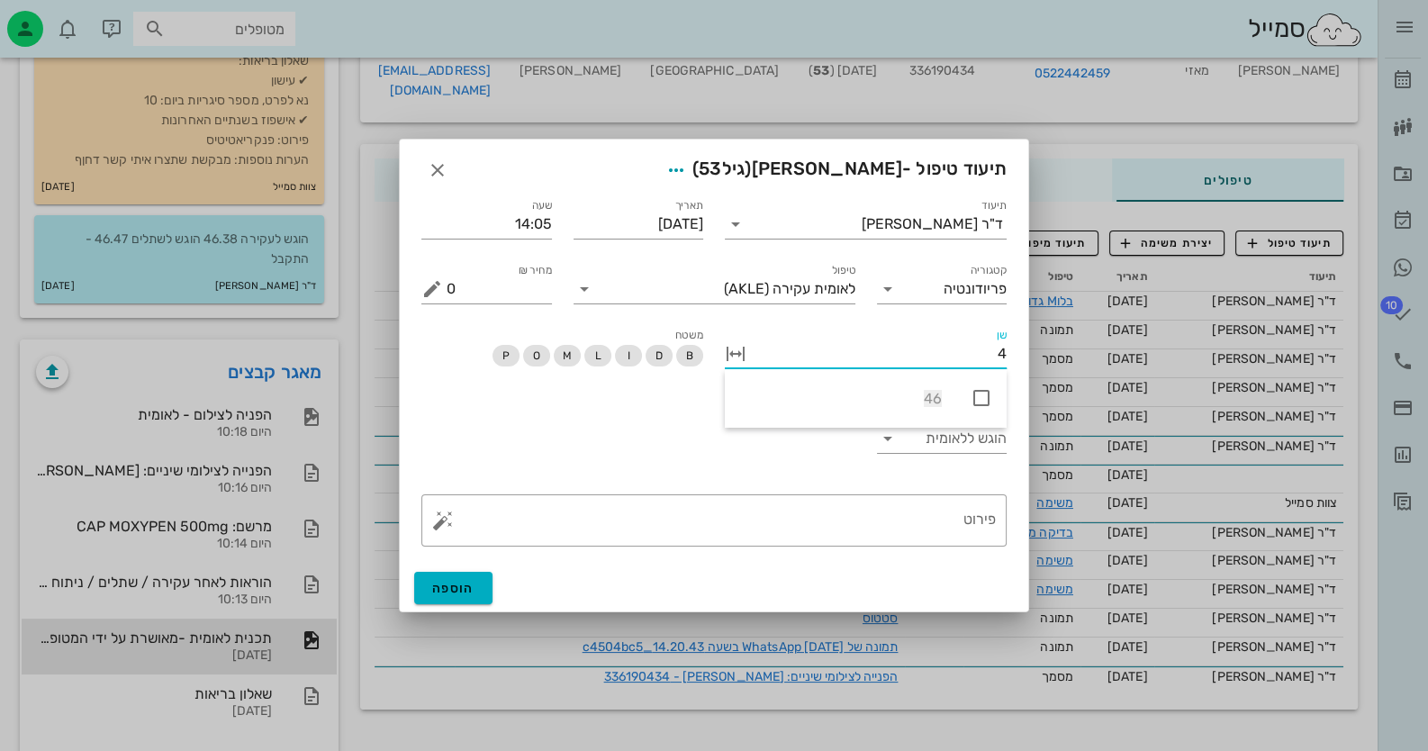
type input "46"
click at [972, 387] on icon at bounding box center [981, 398] width 22 height 22
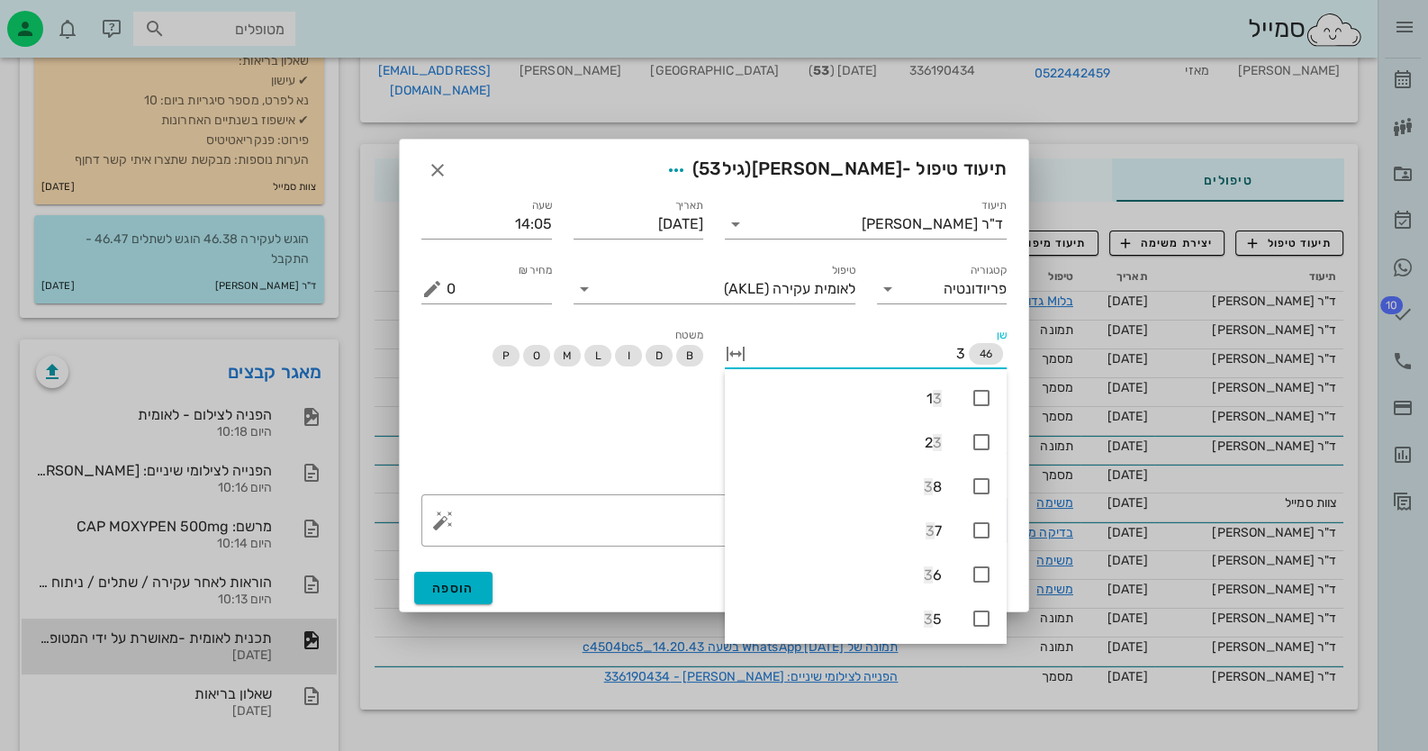
type input "38"
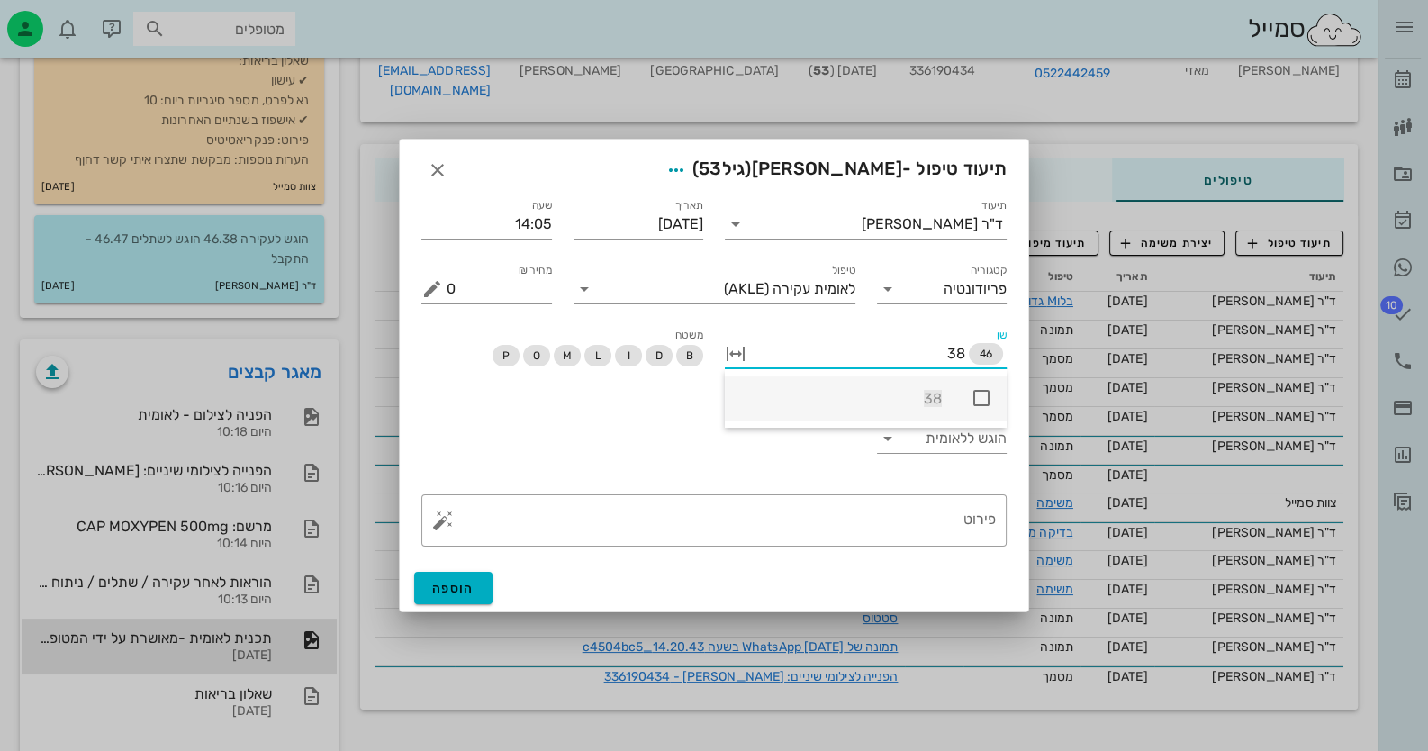
click at [970, 385] on div "38" at bounding box center [866, 398] width 282 height 44
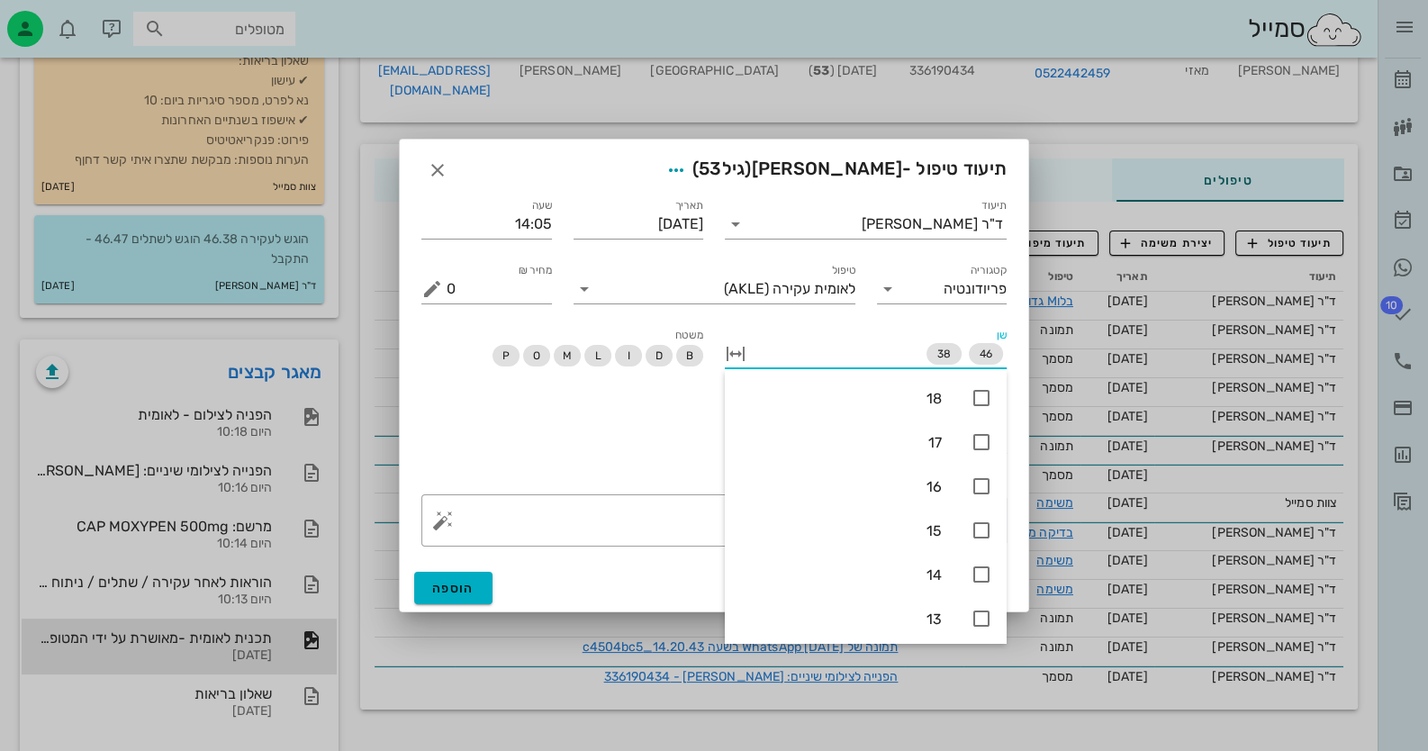
click at [582, 465] on div "הוגש ללאומית" at bounding box center [714, 441] width 607 height 85
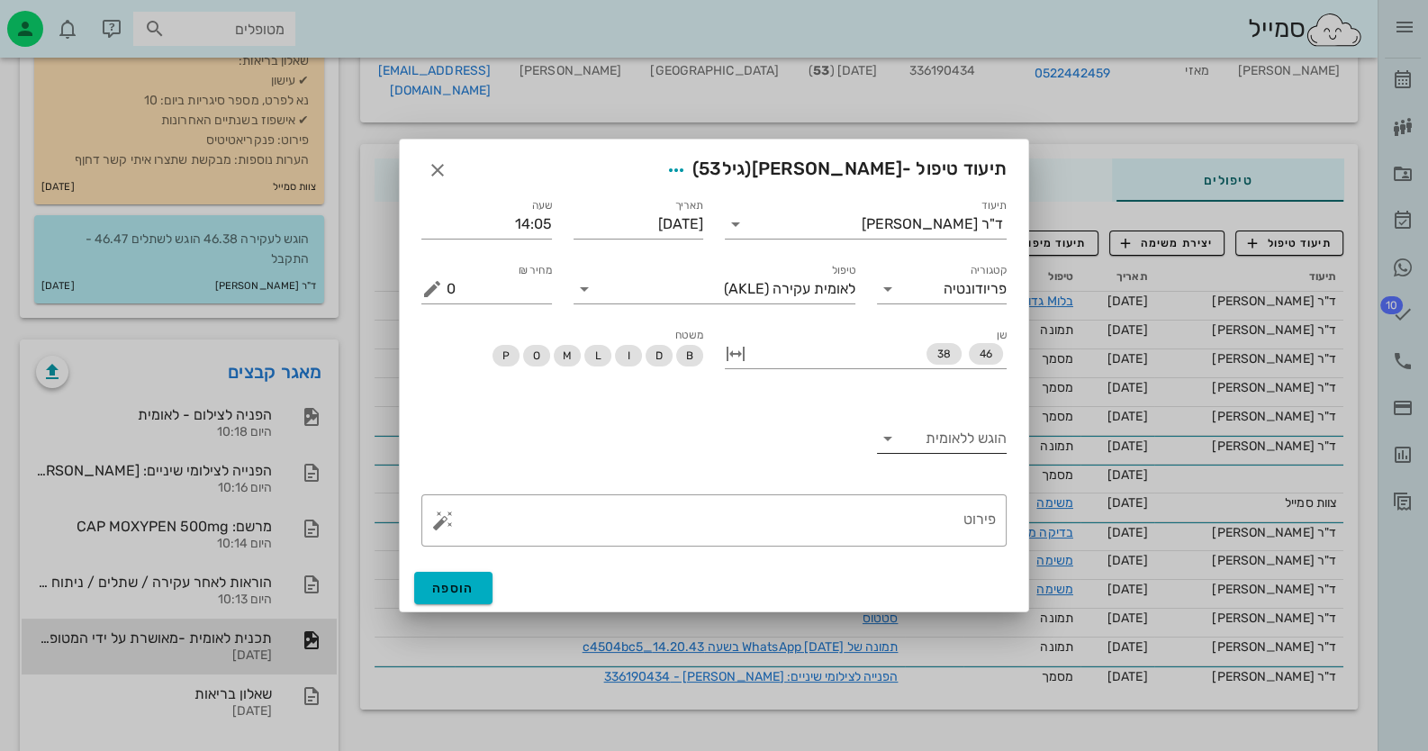
click at [970, 447] on input "הוגש ללאומית" at bounding box center [957, 438] width 102 height 29
click at [971, 445] on div "כן" at bounding box center [941, 452] width 102 height 17
click at [880, 475] on div "הוגש ללאומית כן" at bounding box center [942, 441] width 152 height 85
click at [880, 501] on div "פירוט" at bounding box center [721, 520] width 549 height 52
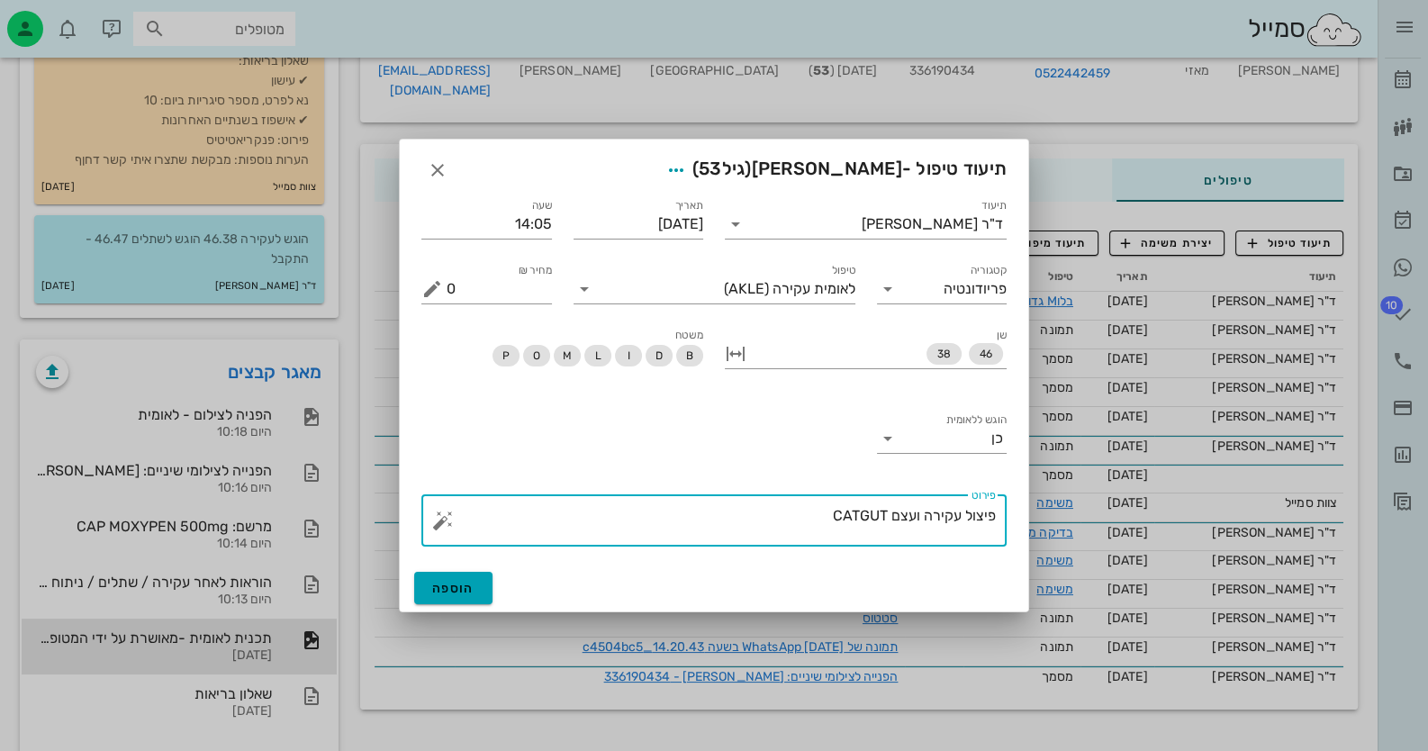
type textarea "פיצול עקירה ועצם CATGUT"
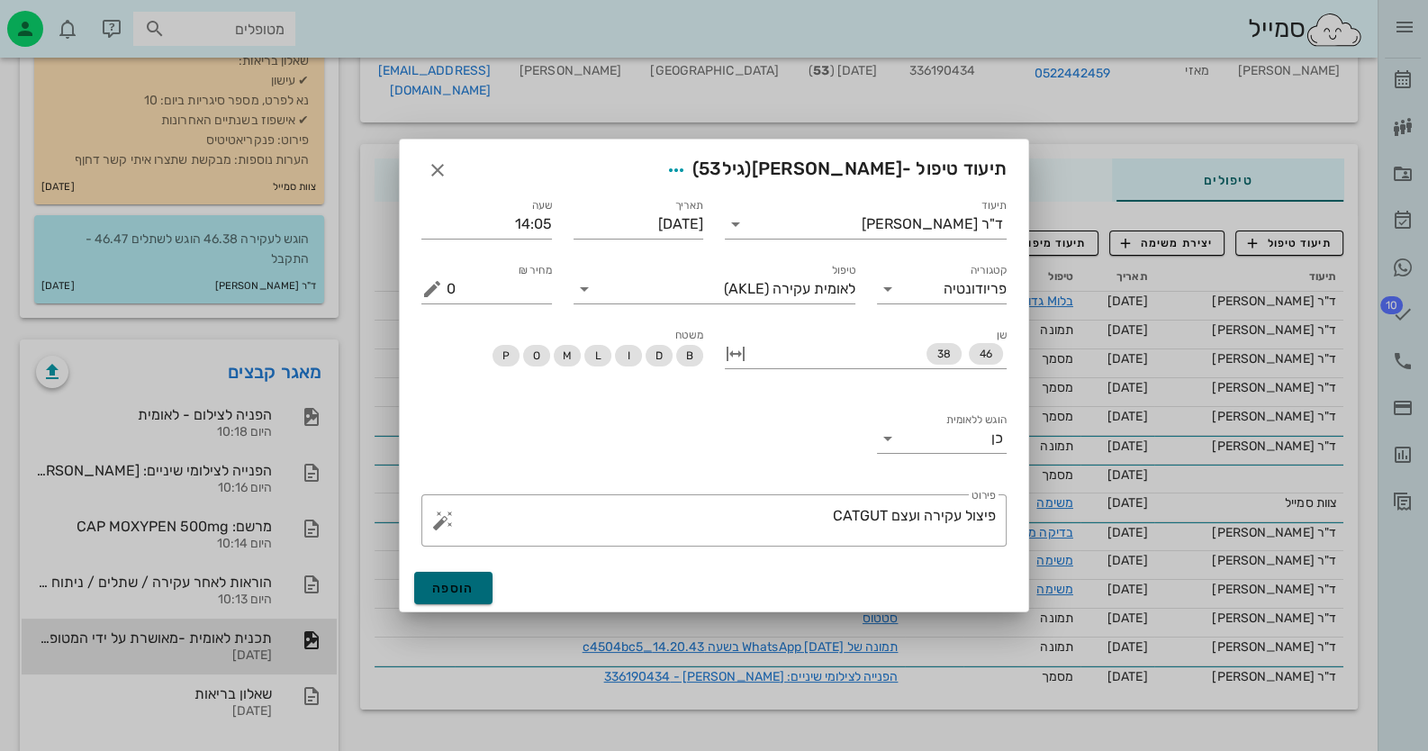
click at [478, 579] on button "הוספה" at bounding box center [453, 588] width 78 height 32
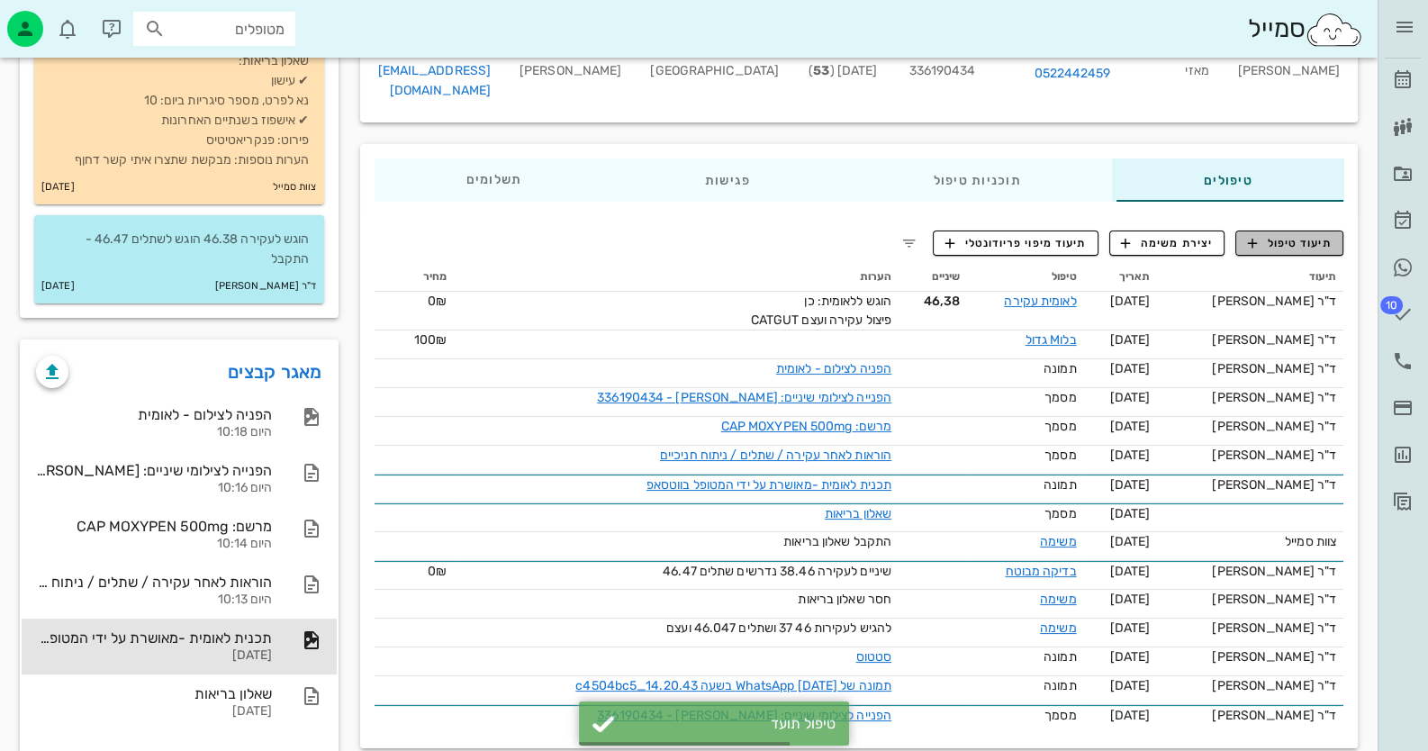
click at [1277, 235] on span "תיעוד טיפול" at bounding box center [1290, 243] width 84 height 16
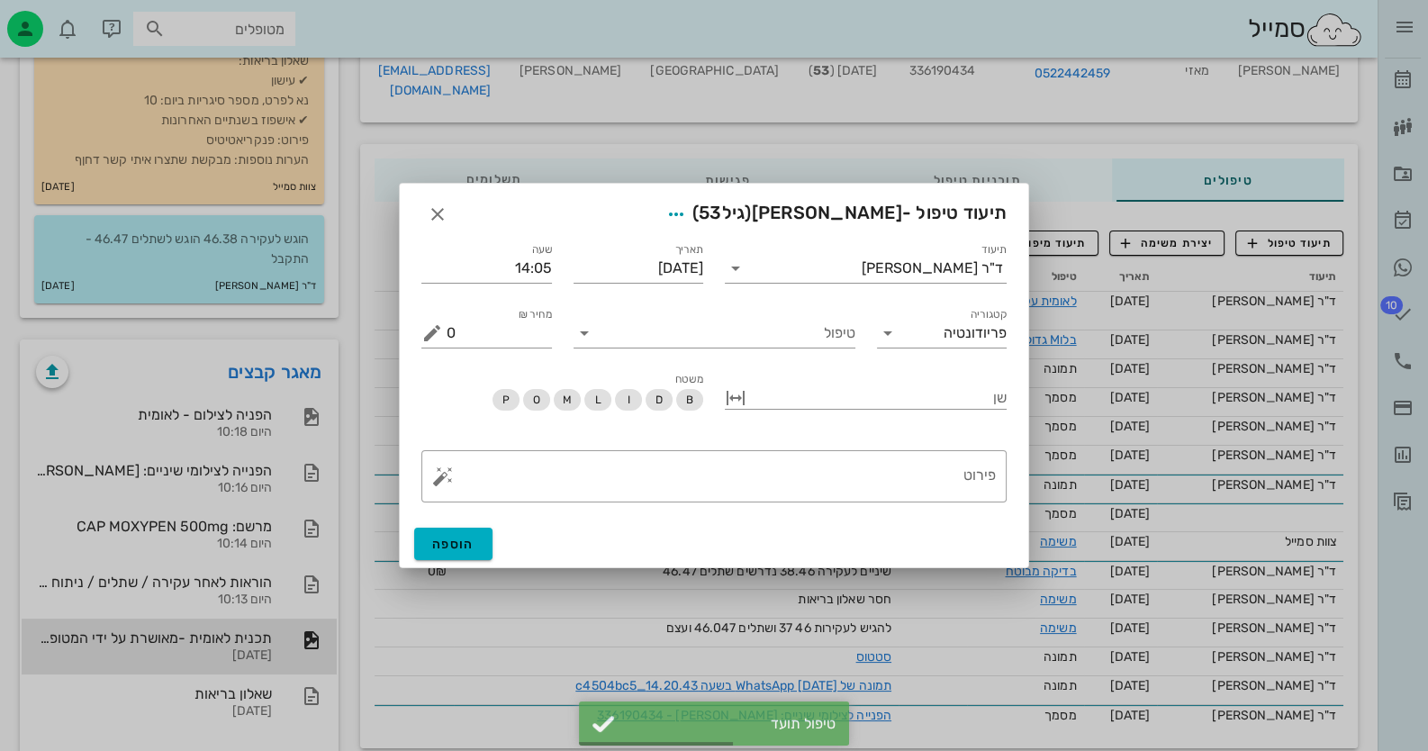
click at [806, 348] on div "טיפול" at bounding box center [714, 325] width 303 height 65
click at [808, 343] on input "טיפול" at bounding box center [727, 333] width 257 height 29
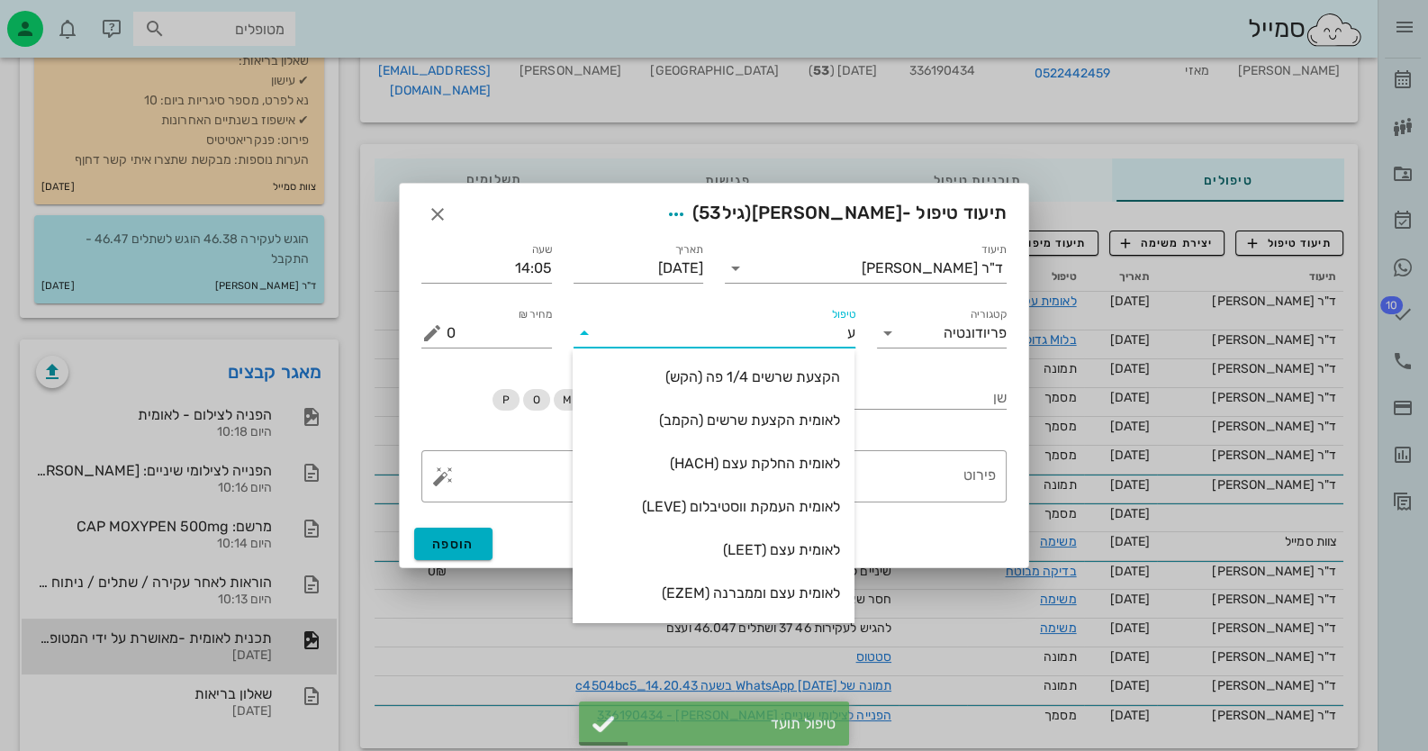
type input "עצ"
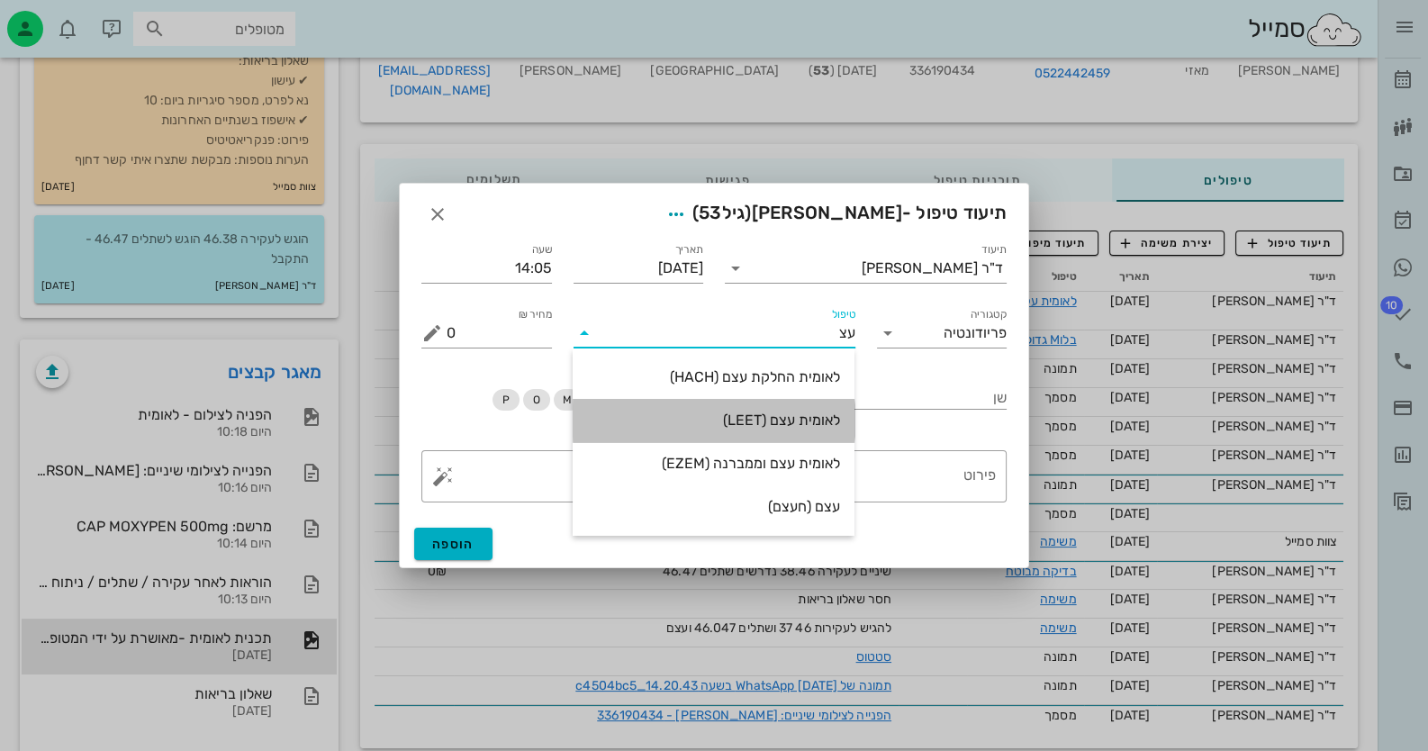
click at [806, 425] on div "לאומית עצם (LEET)" at bounding box center [713, 419] width 253 height 17
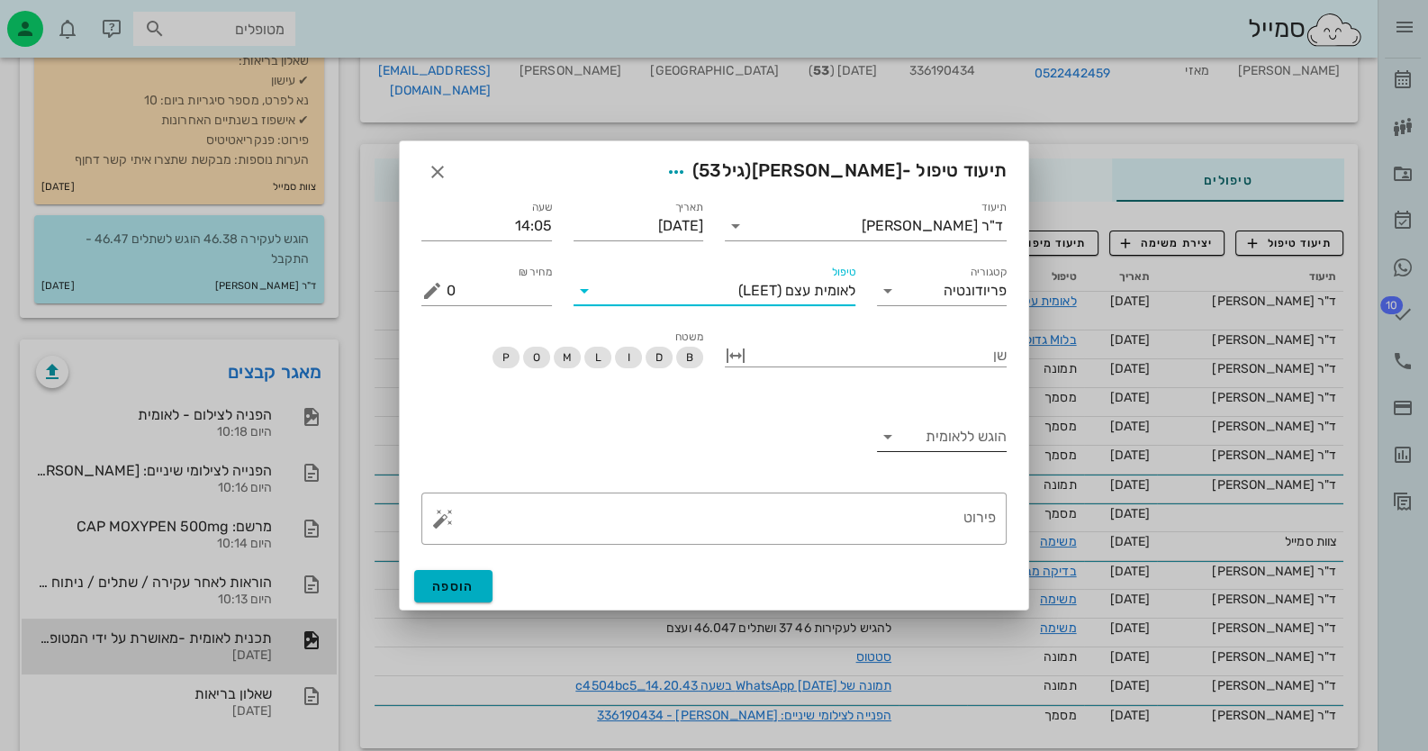
click at [985, 436] on input "הוגש ללאומית" at bounding box center [957, 436] width 102 height 29
click at [985, 436] on div "כן" at bounding box center [941, 450] width 102 height 39
click at [945, 526] on textarea "פירוט" at bounding box center [721, 522] width 549 height 43
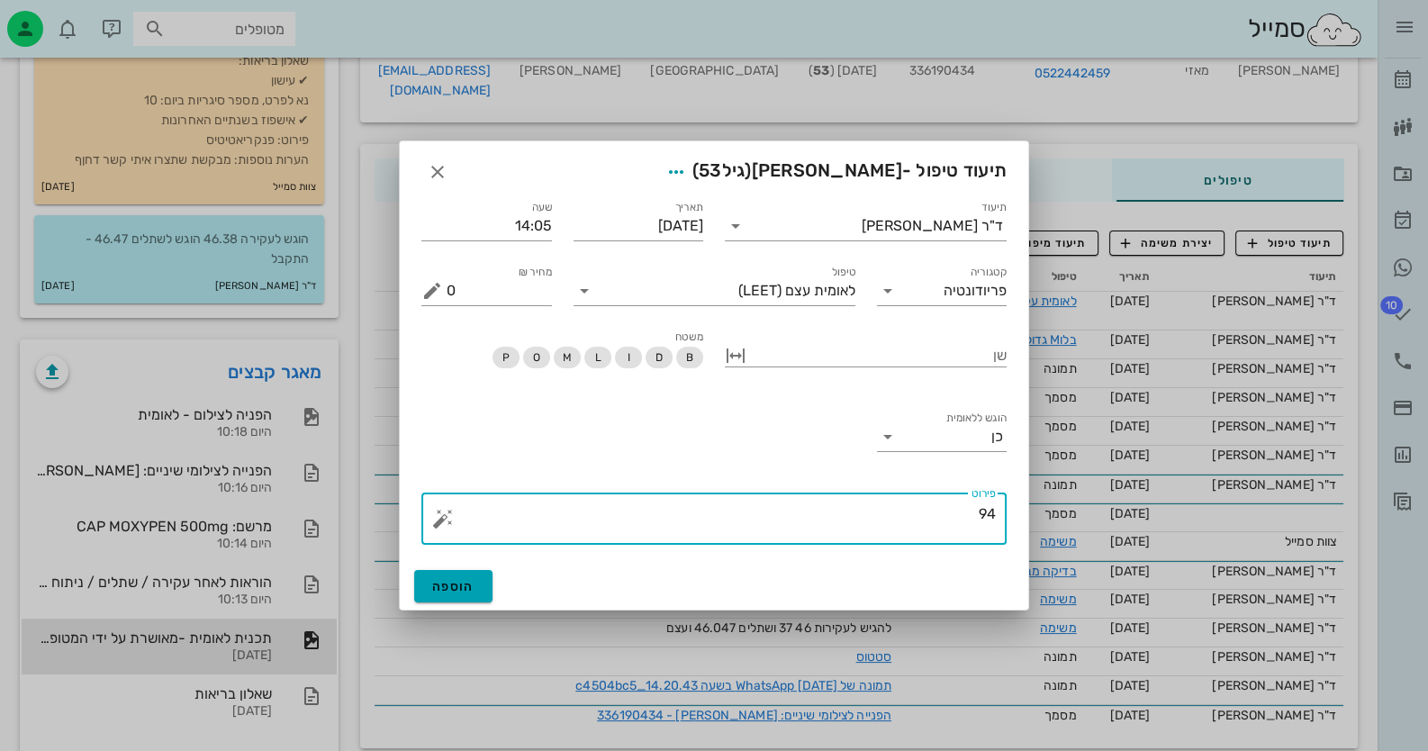
type textarea "94"
click at [478, 573] on button "הוספה" at bounding box center [453, 586] width 78 height 32
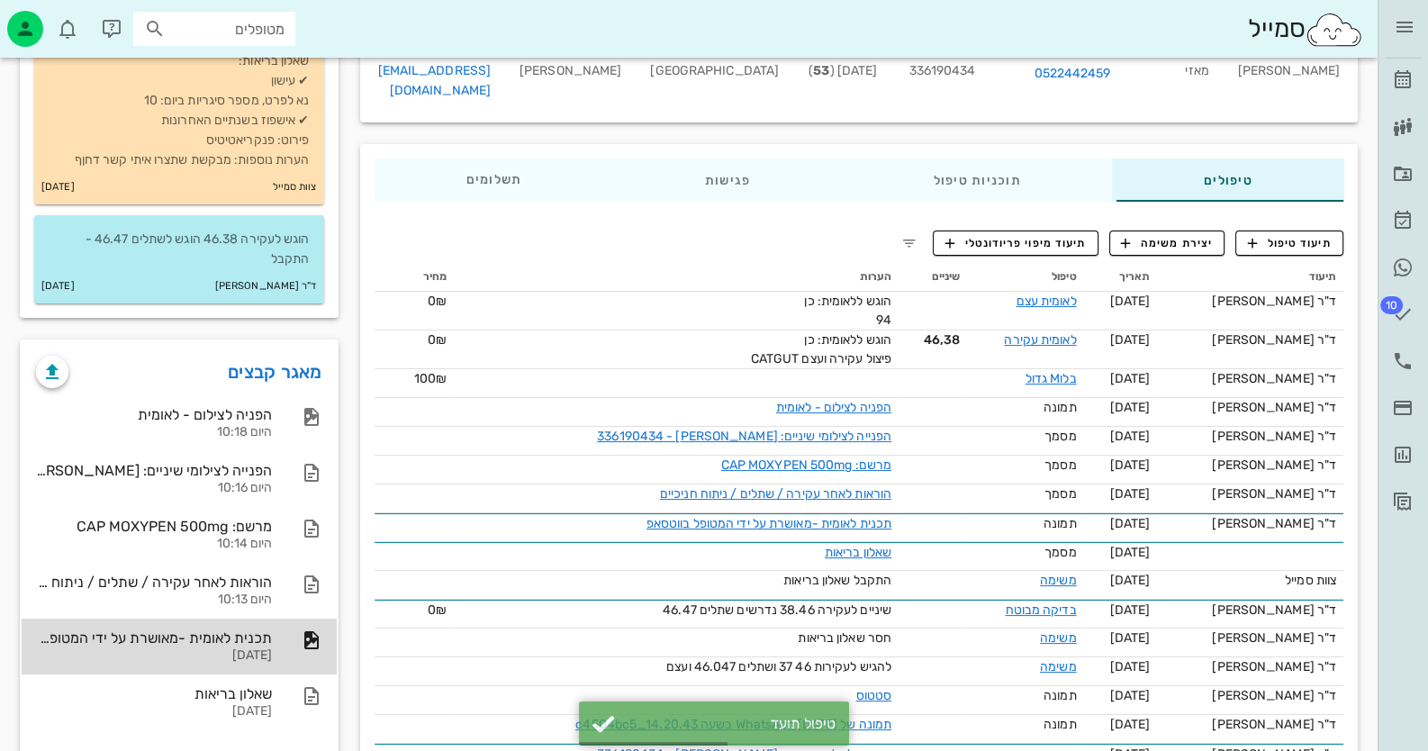
click at [170, 648] on div "[DATE]" at bounding box center [154, 655] width 236 height 15
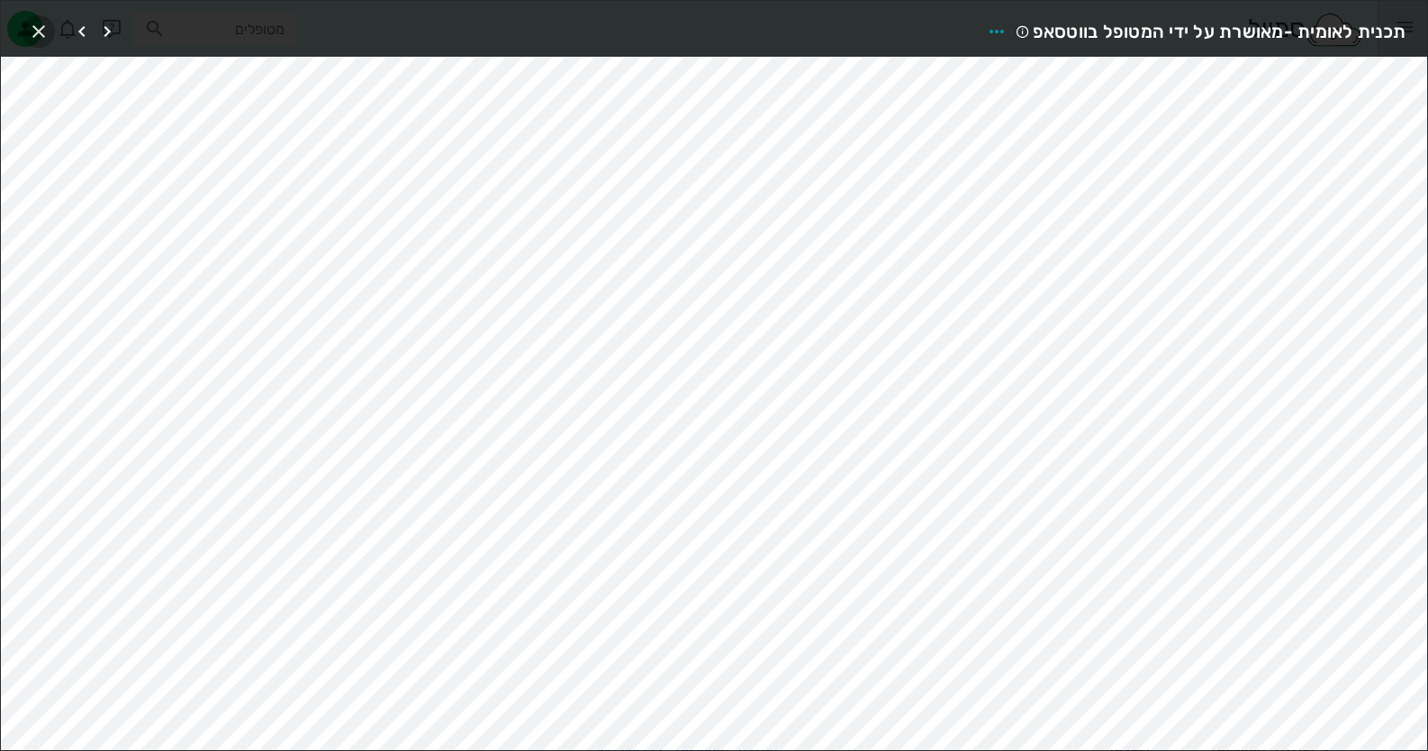
click at [36, 22] on icon "button" at bounding box center [39, 32] width 22 height 22
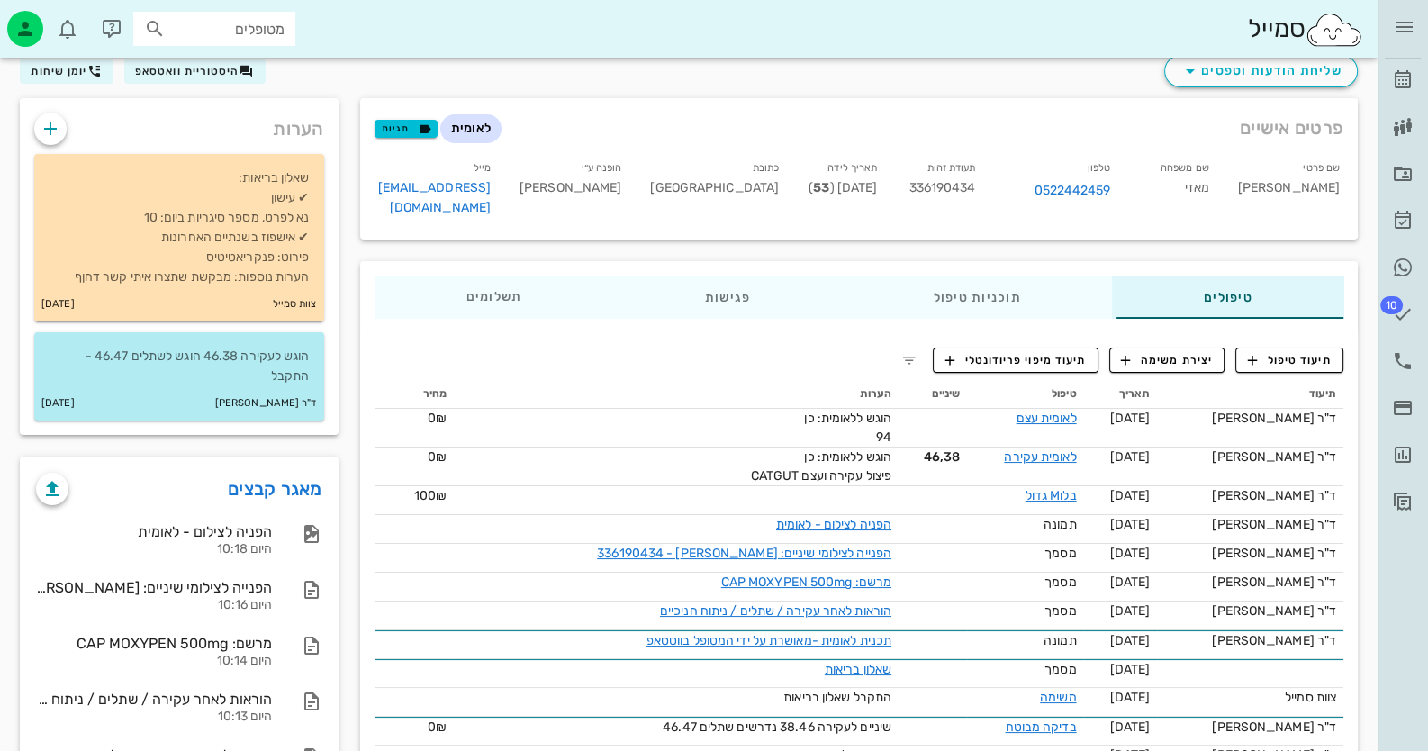
scroll to position [0, 0]
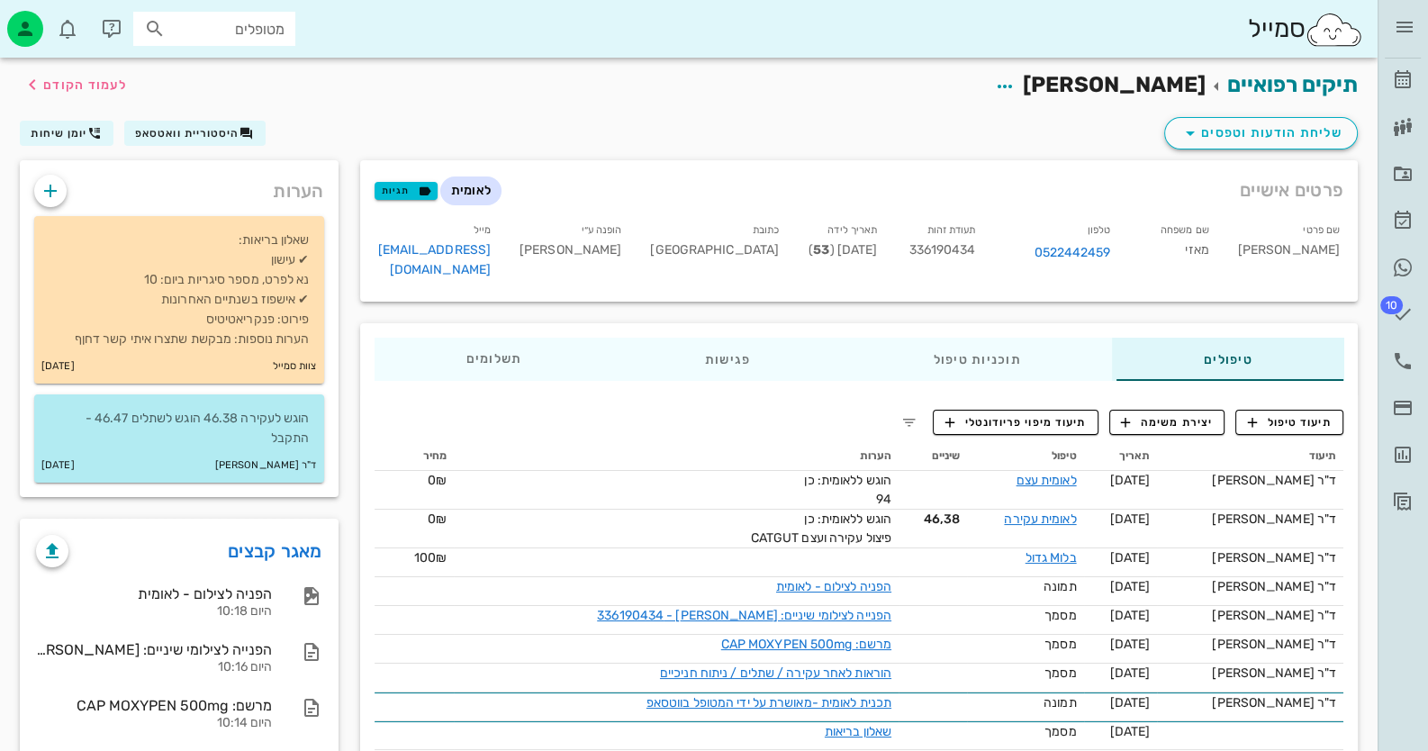
click at [946, 246] on span "336190434" at bounding box center [942, 249] width 67 height 15
copy span "336190434"
click at [49, 185] on icon "button" at bounding box center [51, 191] width 22 height 22
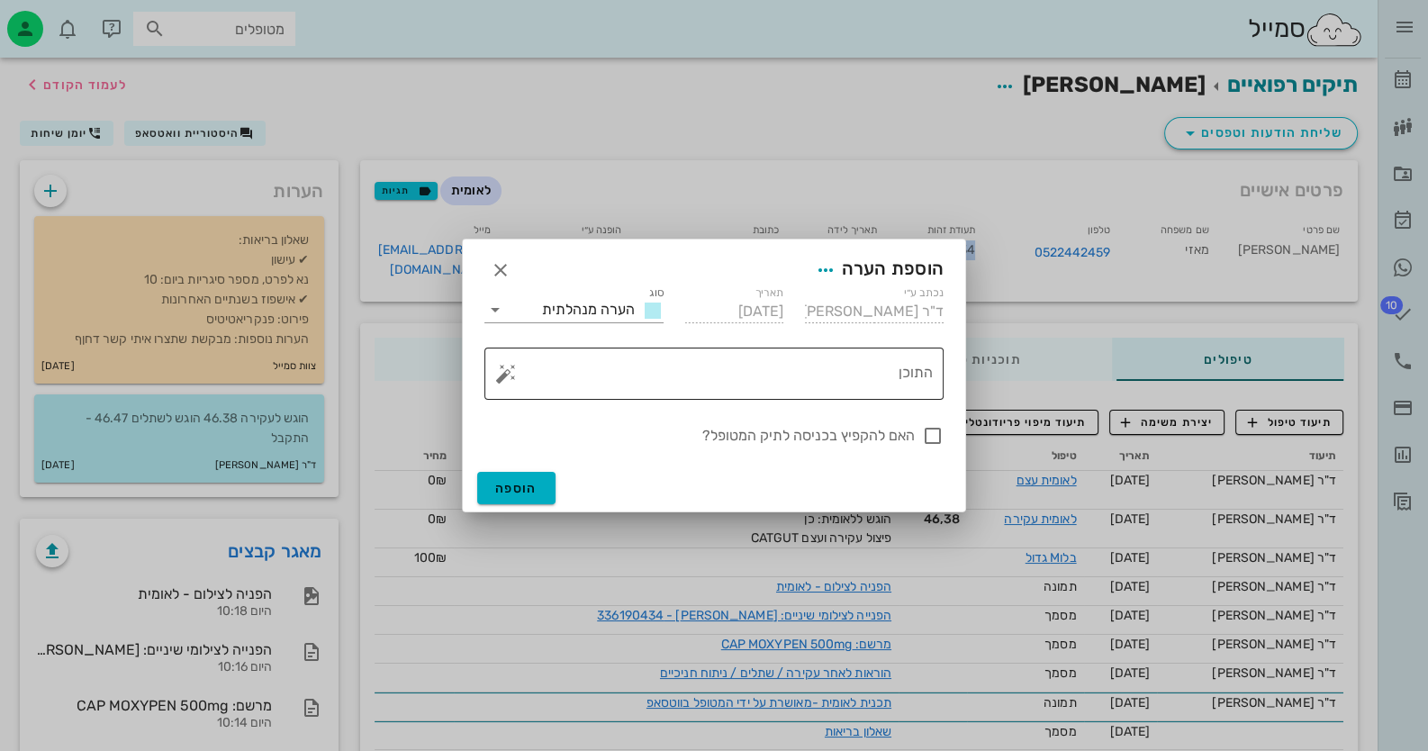
click at [501, 377] on button "button" at bounding box center [506, 374] width 22 height 22
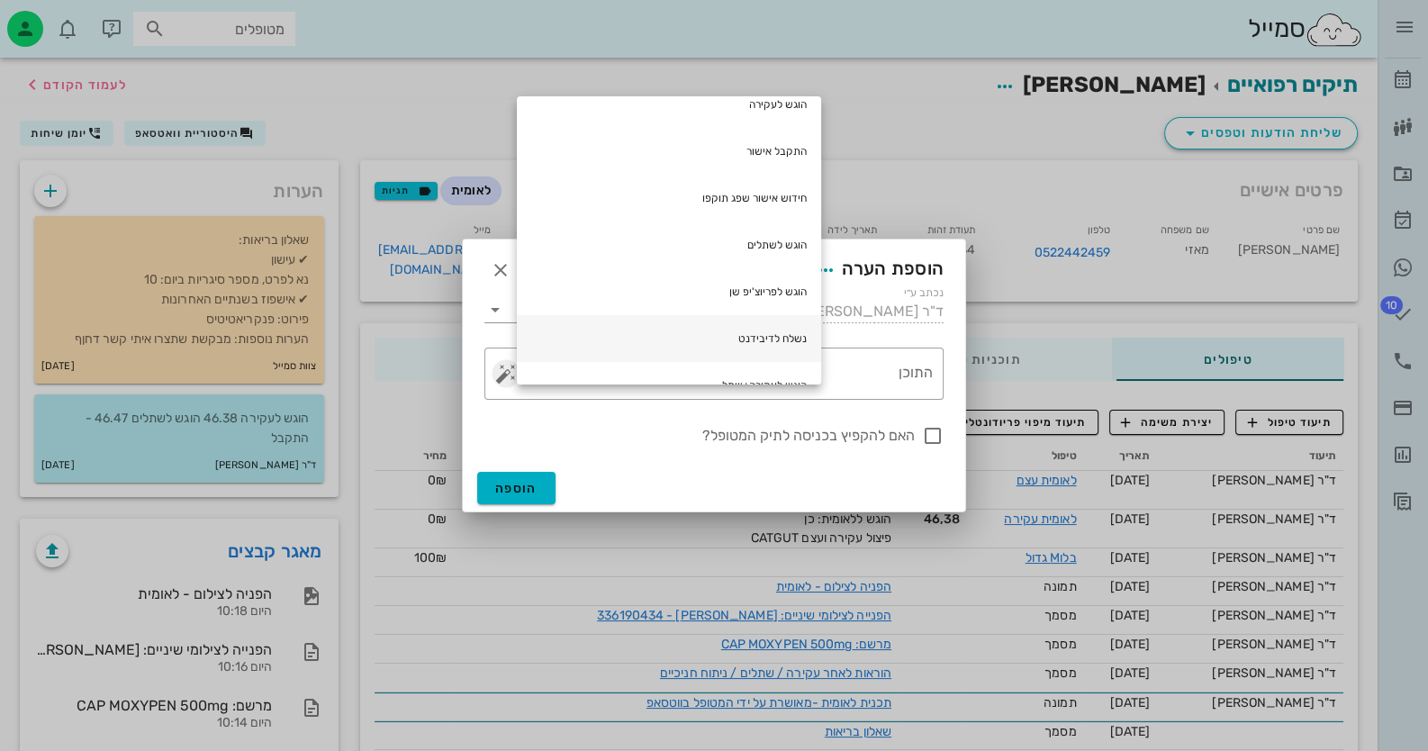
scroll to position [270, 0]
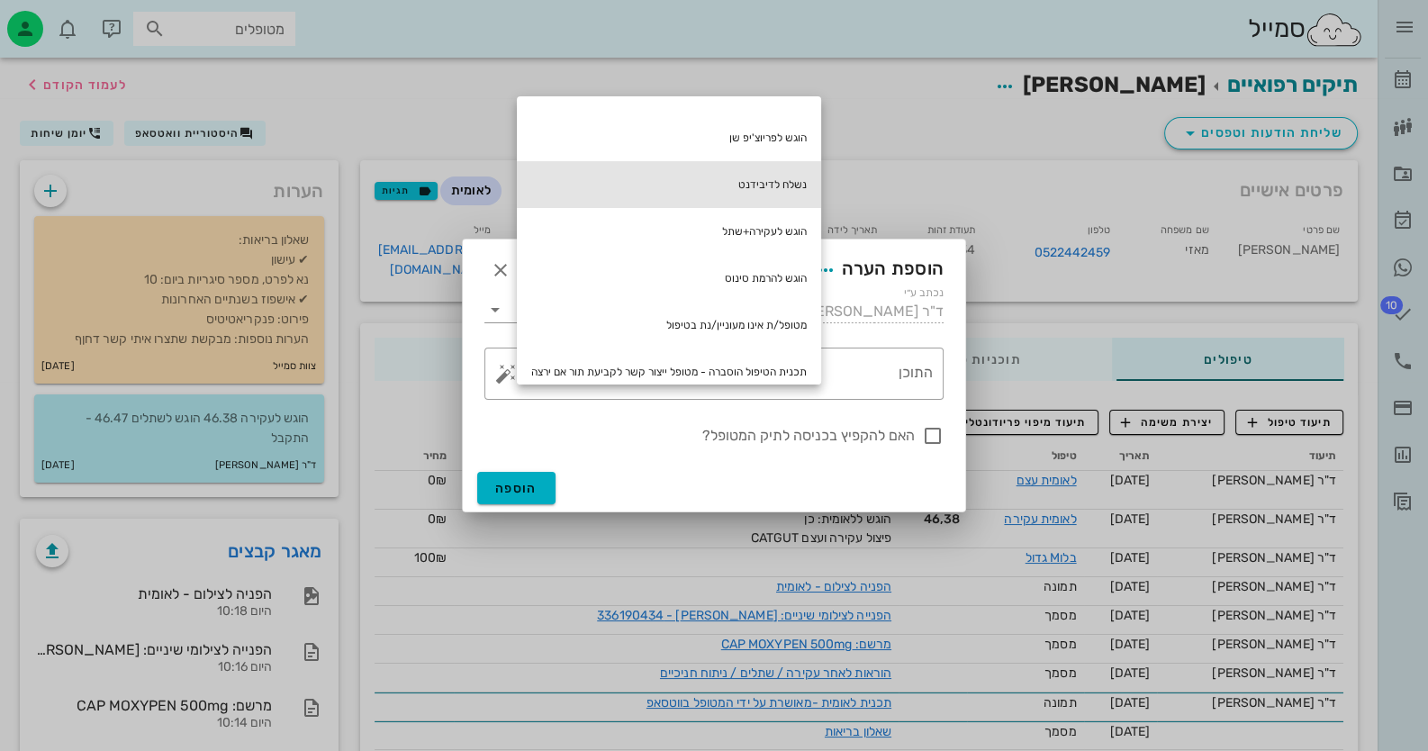
click at [770, 169] on div "נשלח לדיבידנט" at bounding box center [669, 184] width 304 height 47
type textarea "נשלח לדיבידנט"
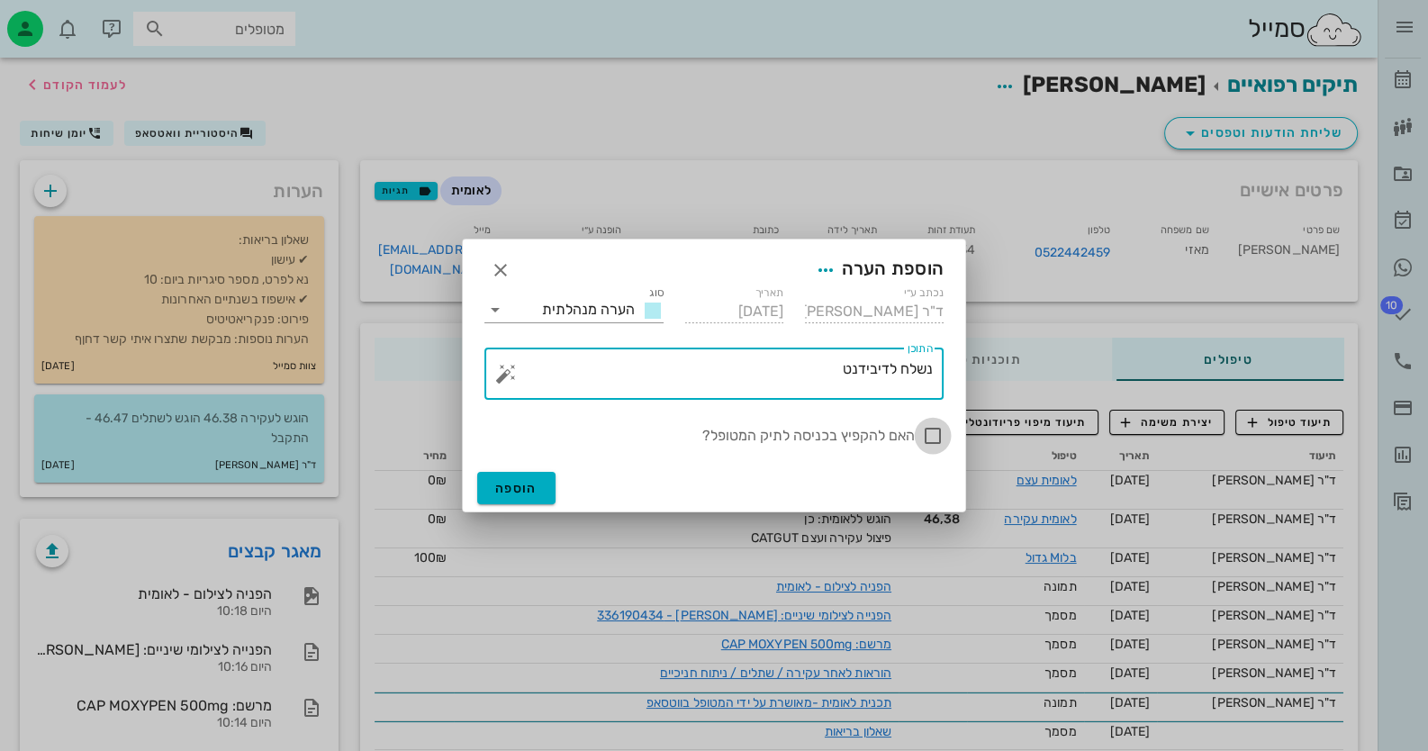
click at [931, 439] on div at bounding box center [932, 435] width 31 height 31
checkbox input "true"
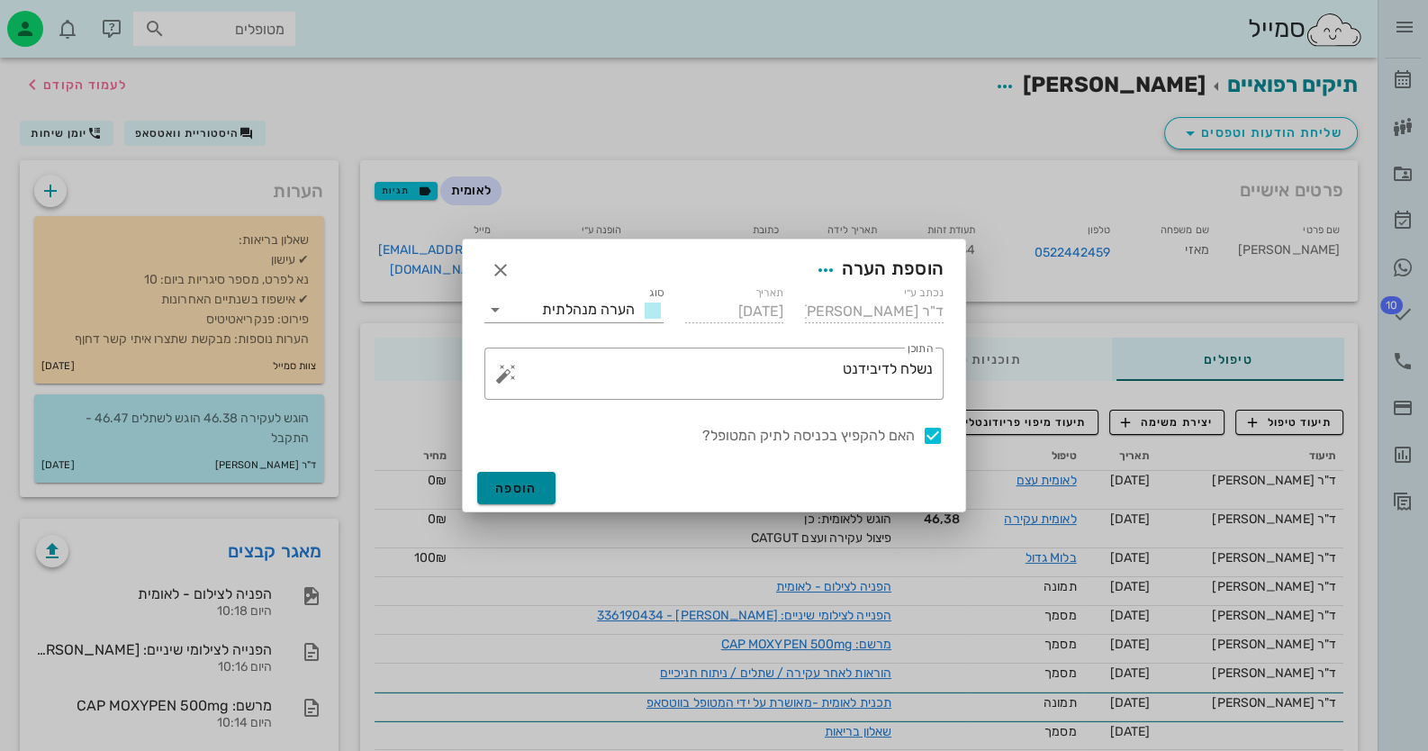
click at [507, 481] on span "הוספה" at bounding box center [516, 488] width 42 height 15
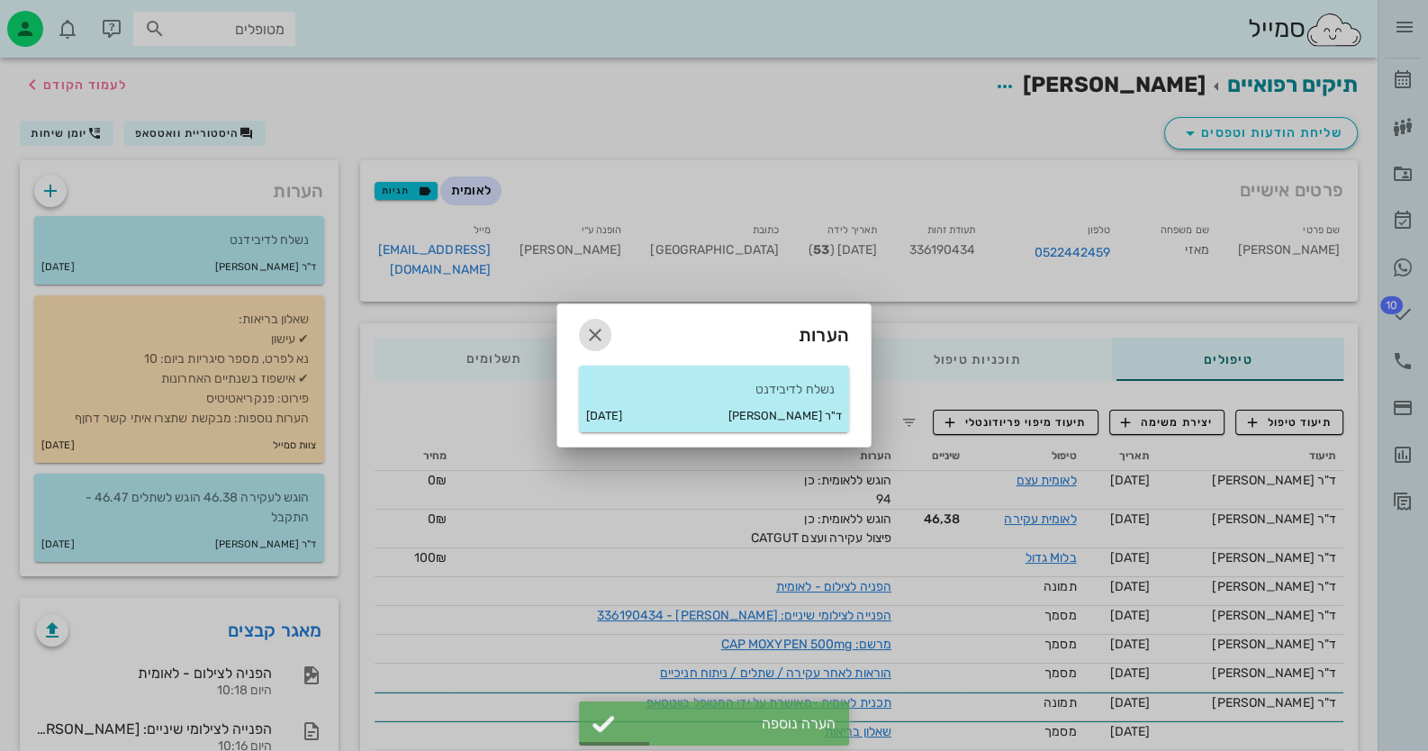
click at [605, 336] on icon "button" at bounding box center [595, 335] width 22 height 22
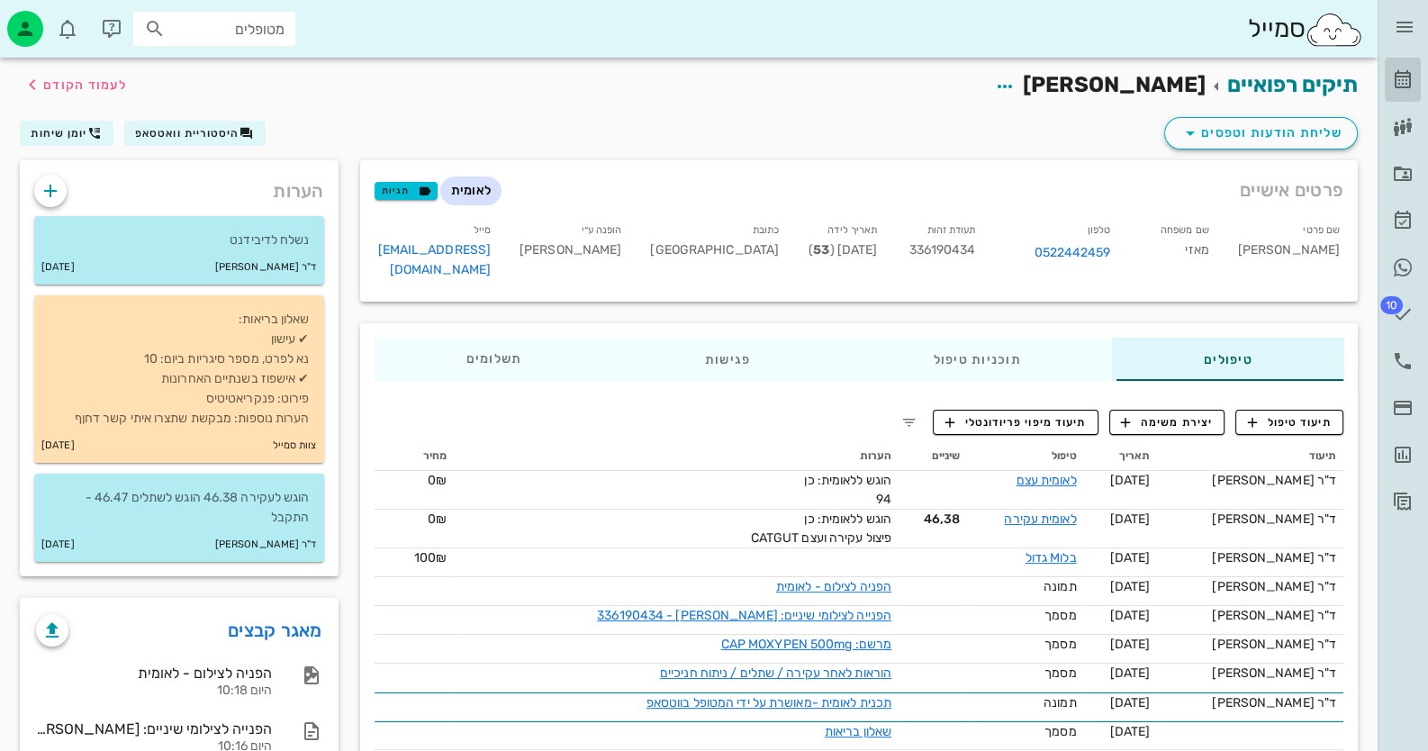
click at [1402, 87] on icon at bounding box center [1403, 80] width 22 height 22
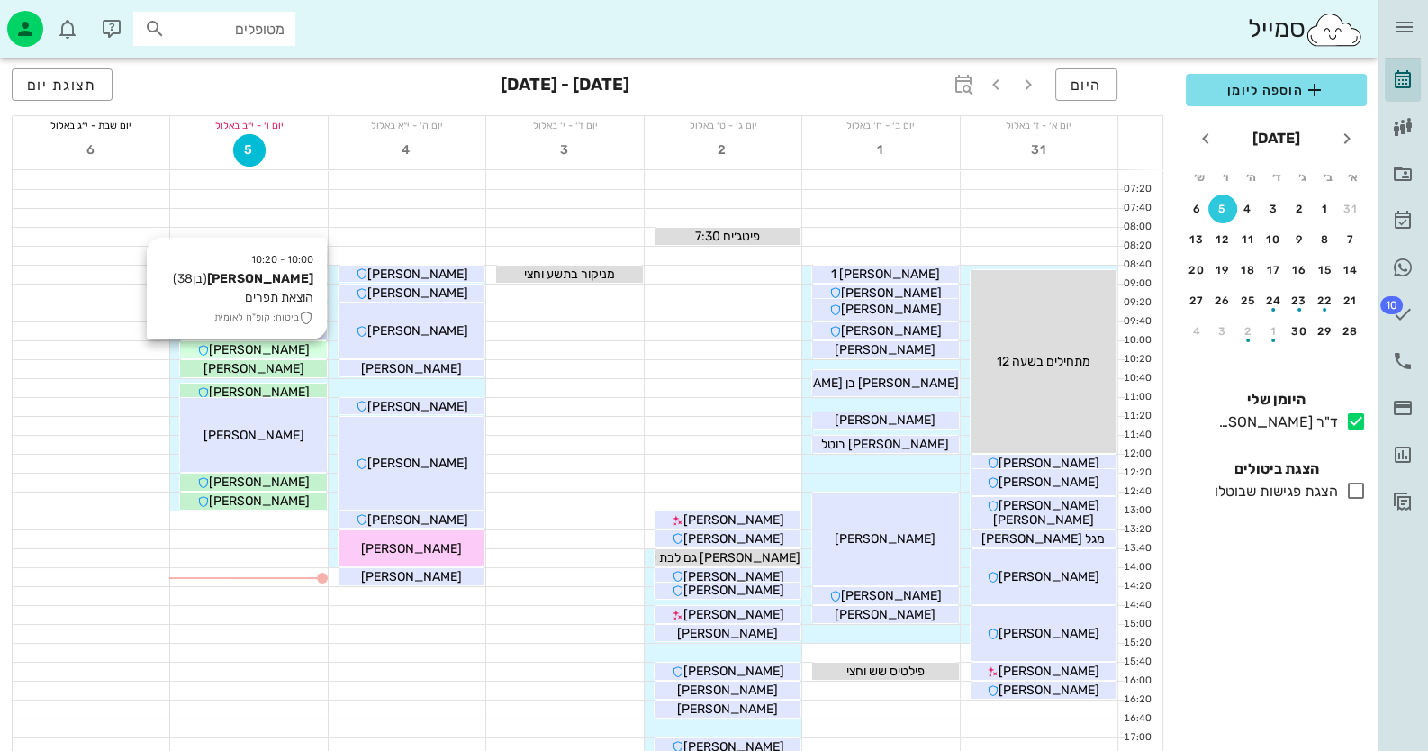
click at [274, 354] on span "[PERSON_NAME]" at bounding box center [259, 349] width 101 height 15
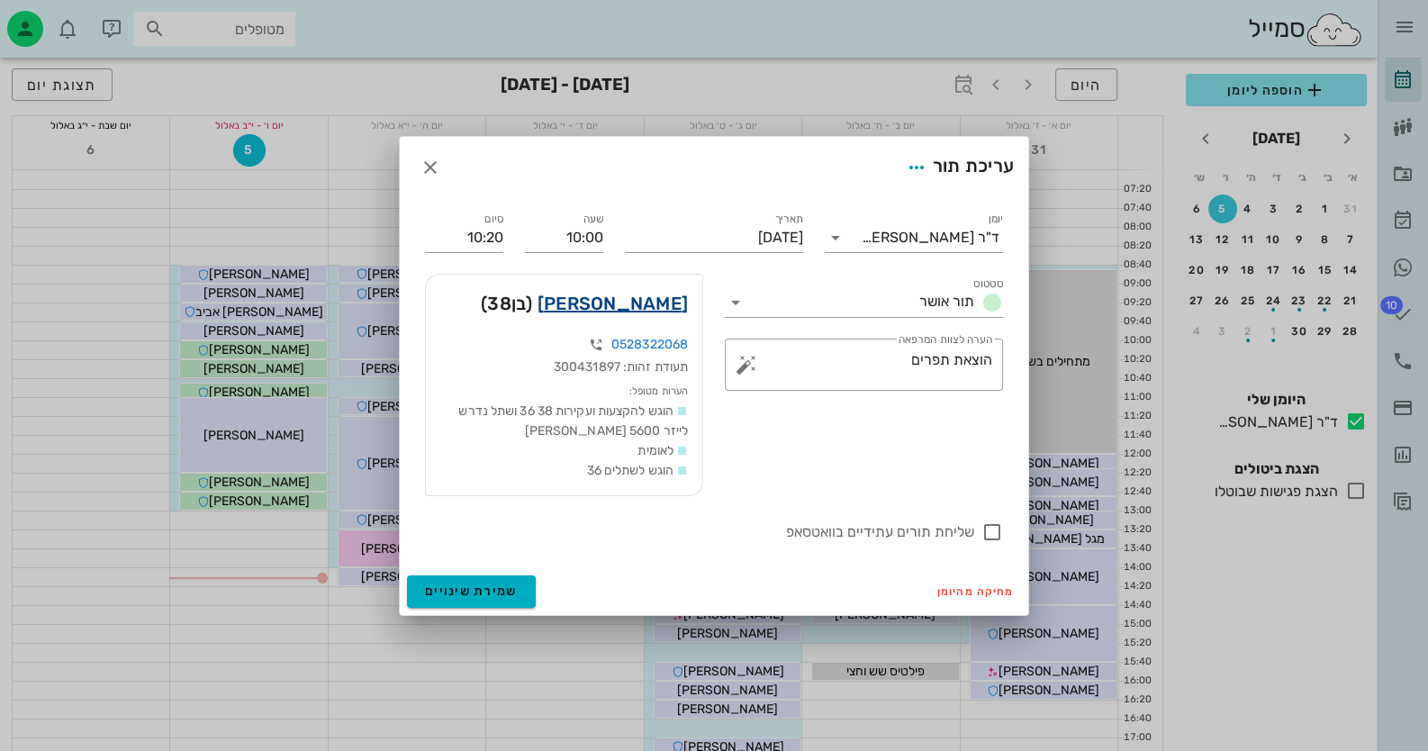
click at [633, 302] on link "[PERSON_NAME]" at bounding box center [612, 303] width 150 height 29
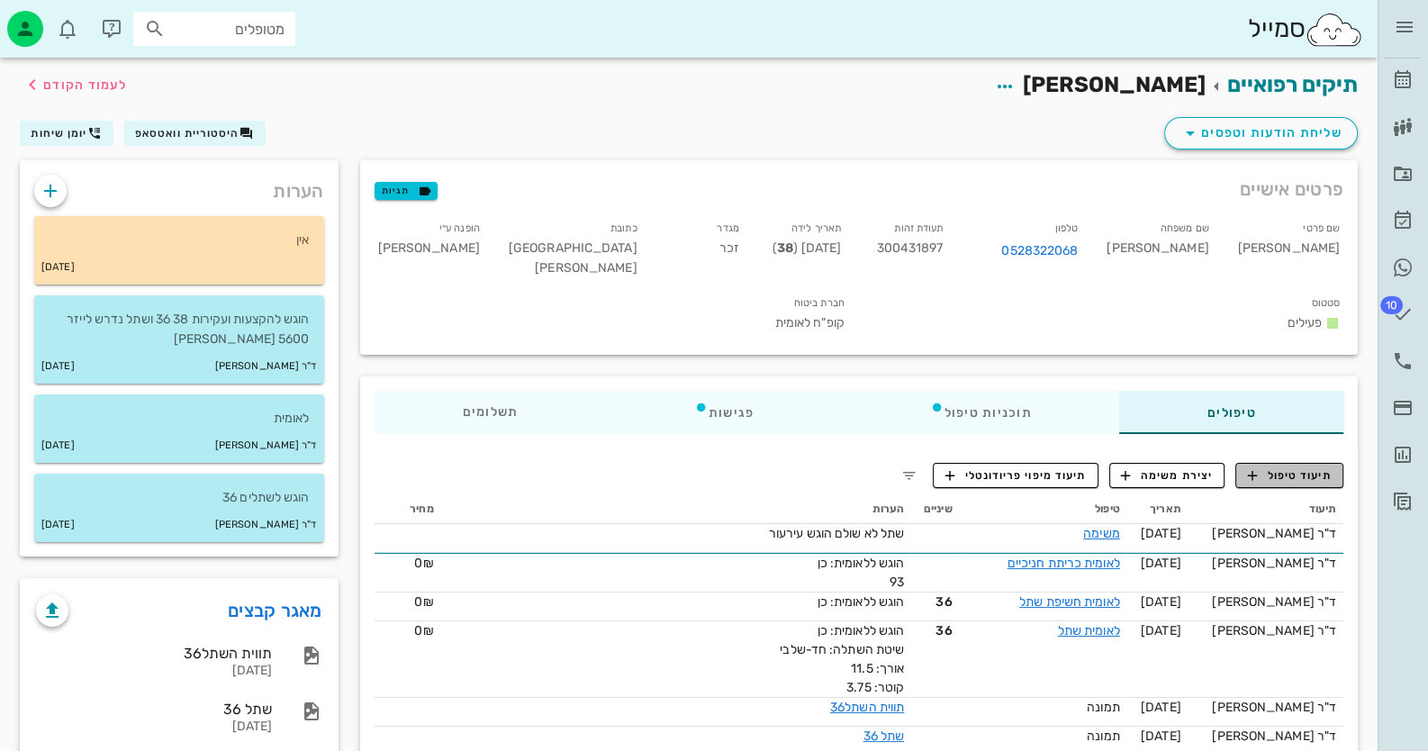
click at [1312, 467] on span "תיעוד טיפול" at bounding box center [1290, 475] width 84 height 16
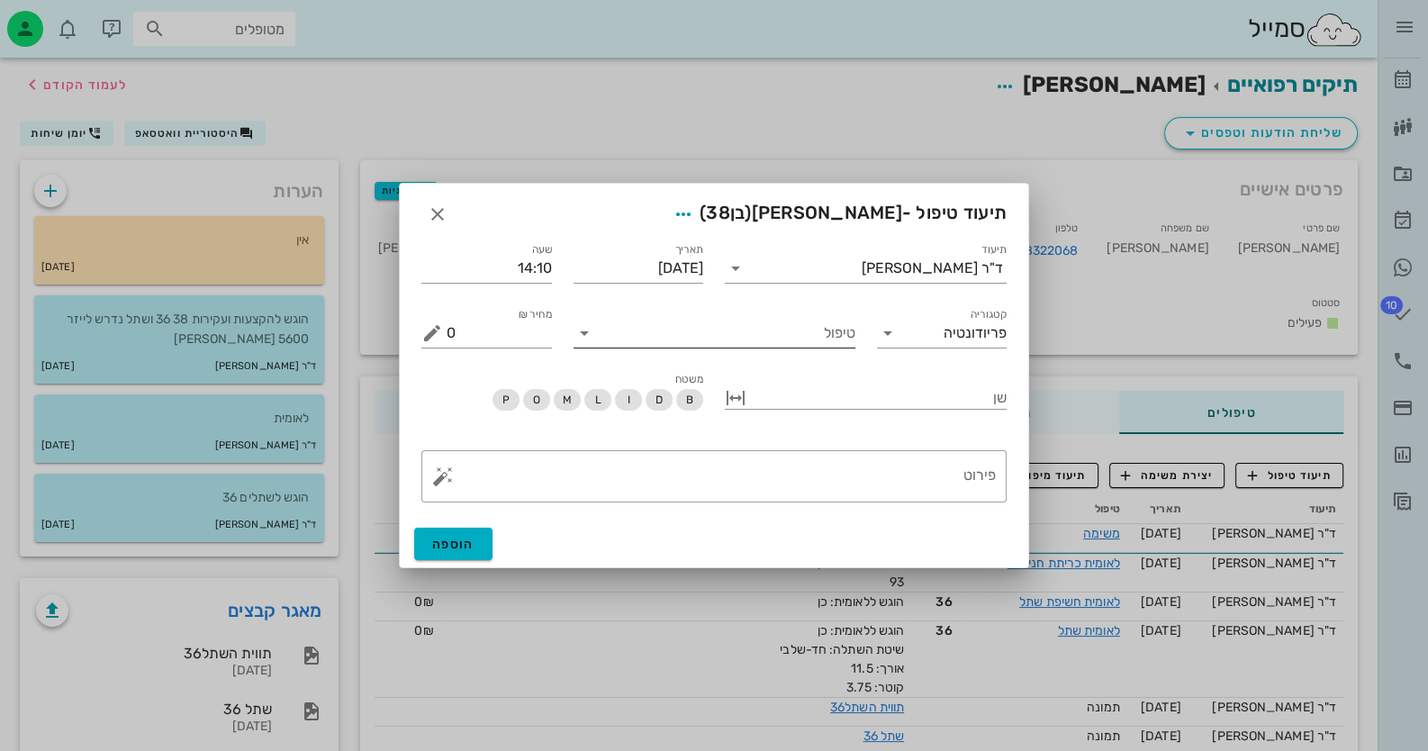
click at [847, 341] on input "טיפול" at bounding box center [727, 333] width 257 height 29
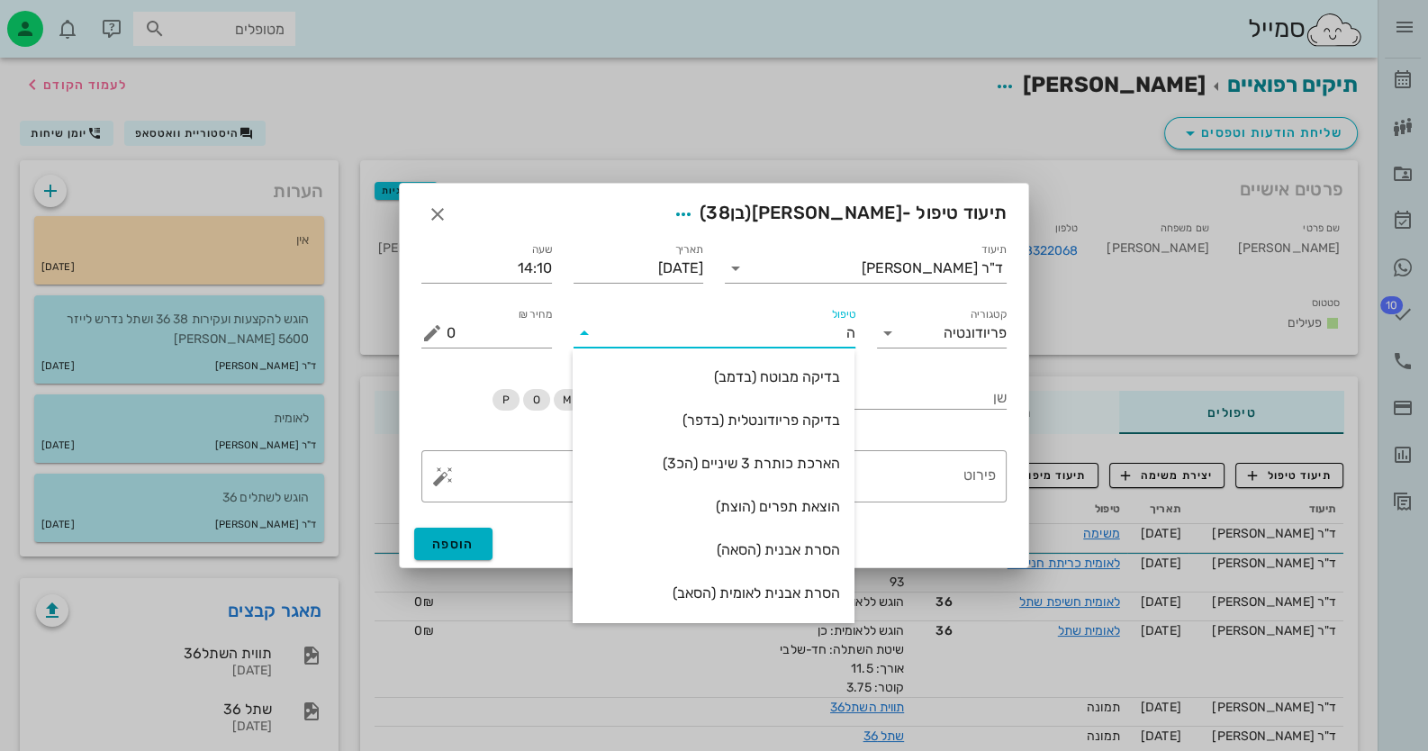
type input "הו"
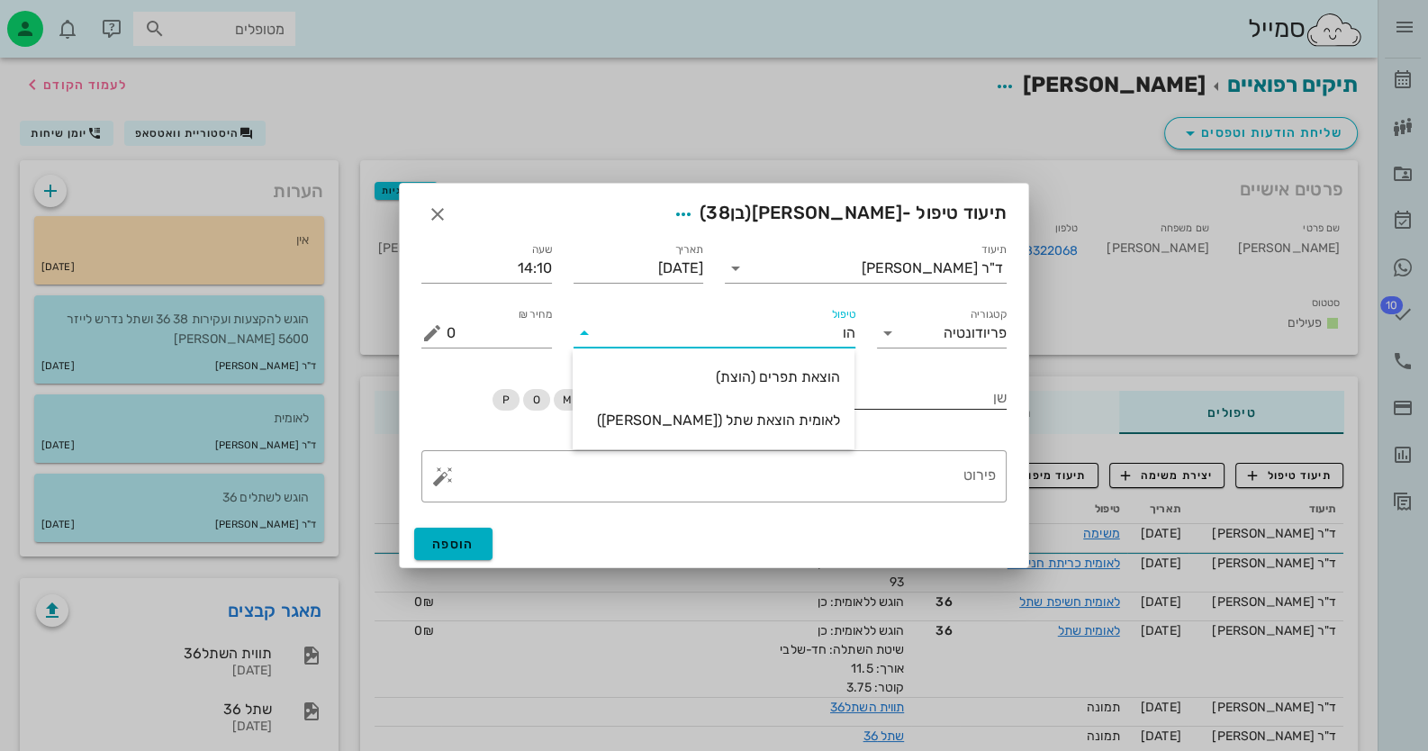
click at [824, 382] on div "הוצאת תפרים (הוצת)" at bounding box center [713, 376] width 253 height 17
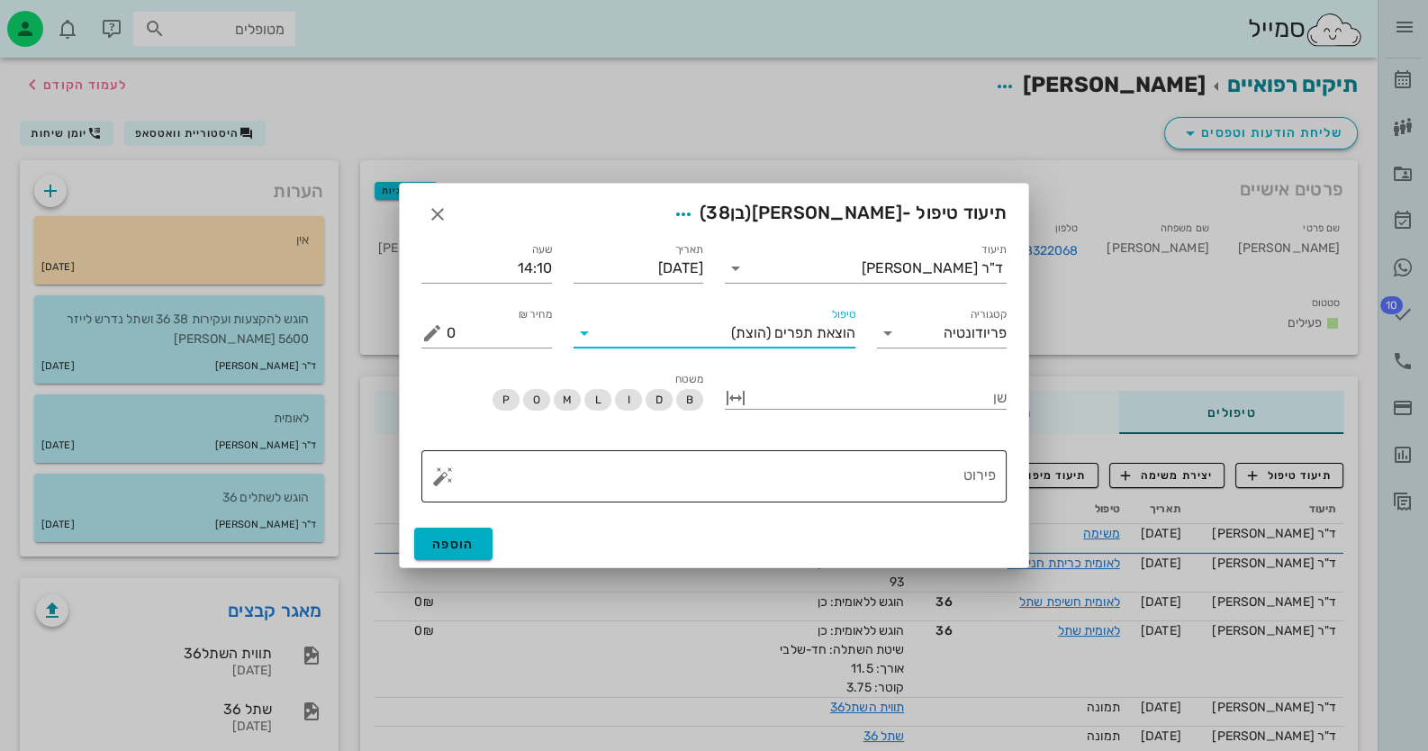
click at [435, 479] on button "button" at bounding box center [443, 476] width 22 height 22
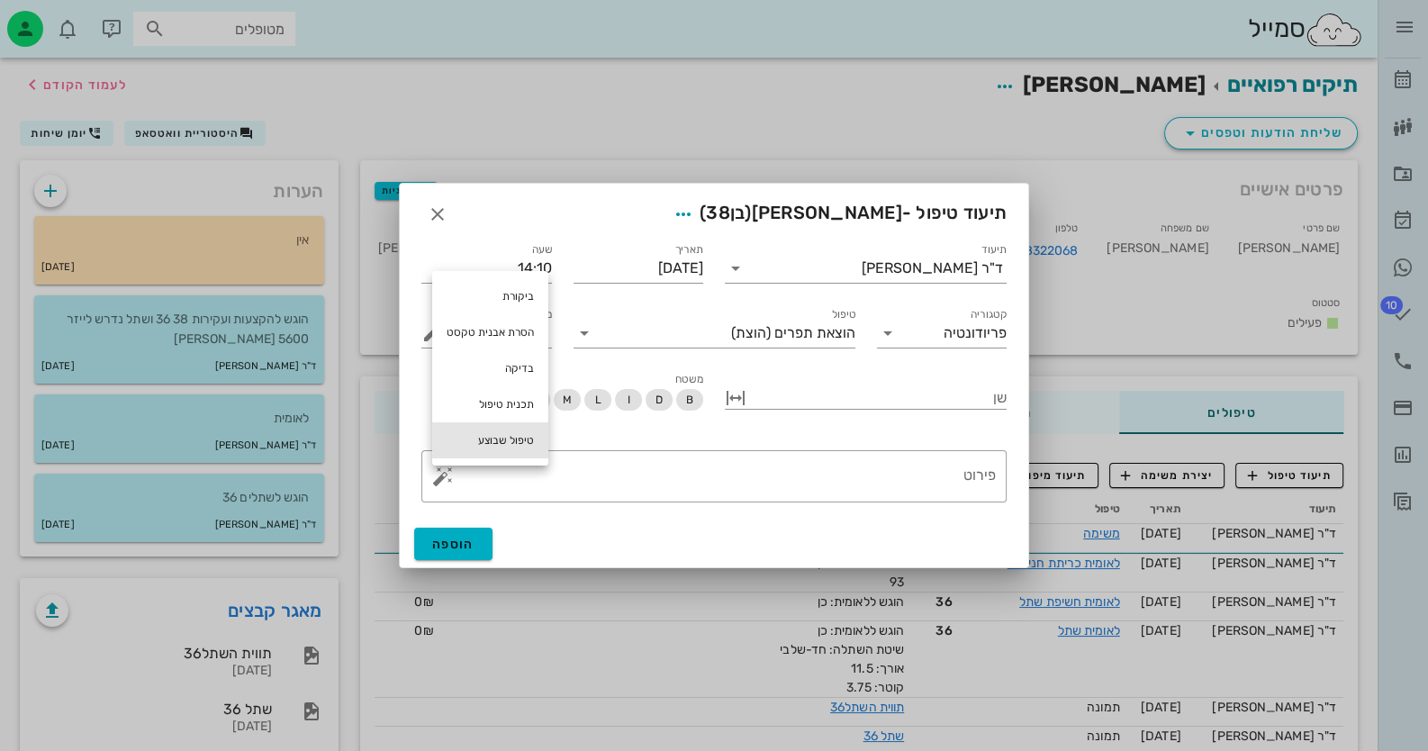
click at [500, 450] on div "טיפול שבוצע" at bounding box center [490, 440] width 116 height 36
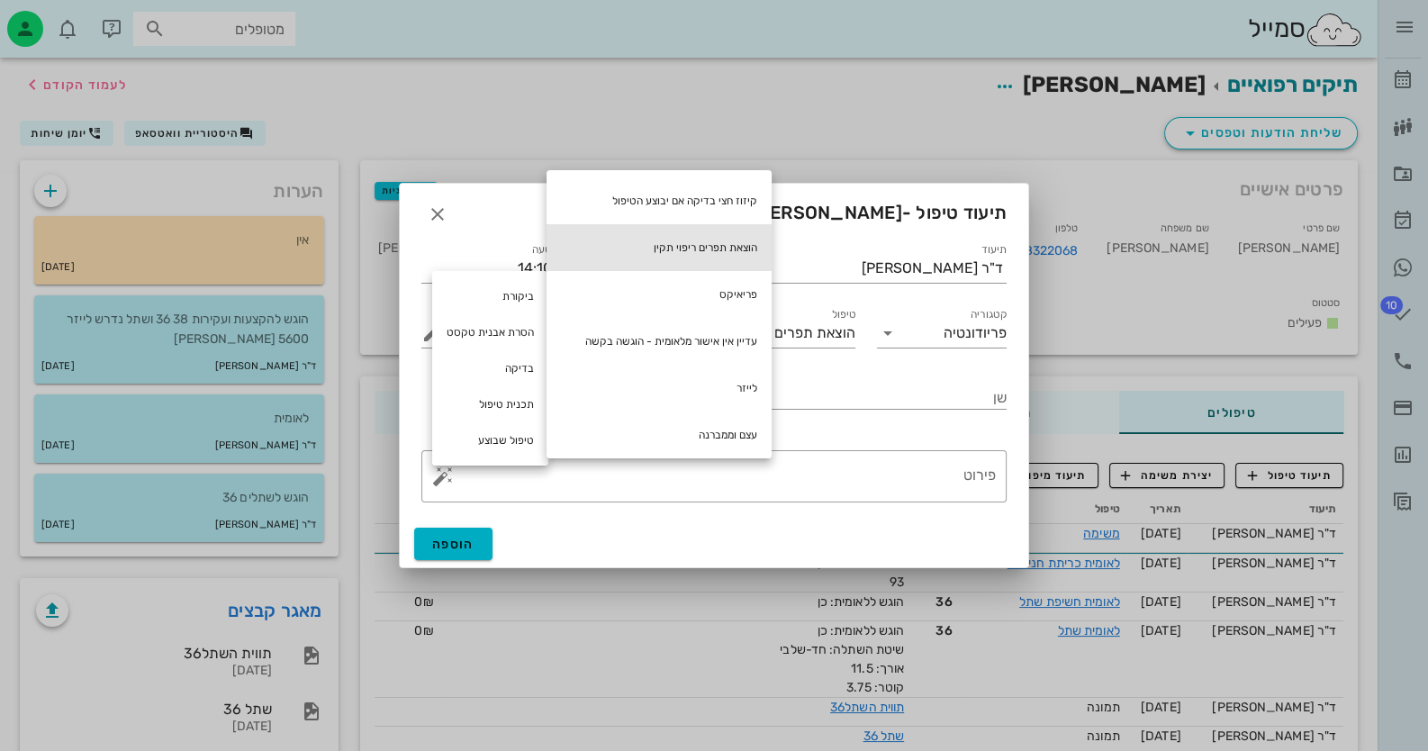
click at [729, 242] on div "הוצאת תפרים ריפוי תקין" at bounding box center [658, 247] width 225 height 47
type textarea "הוצאת תפרים ריפוי תקין"
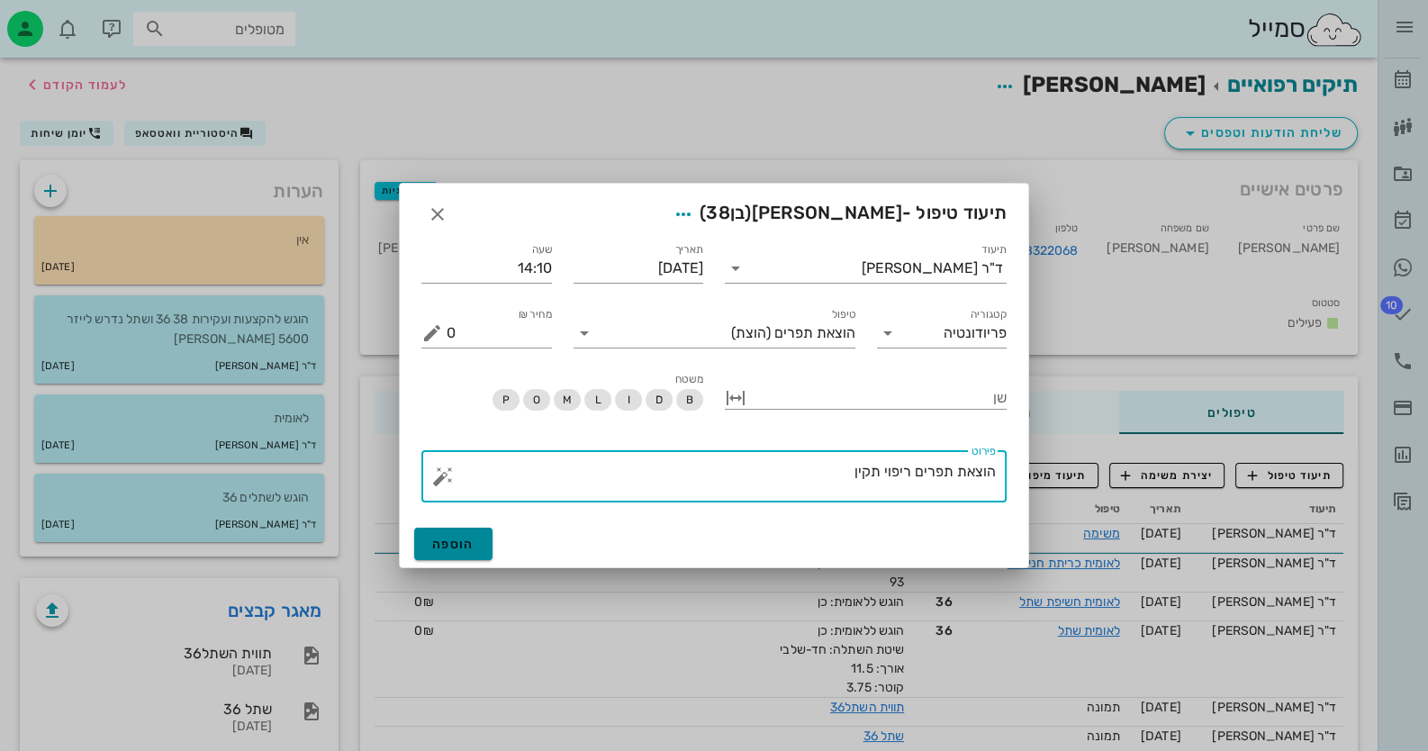
click at [483, 535] on button "הוספה" at bounding box center [453, 544] width 78 height 32
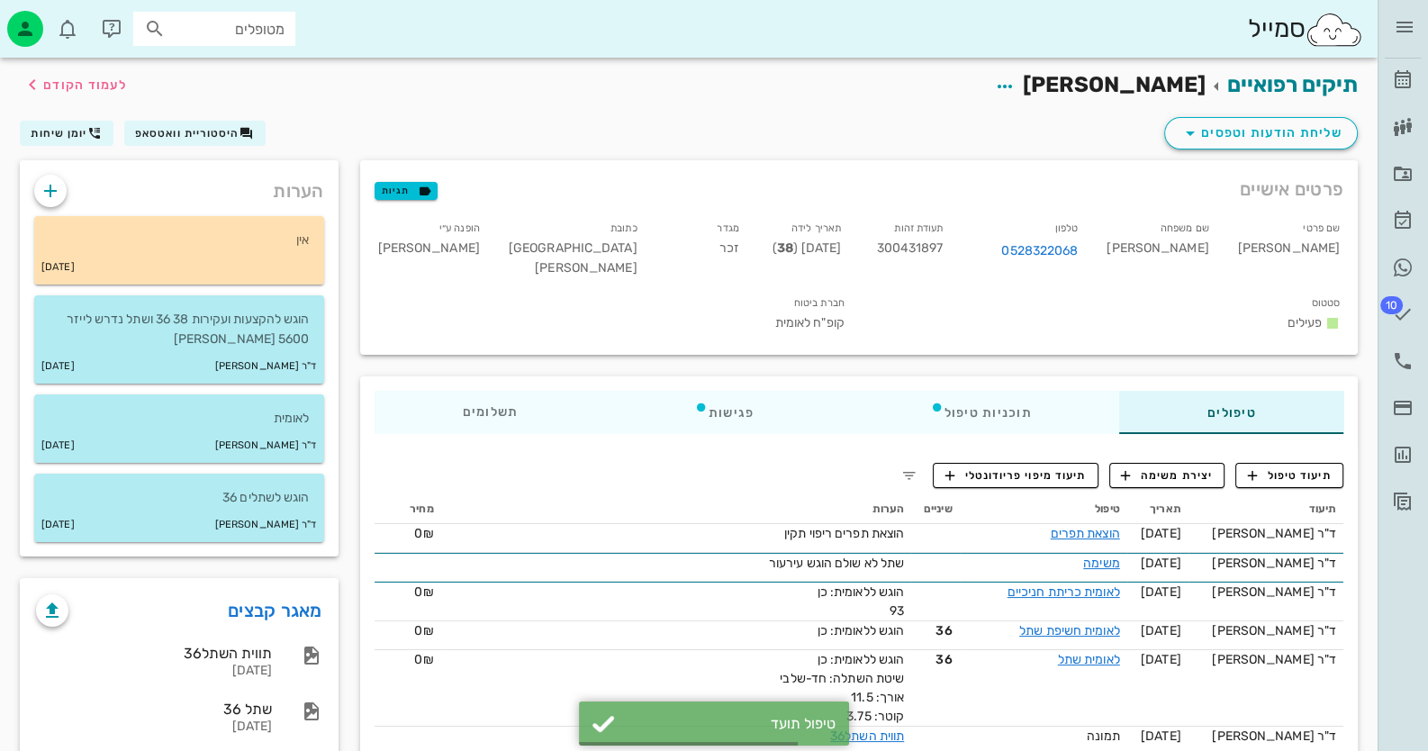
click at [1421, 84] on div "ד״ר [PERSON_NAME] רשימת המתנה תיקים רפואיים אישורי הגעה היסטוריית וואטסאפ 10 מש…" at bounding box center [1402, 261] width 50 height 523
click at [1412, 82] on icon at bounding box center [1403, 80] width 22 height 22
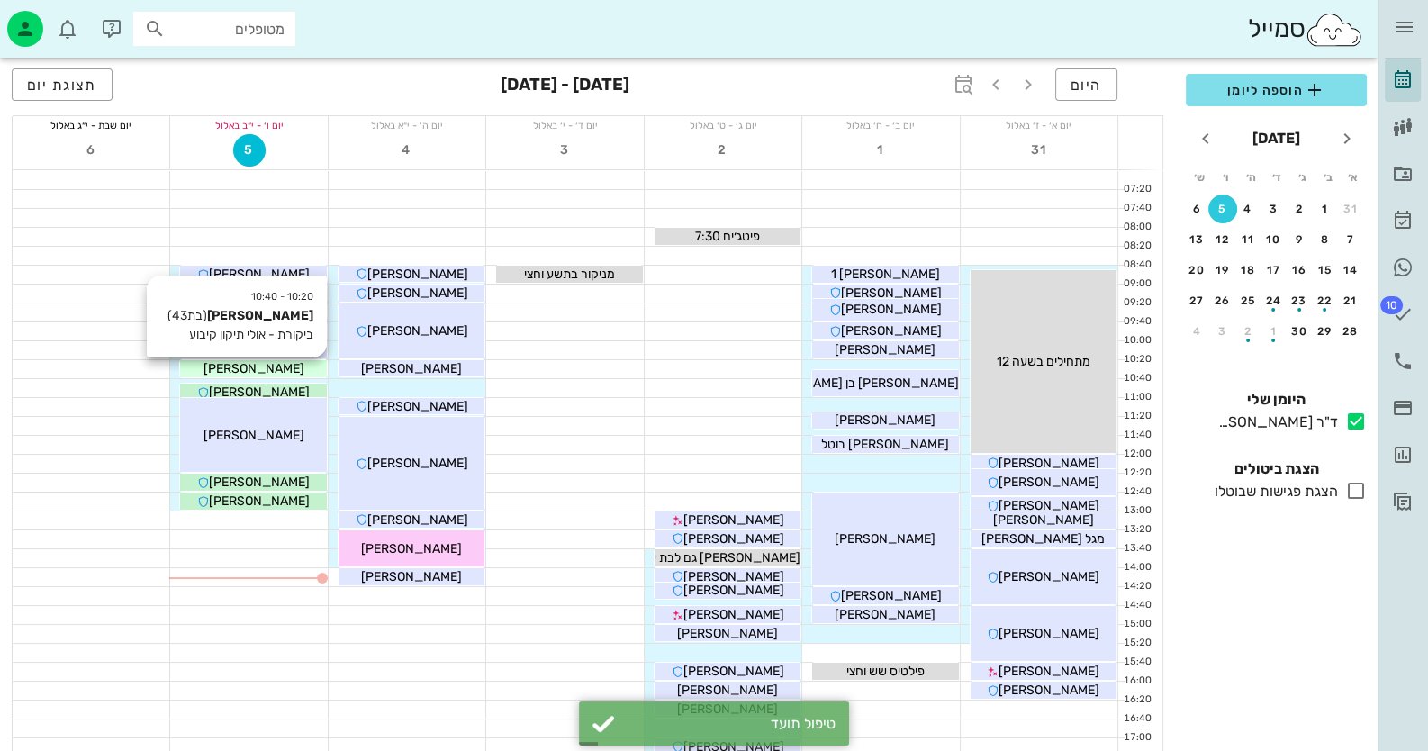
click at [280, 368] on span "[PERSON_NAME]" at bounding box center [253, 368] width 101 height 15
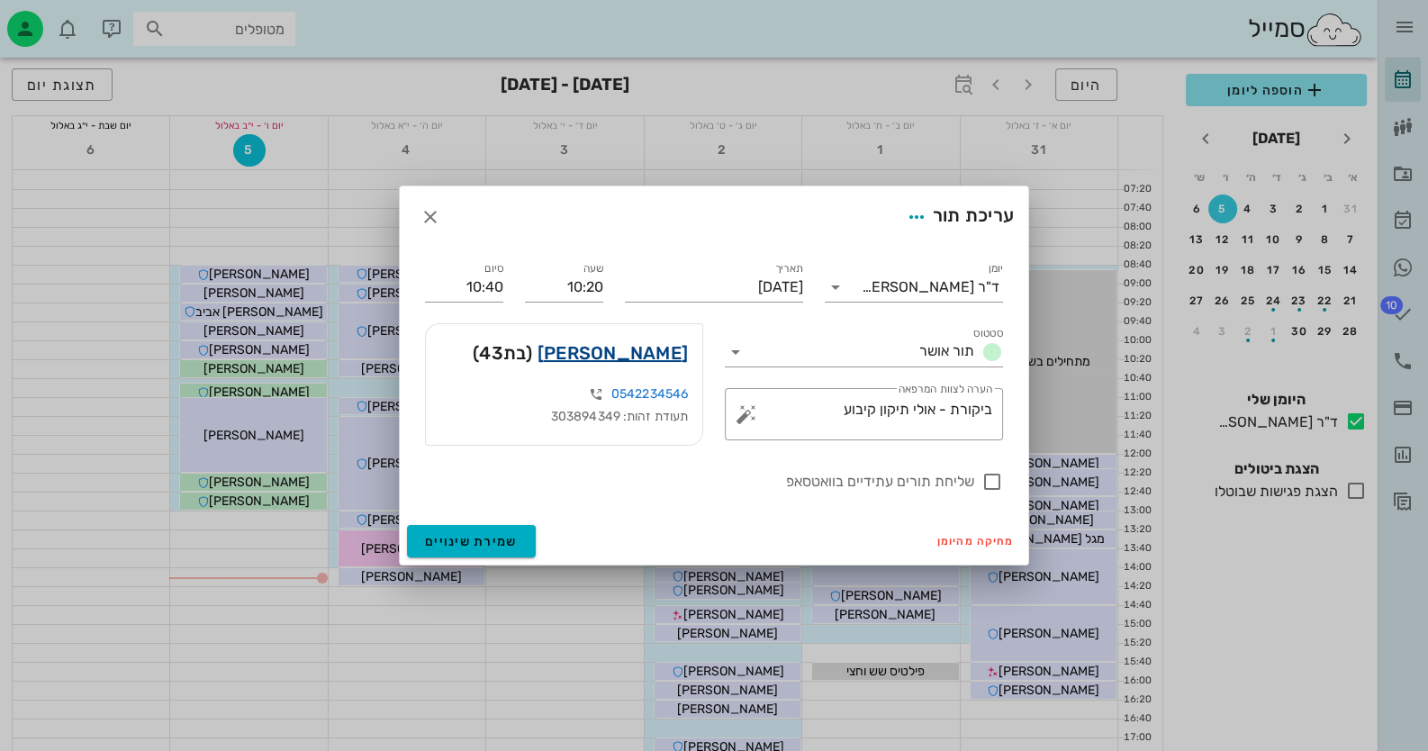
click at [616, 348] on link "[PERSON_NAME]" at bounding box center [612, 352] width 150 height 29
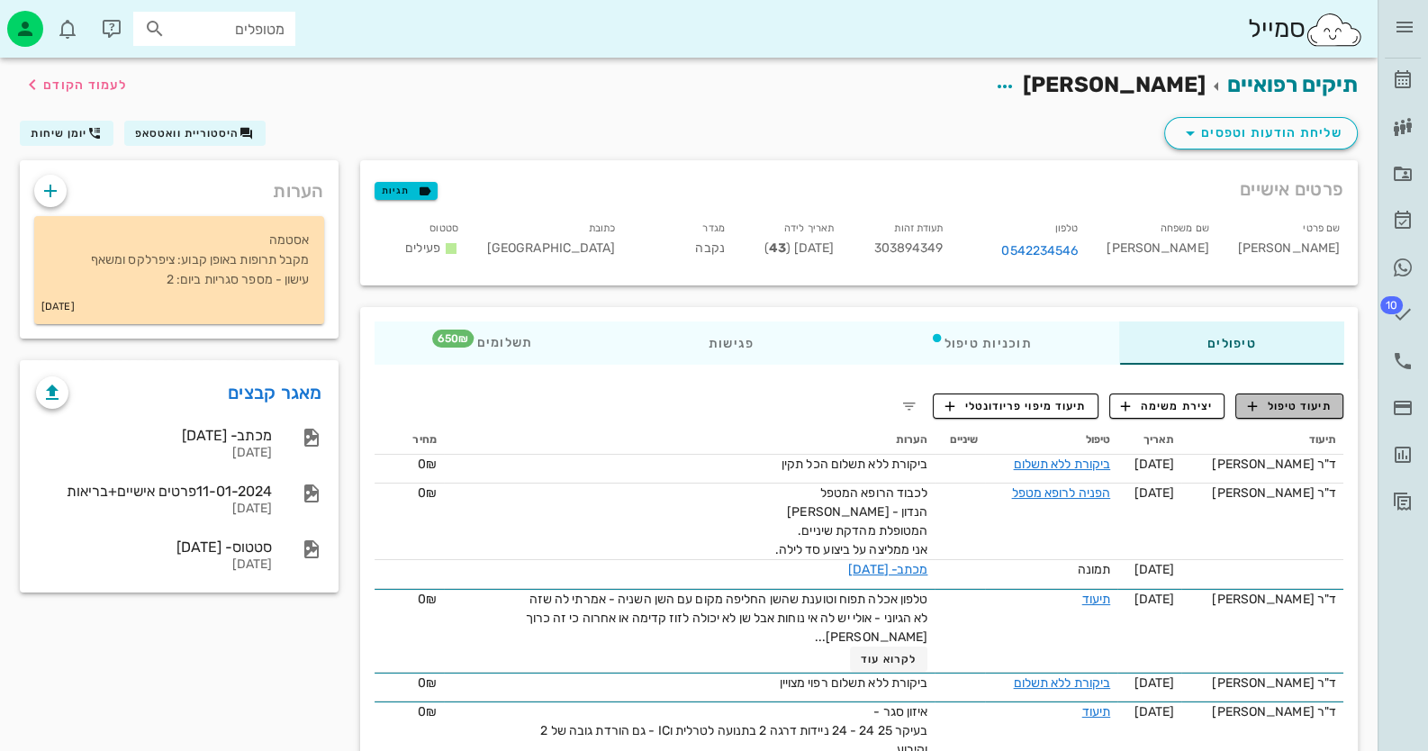
click at [1294, 394] on button "תיעוד טיפול" at bounding box center [1289, 405] width 108 height 25
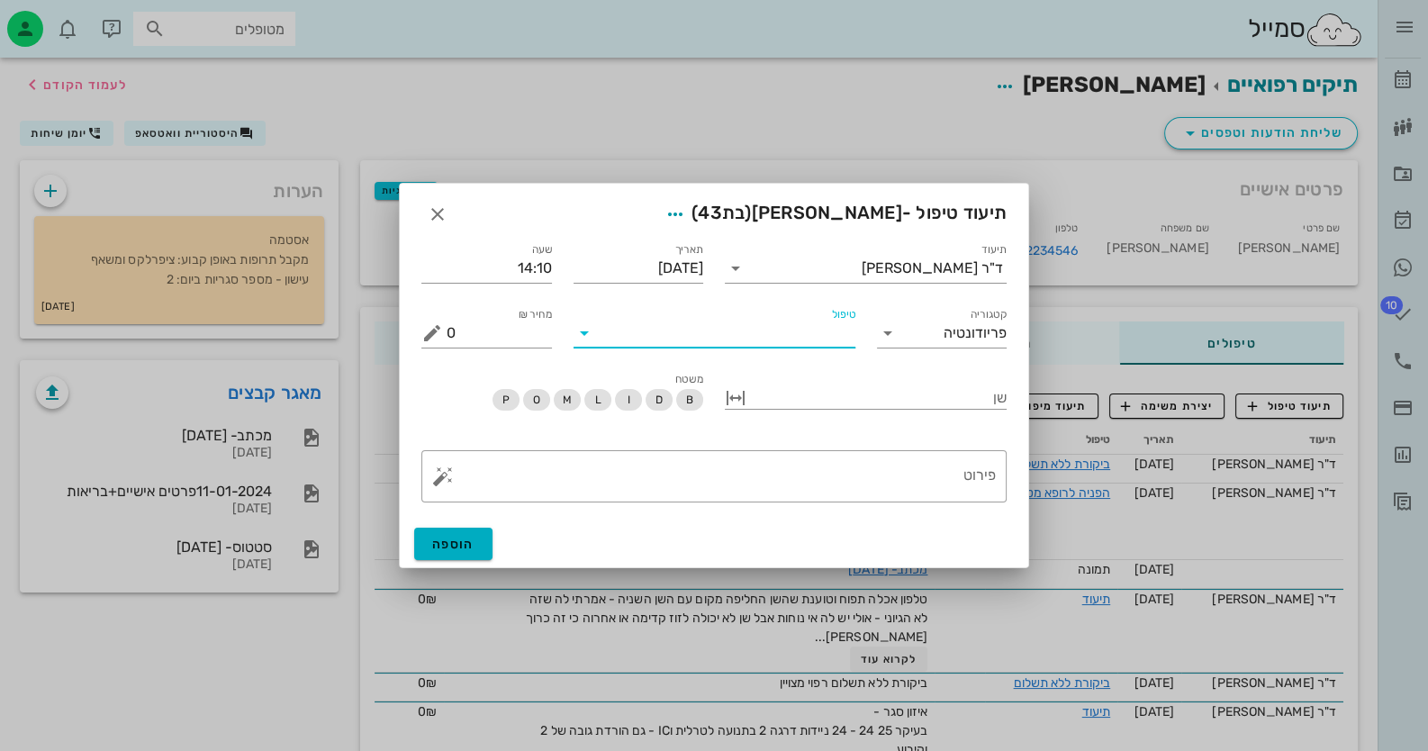
click at [715, 334] on input "טיפול" at bounding box center [727, 333] width 257 height 29
type input "תיק"
click at [715, 365] on div "תיקון קיבוע (מעל שנה) (TIKU)" at bounding box center [713, 376] width 253 height 39
type input "650"
click at [729, 400] on button "button" at bounding box center [736, 398] width 22 height 22
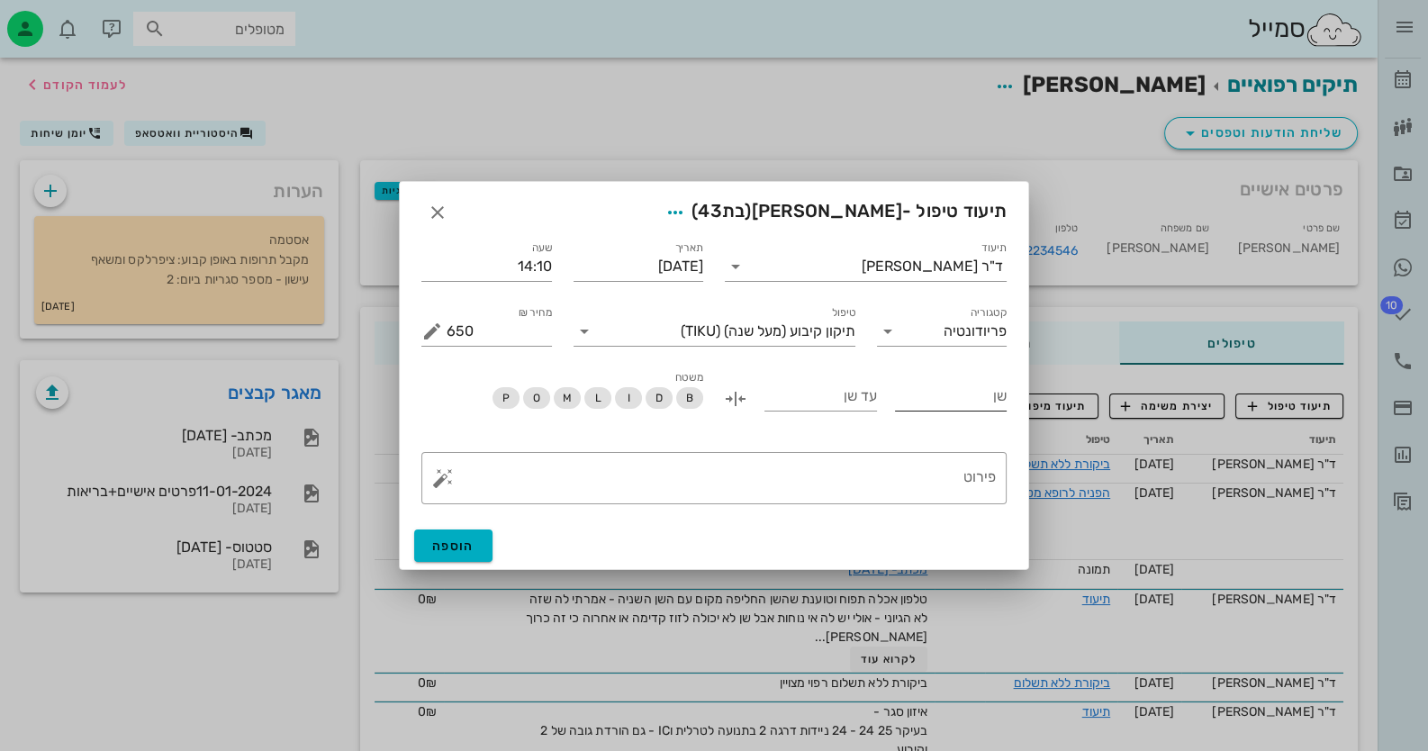
click at [954, 408] on input "שן" at bounding box center [951, 396] width 113 height 29
type input "1"
type input "43"
click at [833, 392] on input "עד שן" at bounding box center [820, 396] width 113 height 29
type input "33"
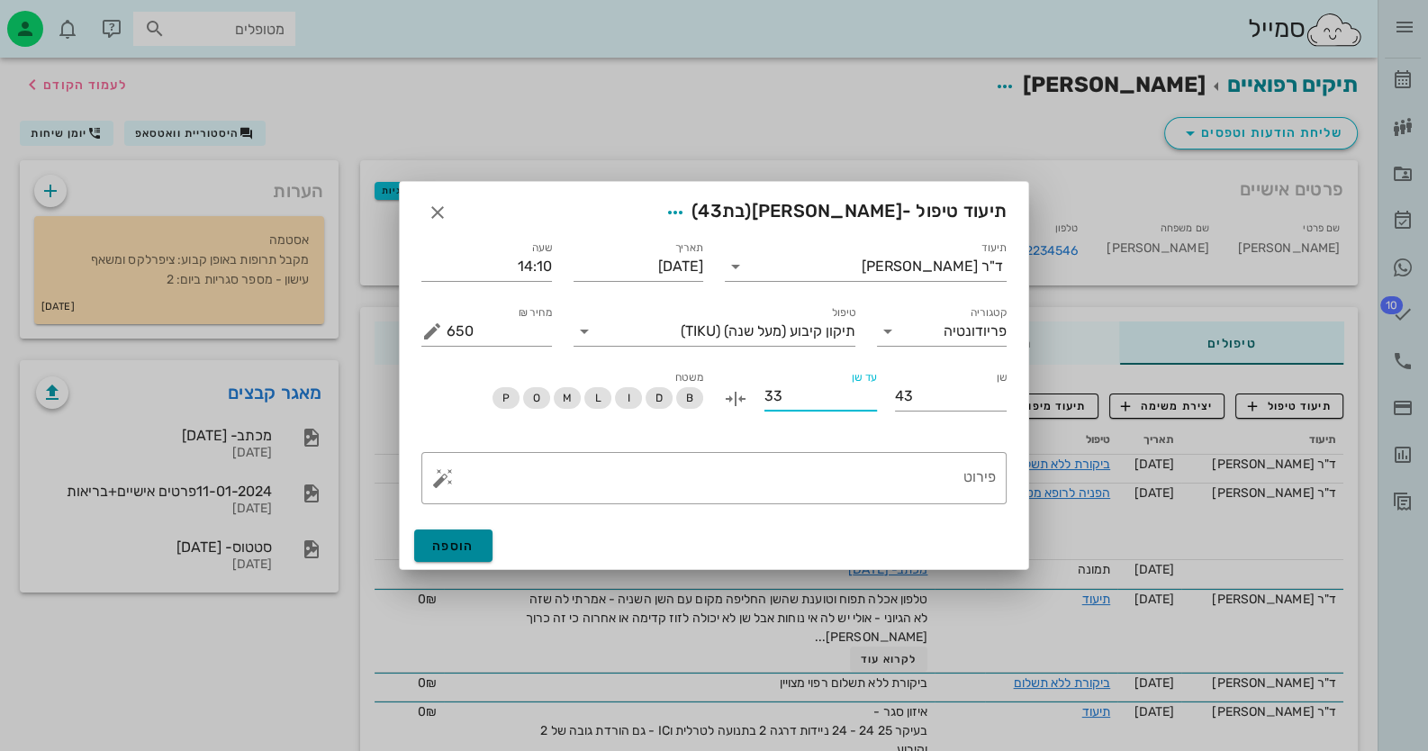
click at [433, 560] on button "הוספה" at bounding box center [453, 545] width 78 height 32
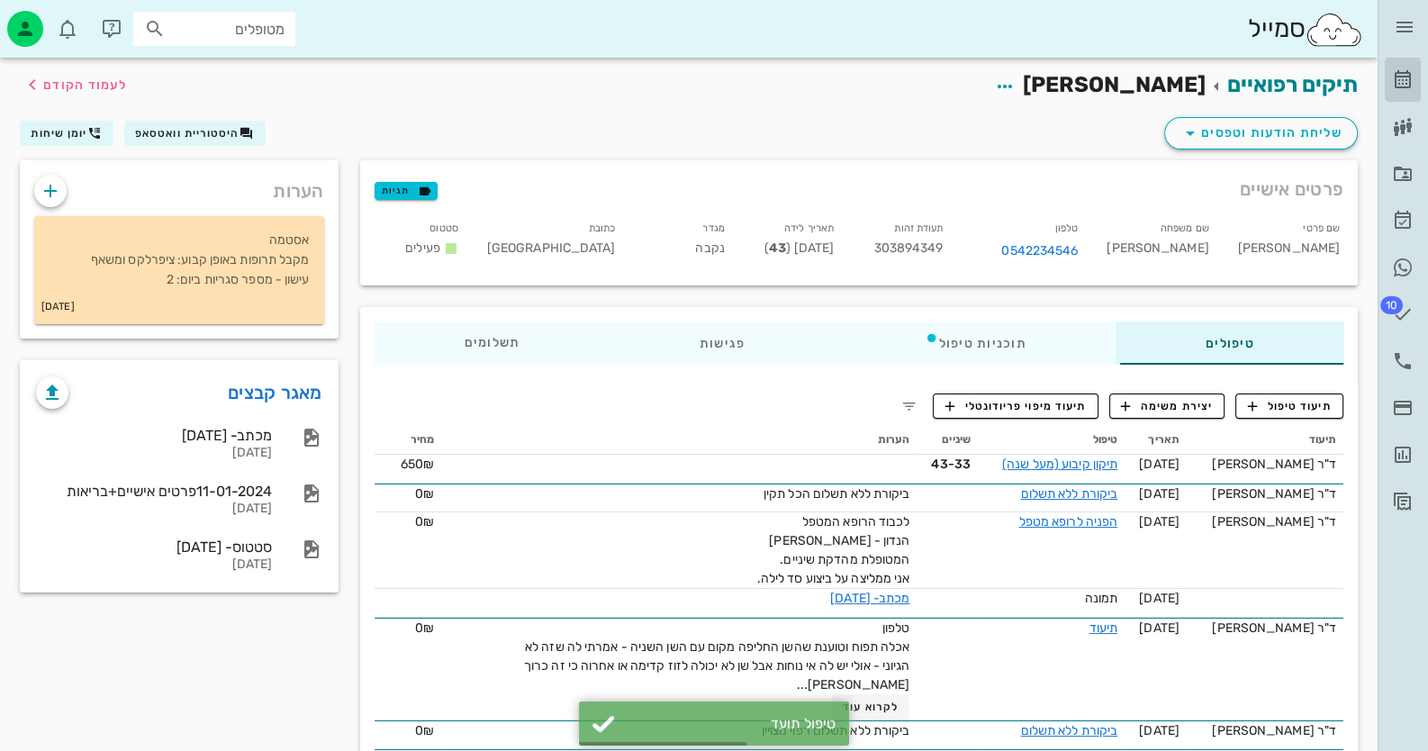
click at [1398, 71] on icon at bounding box center [1403, 80] width 22 height 22
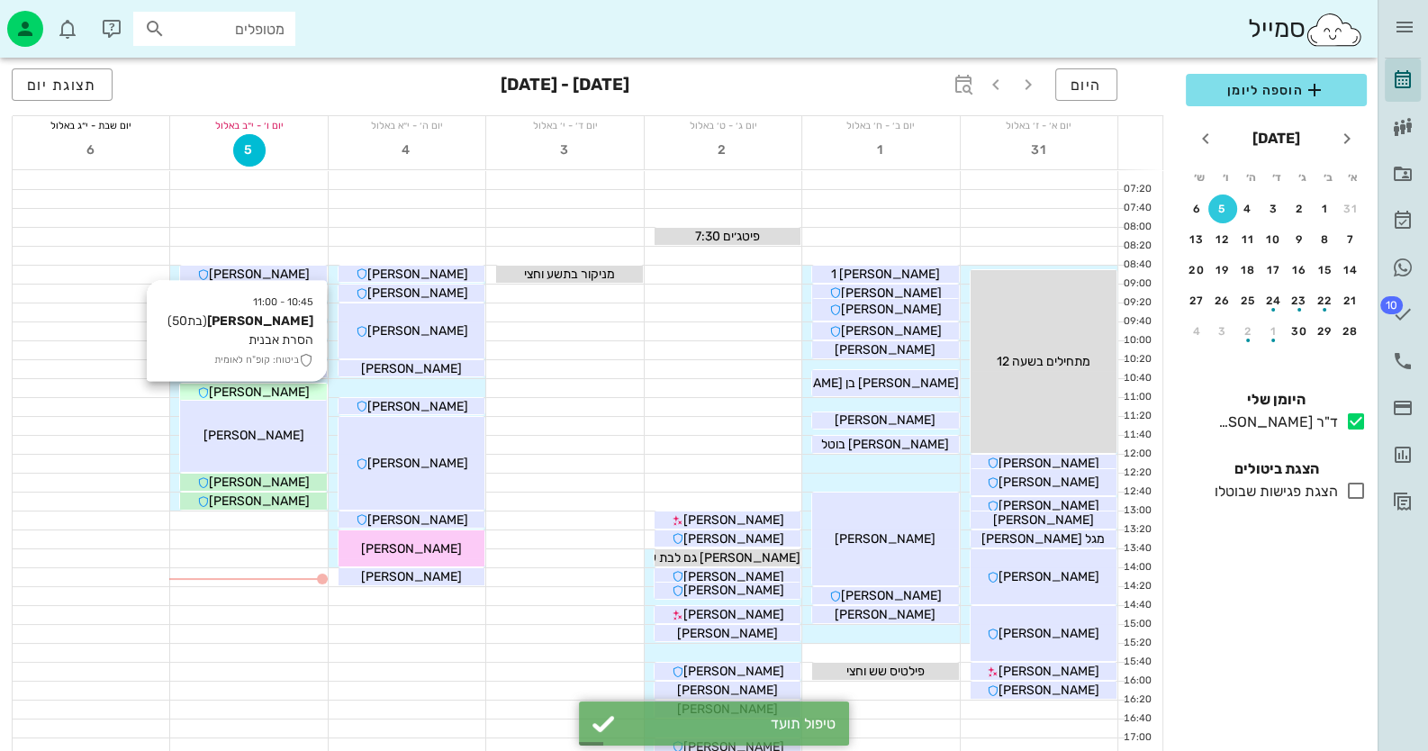
click at [293, 392] on div "[PERSON_NAME]" at bounding box center [253, 392] width 146 height 19
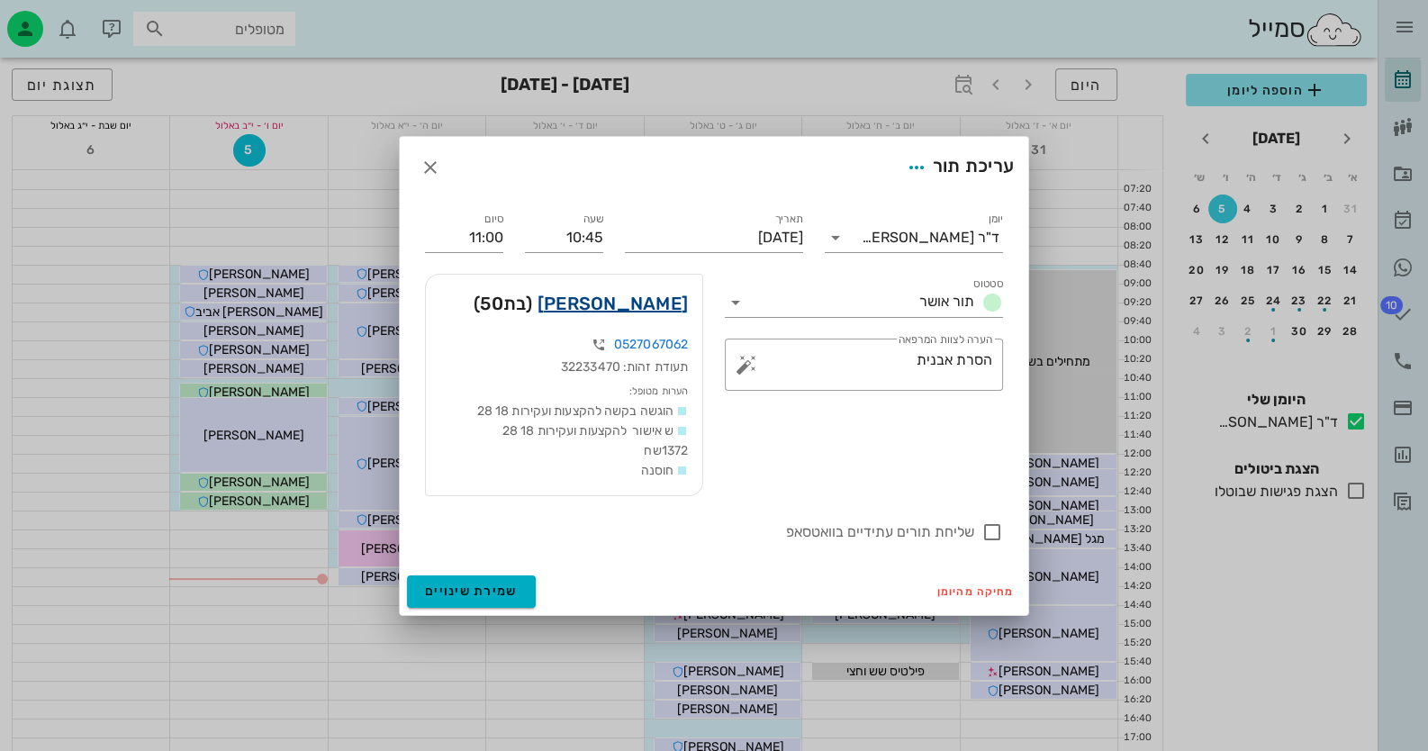
click at [672, 301] on link "[PERSON_NAME]" at bounding box center [612, 303] width 150 height 29
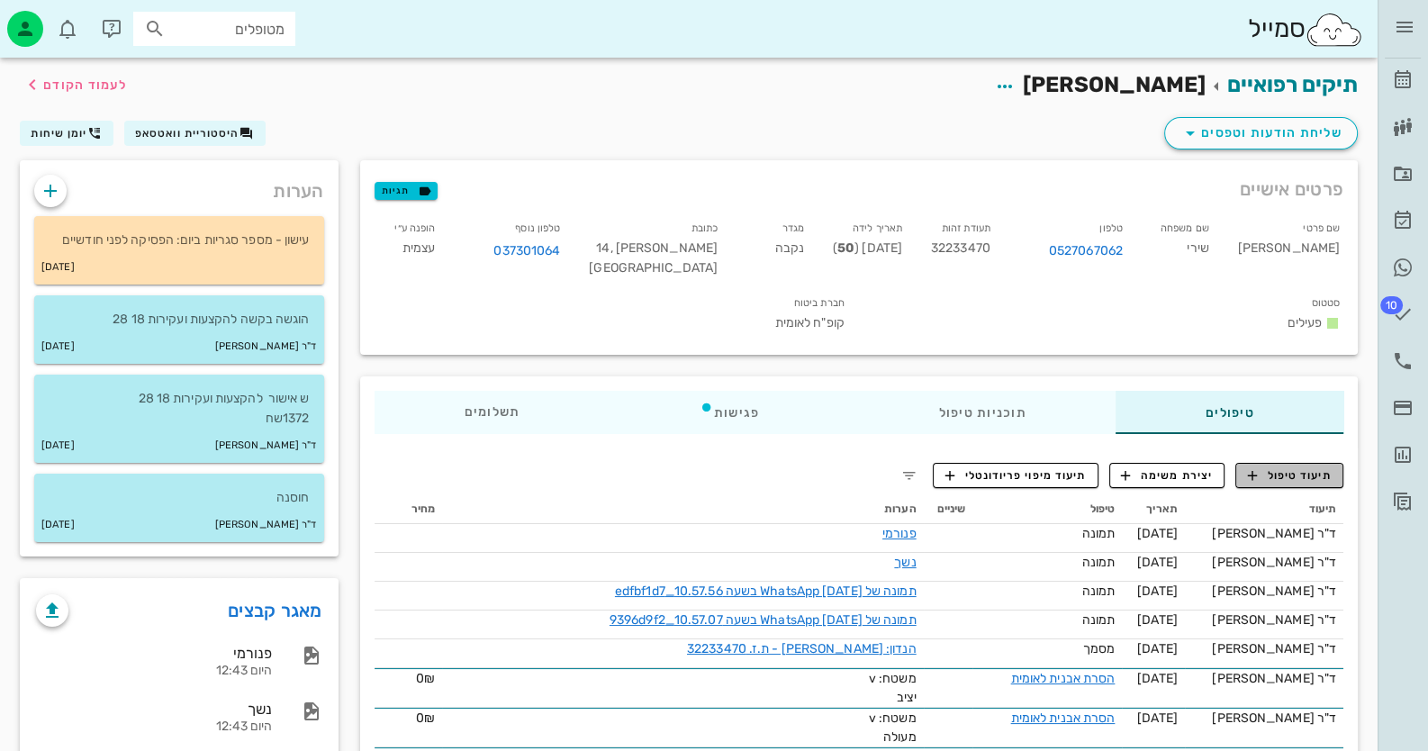
click at [1272, 467] on span "תיעוד טיפול" at bounding box center [1290, 475] width 84 height 16
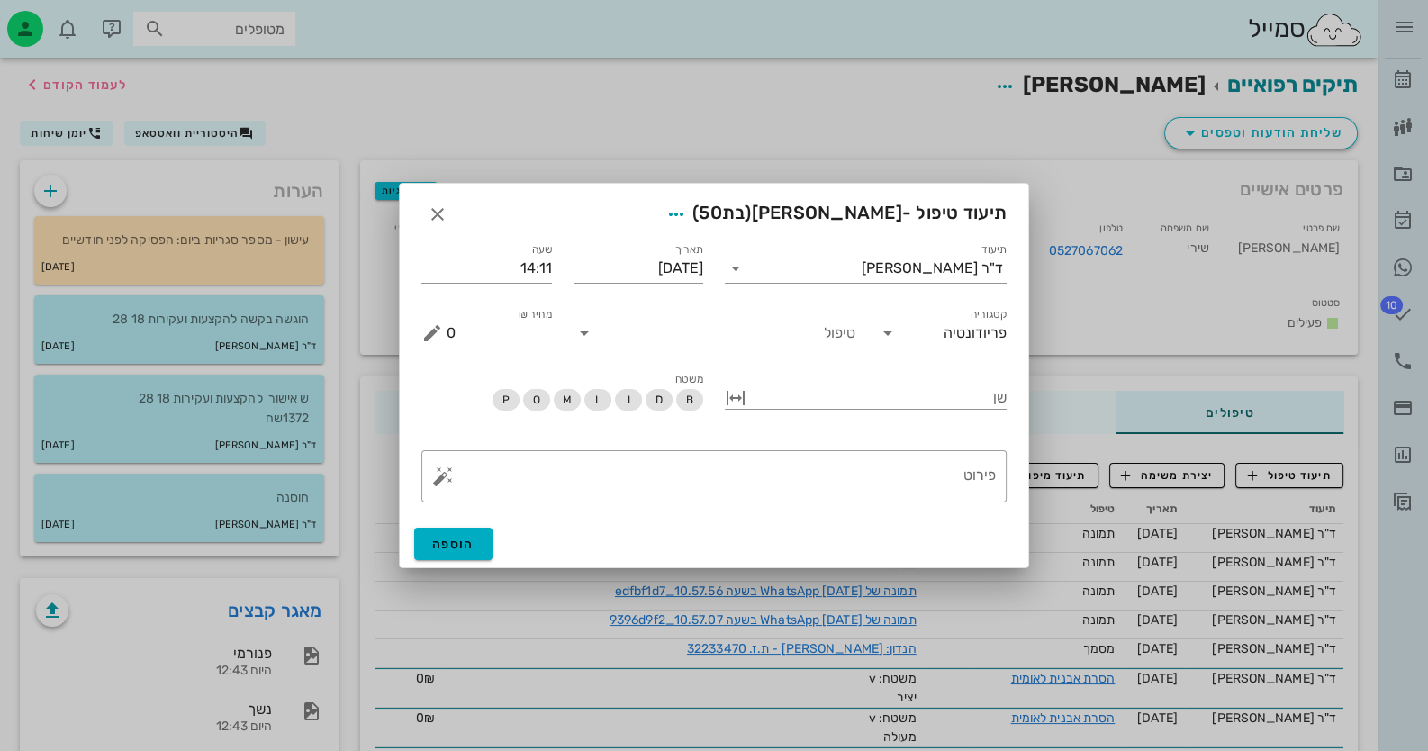
click at [816, 340] on input "טיפול" at bounding box center [727, 333] width 257 height 29
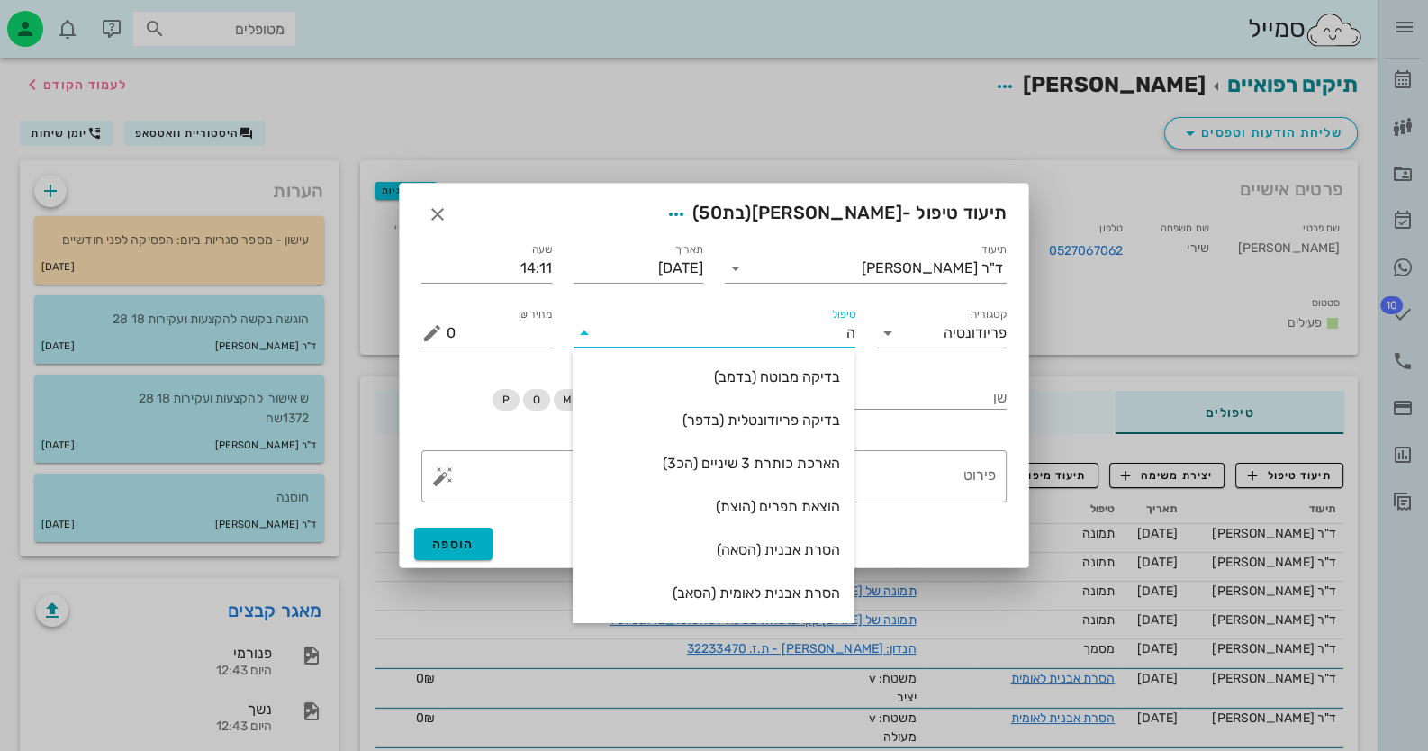
type input "[PERSON_NAME]"
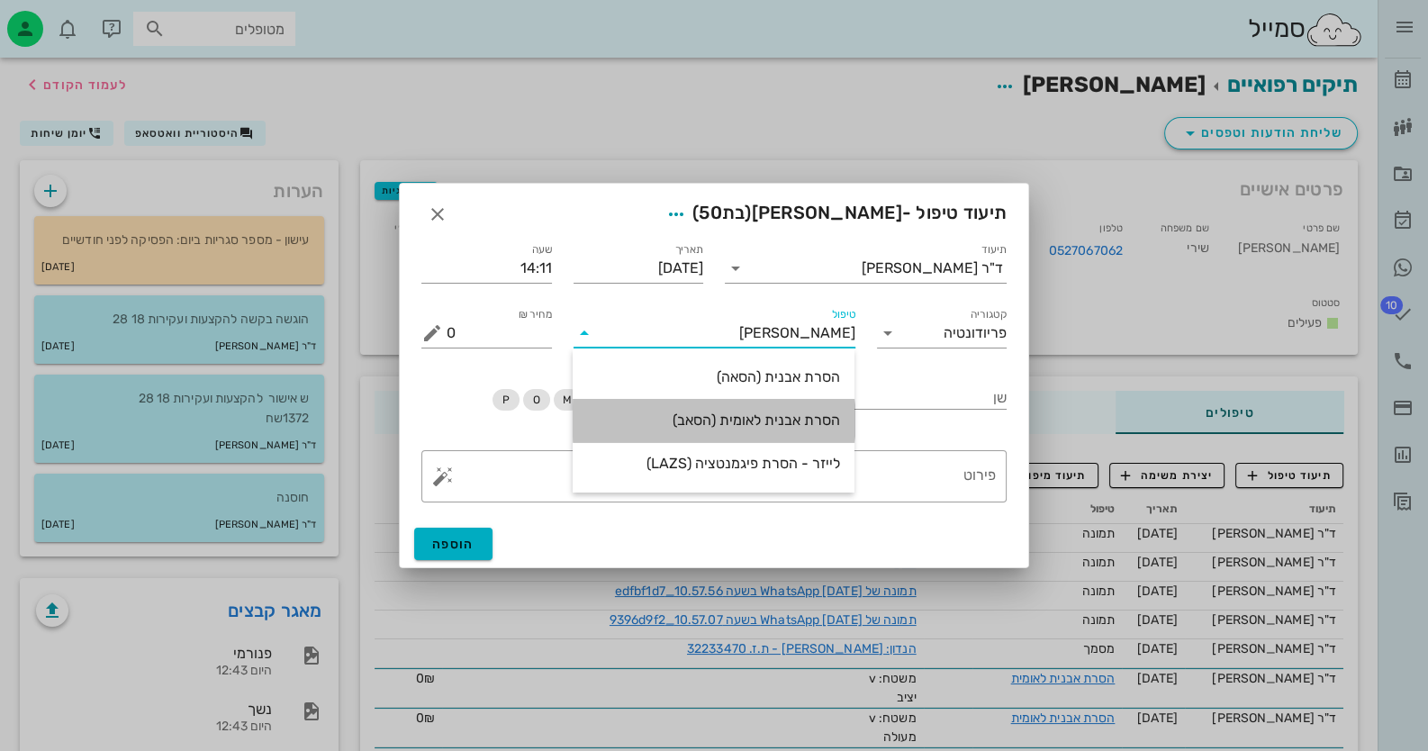
click at [798, 409] on div "הסרת אבנית לאומית (הסאב)" at bounding box center [713, 420] width 253 height 39
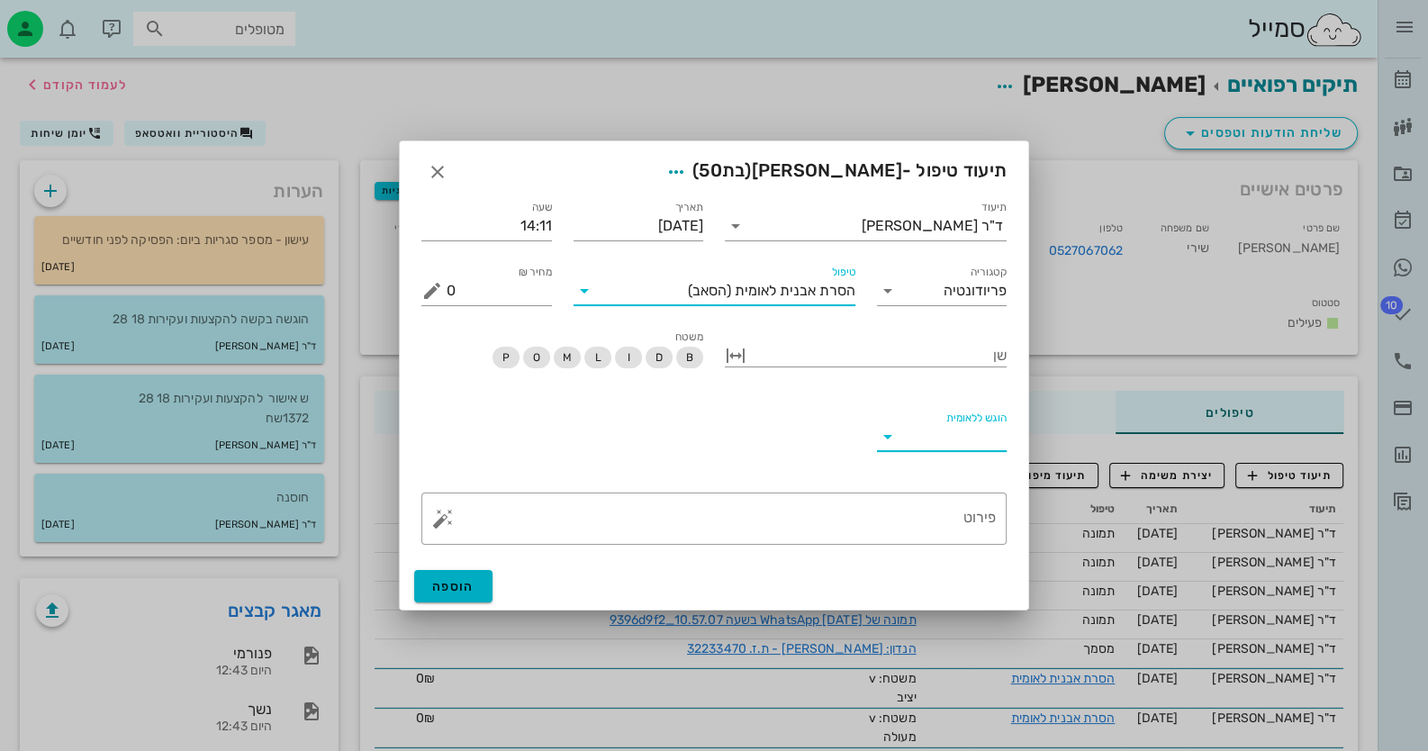
click at [933, 427] on input "הוגש ללאומית" at bounding box center [957, 436] width 102 height 29
click at [941, 427] on div "כן לא" at bounding box center [941, 472] width 131 height 101
click at [972, 456] on div "כן" at bounding box center [941, 450] width 102 height 17
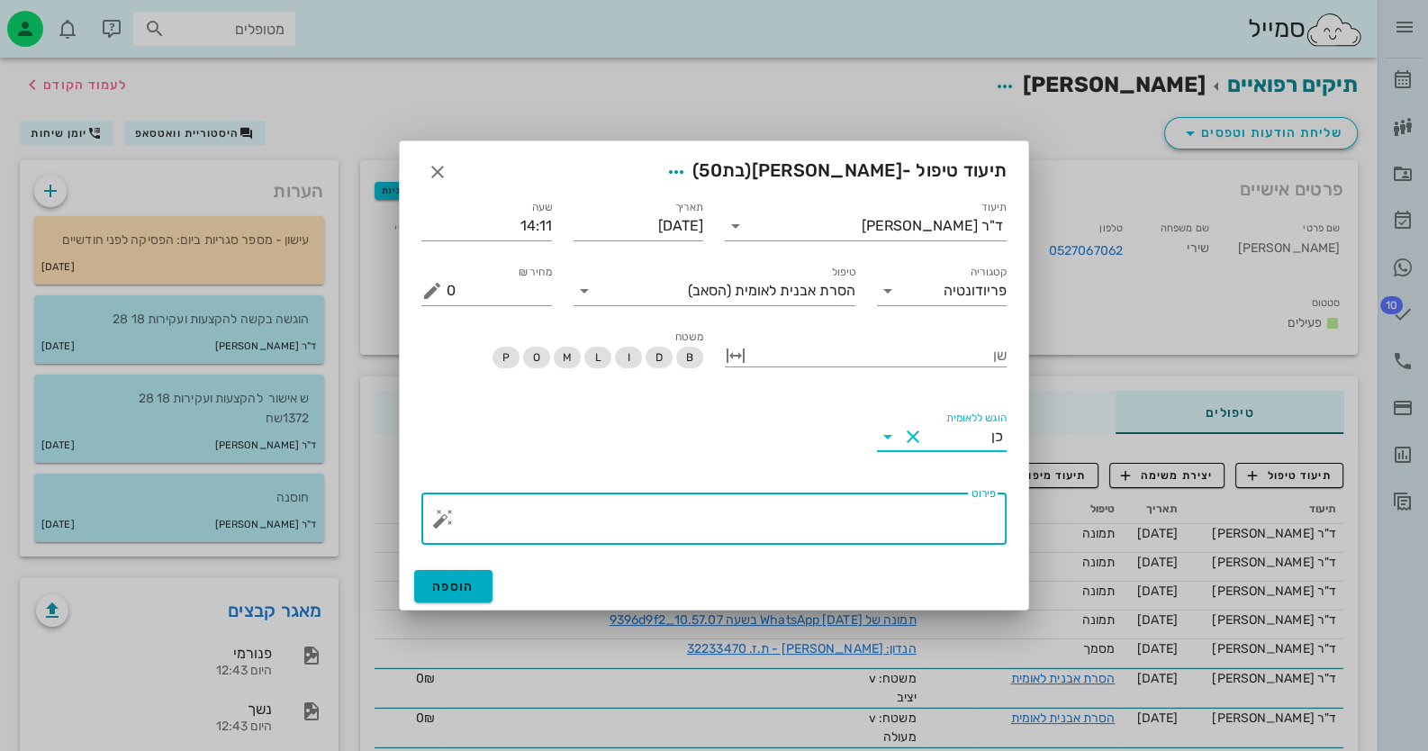
click at [957, 516] on textarea "פירוט" at bounding box center [721, 522] width 549 height 43
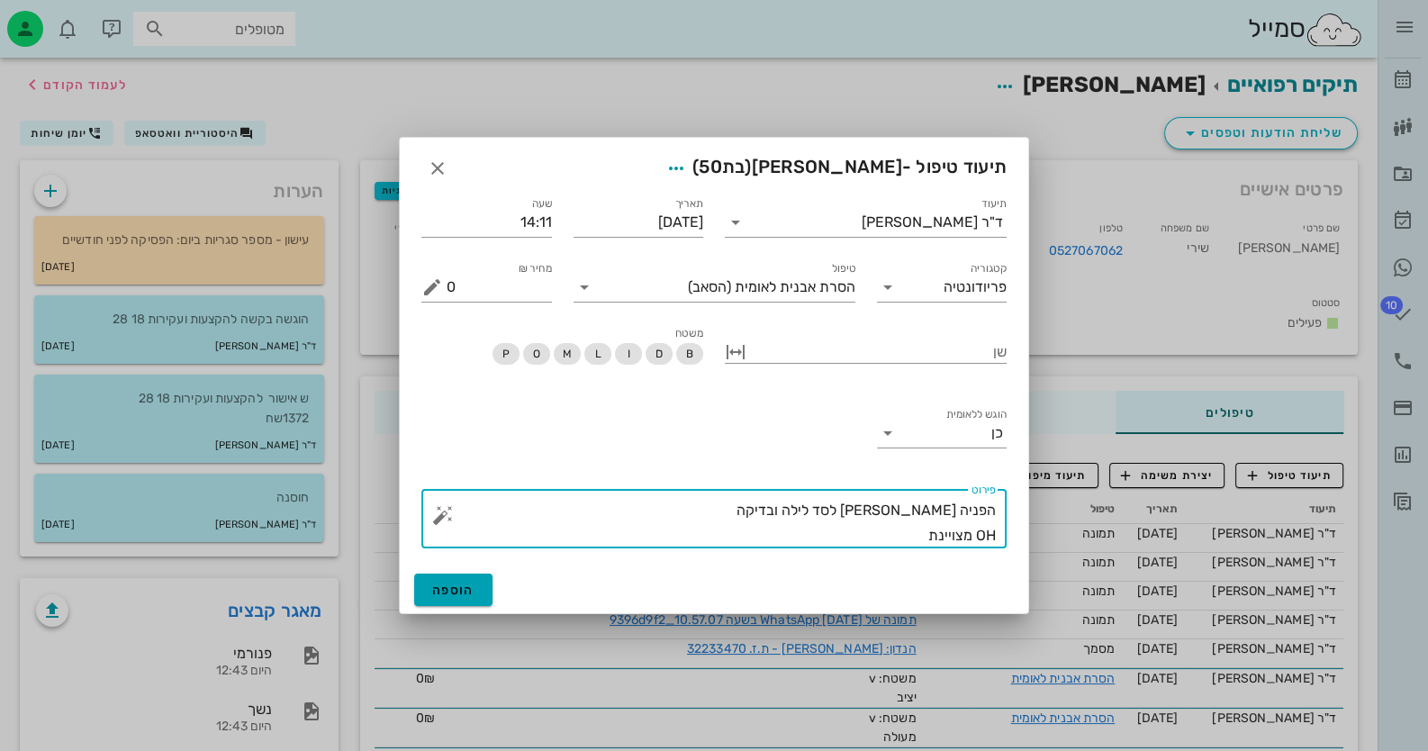
type textarea "הפניה [PERSON_NAME] לסד לילה ובדיקה OH מצויינת"
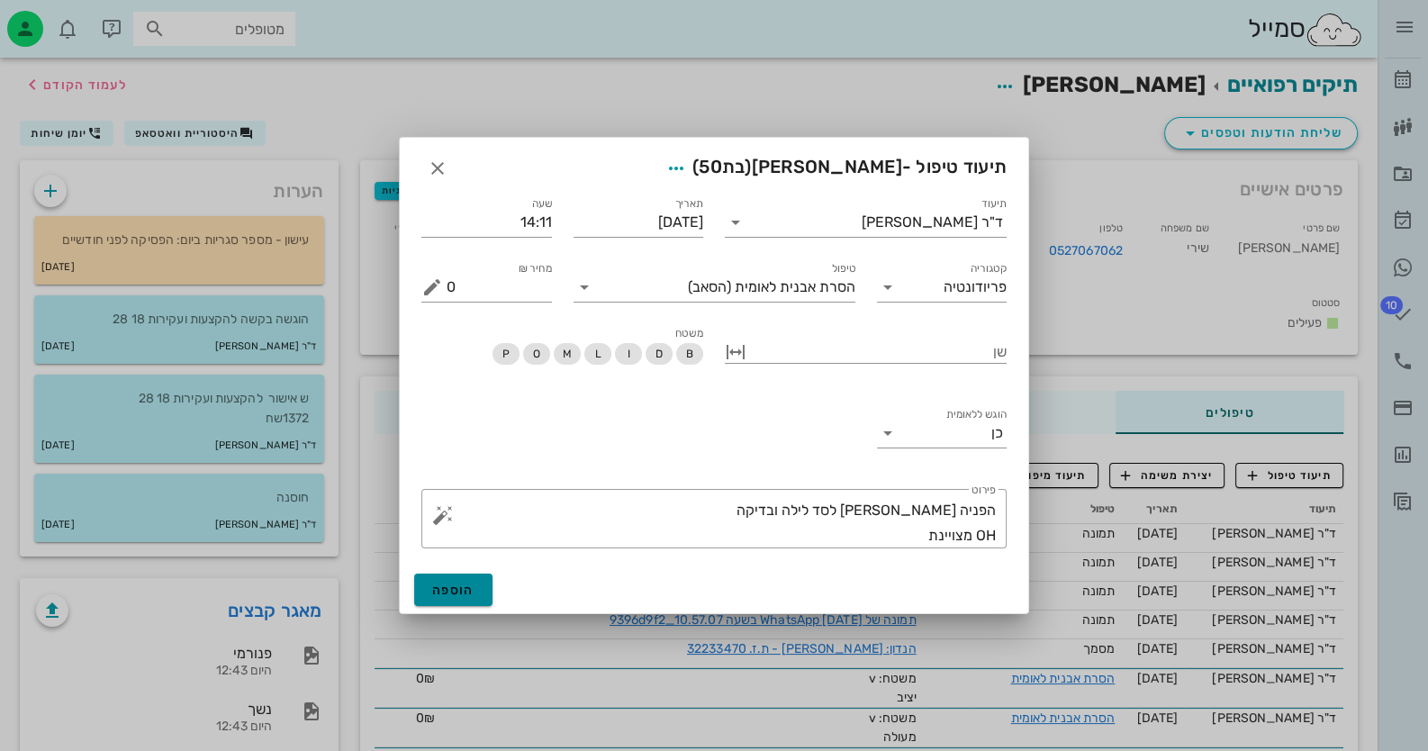
click at [450, 587] on span "הוספה" at bounding box center [453, 589] width 42 height 15
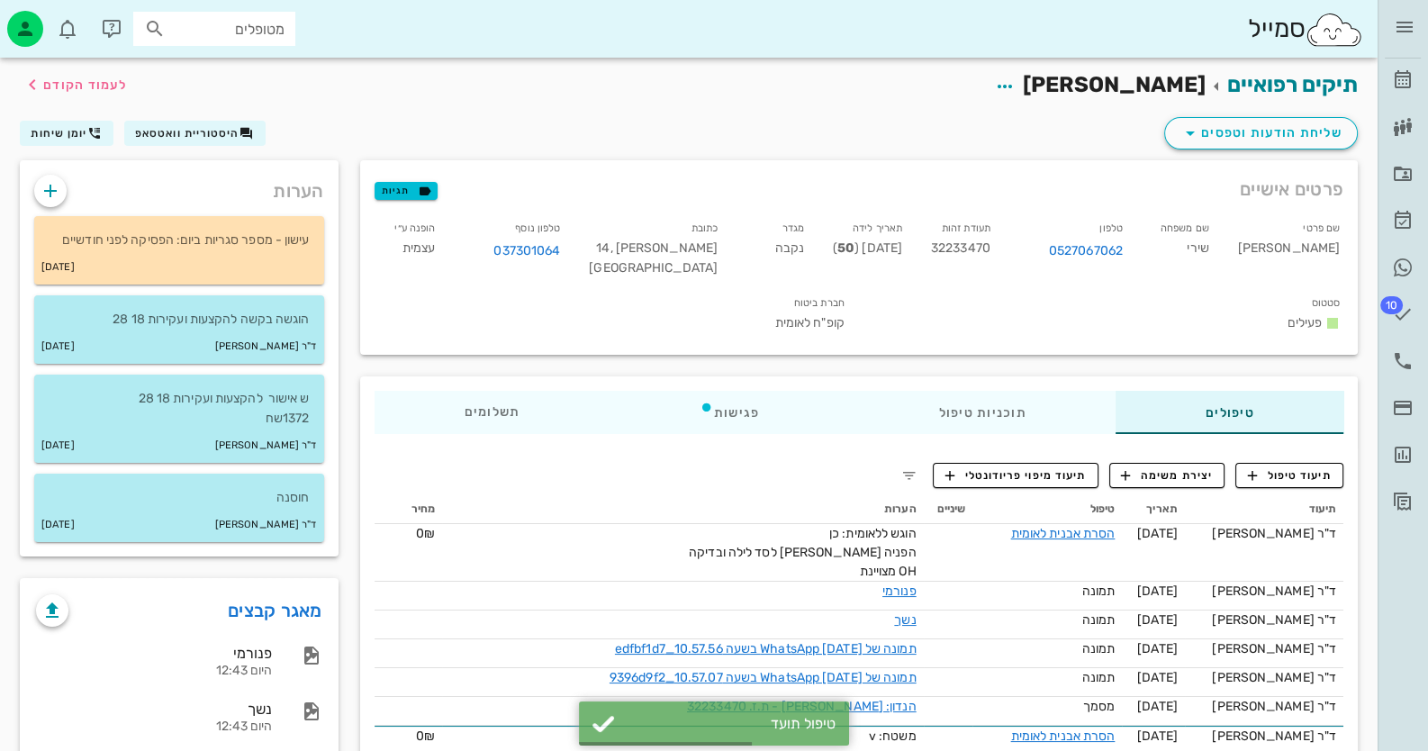
click at [990, 249] on span "32233470" at bounding box center [960, 247] width 59 height 15
copy span "32233470"
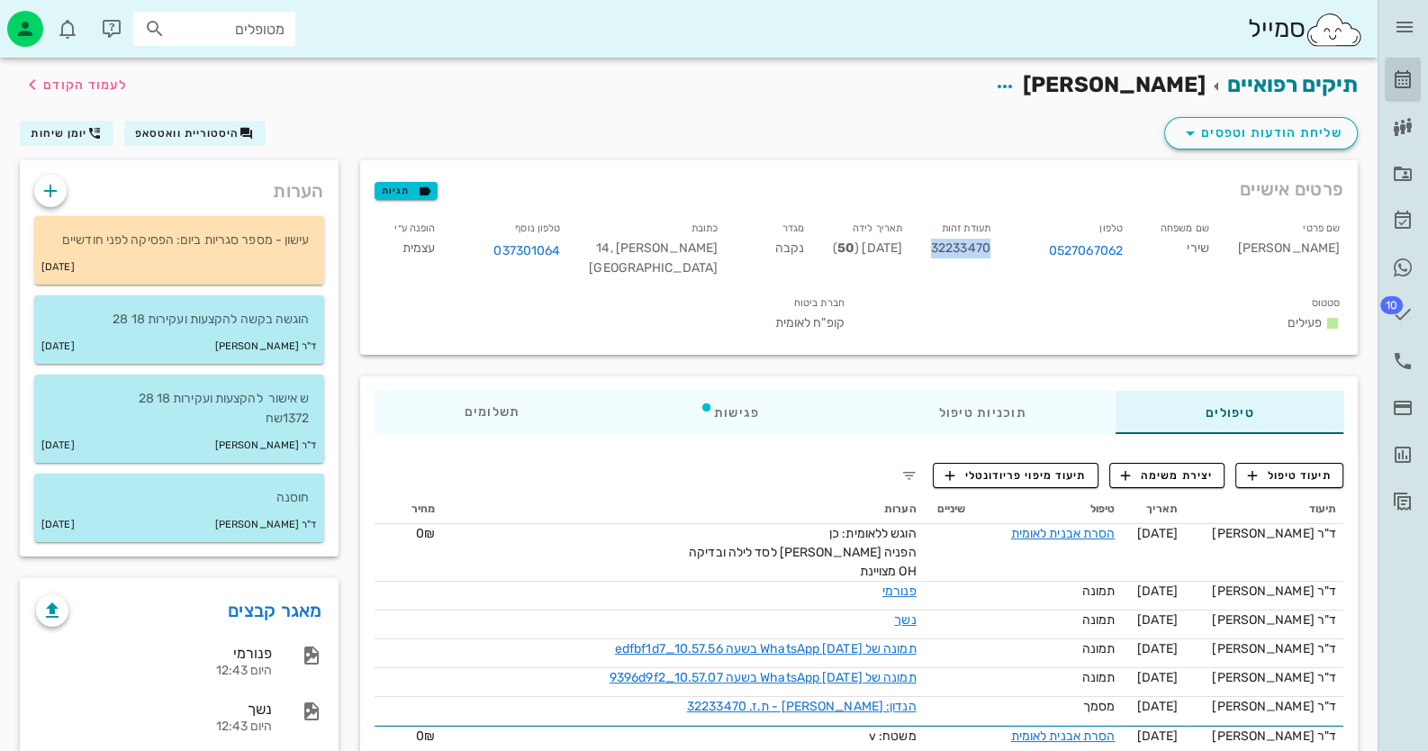
click at [1402, 80] on icon at bounding box center [1403, 80] width 22 height 22
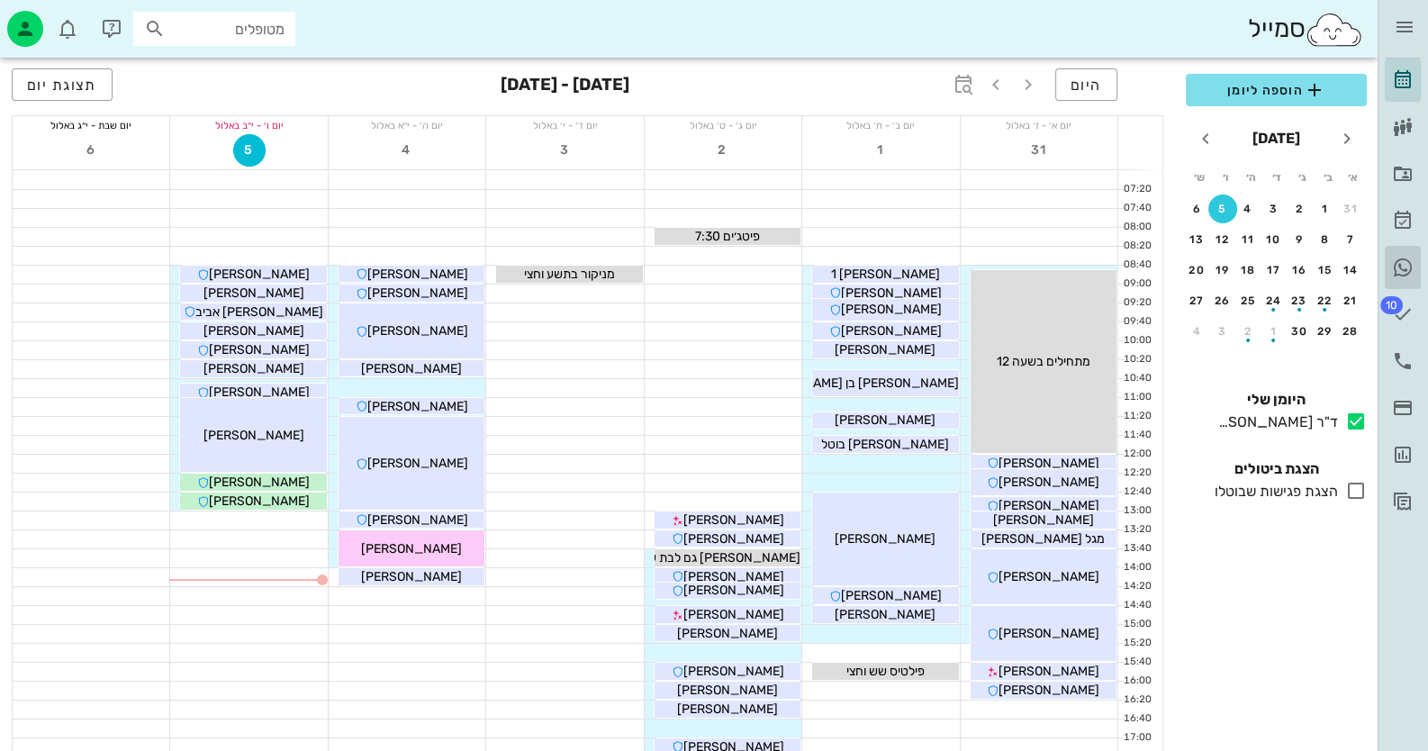
click at [1404, 276] on icon at bounding box center [1403, 268] width 22 height 22
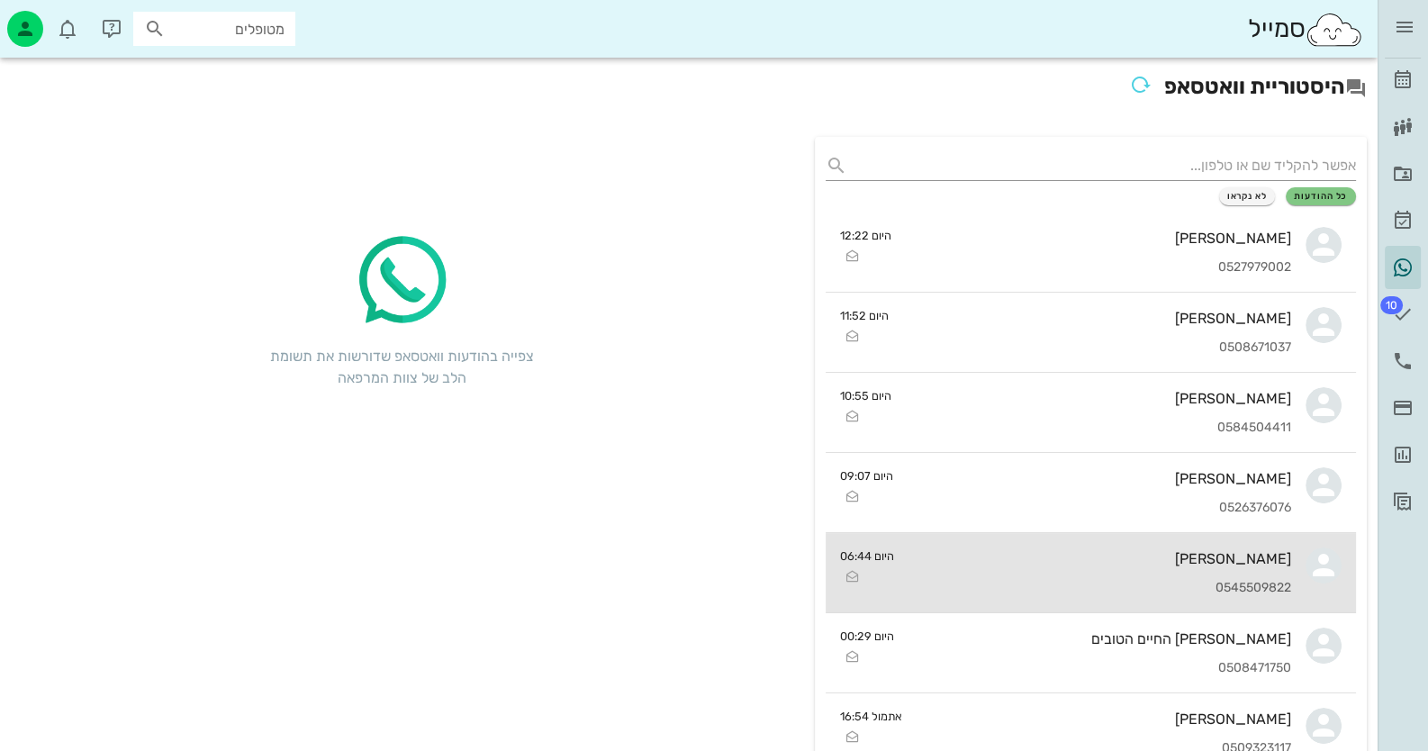
click at [1158, 565] on div "[PERSON_NAME]" at bounding box center [1099, 558] width 383 height 17
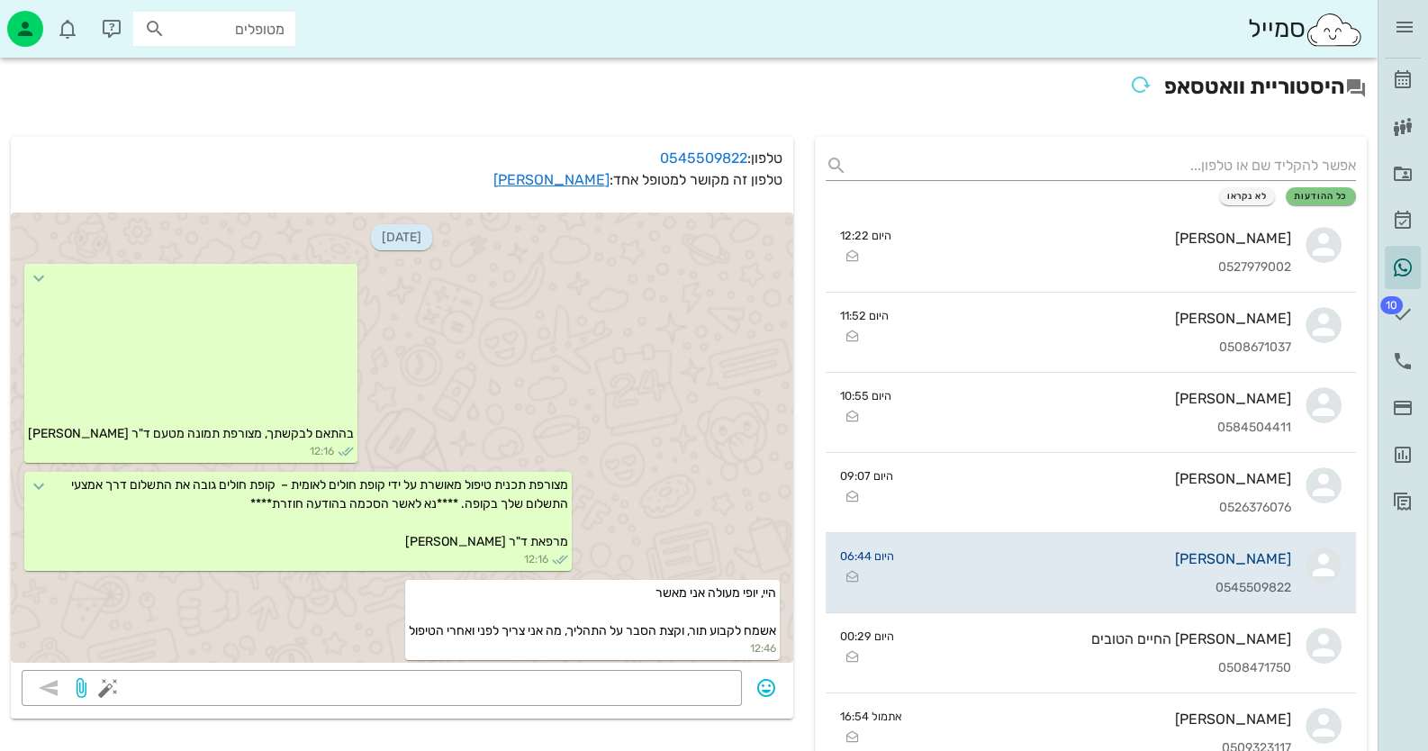
scroll to position [1319, 0]
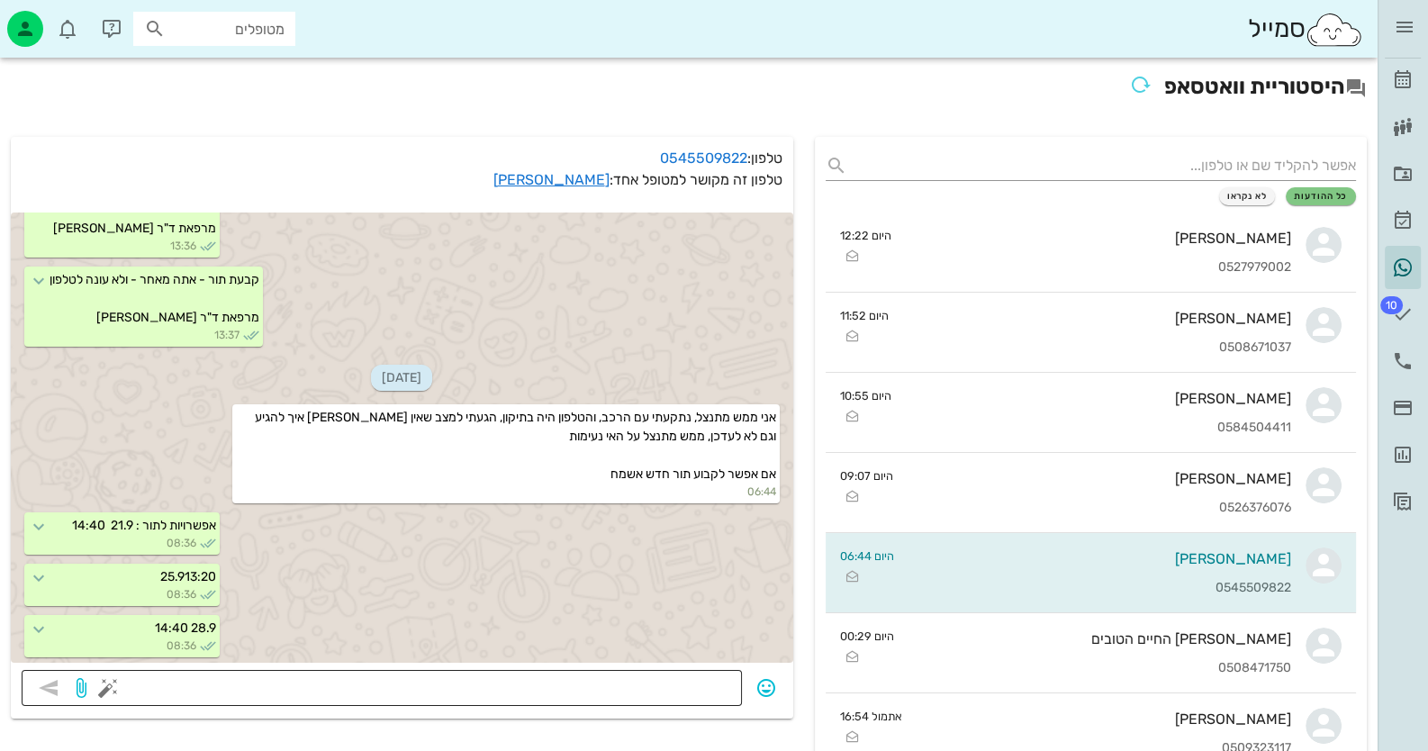
click at [101, 693] on button "button" at bounding box center [108, 688] width 22 height 22
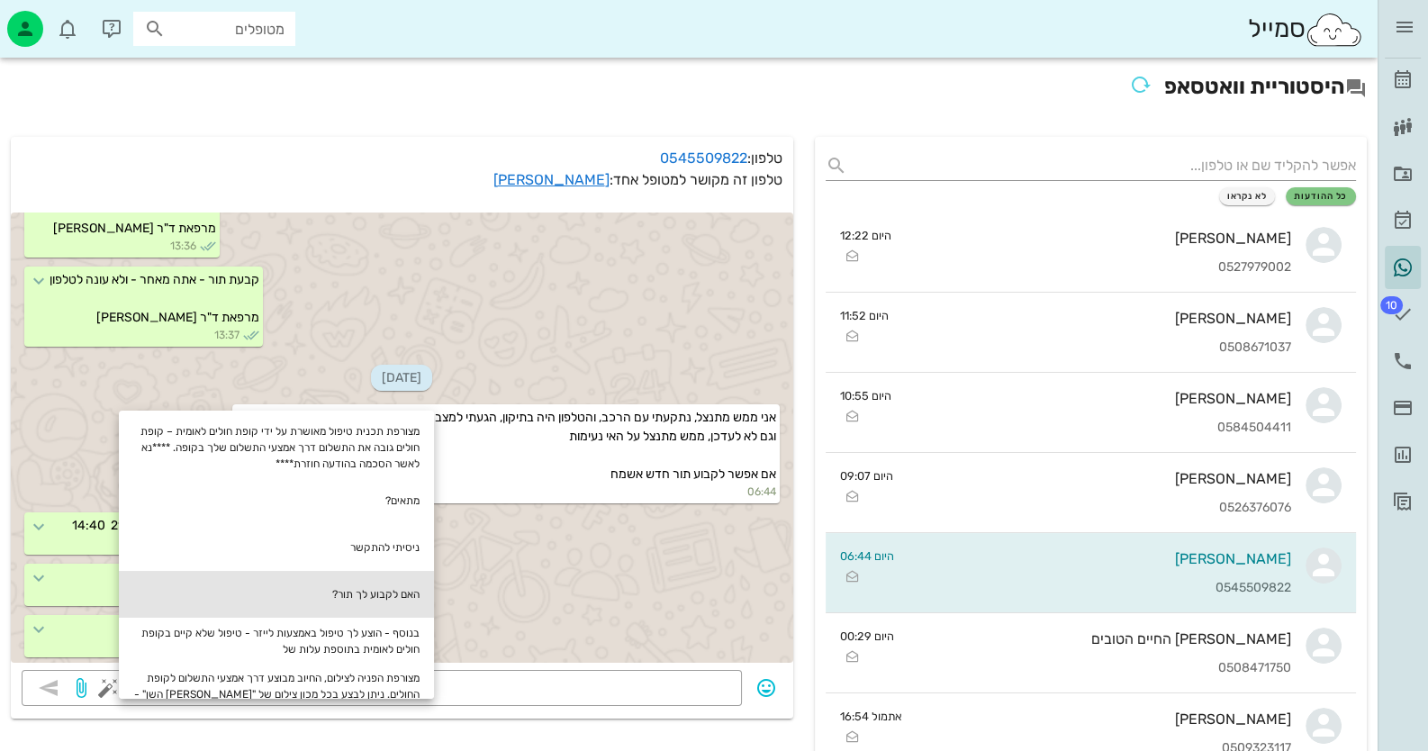
click at [292, 607] on div "האם לקבוע לך תור?" at bounding box center [276, 594] width 315 height 47
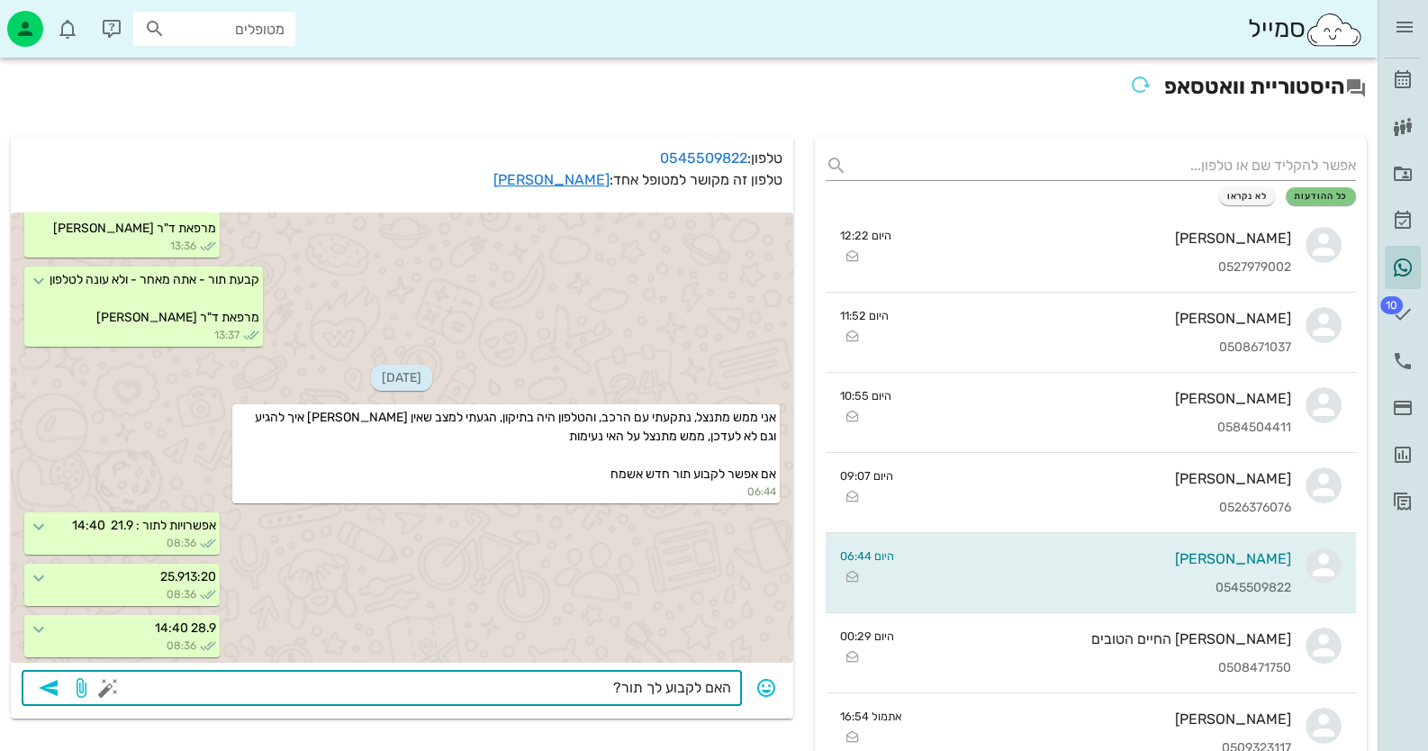
click at [620, 683] on textarea "האם לקבוע לך תור?" at bounding box center [421, 689] width 619 height 29
click at [502, 685] on textarea "האם לקבוע לך תור באחד מהתאריכים ההנ"ל?" at bounding box center [421, 689] width 619 height 29
type textarea "האם לקבוע לך תור באחד מהתאריכים הנ"ל?"
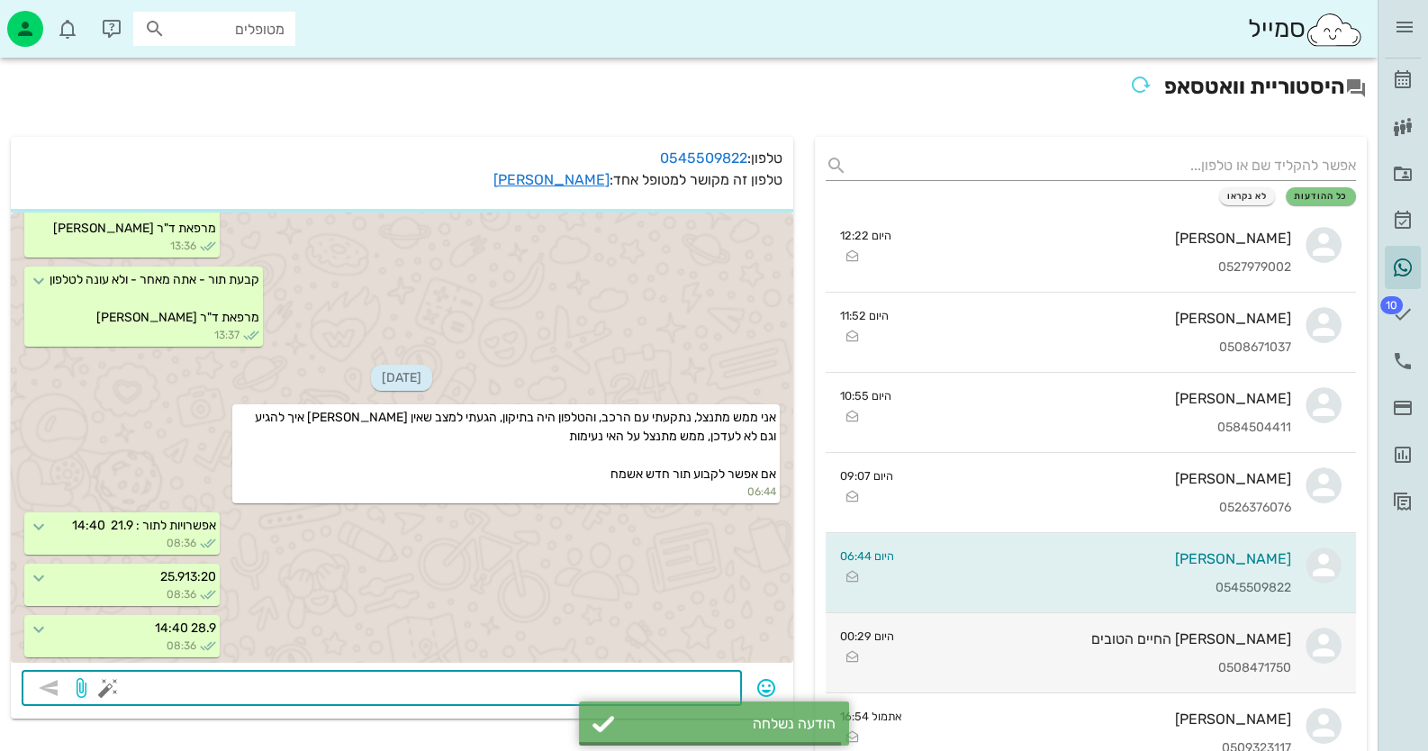
scroll to position [1370, 0]
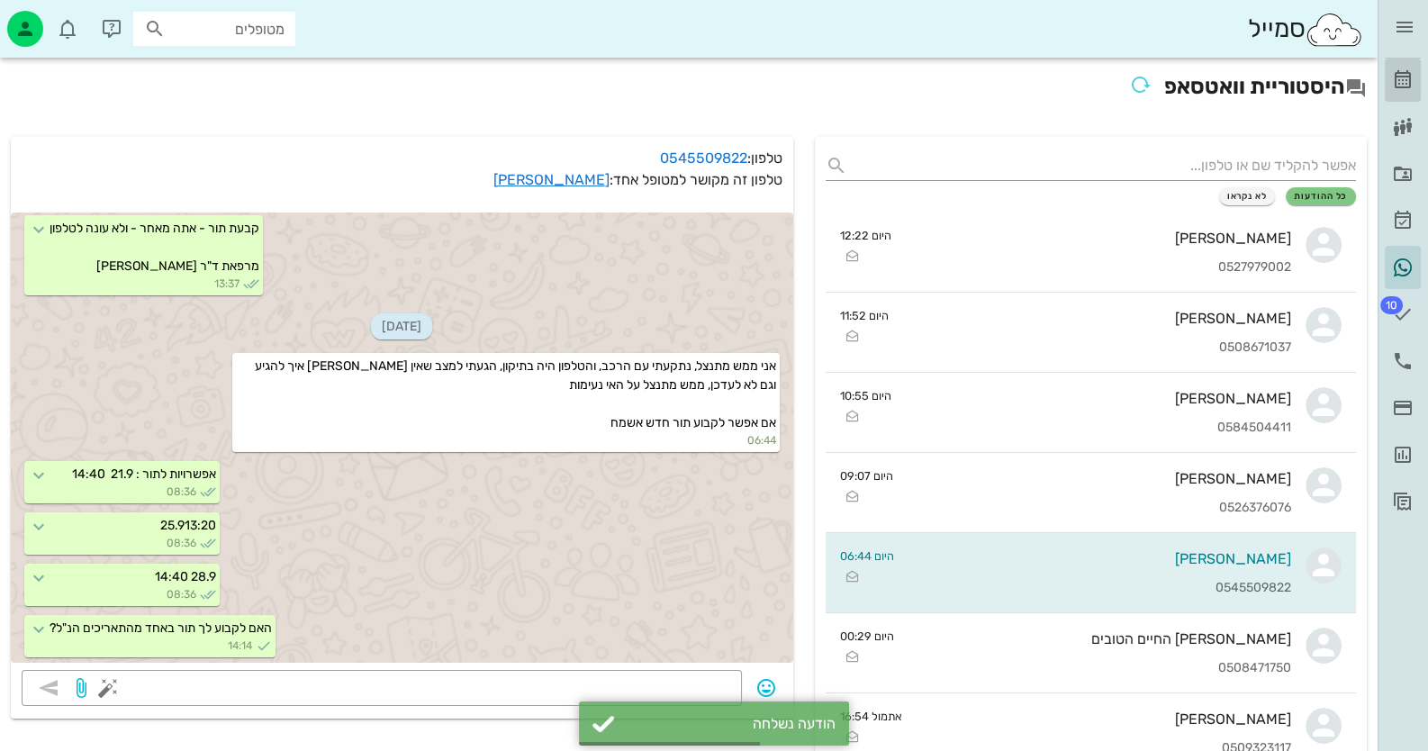
click at [1413, 85] on link "[PERSON_NAME]" at bounding box center [1403, 80] width 36 height 43
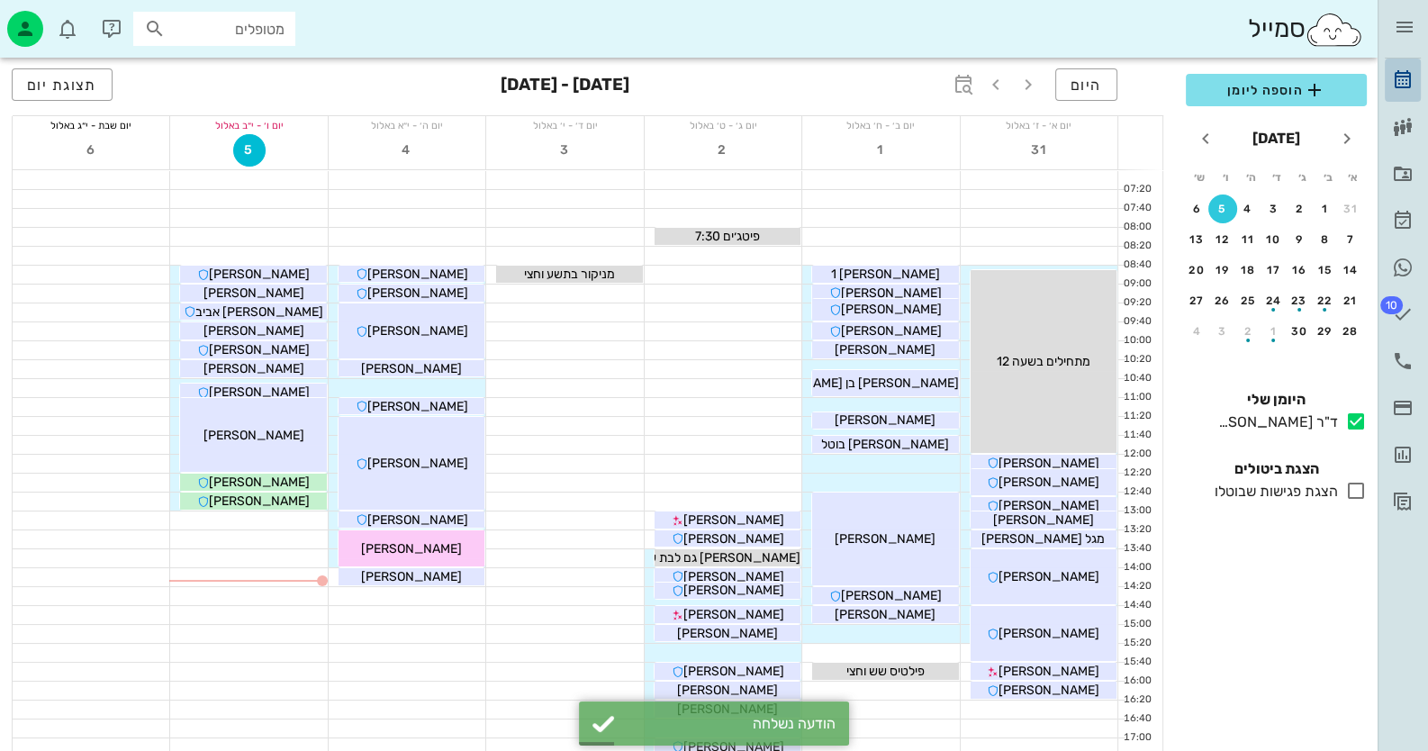
click at [1415, 88] on link "[PERSON_NAME]" at bounding box center [1403, 80] width 36 height 43
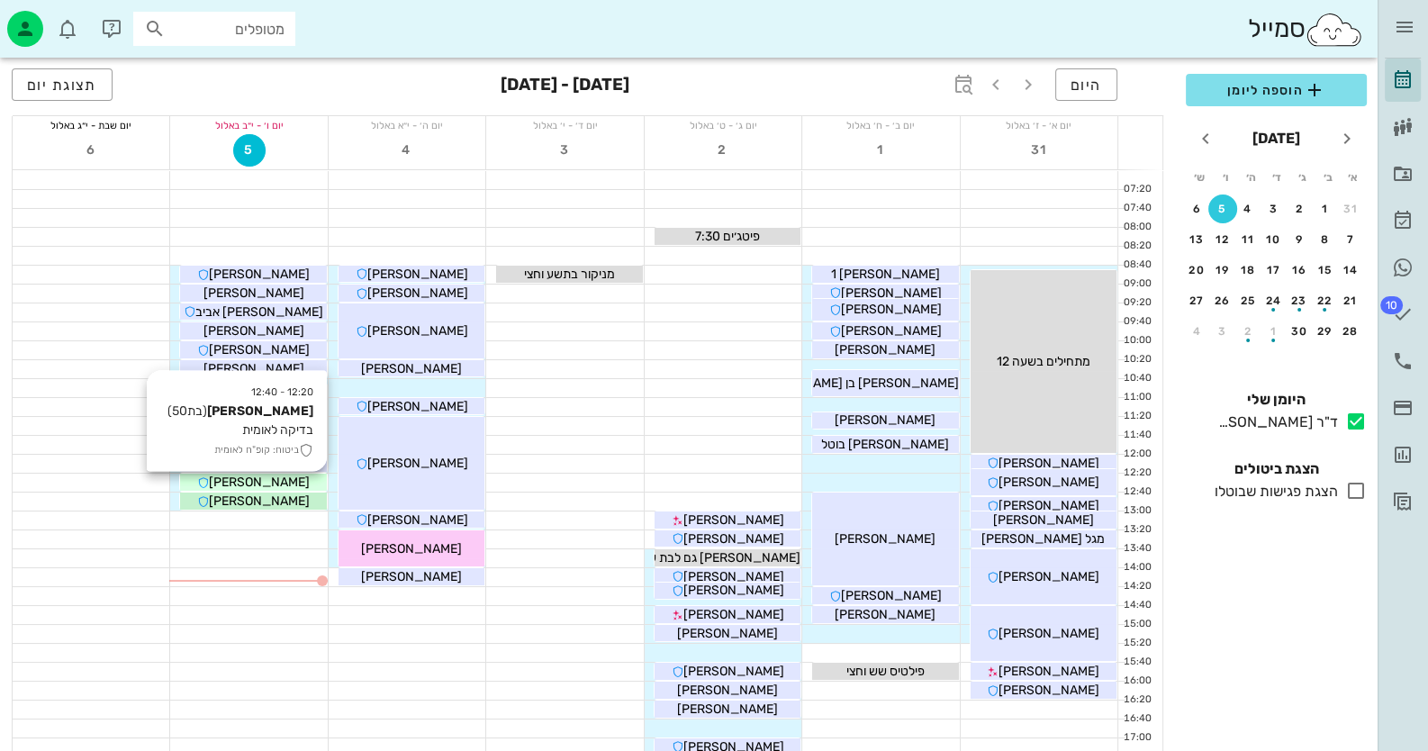
click at [295, 485] on div "[PERSON_NAME]" at bounding box center [253, 482] width 146 height 19
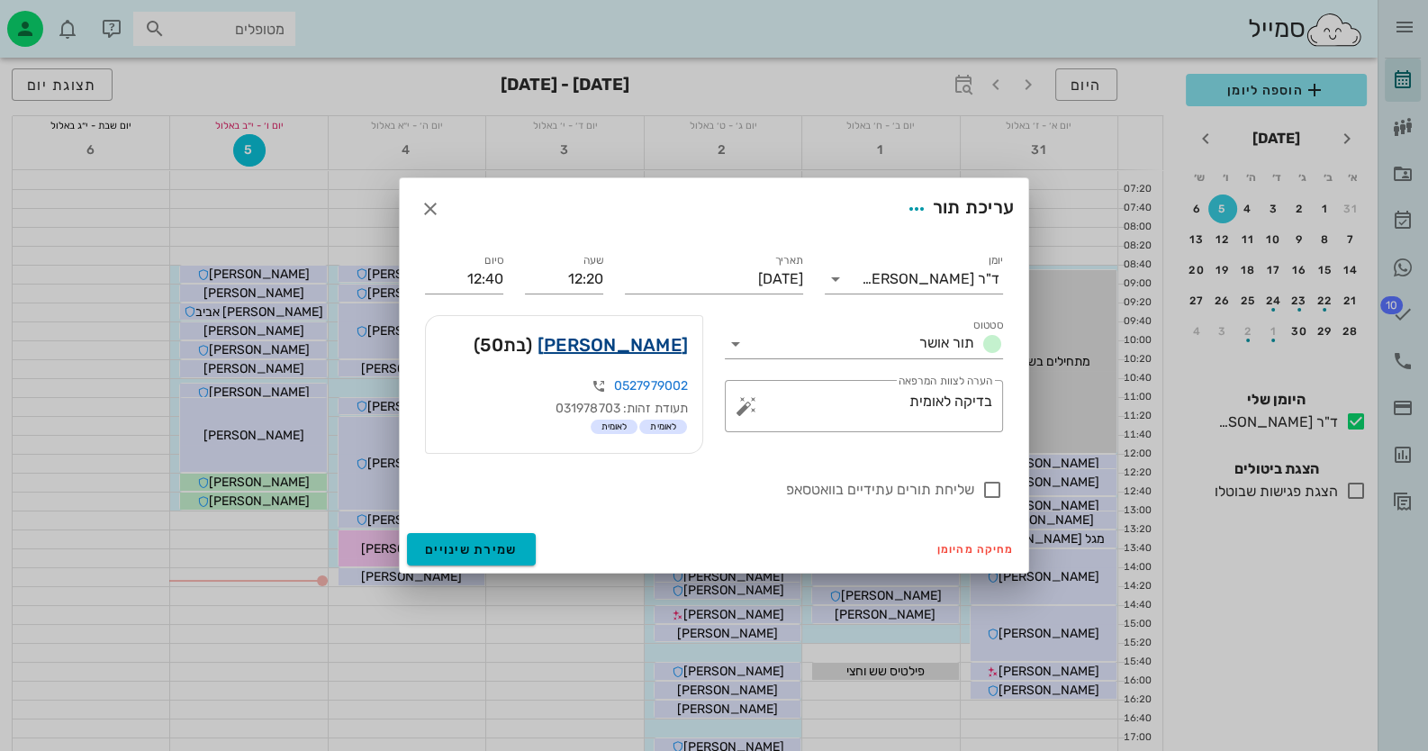
click at [660, 347] on link "[PERSON_NAME]" at bounding box center [612, 344] width 150 height 29
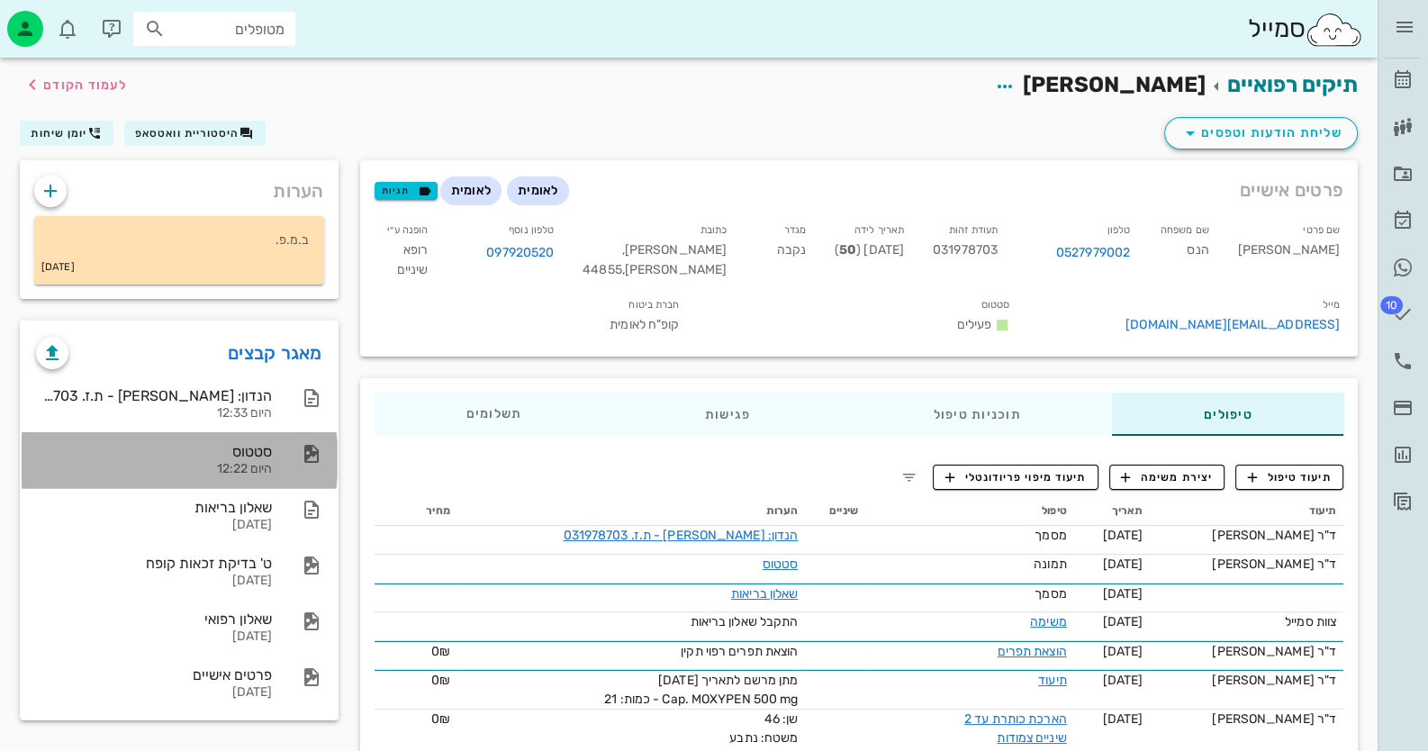
click at [230, 476] on div "סטטוס היום 12:22" at bounding box center [154, 460] width 236 height 56
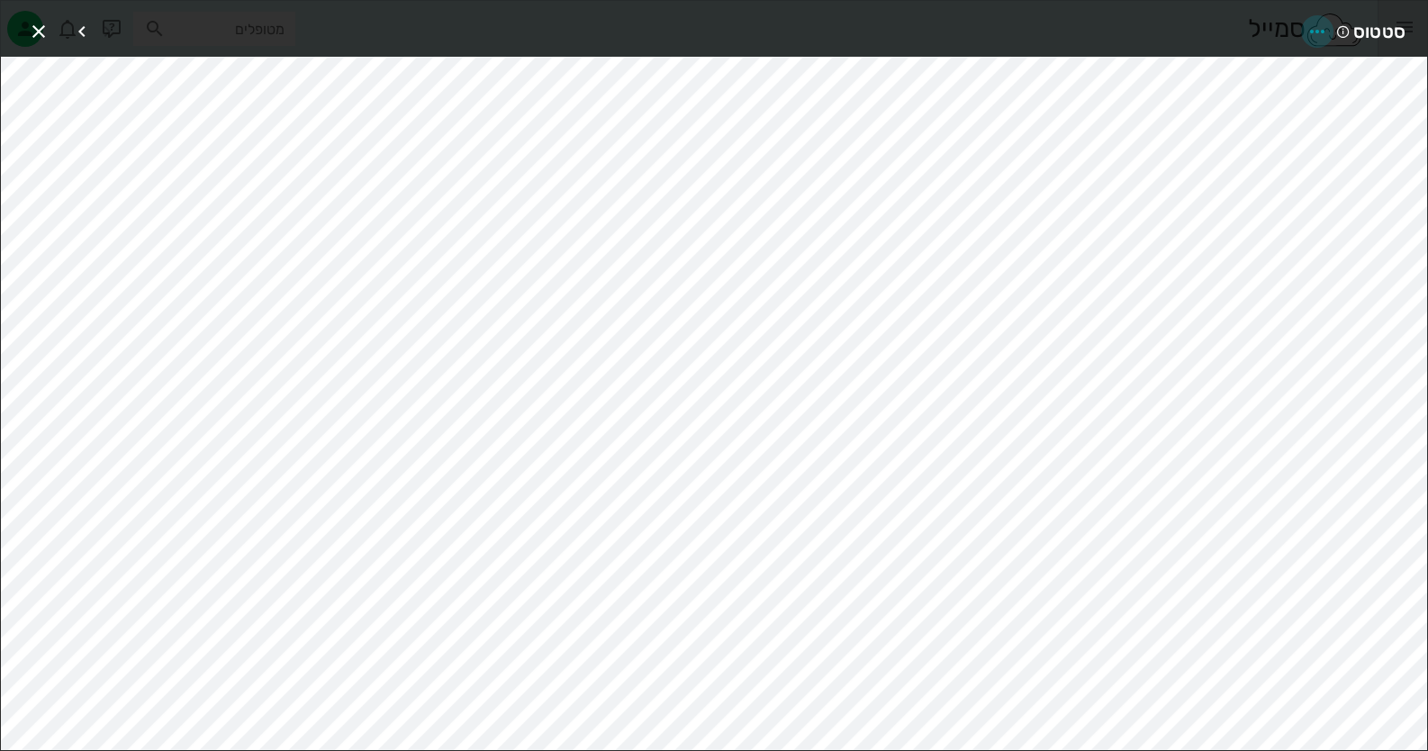
click at [1322, 26] on icon "button" at bounding box center [1317, 32] width 22 height 22
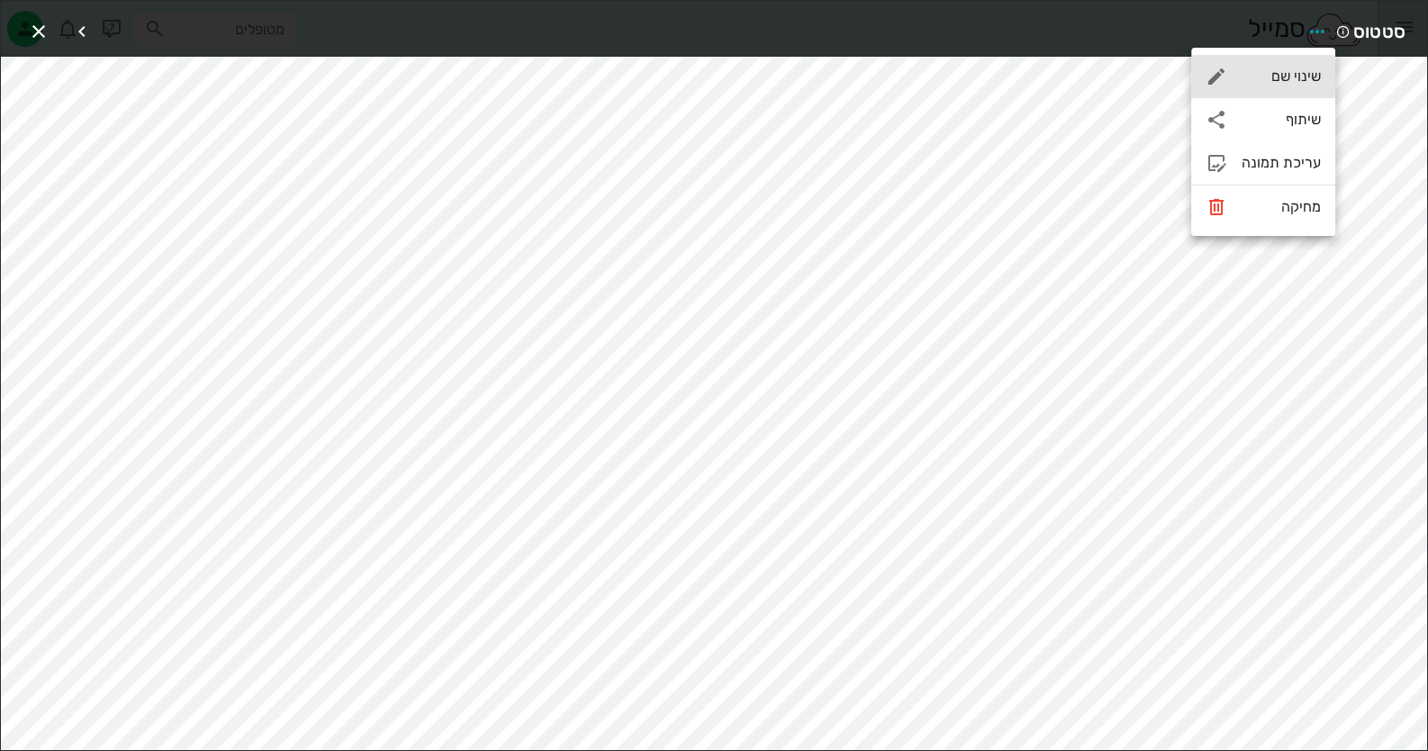
click at [1301, 71] on div "שינוי שם" at bounding box center [1280, 76] width 79 height 17
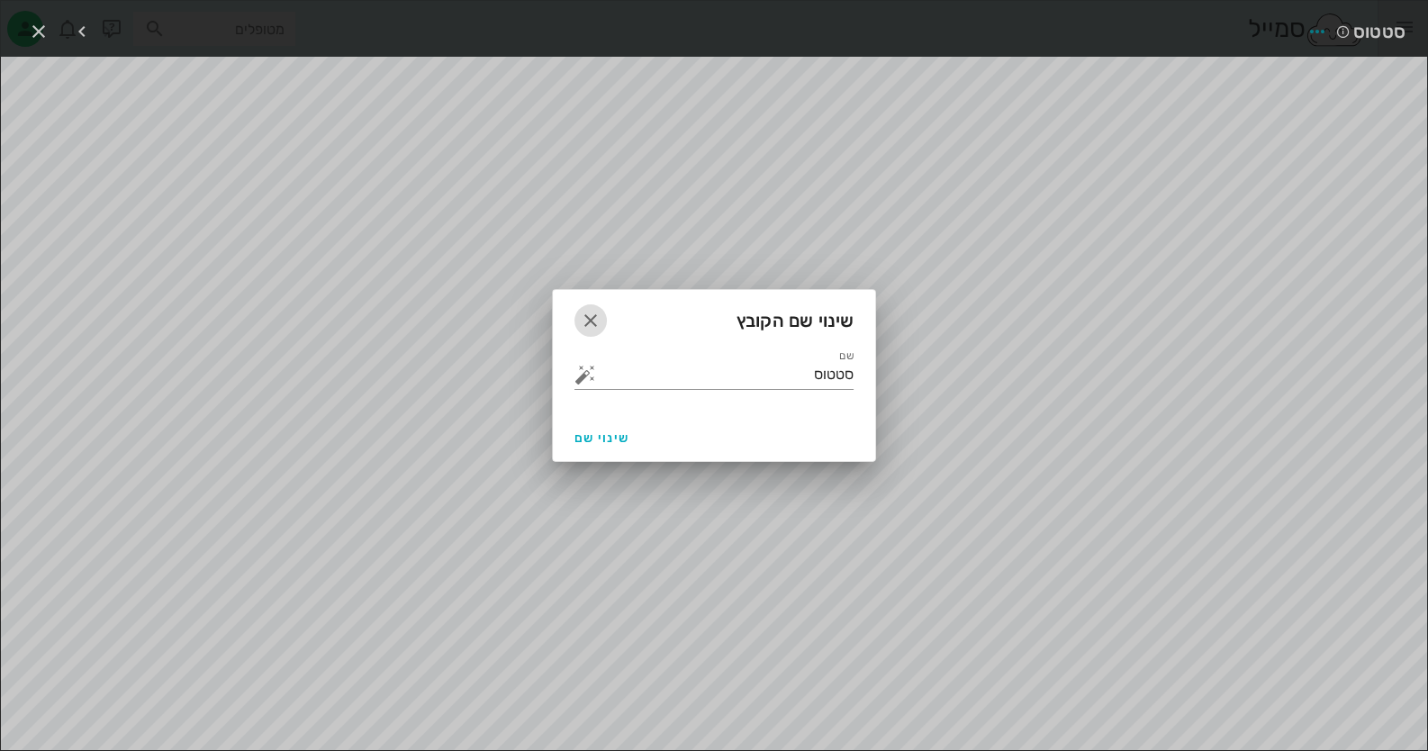
click at [587, 323] on icon "button" at bounding box center [591, 321] width 22 height 22
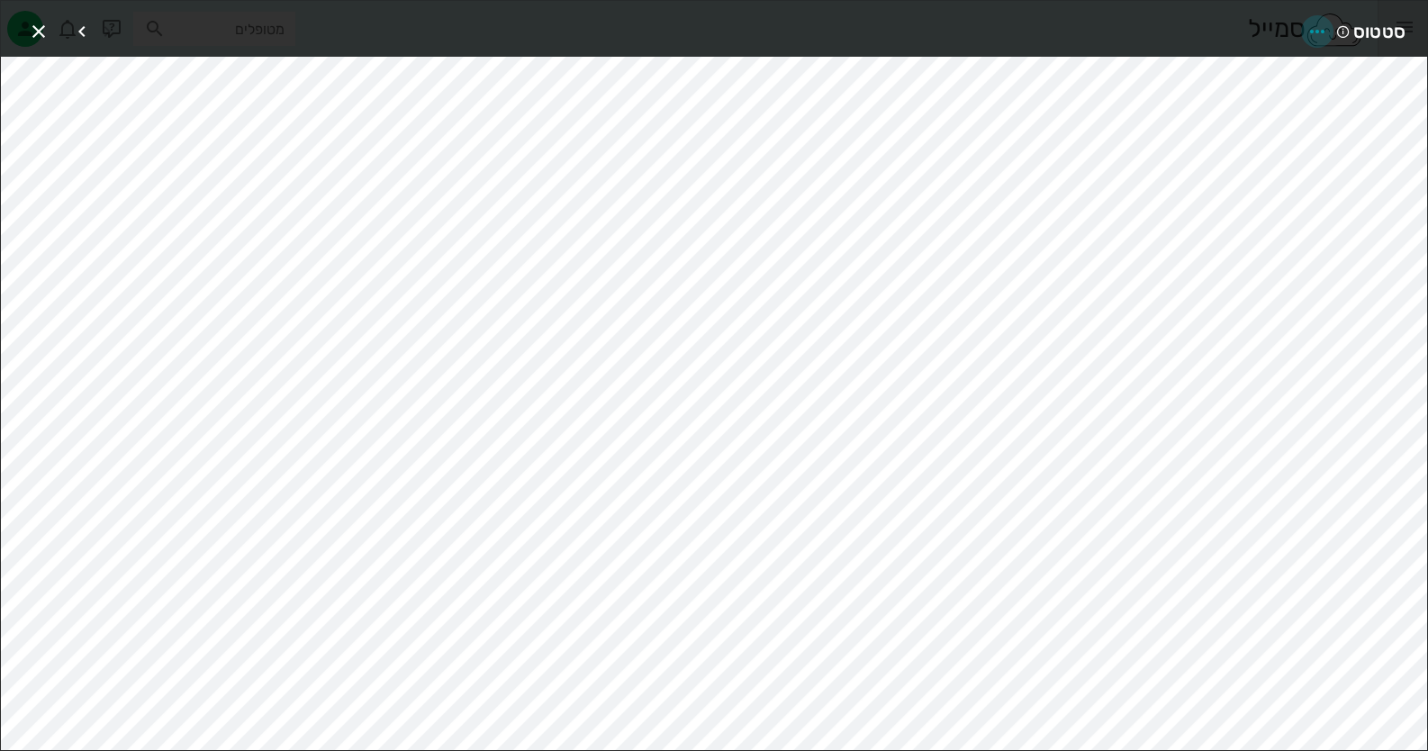
click at [1322, 25] on icon "button" at bounding box center [1317, 32] width 22 height 22
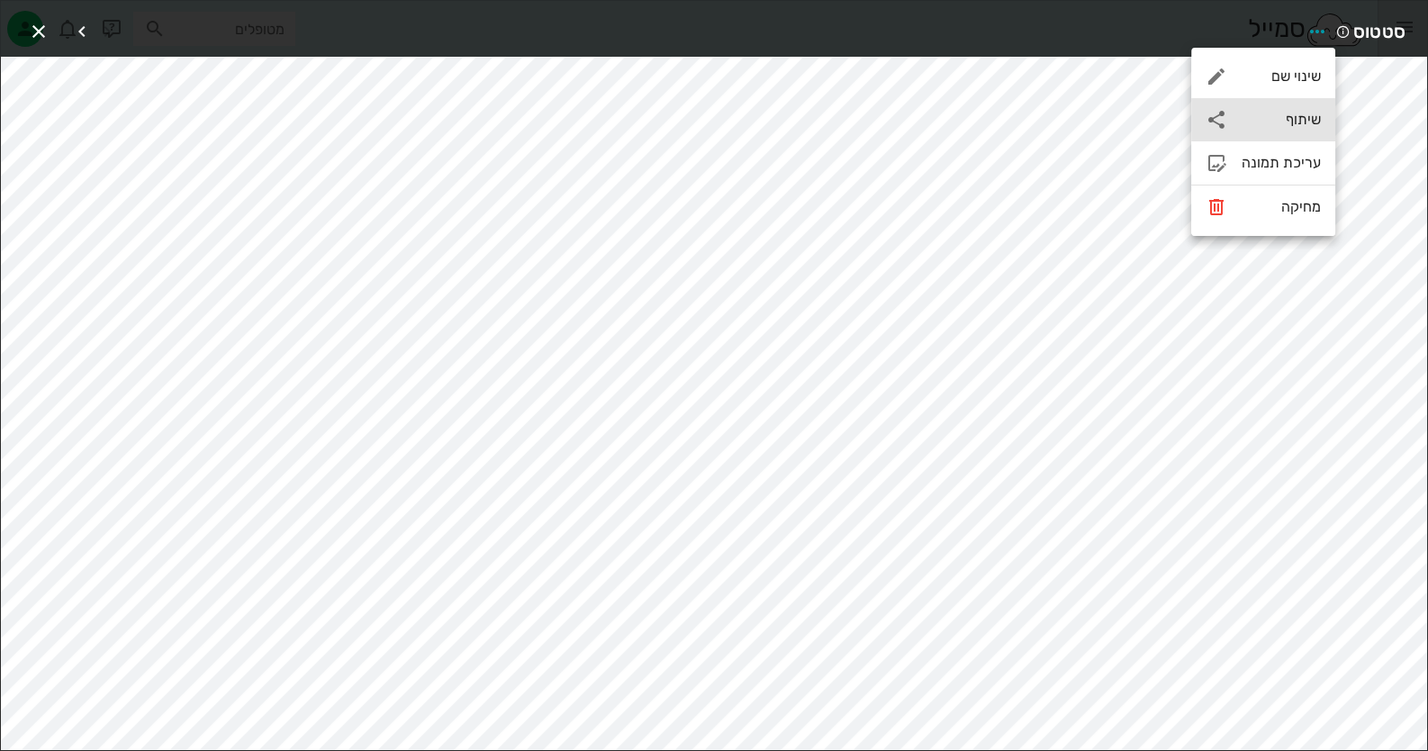
click at [1260, 118] on div "שיתוף" at bounding box center [1280, 119] width 79 height 17
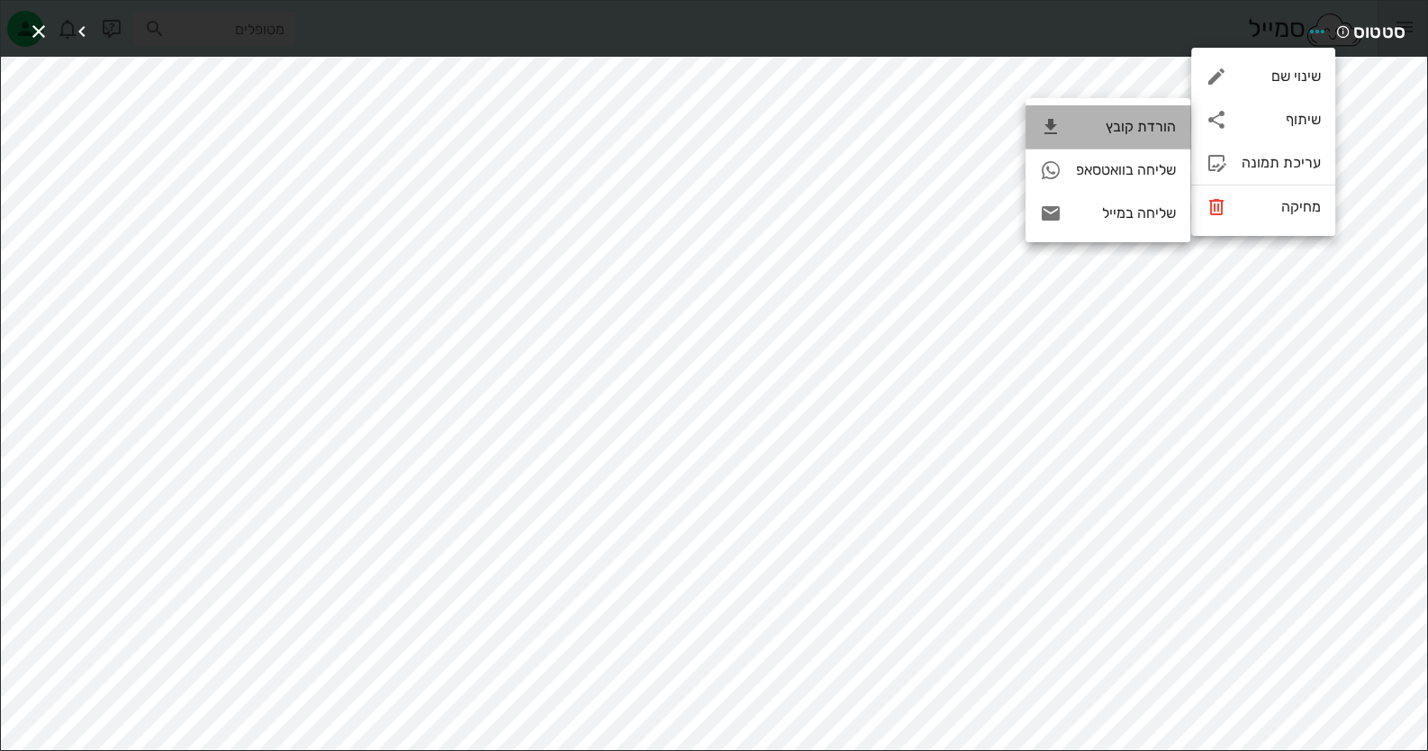
click at [1159, 141] on div "הורדת קובץ" at bounding box center [1107, 126] width 165 height 43
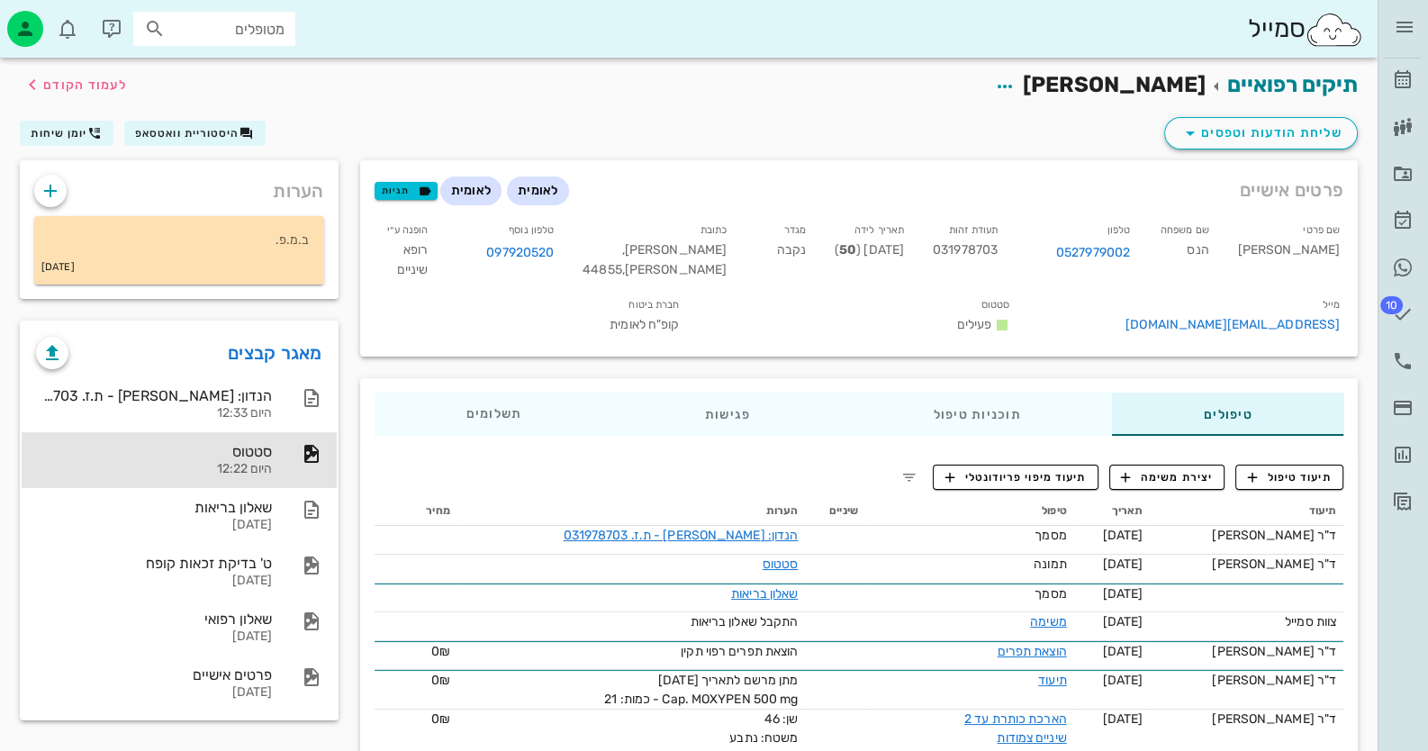
click at [966, 245] on span "031978703" at bounding box center [965, 249] width 65 height 15
copy span "031978703"
click at [1285, 474] on span "תיעוד טיפול" at bounding box center [1290, 477] width 84 height 16
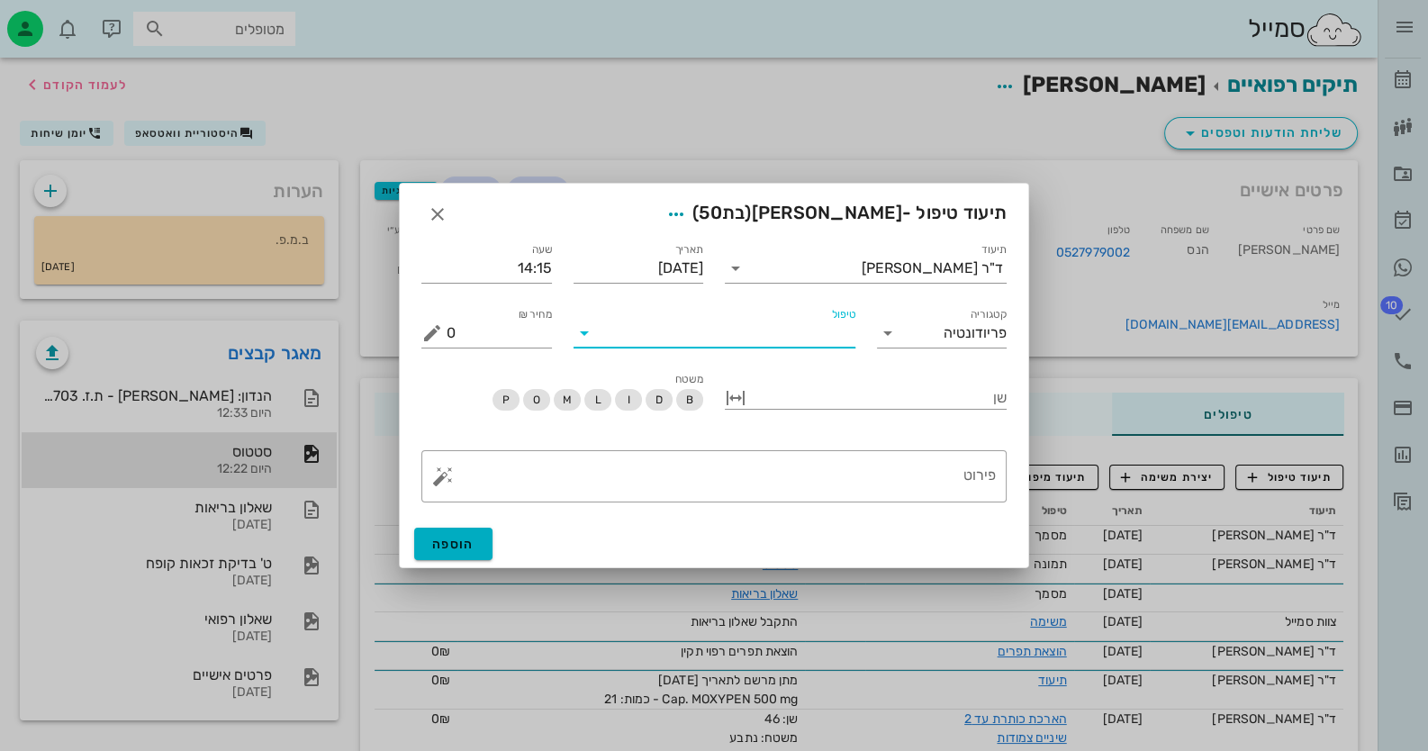
click at [778, 341] on input "טיפול" at bounding box center [727, 333] width 257 height 29
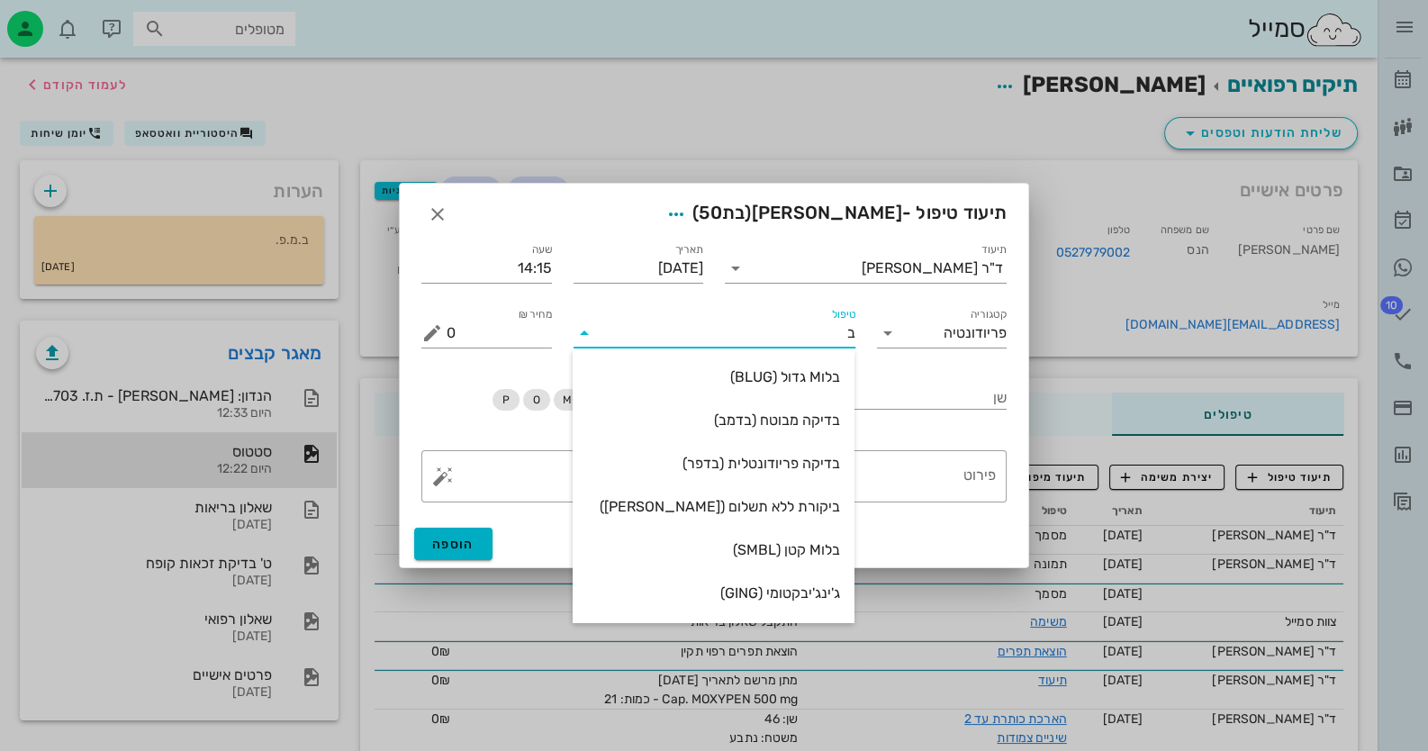
type input "בד"
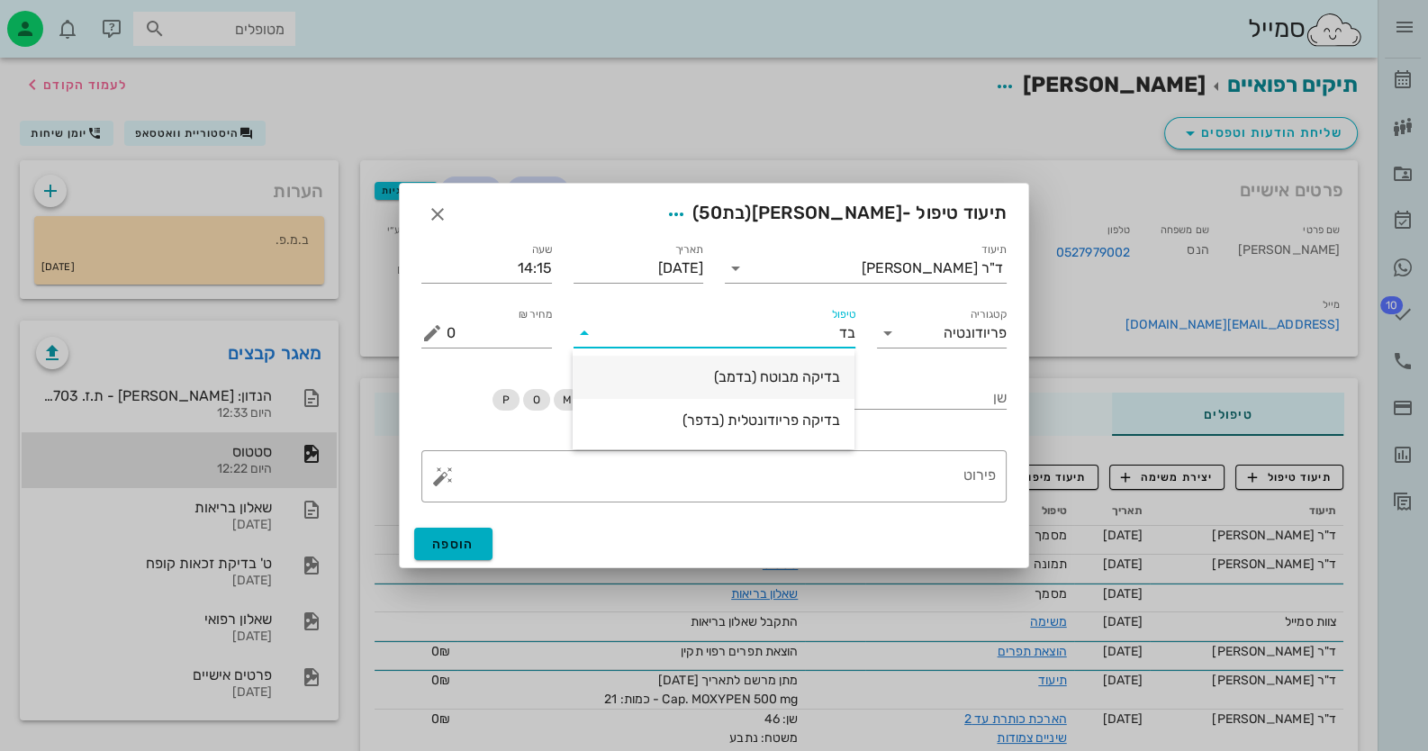
click at [788, 383] on div "בדיקה מבוטח (בדמב)" at bounding box center [713, 376] width 253 height 17
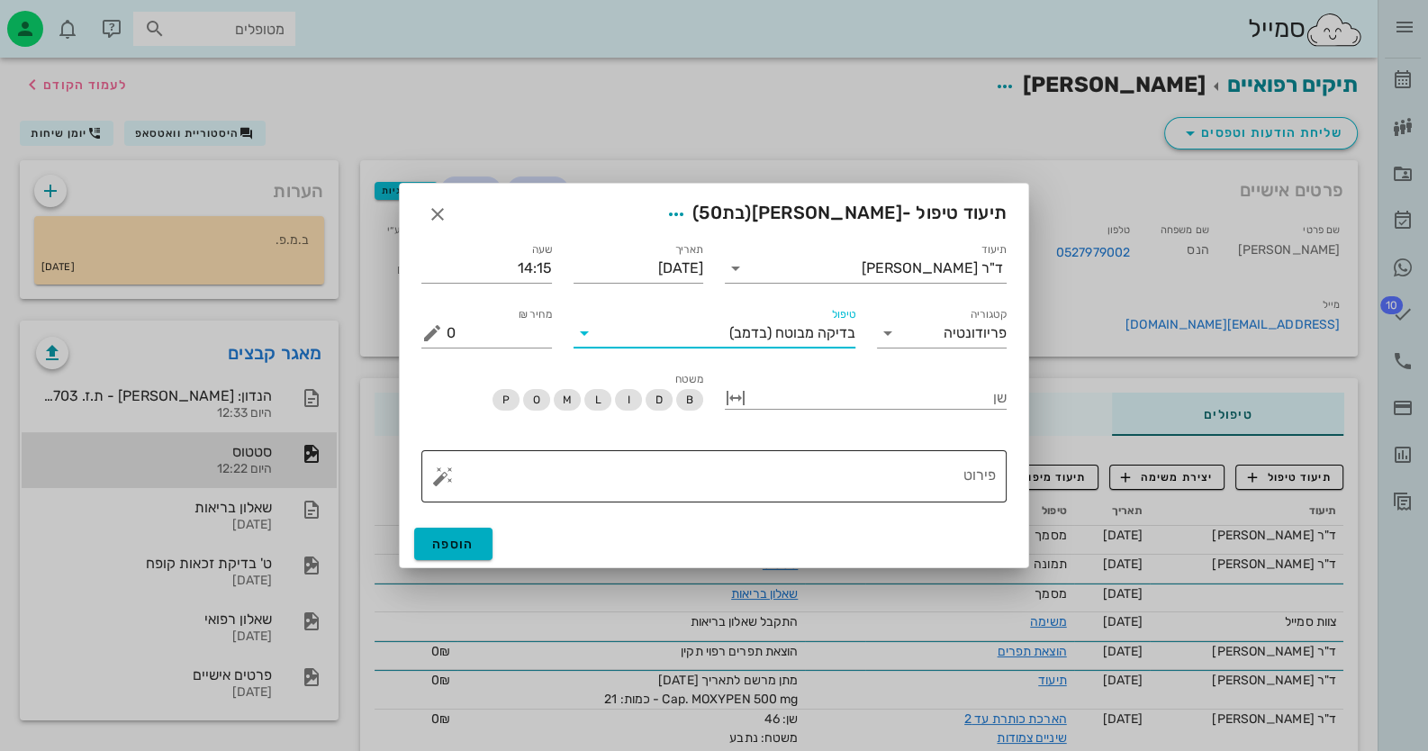
click at [439, 479] on button "button" at bounding box center [443, 476] width 22 height 22
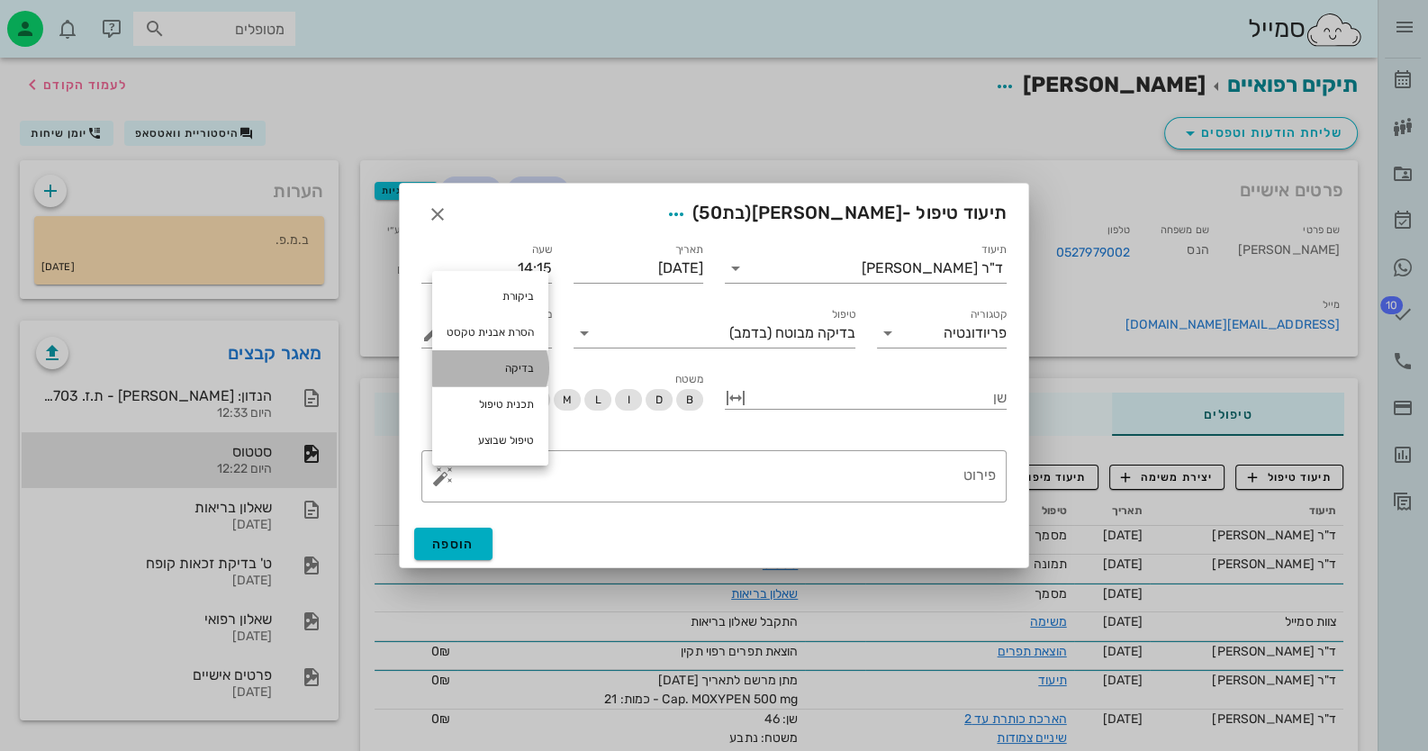
click at [529, 364] on div "בדיקה" at bounding box center [490, 368] width 116 height 36
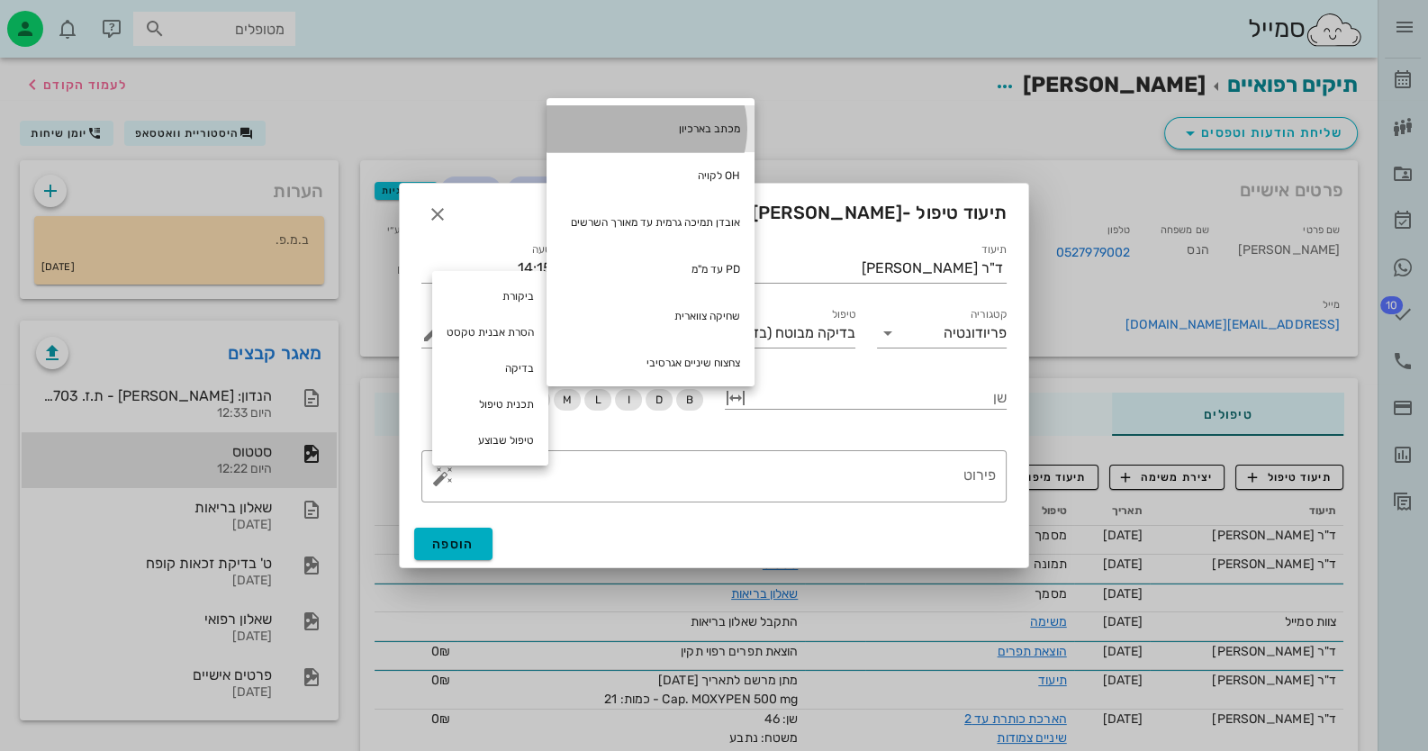
click at [723, 126] on div "מכתב בארכיון" at bounding box center [650, 128] width 208 height 47
type textarea "מכתב בארכיון"
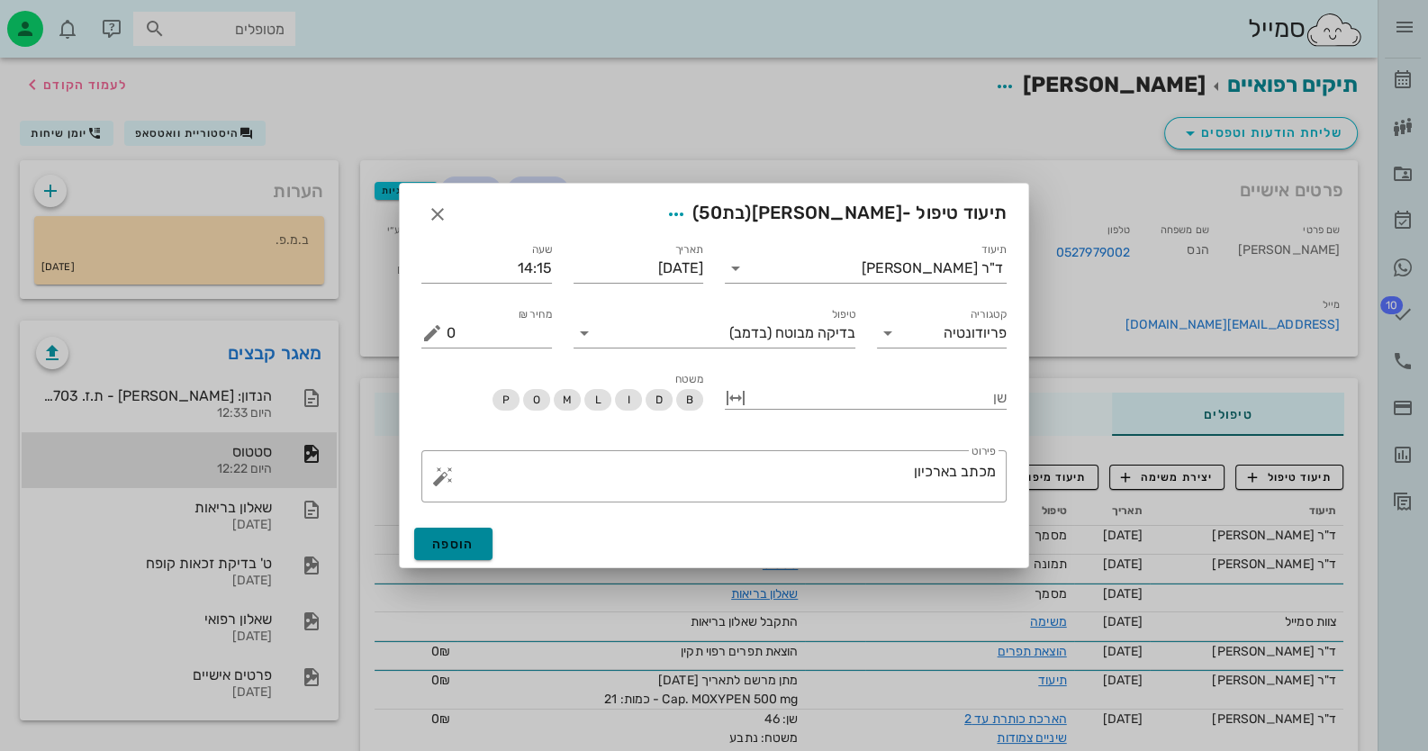
click at [455, 533] on button "הוספה" at bounding box center [453, 544] width 78 height 32
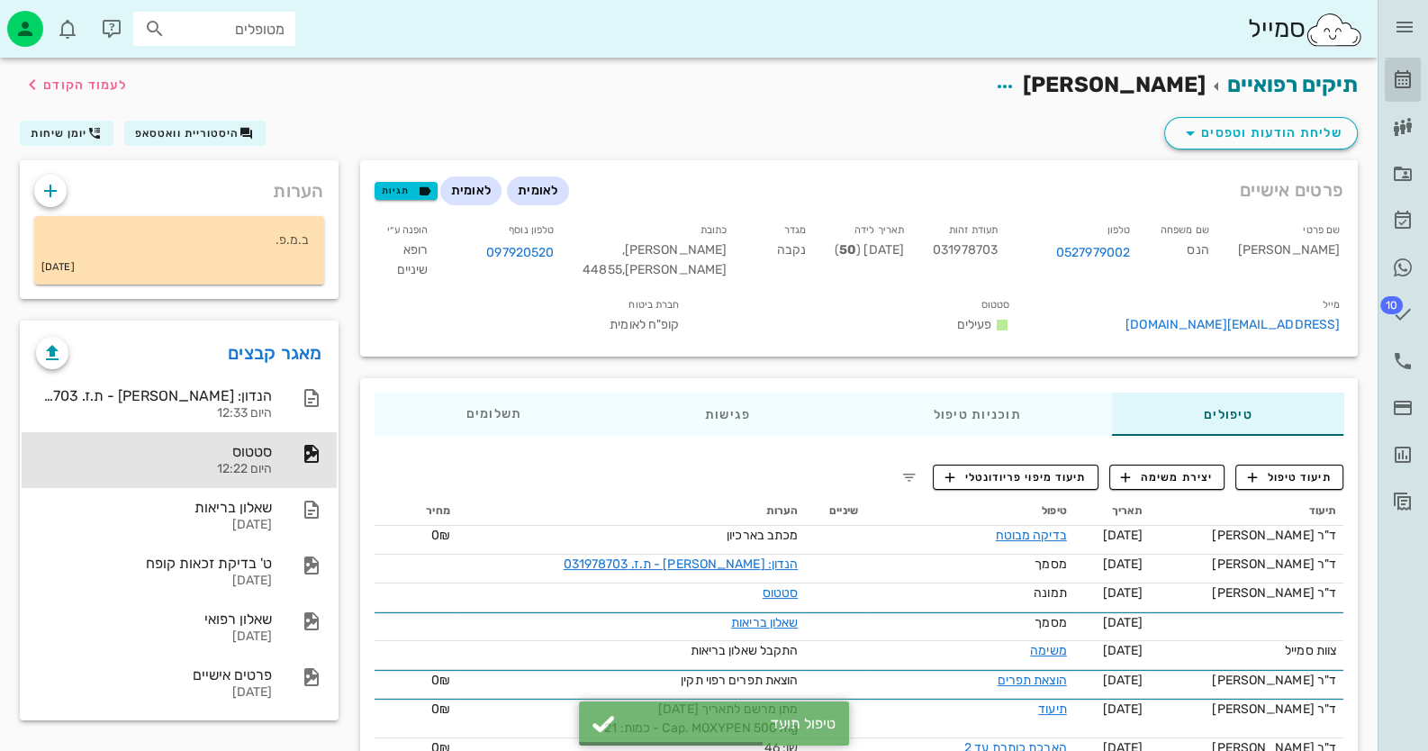
click at [1405, 82] on icon at bounding box center [1403, 80] width 22 height 22
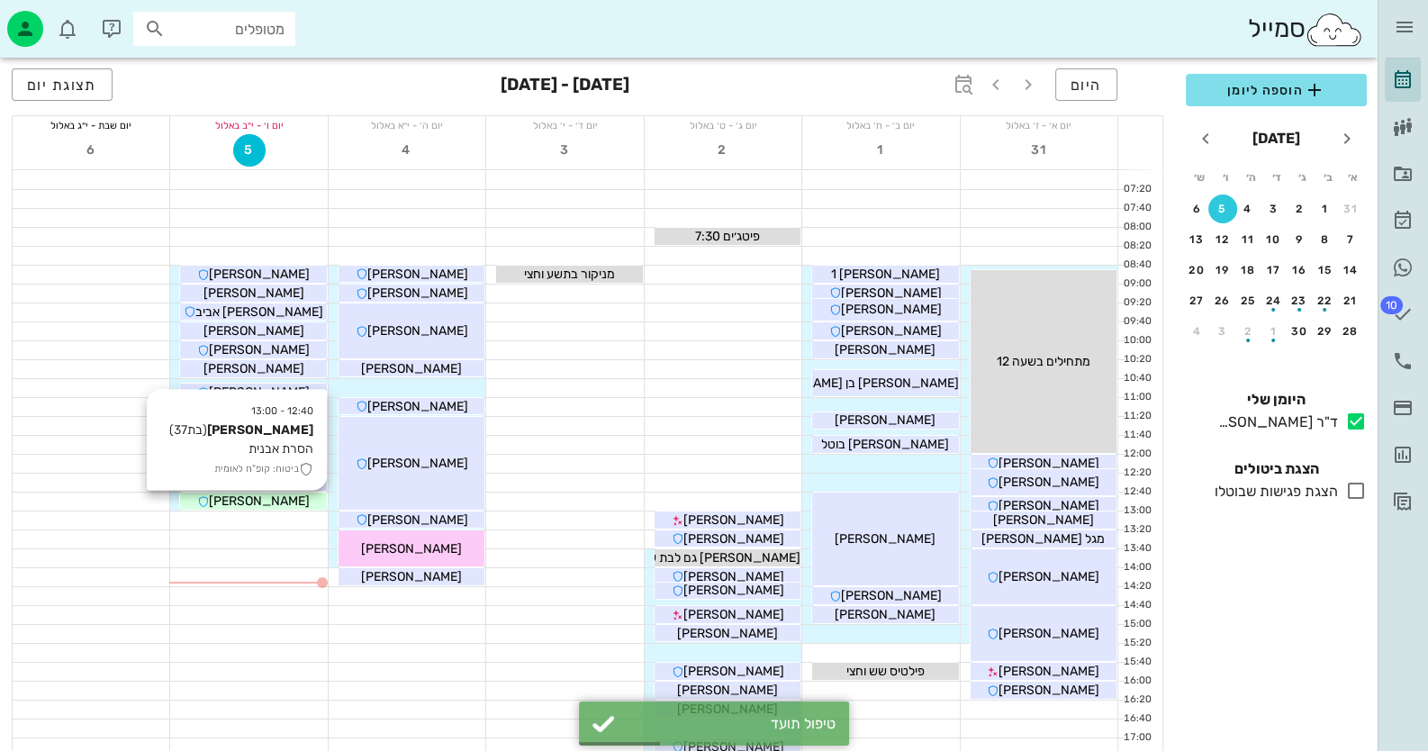
click at [315, 509] on div "[PERSON_NAME]" at bounding box center [253, 501] width 146 height 19
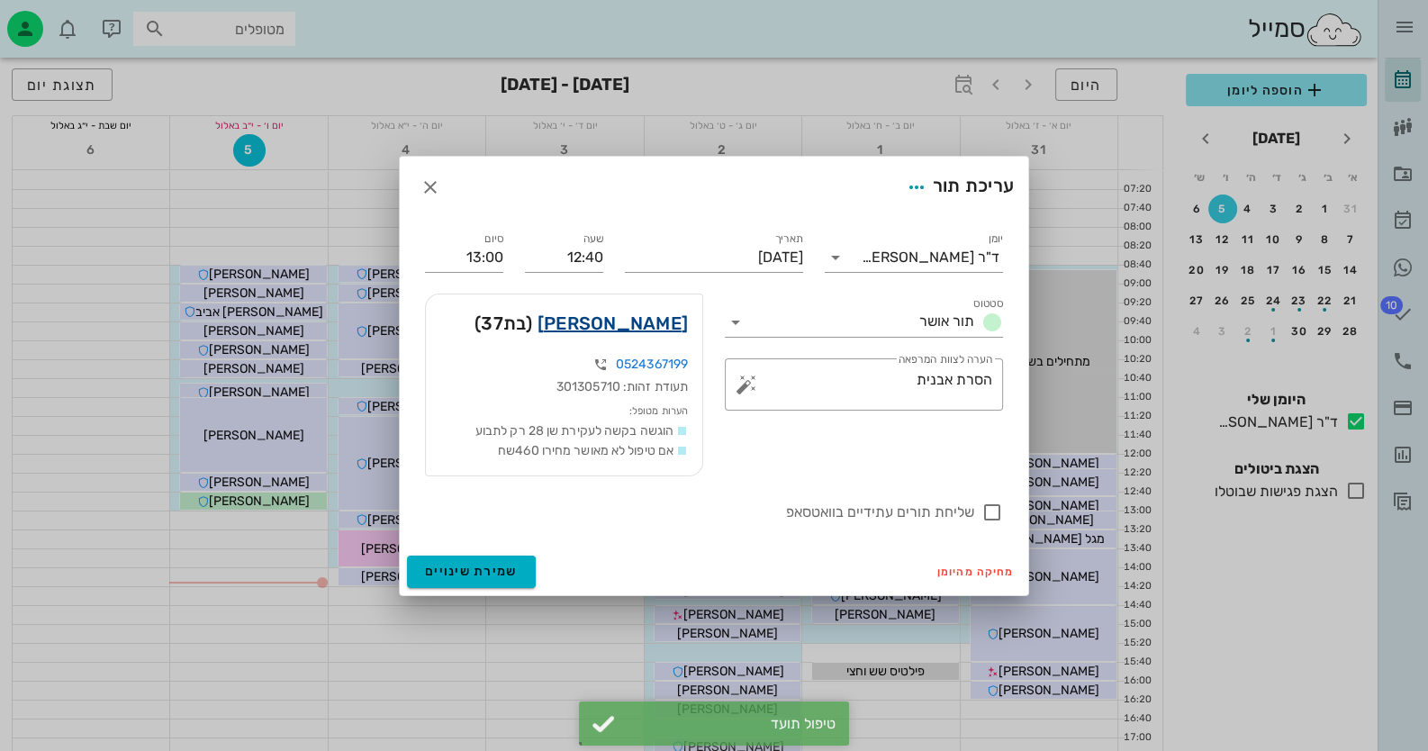
click at [654, 322] on link "[PERSON_NAME]" at bounding box center [612, 323] width 150 height 29
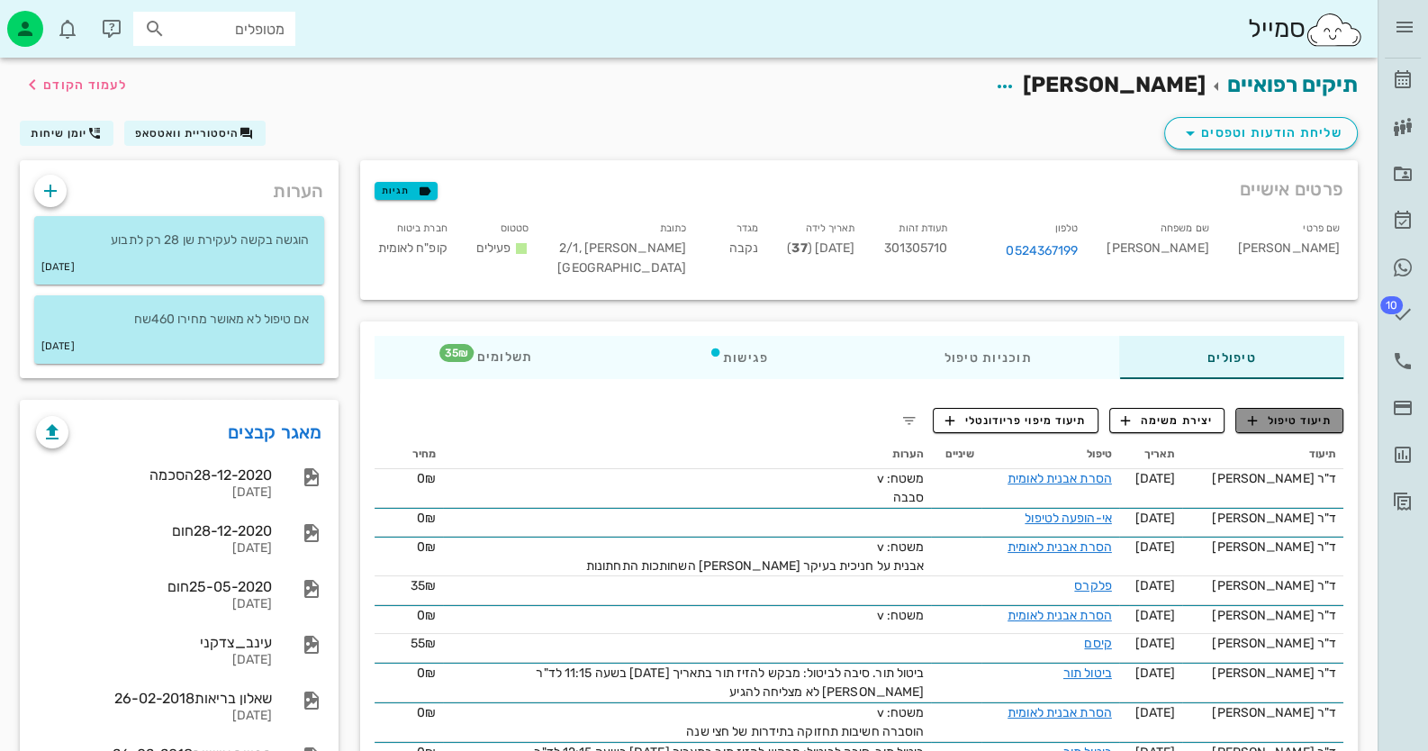
click at [1292, 430] on button "תיעוד טיפול" at bounding box center [1289, 420] width 108 height 25
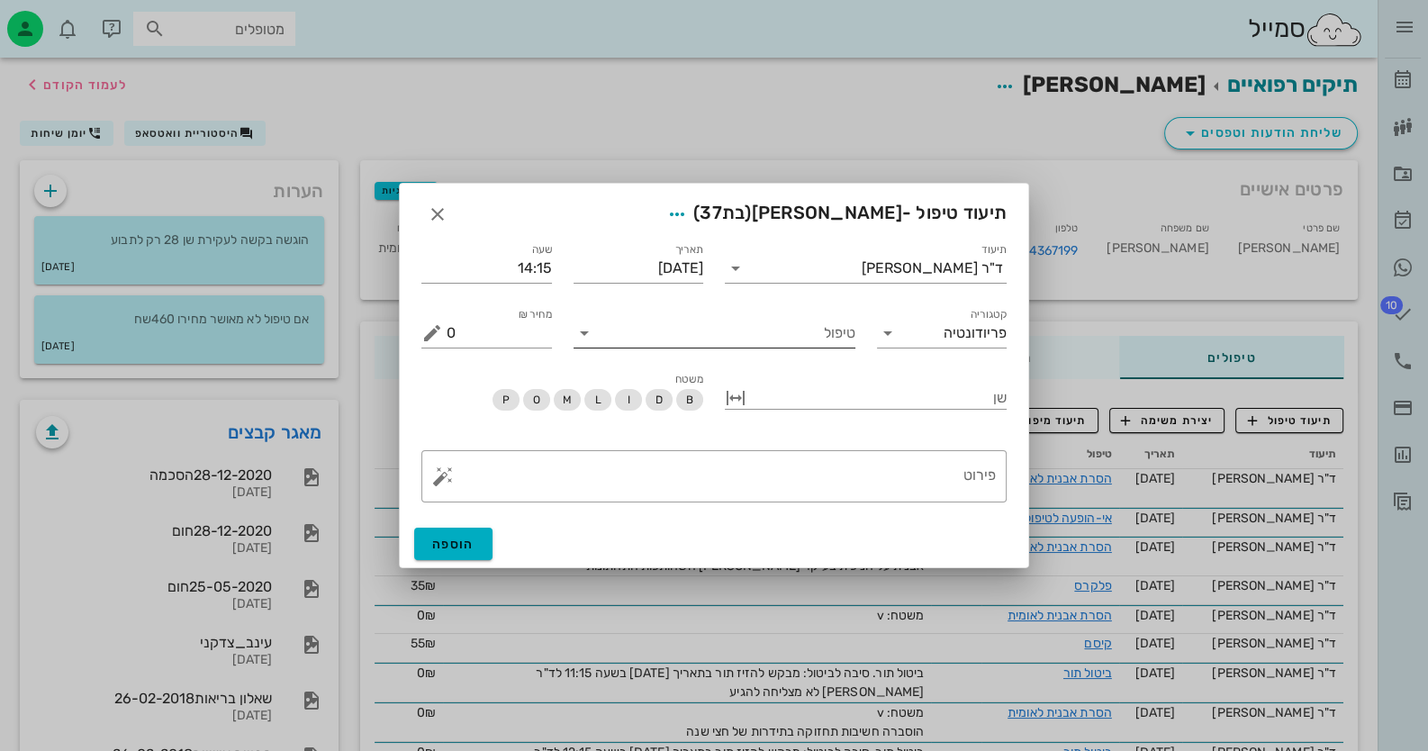
click at [828, 344] on input "טיפול" at bounding box center [727, 333] width 257 height 29
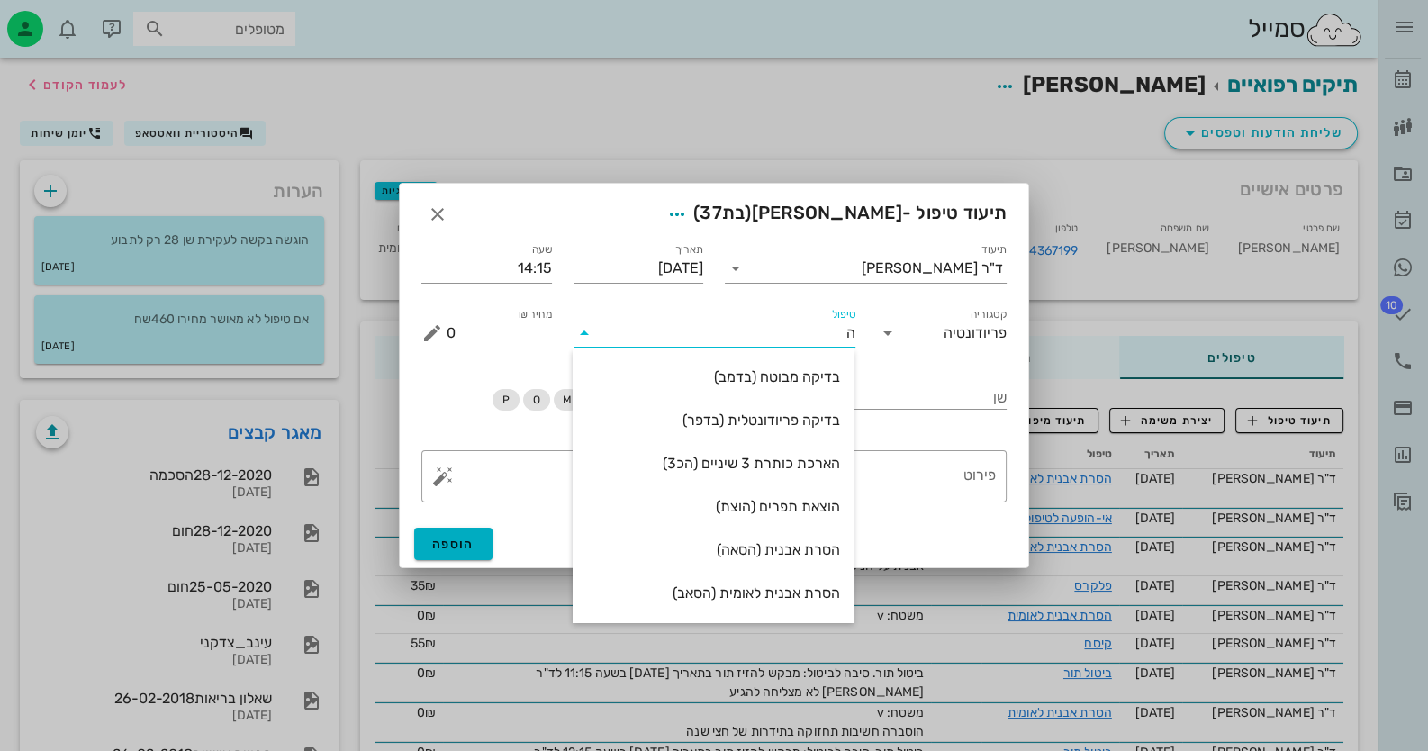
type input "[PERSON_NAME]"
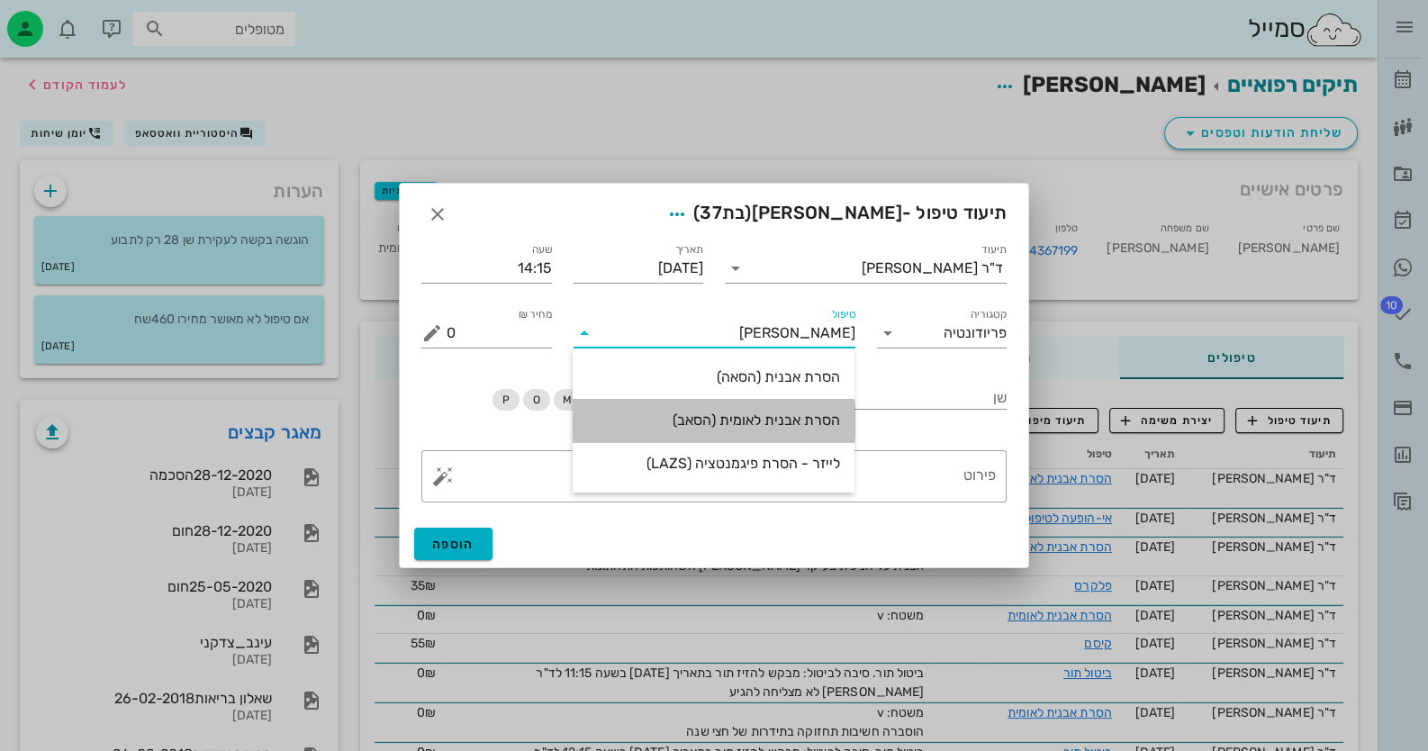
click at [744, 419] on div "הסרת אבנית לאומית (הסאב)" at bounding box center [713, 419] width 253 height 17
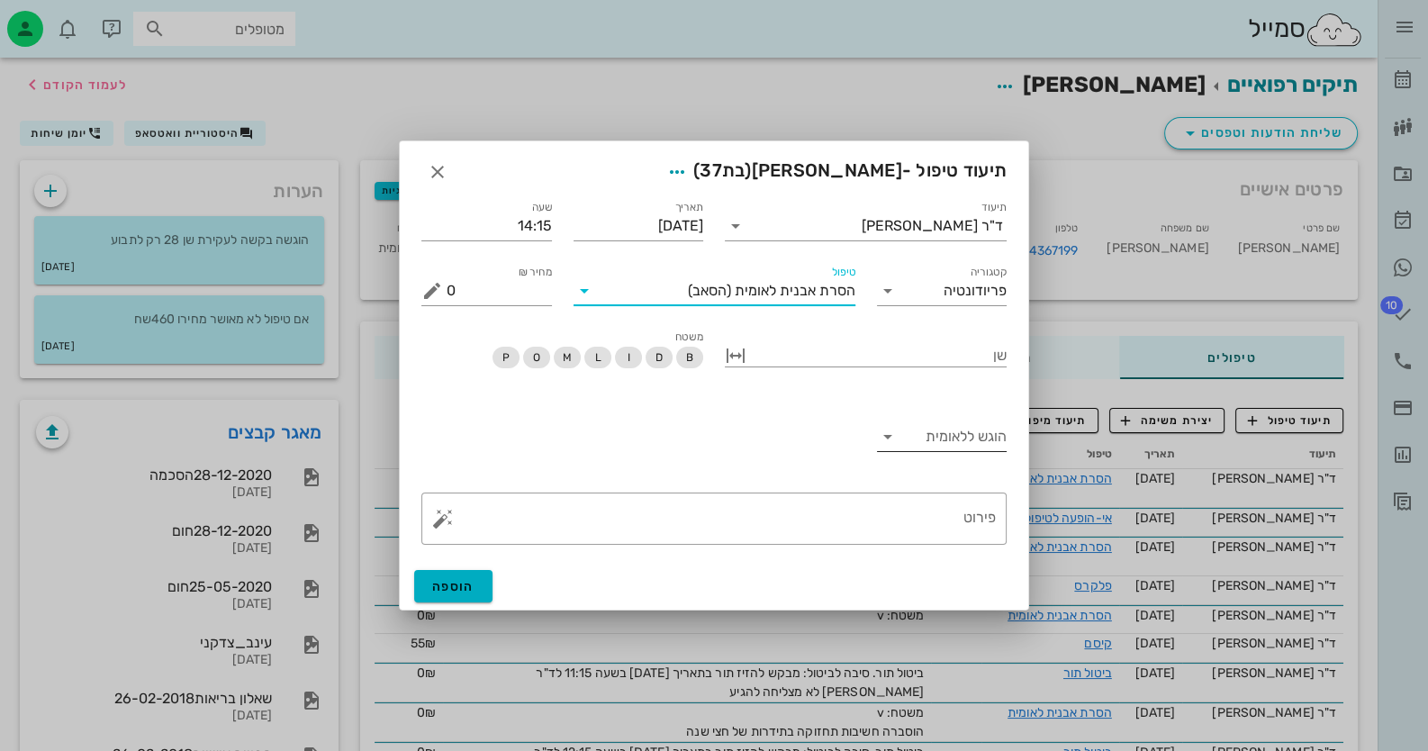
click at [911, 436] on input "הוגש ללאומית" at bounding box center [957, 436] width 102 height 29
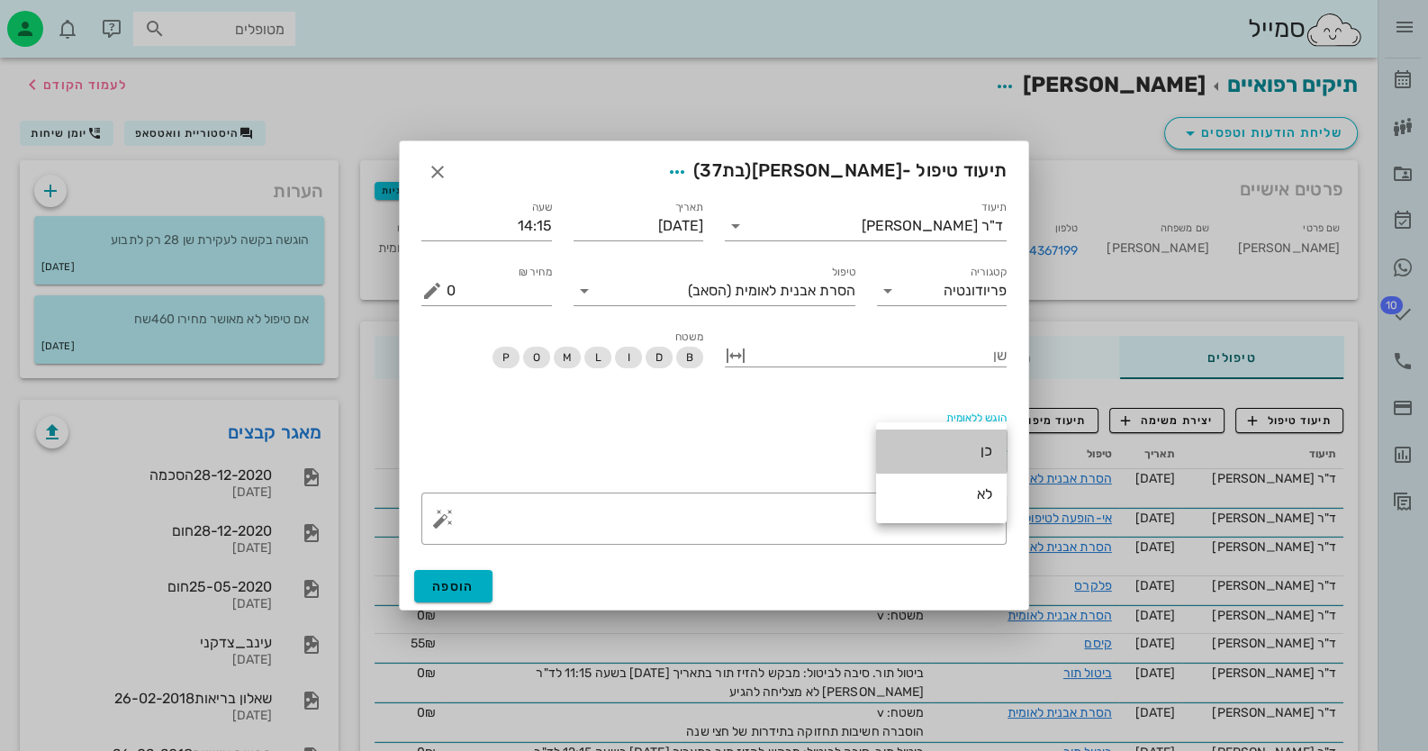
click at [911, 436] on div "כן" at bounding box center [941, 450] width 102 height 39
click at [846, 525] on textarea "פירוט" at bounding box center [721, 522] width 549 height 43
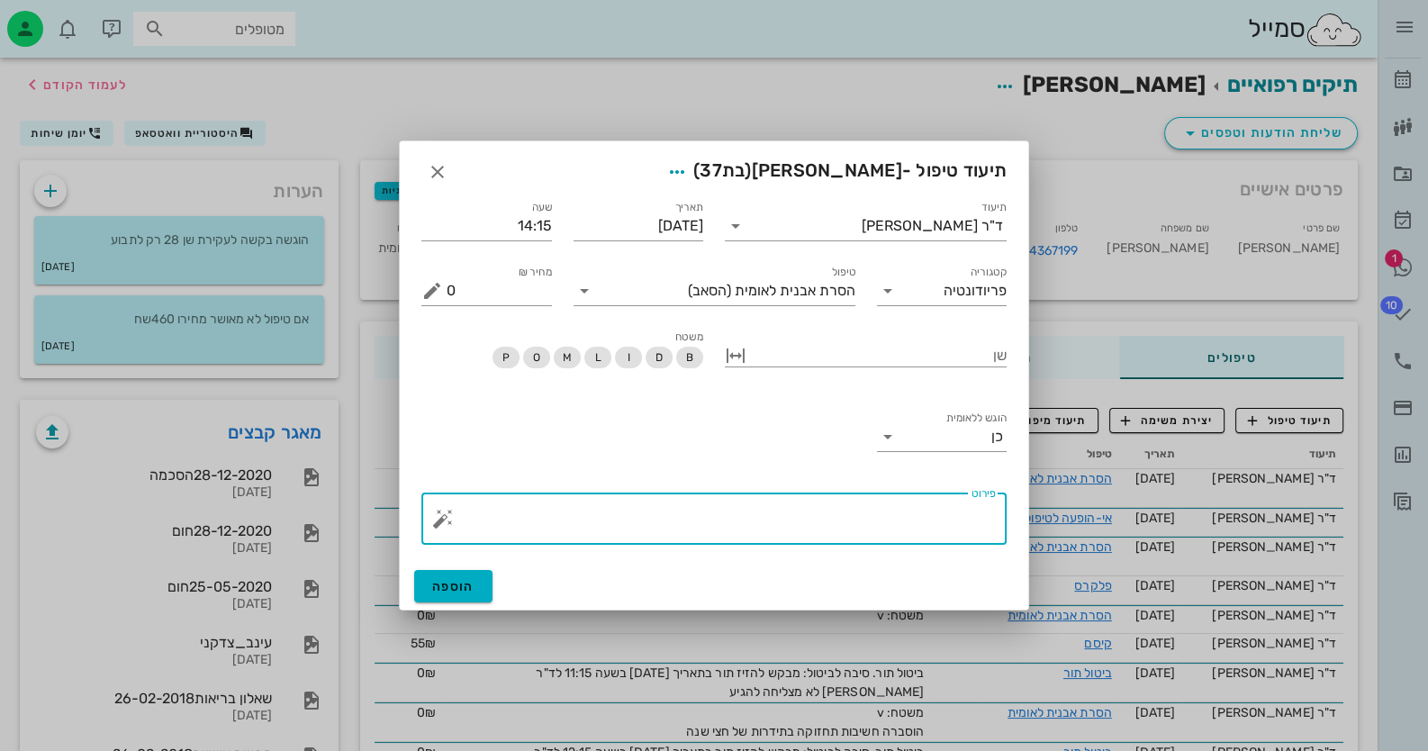
click at [441, 508] on button "button" at bounding box center [443, 519] width 22 height 22
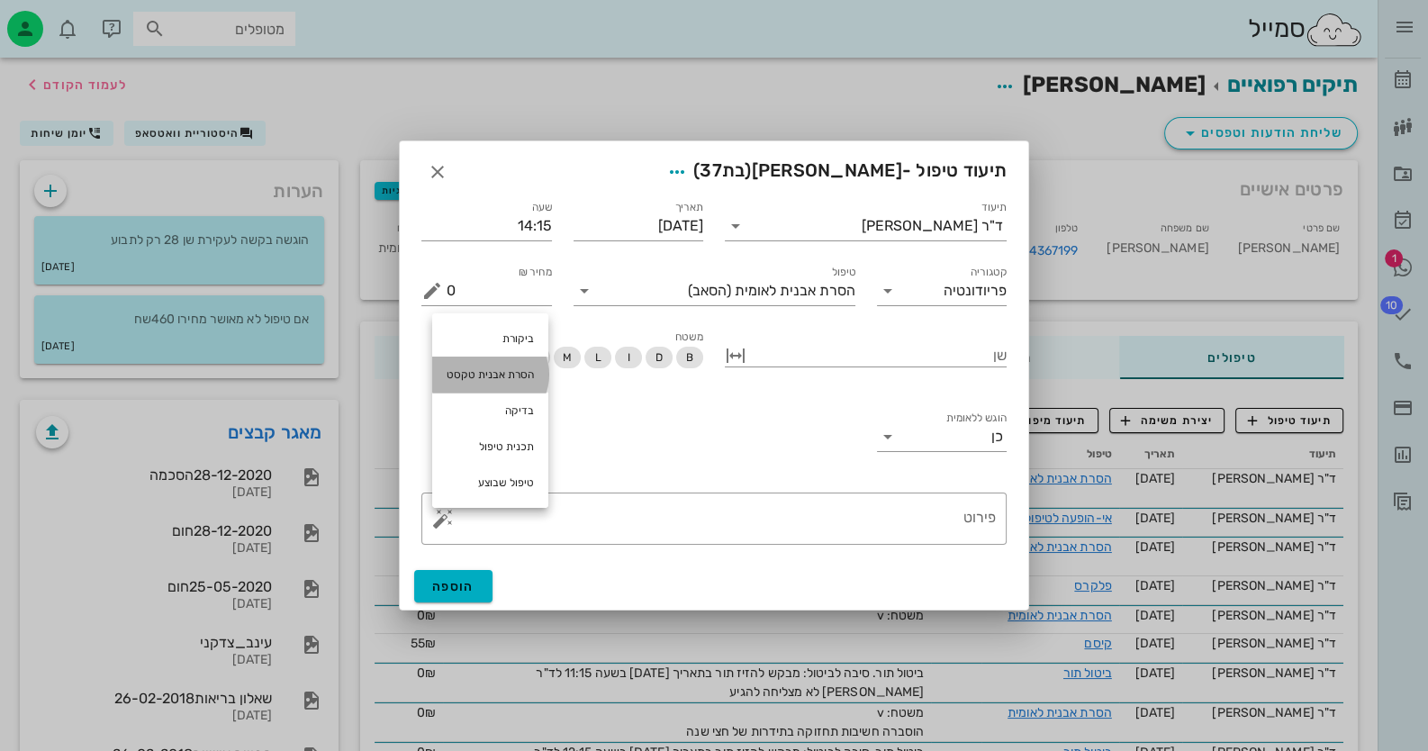
click at [469, 379] on div "הסרת אבנית טקסט" at bounding box center [490, 374] width 116 height 36
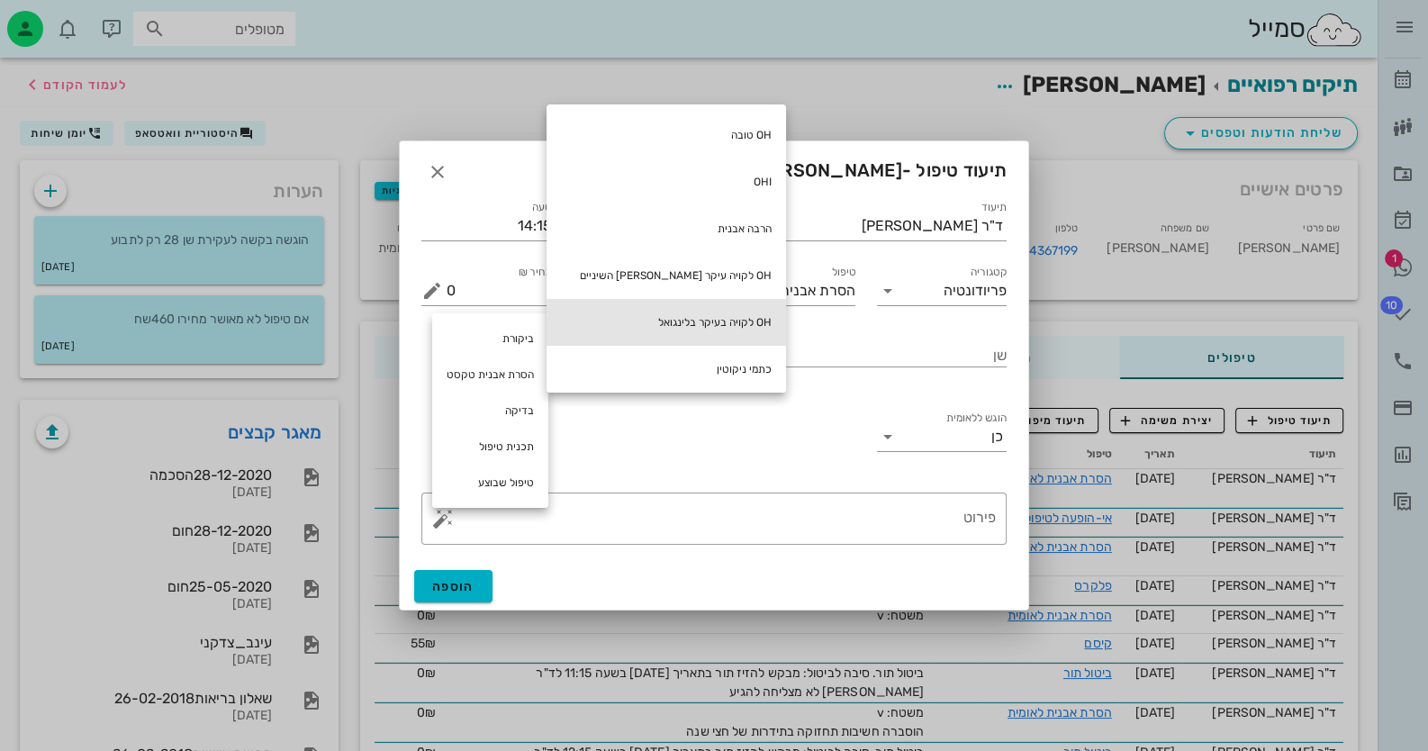
click at [626, 318] on div "OH לקויה בעיקר בלינגואל" at bounding box center [665, 322] width 239 height 47
type textarea "OH לקויה בעיקר בלינגואל"
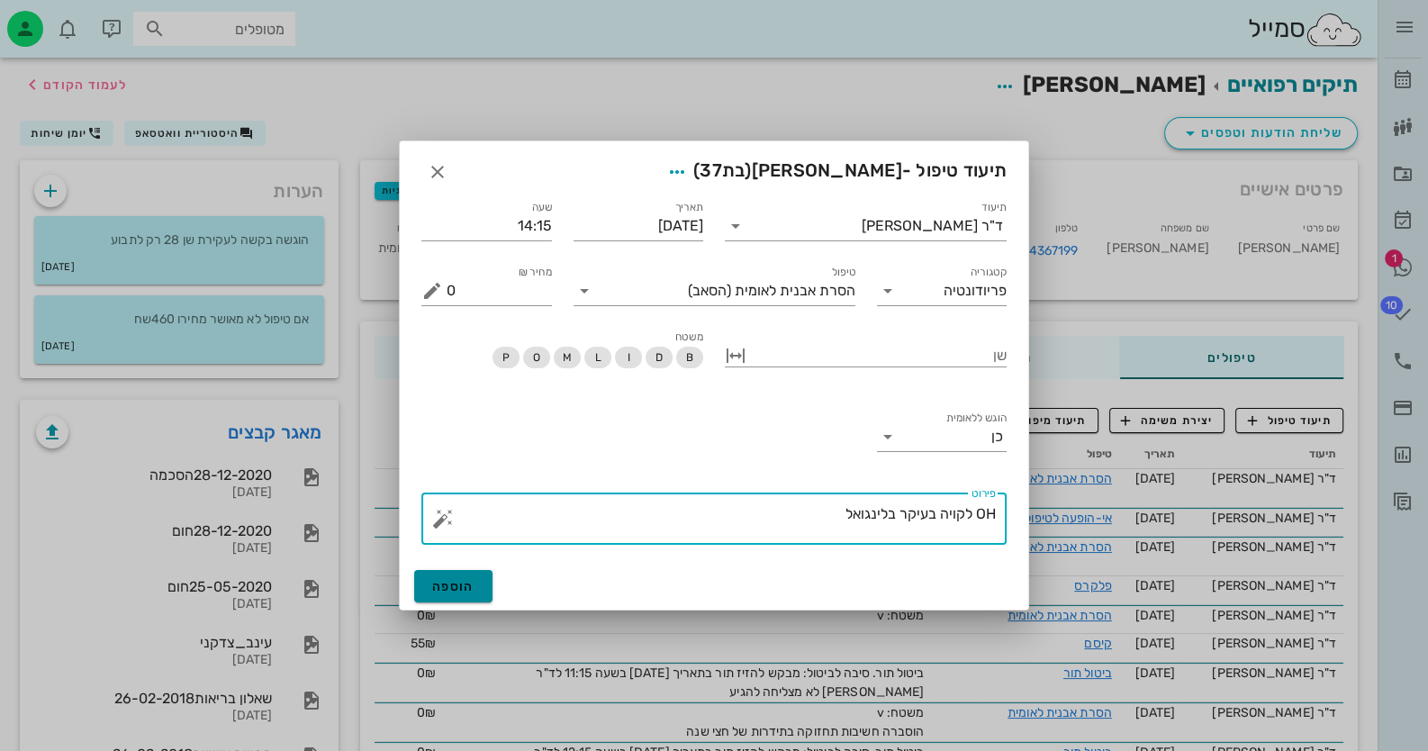
click at [447, 593] on button "הוספה" at bounding box center [453, 586] width 78 height 32
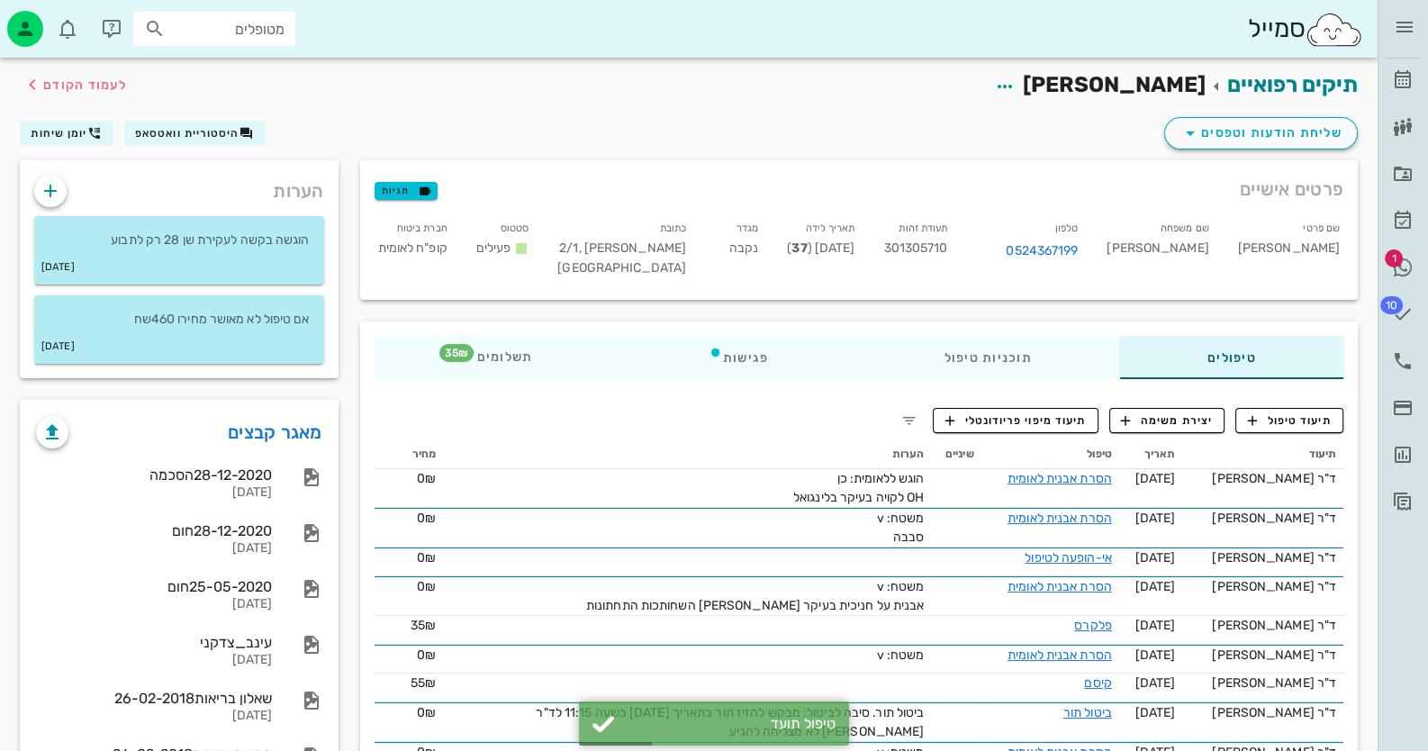
click at [947, 255] on span "301305710" at bounding box center [915, 247] width 64 height 15
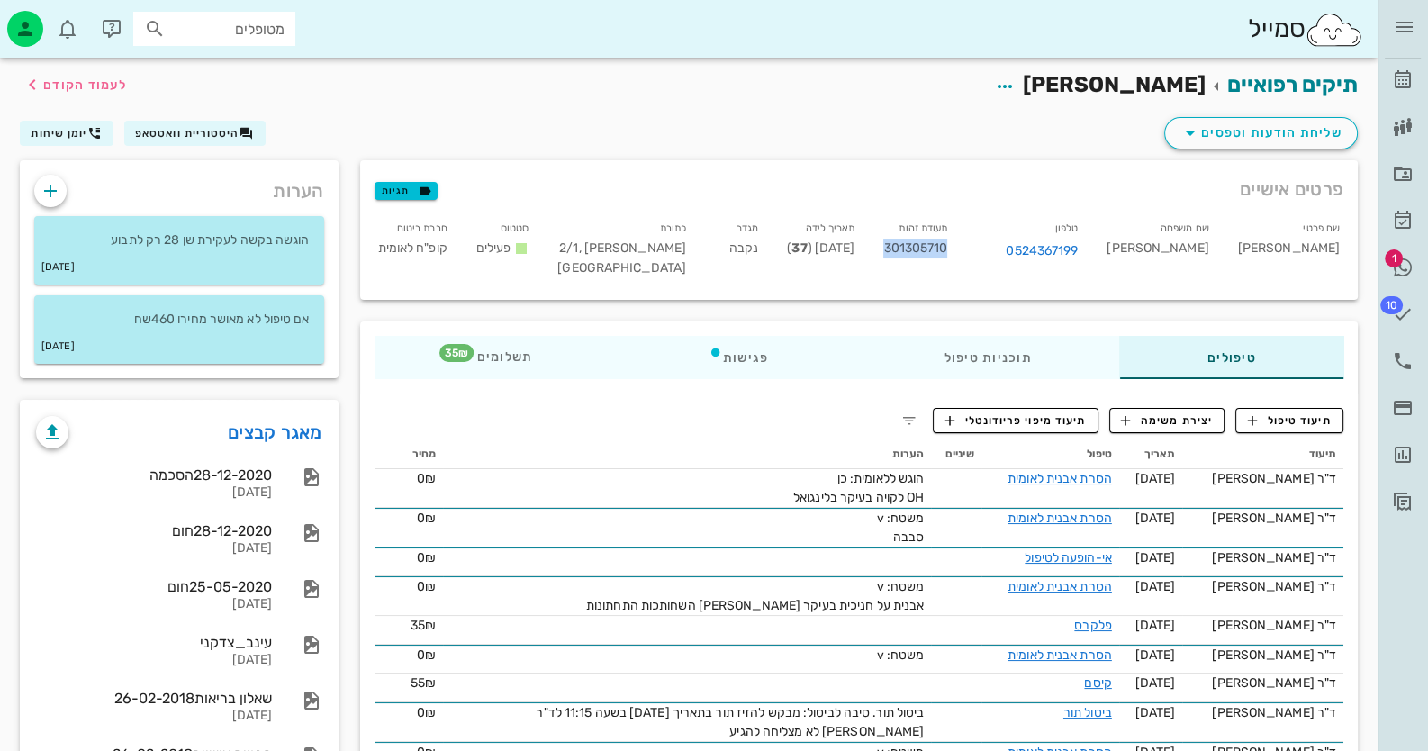
copy span "301305710"
click at [1407, 269] on icon at bounding box center [1403, 268] width 22 height 22
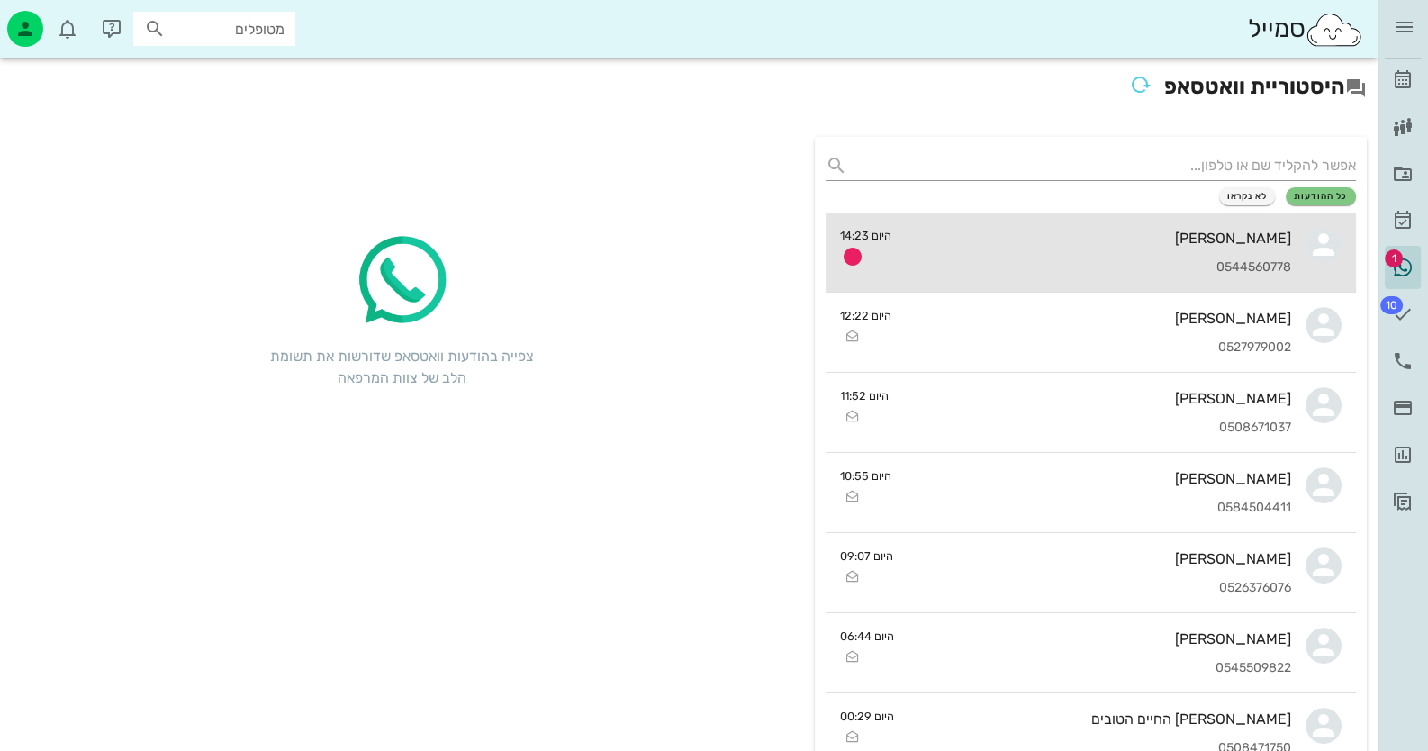
click at [1241, 240] on div "[PERSON_NAME]" at bounding box center [1099, 238] width 386 height 17
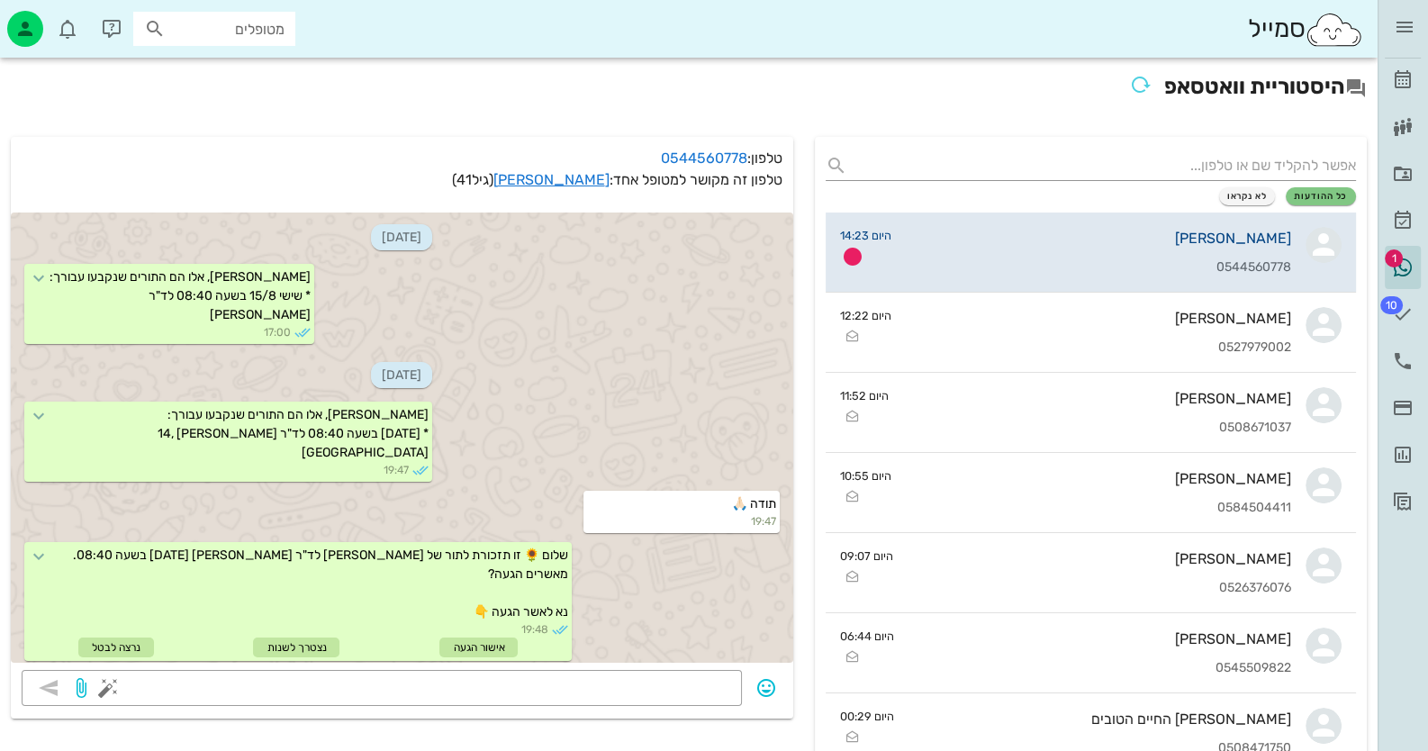
scroll to position [1845, 0]
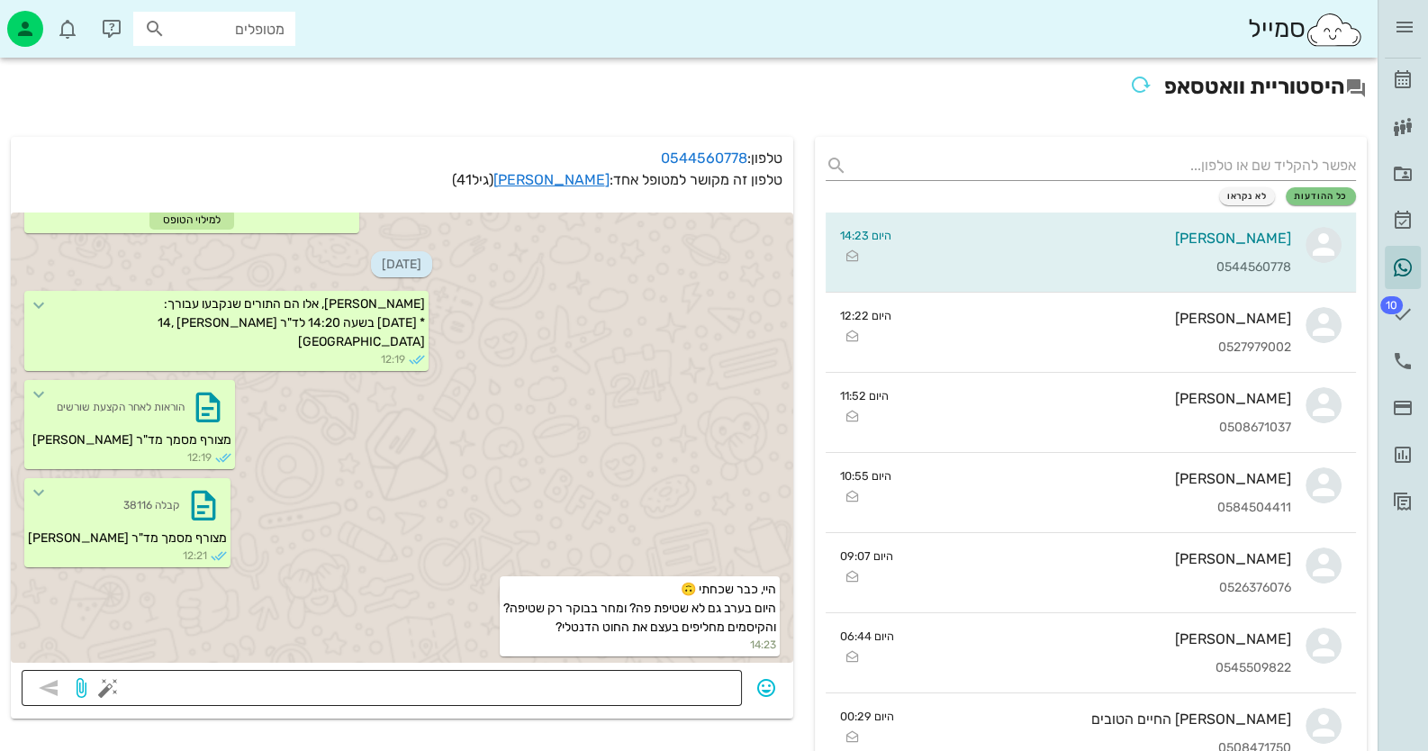
click at [630, 695] on textarea at bounding box center [421, 689] width 619 height 29
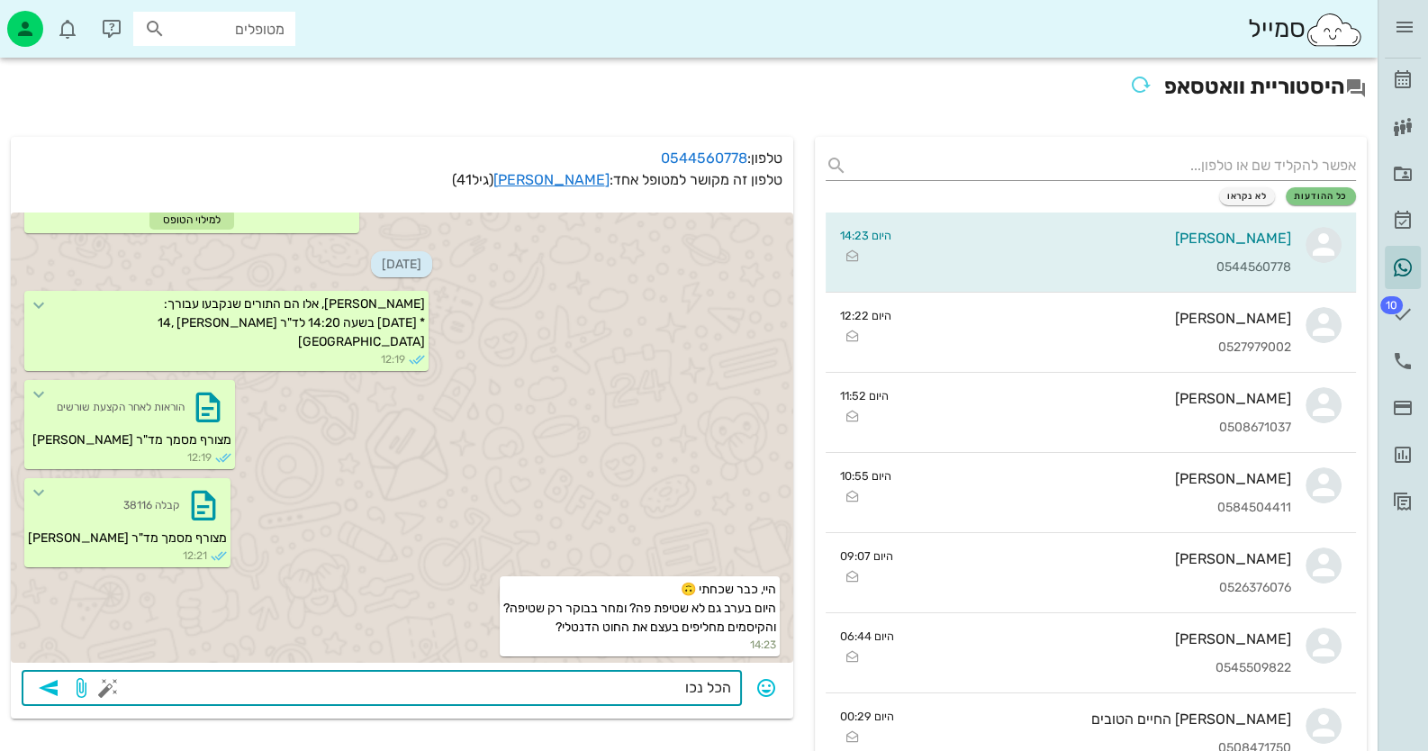
type textarea "הכל נכון"
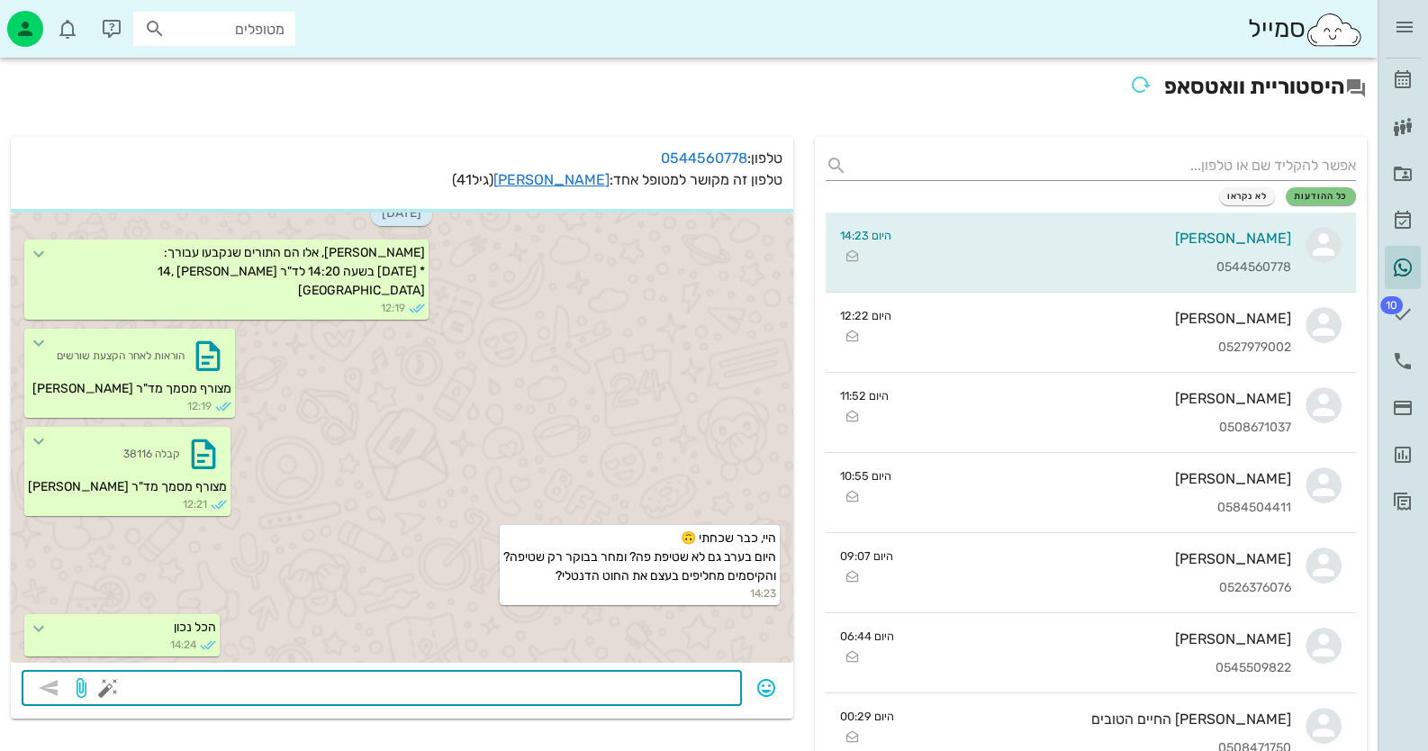
scroll to position [1949, 0]
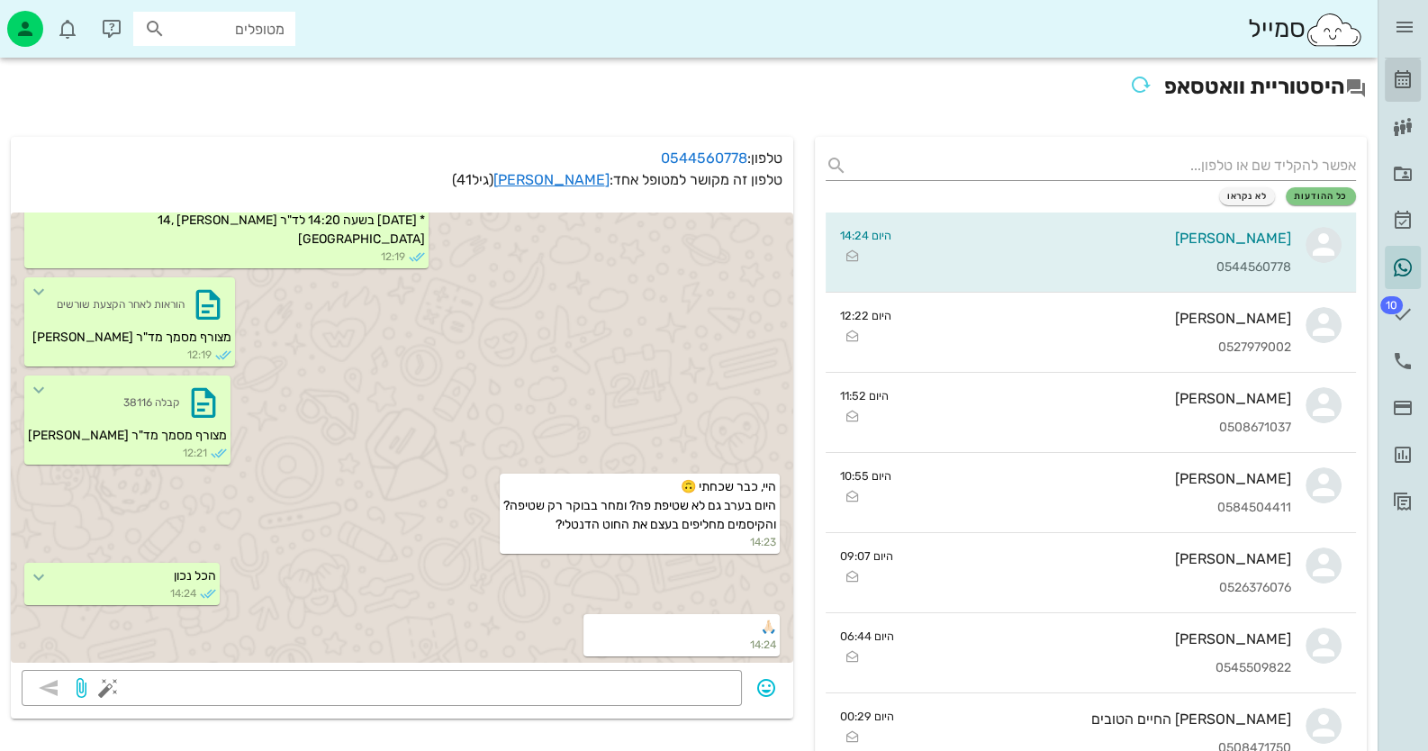
click at [1405, 86] on icon at bounding box center [1403, 80] width 22 height 22
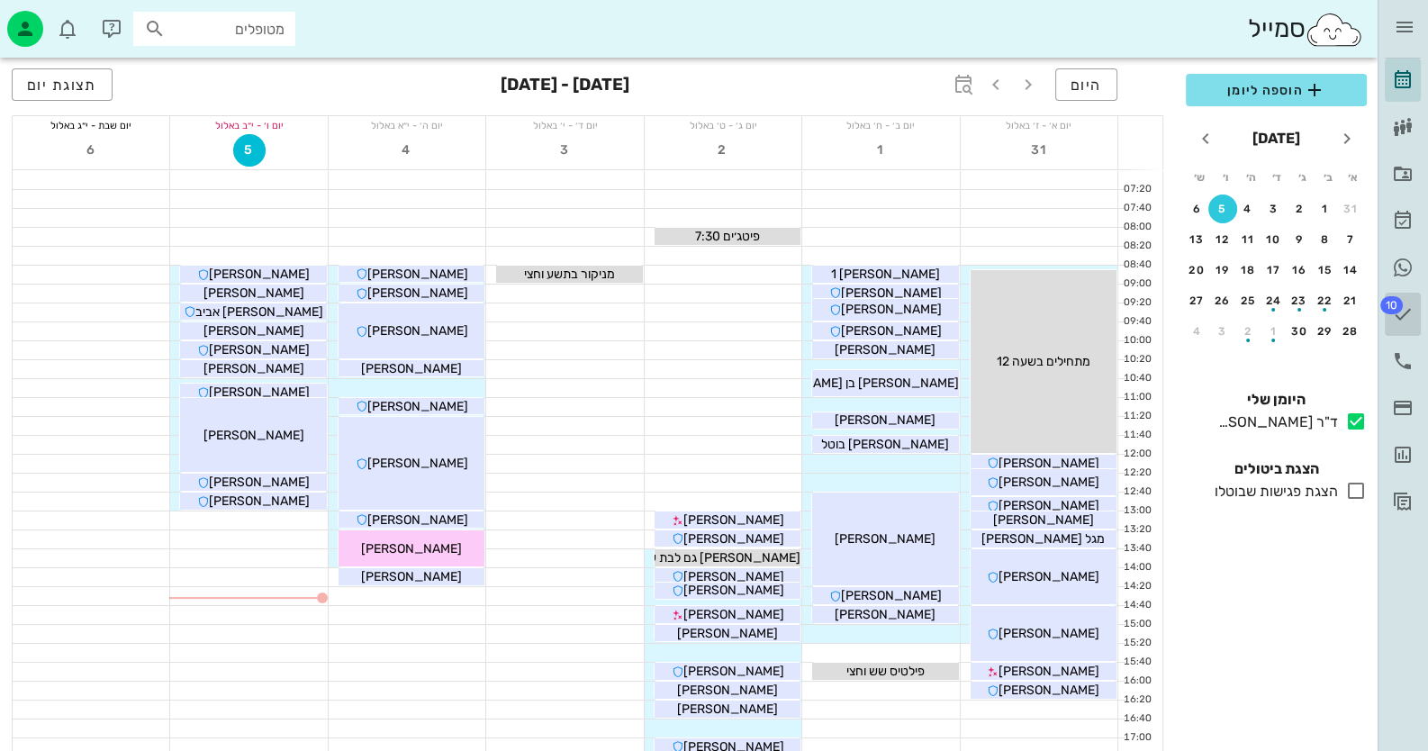
click at [1404, 308] on icon at bounding box center [1403, 314] width 22 height 22
